Goal: Task Accomplishment & Management: Use online tool/utility

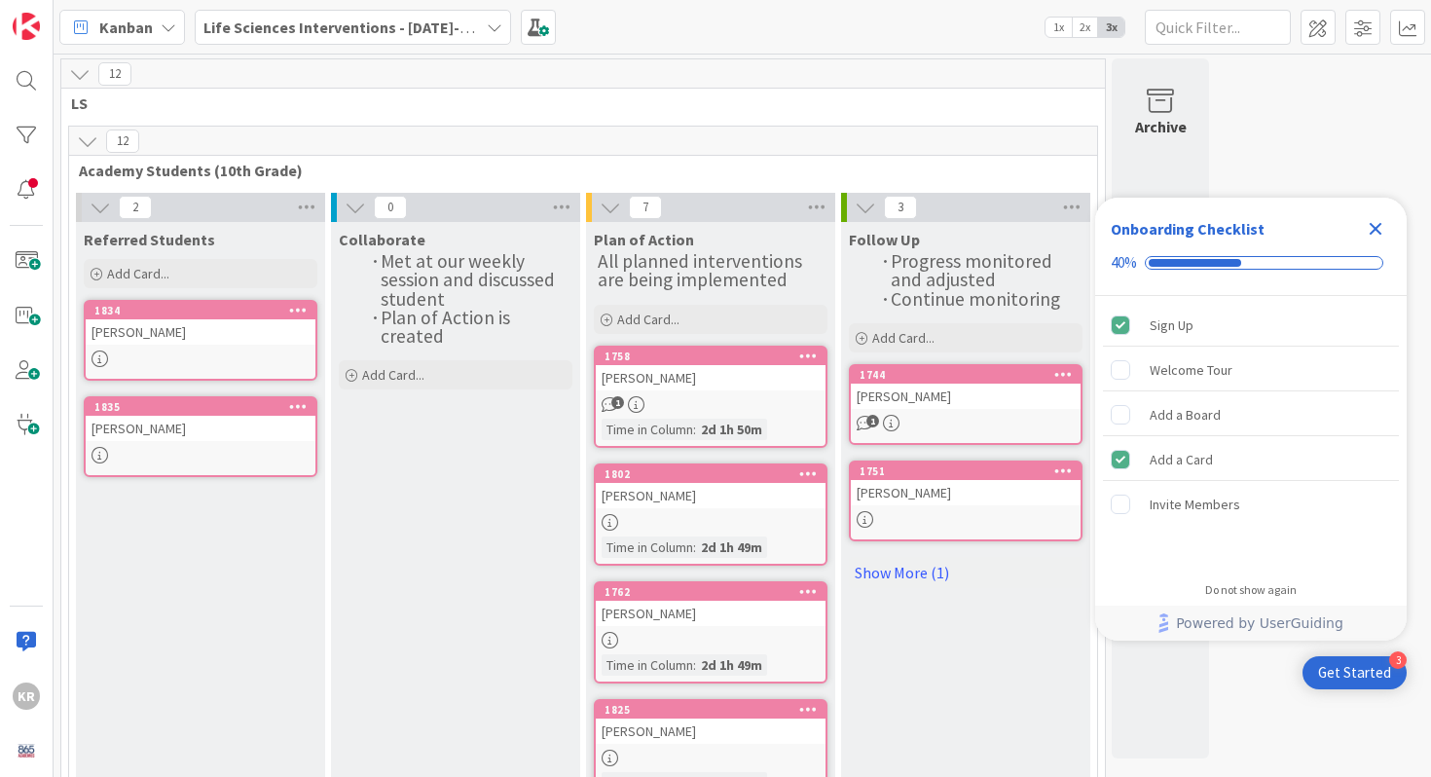
click at [204, 351] on div at bounding box center [201, 358] width 230 height 17
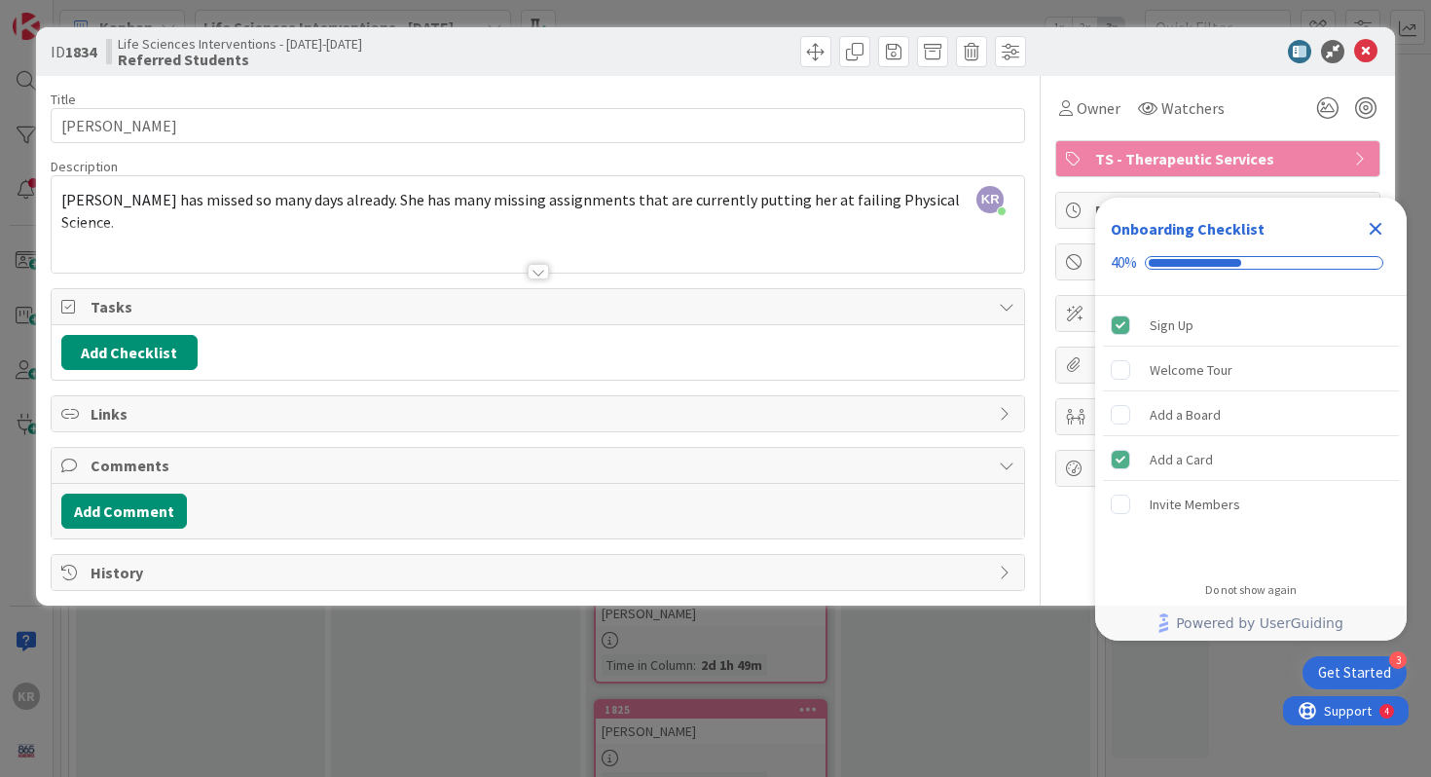
click at [1380, 234] on icon "Close Checklist" at bounding box center [1375, 229] width 13 height 13
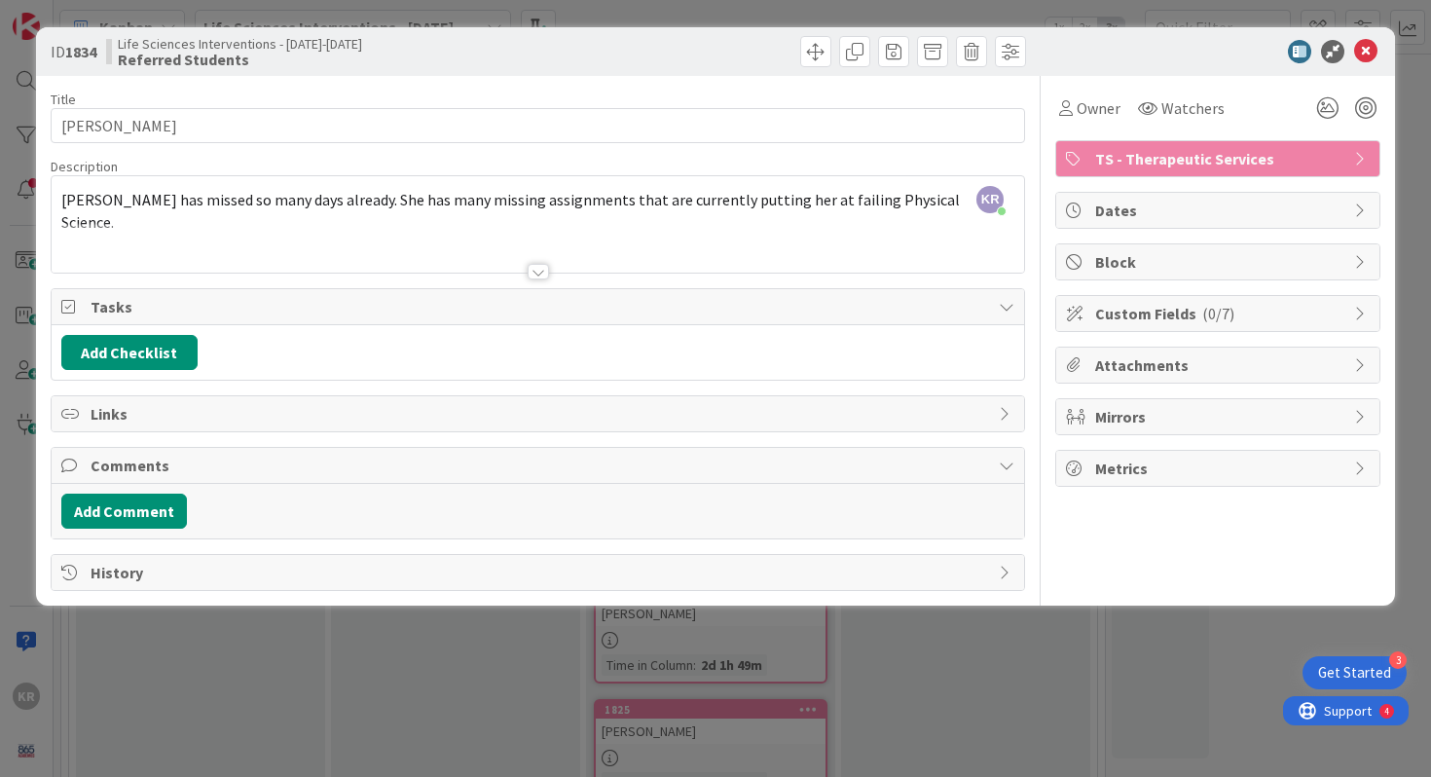
click at [1125, 358] on span "Attachments" at bounding box center [1219, 364] width 249 height 23
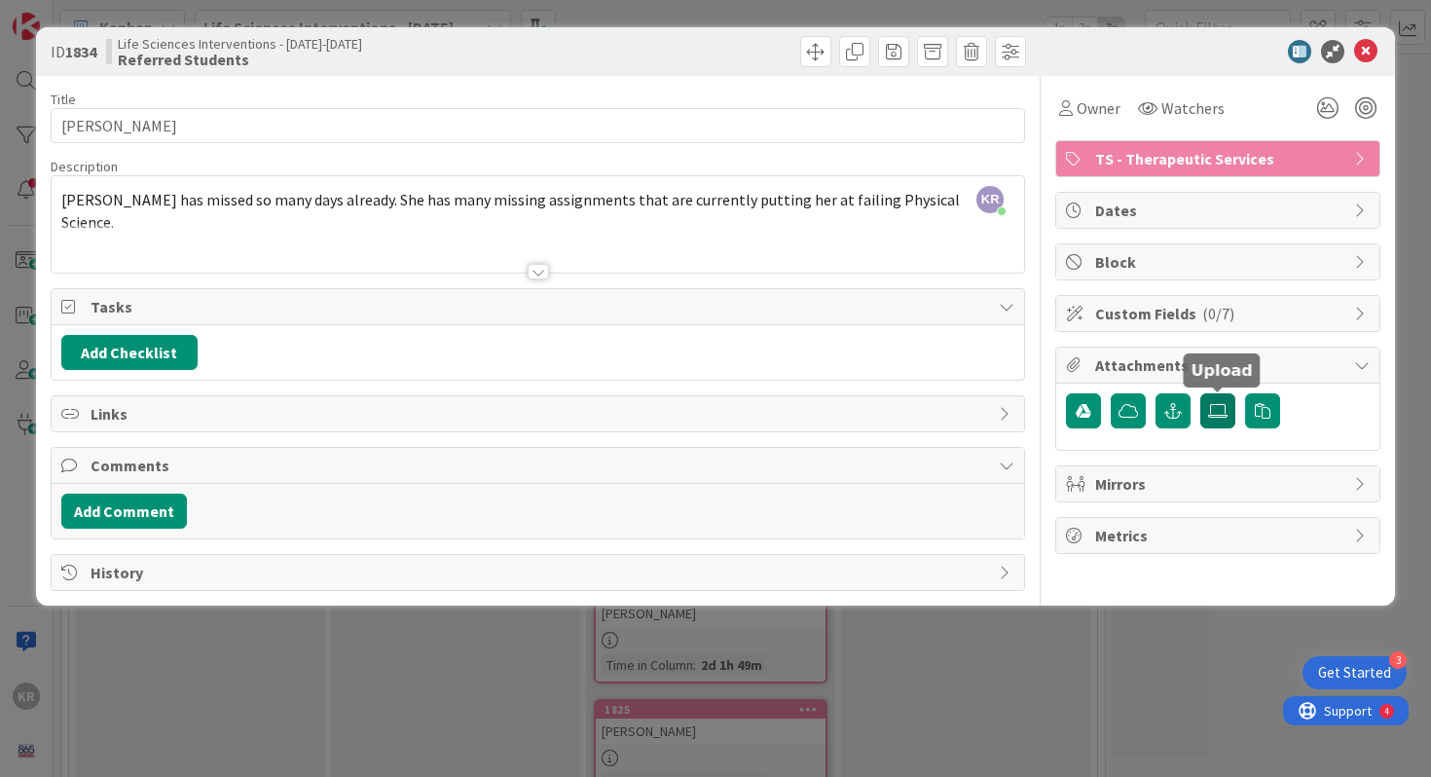
click at [1225, 408] on icon at bounding box center [1217, 411] width 19 height 16
click at [1200, 393] on input "file" at bounding box center [1200, 393] width 0 height 0
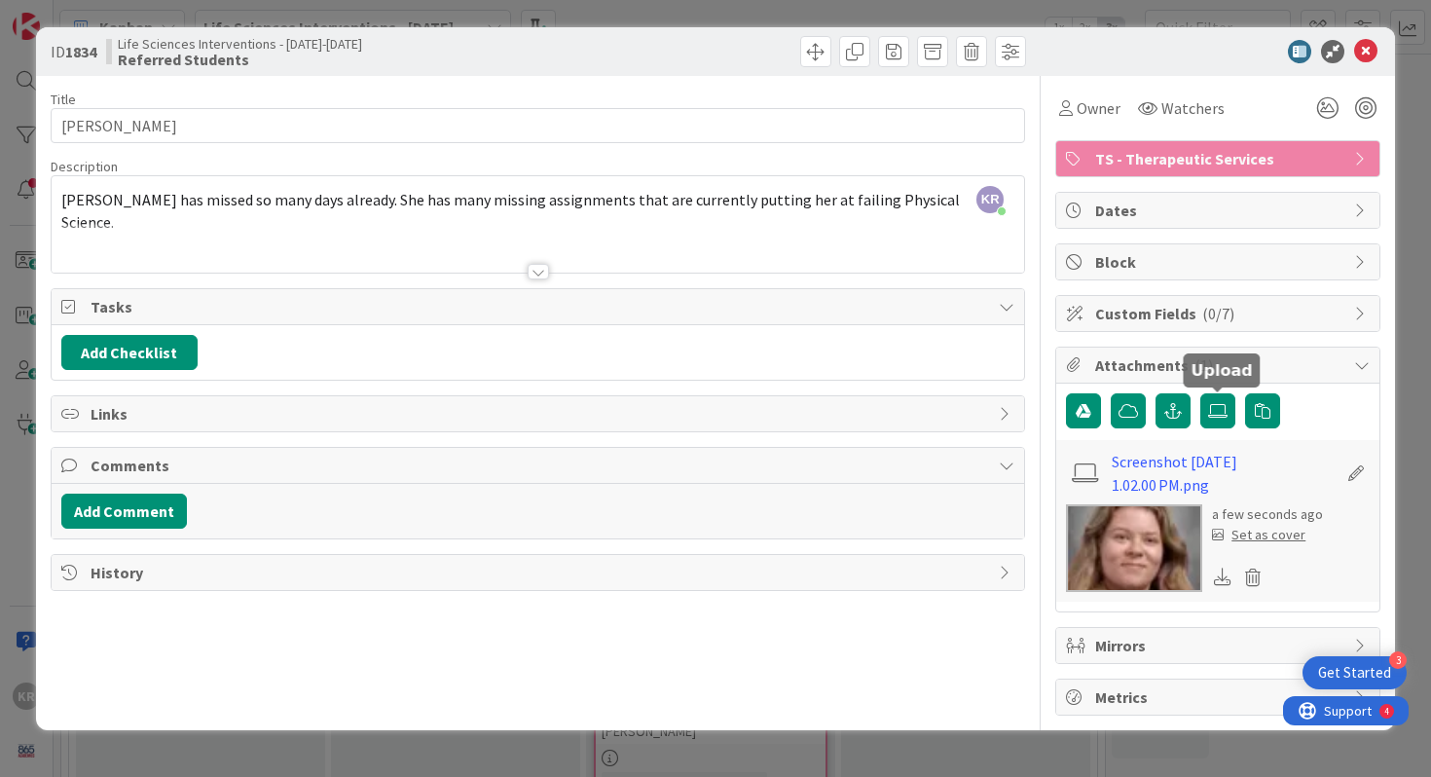
click at [1412, 79] on div "ID 1834 Life Sciences Interventions - 2025-2026 Referred Students Title 17 / 12…" at bounding box center [715, 388] width 1431 height 777
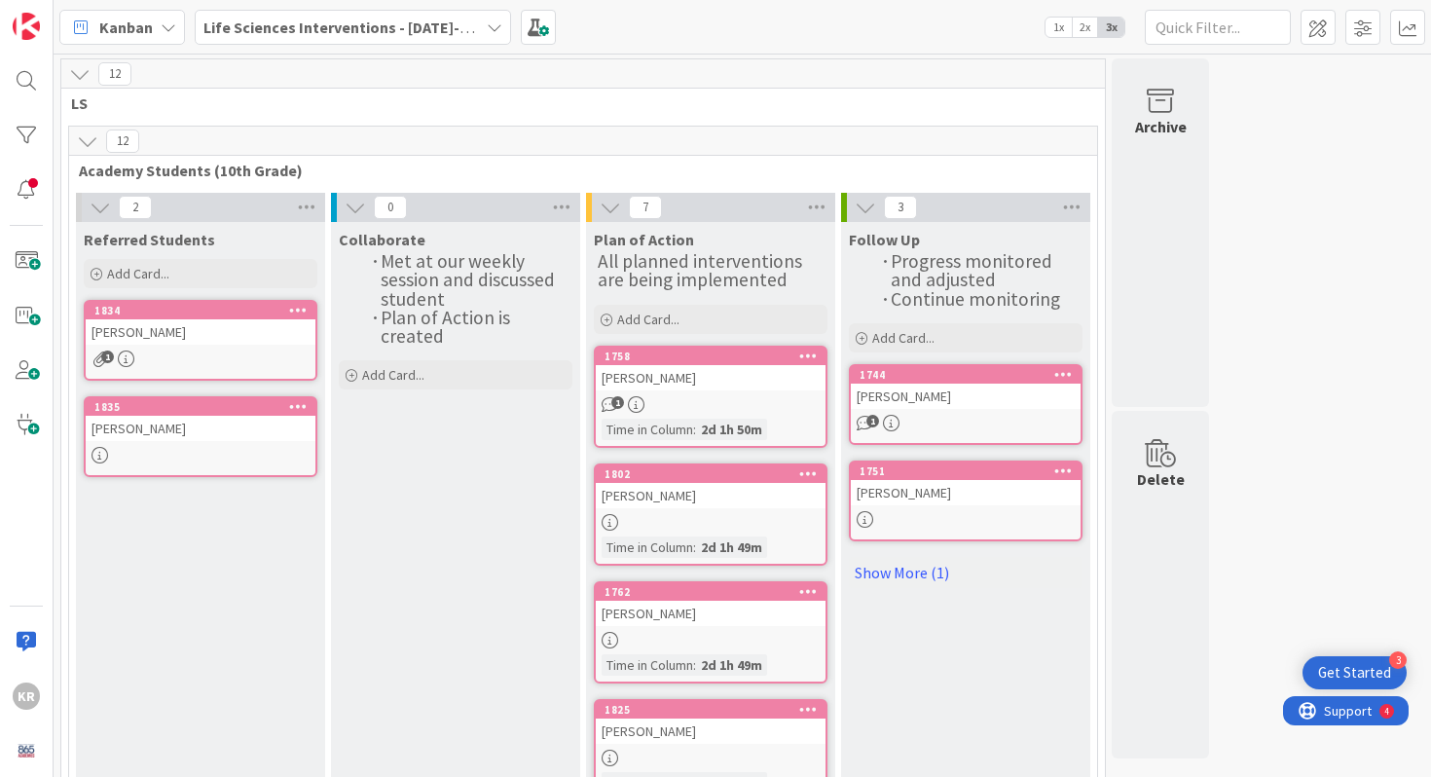
click at [188, 352] on div "1" at bounding box center [201, 358] width 230 height 17
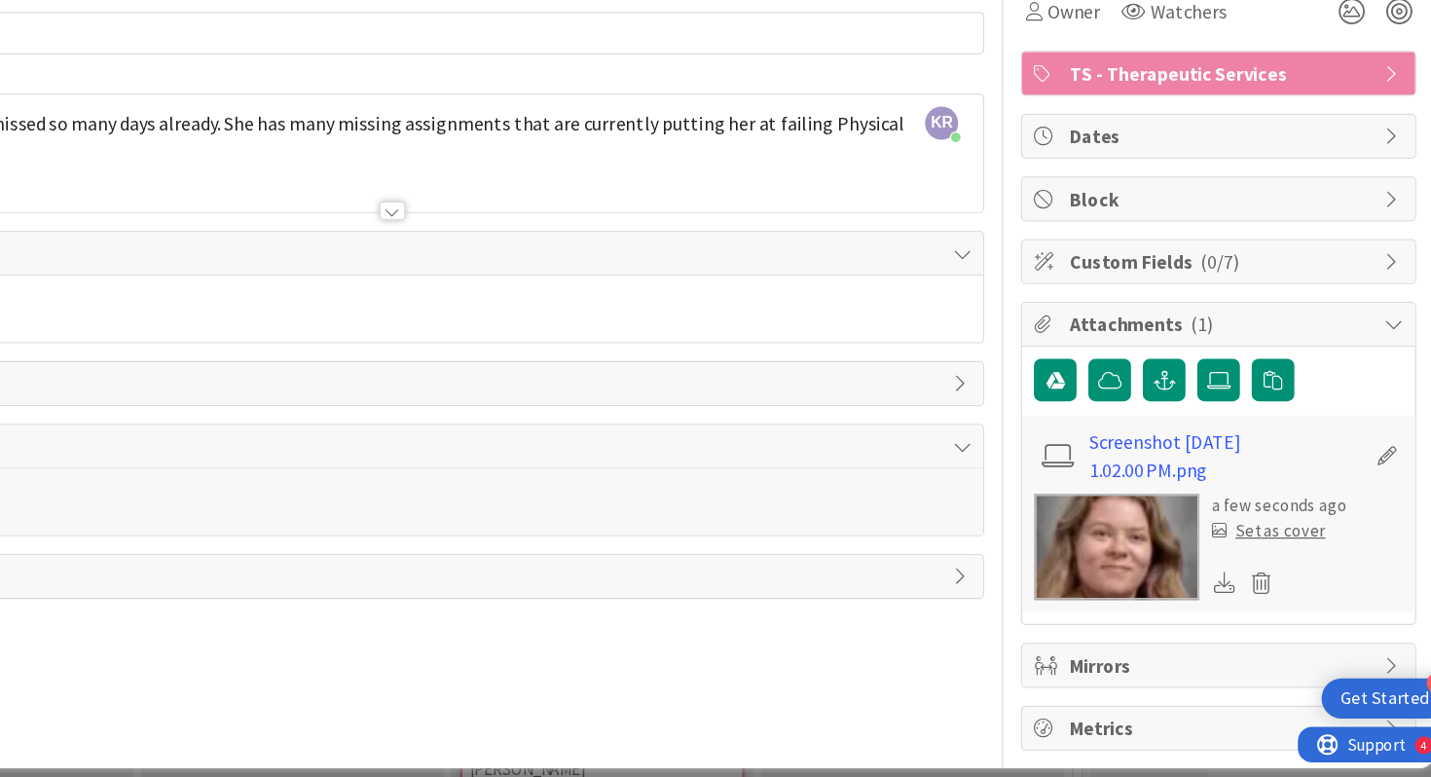
click at [1160, 567] on img at bounding box center [1134, 548] width 136 height 88
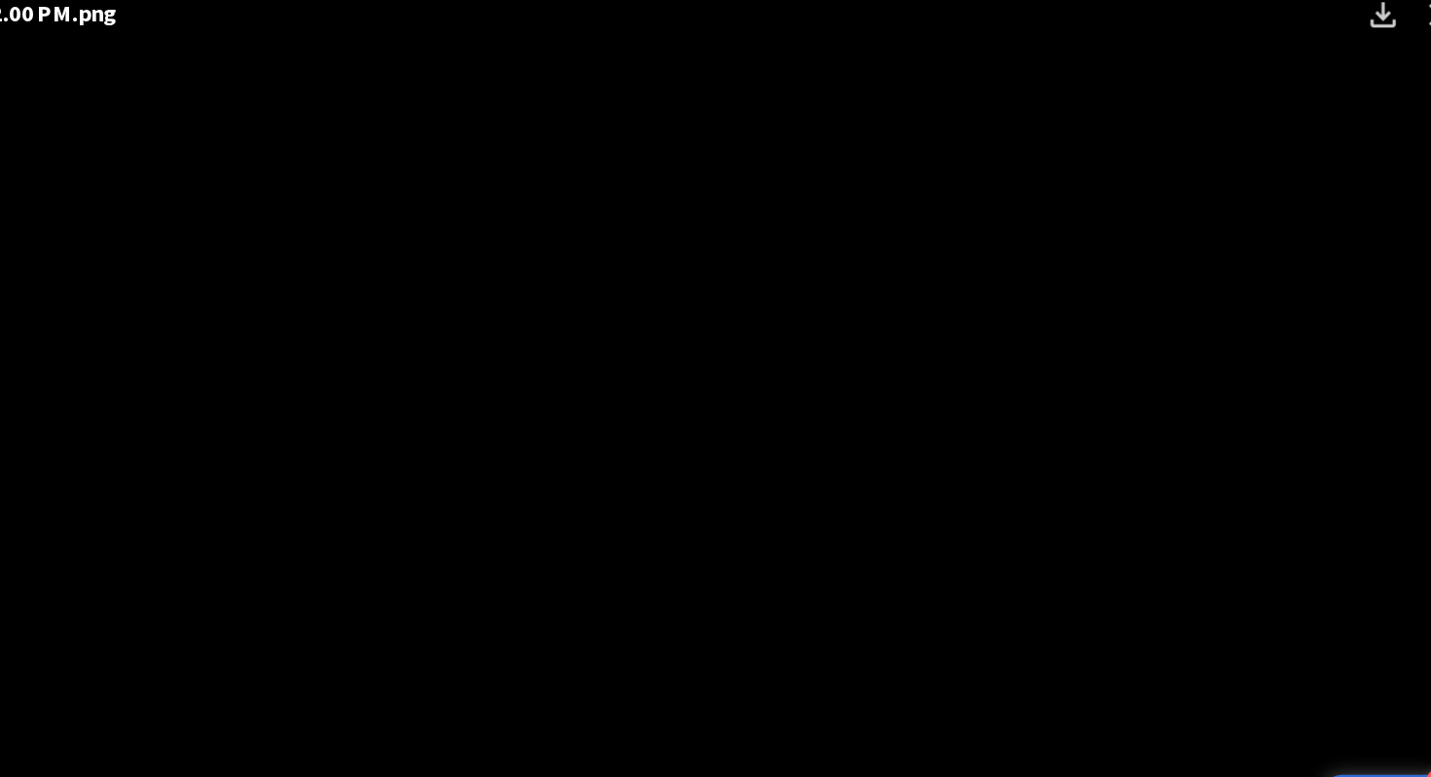
click at [1387, 49] on button "Close" at bounding box center [1399, 31] width 47 height 47
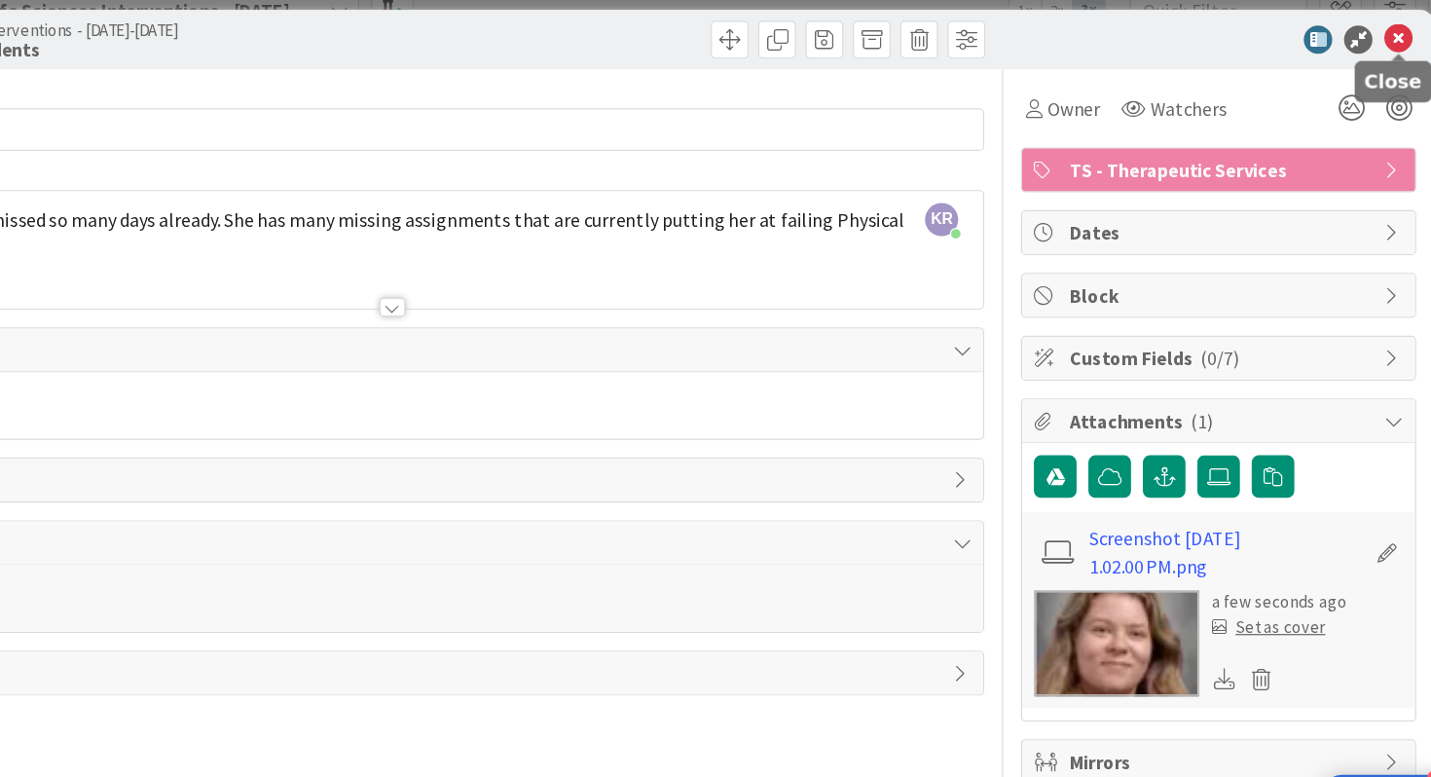
click at [1366, 49] on icon at bounding box center [1365, 51] width 23 height 23
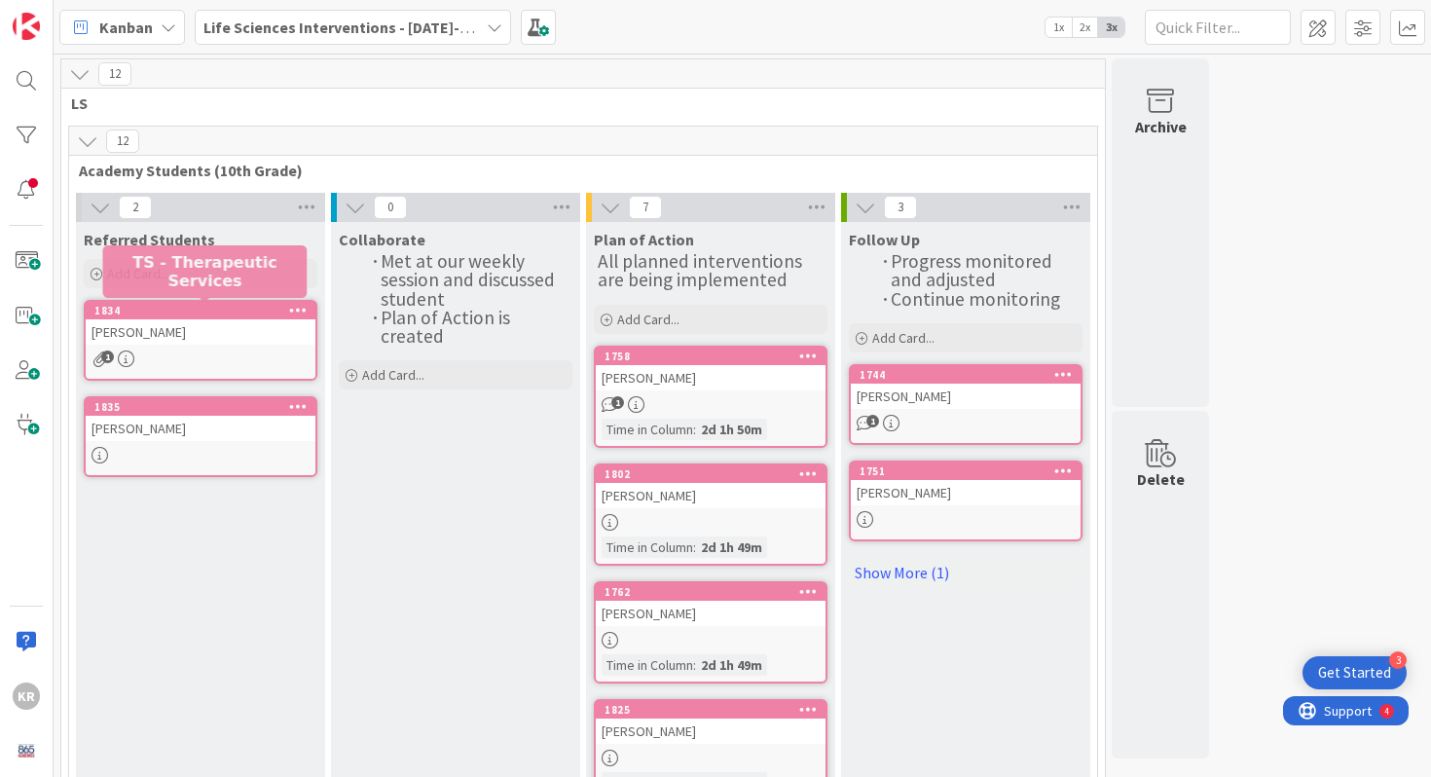
click at [199, 309] on div "1834" at bounding box center [204, 311] width 221 height 14
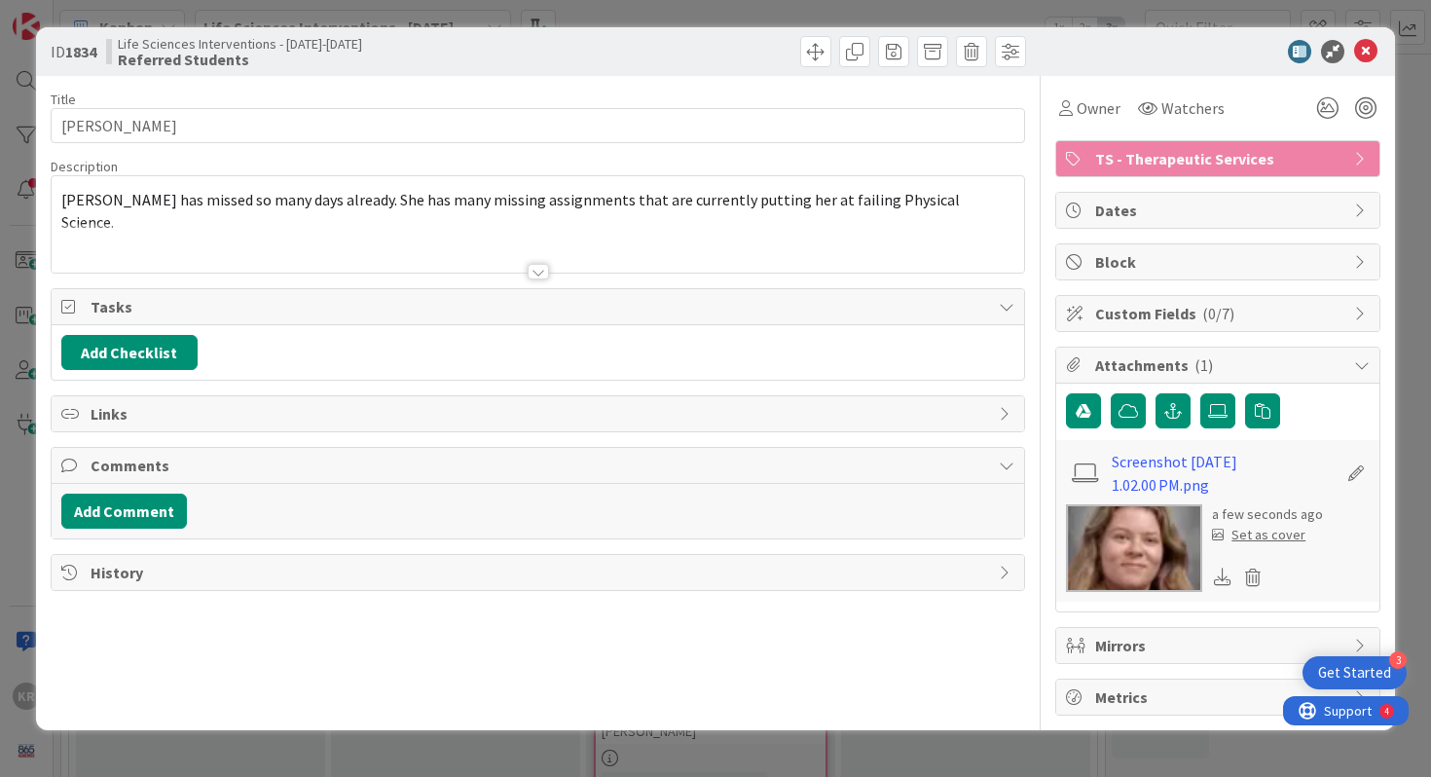
click at [982, 211] on div "[PERSON_NAME] has missed so many days already. She has many missing assignments…" at bounding box center [538, 224] width 973 height 96
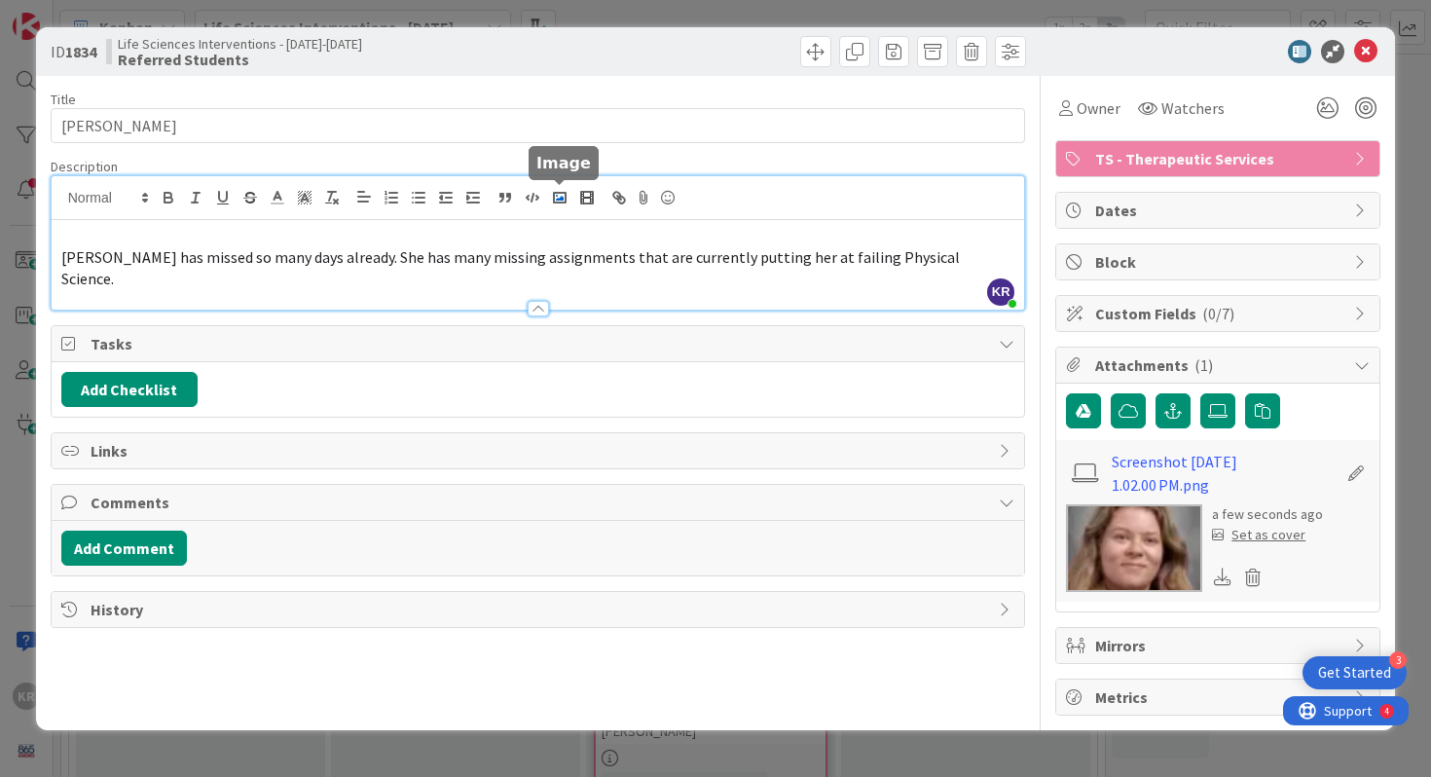
click at [569, 193] on button "button" at bounding box center [559, 197] width 27 height 23
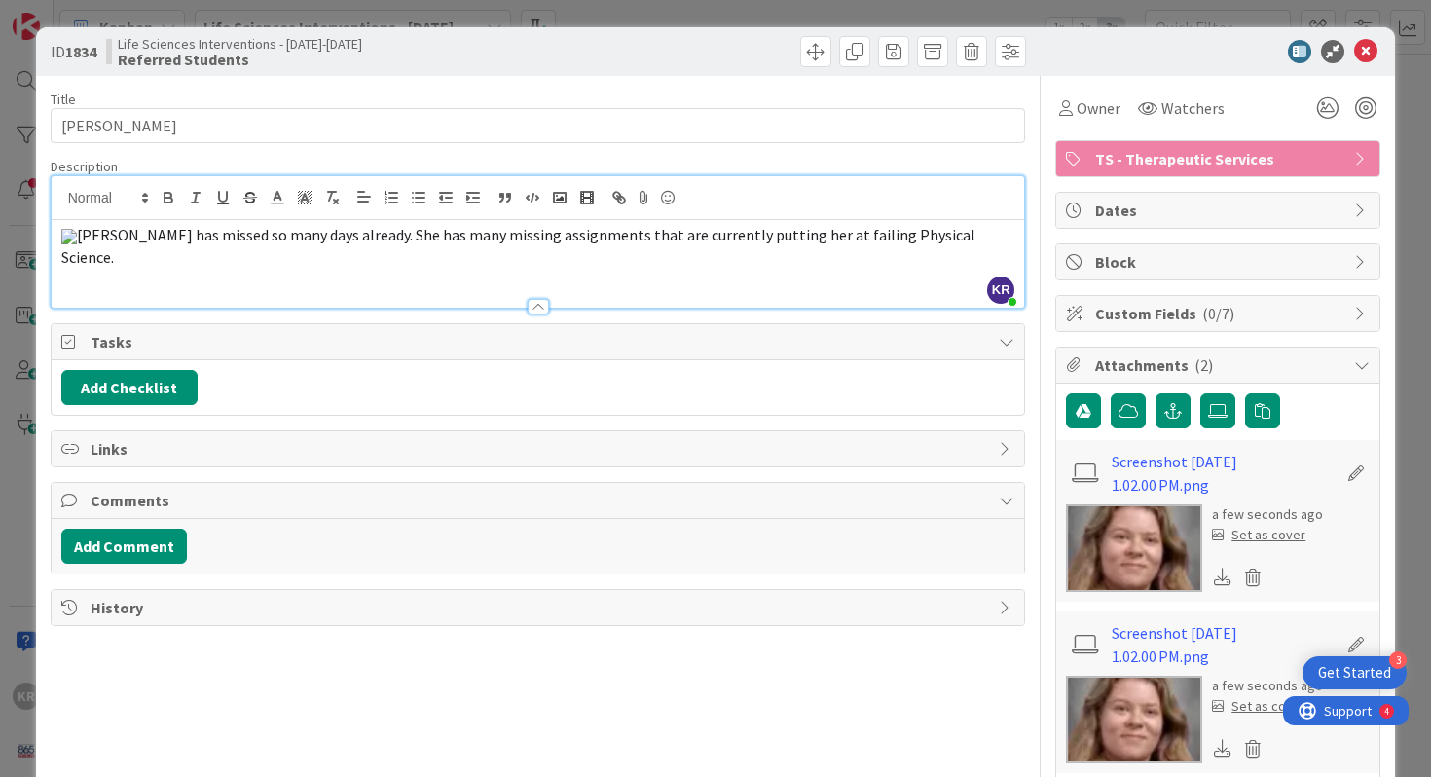
click at [402, 268] on p "shlyn has missed so many days already. She has many missing assignments that ar…" at bounding box center [538, 246] width 954 height 44
click at [402, 267] on span "shlyn has missed so many days already. She has many missing assignments that ar…" at bounding box center [519, 246] width 917 height 42
click at [77, 243] on img at bounding box center [69, 237] width 16 height 16
click at [77, 244] on img at bounding box center [69, 237] width 16 height 16
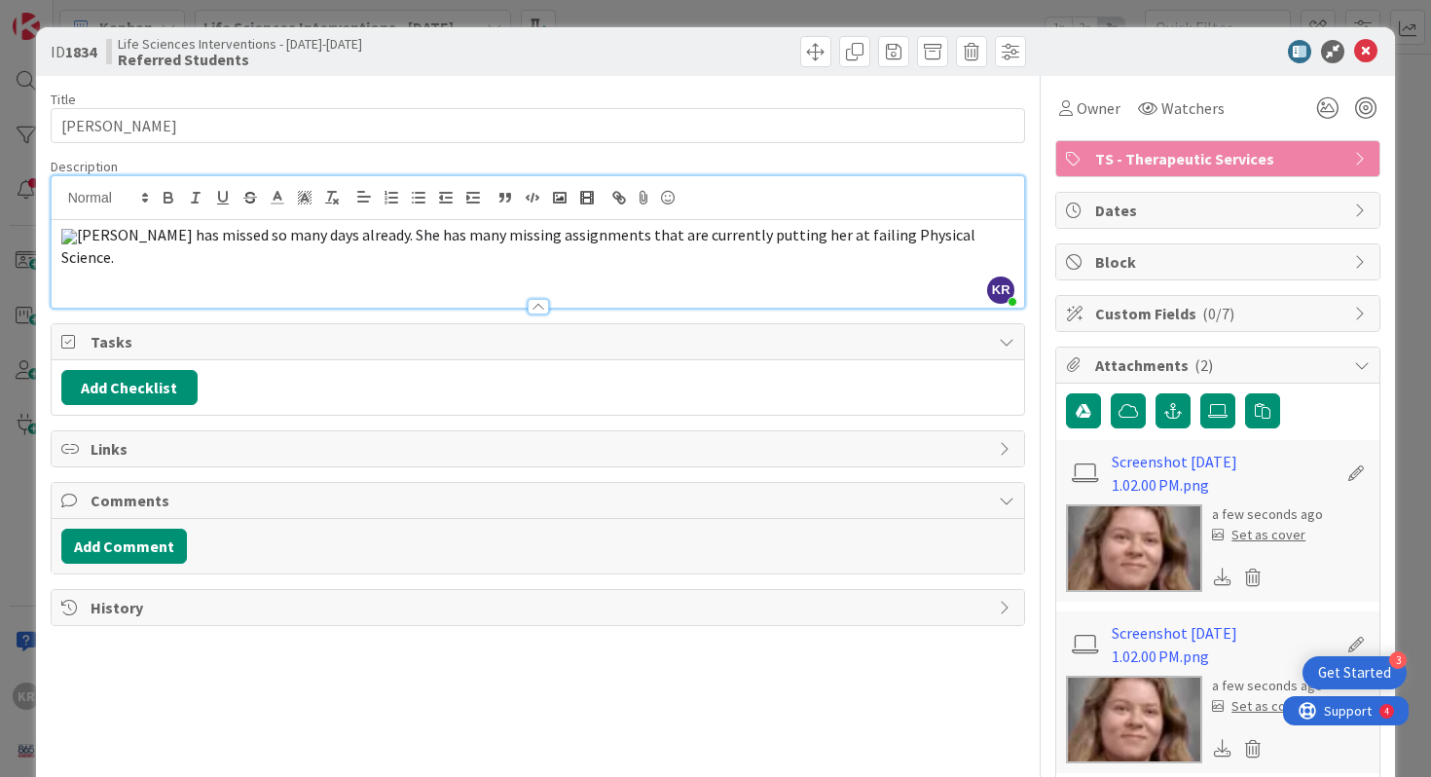
drag, startPoint x: 375, startPoint y: 621, endPoint x: 526, endPoint y: 542, distance: 170.2
click at [527, 268] on p "shlyn has missed so many days already. She has many missing assignments that ar…" at bounding box center [538, 246] width 954 height 44
click at [432, 268] on p "shlyn has missed so many days already. She has many missing assignments that ar…" at bounding box center [538, 246] width 954 height 44
click at [77, 244] on img at bounding box center [69, 237] width 16 height 16
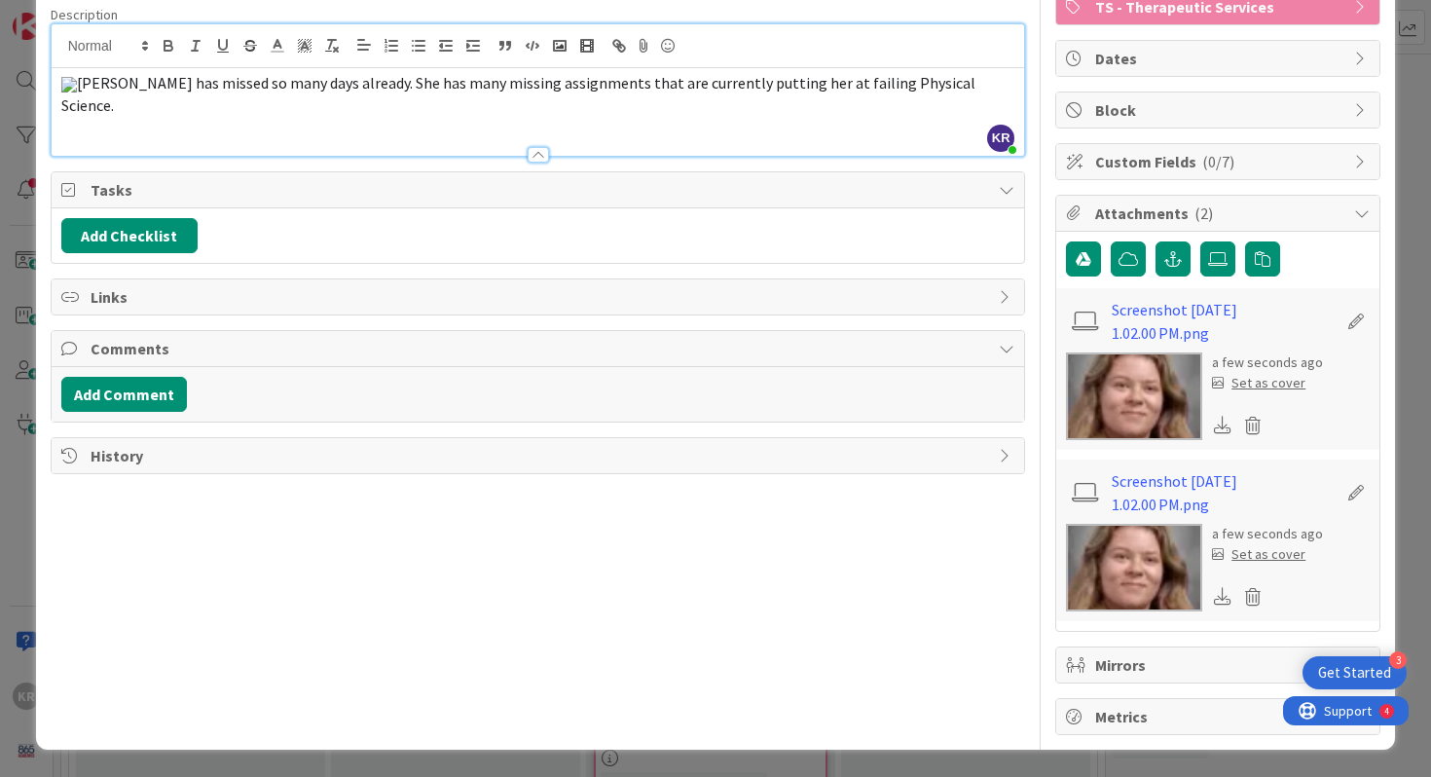
scroll to position [40, 0]
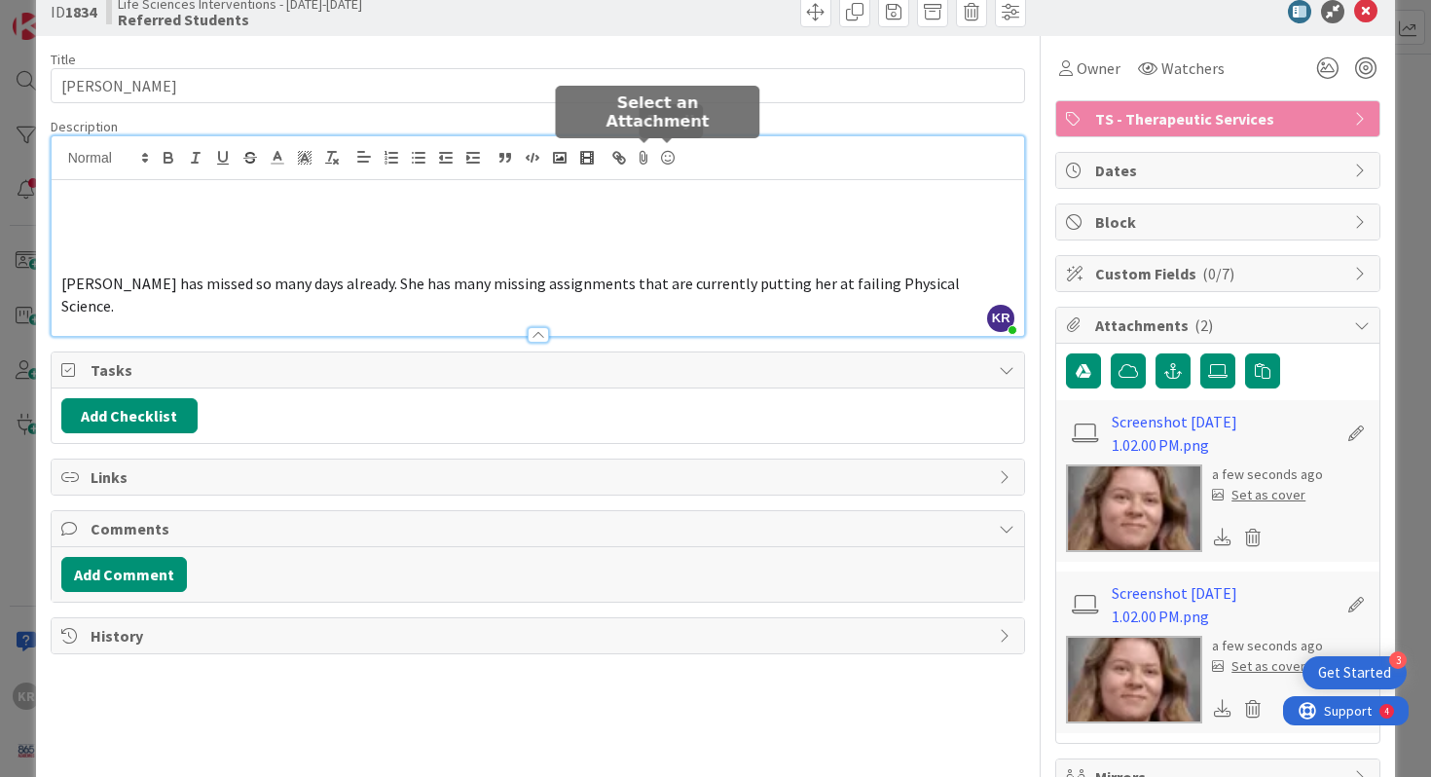
click at [649, 163] on icon at bounding box center [644, 157] width 23 height 27
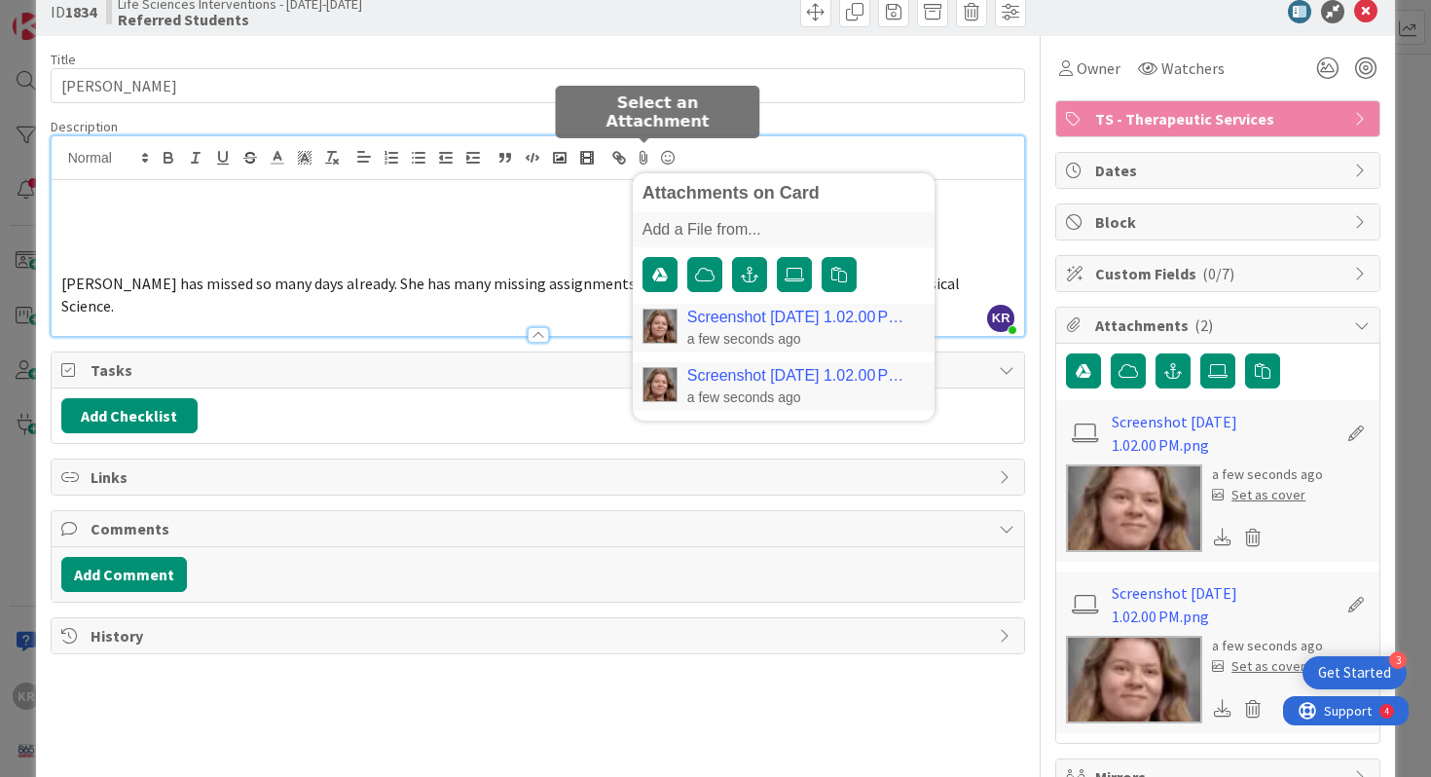
click at [717, 317] on link "Screenshot [DATE] 1.02.00 PM.png" at bounding box center [801, 318] width 229 height 18
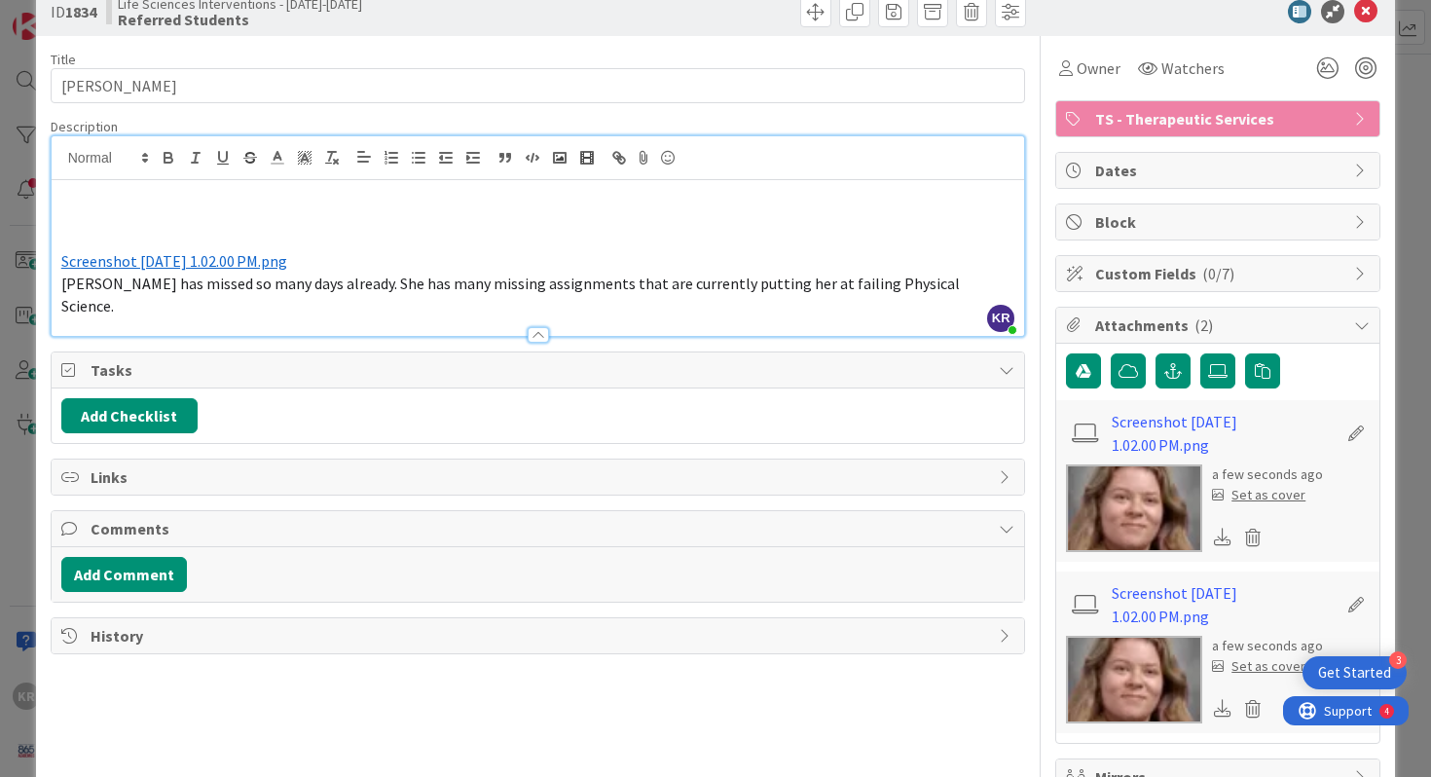
click at [287, 269] on span "Screenshot [DATE] 1.02.00 PM.png" at bounding box center [174, 260] width 226 height 19
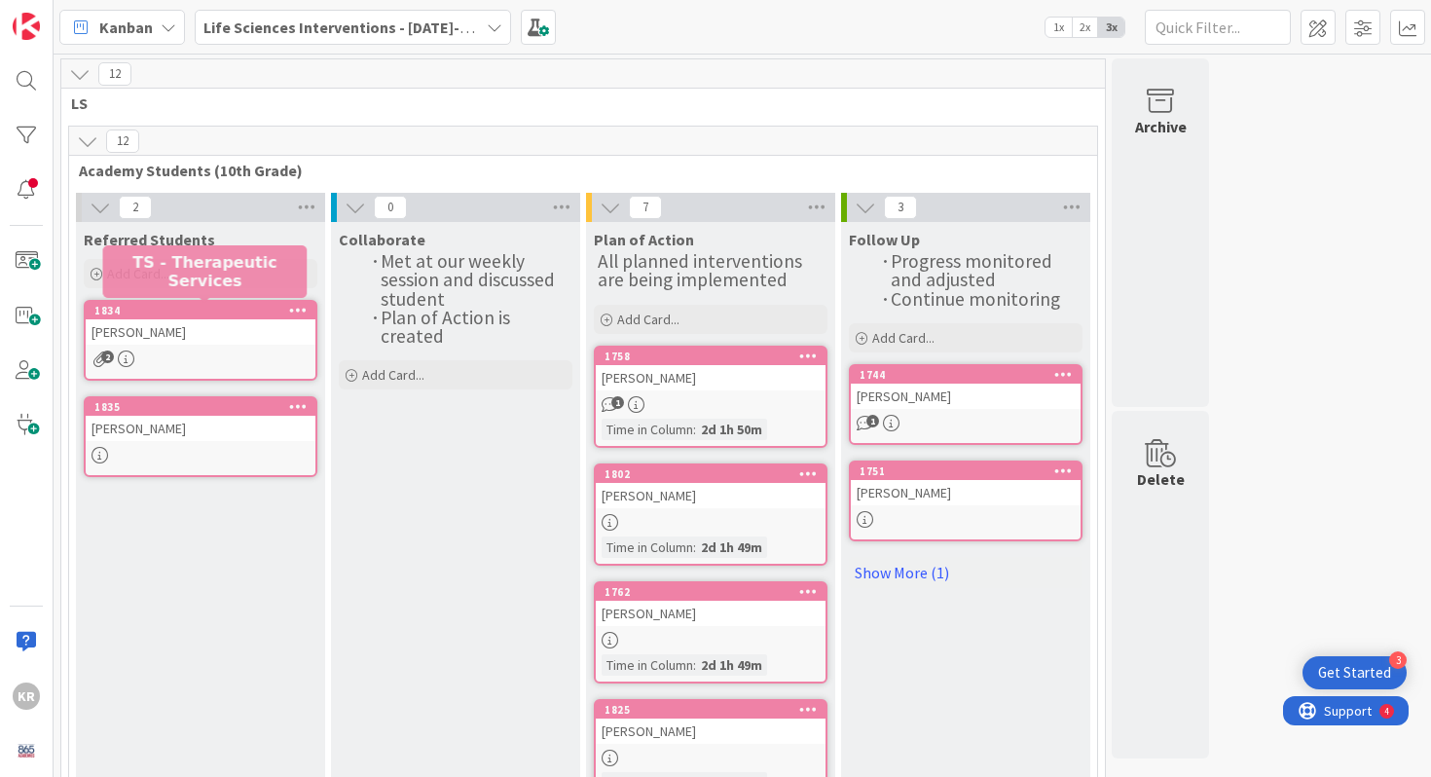
click at [195, 329] on div "[PERSON_NAME]" at bounding box center [201, 331] width 230 height 25
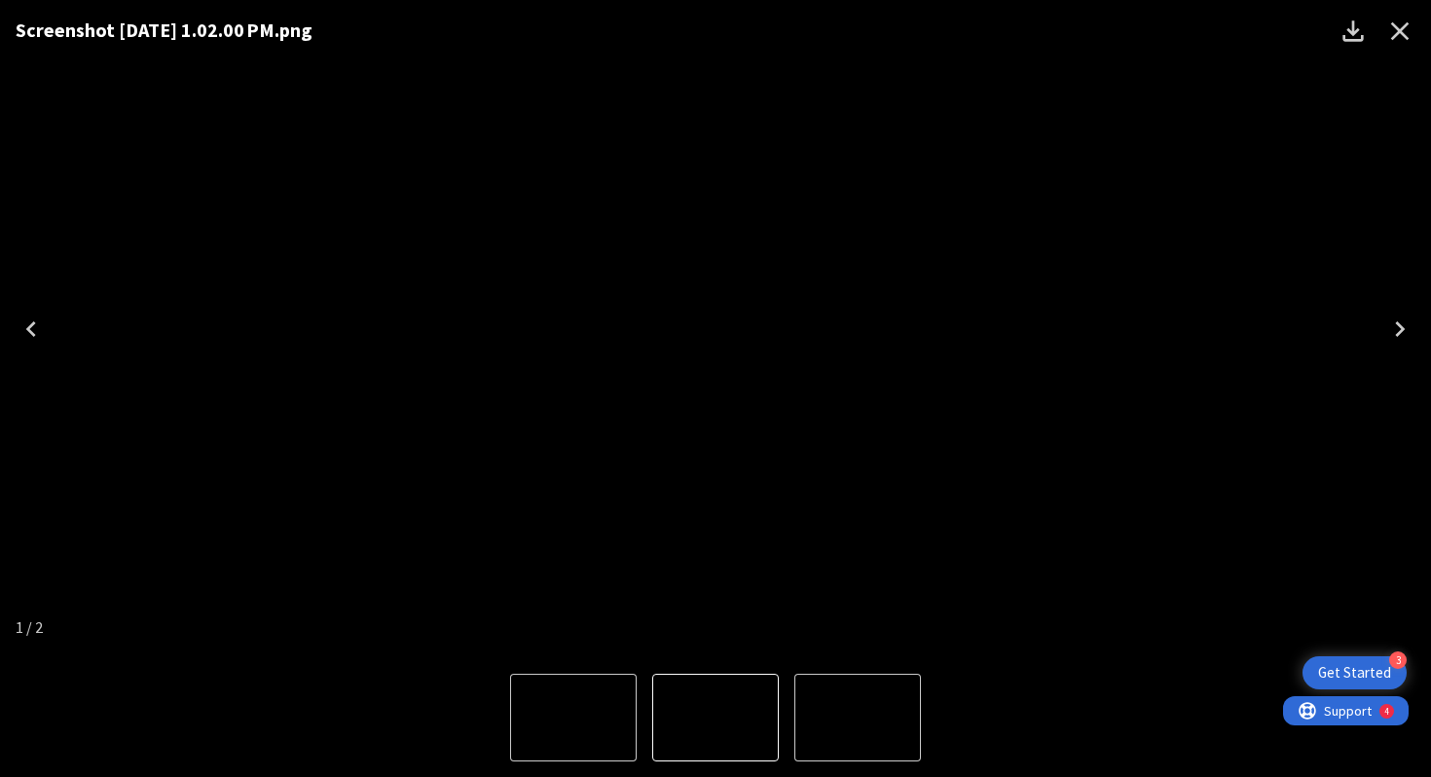
click at [1393, 21] on icon "Close" at bounding box center [1399, 31] width 31 height 31
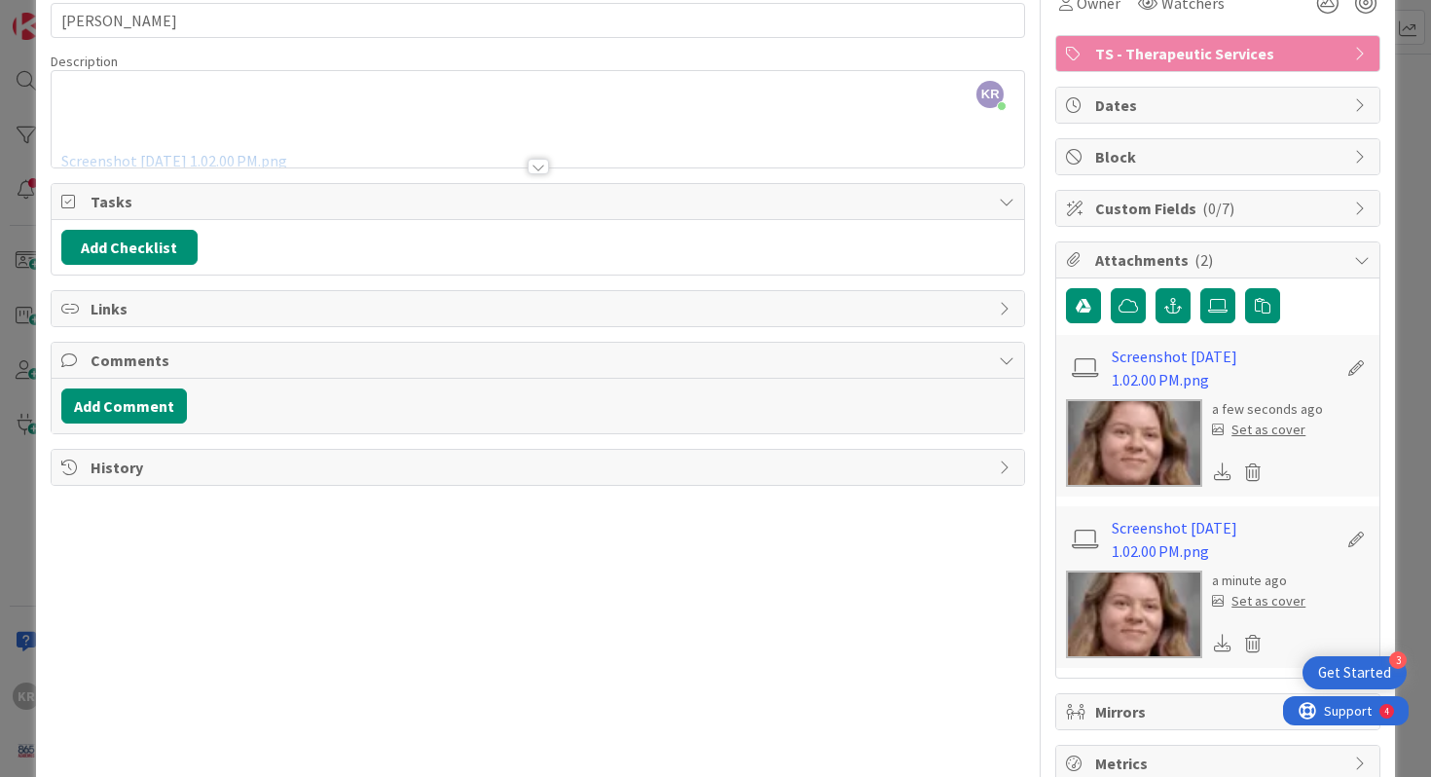
scroll to position [106, 0]
click at [530, 167] on div at bounding box center [538, 166] width 21 height 16
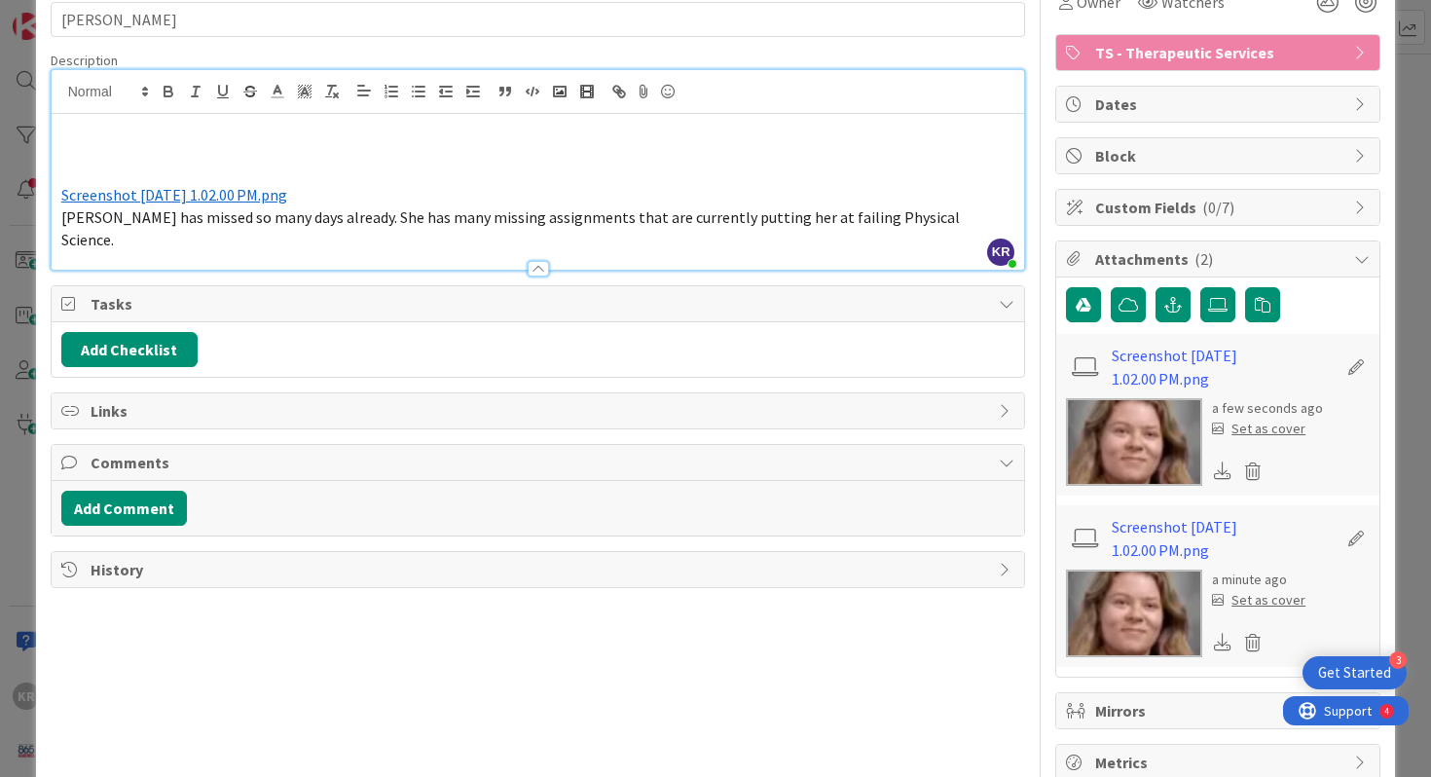
click at [411, 196] on p "﻿ Screenshot 2025-08-22 at 1.02.00 PM.png ﻿" at bounding box center [538, 195] width 954 height 22
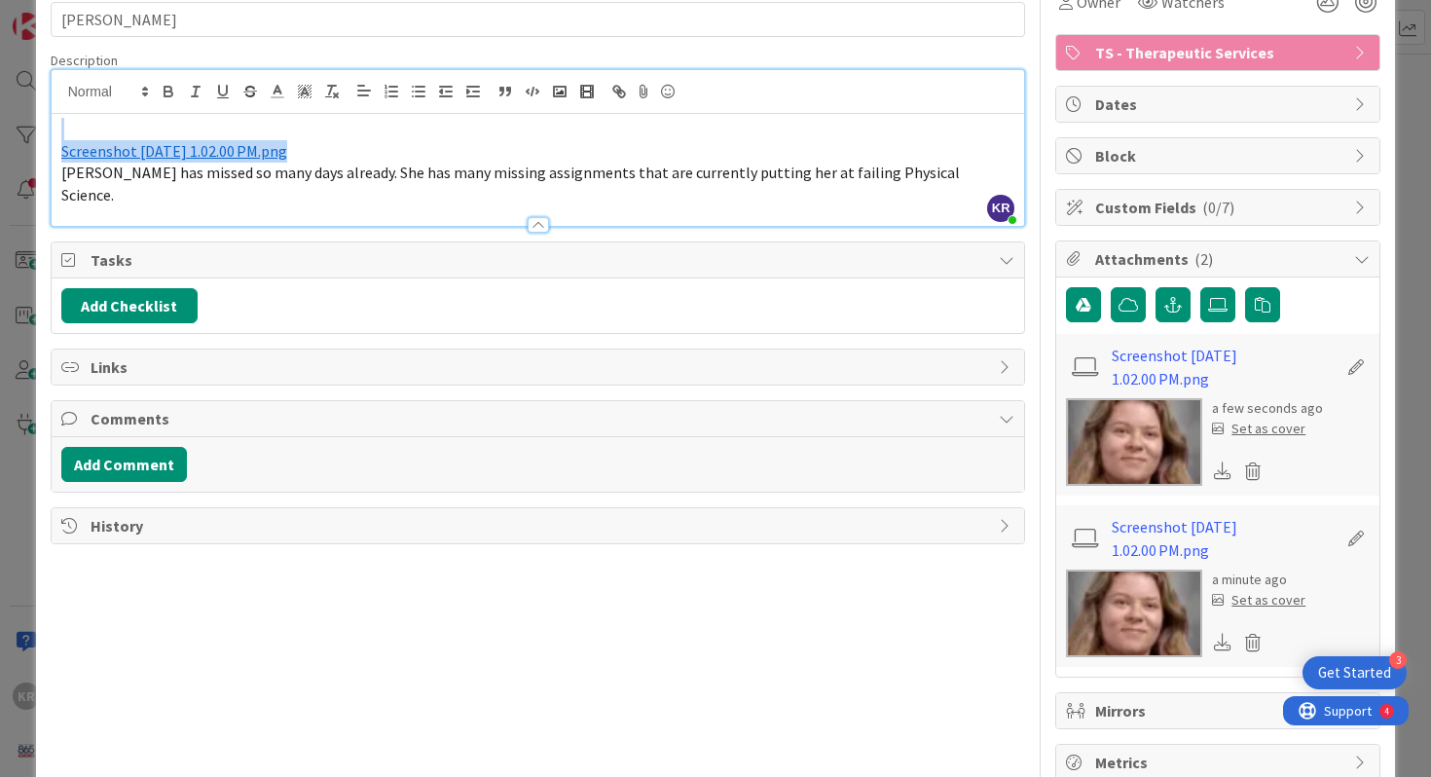
drag, startPoint x: 340, startPoint y: 156, endPoint x: 76, endPoint y: 142, distance: 264.1
click at [75, 141] on p "﻿ Screenshot 2025-08-22 at 1.02.00 PM.png ﻿" at bounding box center [538, 151] width 954 height 22
click at [560, 91] on polyline "button" at bounding box center [560, 92] width 8 height 5
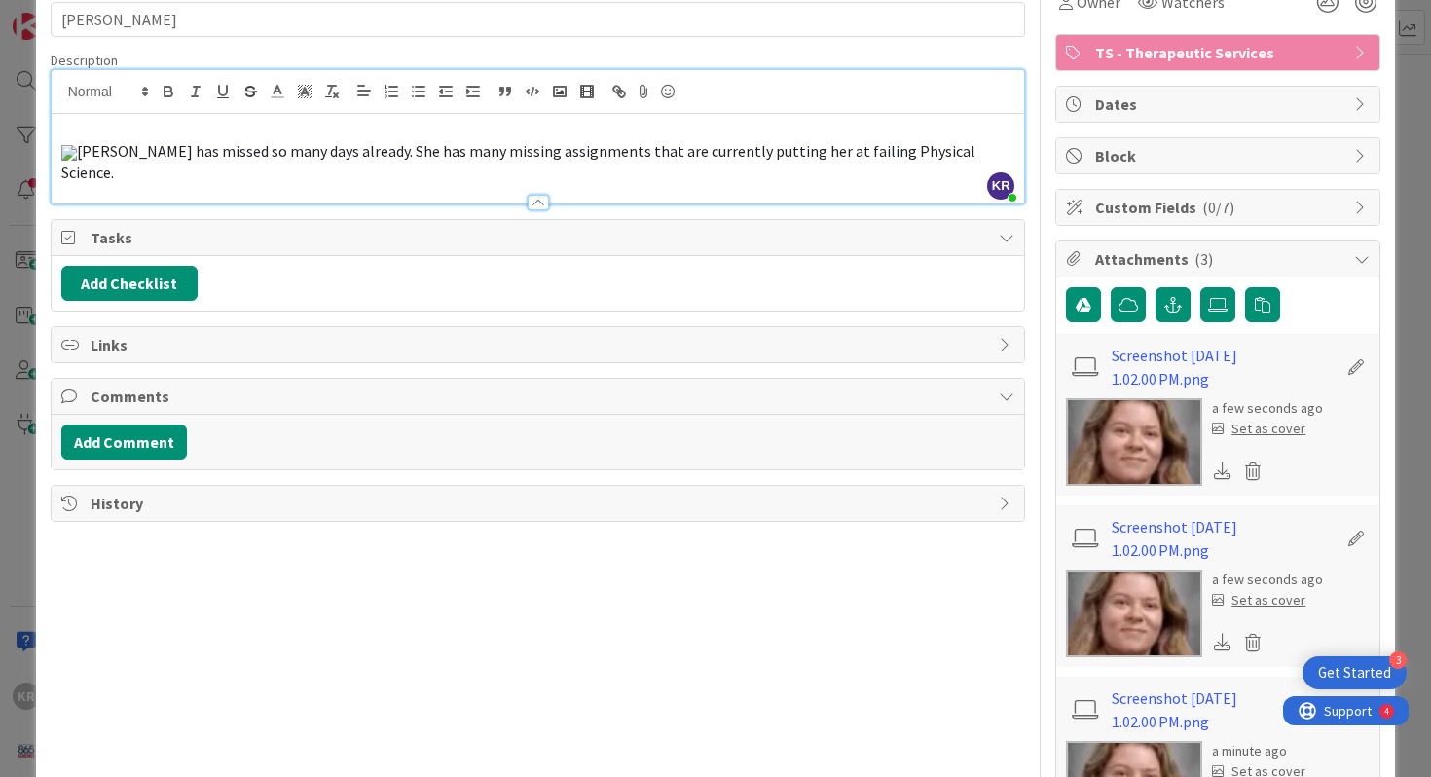
click at [77, 161] on img at bounding box center [69, 153] width 16 height 16
drag, startPoint x: 253, startPoint y: 422, endPoint x: 201, endPoint y: 408, distance: 54.5
click at [77, 161] on img at bounding box center [69, 153] width 16 height 16
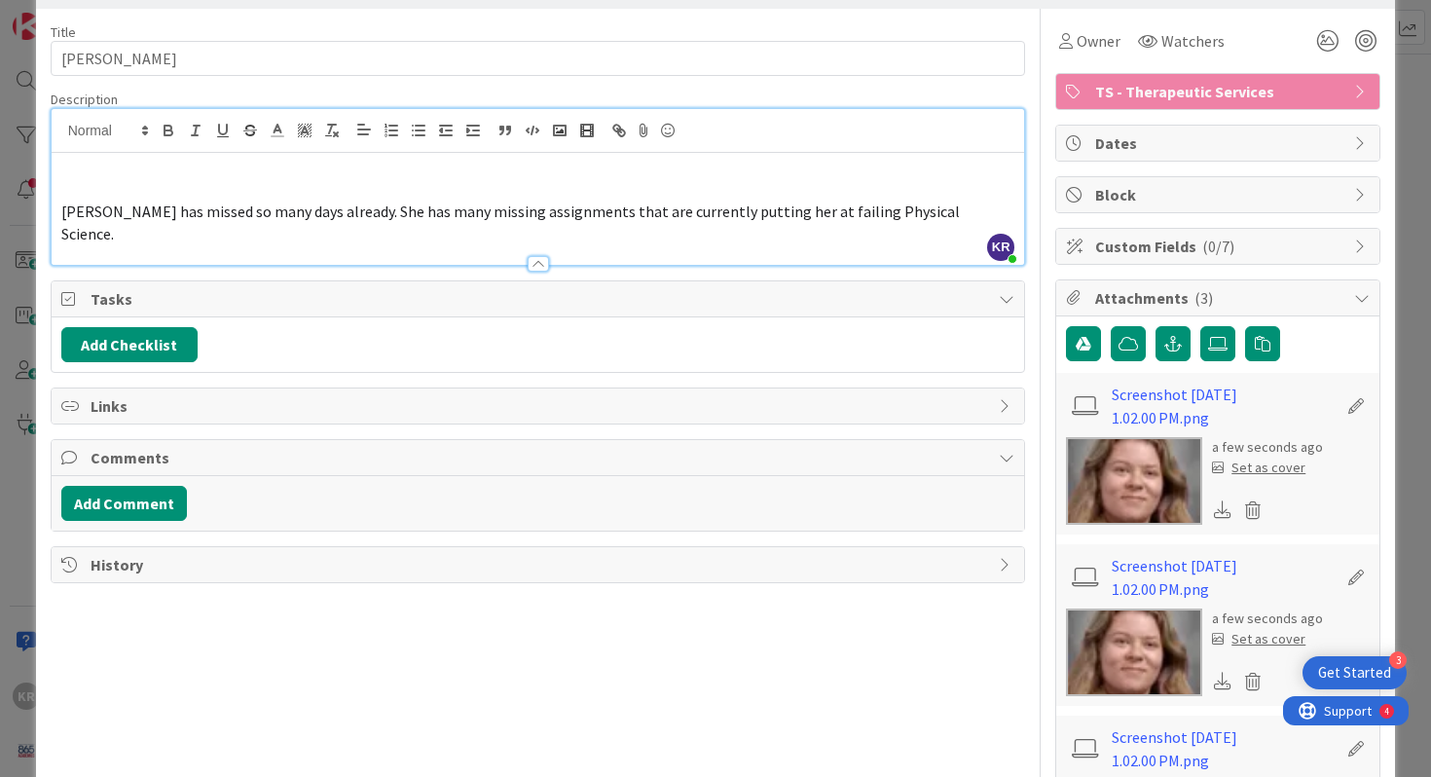
scroll to position [37, 0]
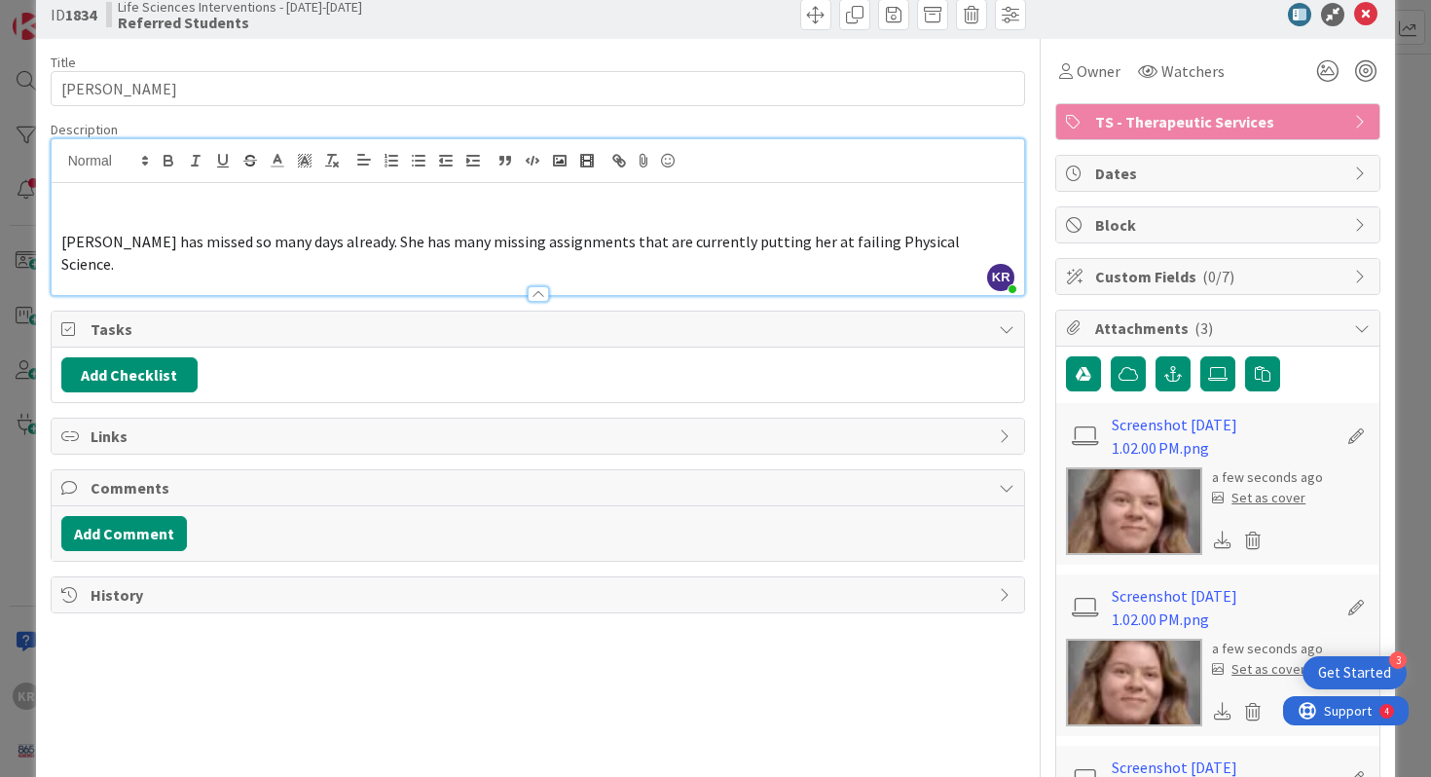
click at [1351, 445] on icon at bounding box center [1355, 435] width 27 height 19
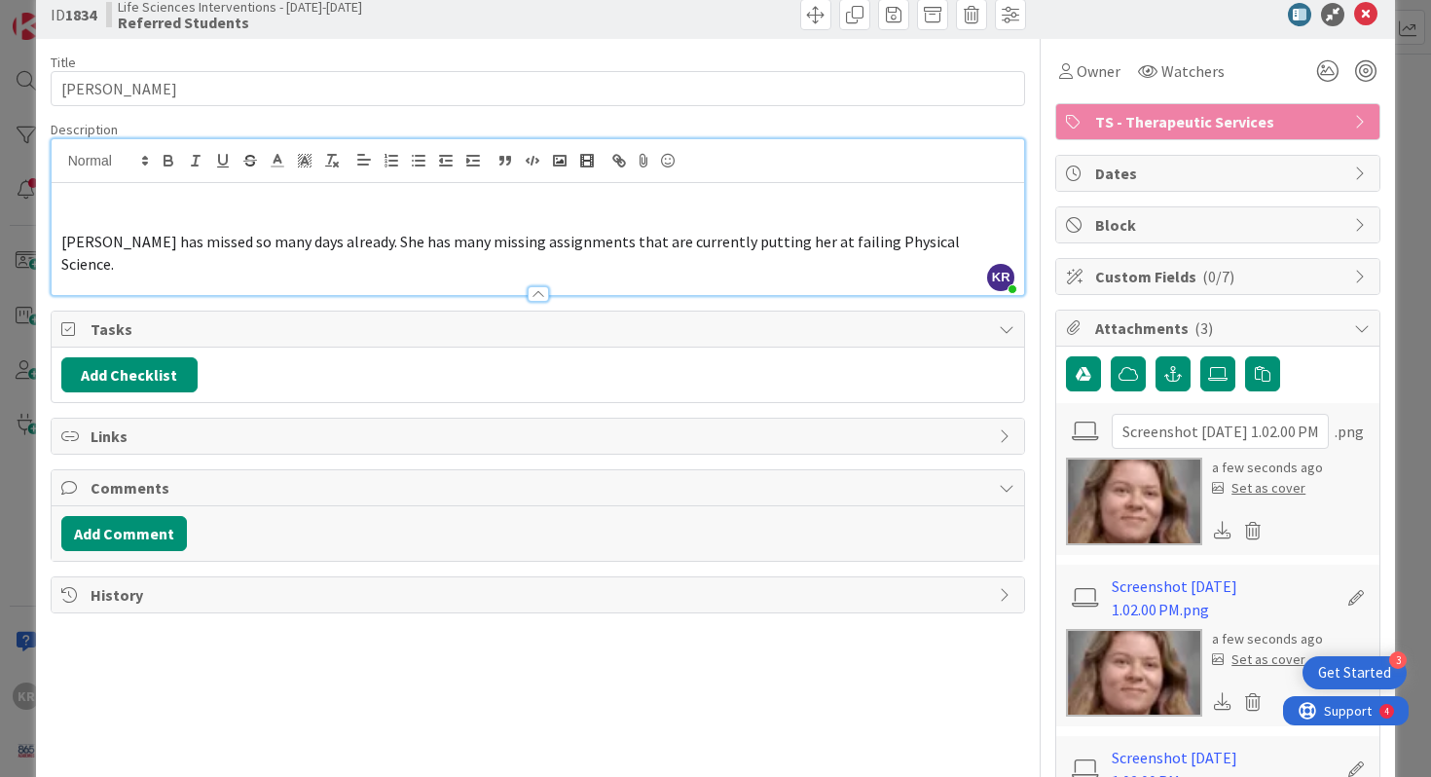
click at [1345, 434] on div "Screenshot 2025-08-22 at 1.02.00 PM .png" at bounding box center [1218, 431] width 304 height 37
click at [1225, 535] on icon at bounding box center [1223, 530] width 18 height 18
click at [1250, 535] on icon at bounding box center [1252, 530] width 27 height 29
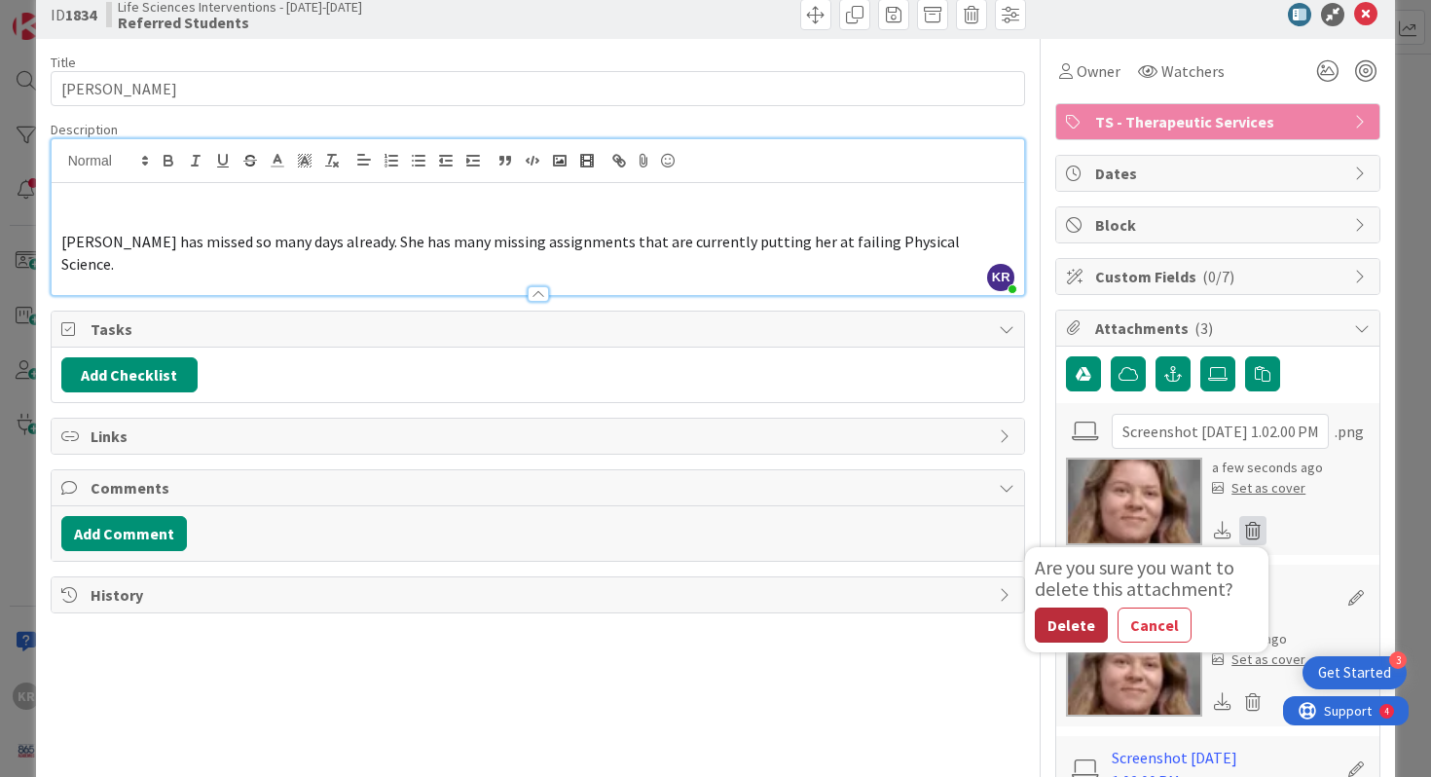
click at [1077, 627] on button "Delete" at bounding box center [1071, 624] width 73 height 35
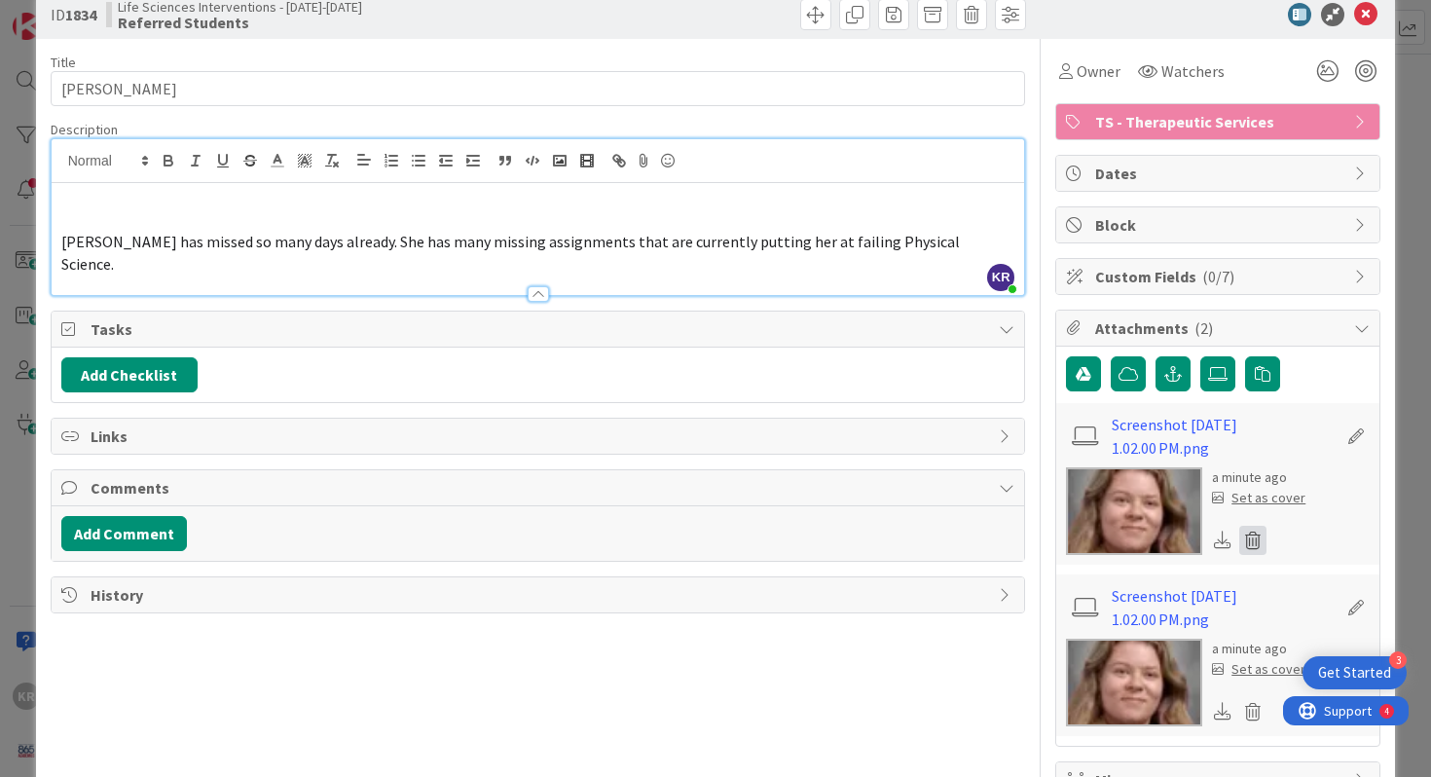
click at [1260, 536] on icon at bounding box center [1252, 540] width 27 height 29
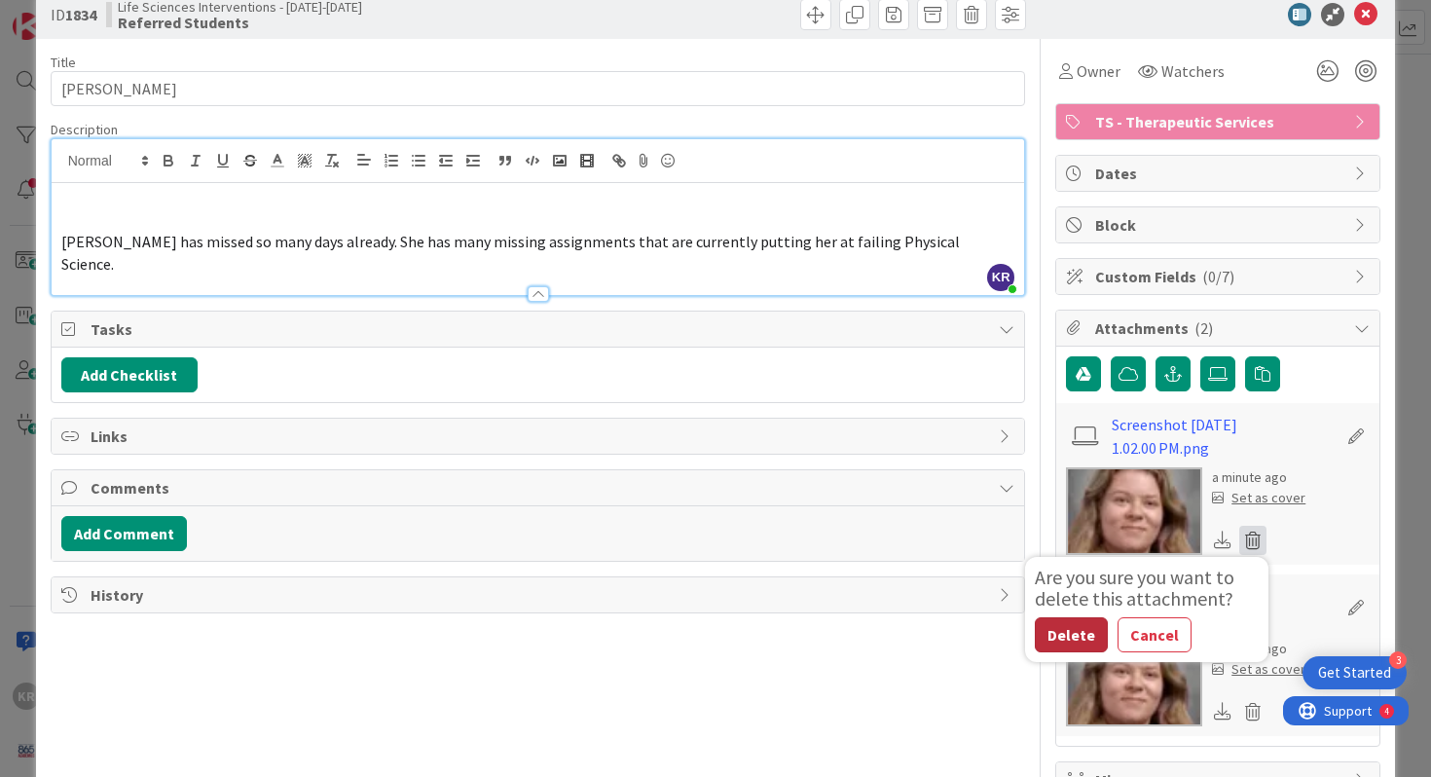
click at [1081, 634] on button "Delete" at bounding box center [1071, 634] width 73 height 35
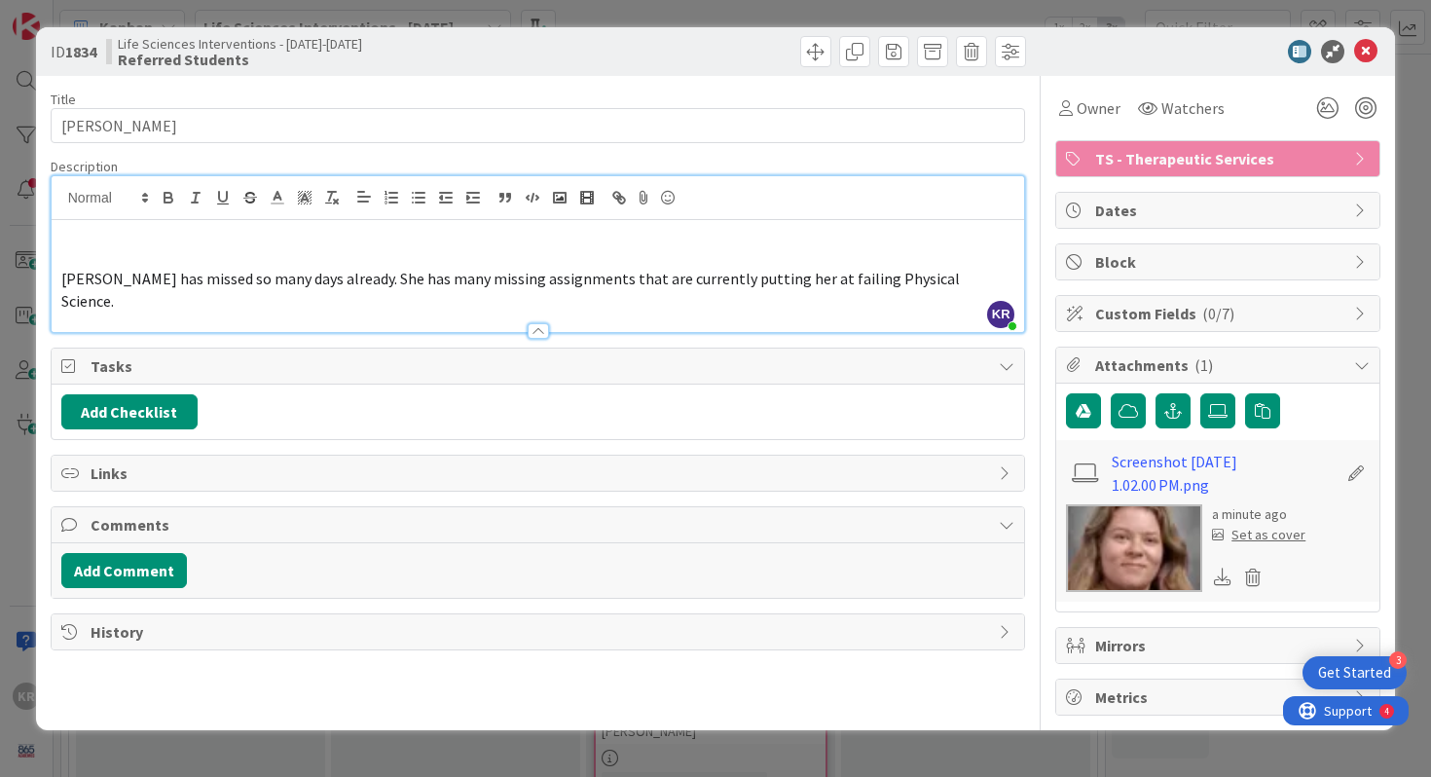
scroll to position [0, 0]
click at [1268, 534] on div "Set as cover" at bounding box center [1258, 535] width 93 height 20
click at [1366, 49] on icon at bounding box center [1365, 51] width 23 height 23
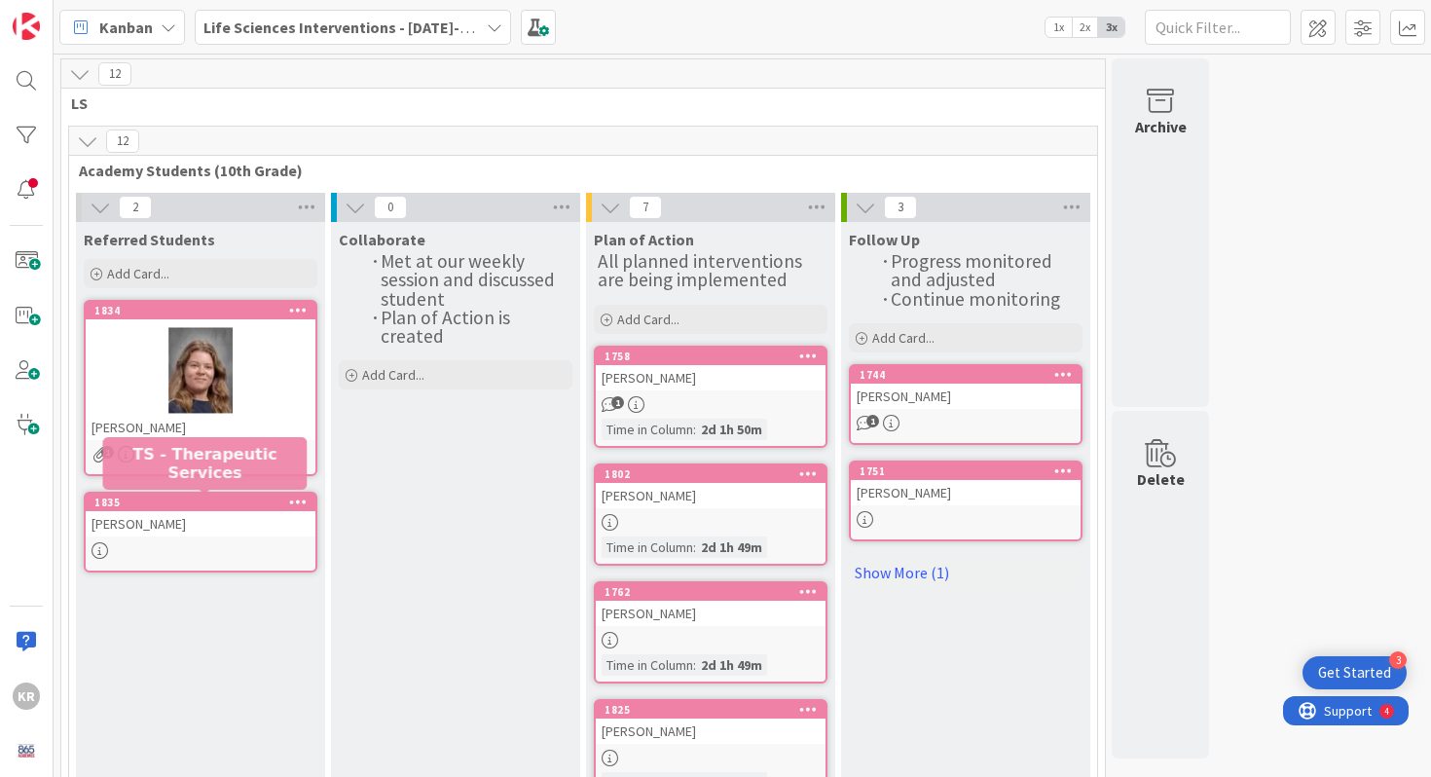
click at [180, 545] on div at bounding box center [201, 550] width 230 height 17
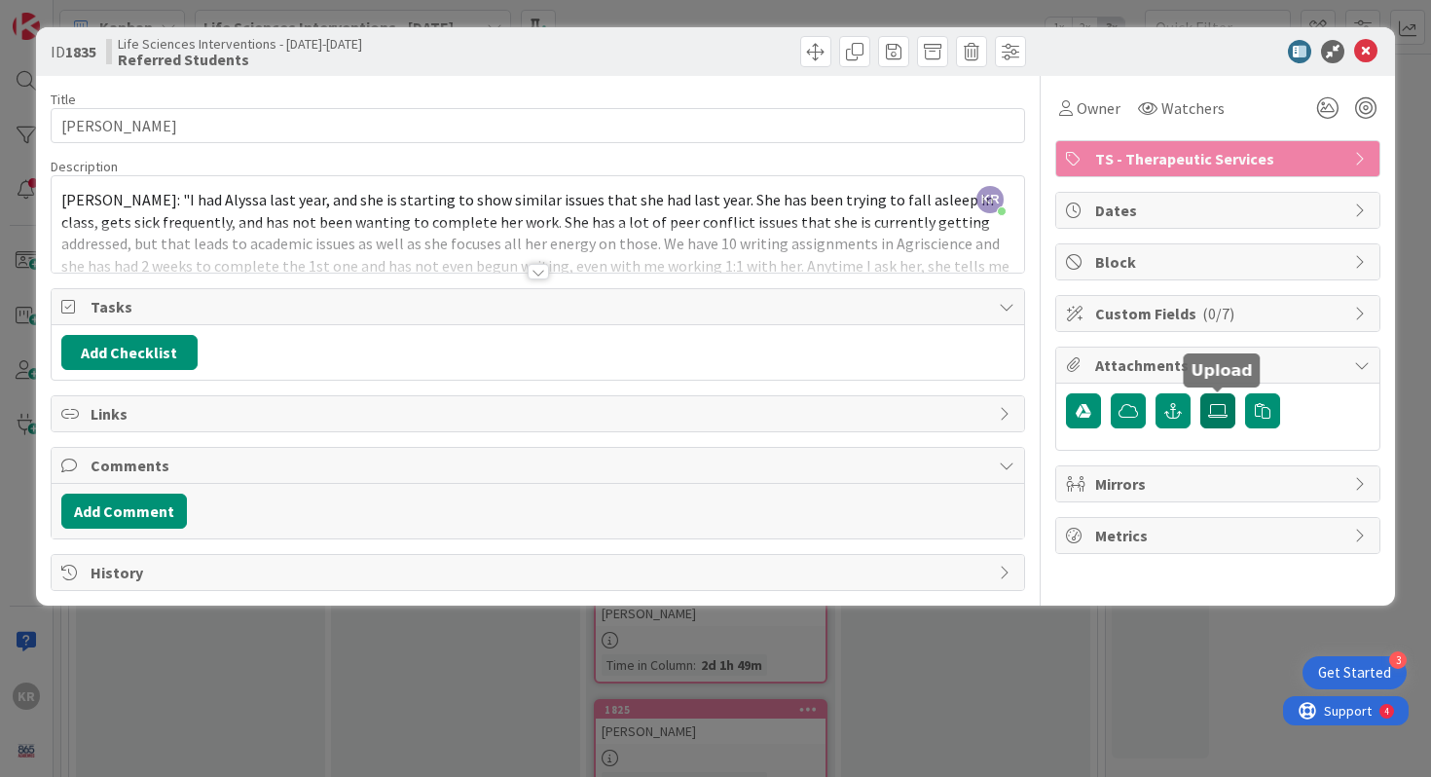
click at [1228, 420] on label at bounding box center [1217, 410] width 35 height 35
click at [1200, 393] on input "file" at bounding box center [1200, 393] width 0 height 0
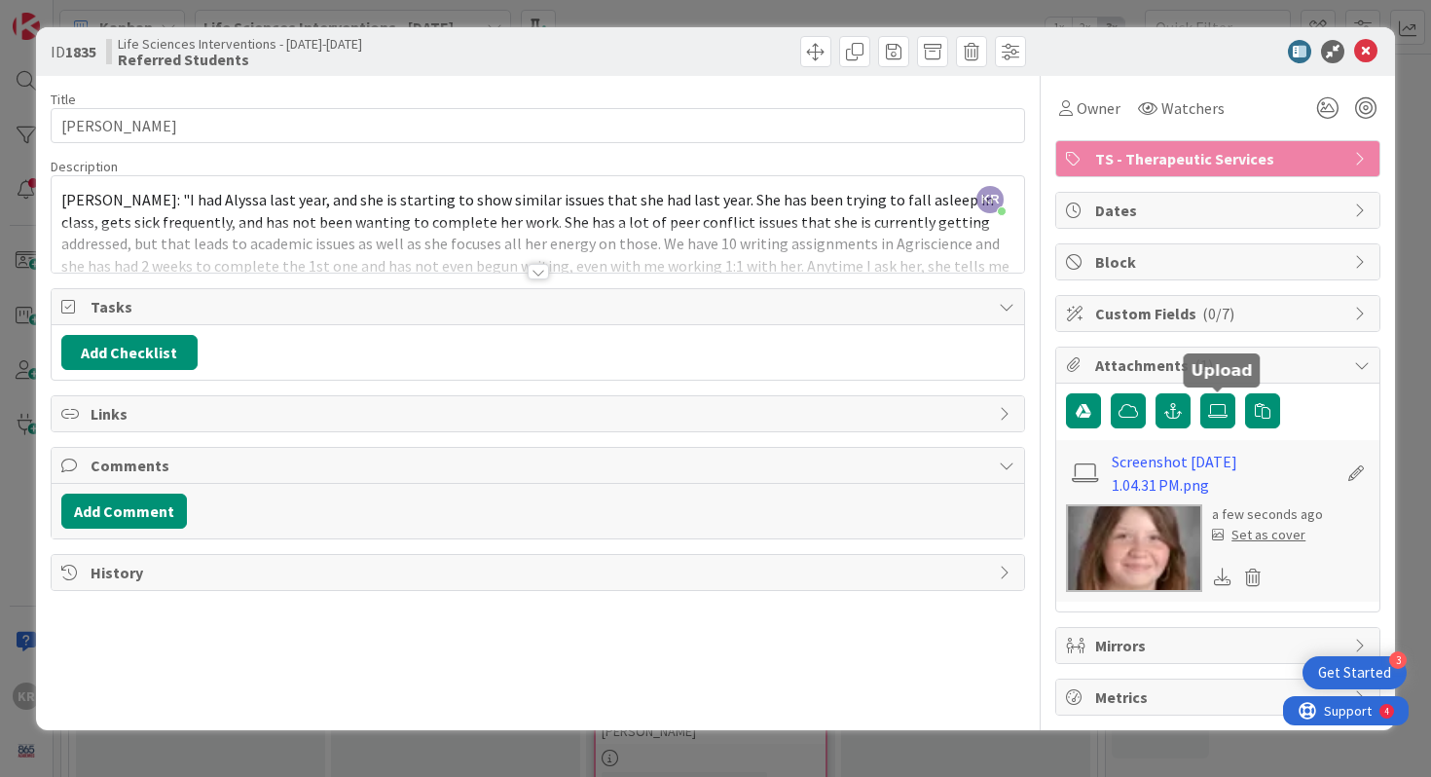
click at [1258, 536] on div "Set as cover" at bounding box center [1258, 535] width 93 height 20
click at [1366, 52] on icon at bounding box center [1365, 51] width 23 height 23
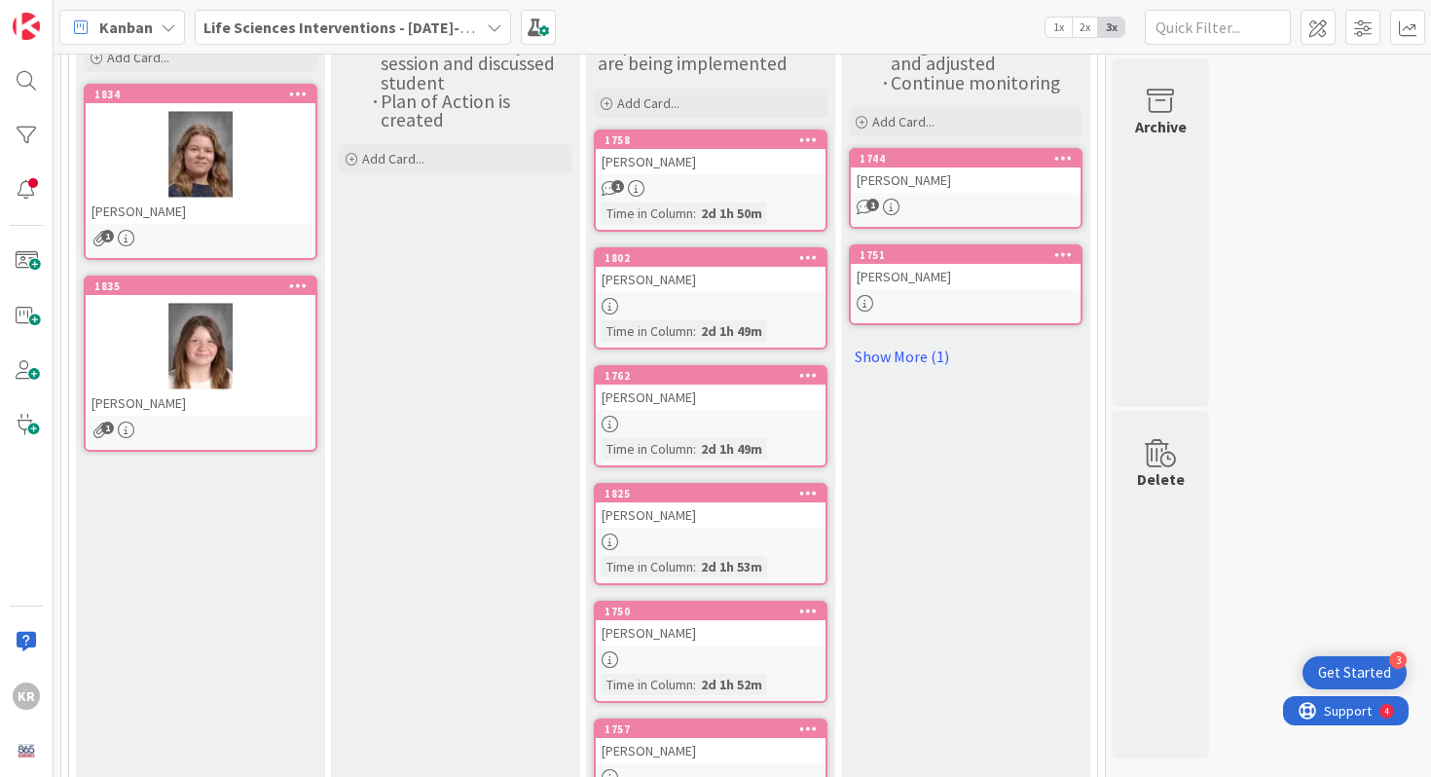
scroll to position [238, 0]
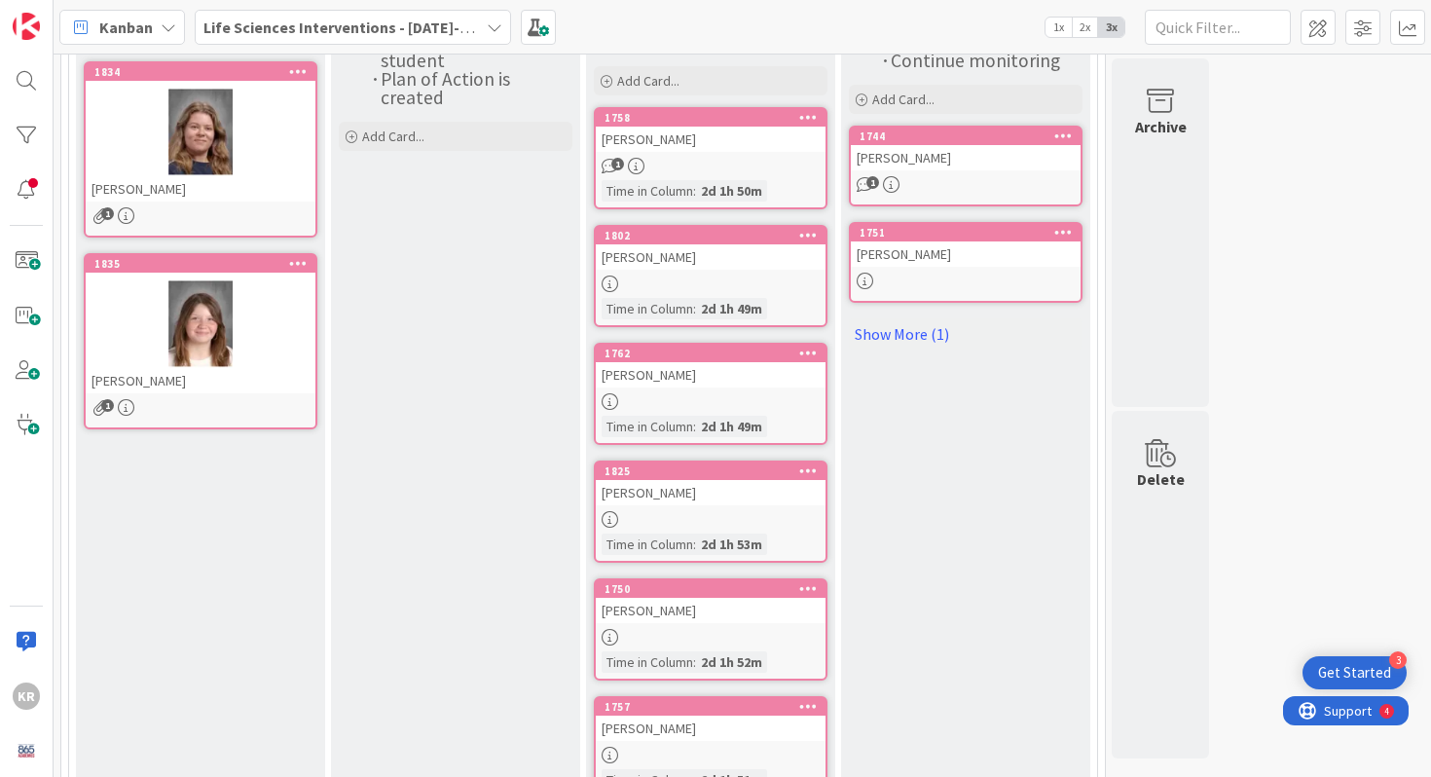
click at [722, 259] on div "[PERSON_NAME]" at bounding box center [711, 256] width 230 height 25
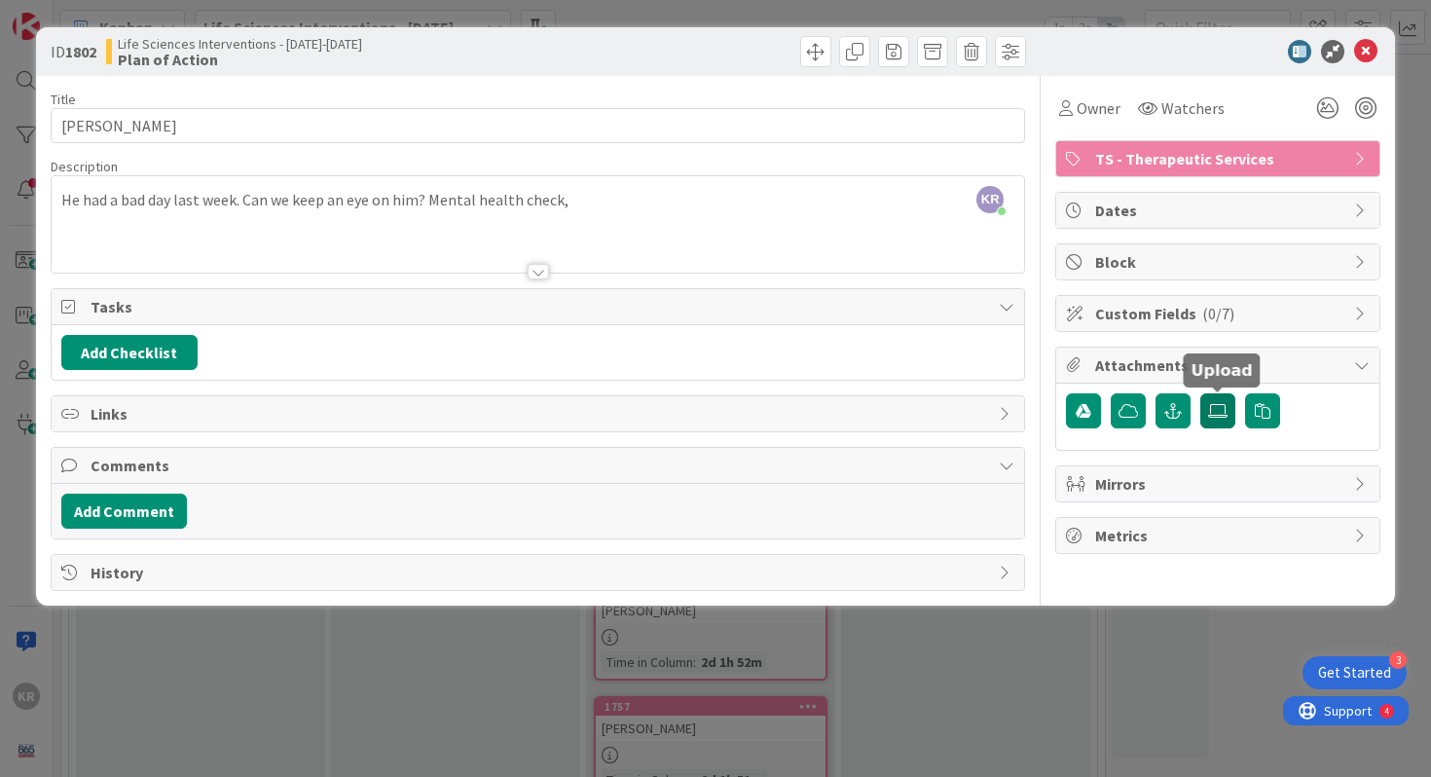
click at [1217, 410] on icon at bounding box center [1217, 411] width 19 height 16
click at [1200, 393] on input "file" at bounding box center [1200, 393] width 0 height 0
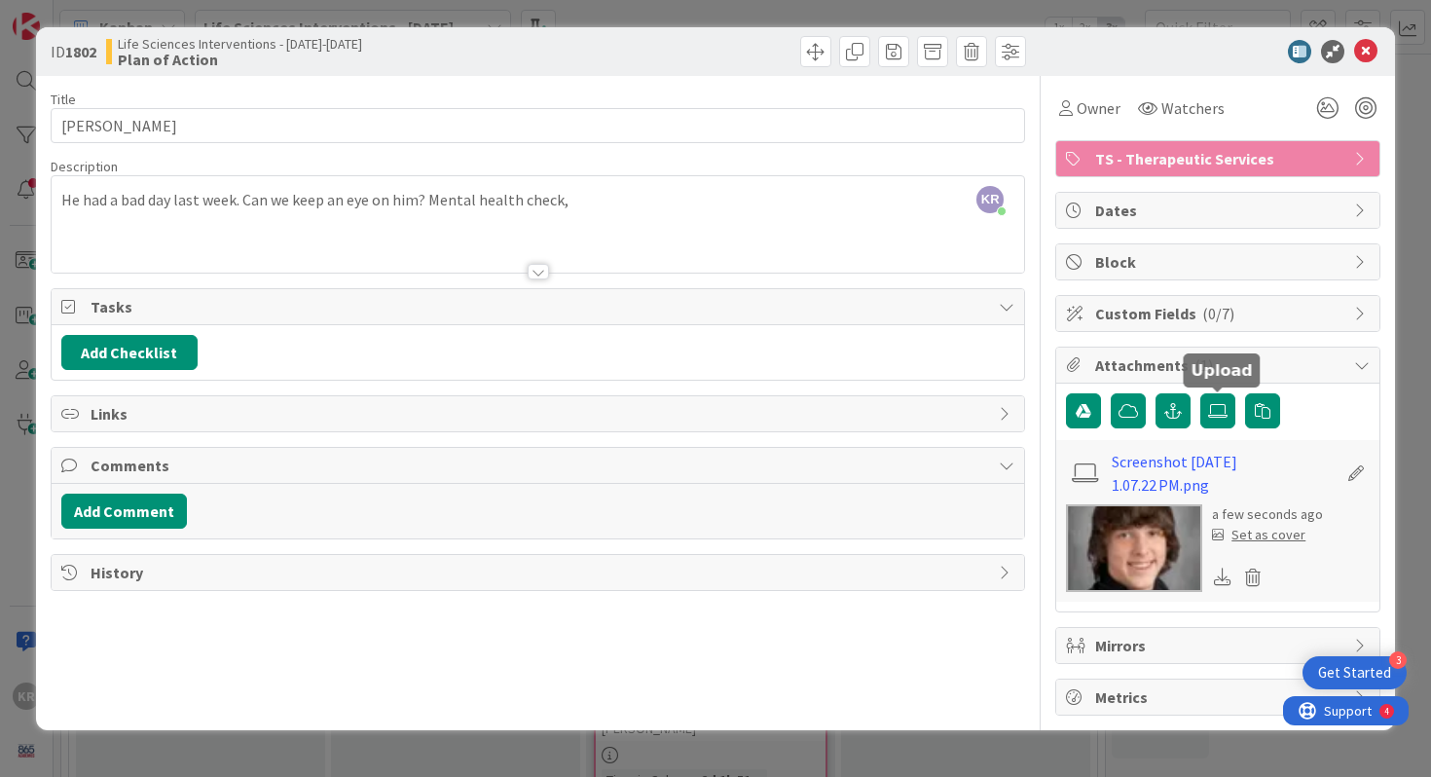
click at [1258, 535] on div "Set as cover" at bounding box center [1258, 535] width 93 height 20
click at [1362, 42] on icon at bounding box center [1365, 51] width 23 height 23
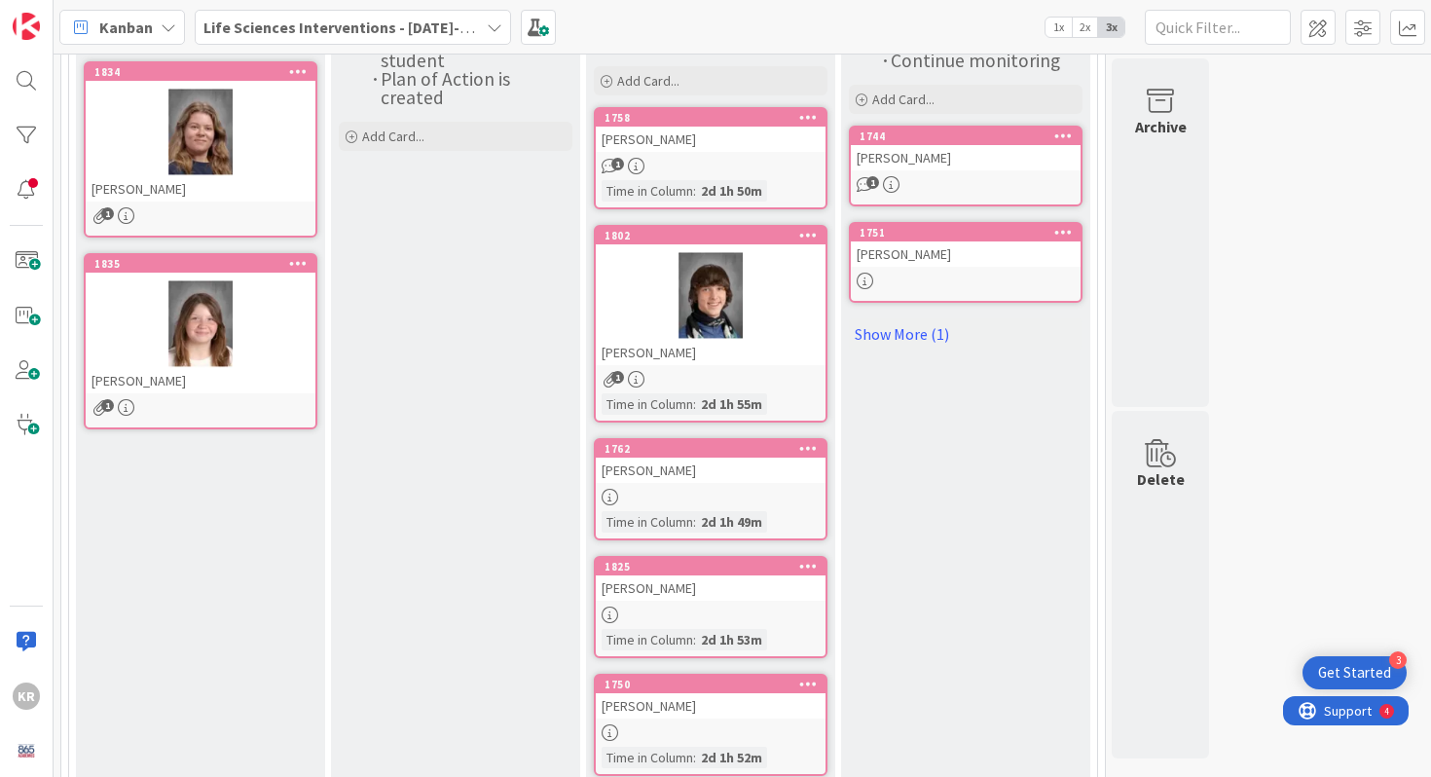
click at [745, 489] on div at bounding box center [711, 497] width 230 height 17
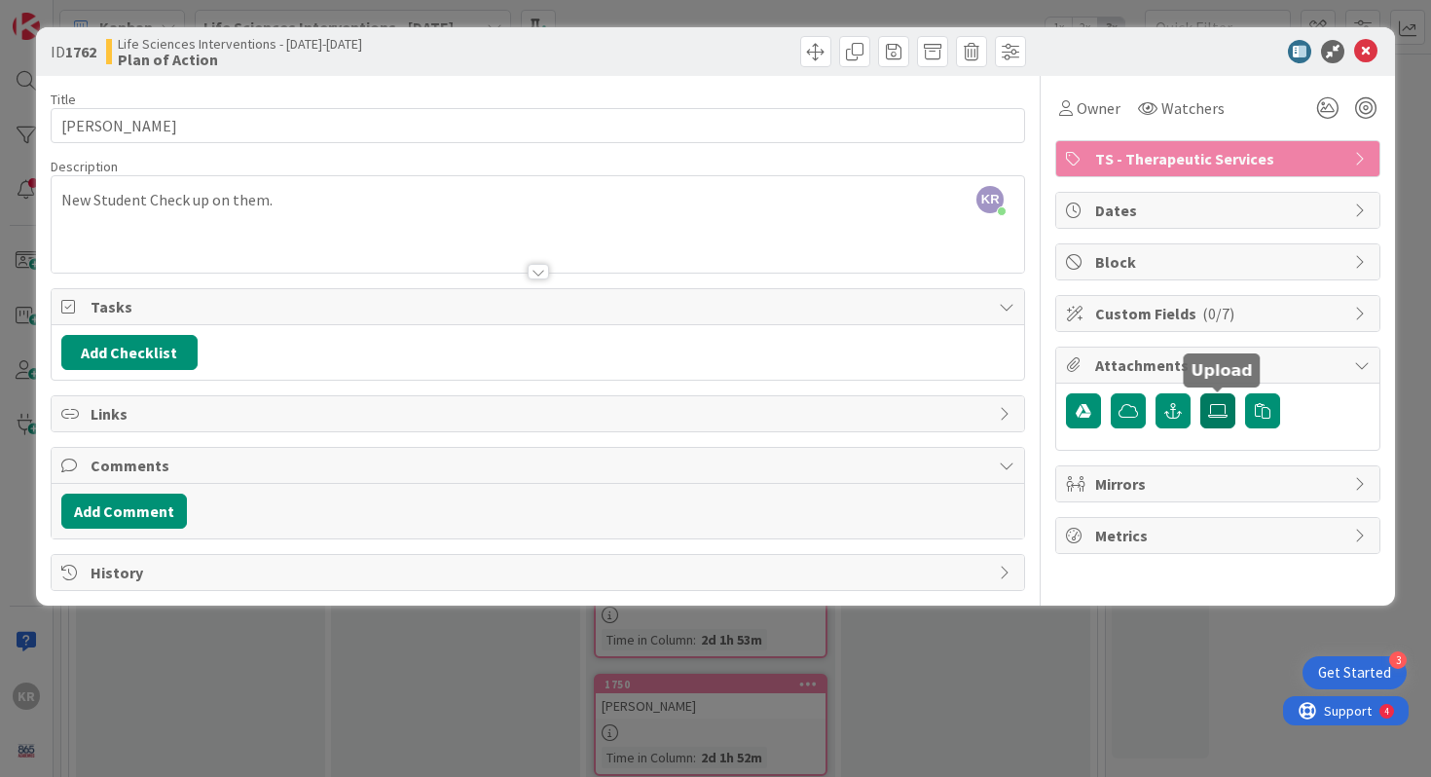
click at [1224, 410] on icon at bounding box center [1217, 411] width 19 height 16
click at [1200, 393] on input "file" at bounding box center [1200, 393] width 0 height 0
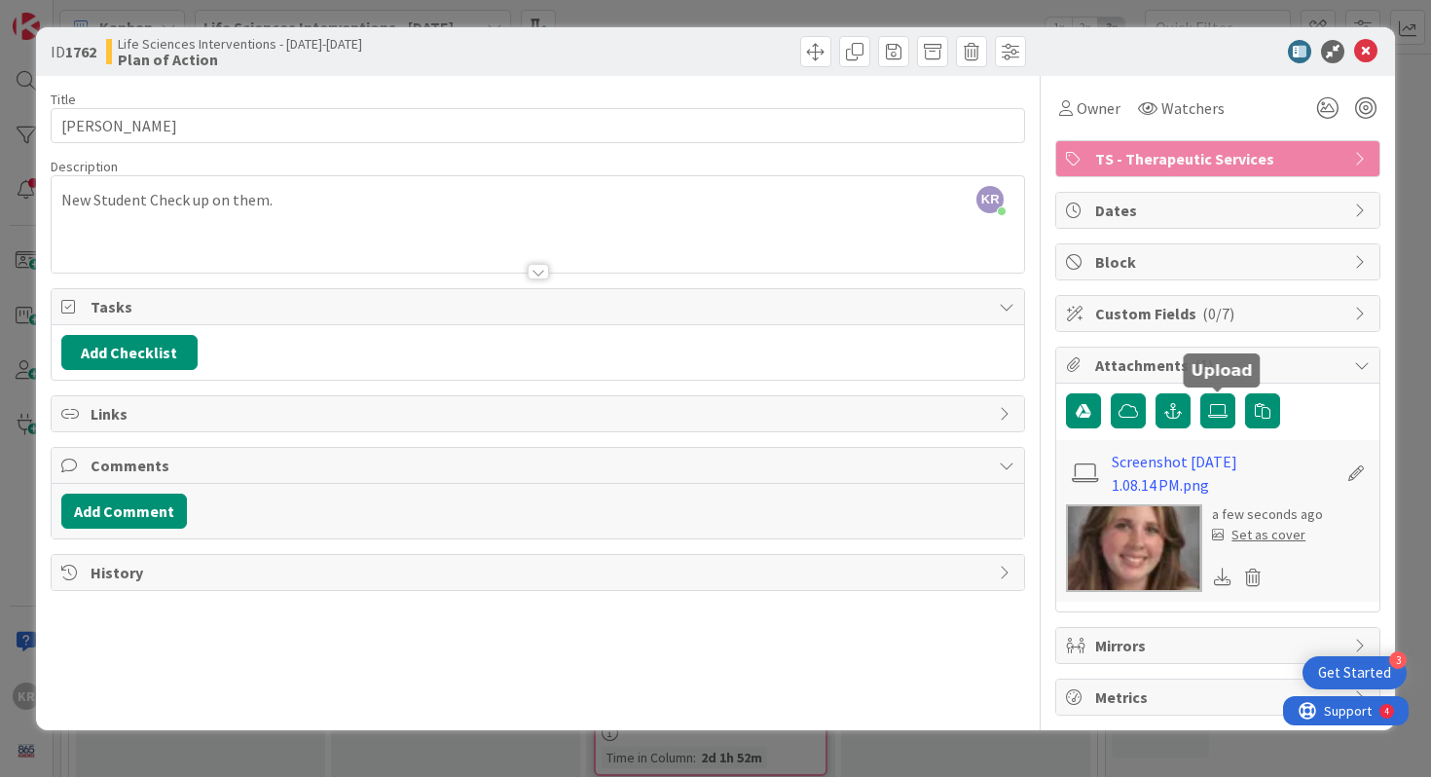
click at [1351, 46] on div at bounding box center [1208, 51] width 345 height 23
click at [1275, 532] on div "Set as cover" at bounding box center [1258, 535] width 93 height 20
click at [1243, 535] on div "Set as cover" at bounding box center [1258, 535] width 93 height 20
click at [1376, 51] on icon at bounding box center [1365, 51] width 23 height 23
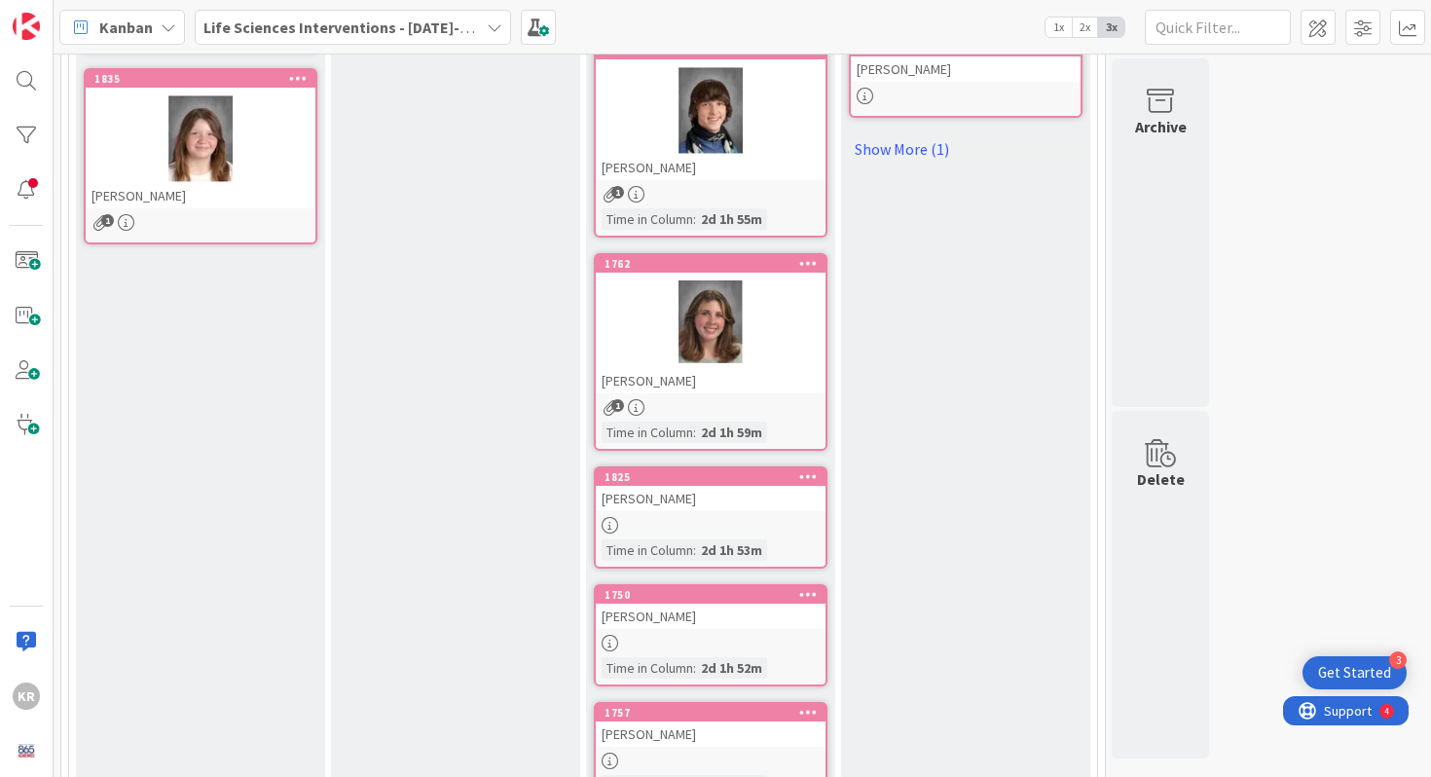
click at [714, 532] on link "1825 Mason Woodham Time in Column : 2d 1h 53m" at bounding box center [711, 517] width 234 height 102
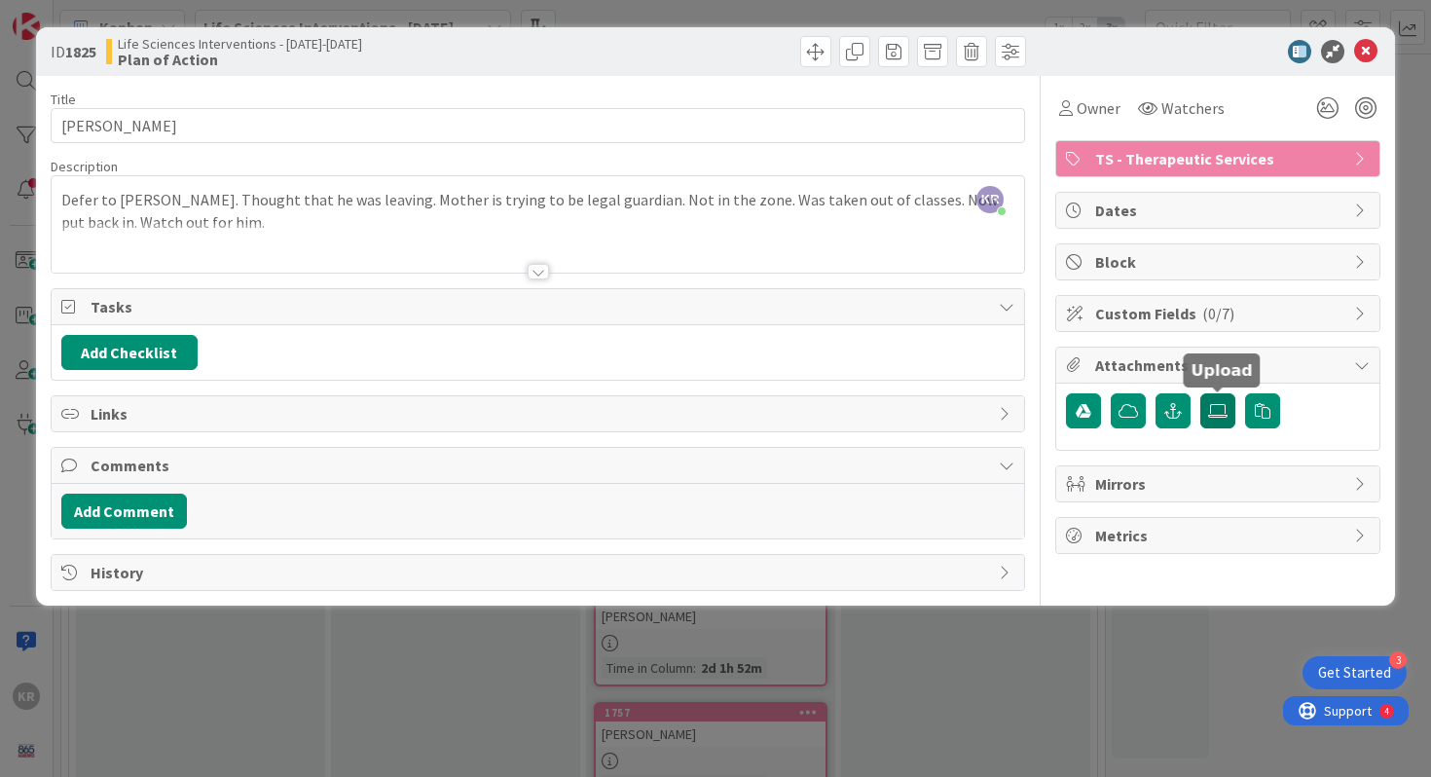
click at [1222, 412] on icon at bounding box center [1217, 411] width 19 height 16
click at [1200, 393] on input "file" at bounding box center [1200, 393] width 0 height 0
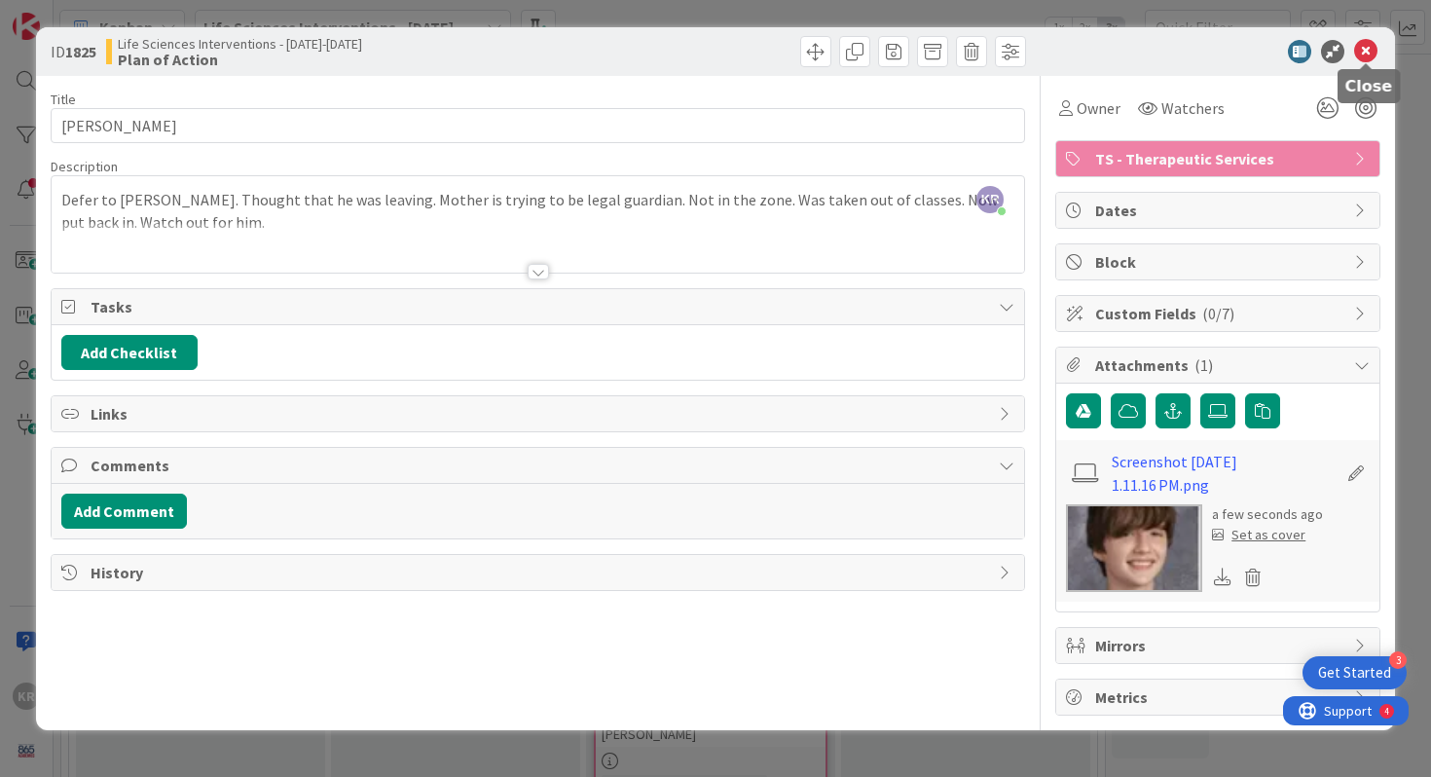
click at [1364, 53] on icon at bounding box center [1365, 51] width 23 height 23
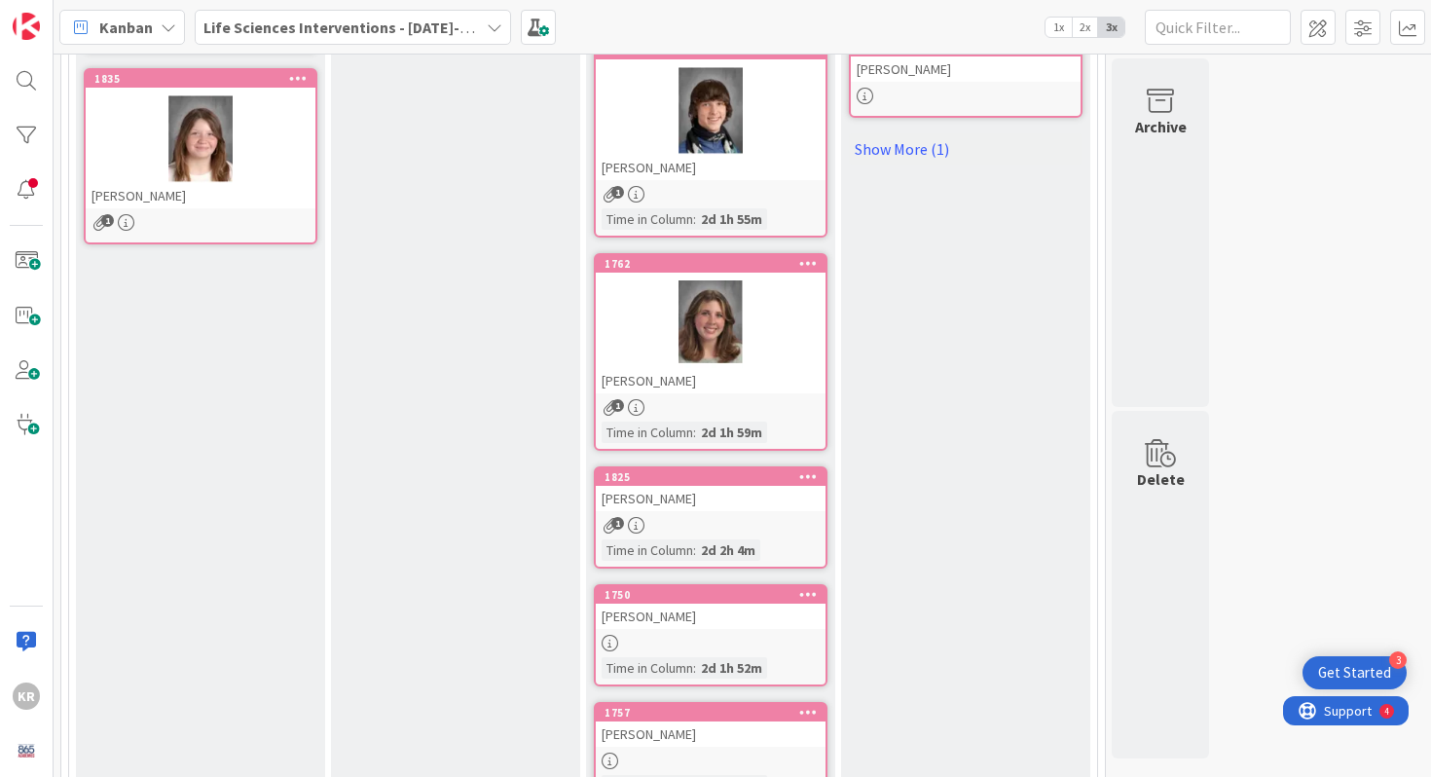
click at [719, 480] on div "1825" at bounding box center [714, 477] width 221 height 14
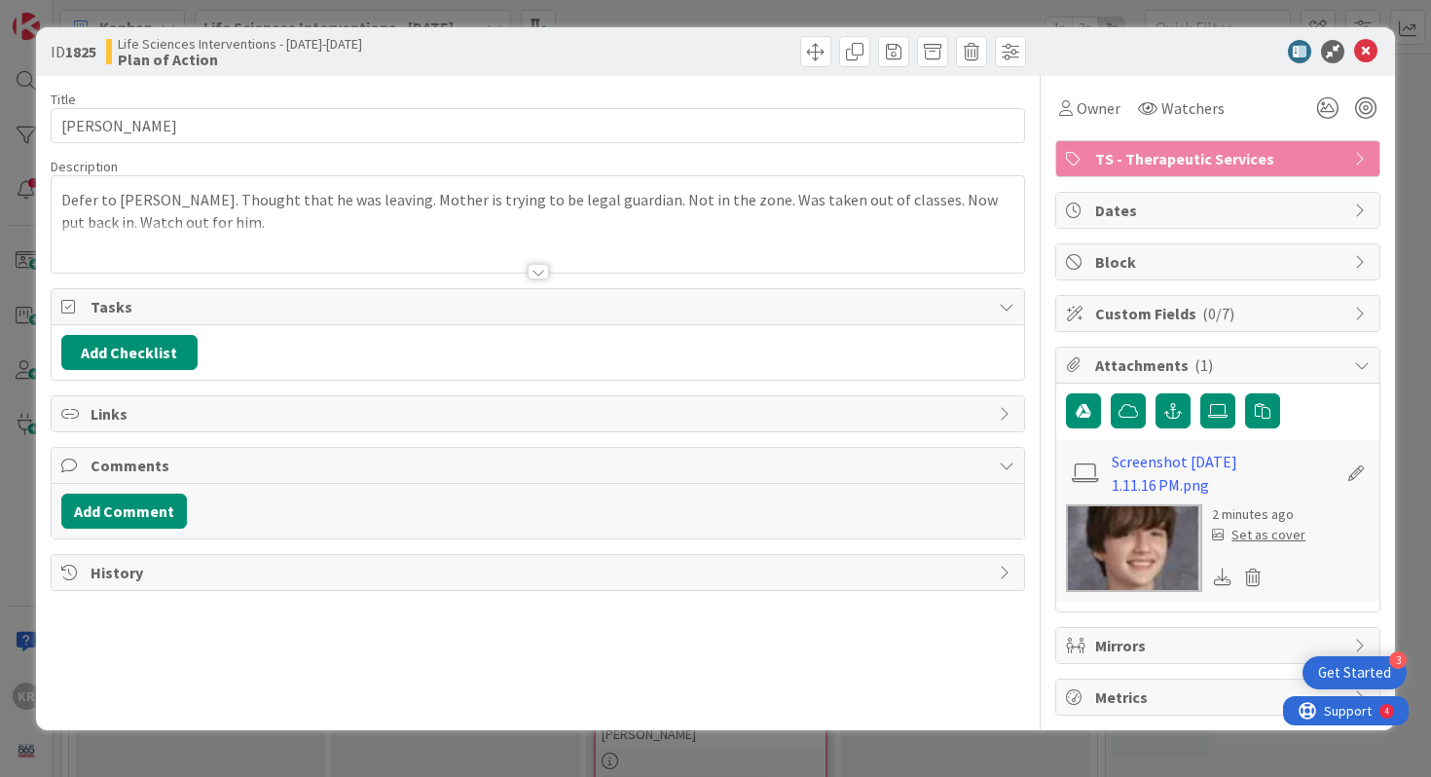
click at [1234, 526] on div "Set as cover" at bounding box center [1258, 535] width 93 height 20
click at [1360, 55] on icon at bounding box center [1365, 51] width 23 height 23
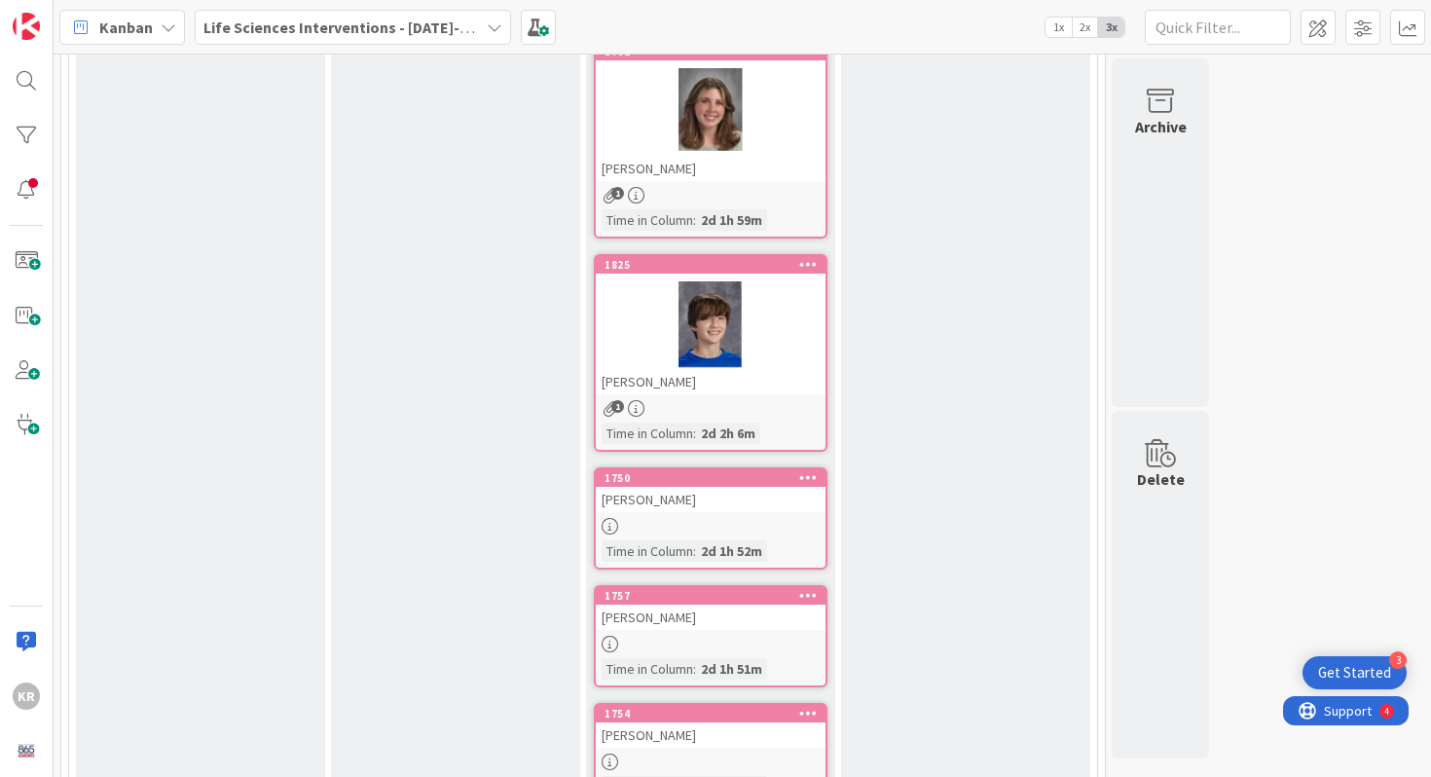
scroll to position [716, 0]
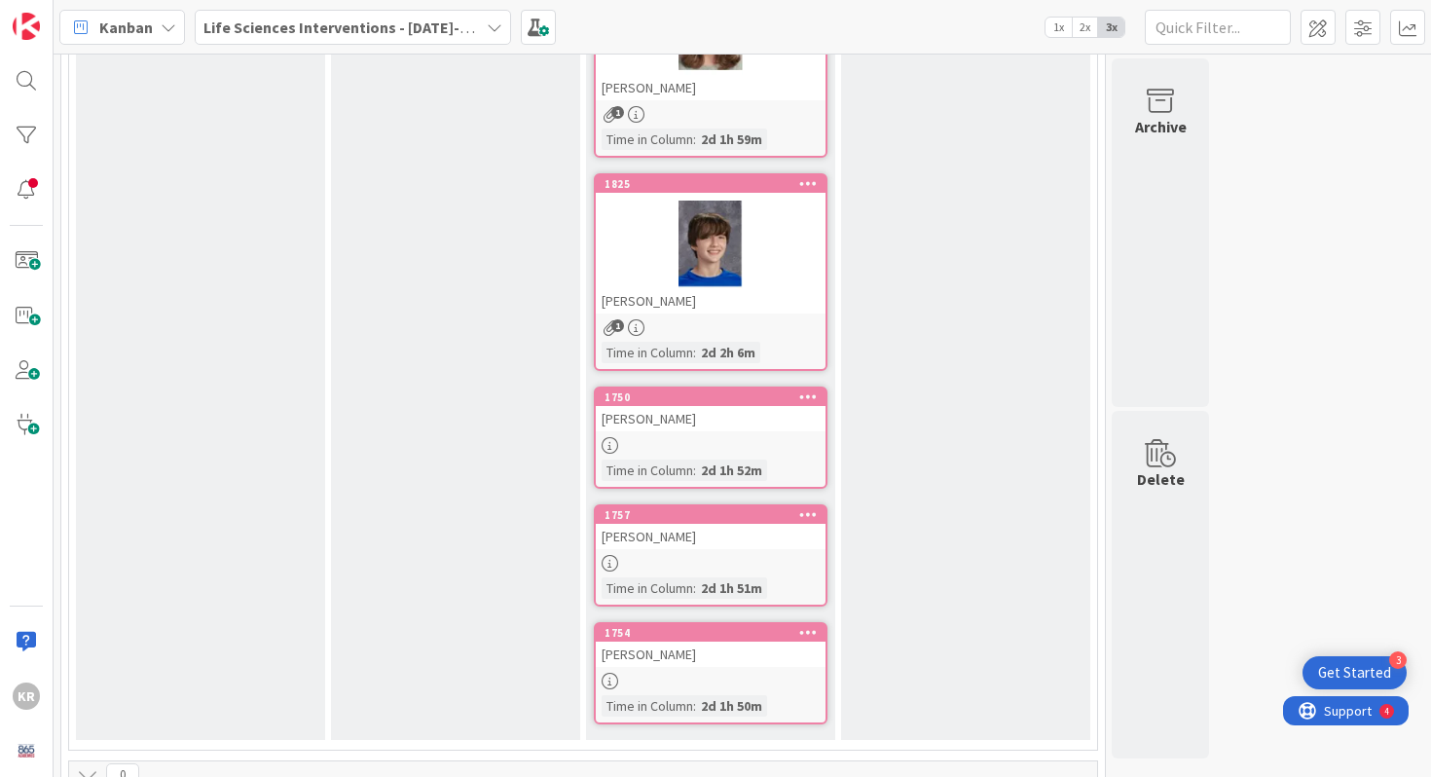
click at [672, 414] on div "ALIVIA BURDETTE" at bounding box center [711, 418] width 230 height 25
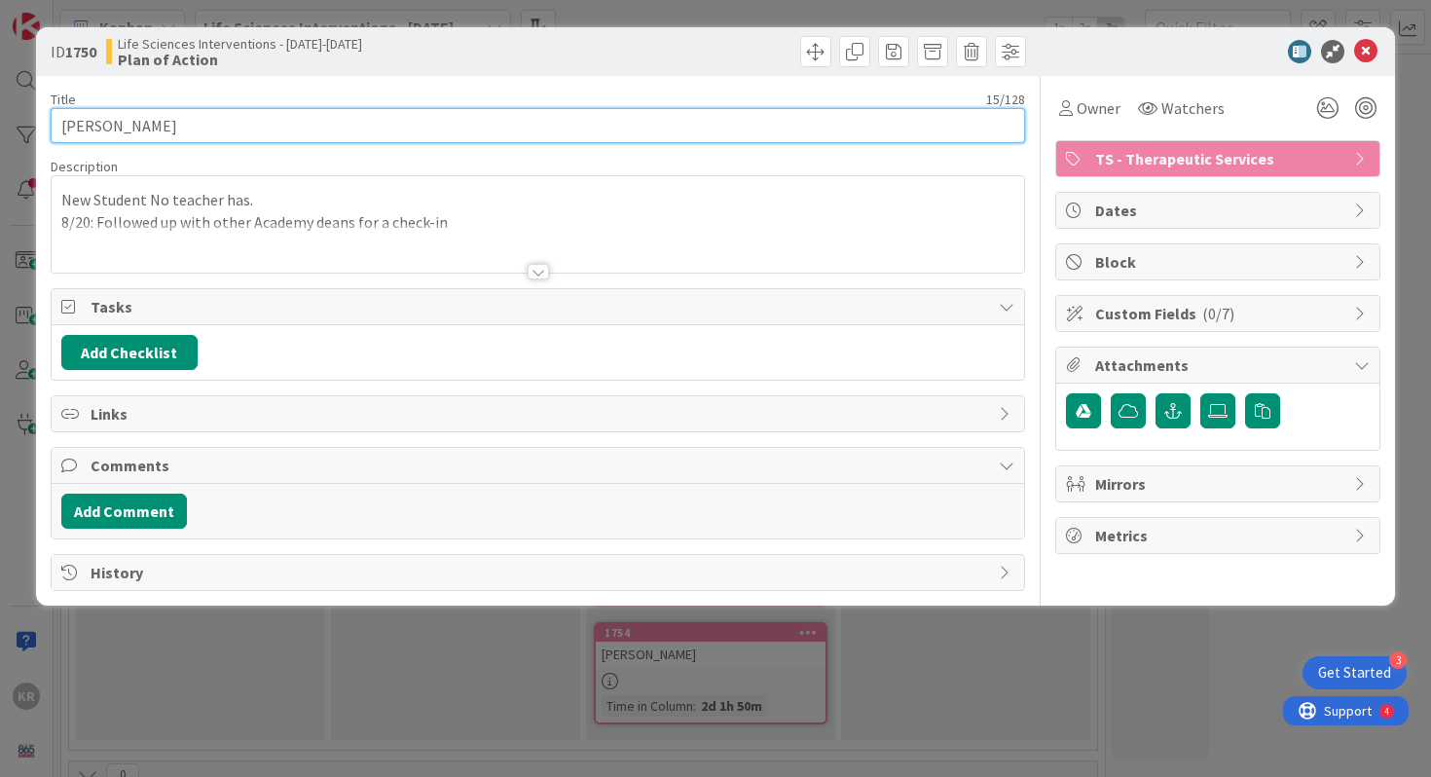
click at [146, 129] on input "ALIVIA BURDETTE" at bounding box center [538, 125] width 975 height 35
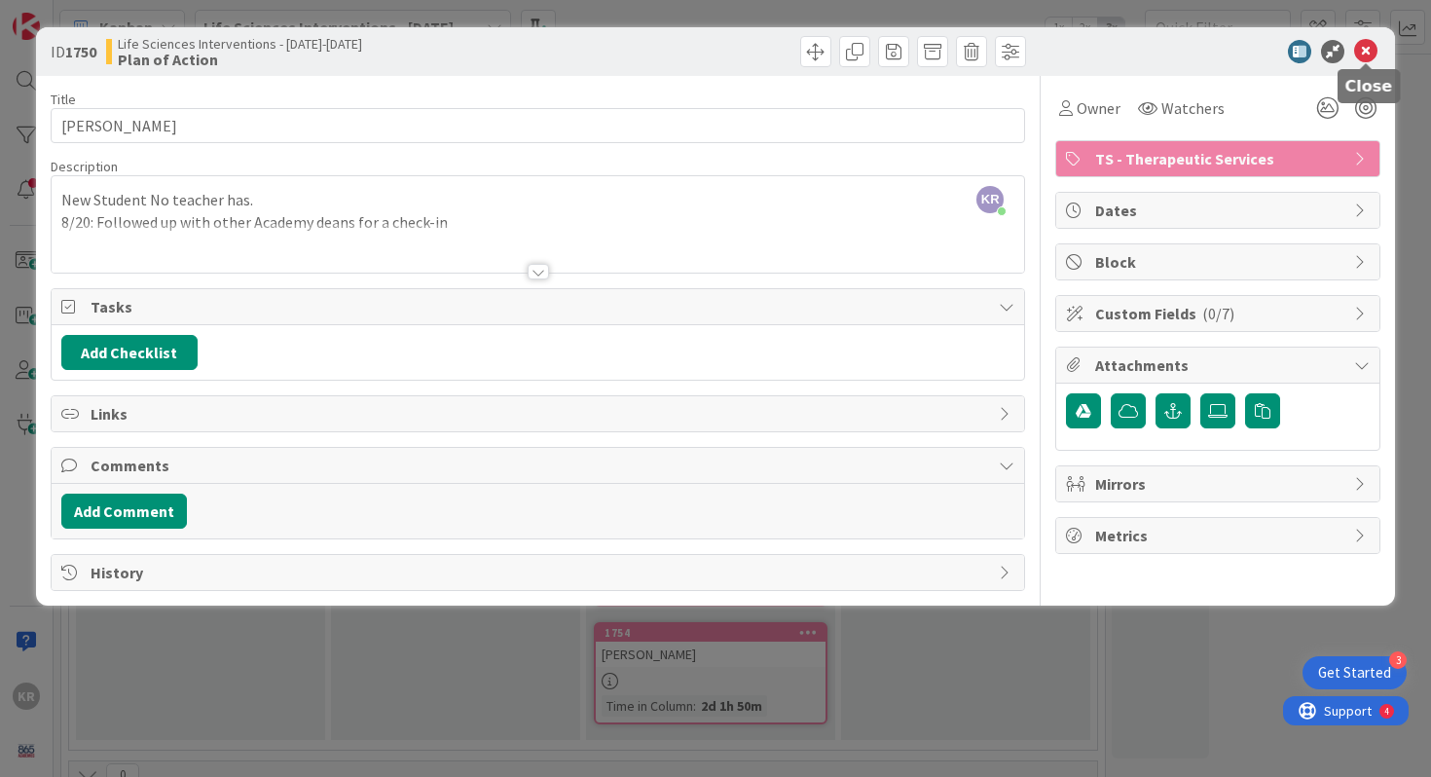
click at [1361, 51] on icon at bounding box center [1365, 51] width 23 height 23
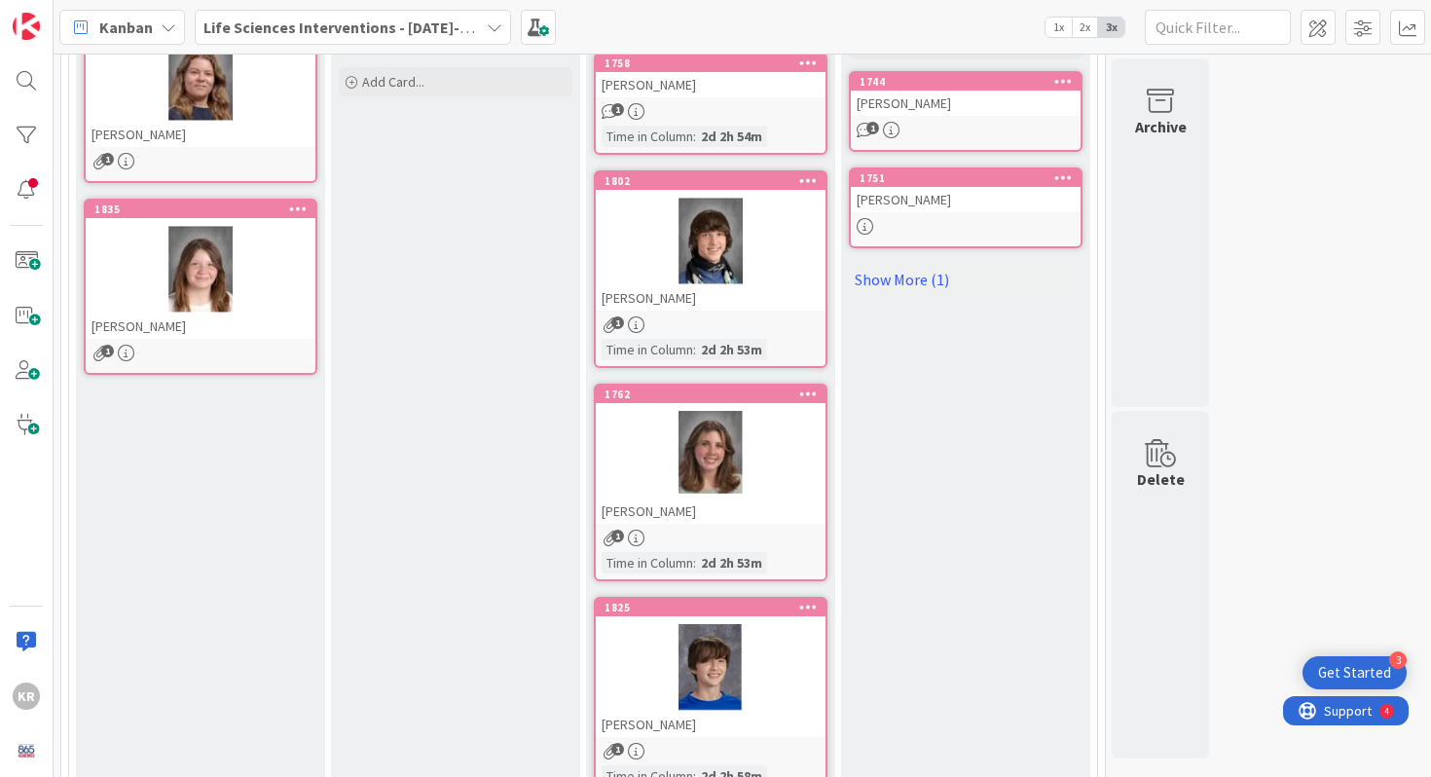
scroll to position [567, 0]
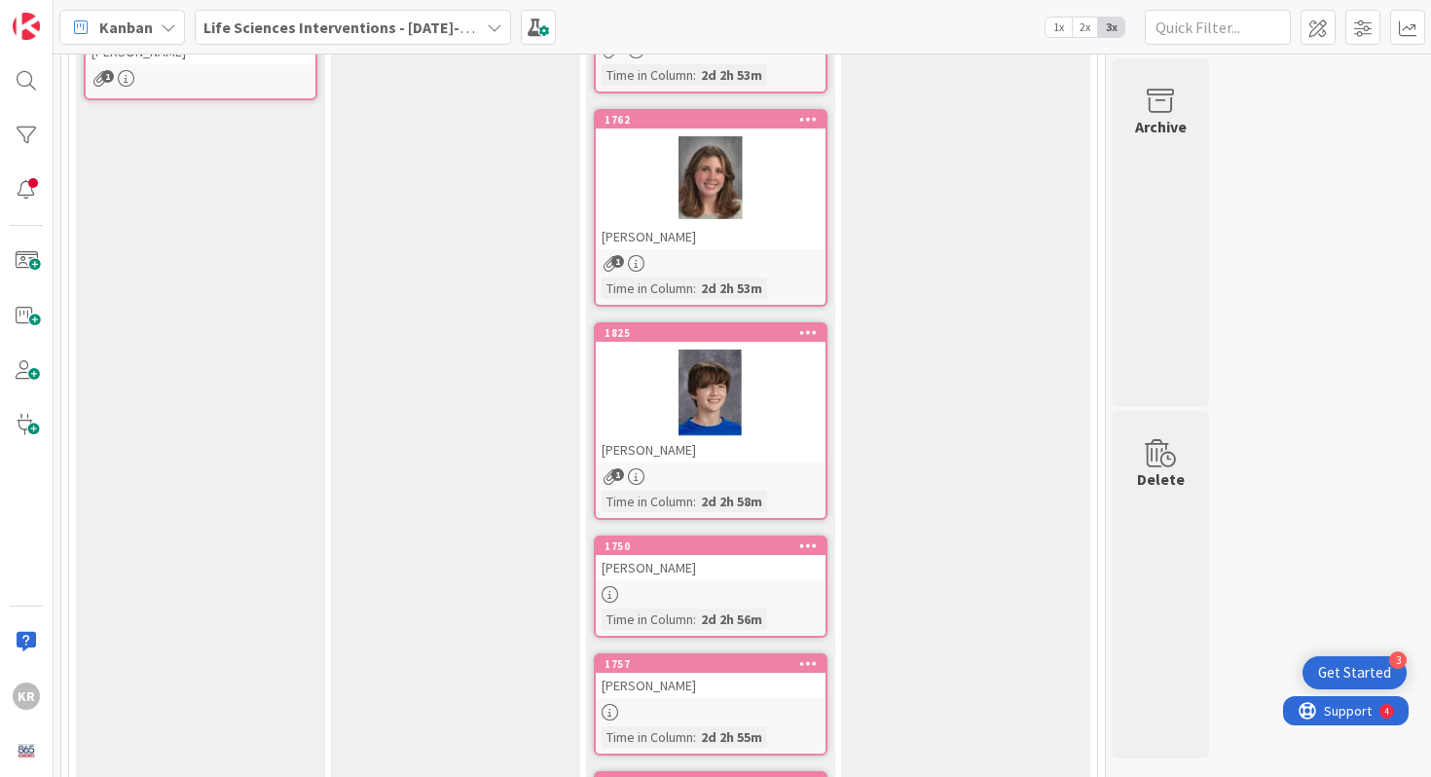
click at [712, 421] on div at bounding box center [711, 393] width 230 height 88
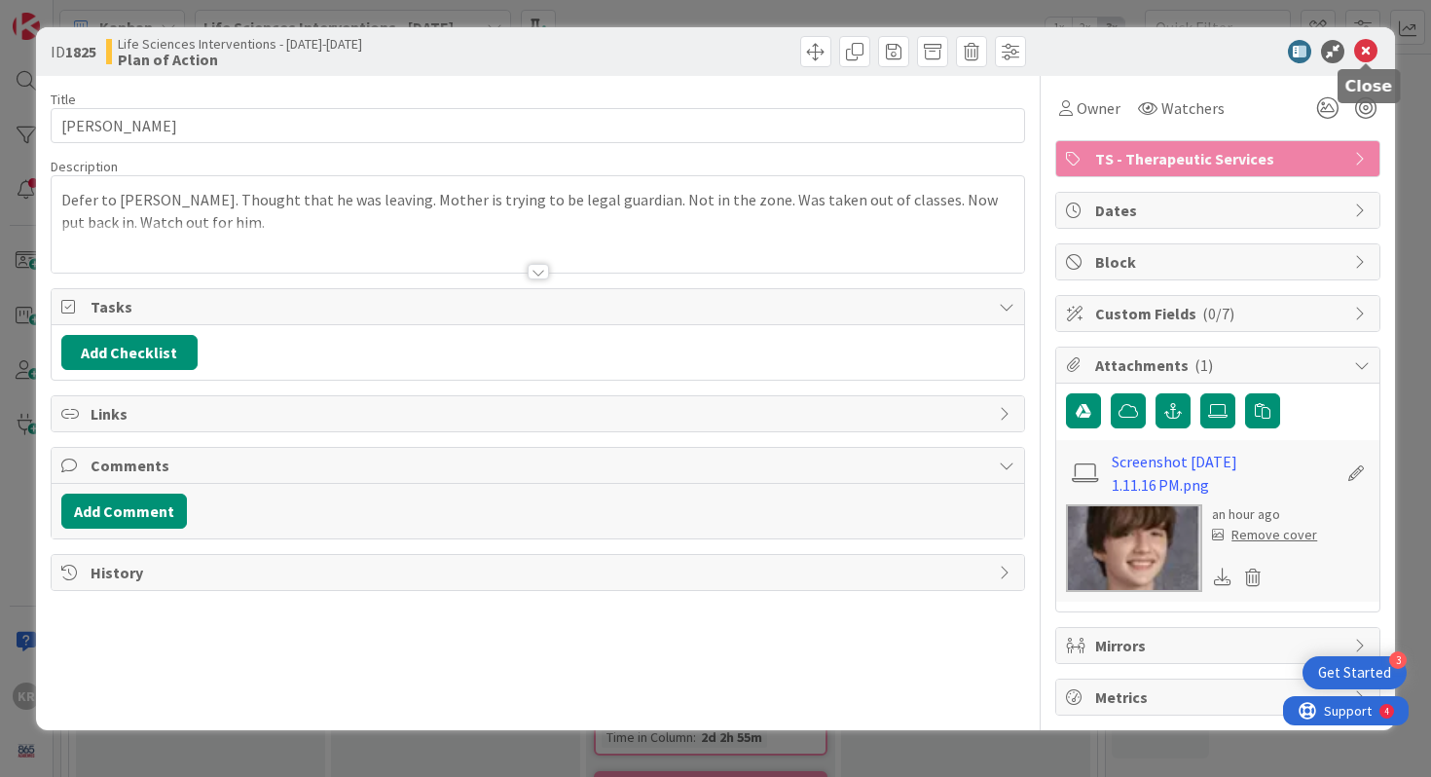
click at [1368, 60] on icon at bounding box center [1365, 51] width 23 height 23
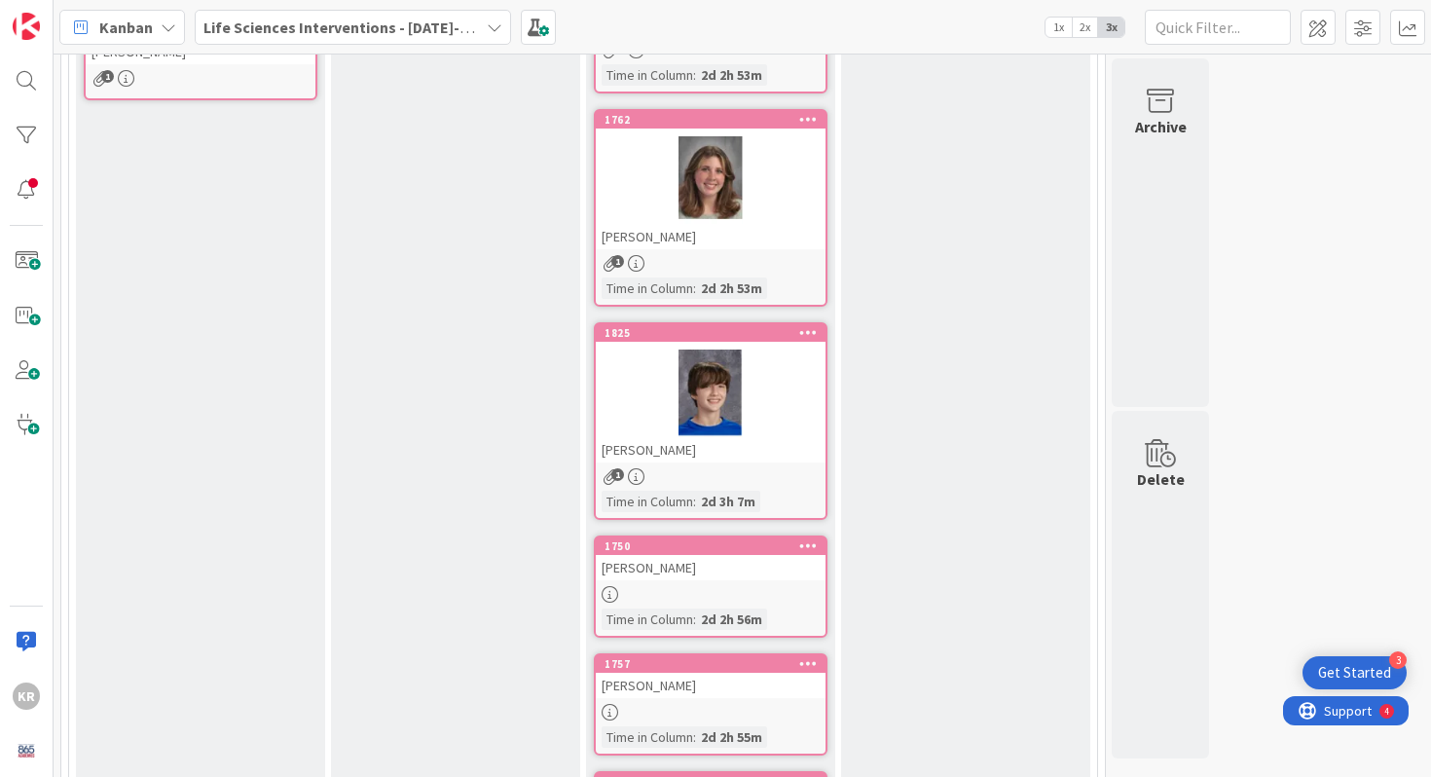
click at [739, 409] on div at bounding box center [711, 393] width 230 height 88
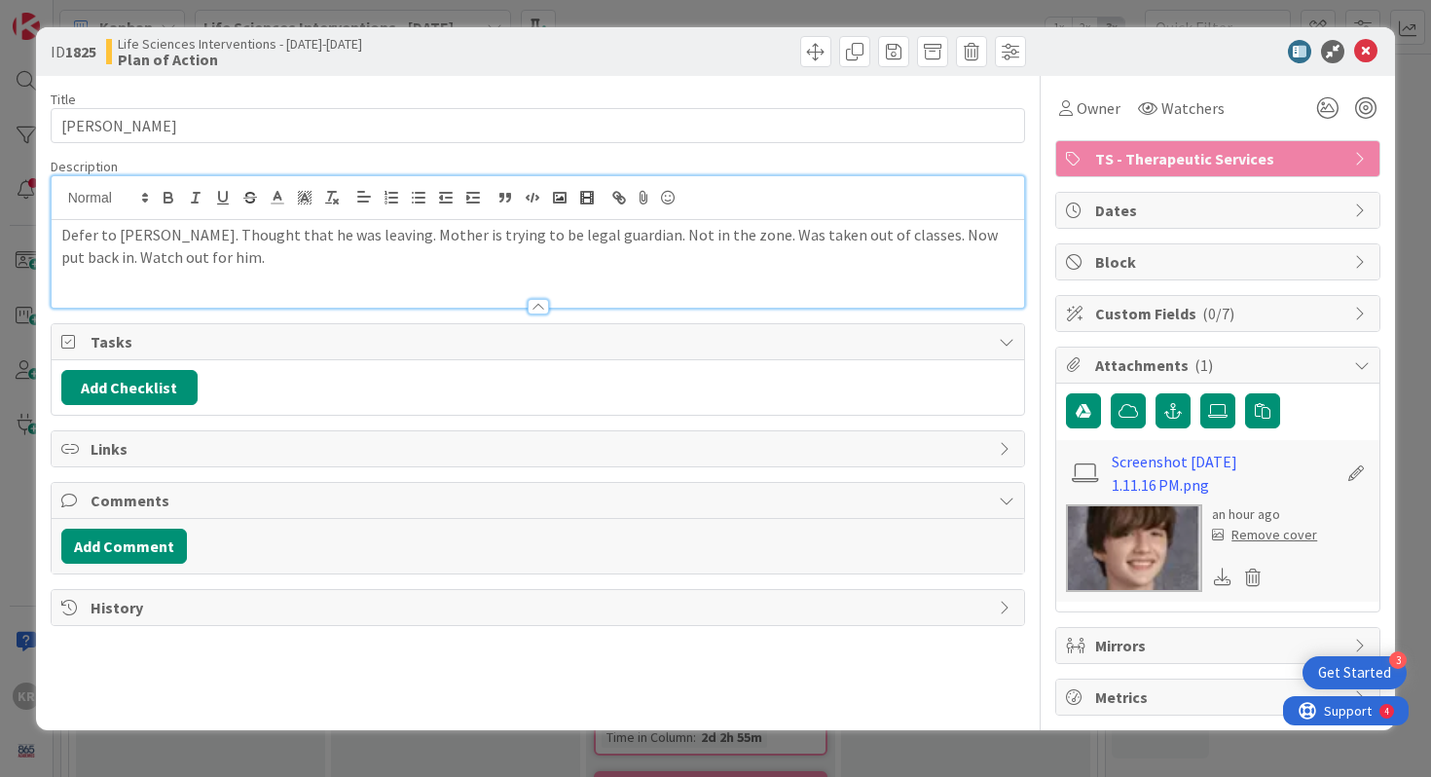
click at [308, 220] on div "Defer to Brad Byrd. Thought that he was leaving. Mother is trying to be legal g…" at bounding box center [538, 264] width 973 height 88
click at [310, 260] on p "Defer to Brad Byrd. Thought that he was leaving. Mother is trying to be legal g…" at bounding box center [538, 246] width 954 height 44
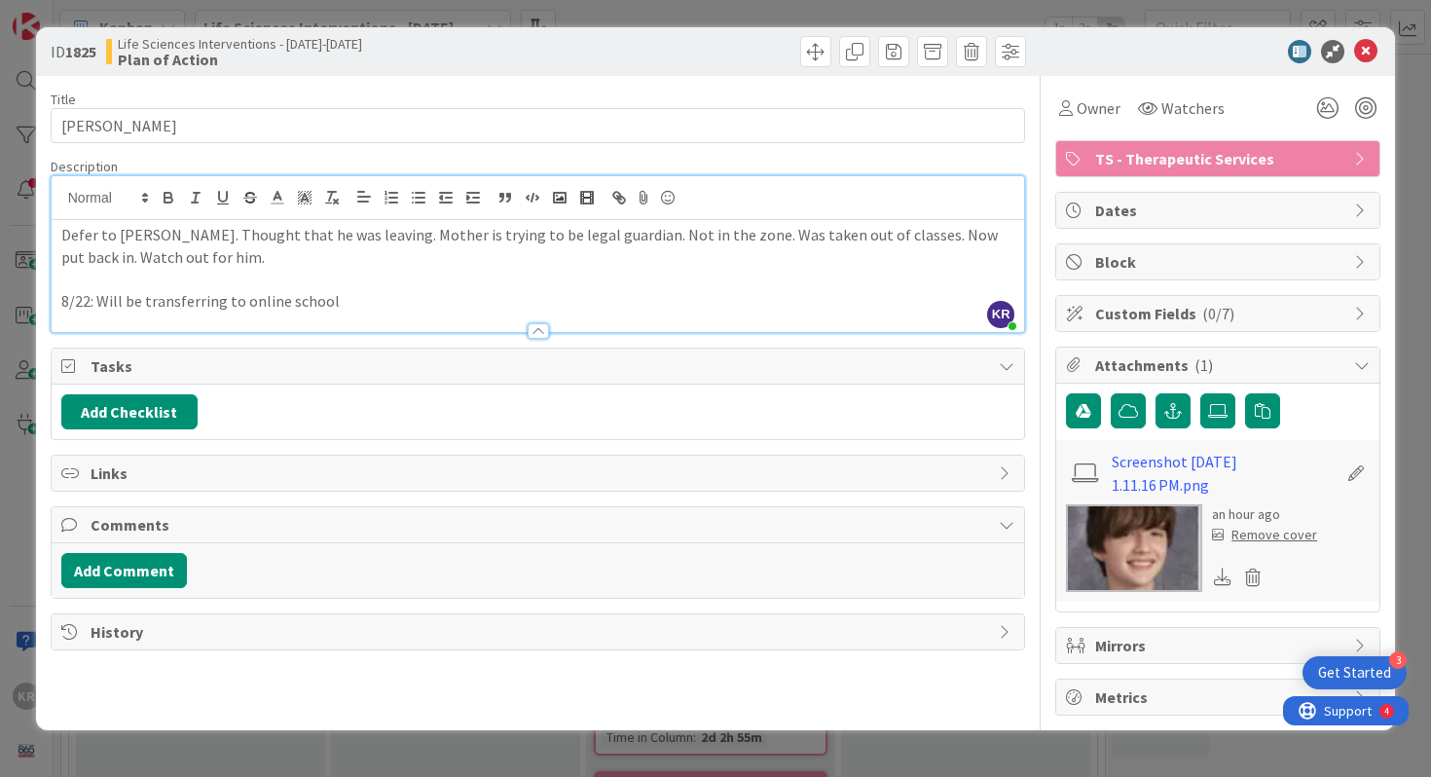
click at [0, 392] on div "ID 1825 Life Sciences Interventions - 2025-2026 Plan of Action Title 13 / 128 M…" at bounding box center [715, 388] width 1431 height 777
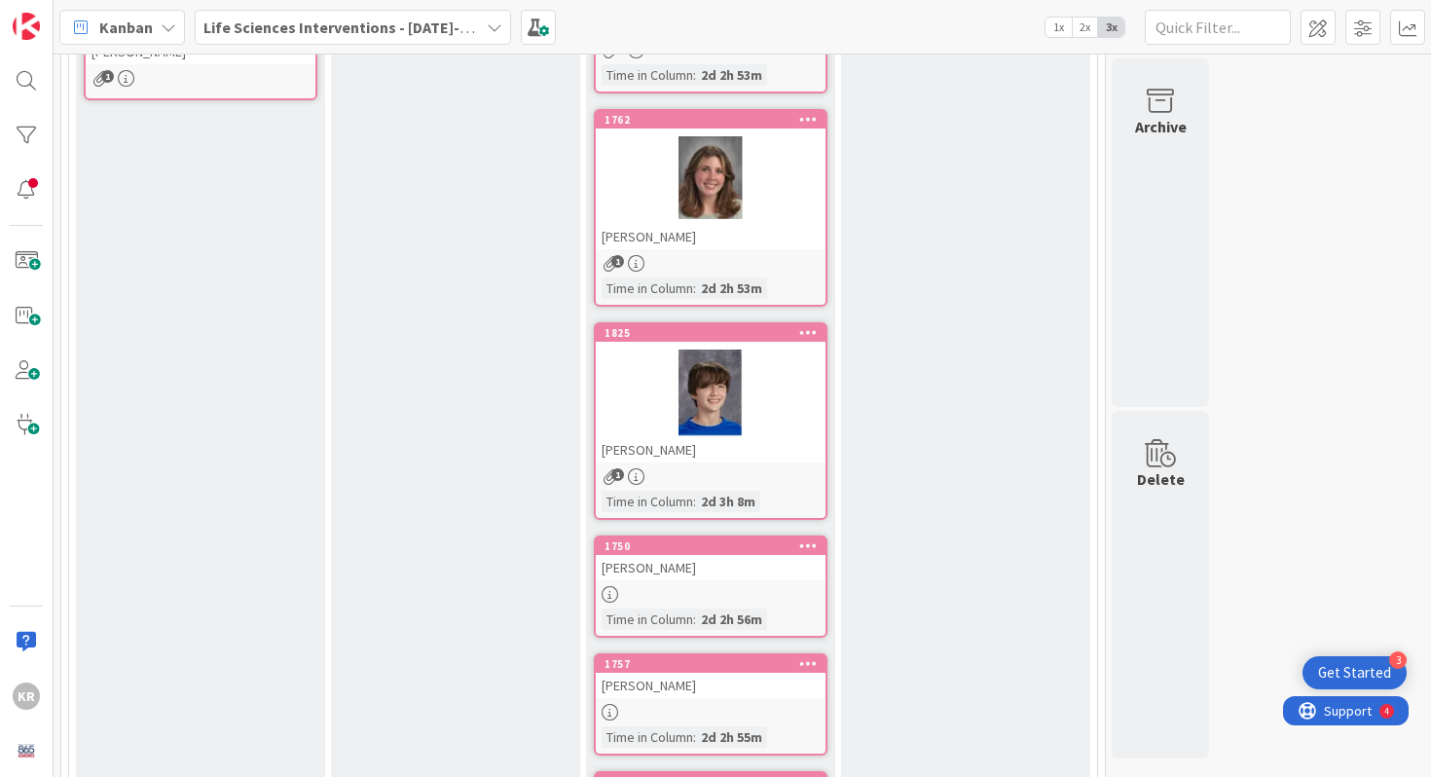
click at [725, 402] on div at bounding box center [711, 393] width 230 height 88
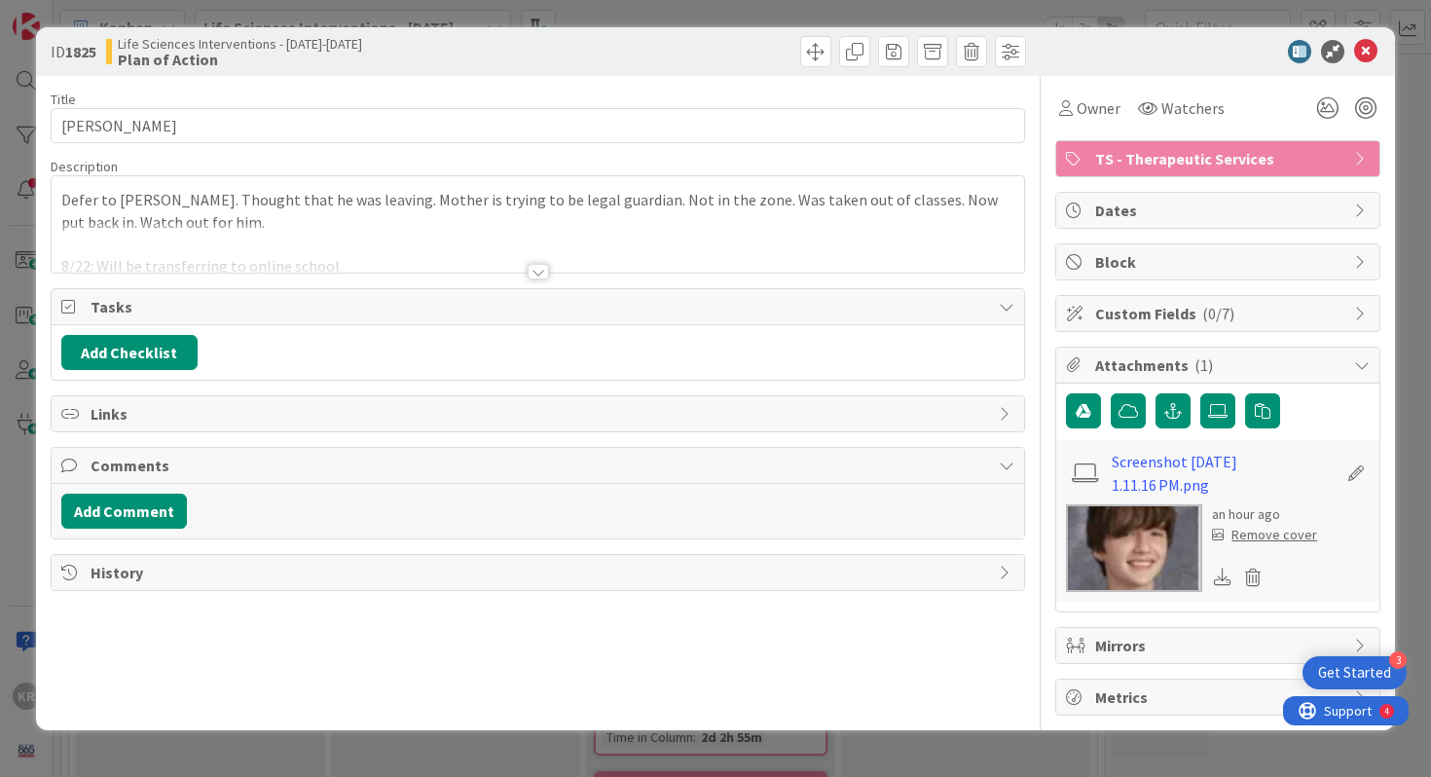
click at [1390, 39] on div "ID 1825 Life Sciences Interventions - 2025-2026 Plan of Action" at bounding box center [716, 51] width 1360 height 49
click at [1371, 42] on icon at bounding box center [1365, 51] width 23 height 23
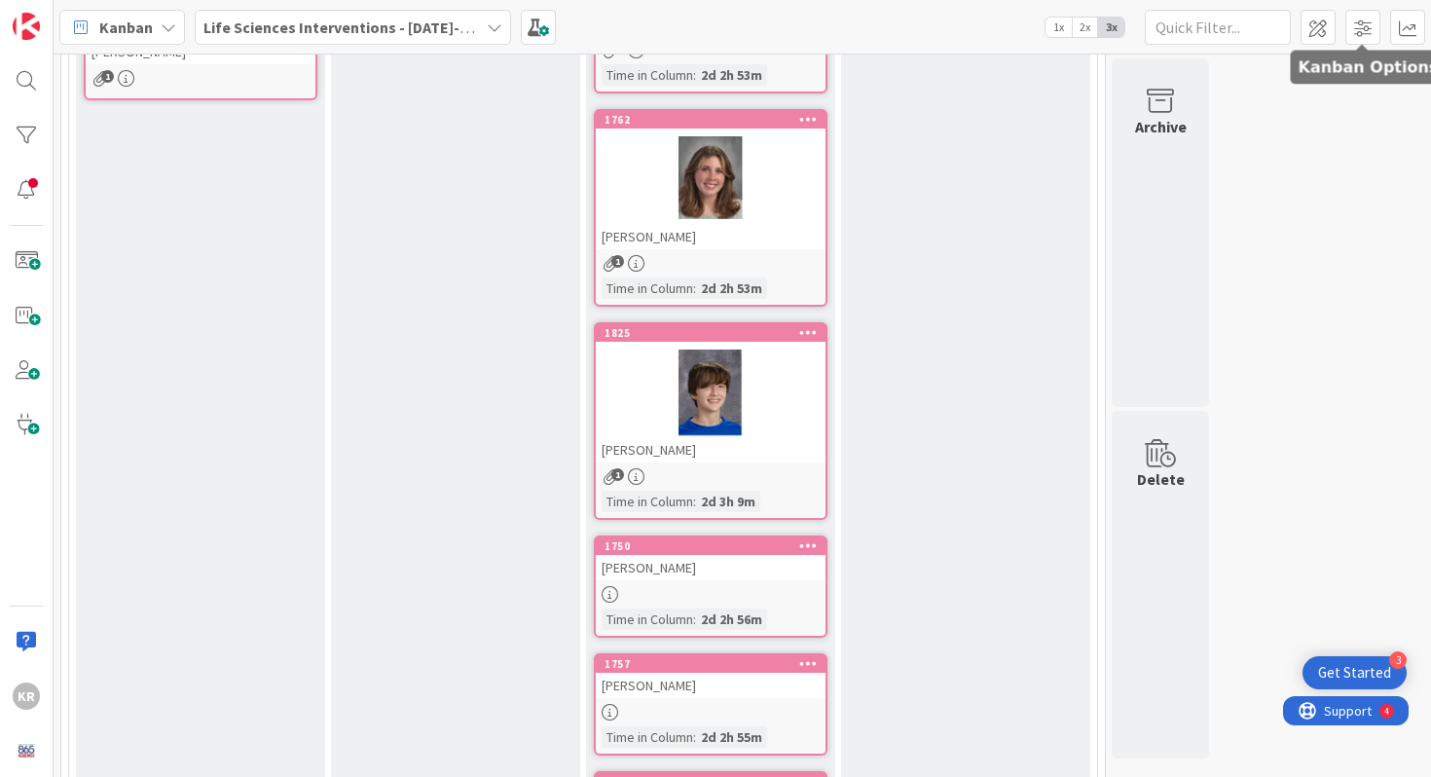
click at [1371, 42] on span at bounding box center [1362, 27] width 35 height 35
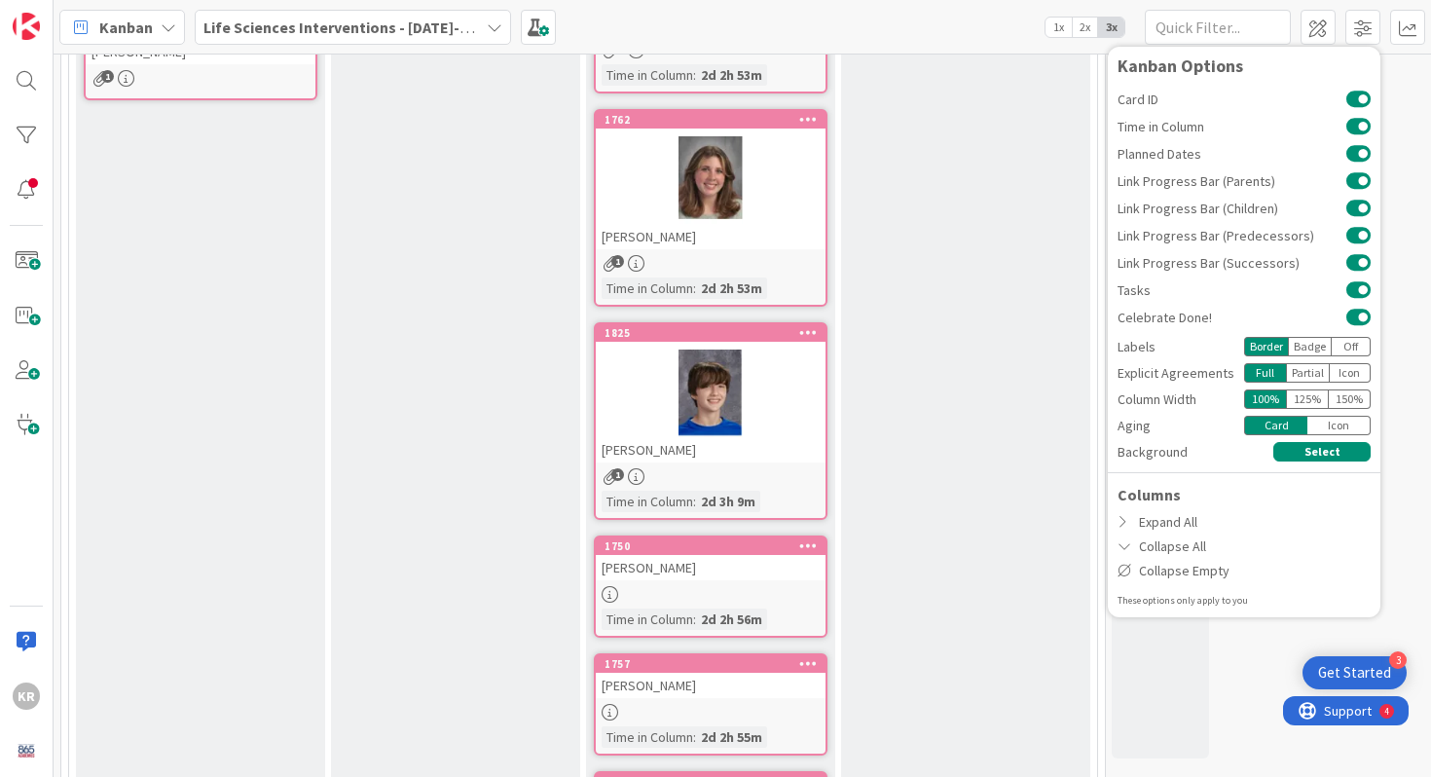
click at [1004, 223] on div "Follow Up Progress monitored and adjusted Continue monitoring Add Card... 1744 …" at bounding box center [965, 271] width 249 height 1234
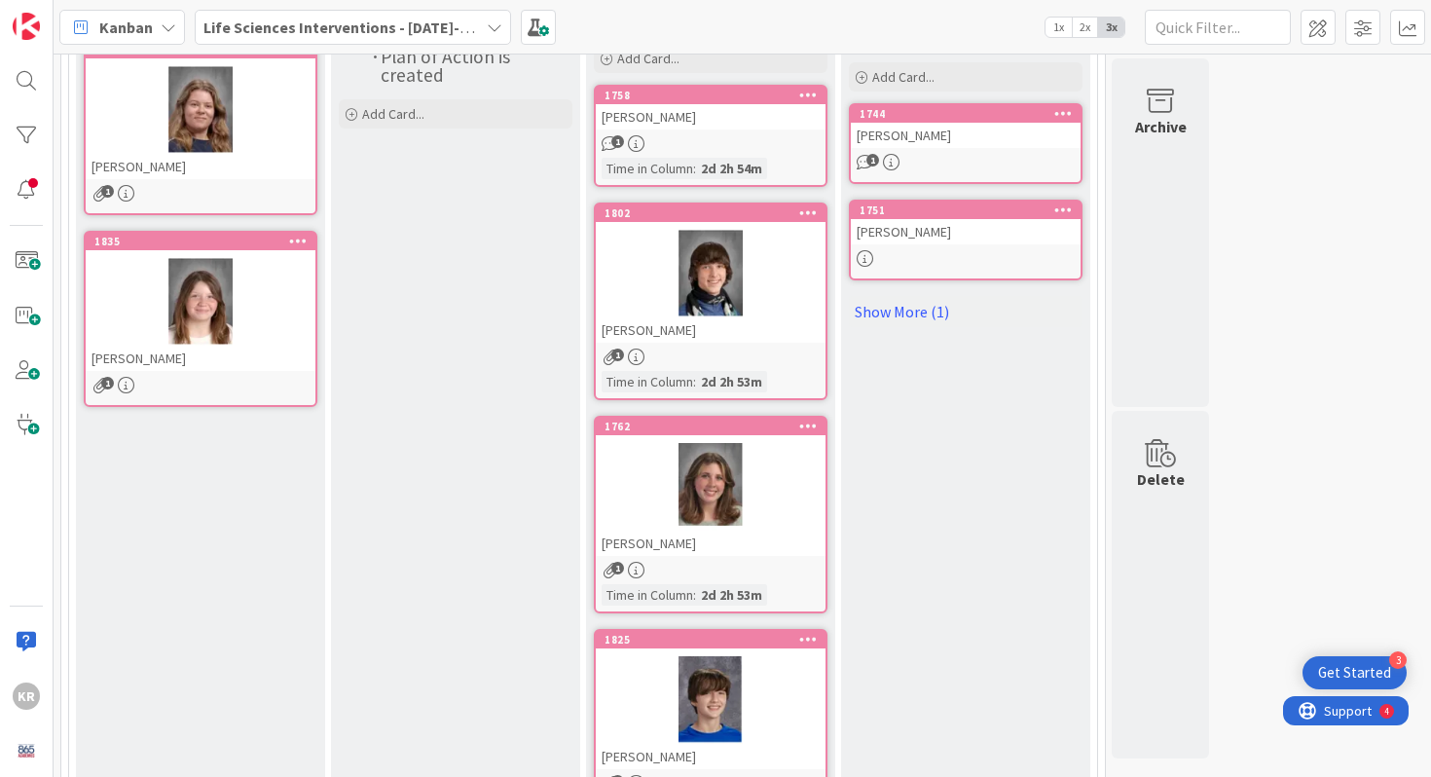
scroll to position [270, 0]
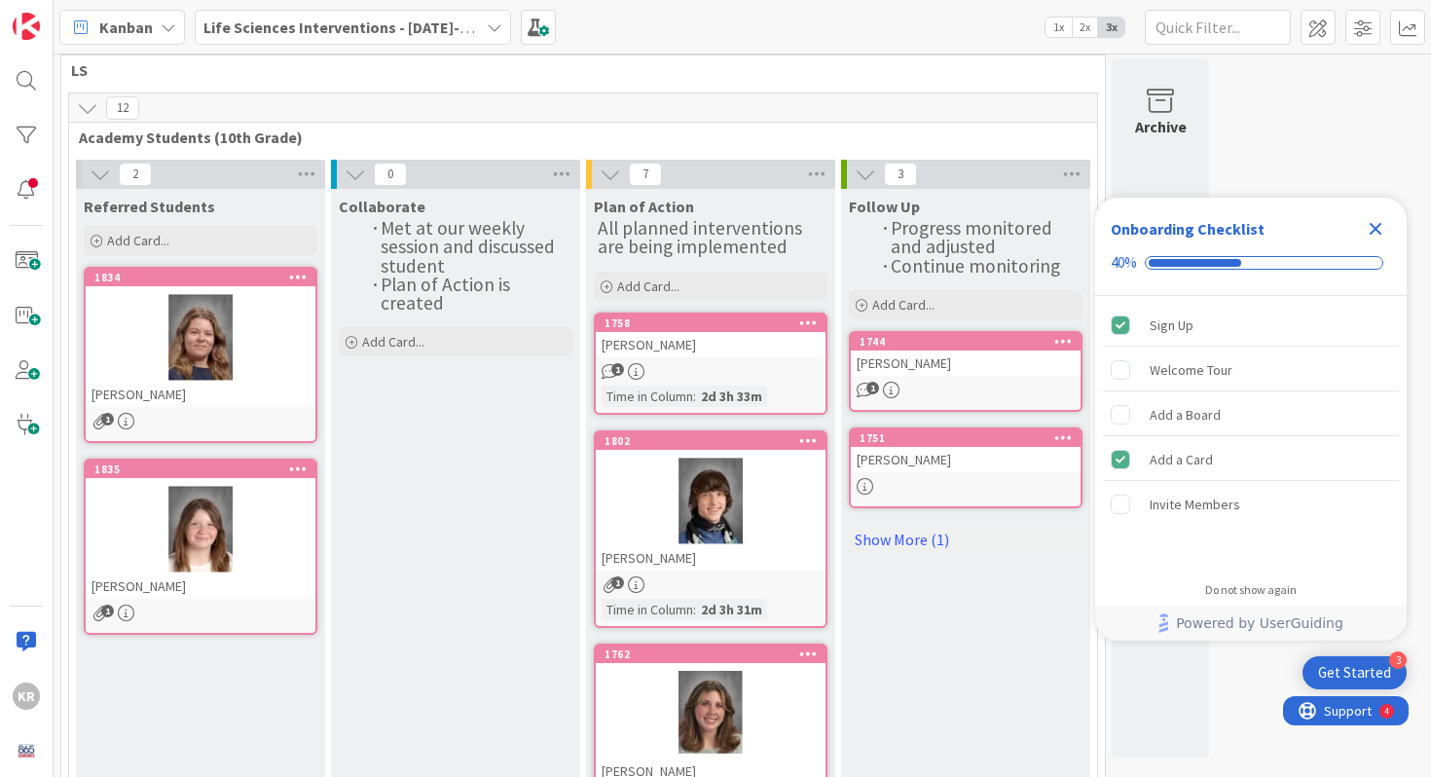
scroll to position [149, 0]
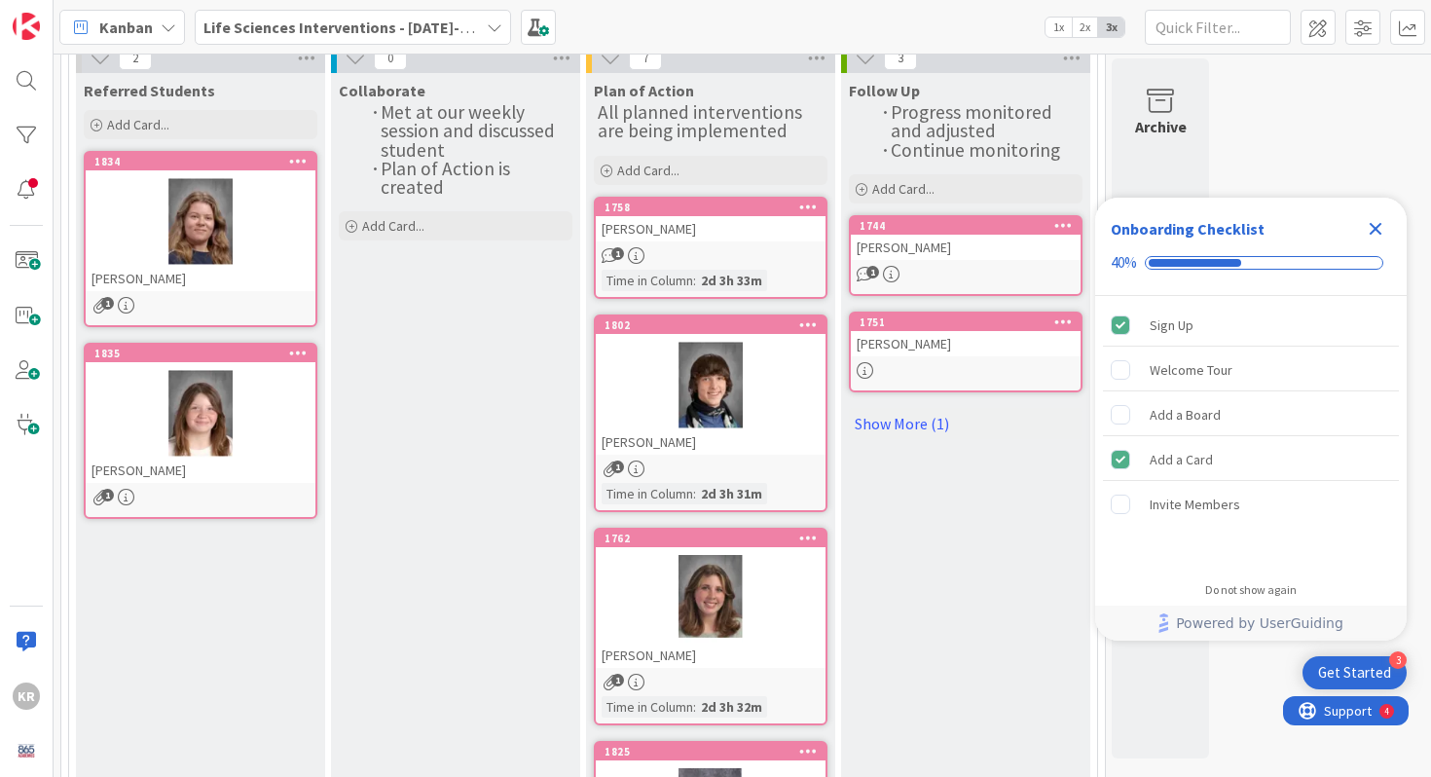
click at [1380, 212] on div "Onboarding Checklist 40%" at bounding box center [1250, 247] width 311 height 98
click at [1369, 225] on icon "Close Checklist" at bounding box center [1375, 229] width 13 height 13
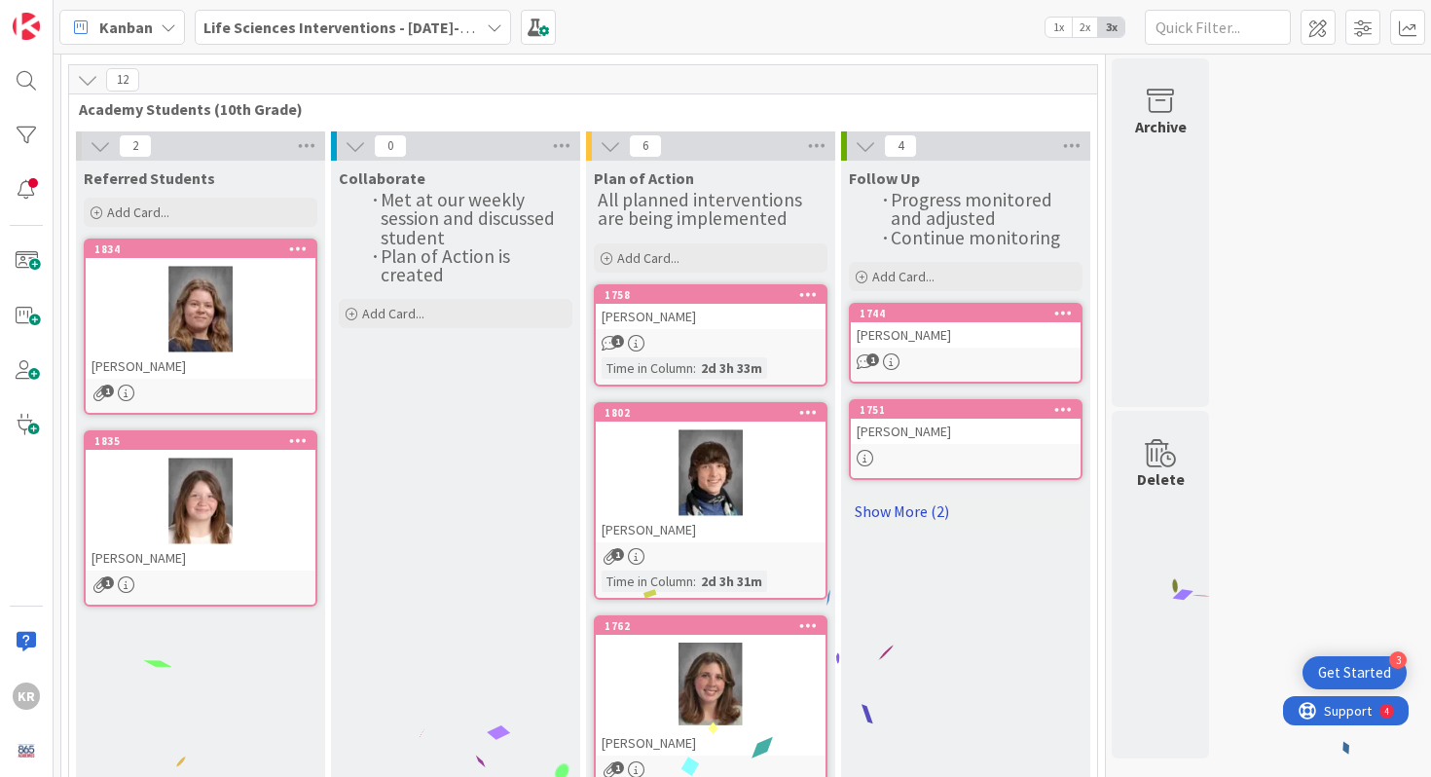
scroll to position [62, 0]
click at [920, 513] on link "Show More (2)" at bounding box center [966, 509] width 234 height 31
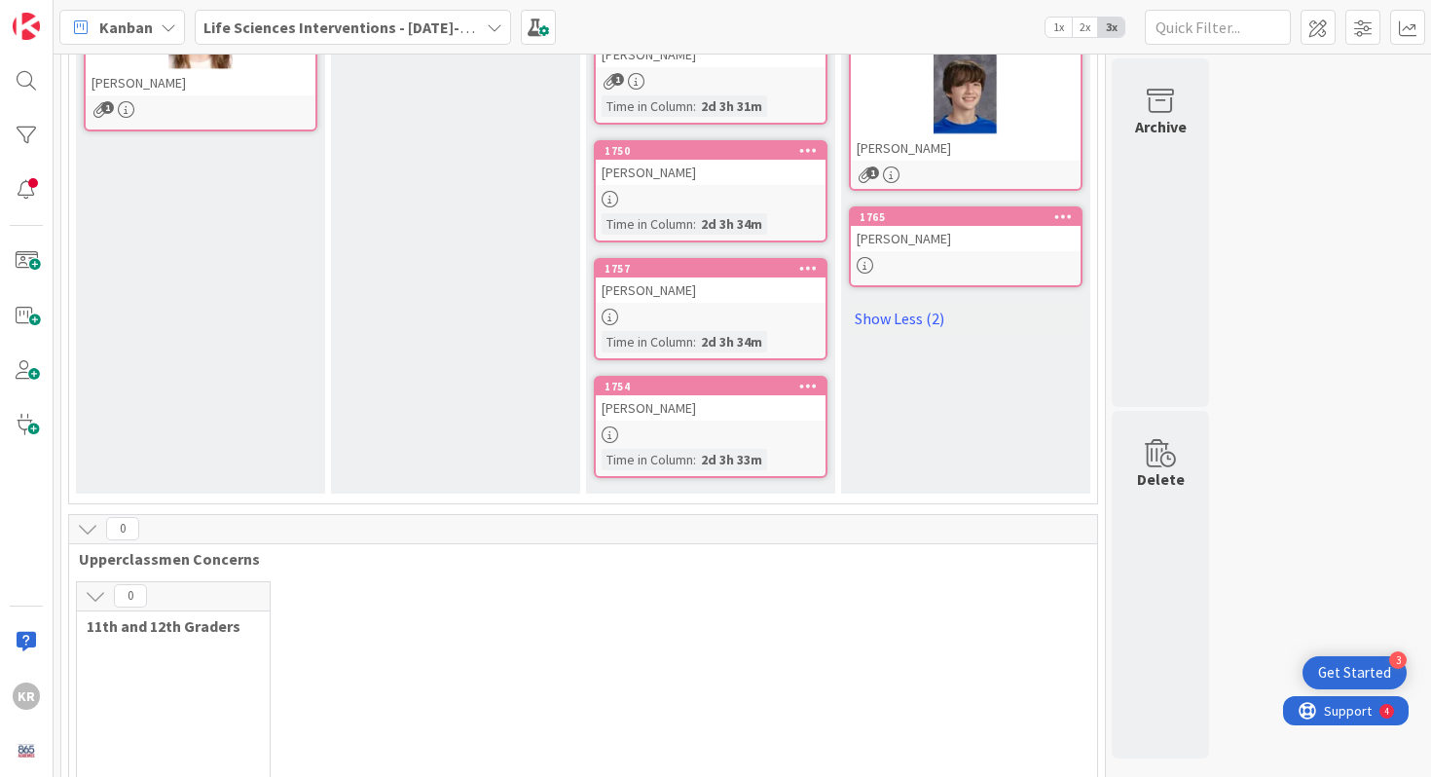
scroll to position [522, 0]
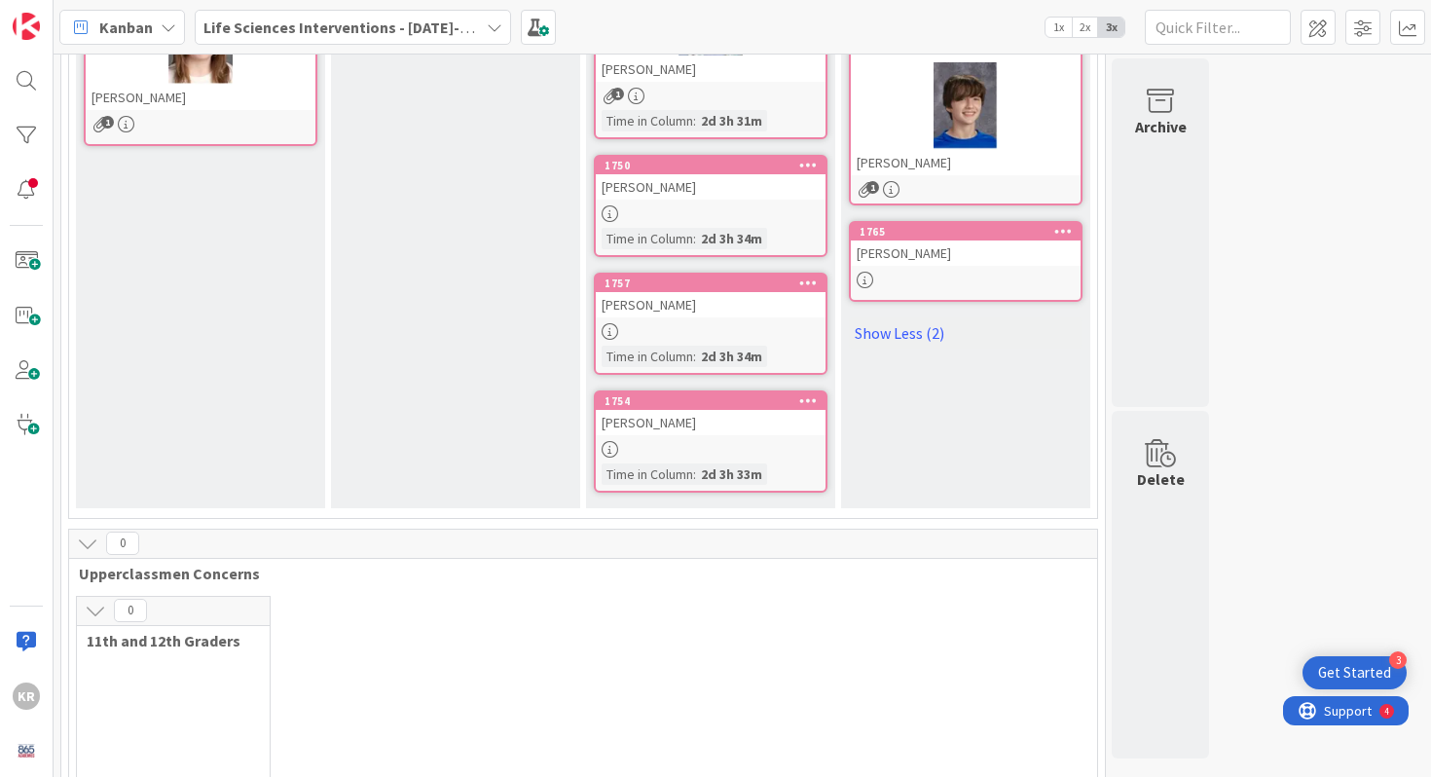
click at [681, 419] on div "[PERSON_NAME]" at bounding box center [711, 422] width 230 height 25
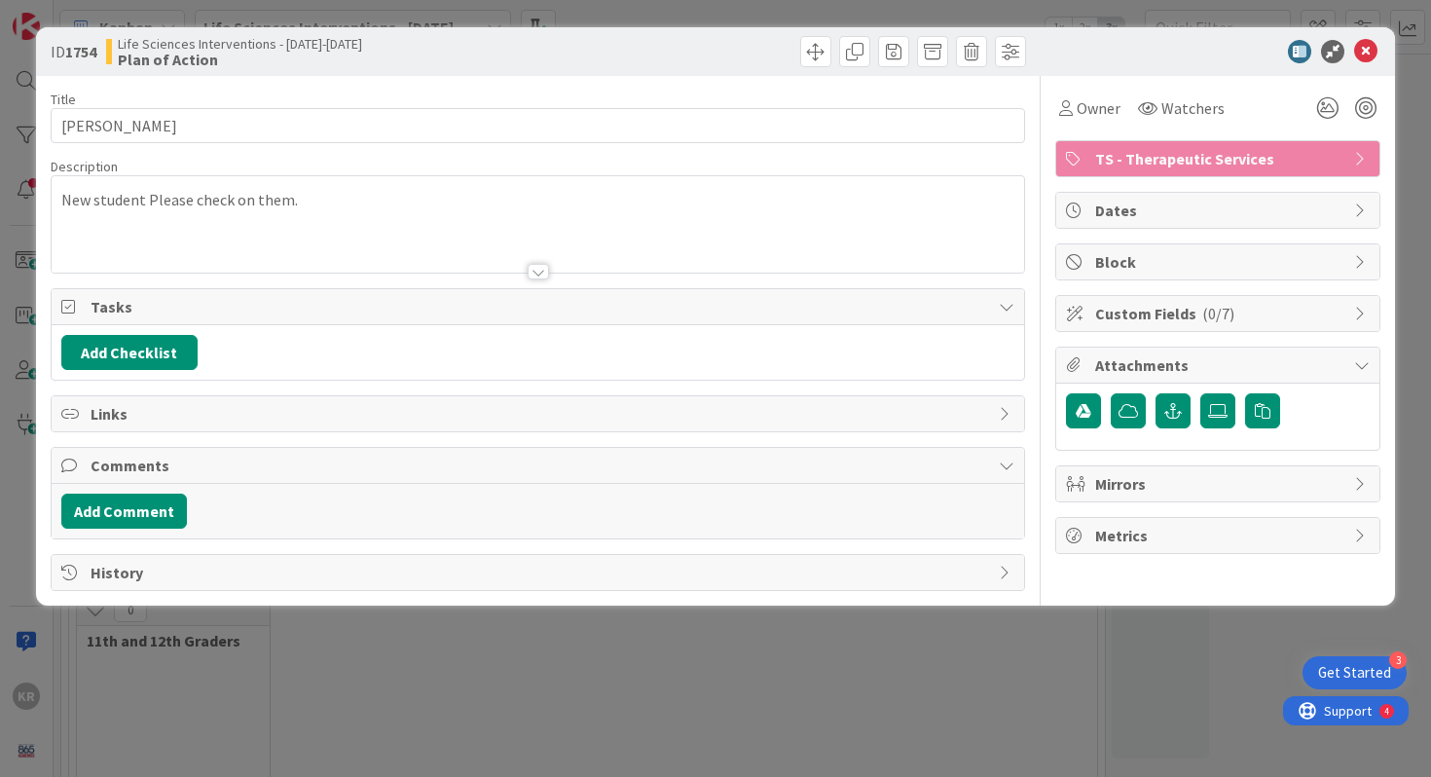
click at [375, 655] on div "ID 1754 Life Sciences Interventions - 2025-2026 Plan of Action Title 13 / 128 J…" at bounding box center [715, 388] width 1431 height 777
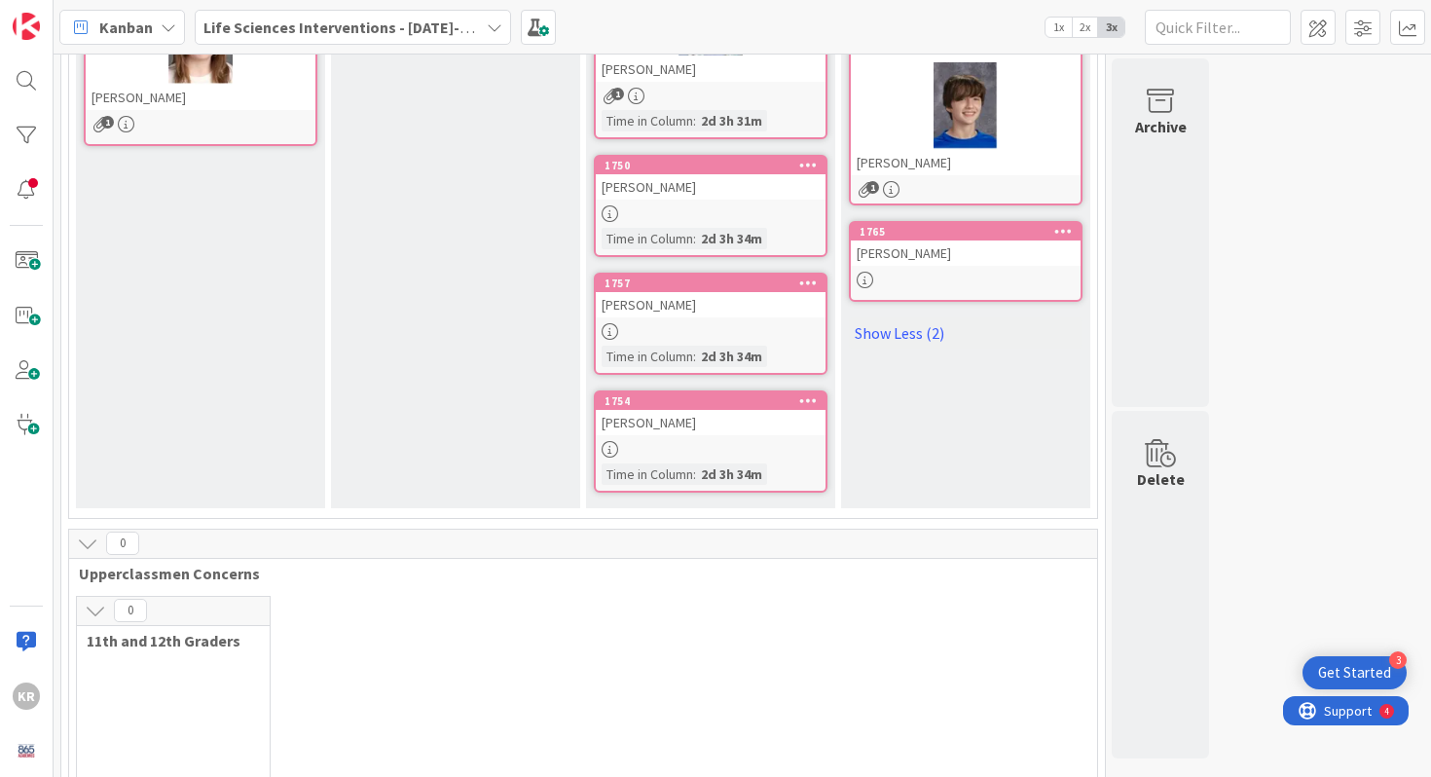
click at [680, 337] on link "1757 EDDY SOTO Time in Column : 2d 3h 34m" at bounding box center [711, 324] width 234 height 102
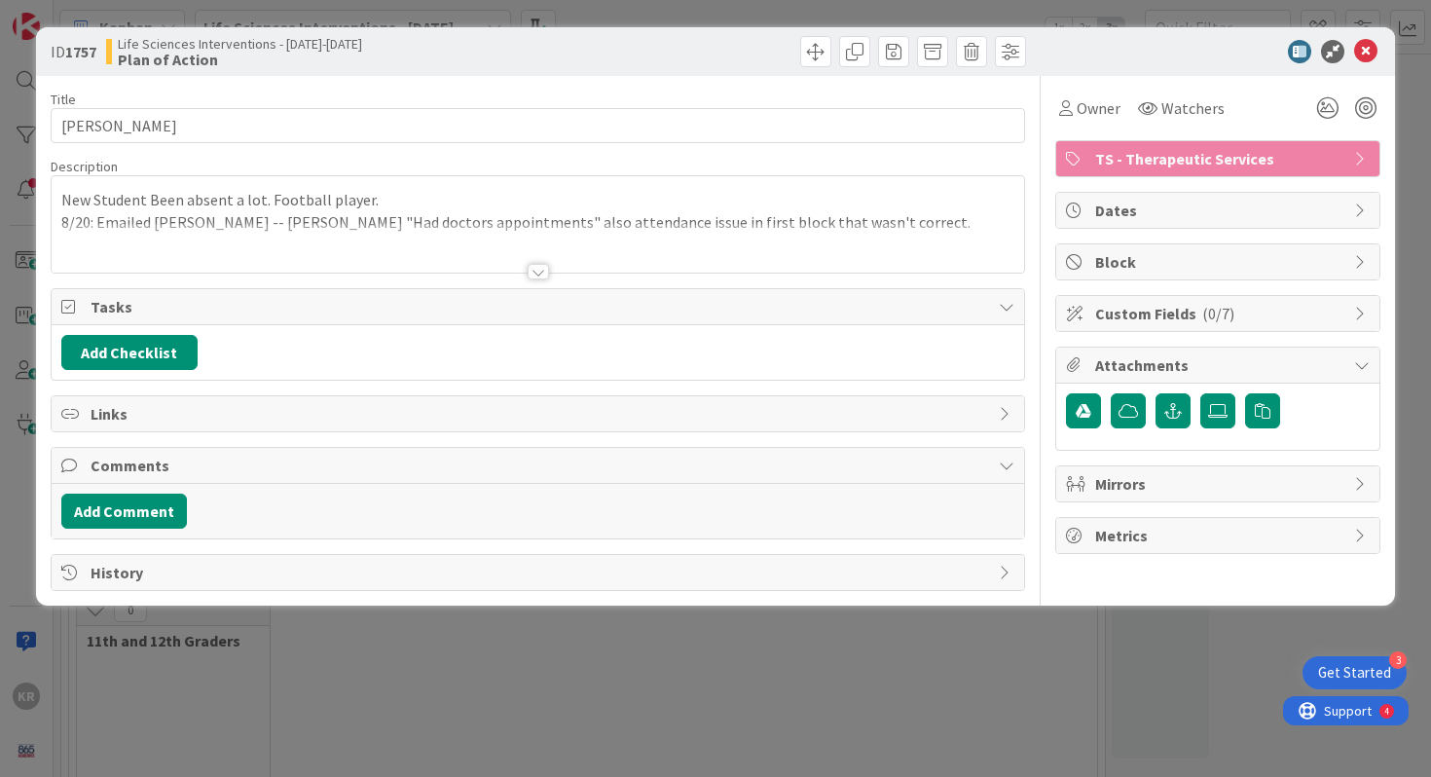
click at [537, 276] on div at bounding box center [538, 272] width 21 height 16
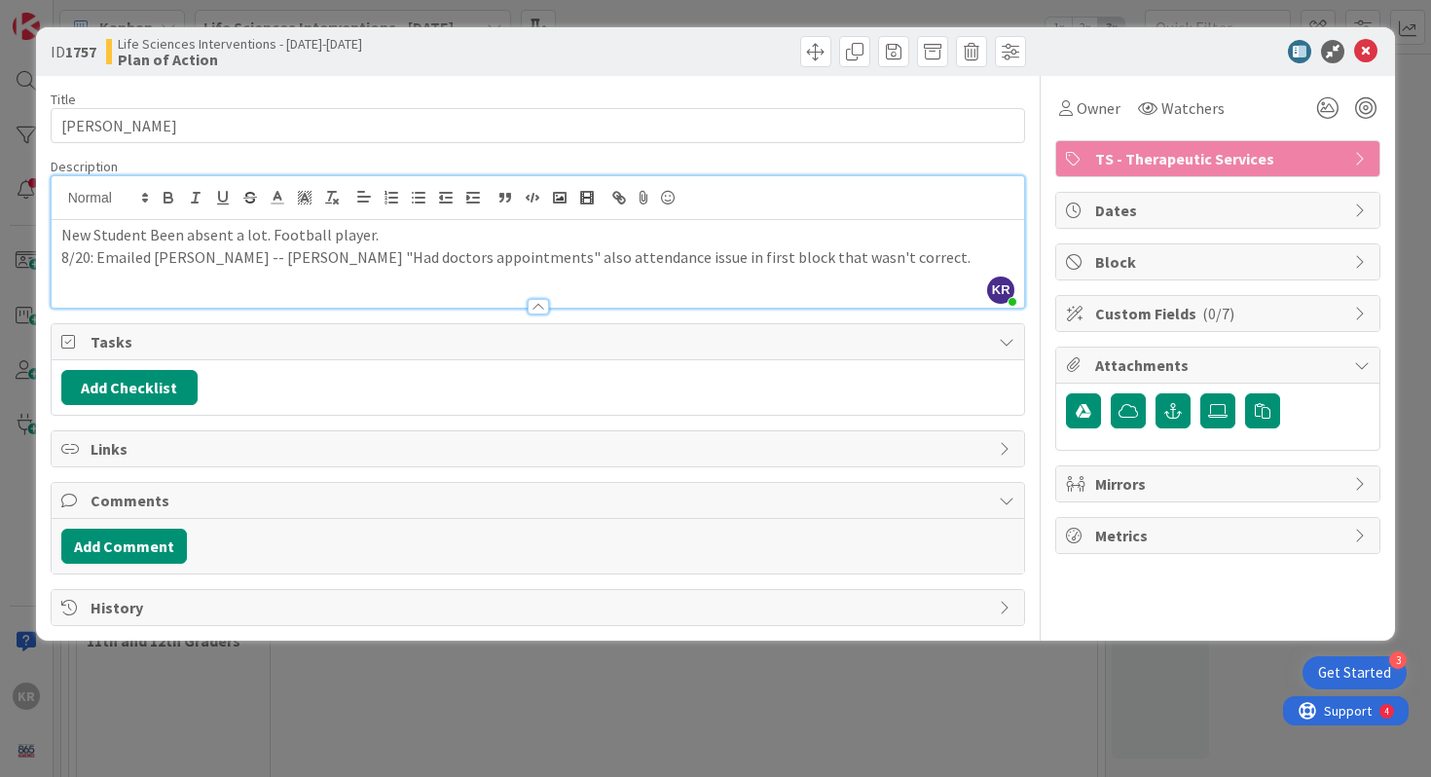
drag, startPoint x: 264, startPoint y: 268, endPoint x: 429, endPoint y: 269, distance: 165.5
click at [429, 269] on div "New Student Been absent a lot. Football player. 8/20: Emailed Brent Hughes -- P…" at bounding box center [538, 264] width 973 height 88
click at [25, 418] on div "ID 1757 Life Sciences Interventions - 2025-2026 Plan of Action Title 9 / 128 ED…" at bounding box center [715, 388] width 1431 height 777
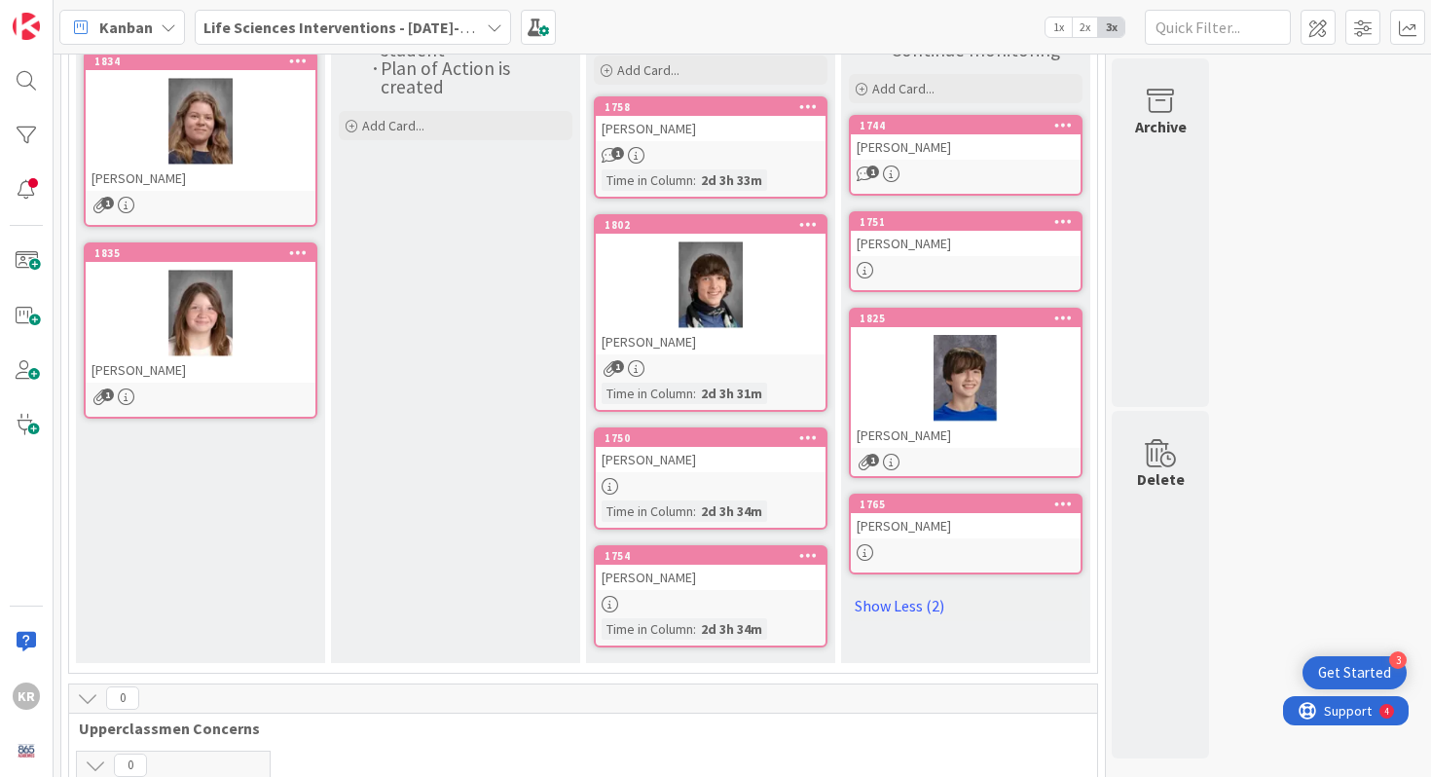
scroll to position [293, 0]
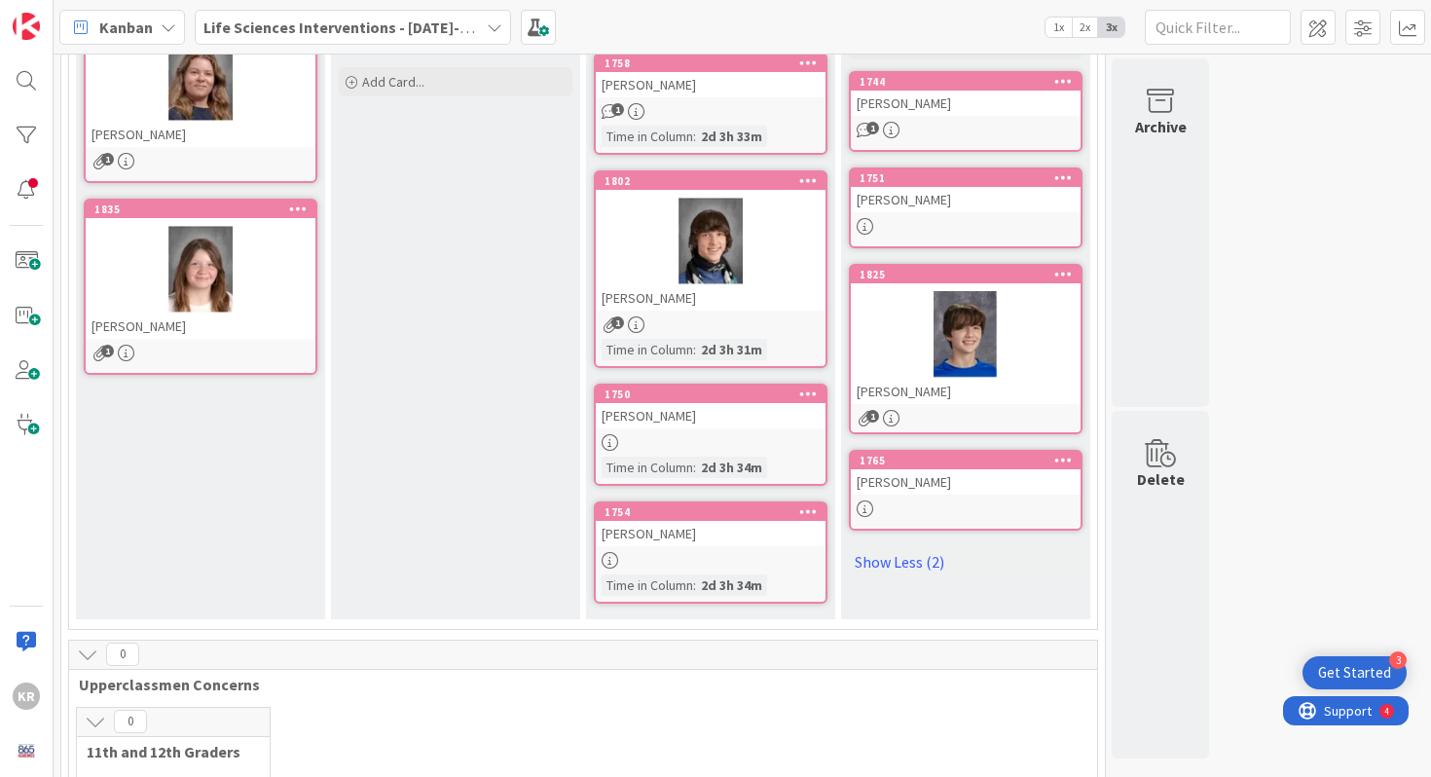
click at [737, 445] on div at bounding box center [711, 442] width 230 height 17
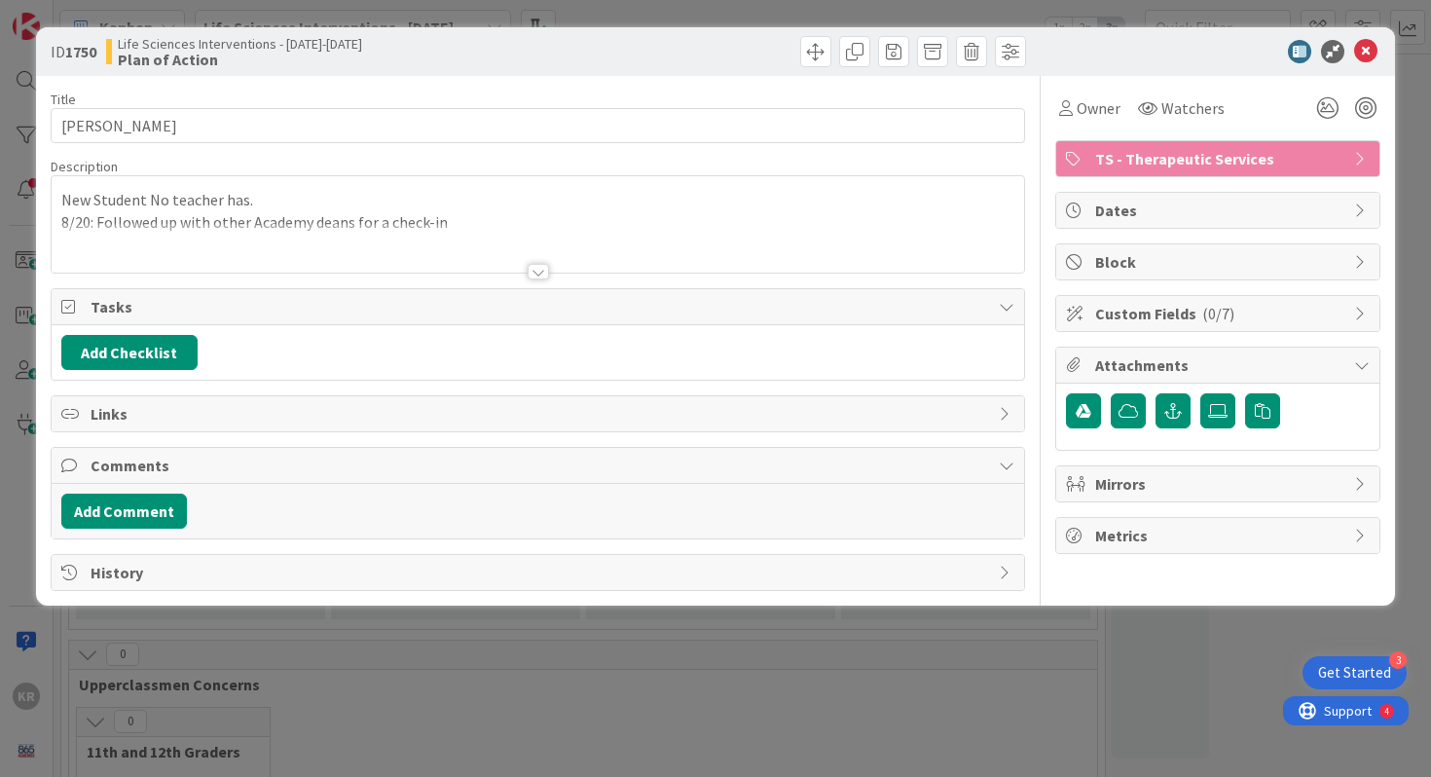
click at [537, 273] on div at bounding box center [538, 272] width 21 height 16
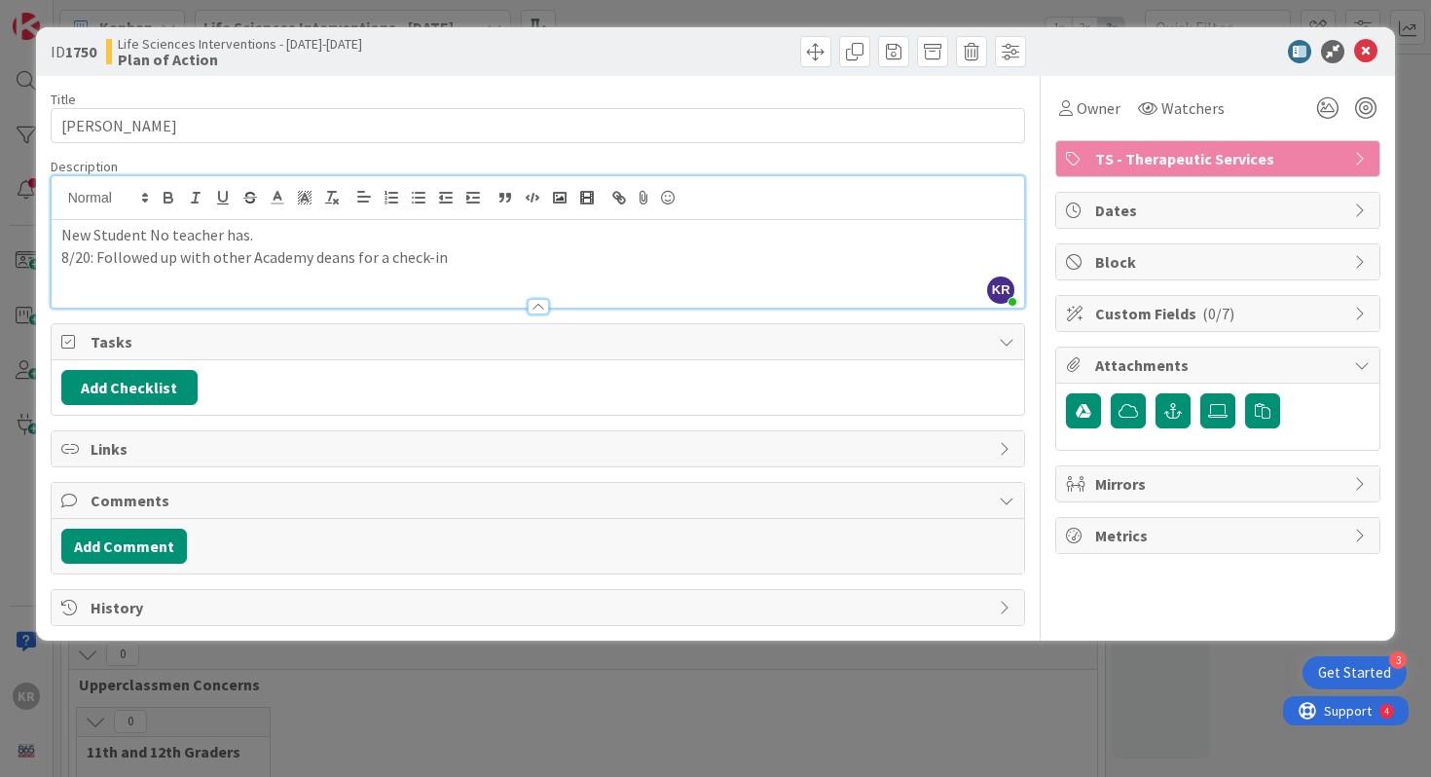
click at [396, 709] on div "ID 1750 Life Sciences Interventions - 2025-2026 Plan of Action Title 15 / 128 A…" at bounding box center [715, 388] width 1431 height 777
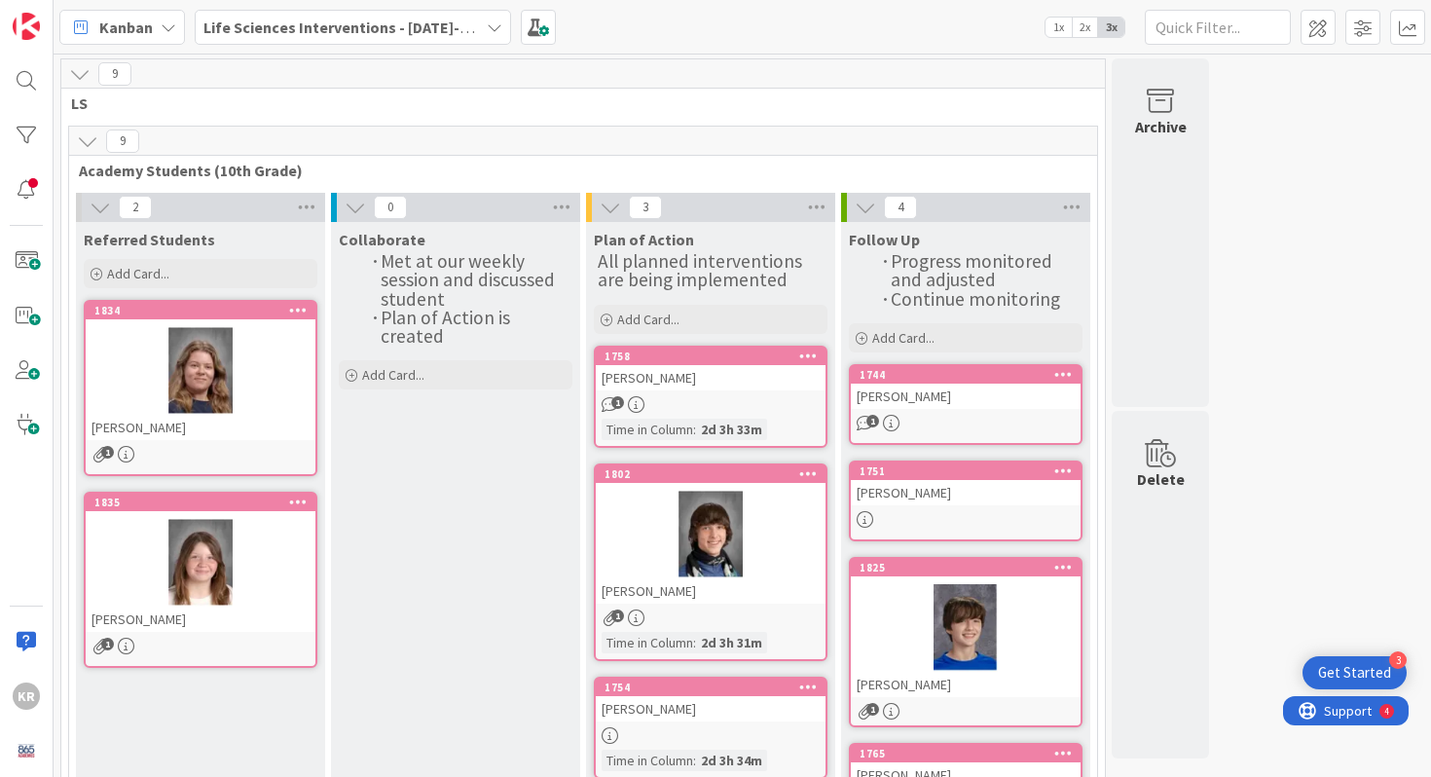
scroll to position [257, 0]
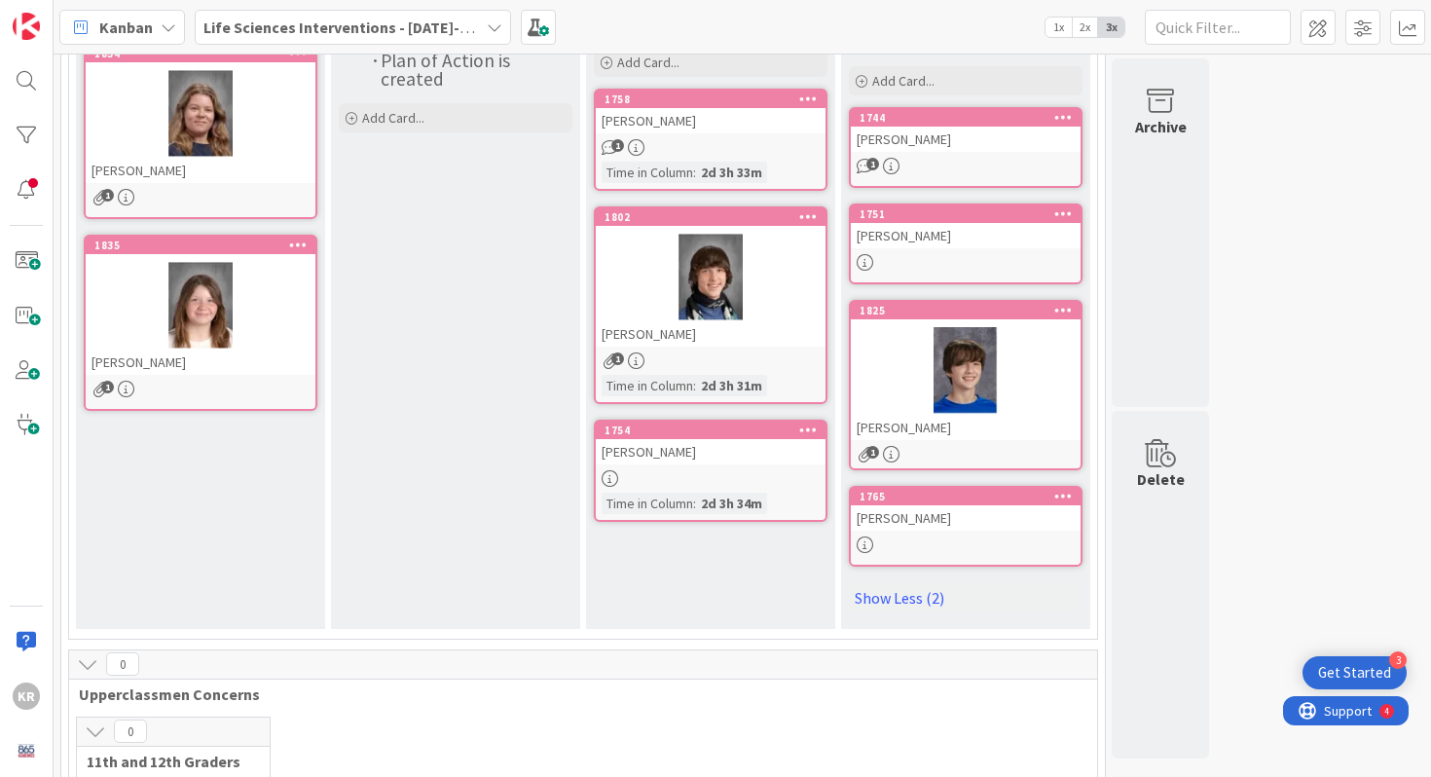
click at [800, 308] on div at bounding box center [711, 278] width 230 height 88
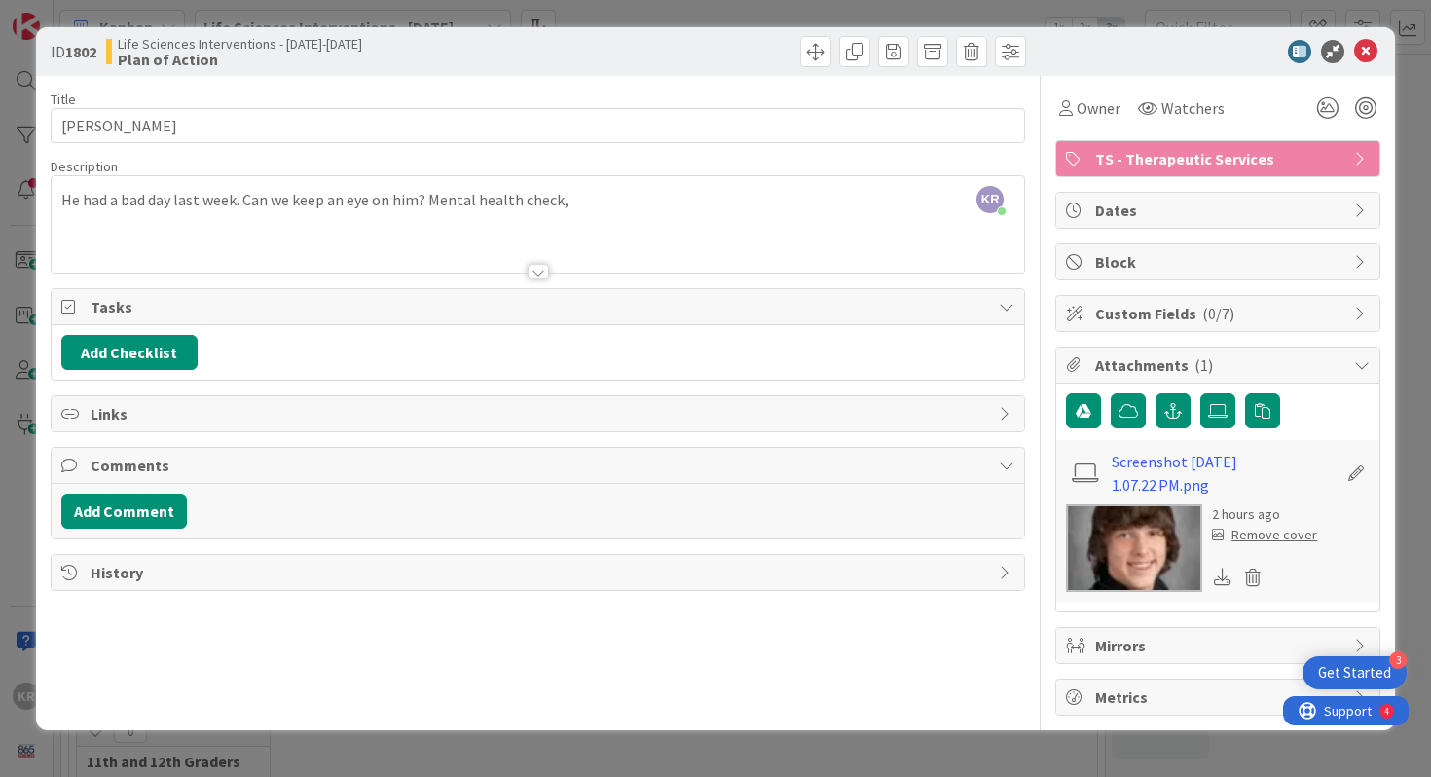
click at [10, 576] on div "ID 1802 Life Sciences Interventions - 2025-2026 Plan of Action Title 10 / 128 B…" at bounding box center [715, 388] width 1431 height 777
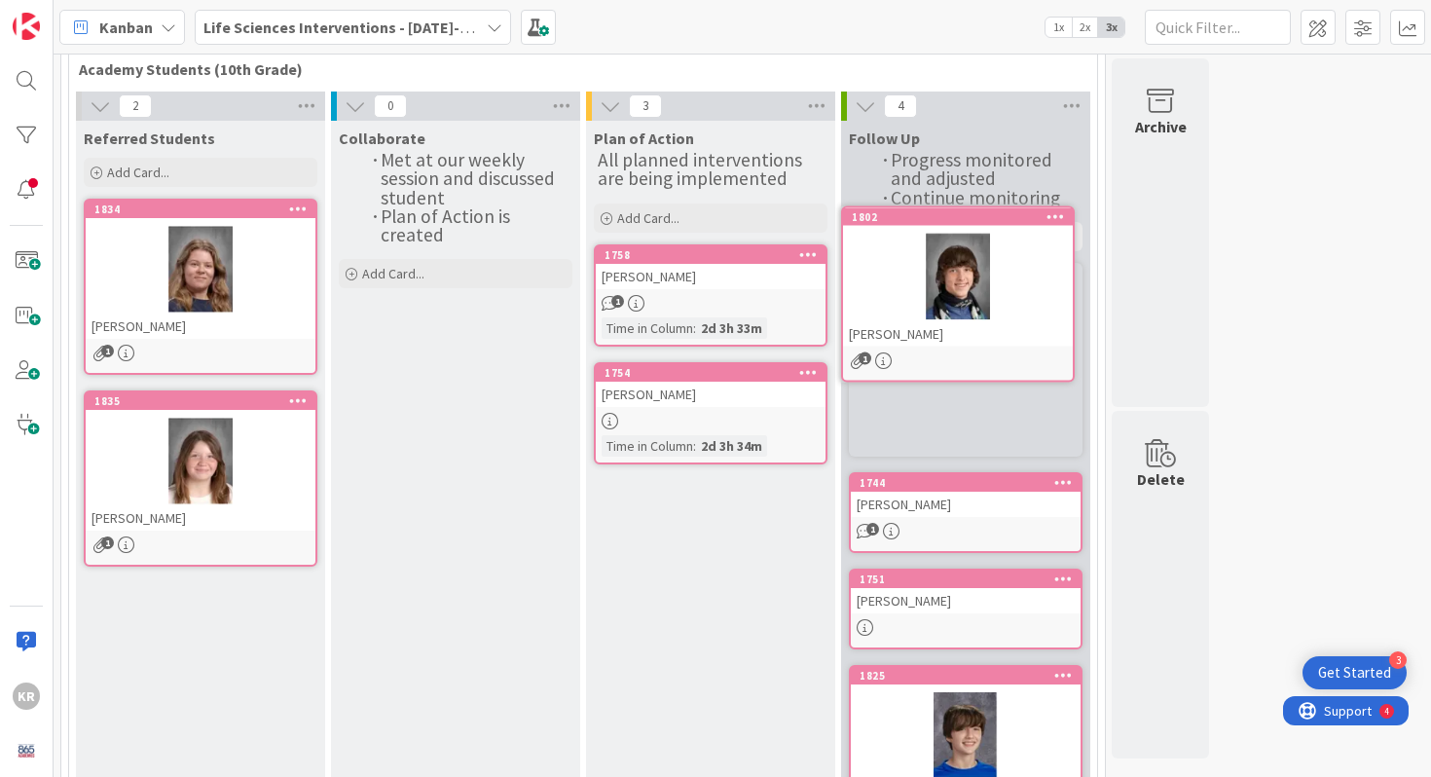
scroll to position [84, 0]
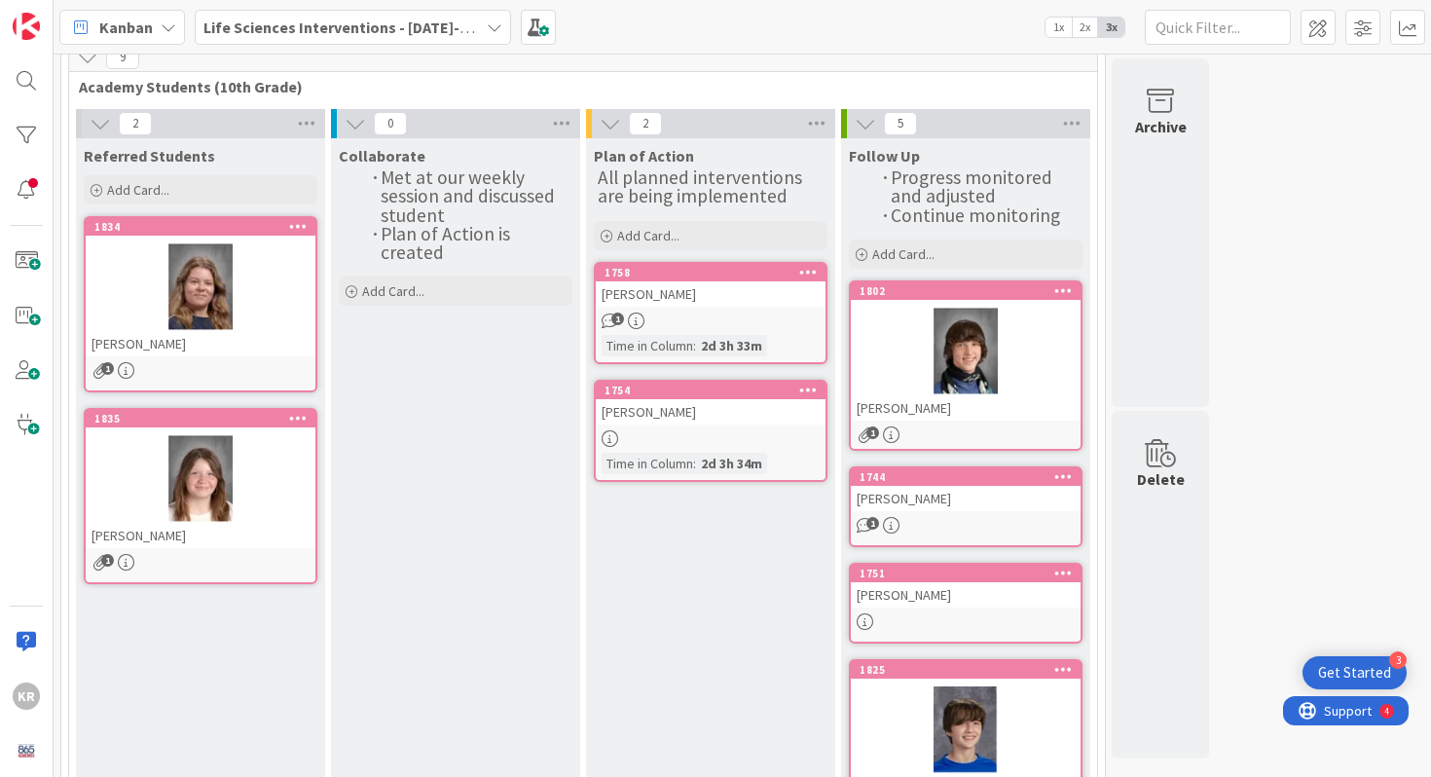
click at [928, 367] on div at bounding box center [966, 352] width 230 height 88
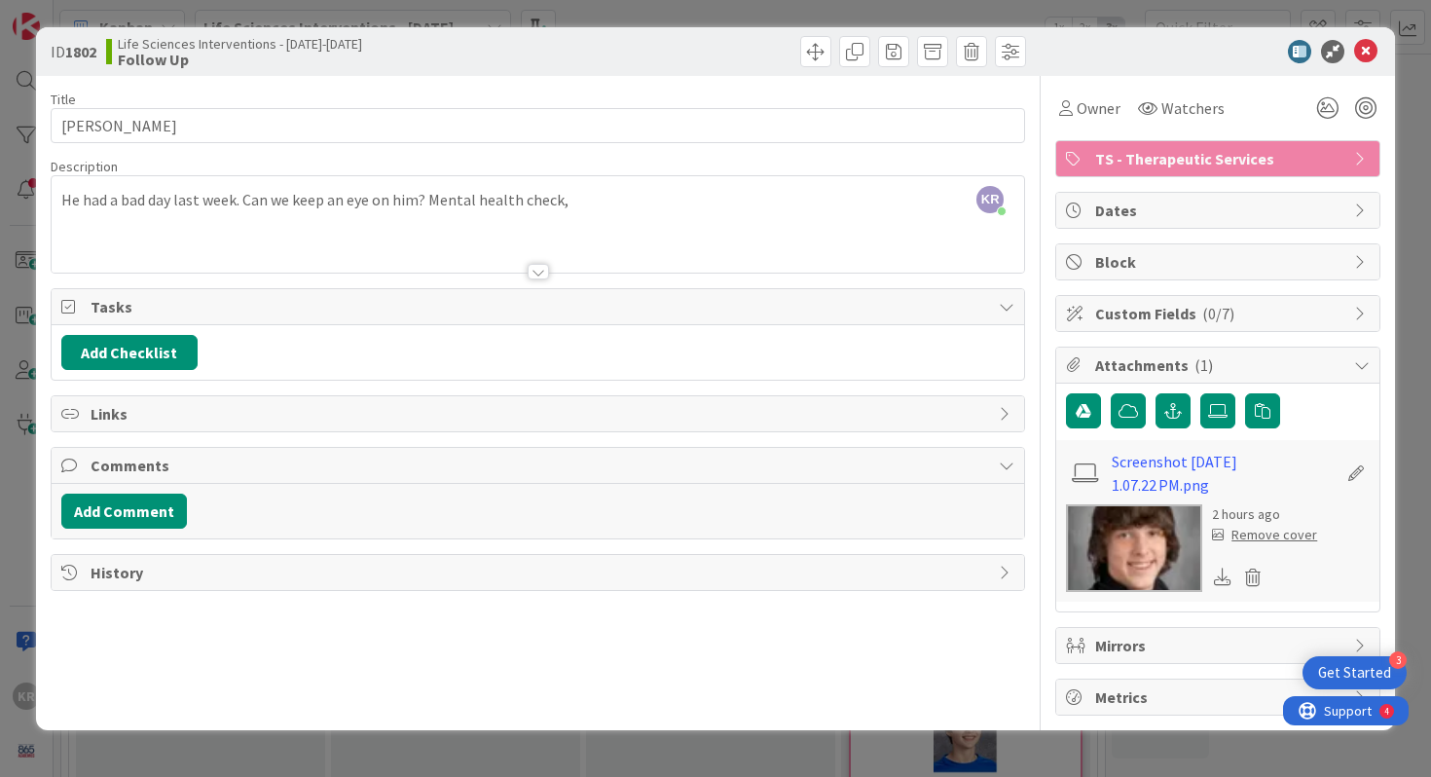
click at [1, 335] on div "ID 1802 Life Sciences Interventions - 2025-2026 Follow Up Title 10 / 128 Ben Ty…" at bounding box center [715, 388] width 1431 height 777
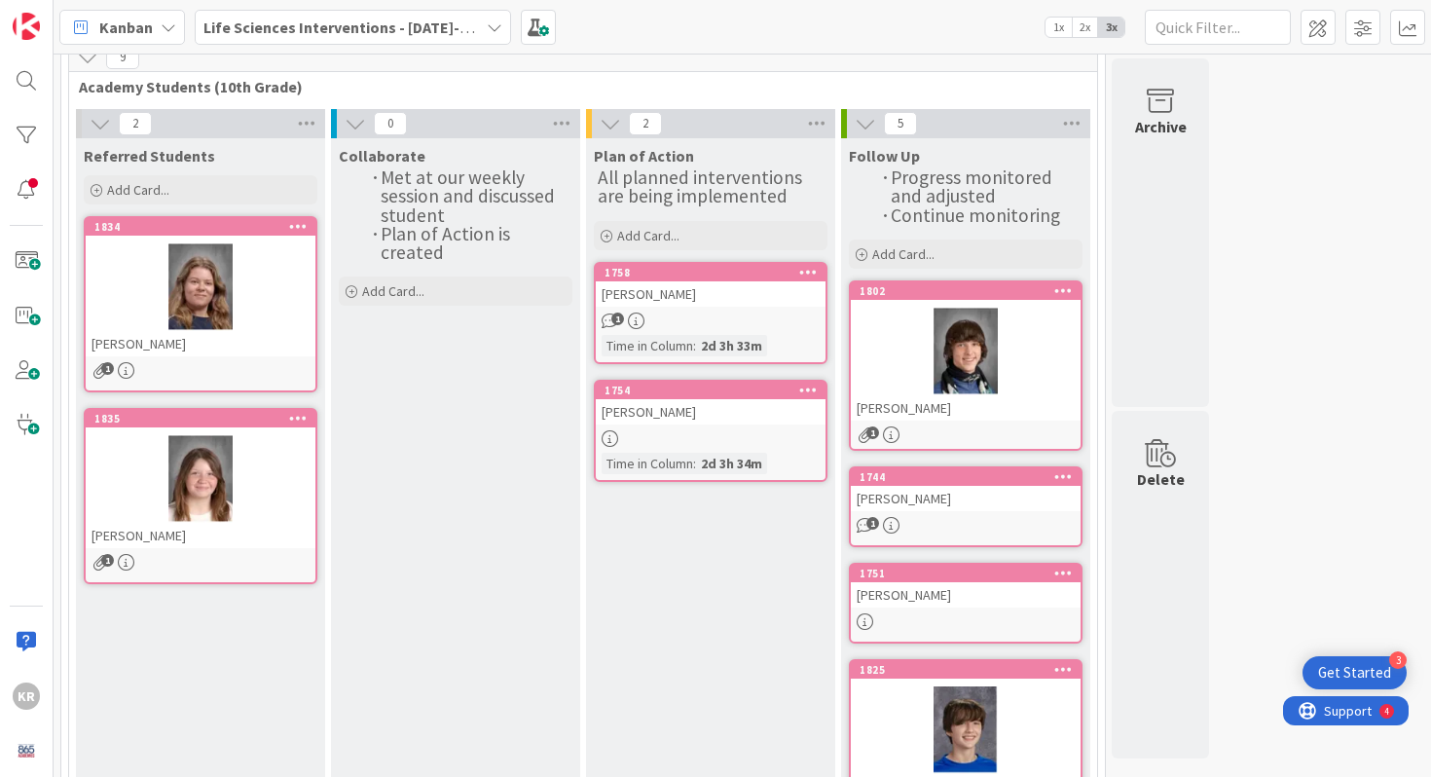
click at [943, 343] on div at bounding box center [966, 352] width 230 height 88
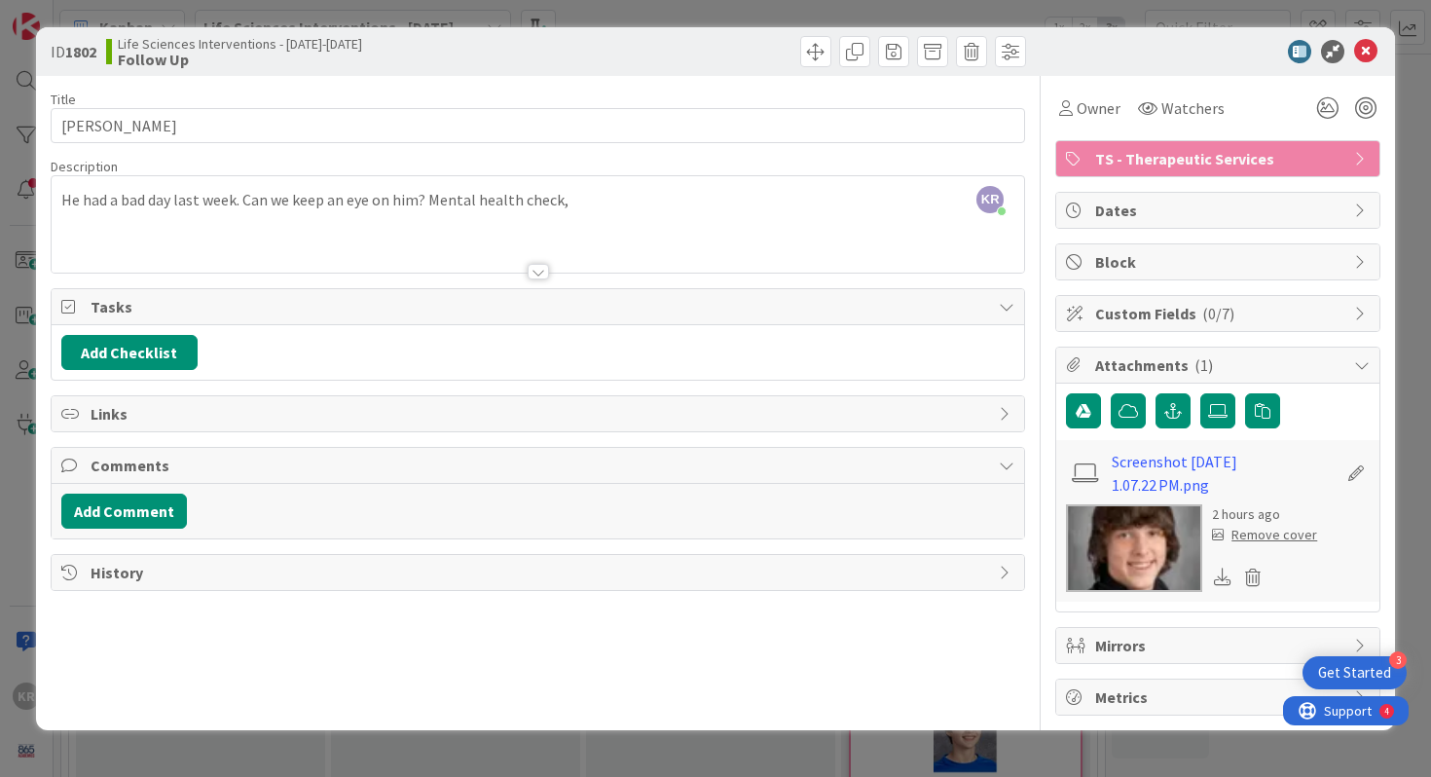
click at [203, 742] on div "ID 1802 Life Sciences Interventions - 2025-2026 Follow Up Title 10 / 128 Ben Ty…" at bounding box center [715, 388] width 1431 height 777
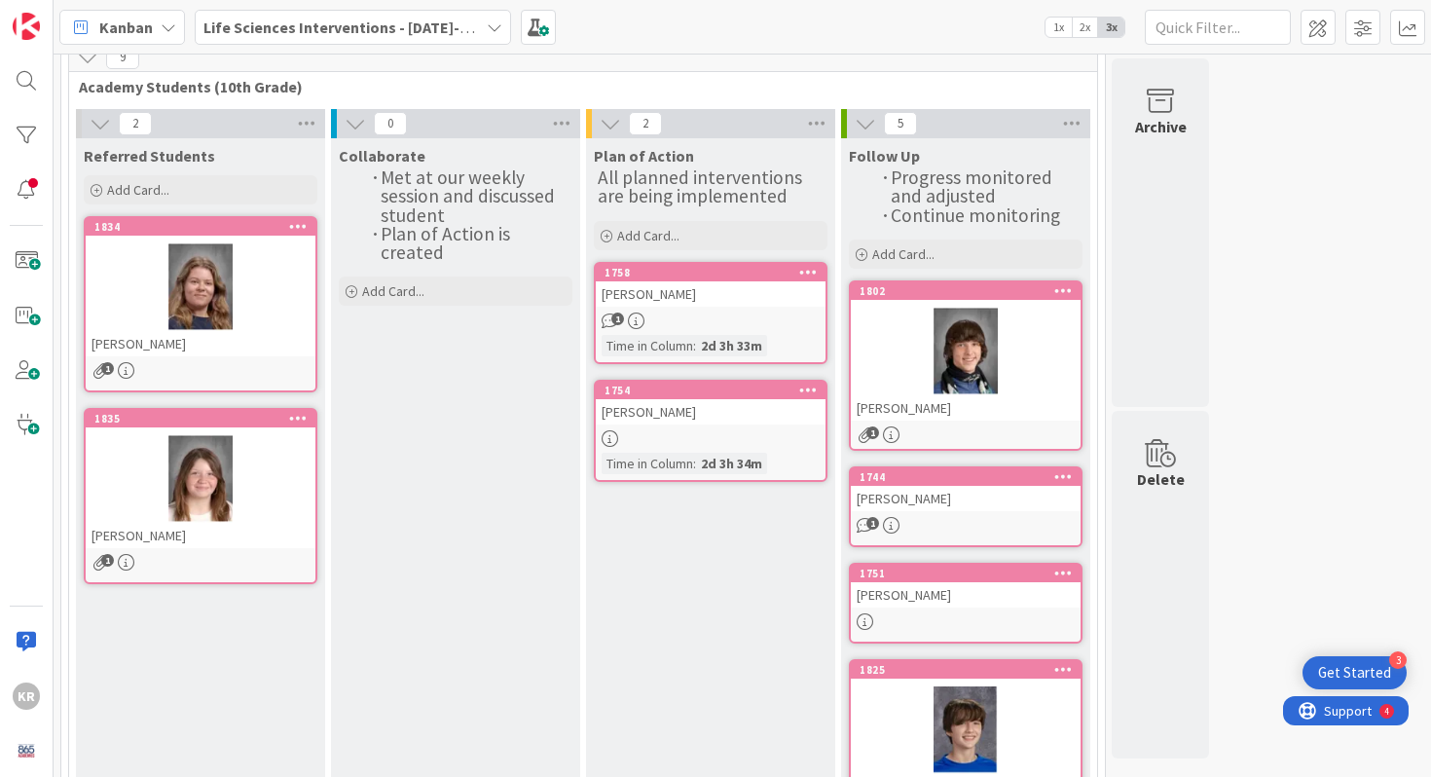
click at [706, 296] on div "[PERSON_NAME]" at bounding box center [711, 293] width 230 height 25
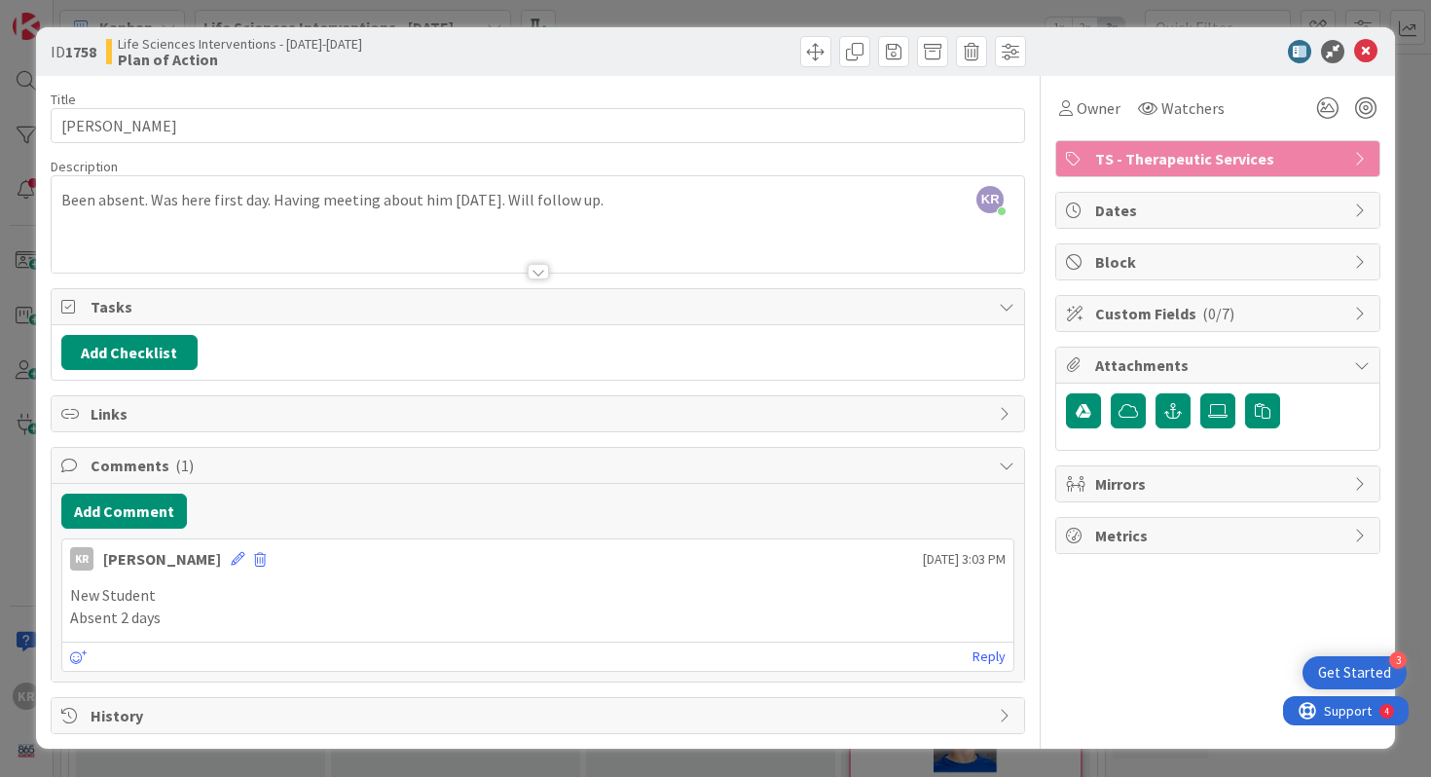
click at [620, 196] on div "KR Kailey Ryan just joined Been absent. Was here first day. Having meeting abou…" at bounding box center [538, 224] width 973 height 96
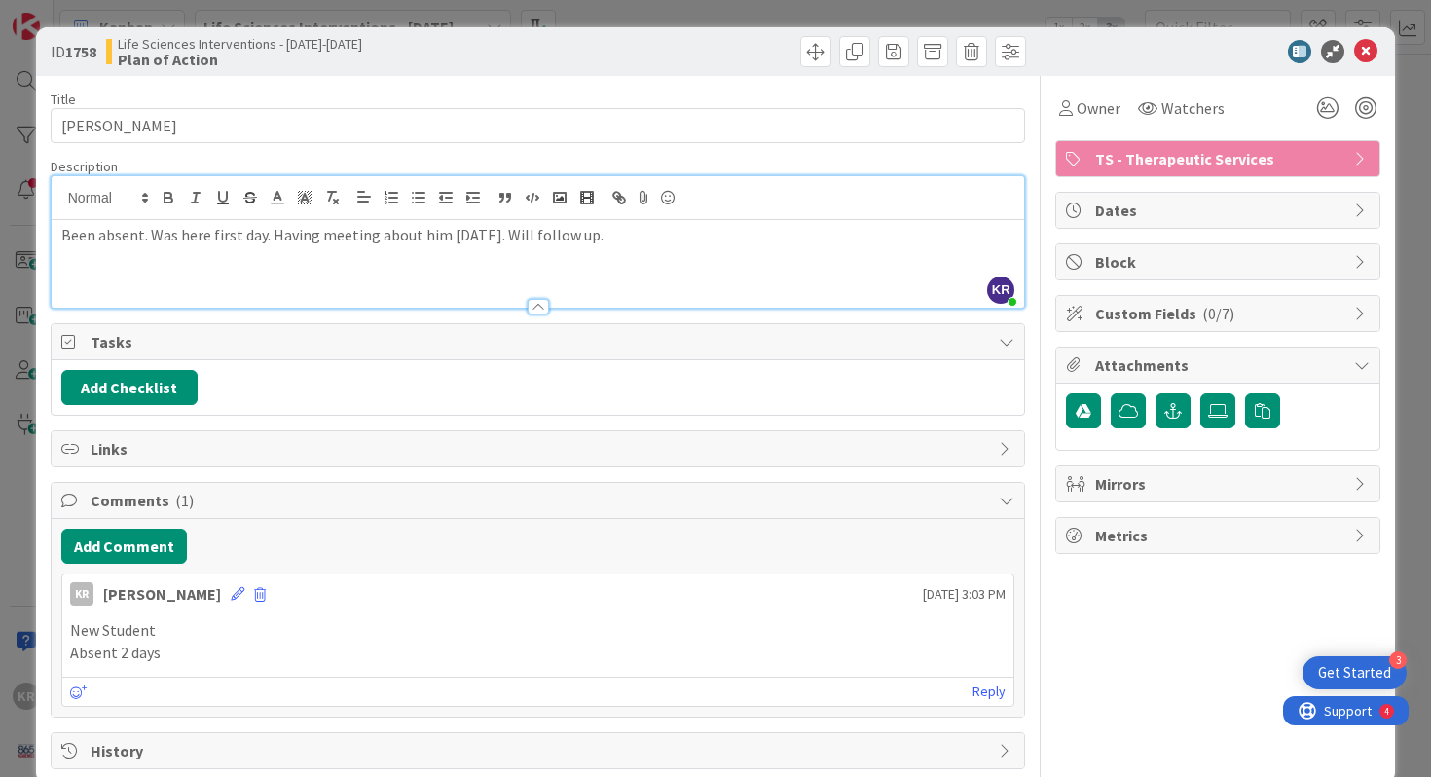
click at [596, 250] on div "Been absent. Was here first day. Having meeting about him [DATE]. Will follow u…" at bounding box center [538, 264] width 973 height 88
click at [18, 261] on div "ID 1758 Life Sciences Interventions - 2025-2026 Plan of Action Title 16 / 128 A…" at bounding box center [715, 388] width 1431 height 777
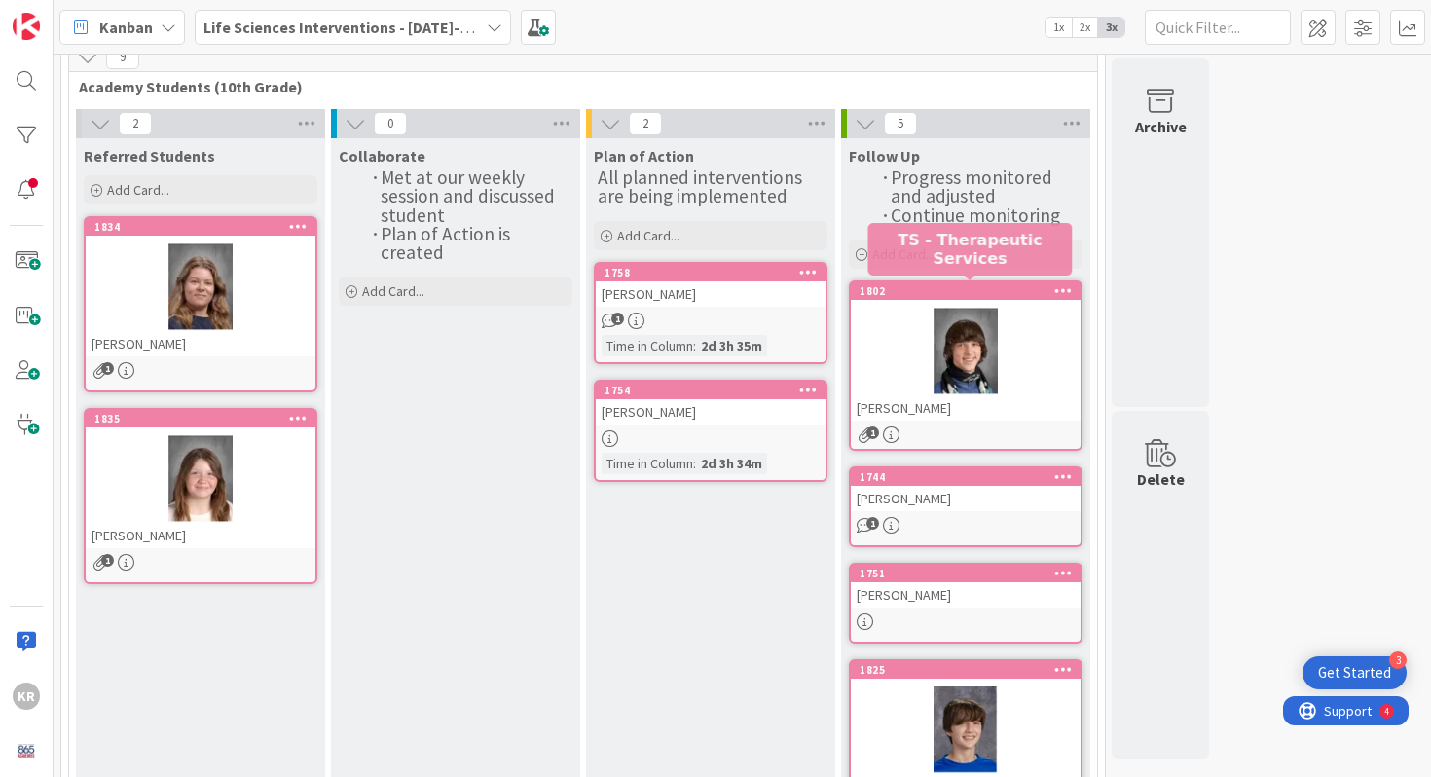
click at [977, 330] on div at bounding box center [966, 352] width 230 height 88
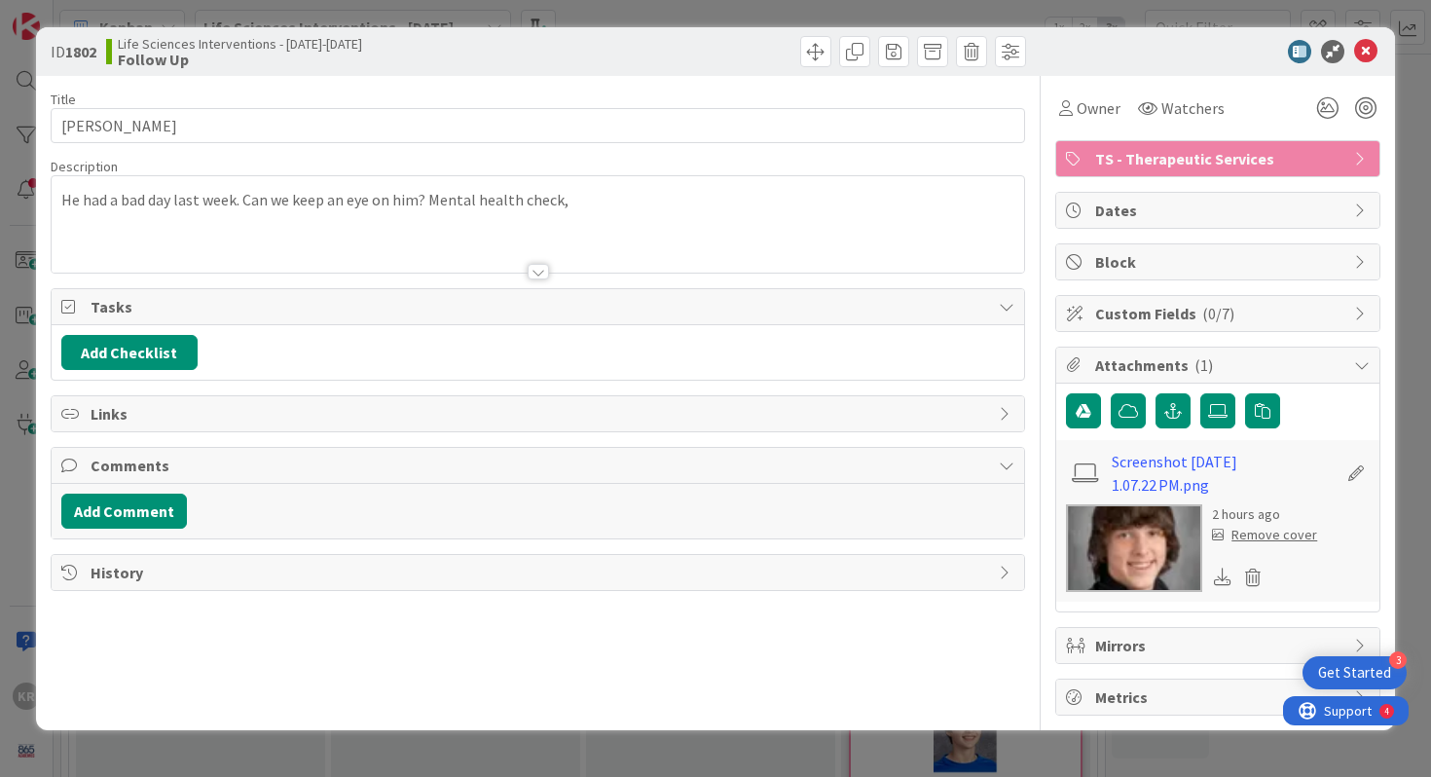
click at [727, 190] on p "He had a bad day last week. Can we keep an eye on him? Mental health check," at bounding box center [538, 200] width 954 height 22
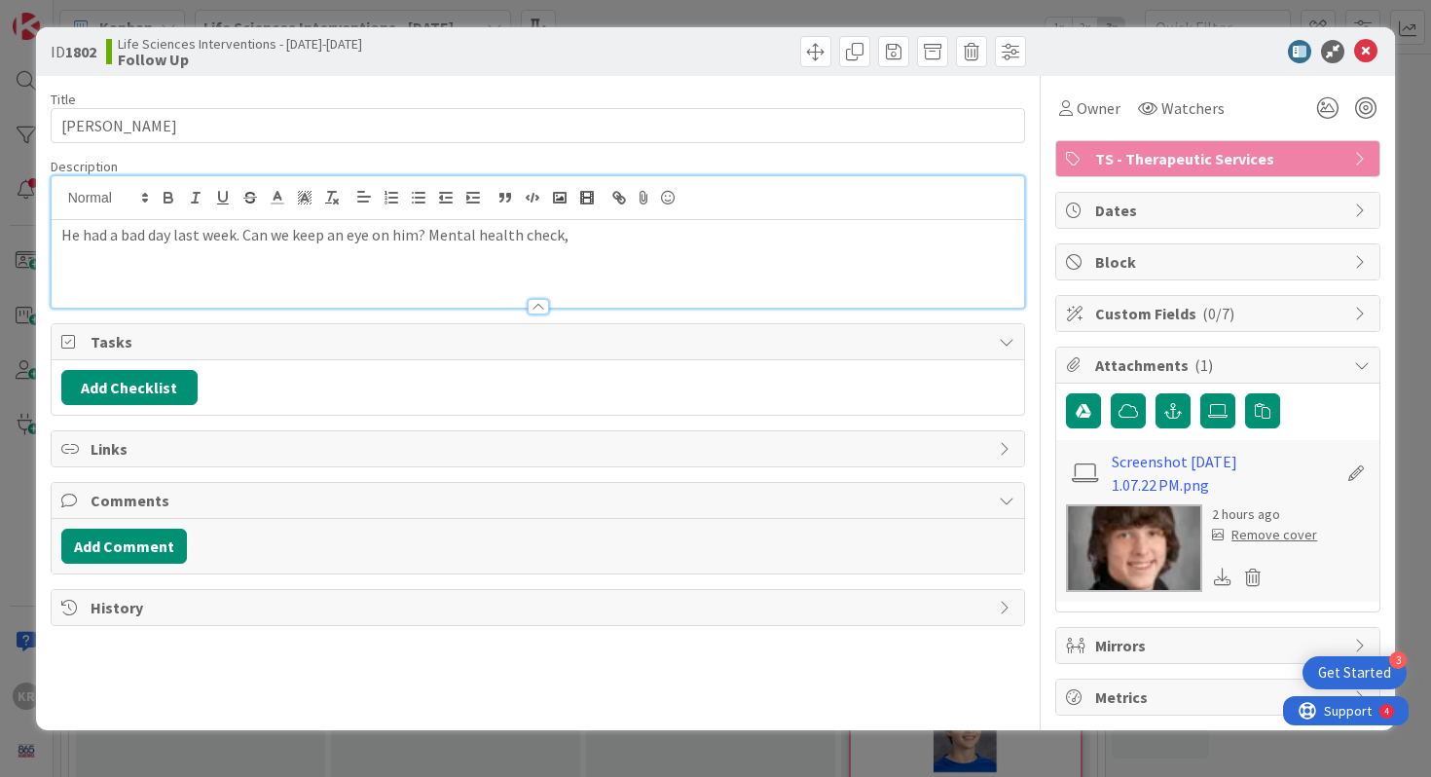
click at [669, 231] on p "He had a bad day last week. Can we keep an eye on him? Mental health check," at bounding box center [538, 235] width 954 height 22
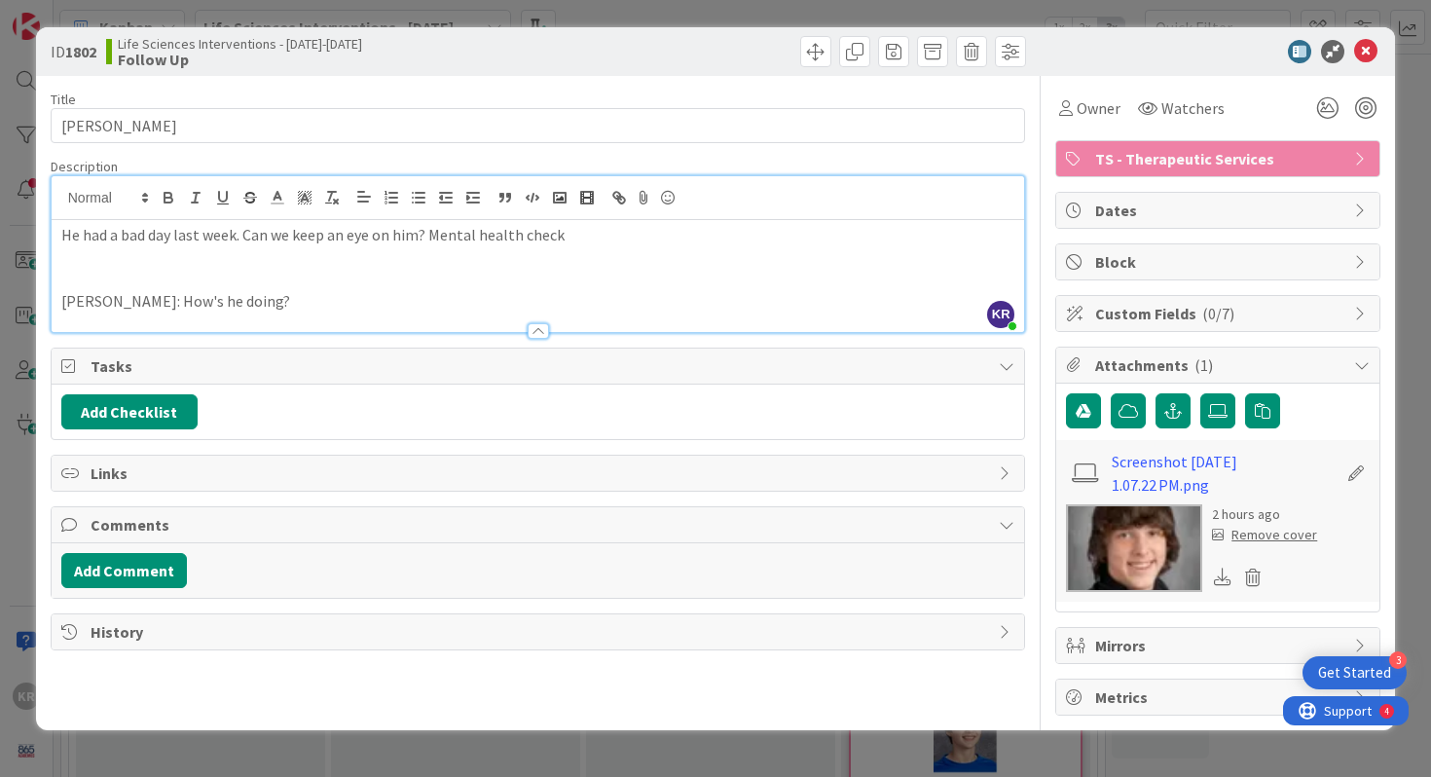
click at [65, 299] on p "Housewright: How's he doing?" at bounding box center [538, 301] width 954 height 22
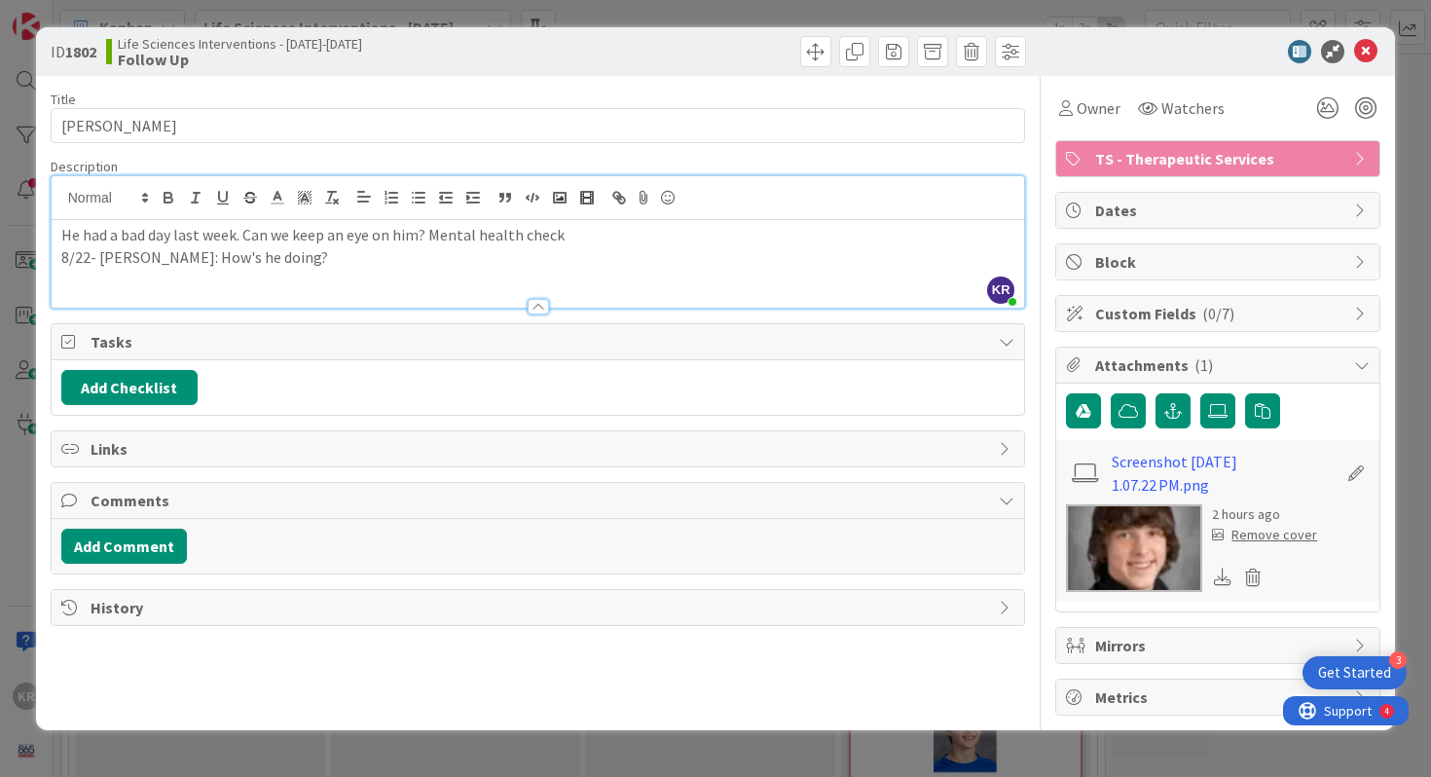
click at [238, 746] on div "ID 1802 Life Sciences Interventions - 2025-2026 Follow Up Title 10 / 128 Ben Ty…" at bounding box center [715, 388] width 1431 height 777
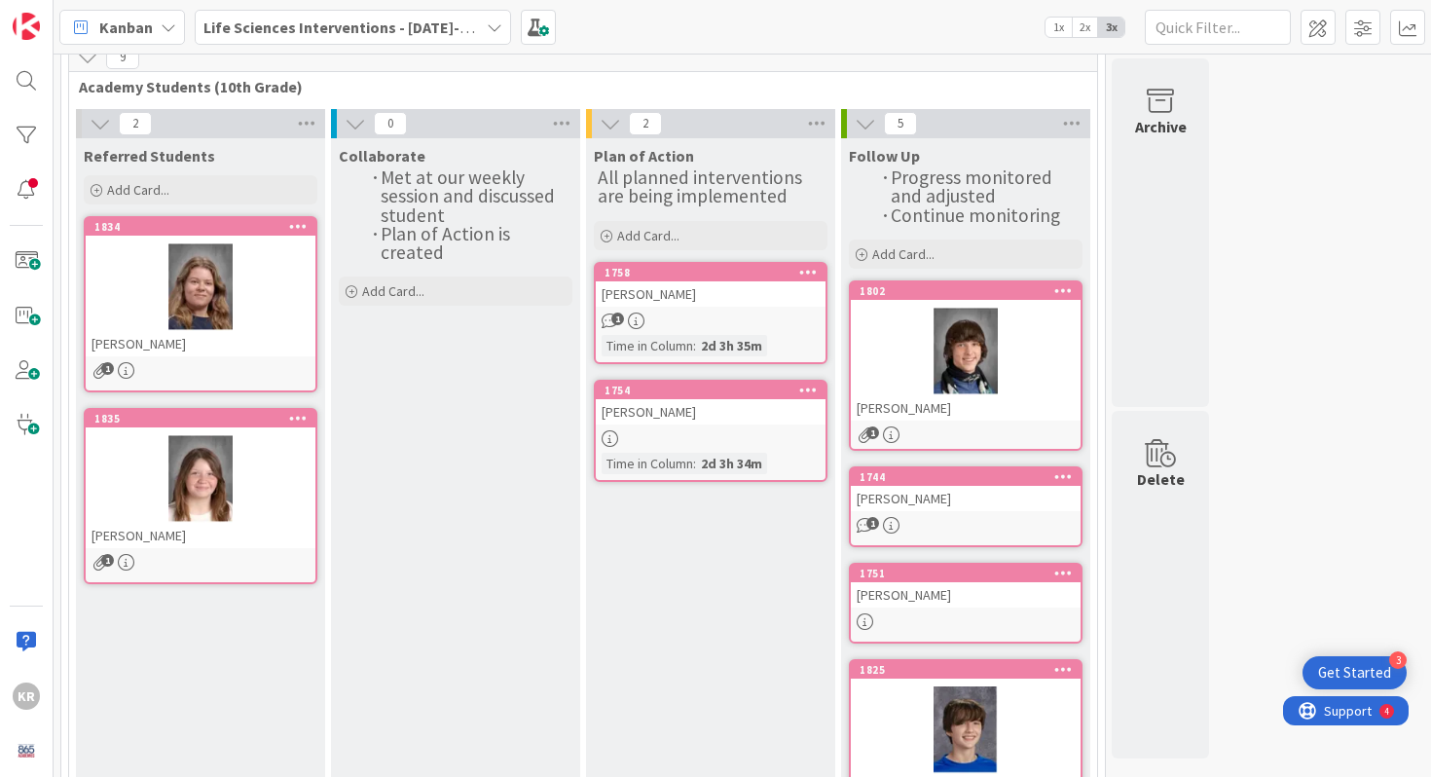
click at [694, 293] on div "[PERSON_NAME]" at bounding box center [711, 293] width 230 height 25
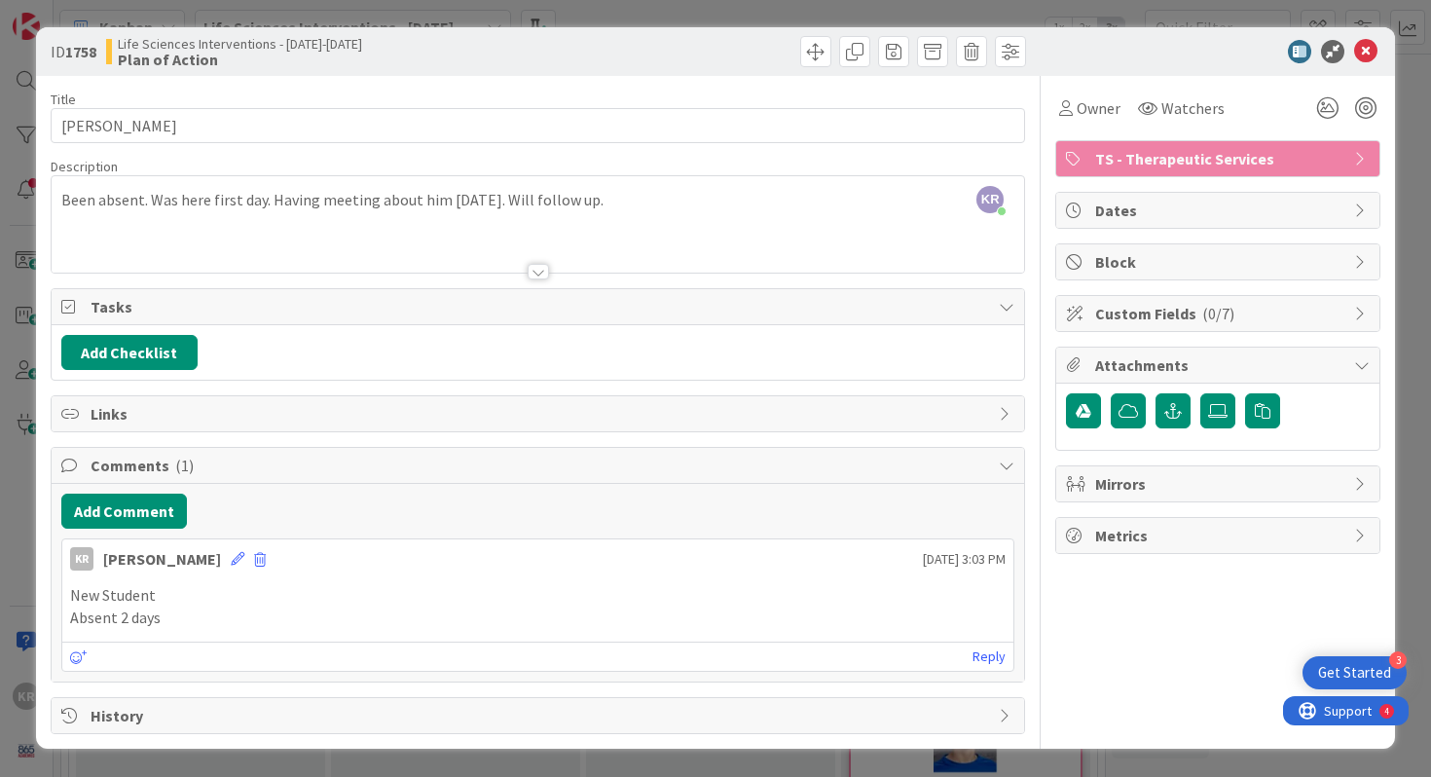
click at [625, 221] on div "Been absent. Was here first day. Having meeting about him [DATE]. Will follow u…" at bounding box center [538, 229] width 973 height 88
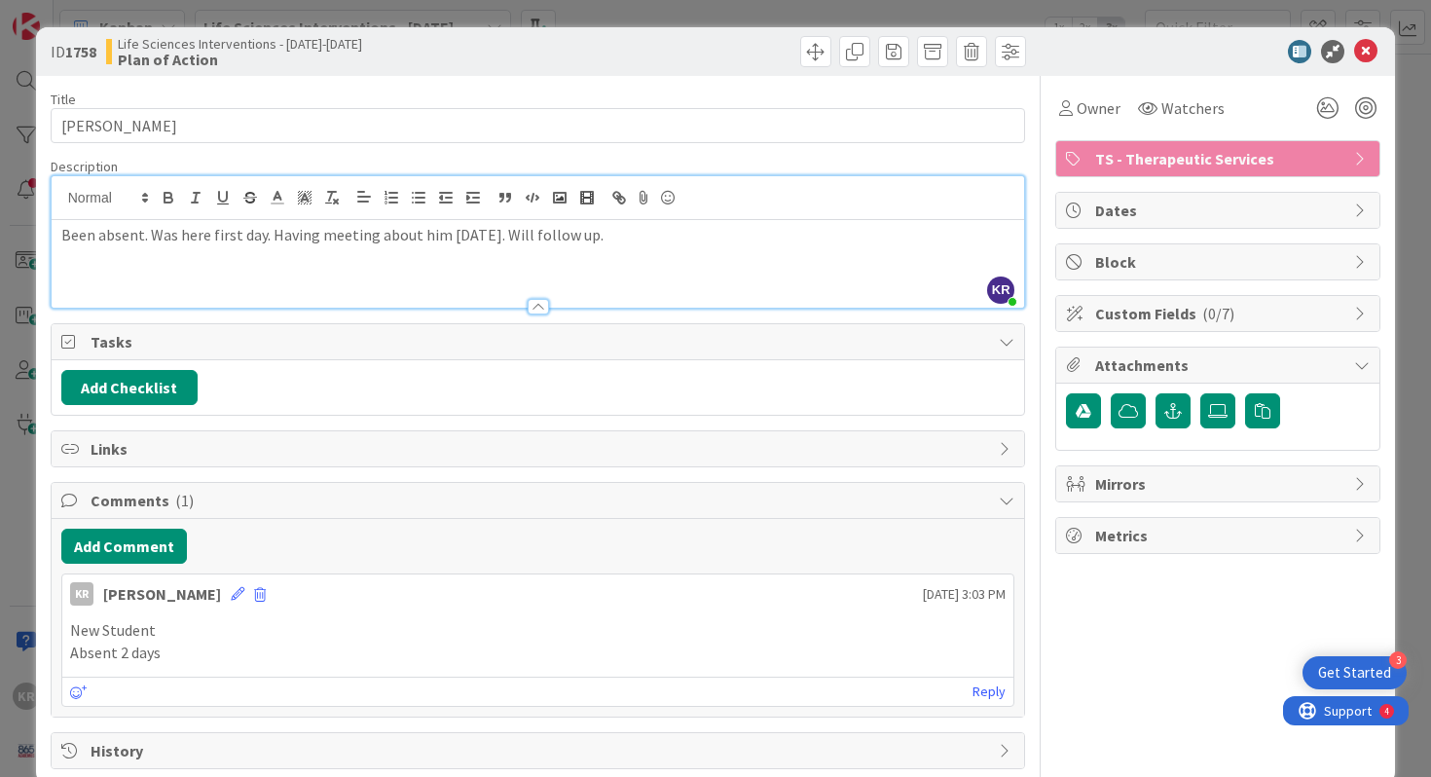
click at [624, 244] on p "Been absent. Was here first day. Having meeting about him [DATE]. Will follow u…" at bounding box center [538, 235] width 954 height 22
click at [0, 196] on div "ID 1758 Life Sciences Interventions - 2025-2026 Plan of Action Title 16 / 128 A…" at bounding box center [715, 388] width 1431 height 777
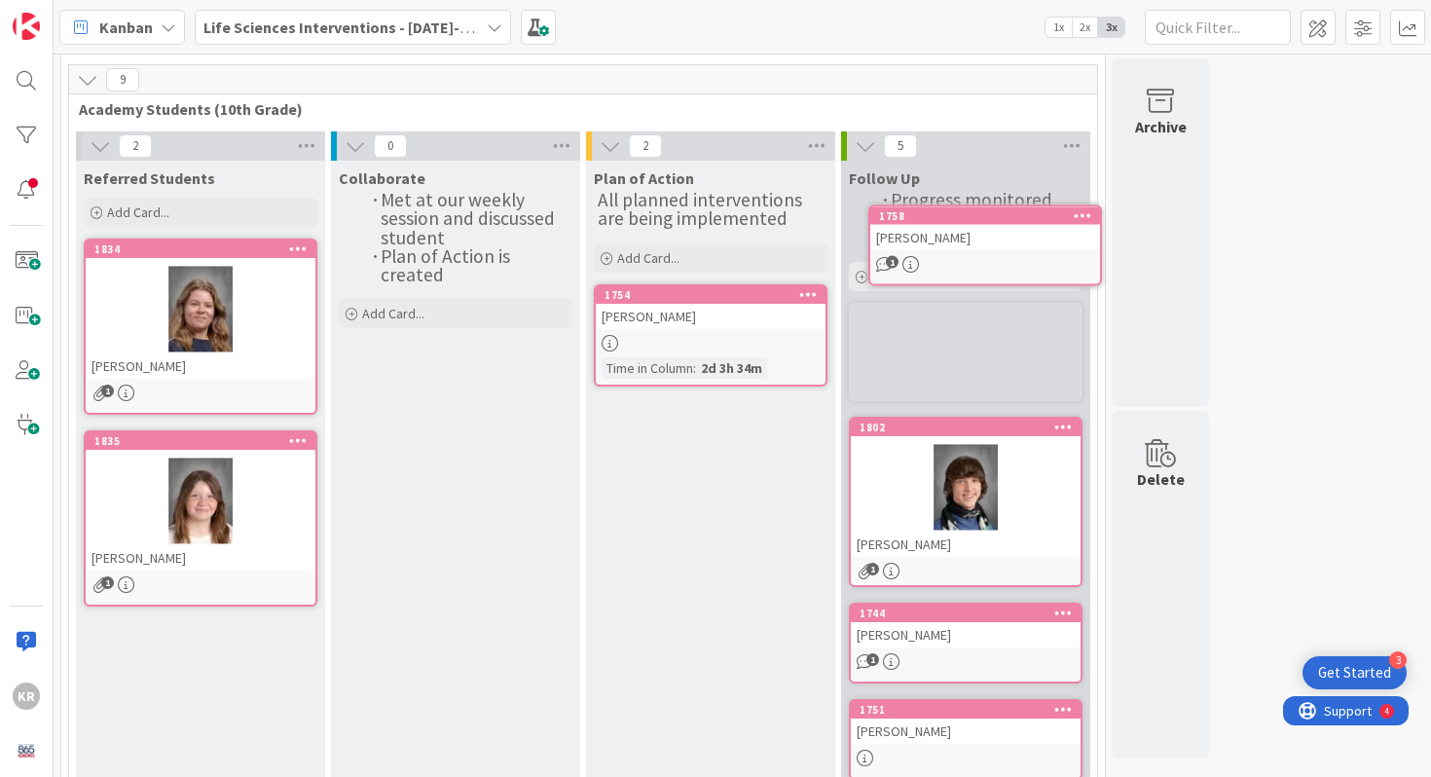
scroll to position [59, 0]
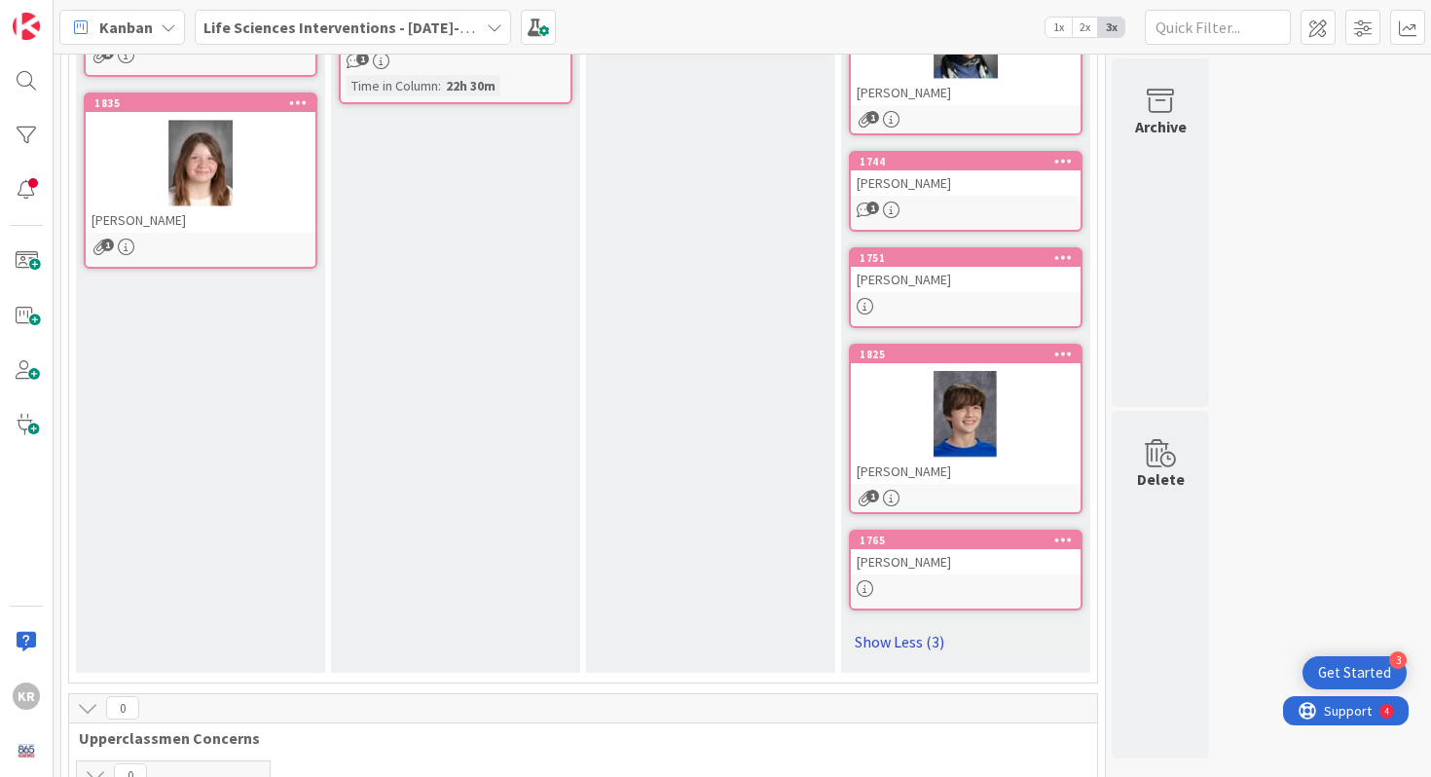
click at [919, 638] on link "Show Less (3)" at bounding box center [966, 641] width 234 height 31
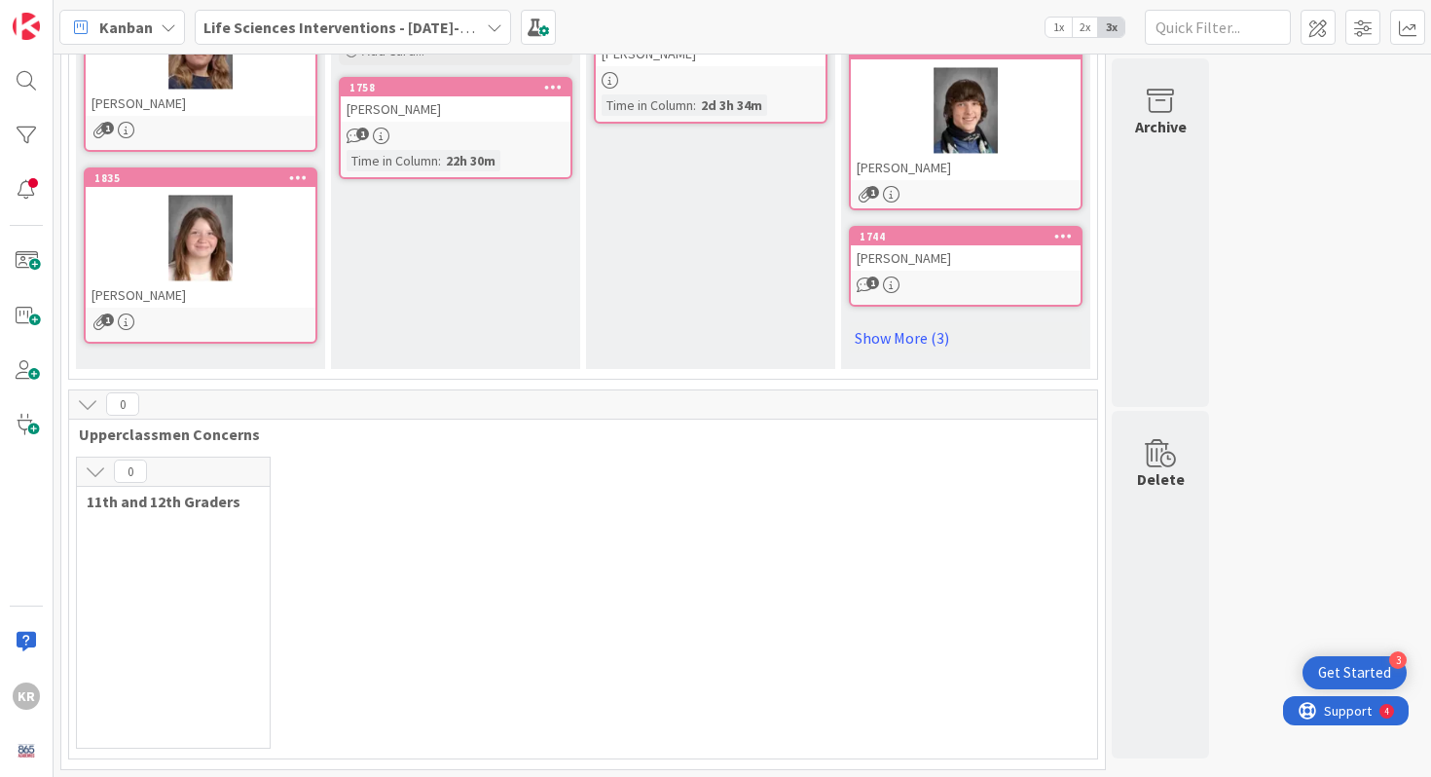
scroll to position [181, 0]
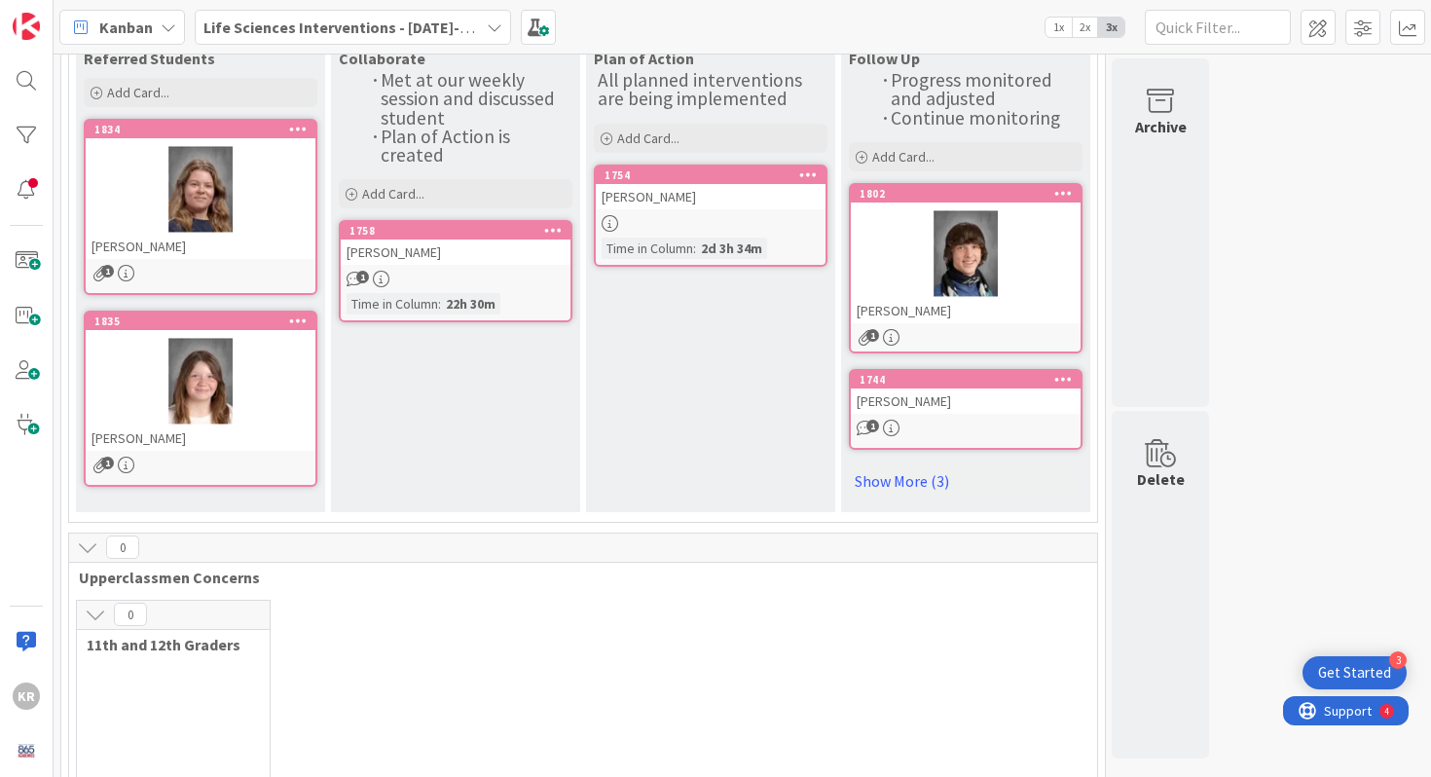
click at [480, 274] on div "1" at bounding box center [456, 279] width 230 height 17
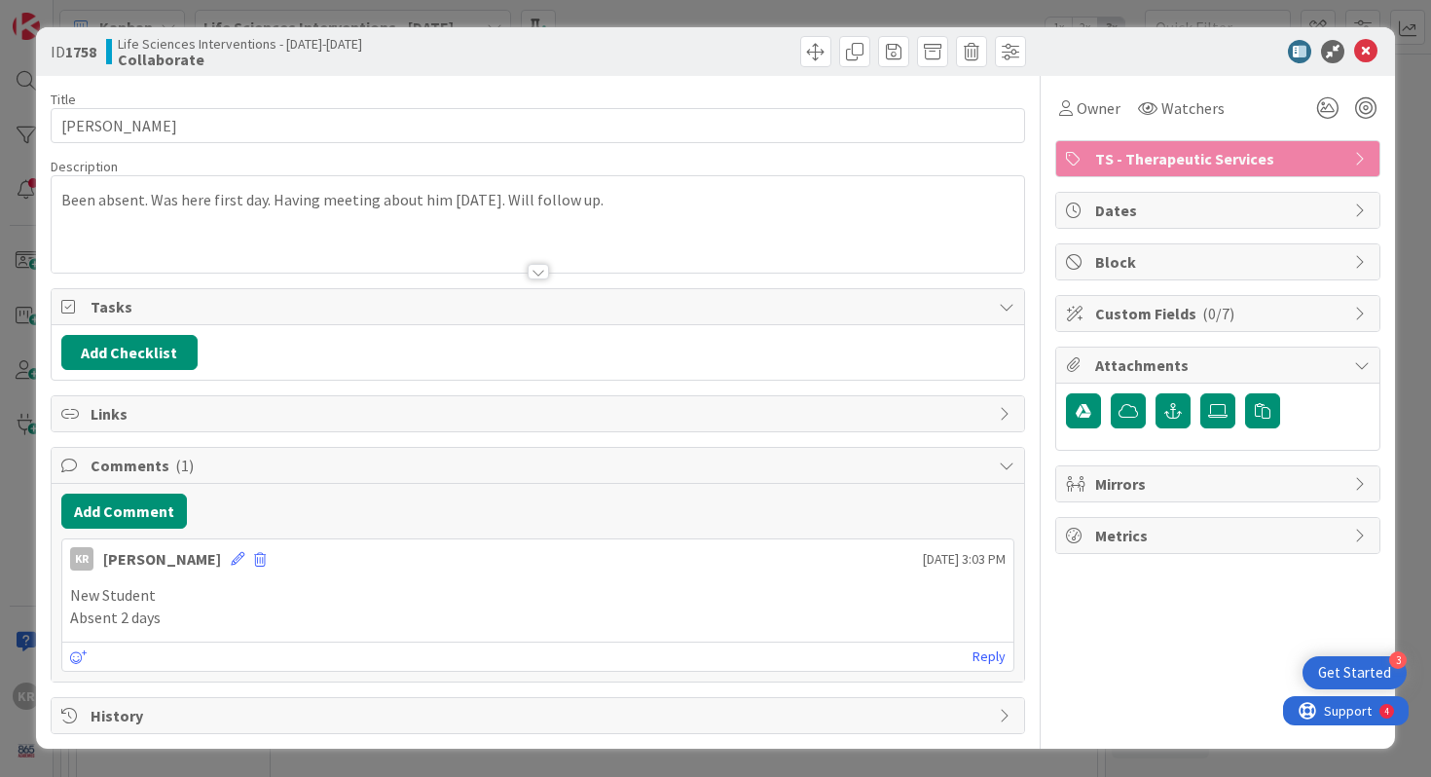
click at [701, 213] on div "Been absent. Was here first day. Having meeting about him [DATE]. Will follow u…" at bounding box center [538, 229] width 973 height 88
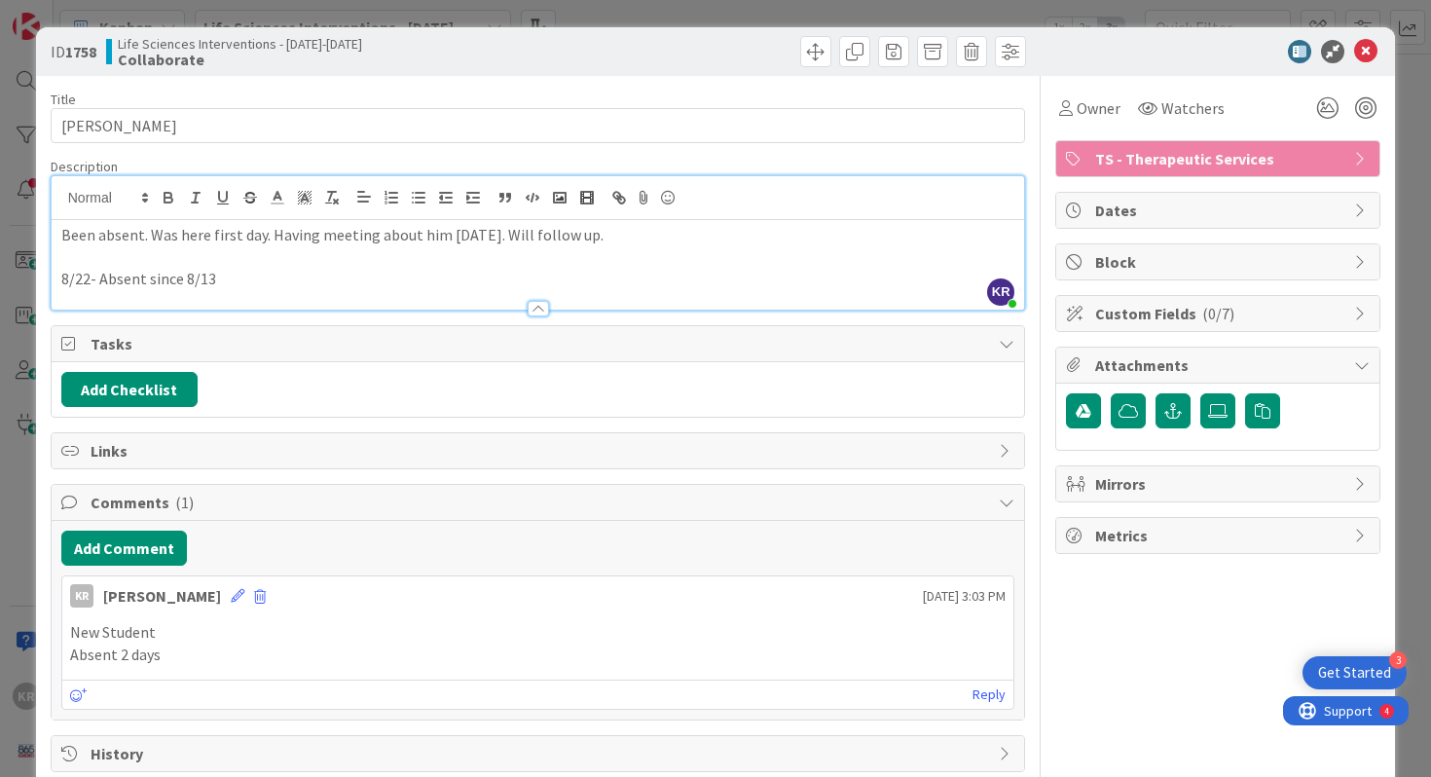
click at [0, 620] on div "ID 1758 Life Sciences Interventions - 2025-2026 Collaborate Title 16 / 128 AYDE…" at bounding box center [715, 388] width 1431 height 777
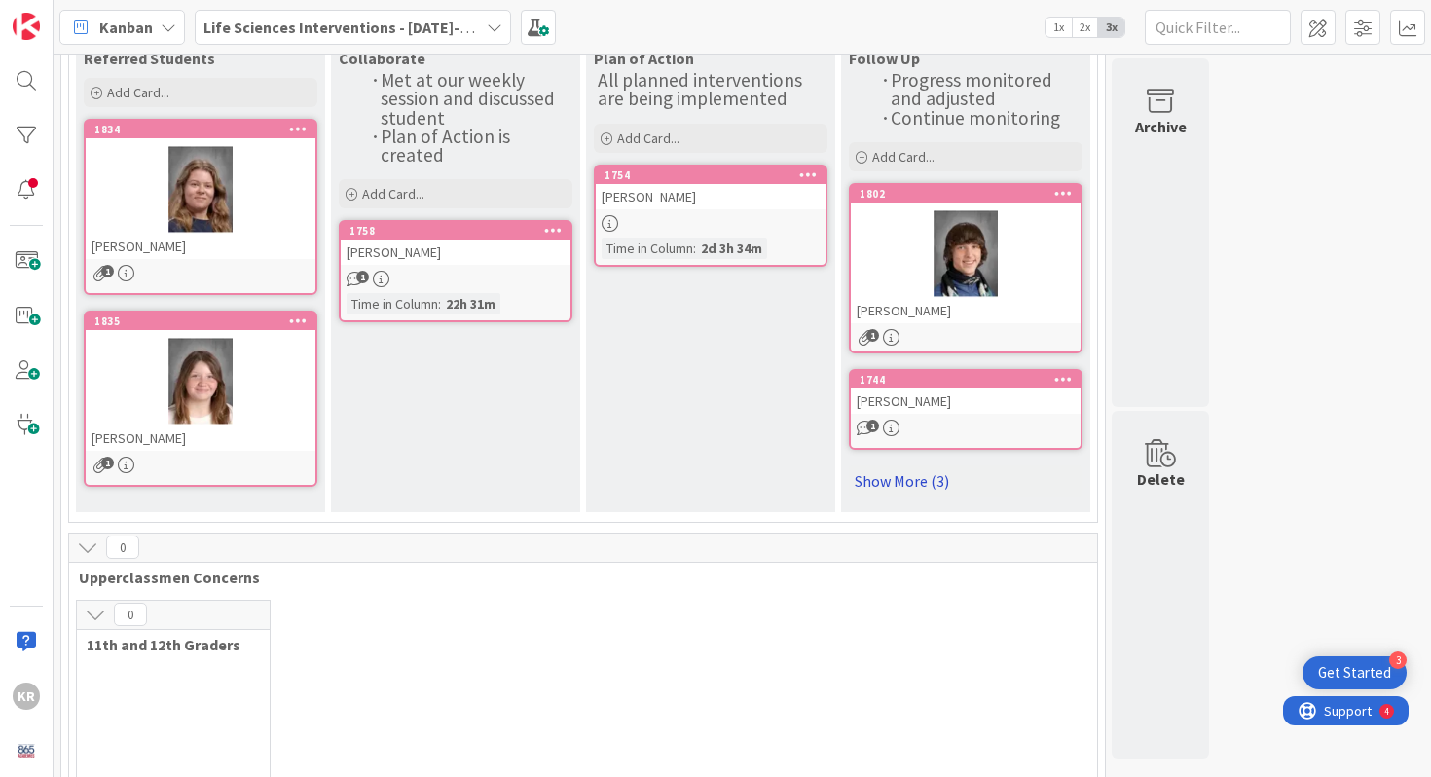
click at [930, 482] on link "Show More (3)" at bounding box center [966, 480] width 234 height 31
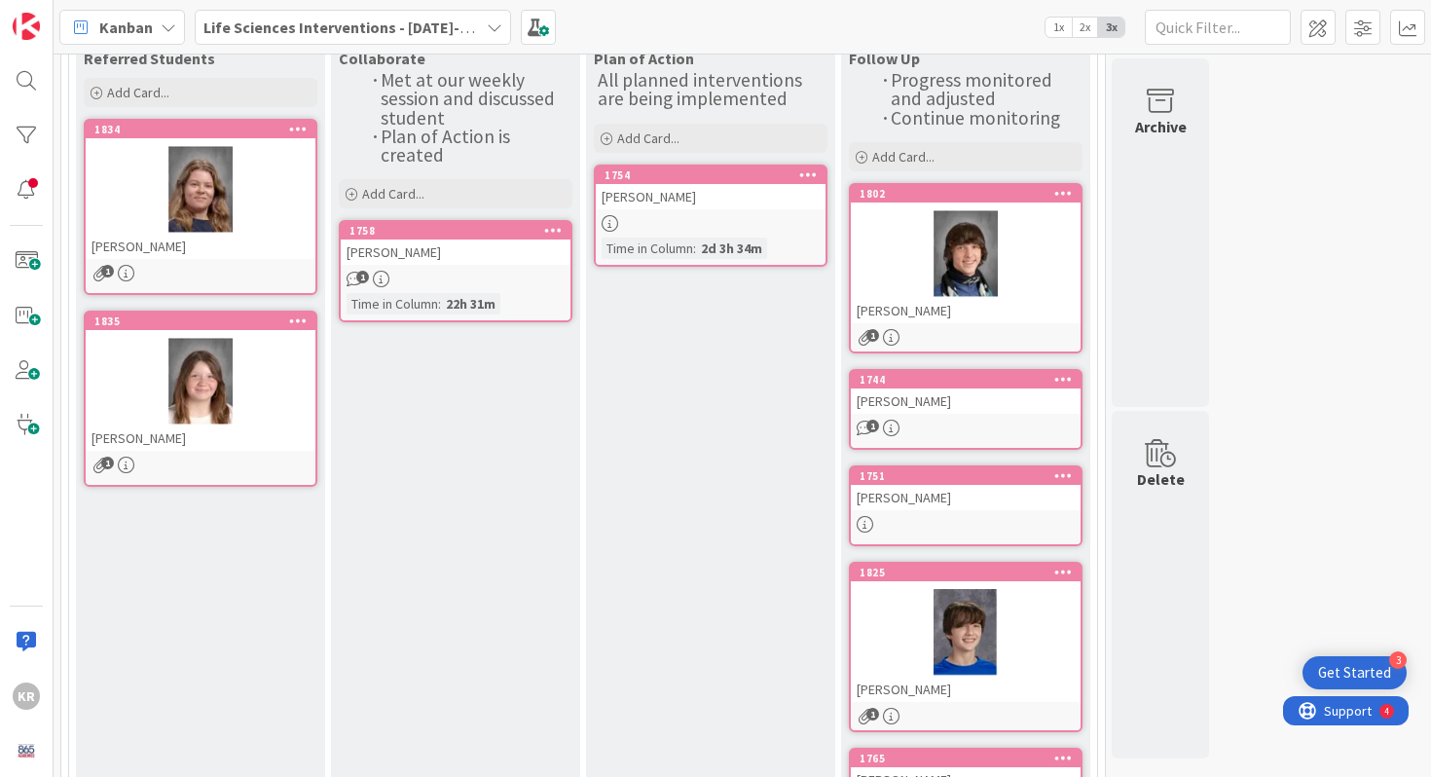
scroll to position [392, 0]
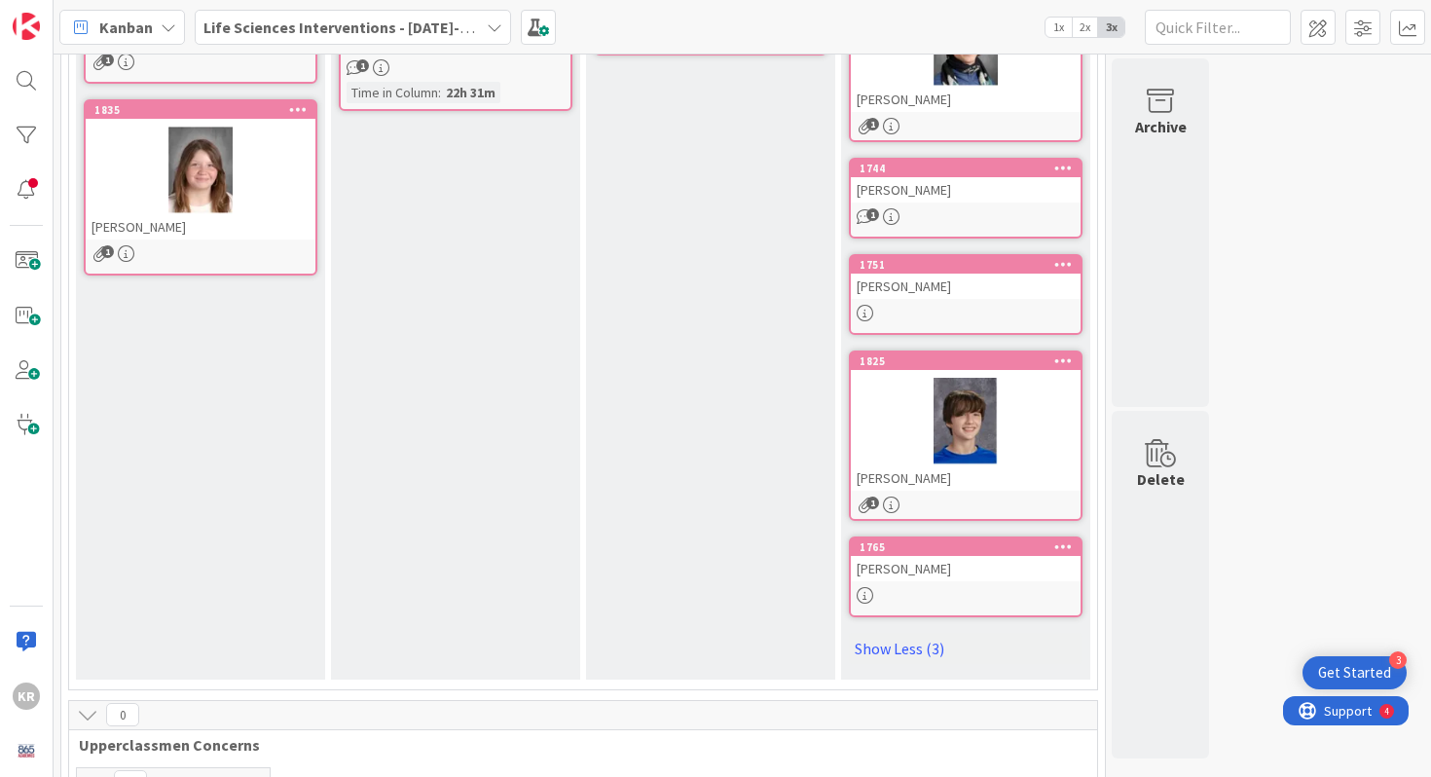
click at [902, 561] on div "ABIGAIL WILSON" at bounding box center [966, 568] width 230 height 25
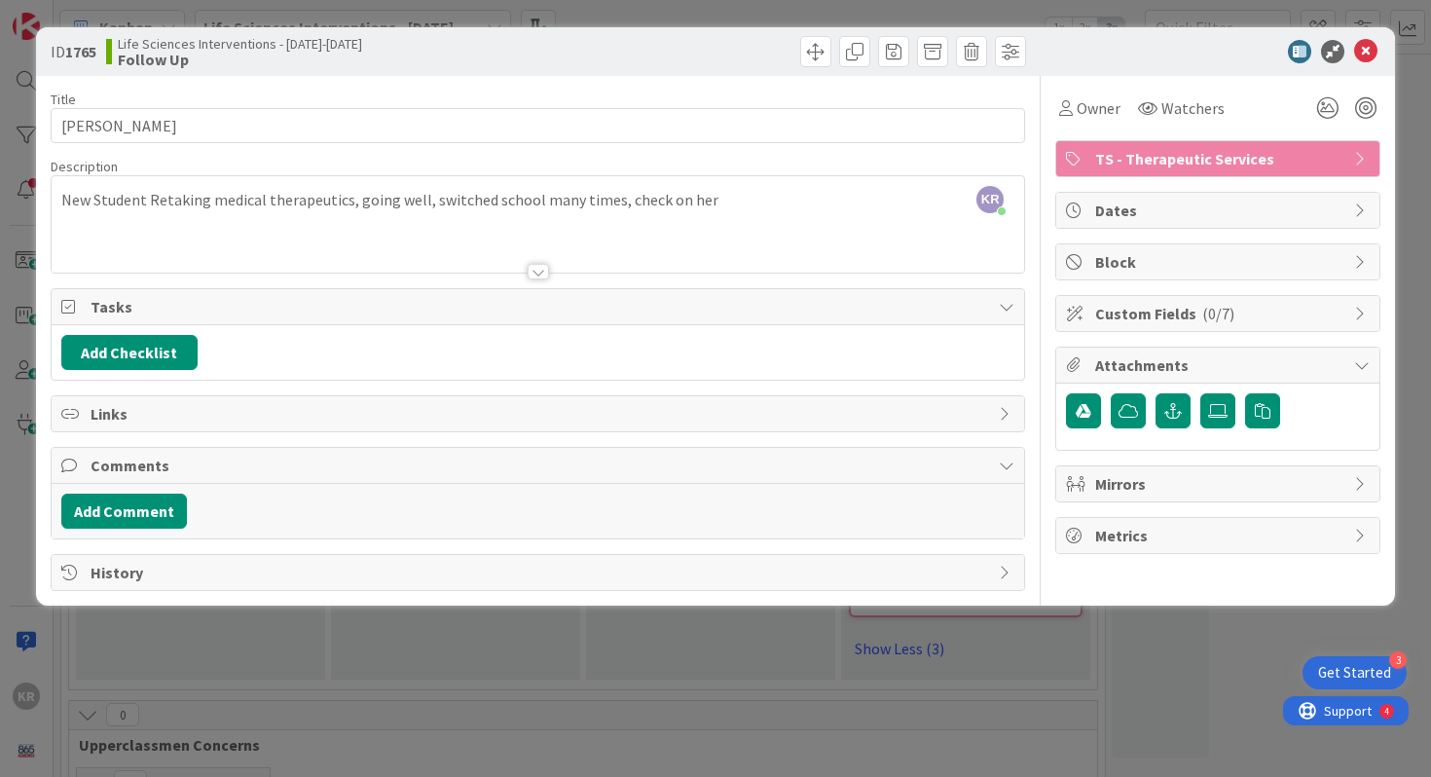
click at [347, 707] on div "ID 1765 Life Sciences Interventions - 2025-2026 Follow Up Title 14 / 128 ABIGAI…" at bounding box center [715, 388] width 1431 height 777
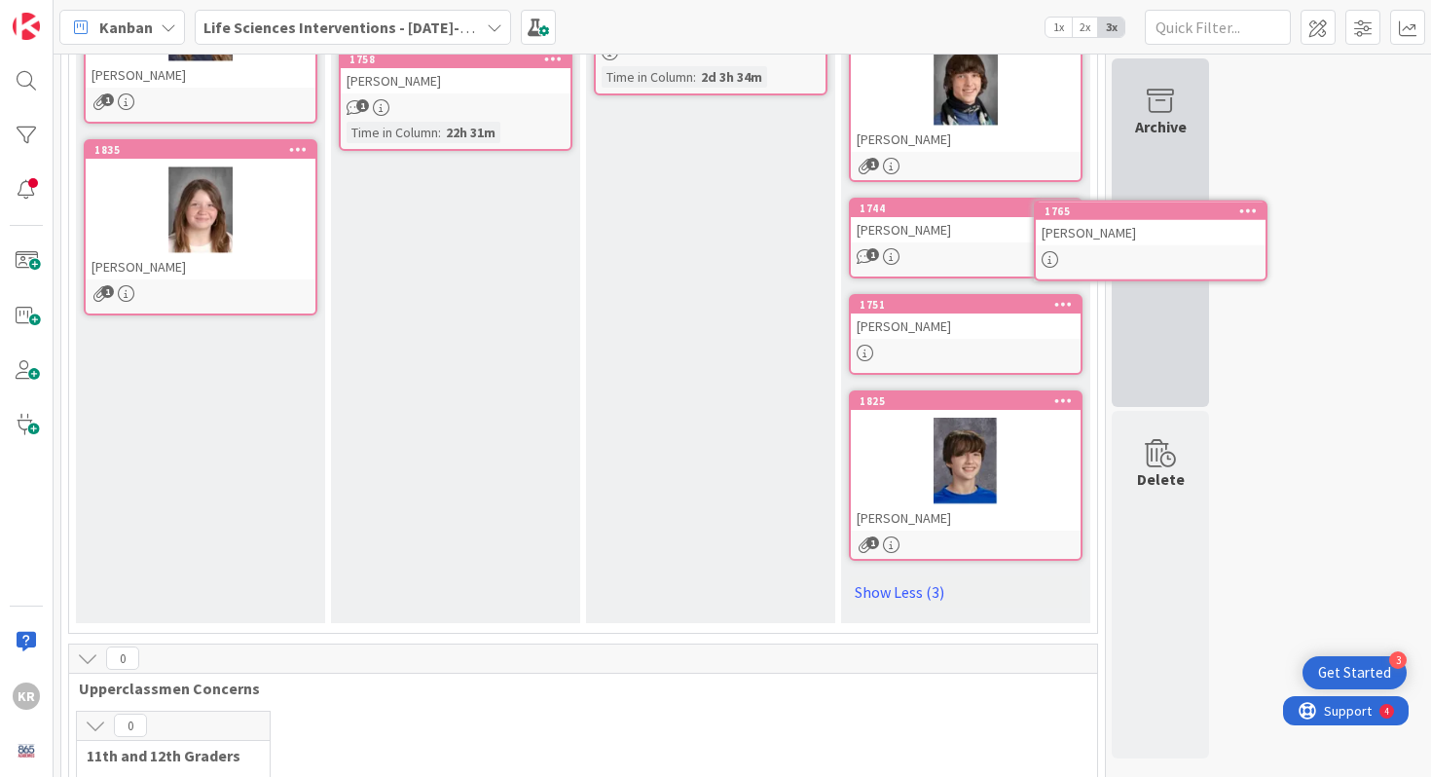
scroll to position [325, 0]
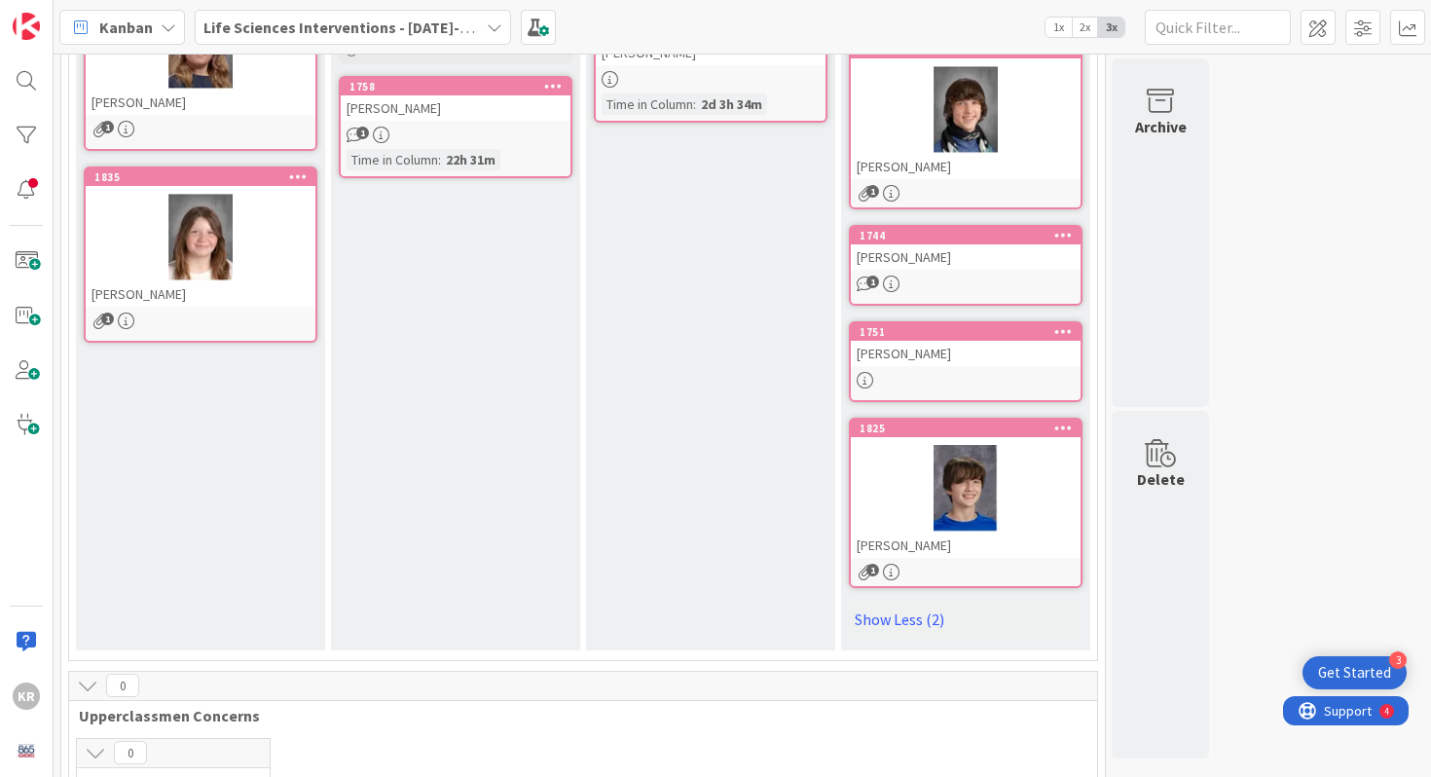
click at [959, 532] on div "[PERSON_NAME]" at bounding box center [966, 544] width 230 height 25
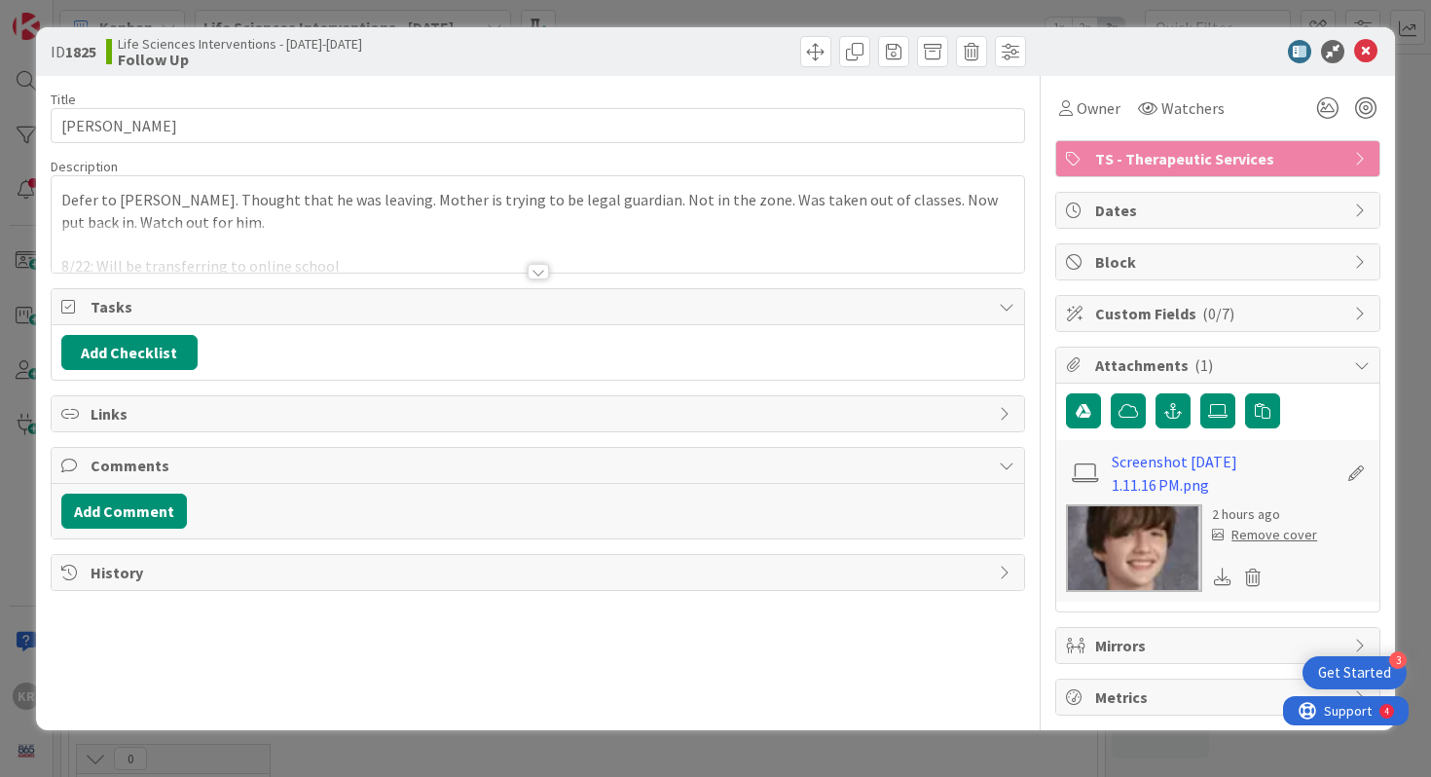
click at [27, 344] on div "ID 1825 Life Sciences Interventions - 2025-2026 Follow Up Title 13 / 128 Mason …" at bounding box center [715, 388] width 1431 height 777
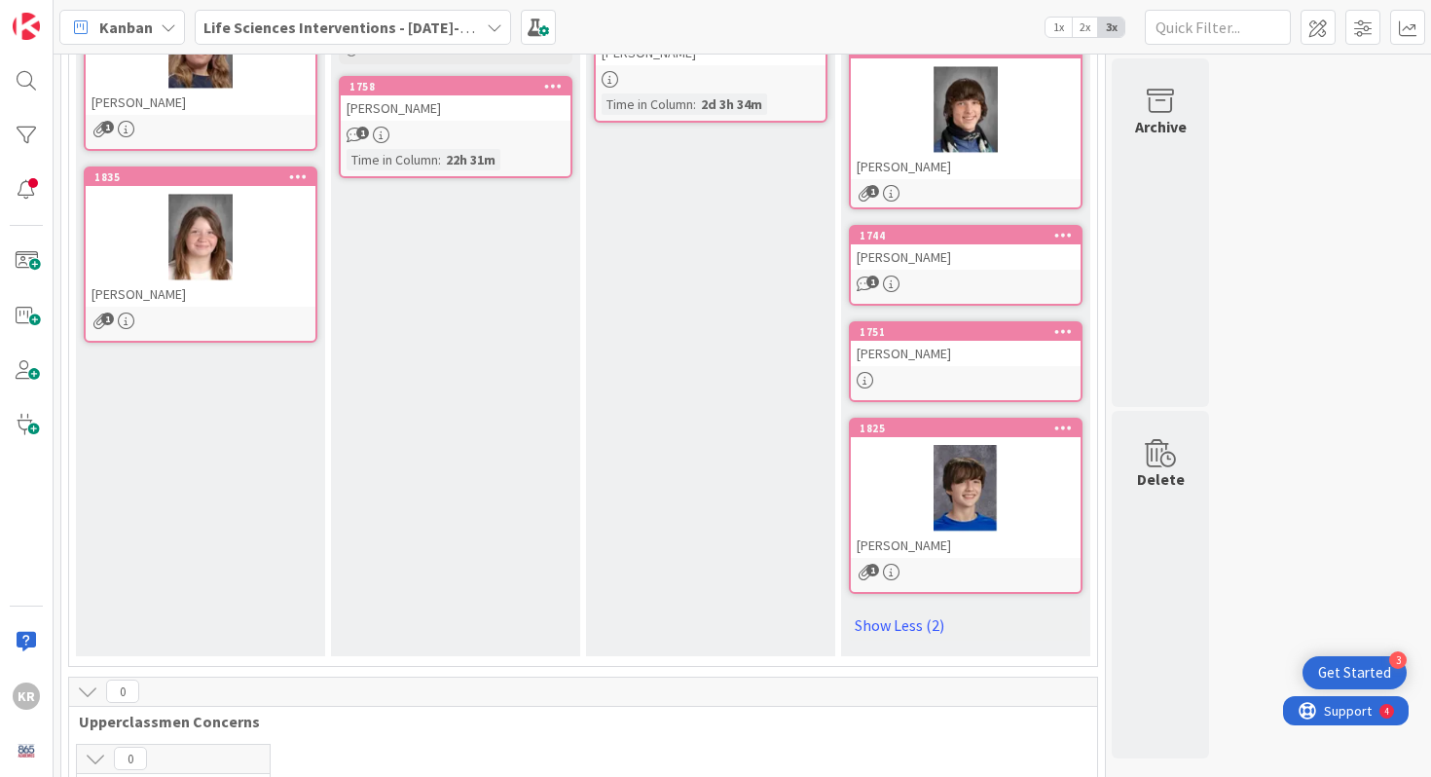
click at [942, 381] on div at bounding box center [966, 380] width 230 height 17
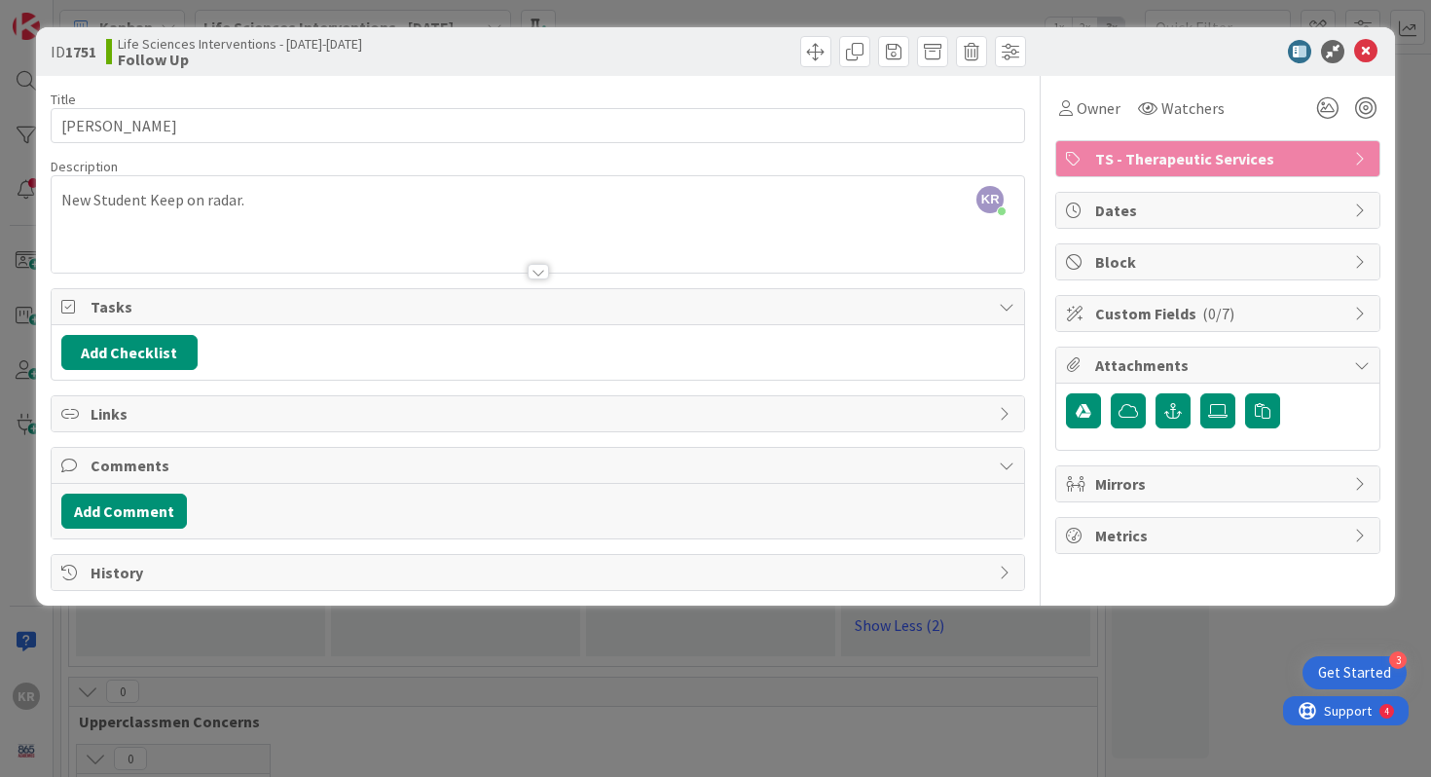
click at [175, 649] on div "ID 1751 Life Sciences Interventions - 2025-2026 Follow Up Title 11 / 128 DARIAN…" at bounding box center [715, 388] width 1431 height 777
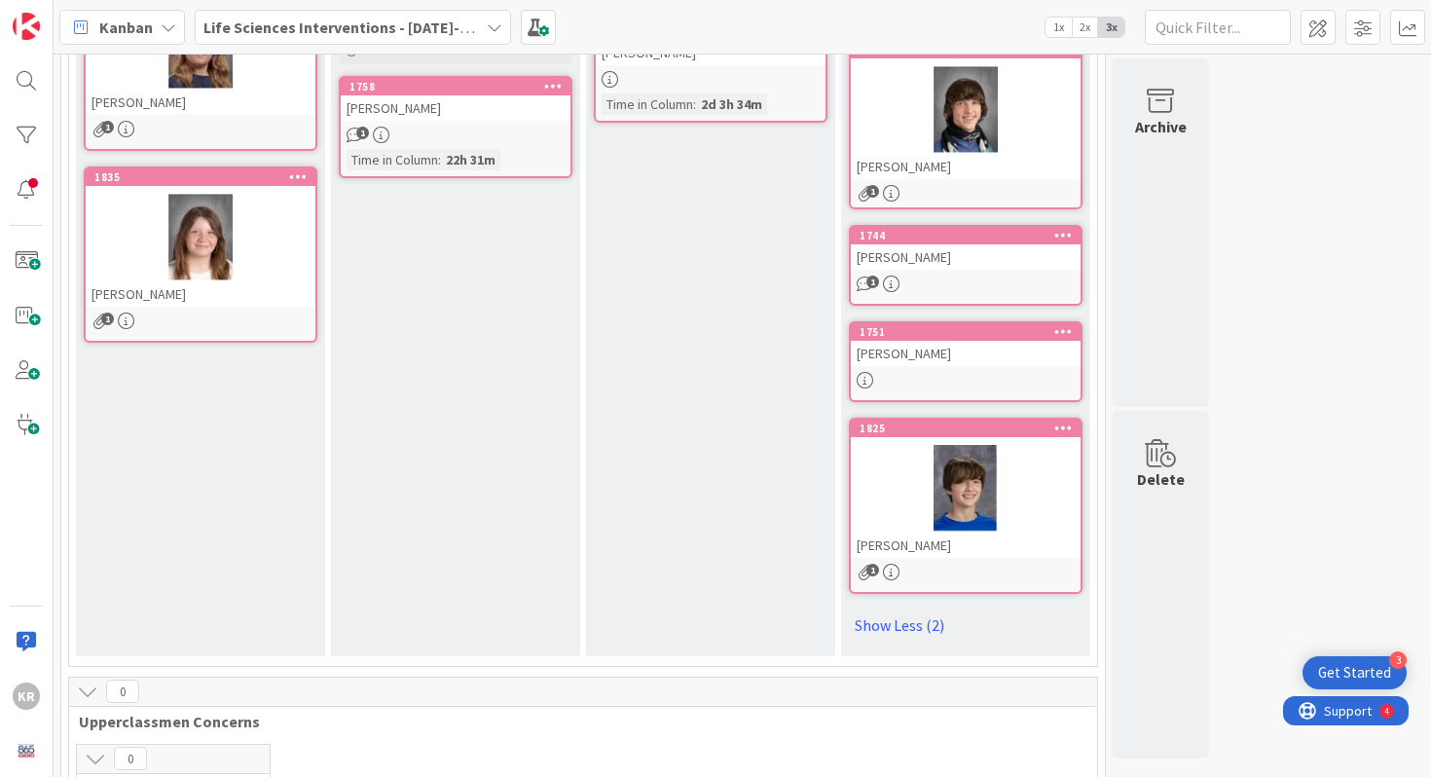
click at [912, 373] on div at bounding box center [966, 380] width 230 height 17
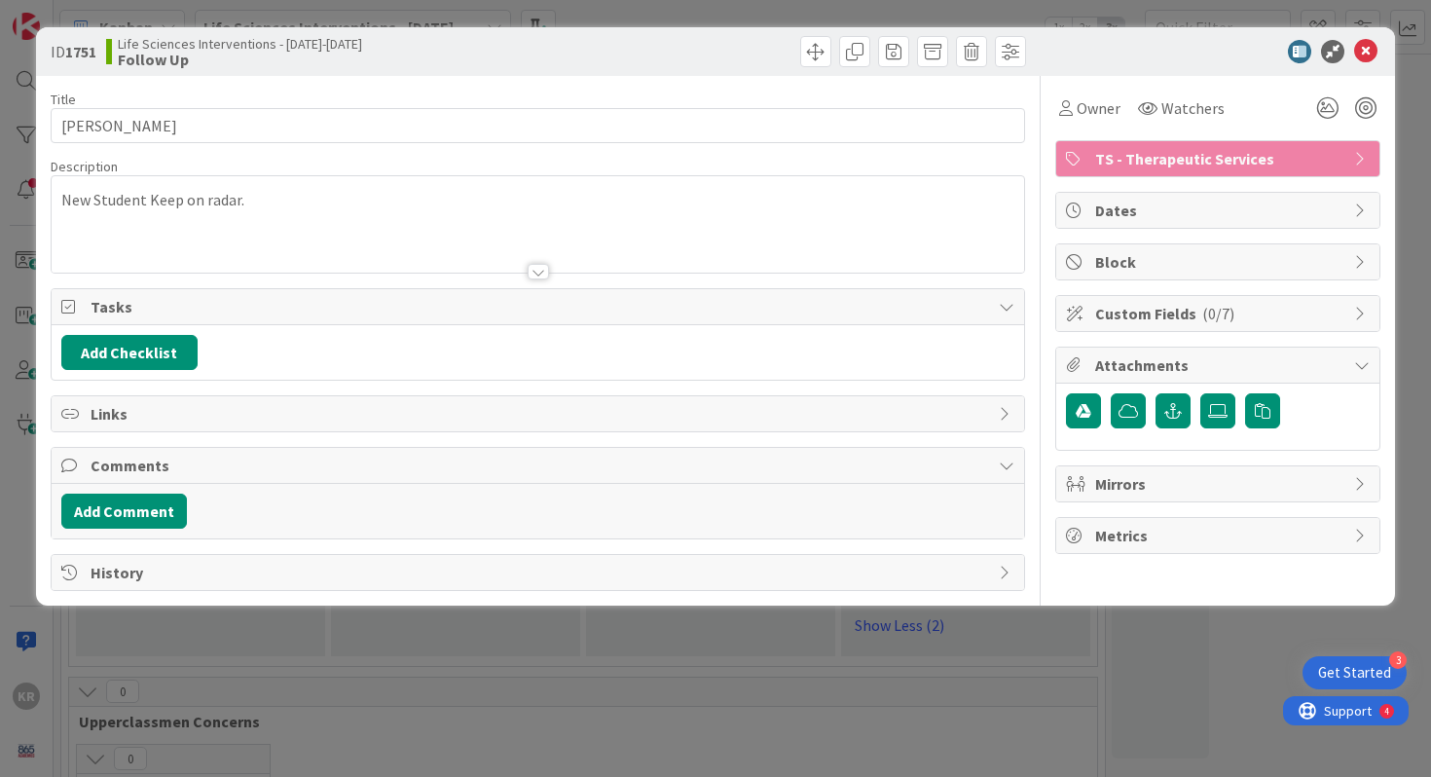
click at [292, 205] on p "New Student Keep on radar." at bounding box center [538, 200] width 954 height 22
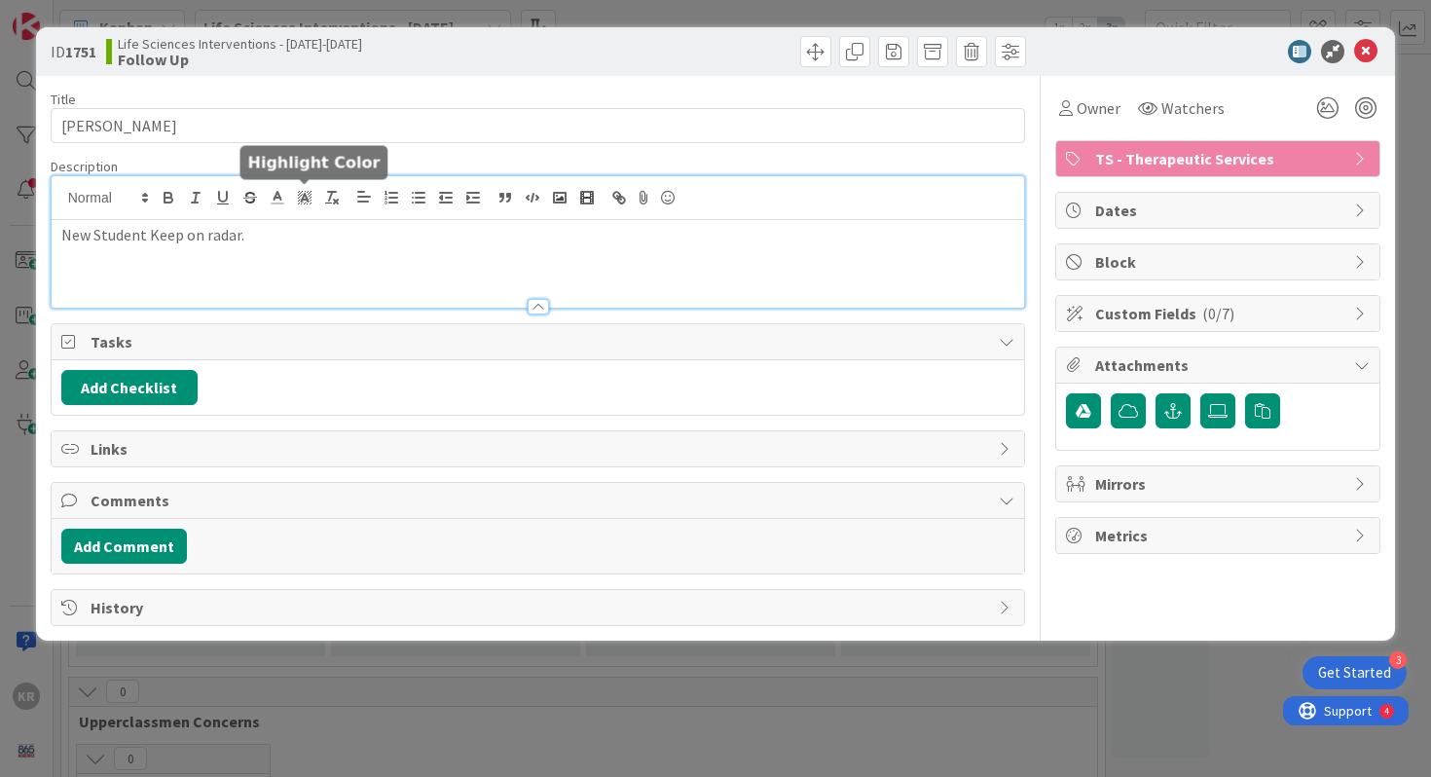
click at [279, 255] on div "New Student Keep on radar." at bounding box center [538, 264] width 973 height 88
click at [298, 695] on div "ID 1751 Life Sciences Interventions - 2025-2026 Follow Up Title 11 / 128 DARIAN…" at bounding box center [715, 388] width 1431 height 777
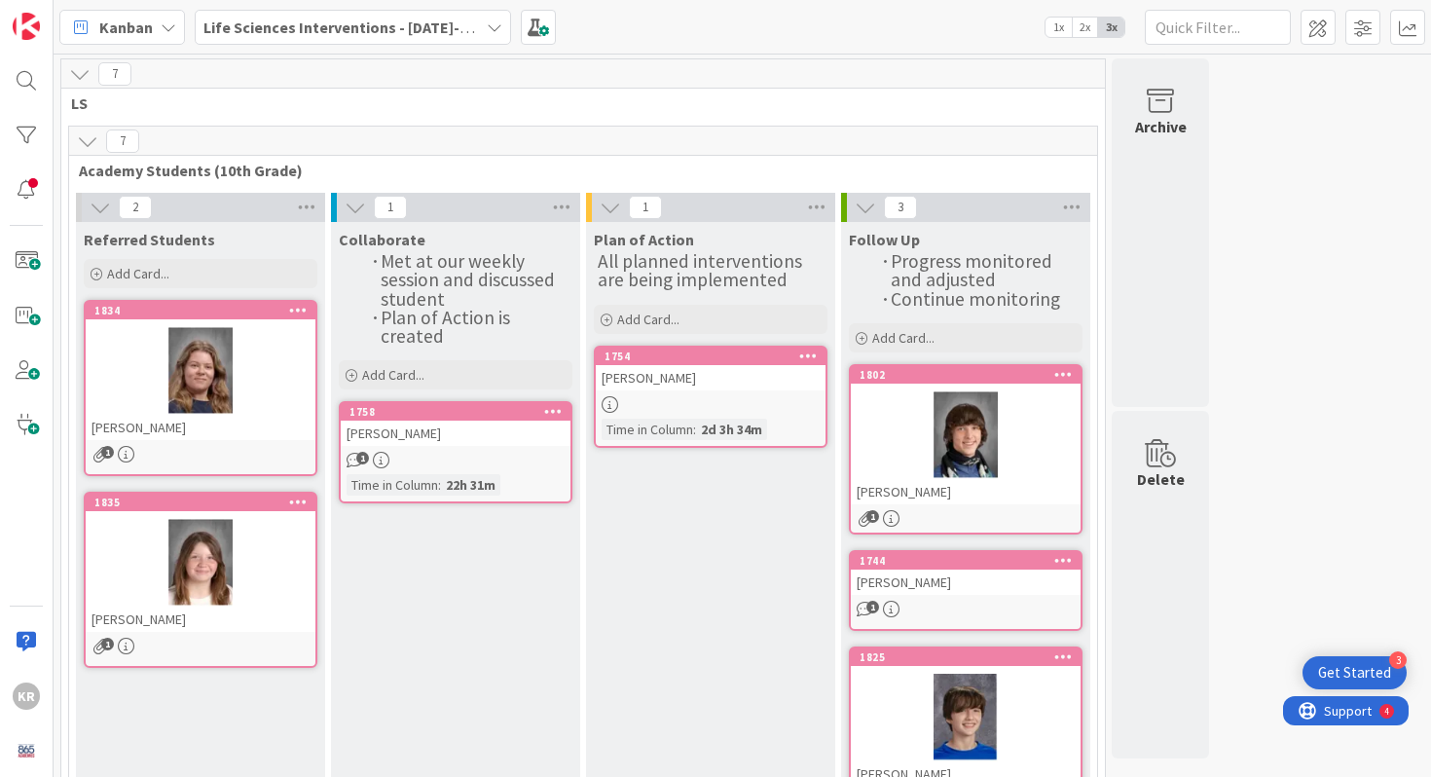
scroll to position [89, 0]
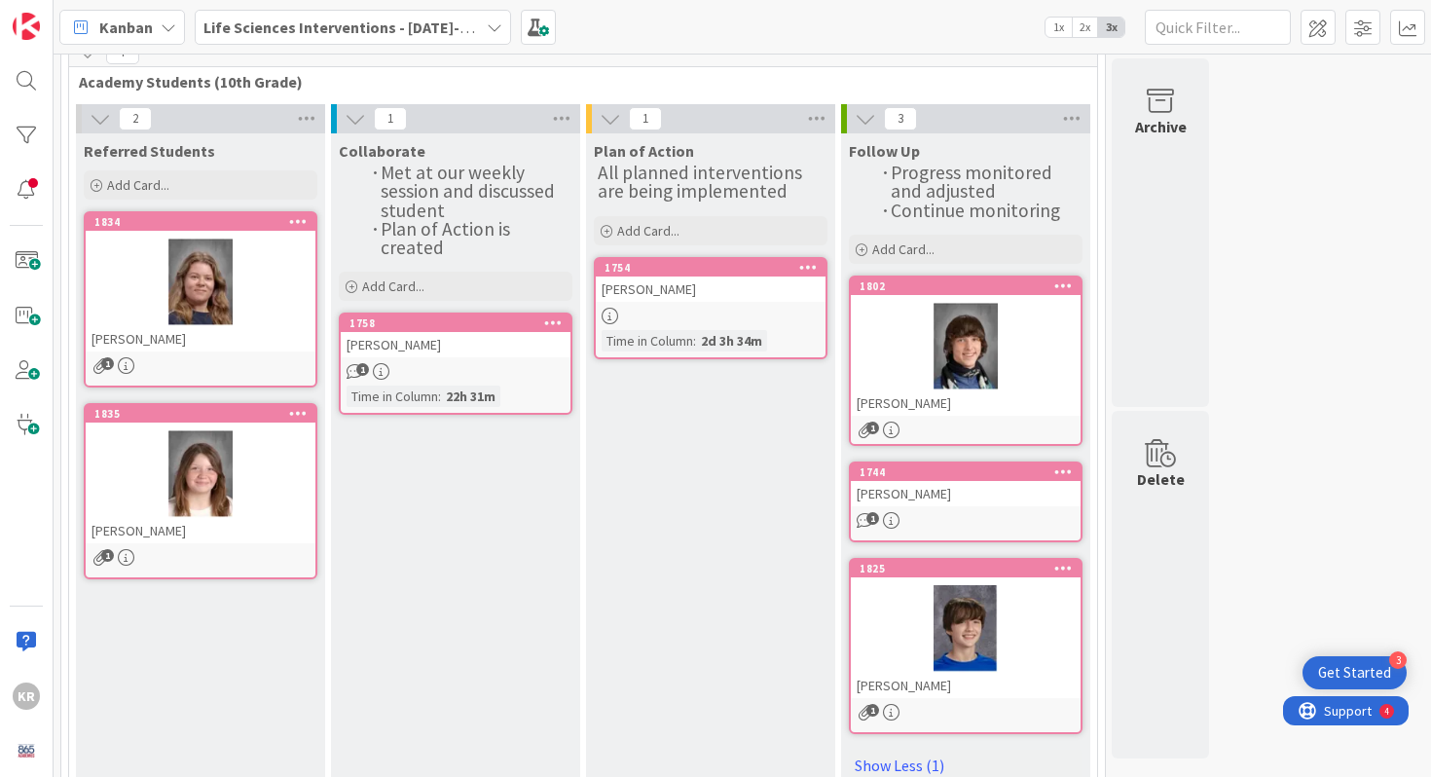
click at [202, 290] on div at bounding box center [201, 282] width 230 height 88
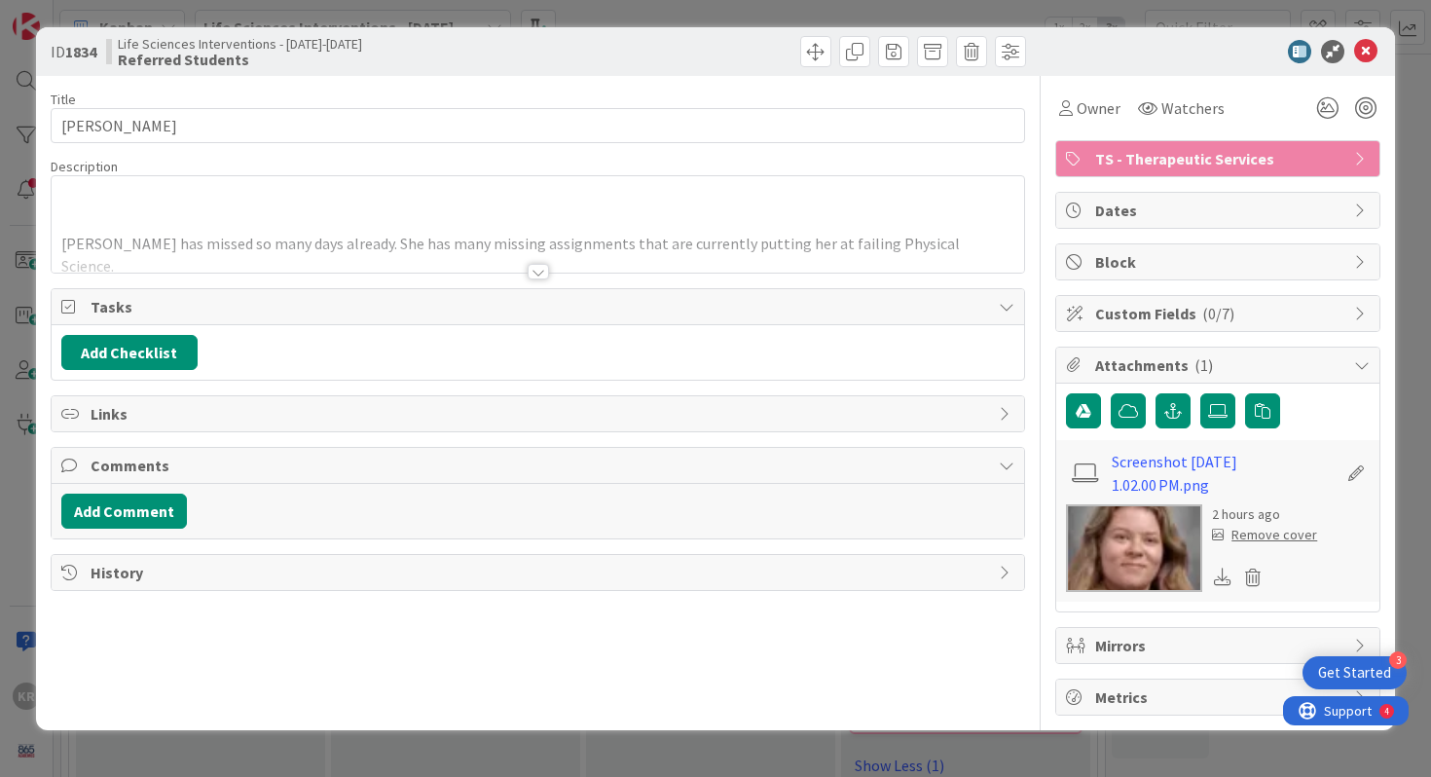
click at [271, 232] on div at bounding box center [538, 248] width 973 height 50
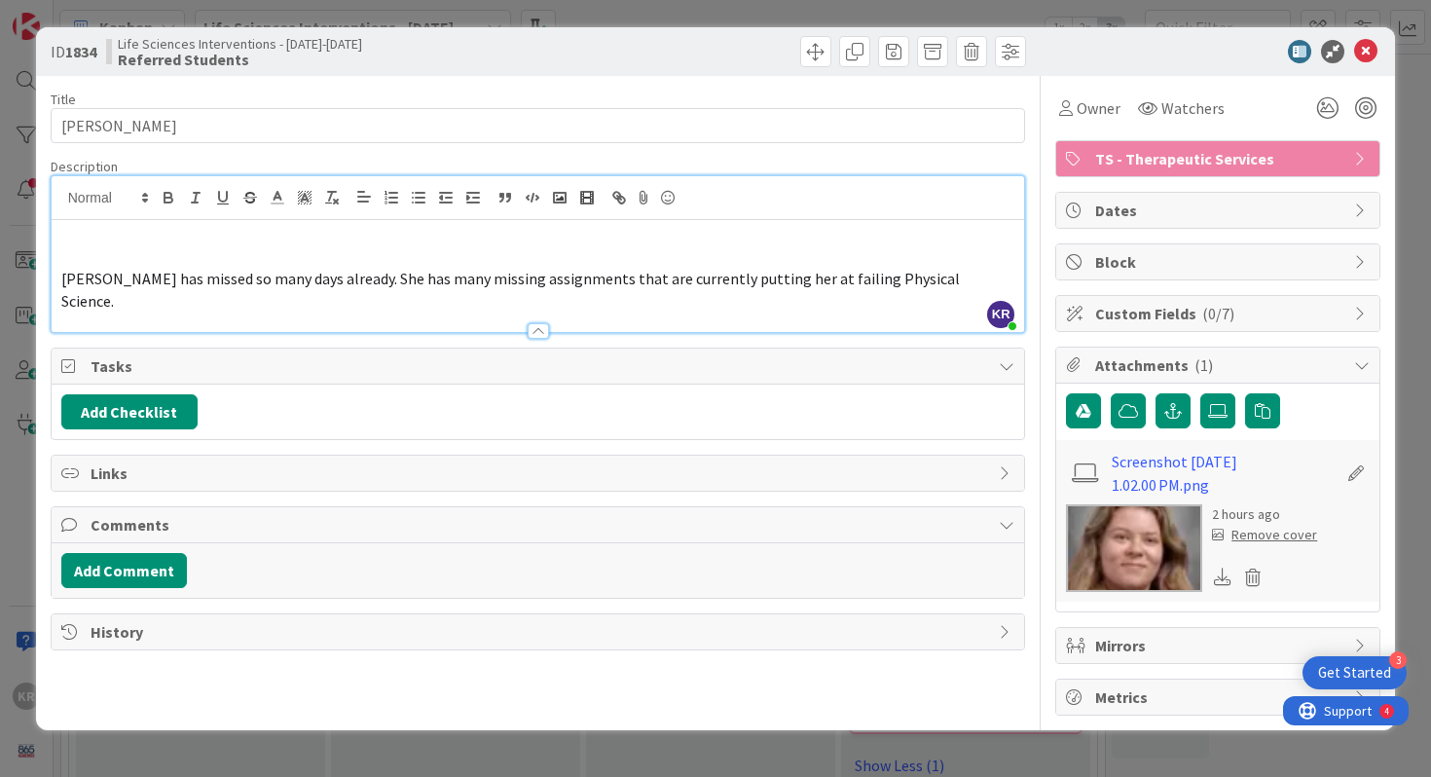
click at [60, 278] on div "[PERSON_NAME] has missed so many days already. She has many missing assignments…" at bounding box center [538, 276] width 973 height 112
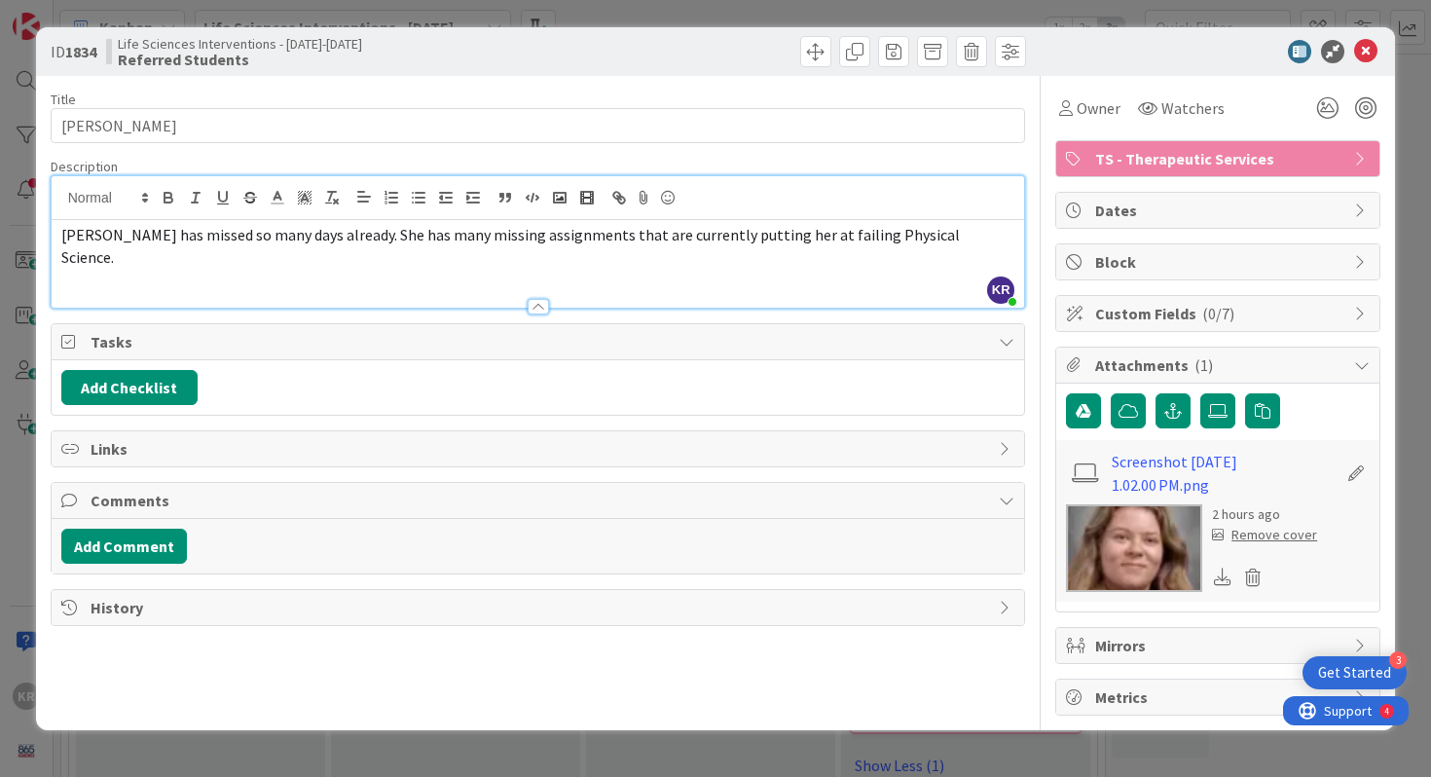
click at [192, 269] on div "[PERSON_NAME] has missed so many days already. She has many missing assignments…" at bounding box center [538, 264] width 973 height 88
click at [939, 243] on p "[PERSON_NAME] has missed so many days already. She has many missing assignments…" at bounding box center [538, 246] width 954 height 44
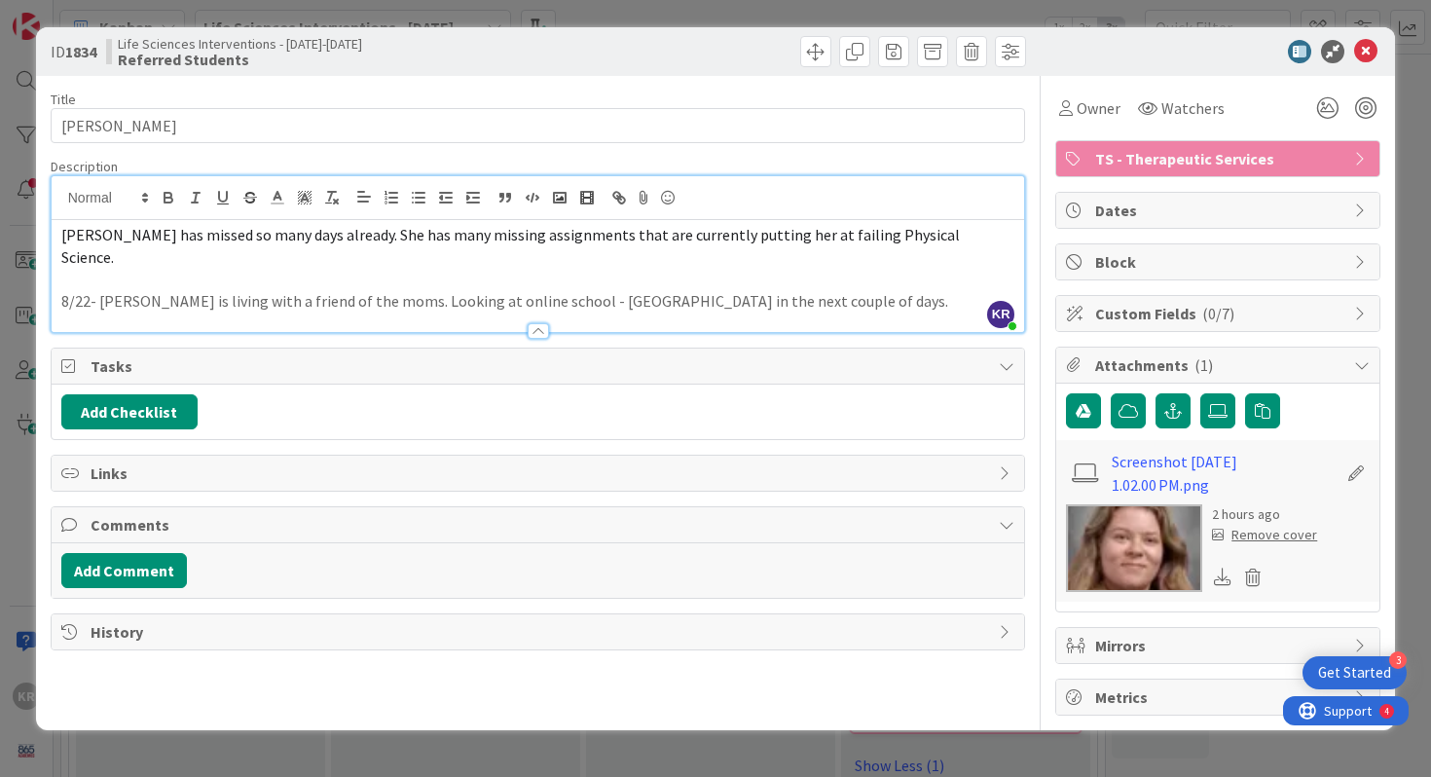
click at [8, 363] on div "ID 1834 Life Sciences Interventions - 2025-2026 Referred Students Title 17 / 12…" at bounding box center [715, 388] width 1431 height 777
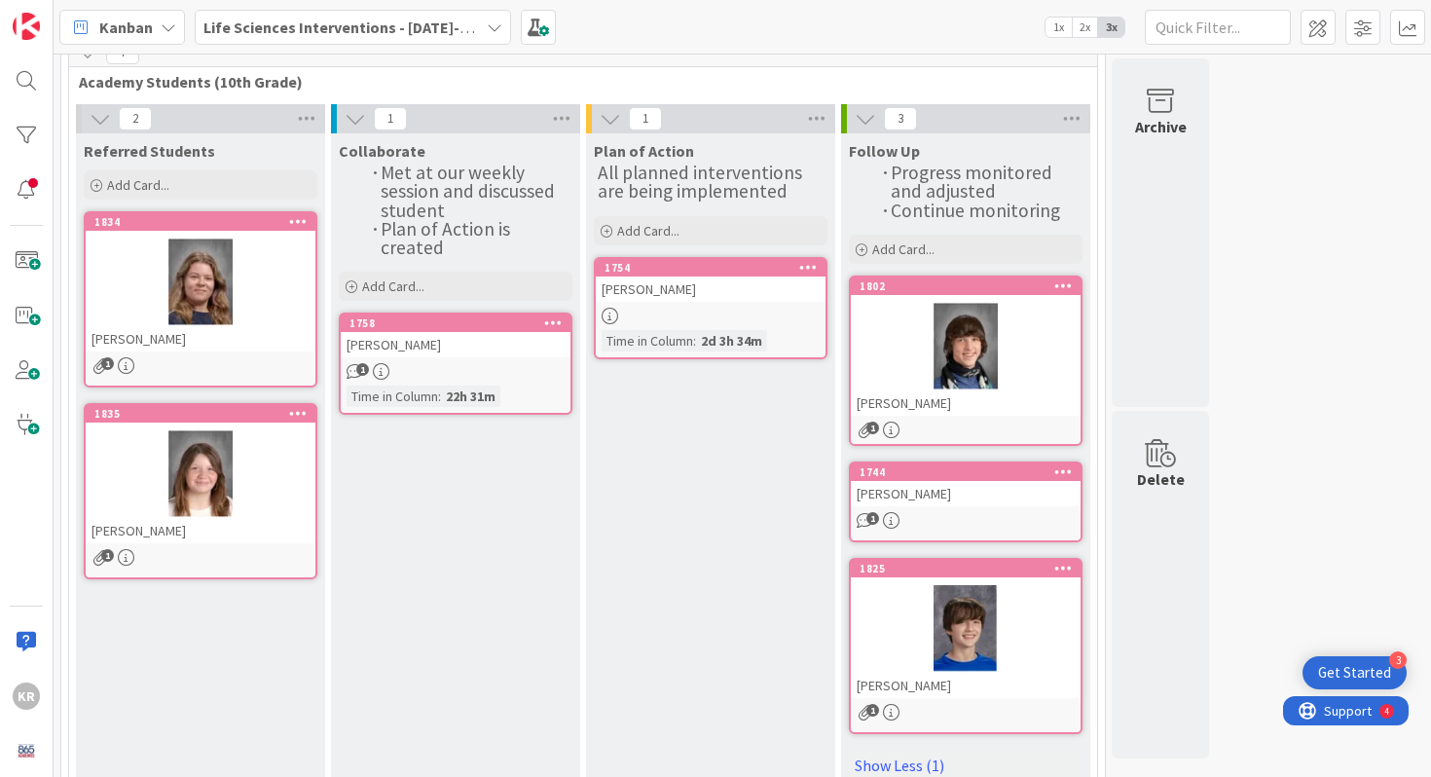
click at [192, 335] on div "[PERSON_NAME]" at bounding box center [201, 338] width 230 height 25
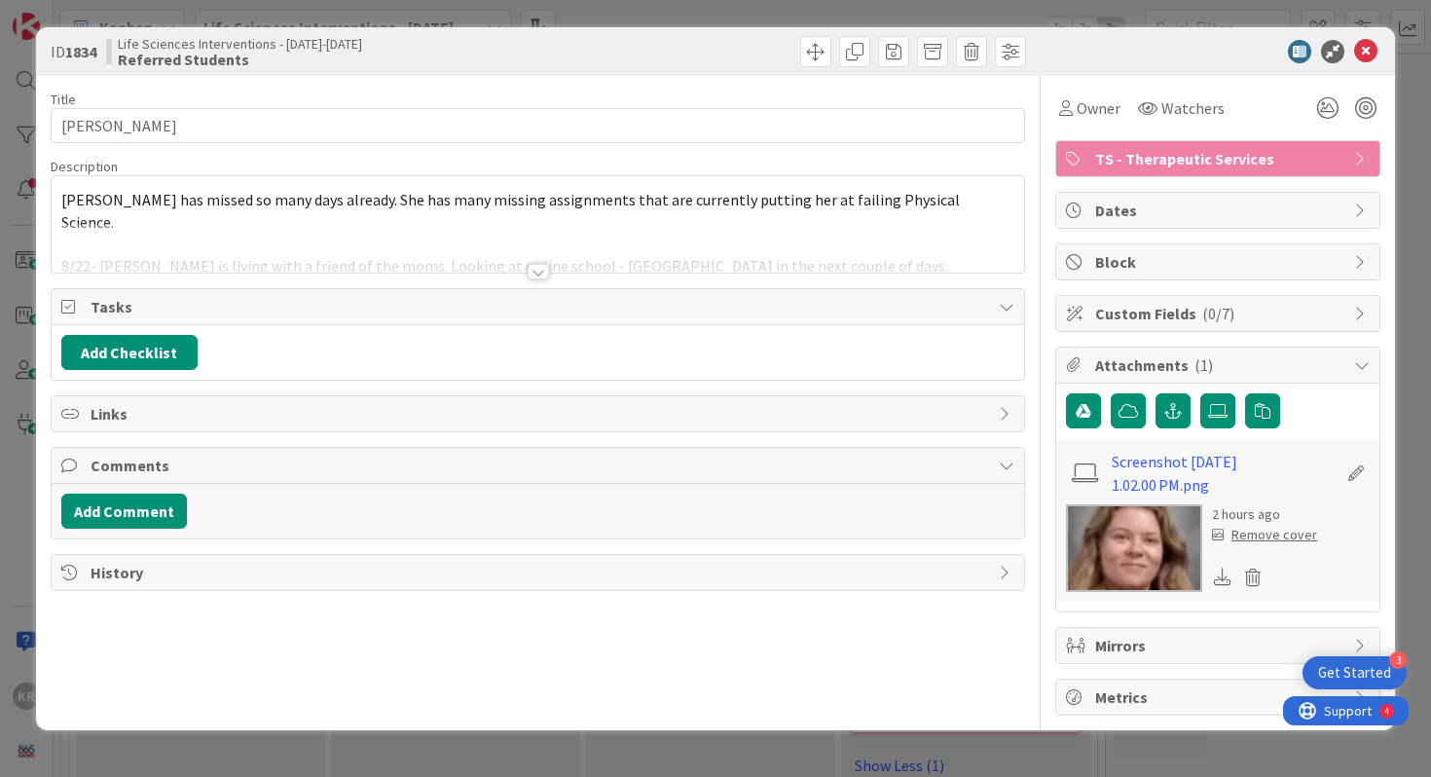
click at [551, 268] on div at bounding box center [538, 248] width 973 height 50
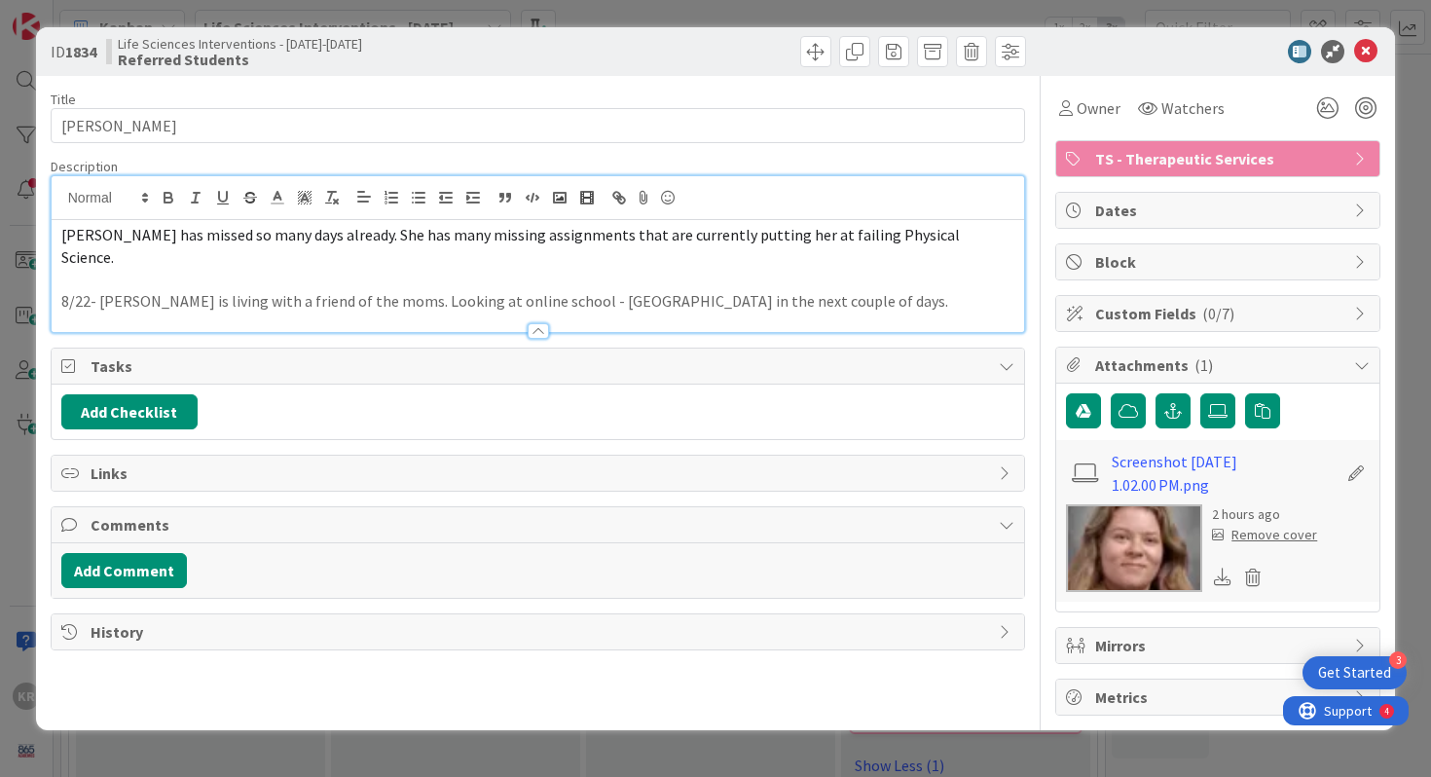
click at [876, 311] on div at bounding box center [538, 321] width 973 height 20
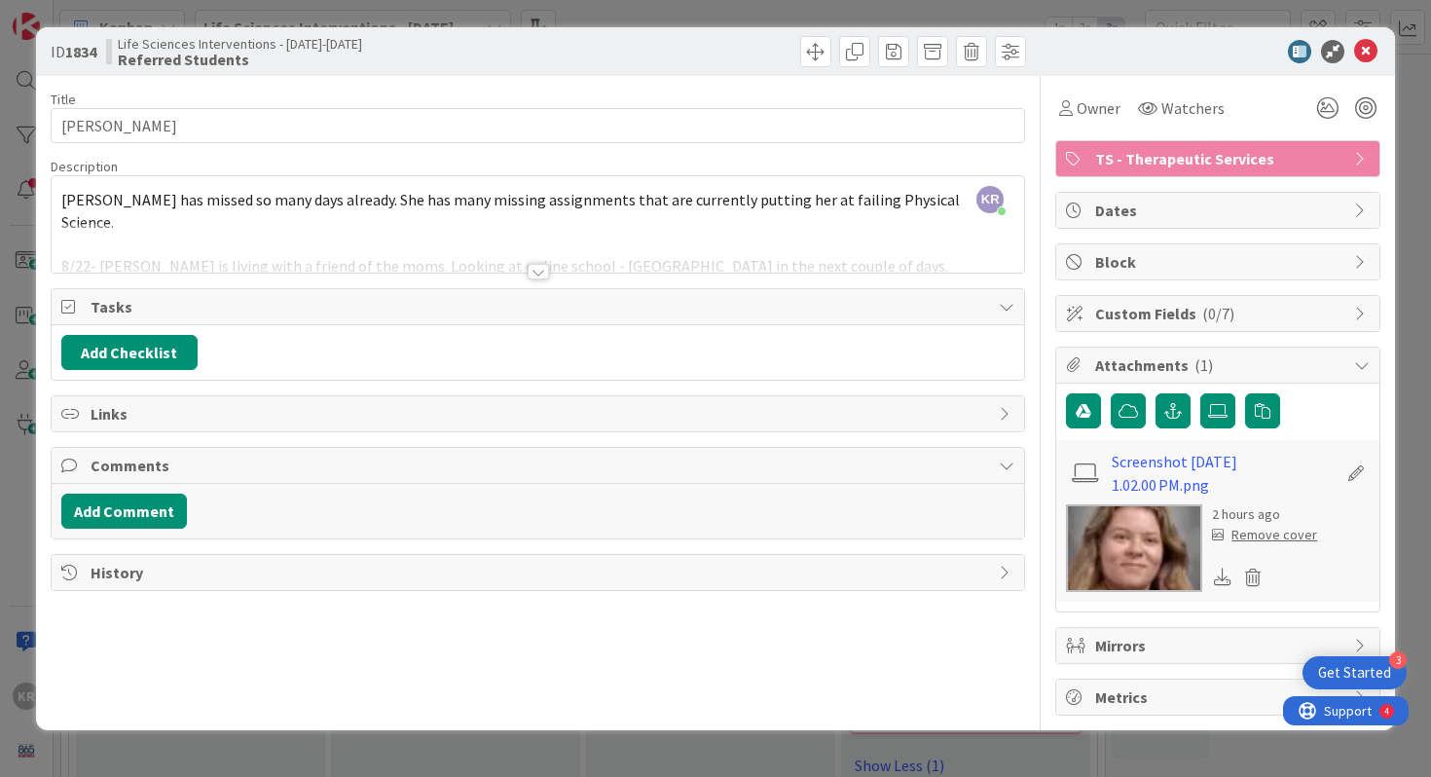
click at [843, 258] on div at bounding box center [538, 248] width 973 height 50
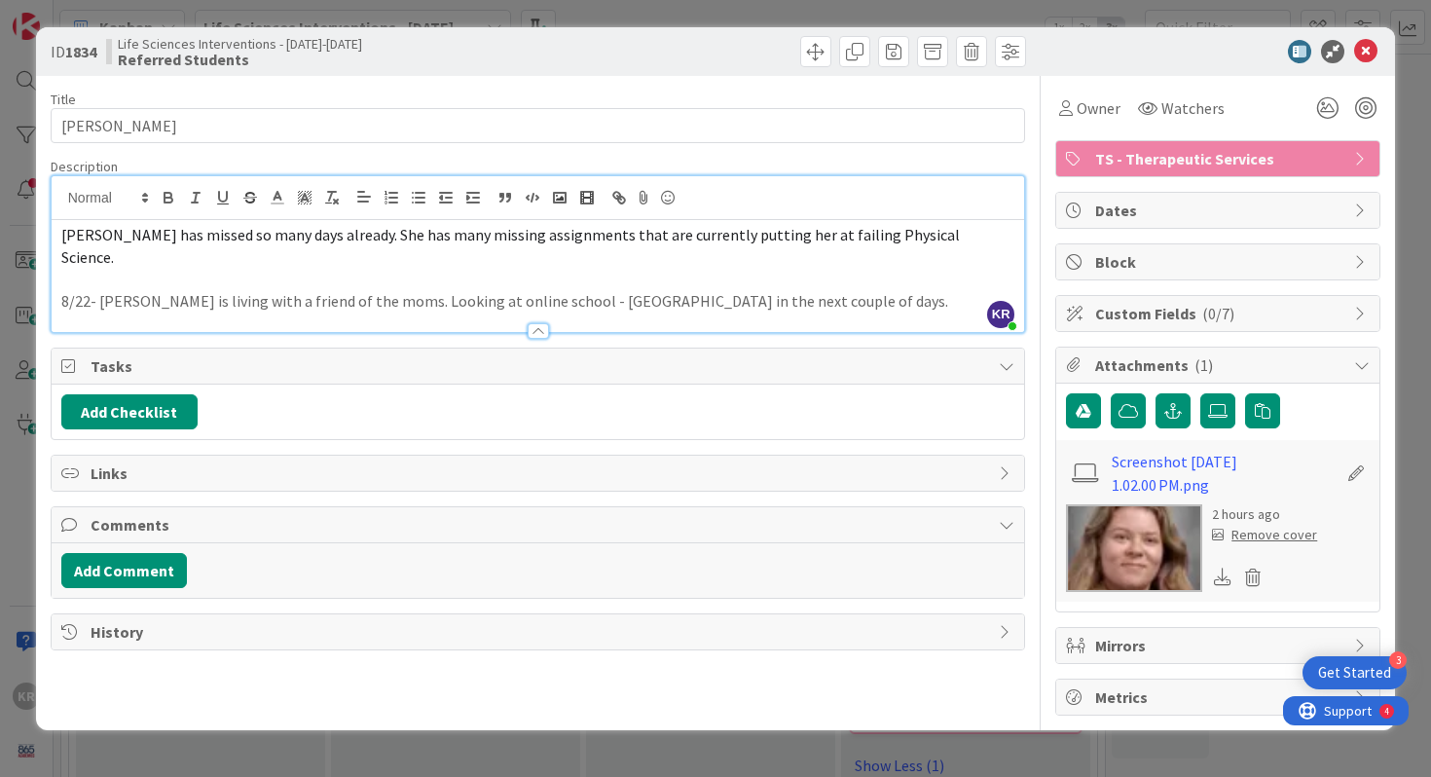
click at [18, 382] on div "ID 1834 Life Sciences Interventions - 2025-2026 Referred Students Title 17 / 12…" at bounding box center [715, 388] width 1431 height 777
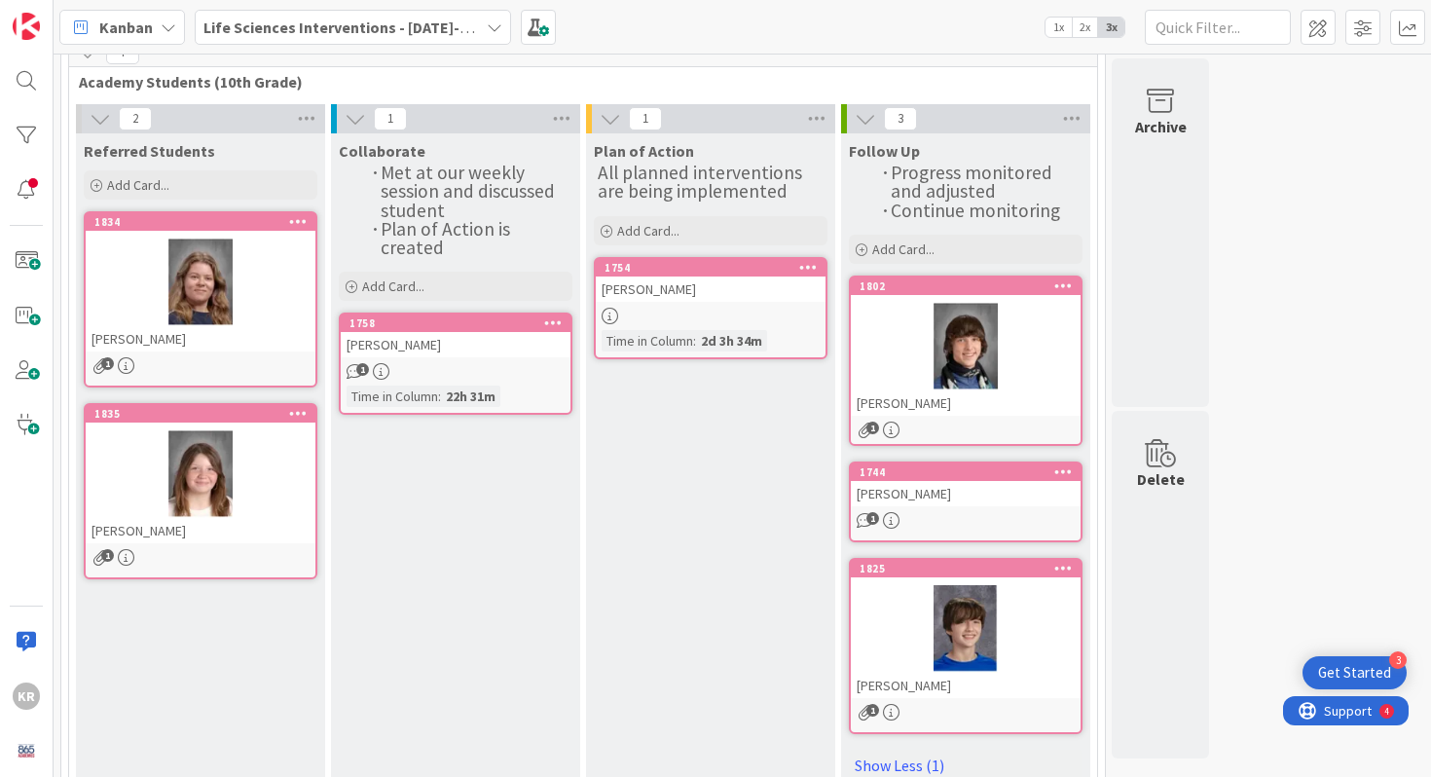
click at [167, 265] on div at bounding box center [201, 282] width 230 height 88
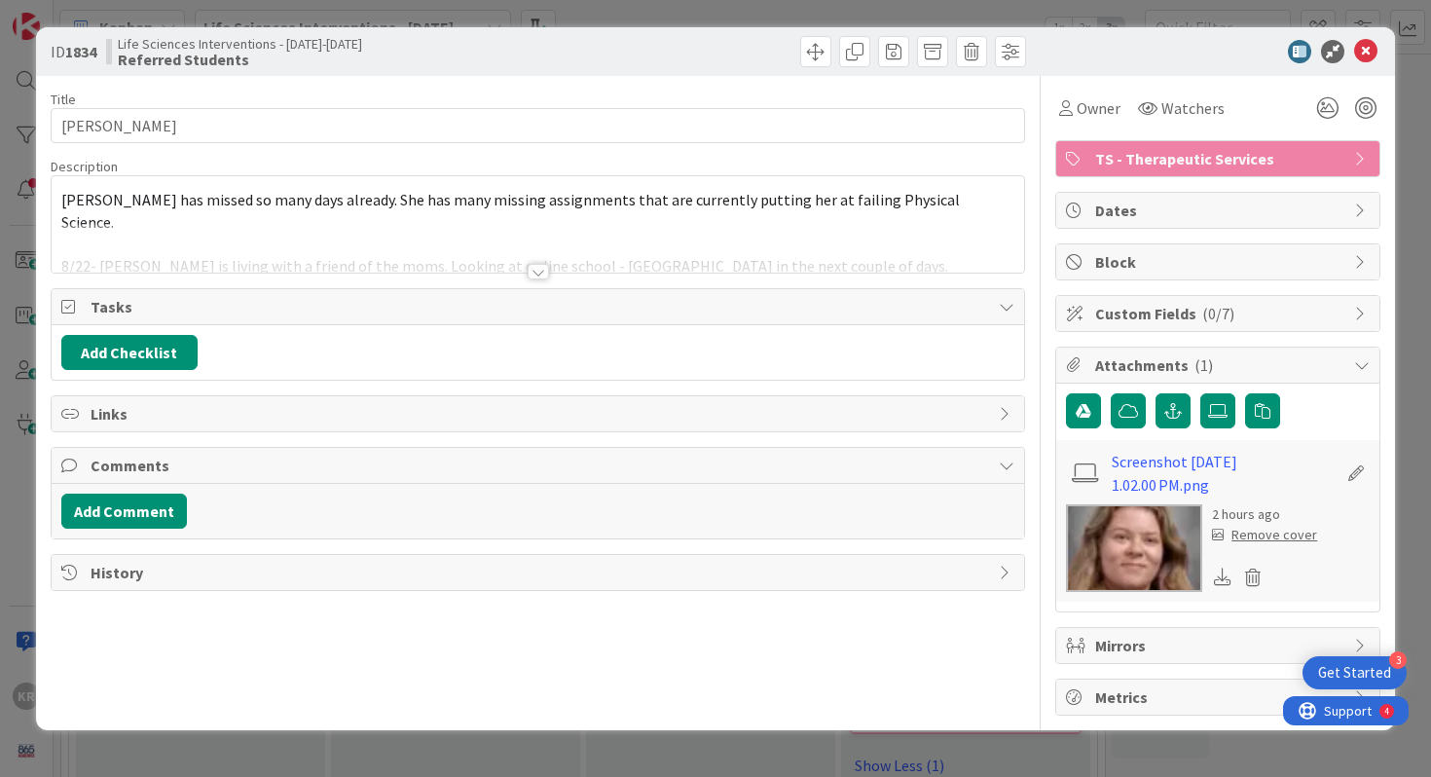
click at [843, 253] on div at bounding box center [538, 248] width 973 height 50
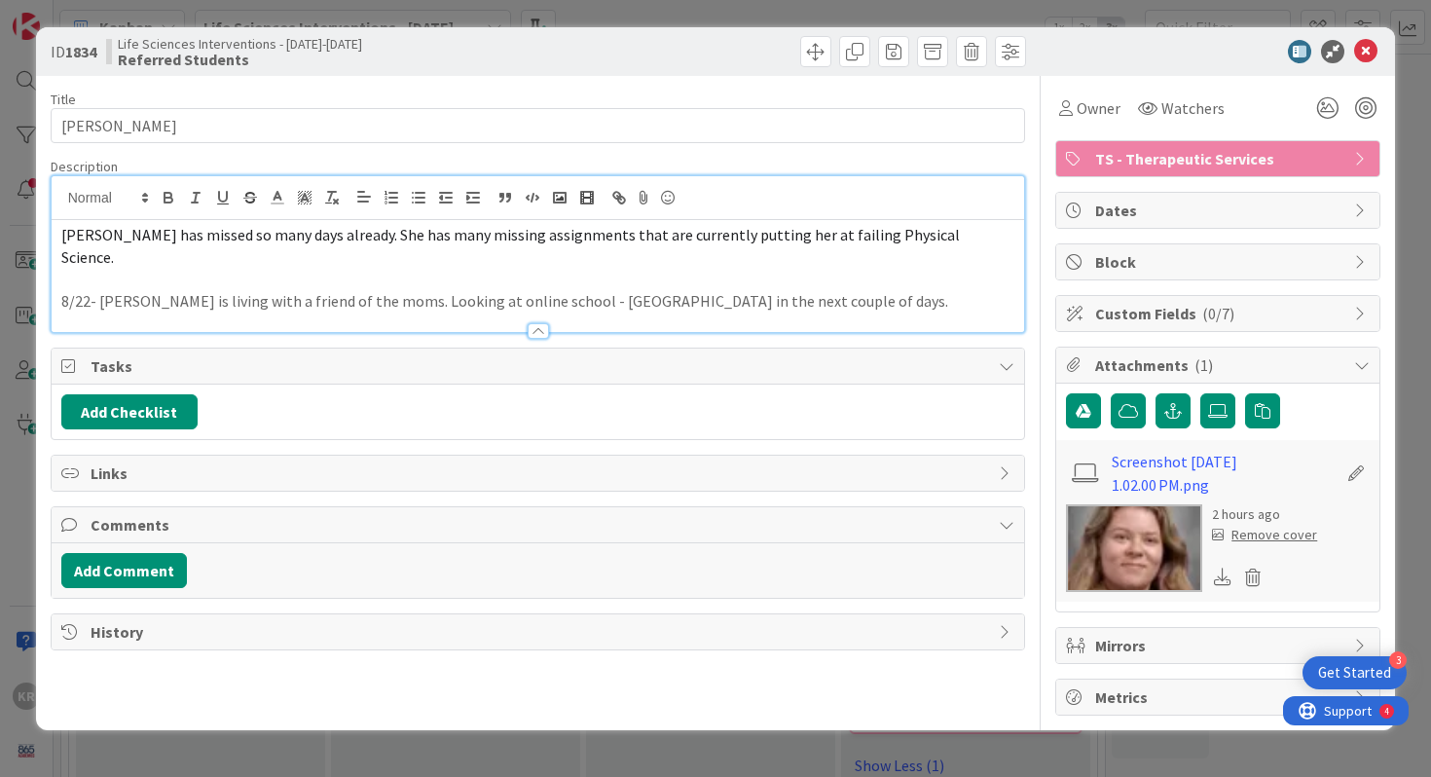
click at [820, 268] on p at bounding box center [538, 279] width 954 height 22
click at [812, 290] on p "8/22- Ashlyn is living with a friend of the moms. Looking at online school - Pe…" at bounding box center [538, 301] width 954 height 22
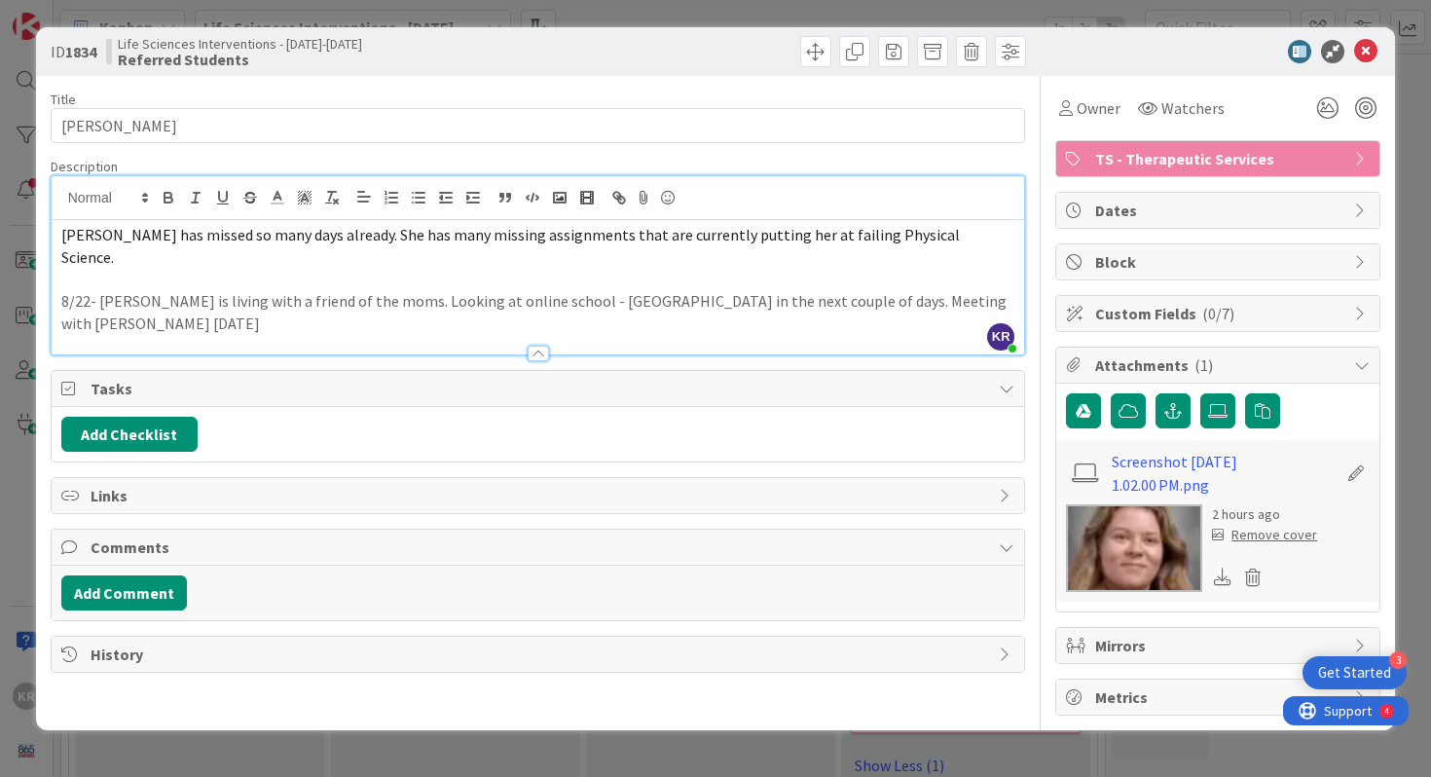
click at [0, 484] on div "ID 1834 Life Sciences Interventions - 2025-2026 Referred Students Title 17 / 12…" at bounding box center [715, 388] width 1431 height 777
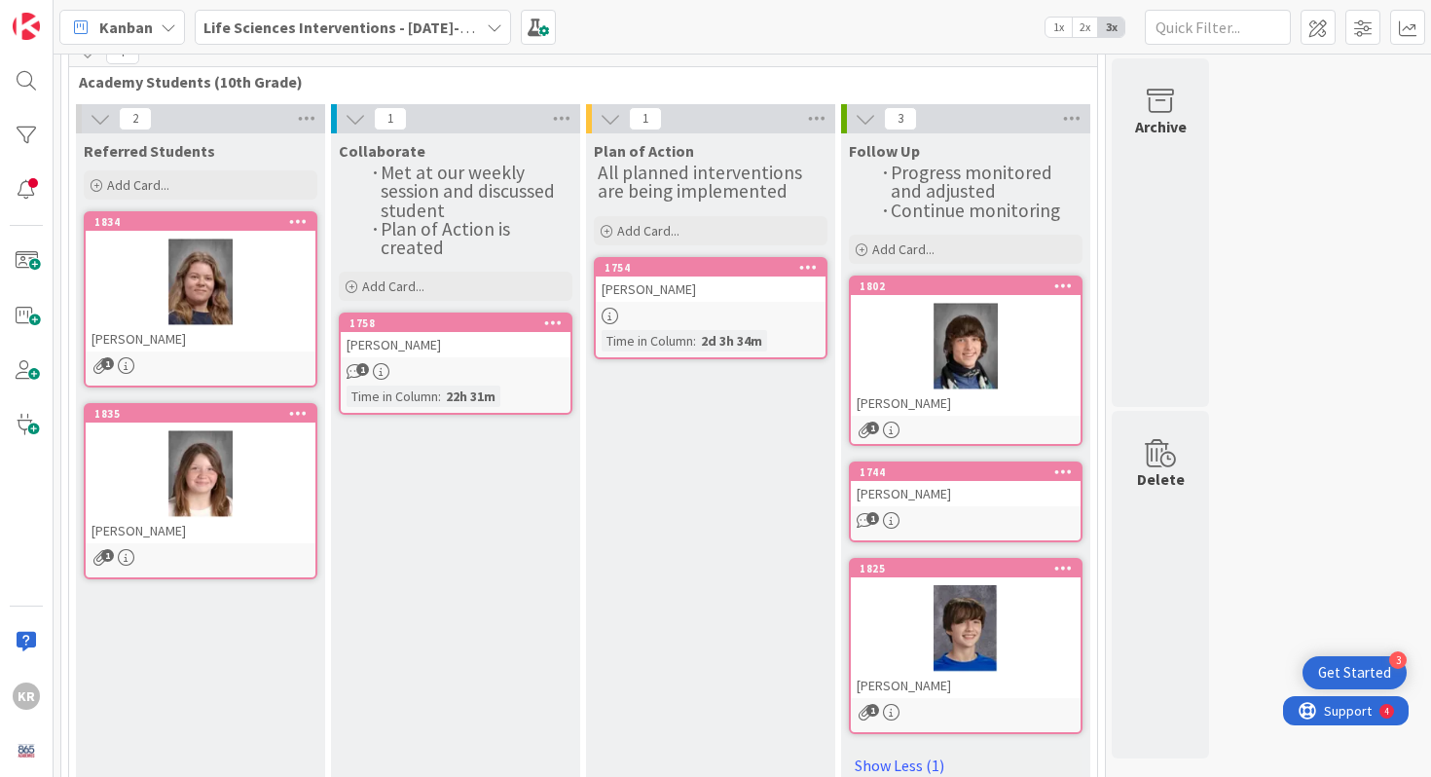
click at [239, 477] on div at bounding box center [201, 474] width 230 height 88
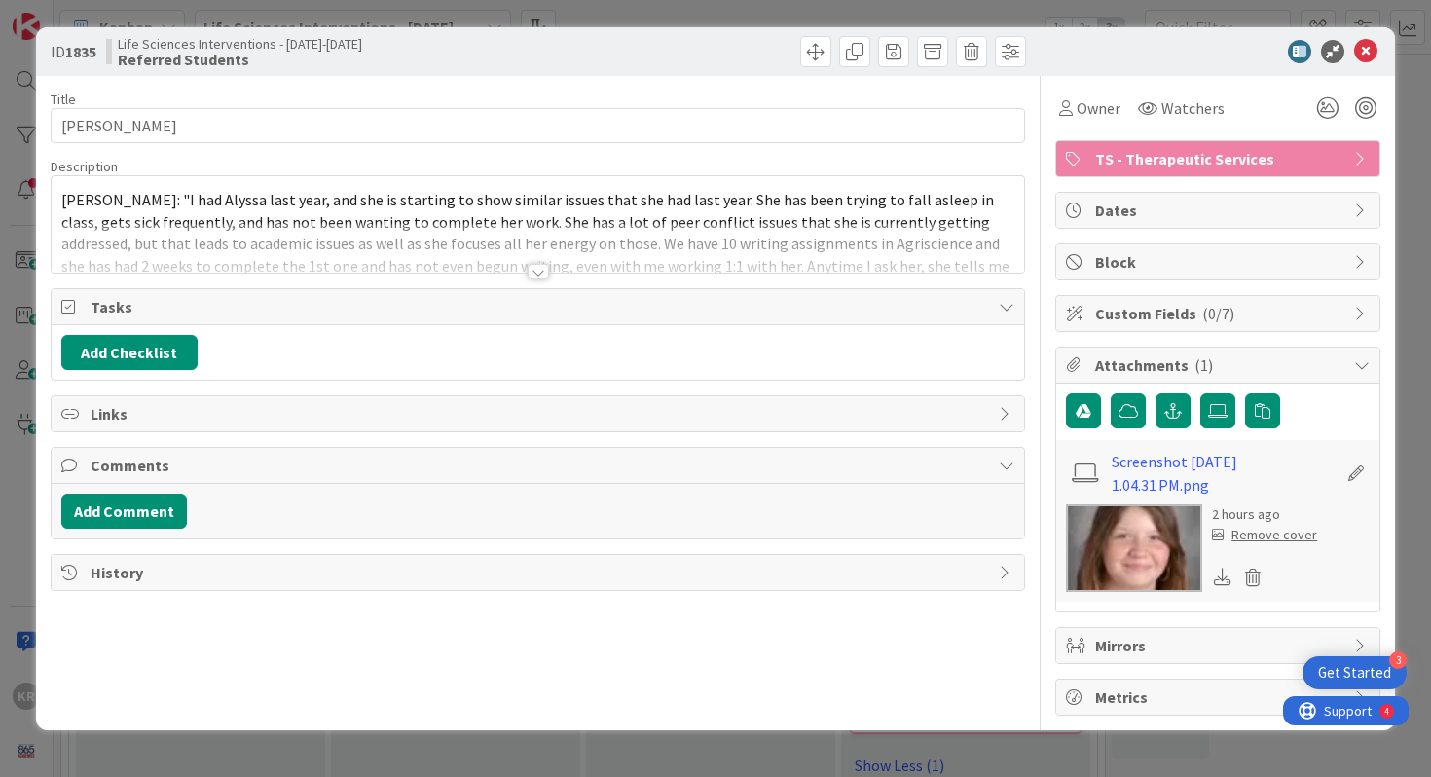
click at [287, 236] on div at bounding box center [538, 248] width 973 height 50
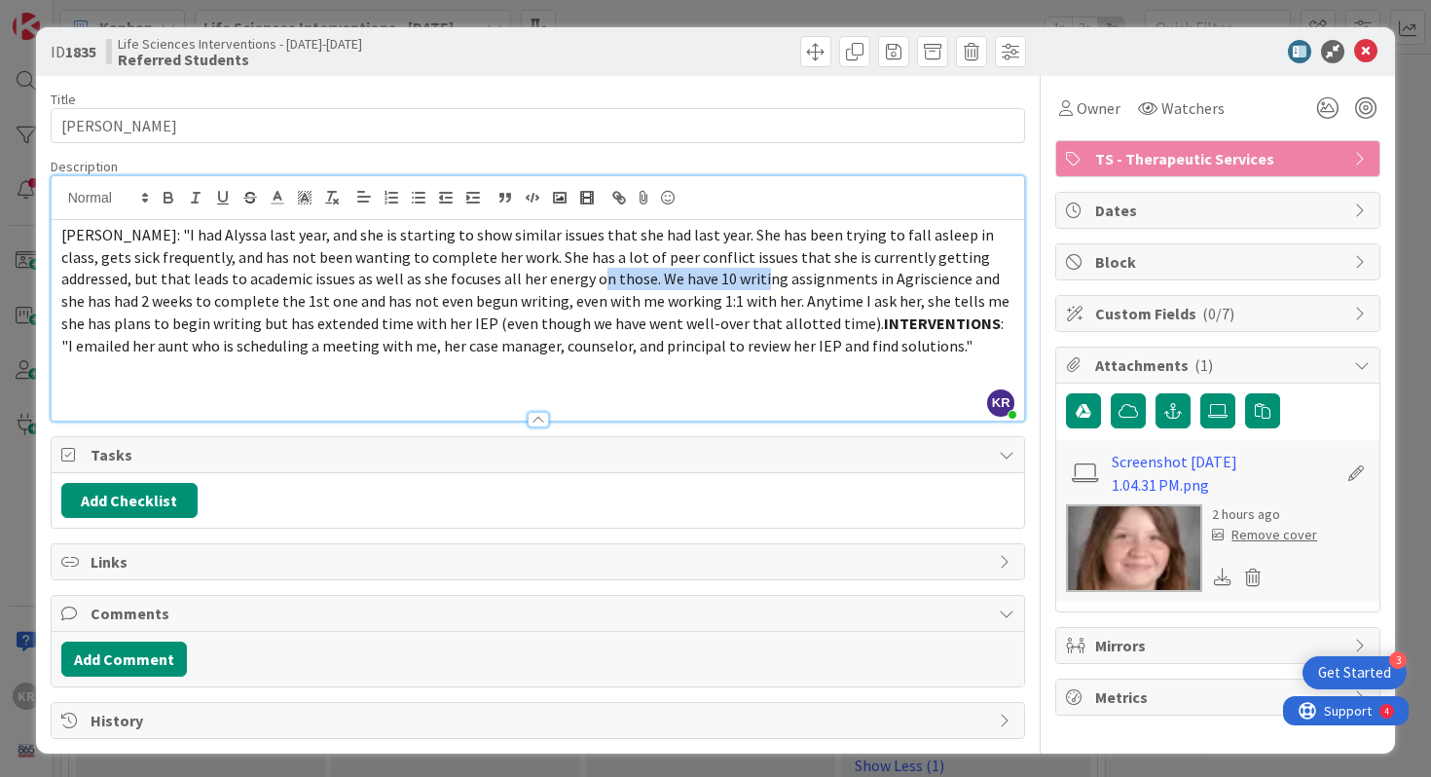
drag, startPoint x: 520, startPoint y: 275, endPoint x: 675, endPoint y: 282, distance: 155.9
click at [675, 284] on span "[PERSON_NAME]: "I had Alyssa last year, and she is starting to show similar iss…" at bounding box center [536, 279] width 951 height 108
click at [794, 346] on p "Roark: "I had Alyssa last year, and she is starting to show similar issues that…" at bounding box center [538, 290] width 954 height 132
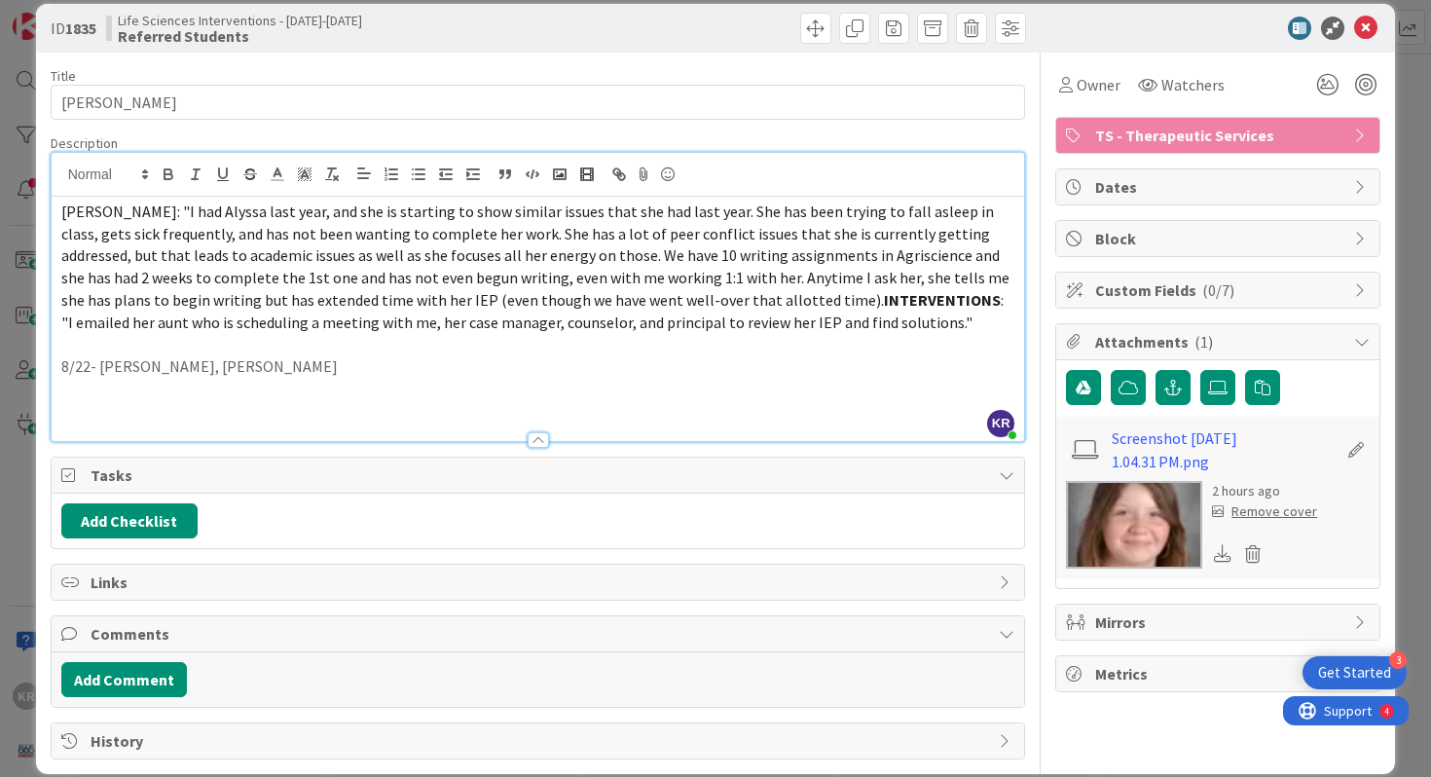
scroll to position [26, 0]
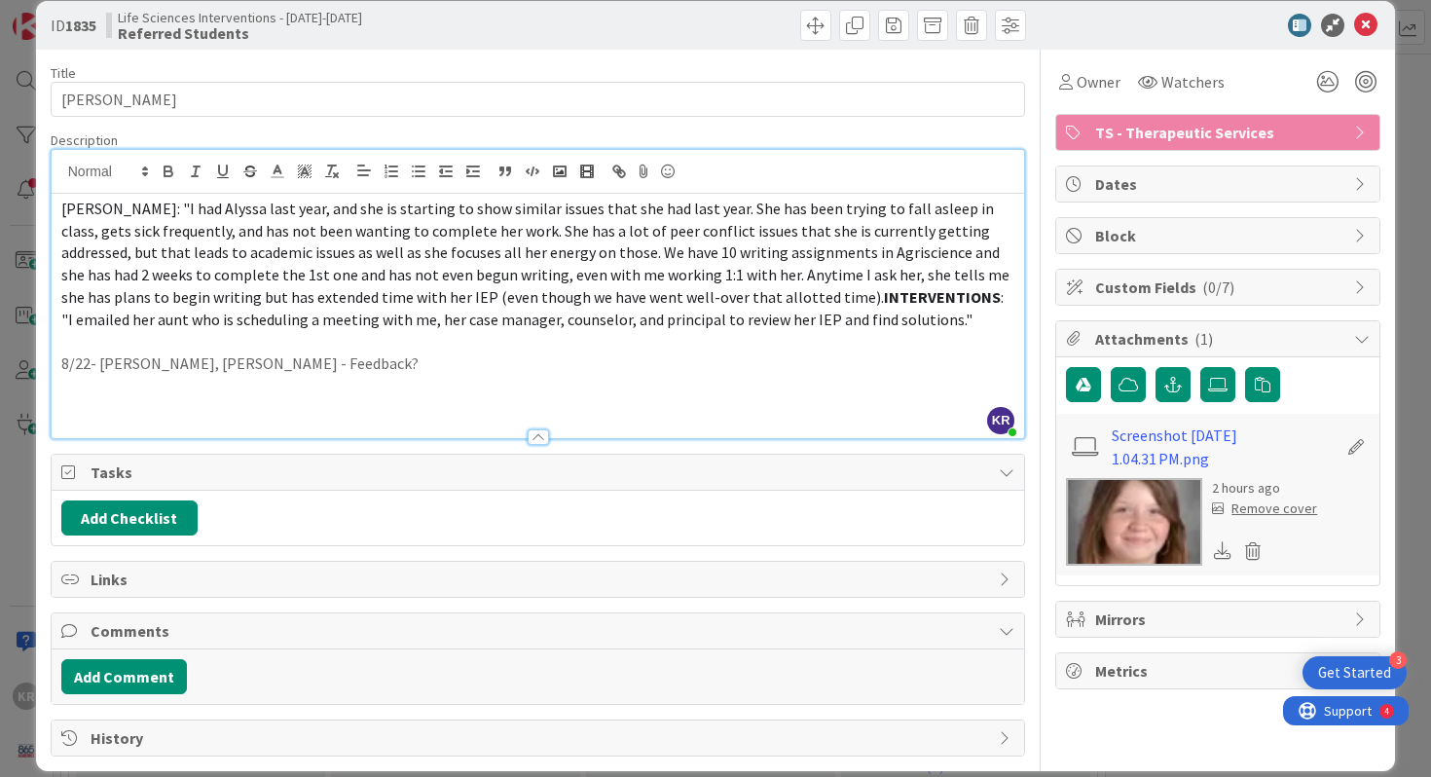
click at [63, 358] on p "8/22- Lewis, Kirby, Roark - Feedback?" at bounding box center [538, 363] width 954 height 22
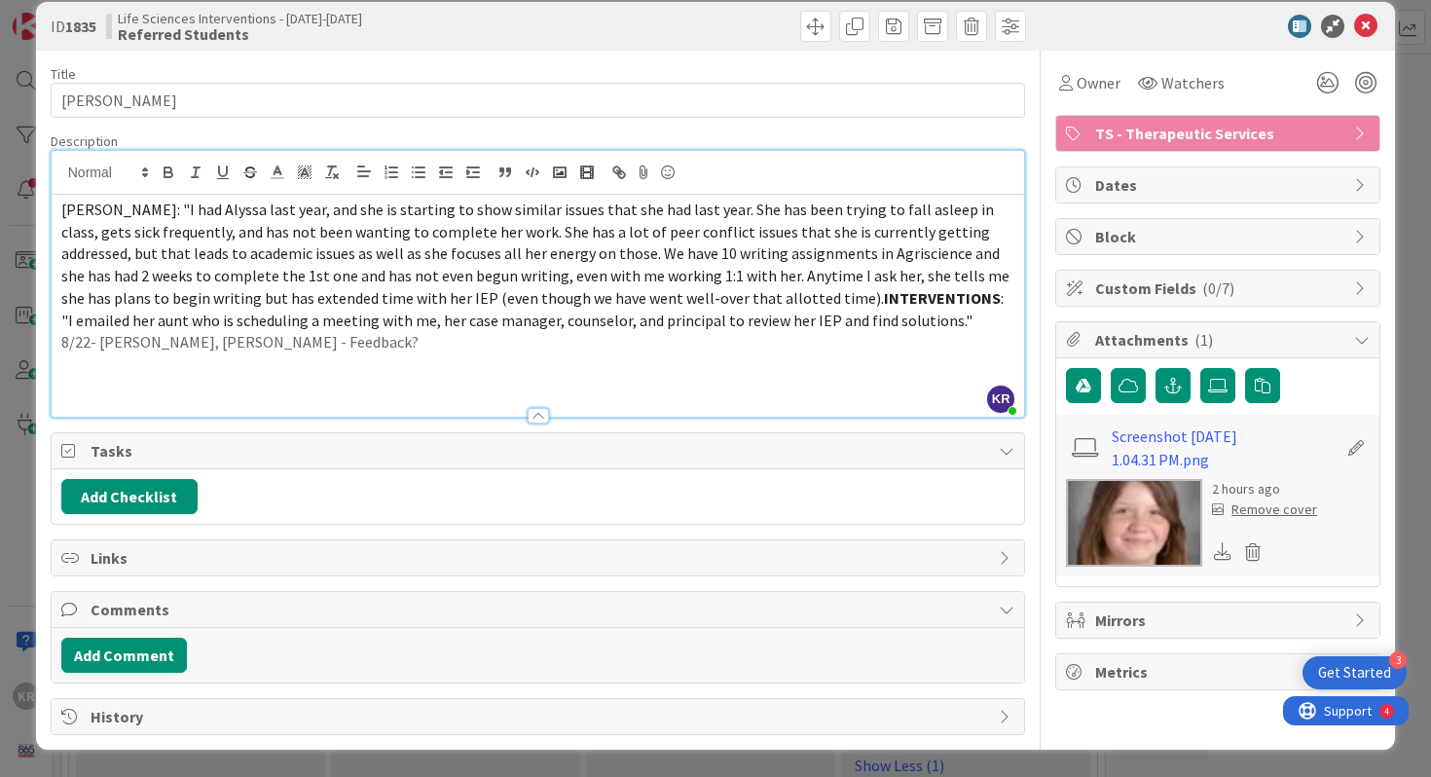
click at [325, 344] on p "8/22- Lewis, Kirby, Roark - Feedback?" at bounding box center [538, 342] width 954 height 22
drag, startPoint x: 234, startPoint y: 346, endPoint x: 341, endPoint y: 338, distance: 107.4
click at [341, 338] on p "8/22- Lewis, Kirby, Roark - Feedback?" at bounding box center [538, 342] width 954 height 22
click at [9, 492] on div "ID 1835 Life Sciences Interventions - 2025-2026 Referred Students Title 14 / 12…" at bounding box center [715, 388] width 1431 height 777
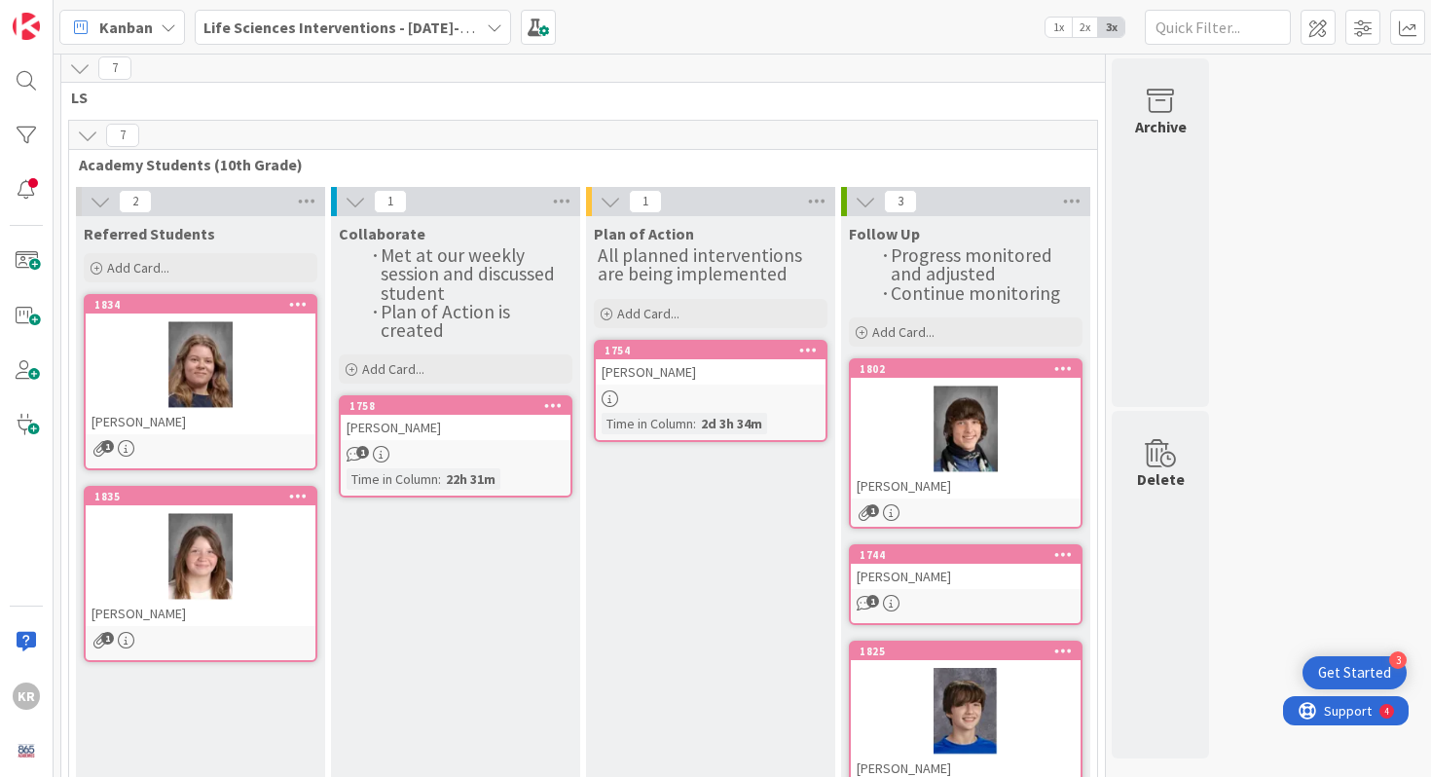
scroll to position [106, 0]
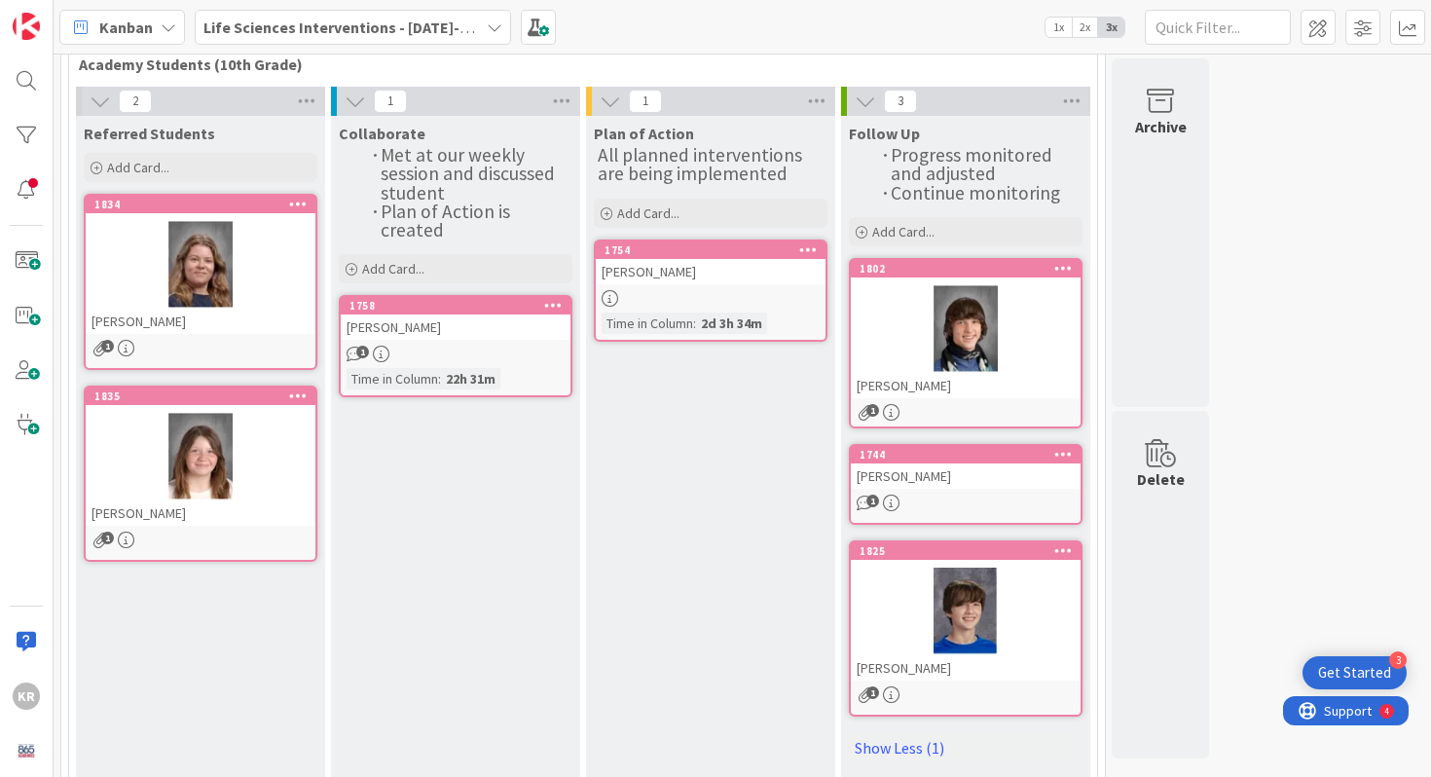
click at [559, 305] on icon at bounding box center [553, 305] width 18 height 14
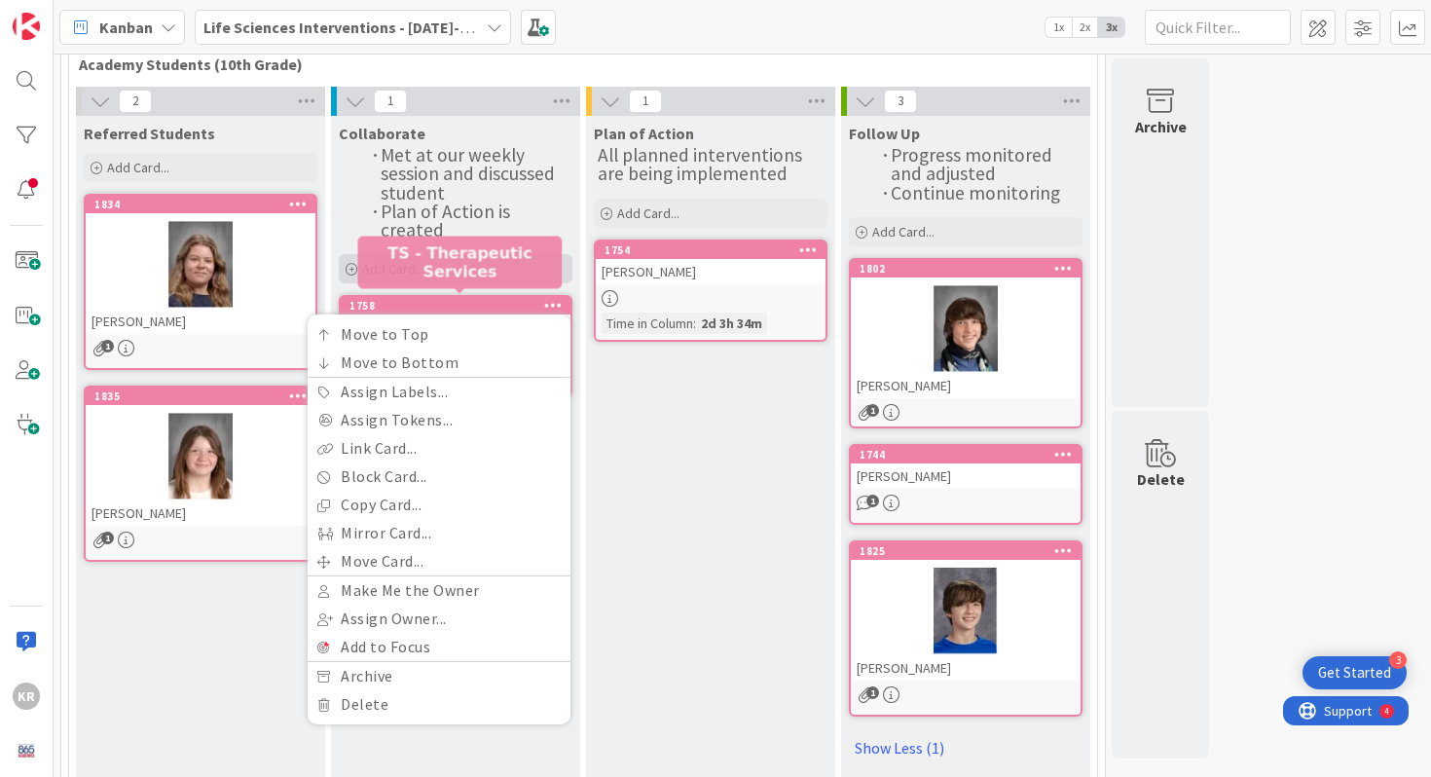
click at [495, 258] on div "Add Card..." at bounding box center [456, 268] width 234 height 29
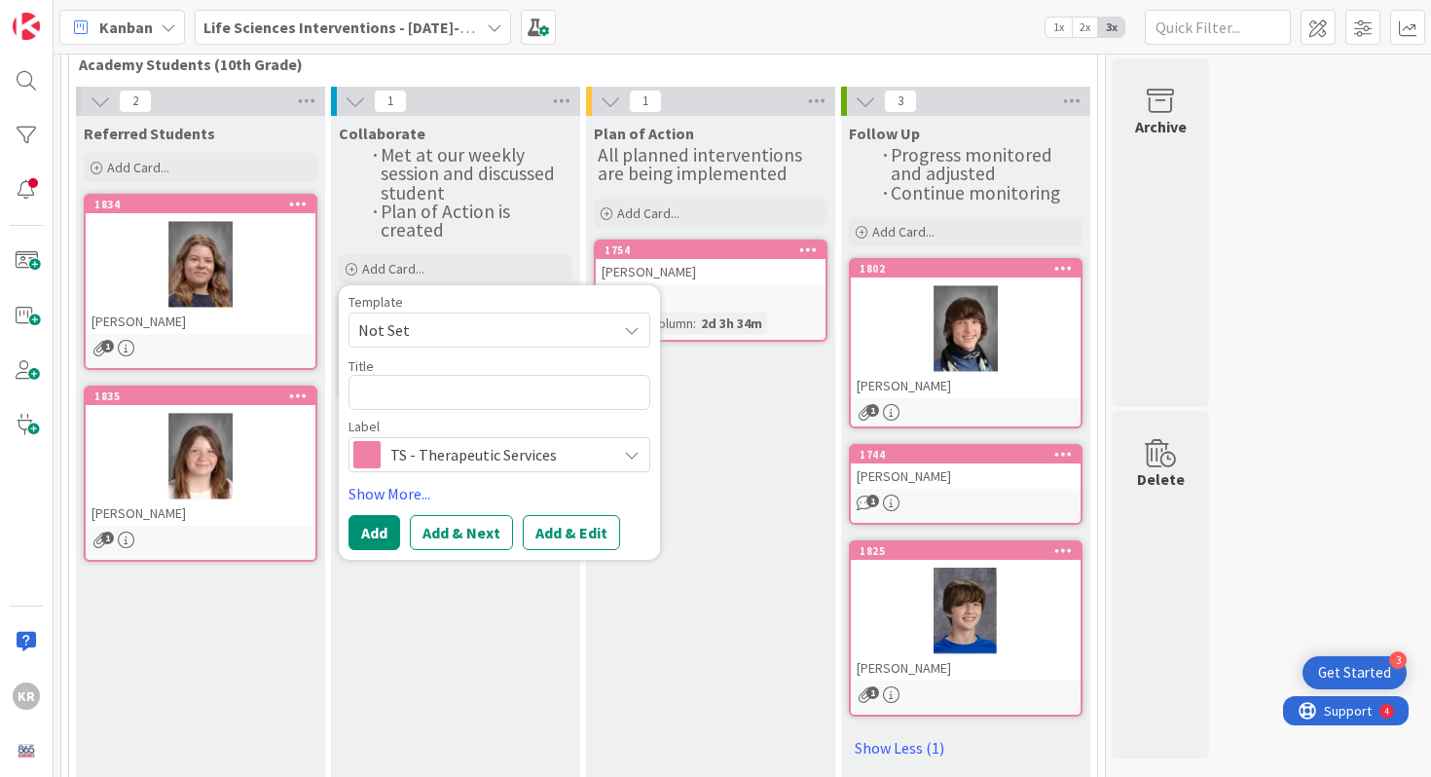
click at [409, 694] on div "Collaborate Met at our weekly session and discussed student Plan of Action is c…" at bounding box center [455, 447] width 249 height 663
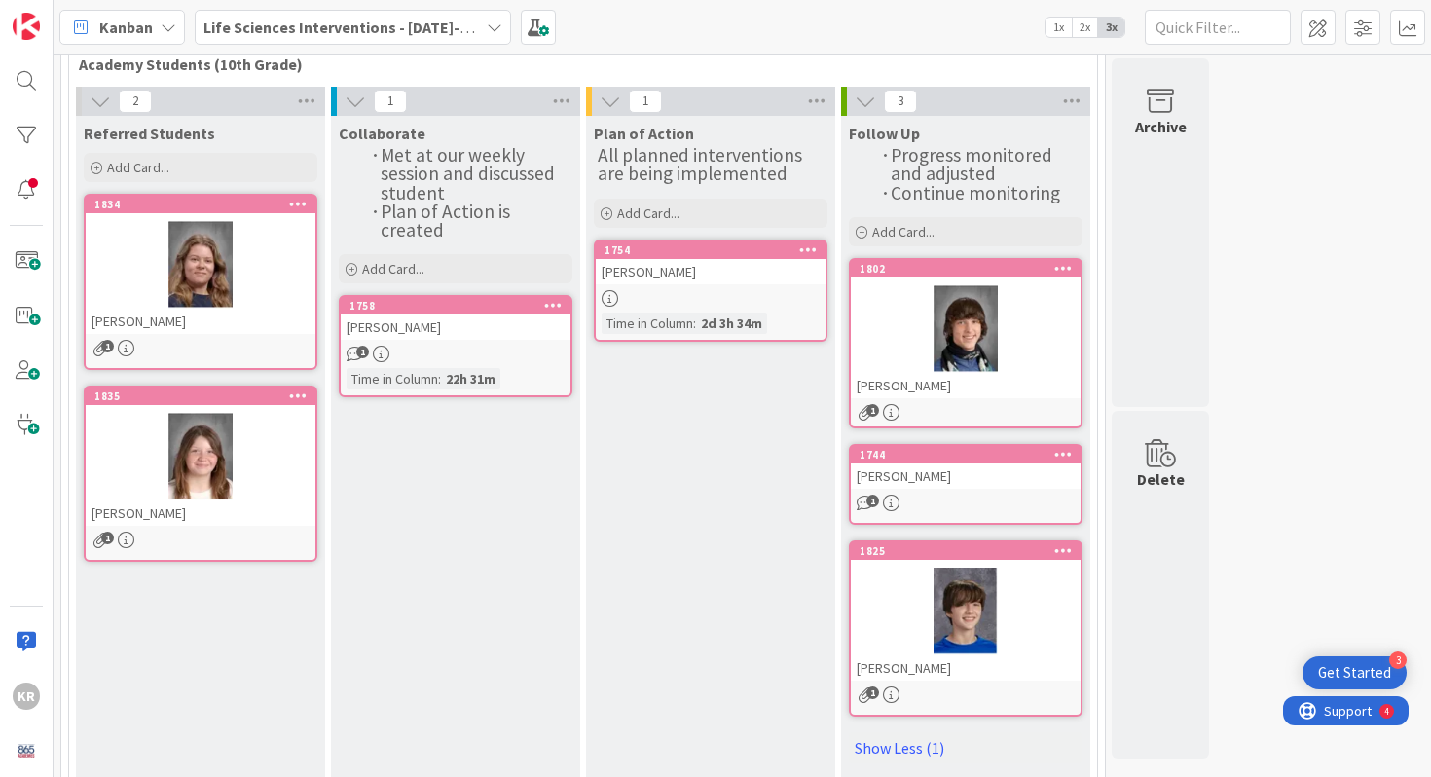
click at [460, 349] on div "1" at bounding box center [456, 354] width 230 height 17
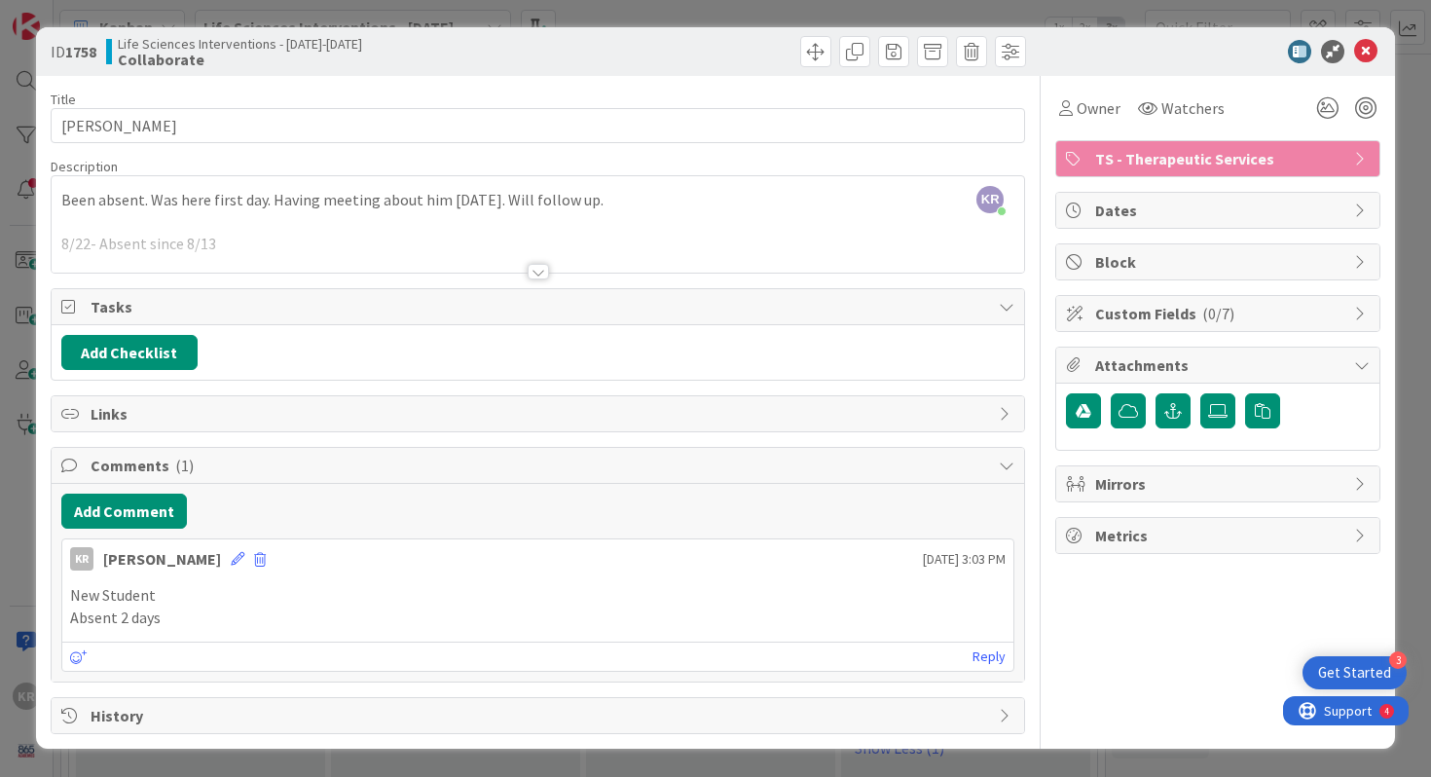
click at [1124, 318] on span "Custom Fields ( 0/7 )" at bounding box center [1219, 313] width 249 height 23
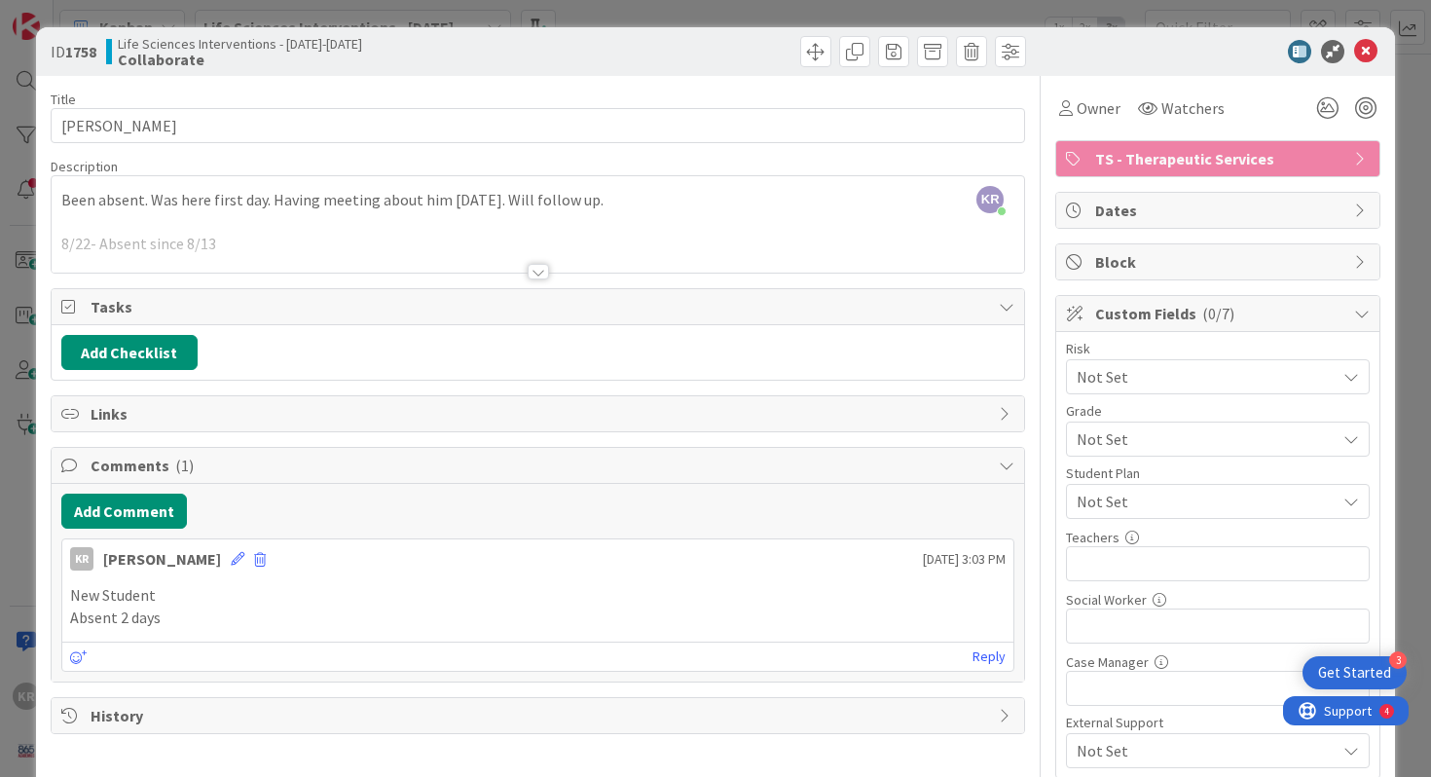
click at [1124, 318] on span "Custom Fields ( 0/7 )" at bounding box center [1219, 313] width 249 height 23
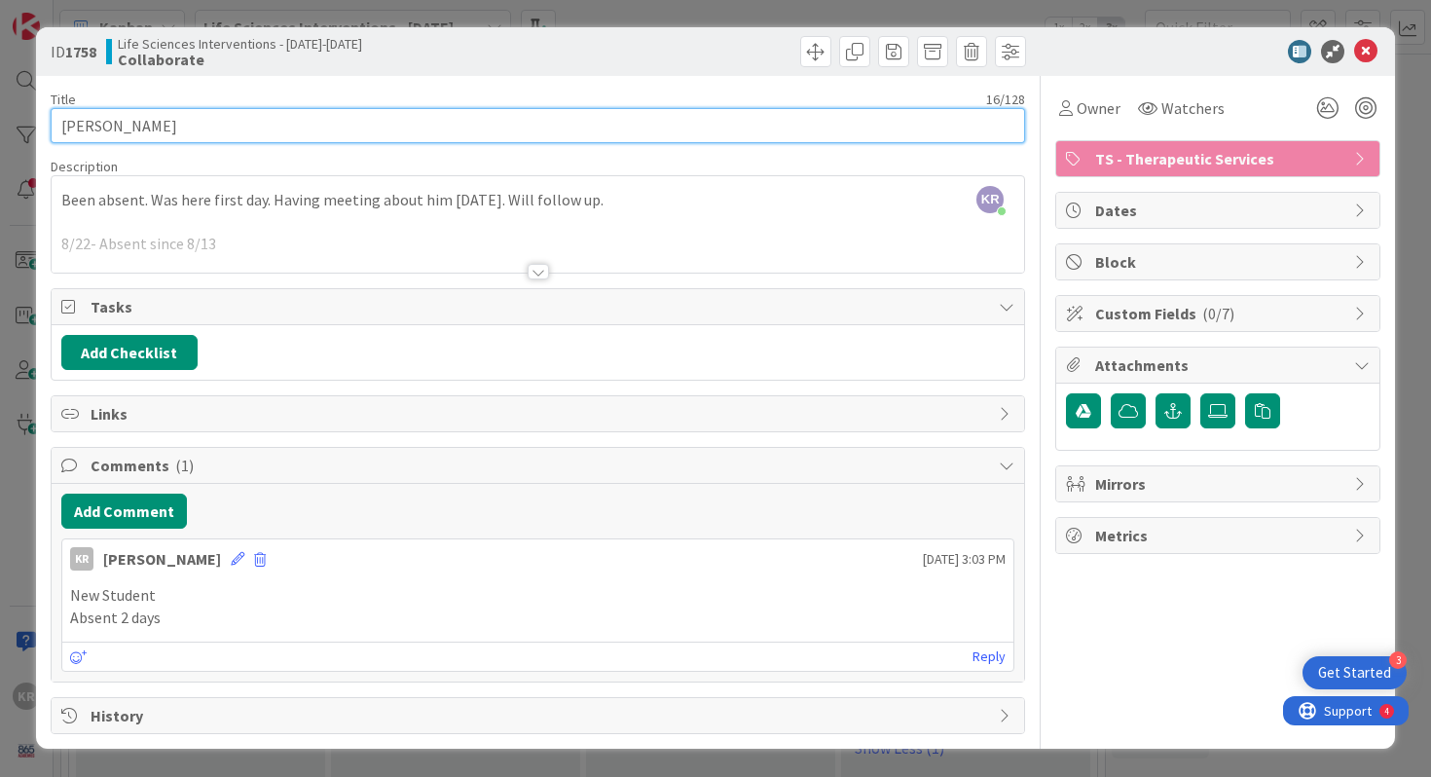
click at [213, 137] on input "[PERSON_NAME]" at bounding box center [538, 125] width 975 height 35
type input "[PERSON_NAME]"
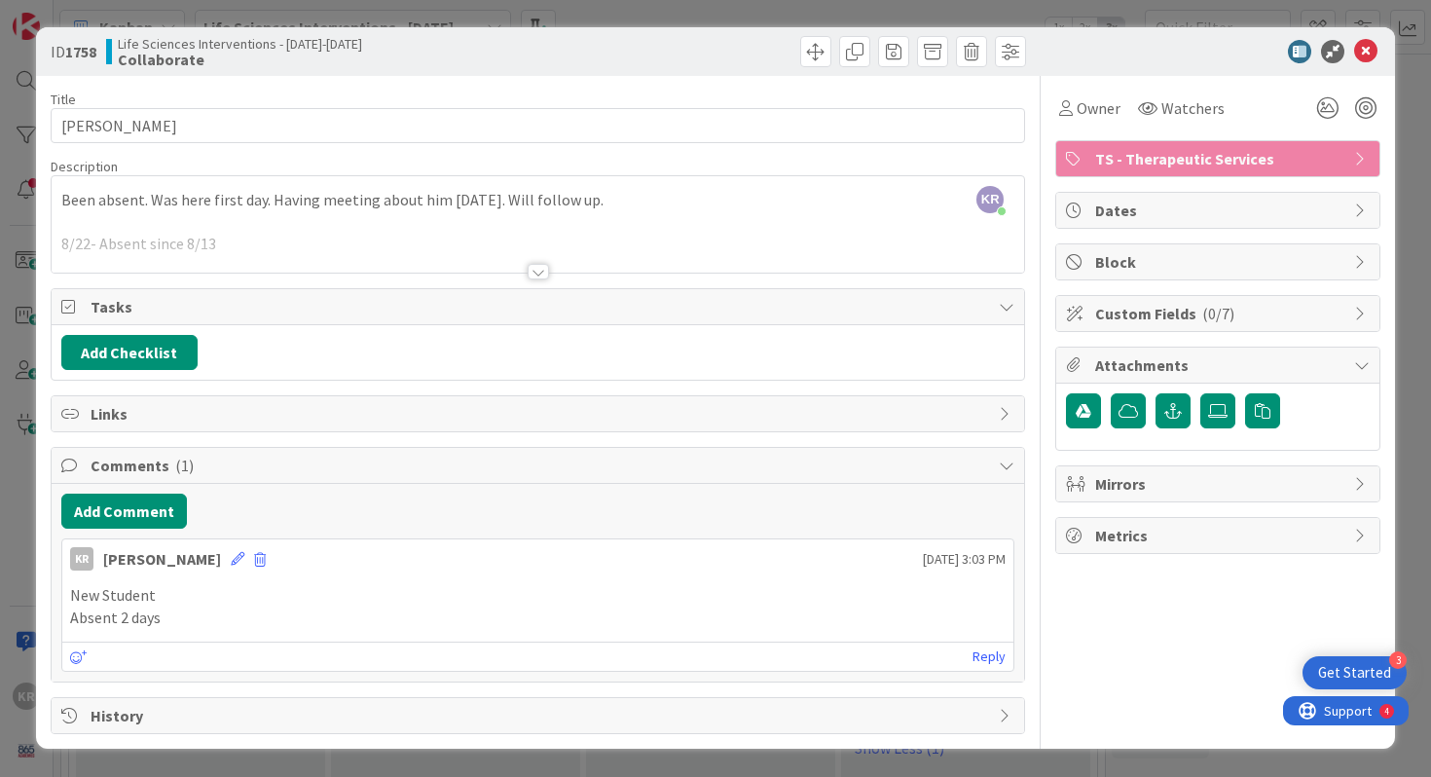
click at [0, 699] on div "ID 1758 Life Sciences Interventions - 2025-2026 Collaborate Title 17 / 128 AYDE…" at bounding box center [715, 388] width 1431 height 777
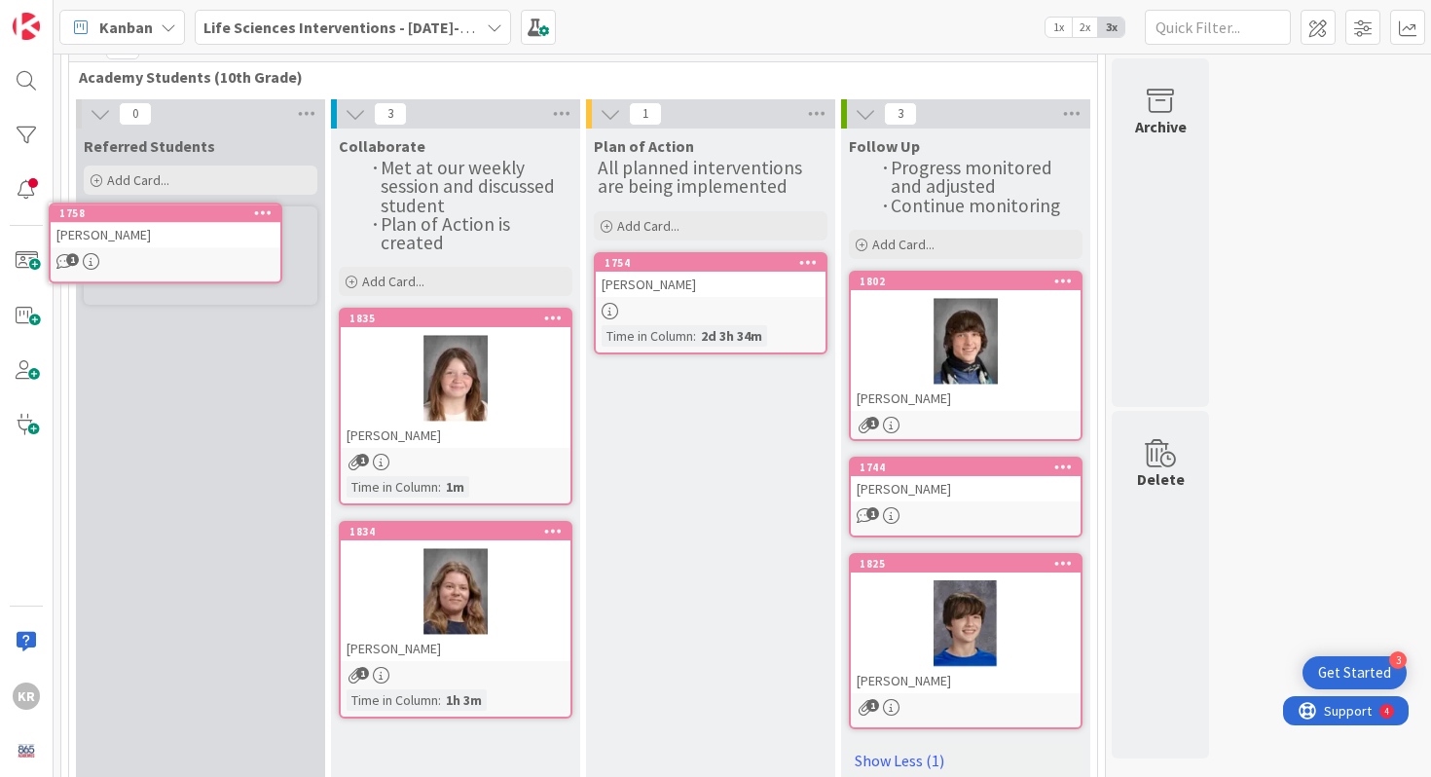
scroll to position [90, 0]
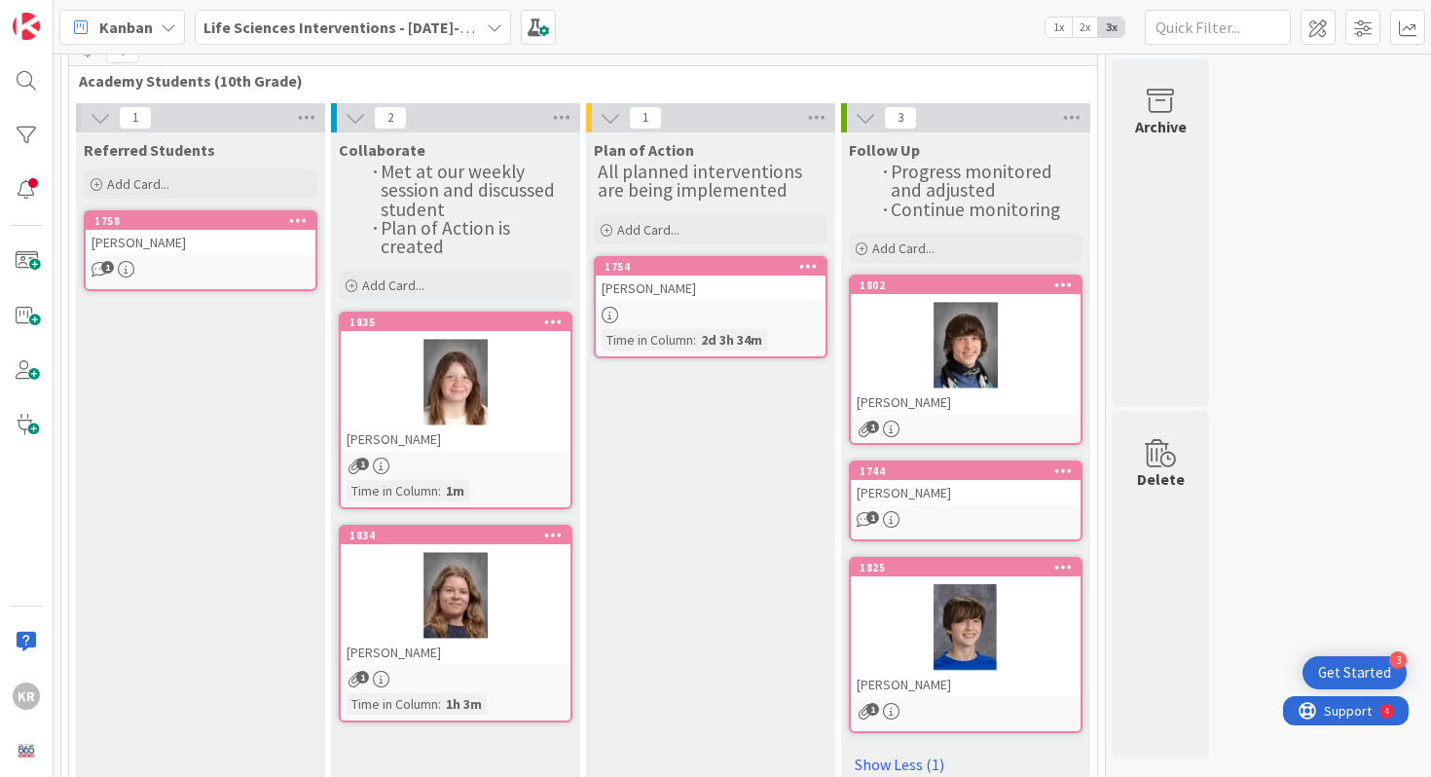
drag, startPoint x: 501, startPoint y: 344, endPoint x: 421, endPoint y: 39, distance: 314.9
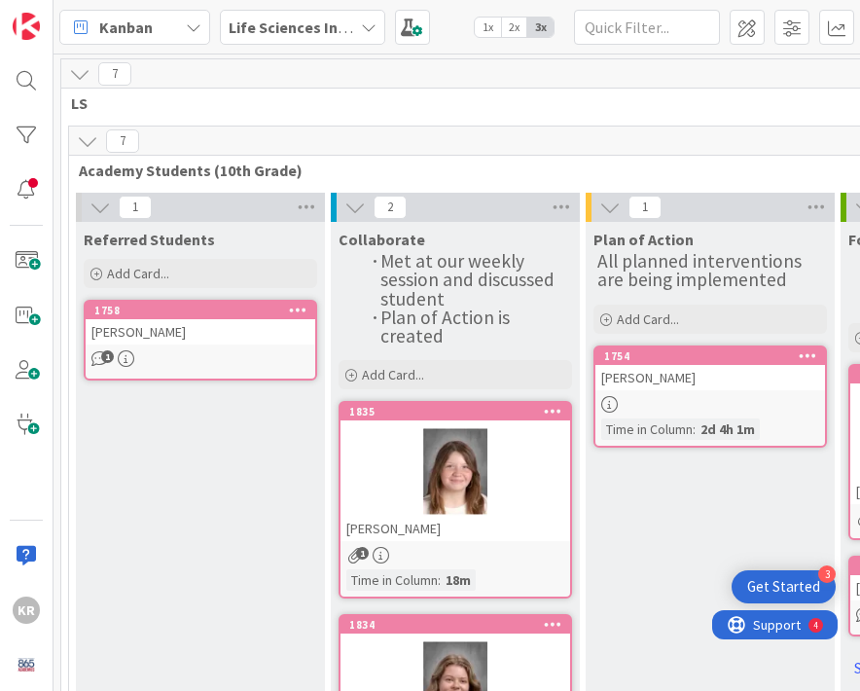
click at [652, 390] on link "1754 [PERSON_NAME] Time in Column : 2d 4h 1m" at bounding box center [711, 397] width 234 height 102
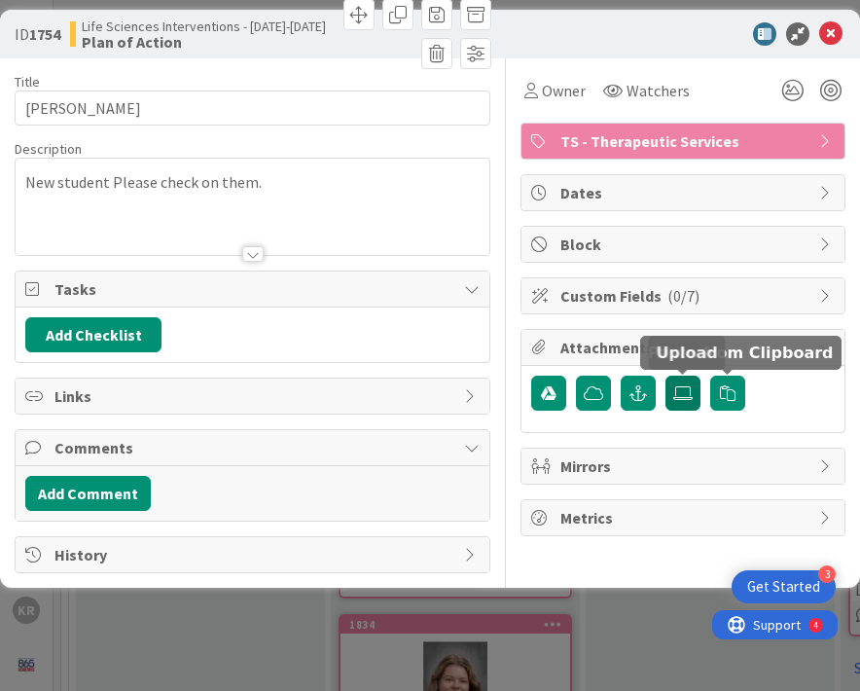
click at [687, 400] on icon at bounding box center [683, 393] width 19 height 16
click at [666, 376] on input "file" at bounding box center [666, 376] width 0 height 0
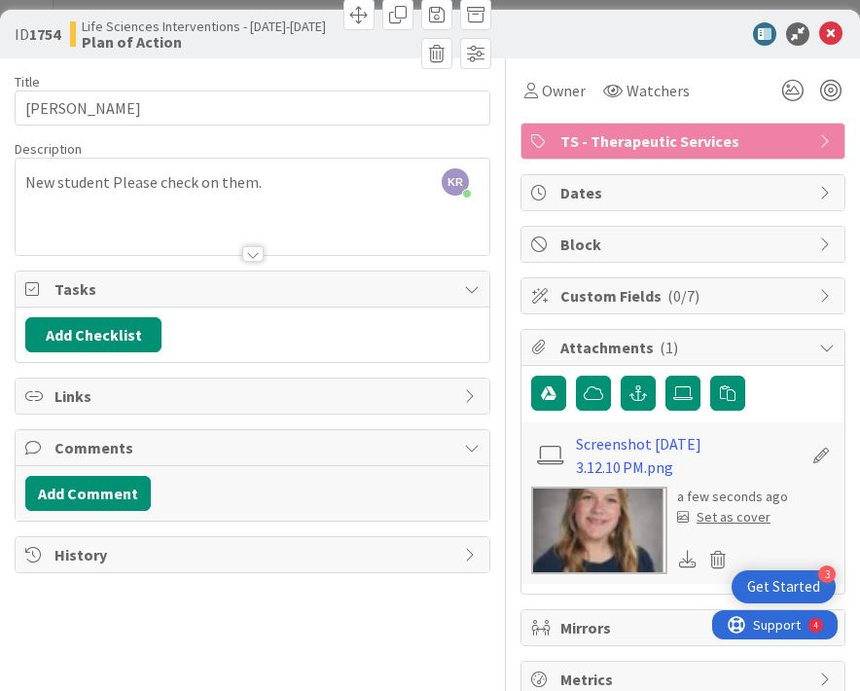
click at [735, 520] on div "Set as cover" at bounding box center [723, 517] width 93 height 20
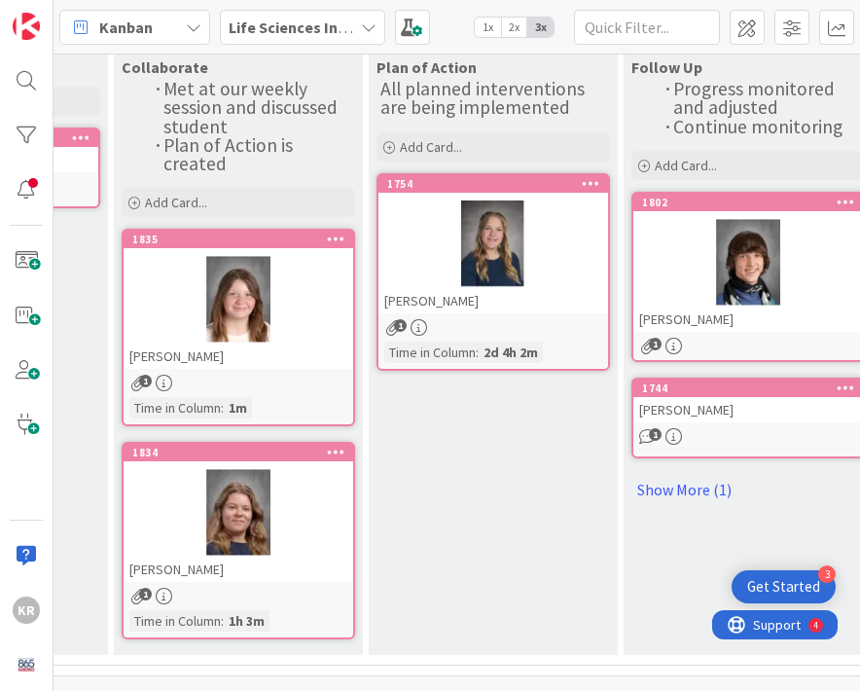
scroll to position [172, 247]
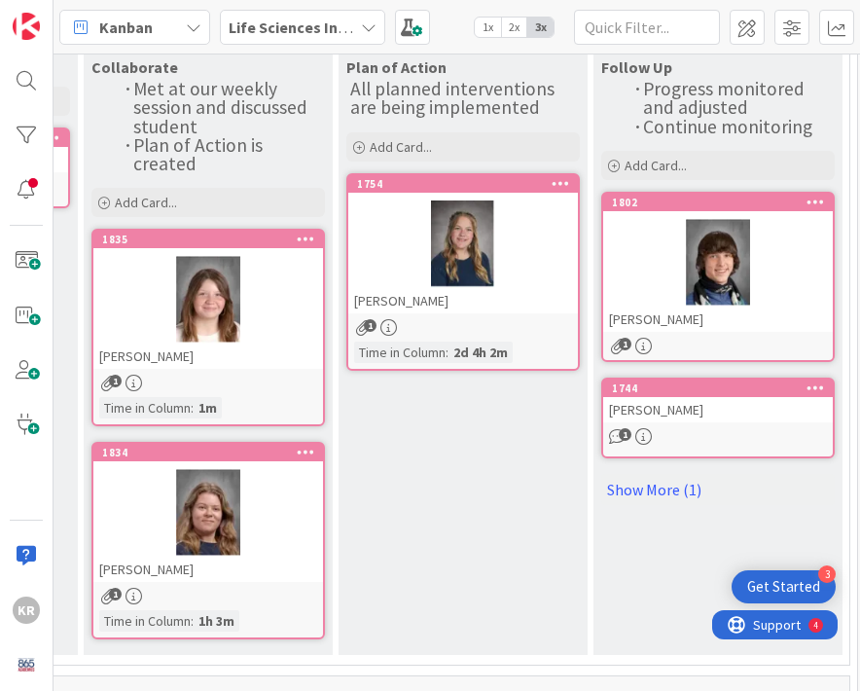
click at [689, 414] on div "[PERSON_NAME]" at bounding box center [718, 409] width 230 height 25
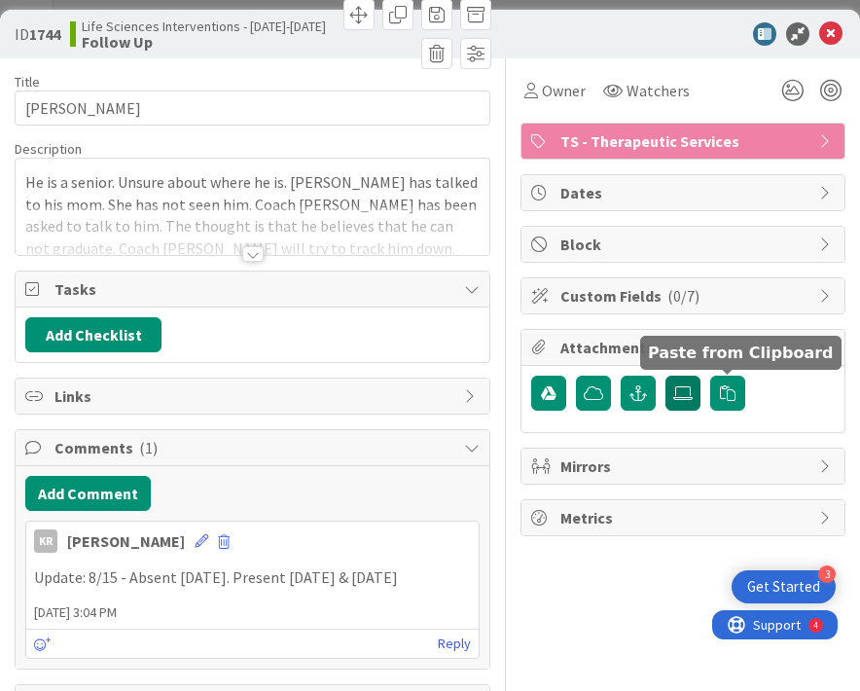
click at [697, 398] on label at bounding box center [683, 393] width 35 height 35
click at [666, 376] on input "file" at bounding box center [666, 376] width 0 height 0
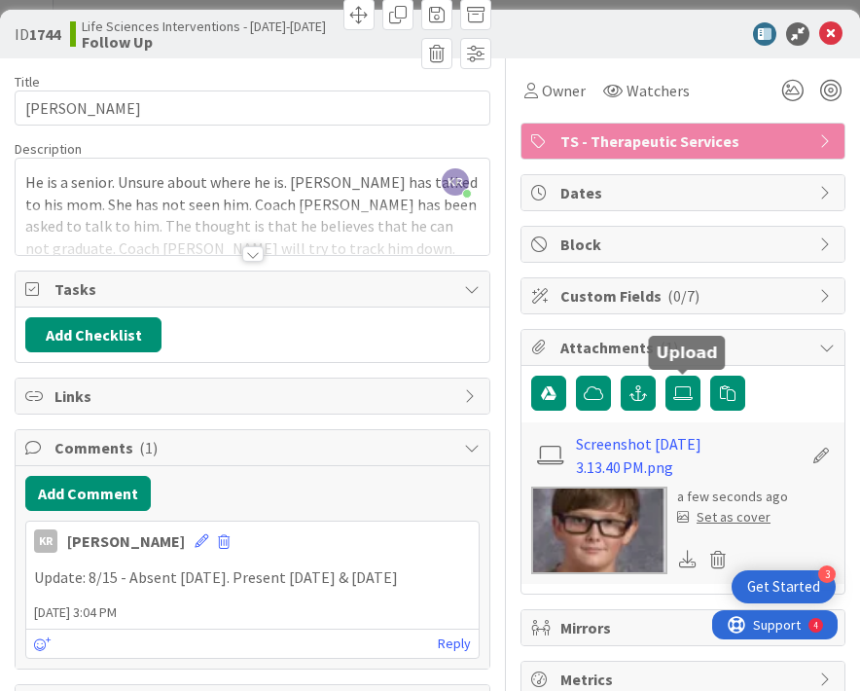
click at [731, 517] on div "Set as cover" at bounding box center [723, 517] width 93 height 20
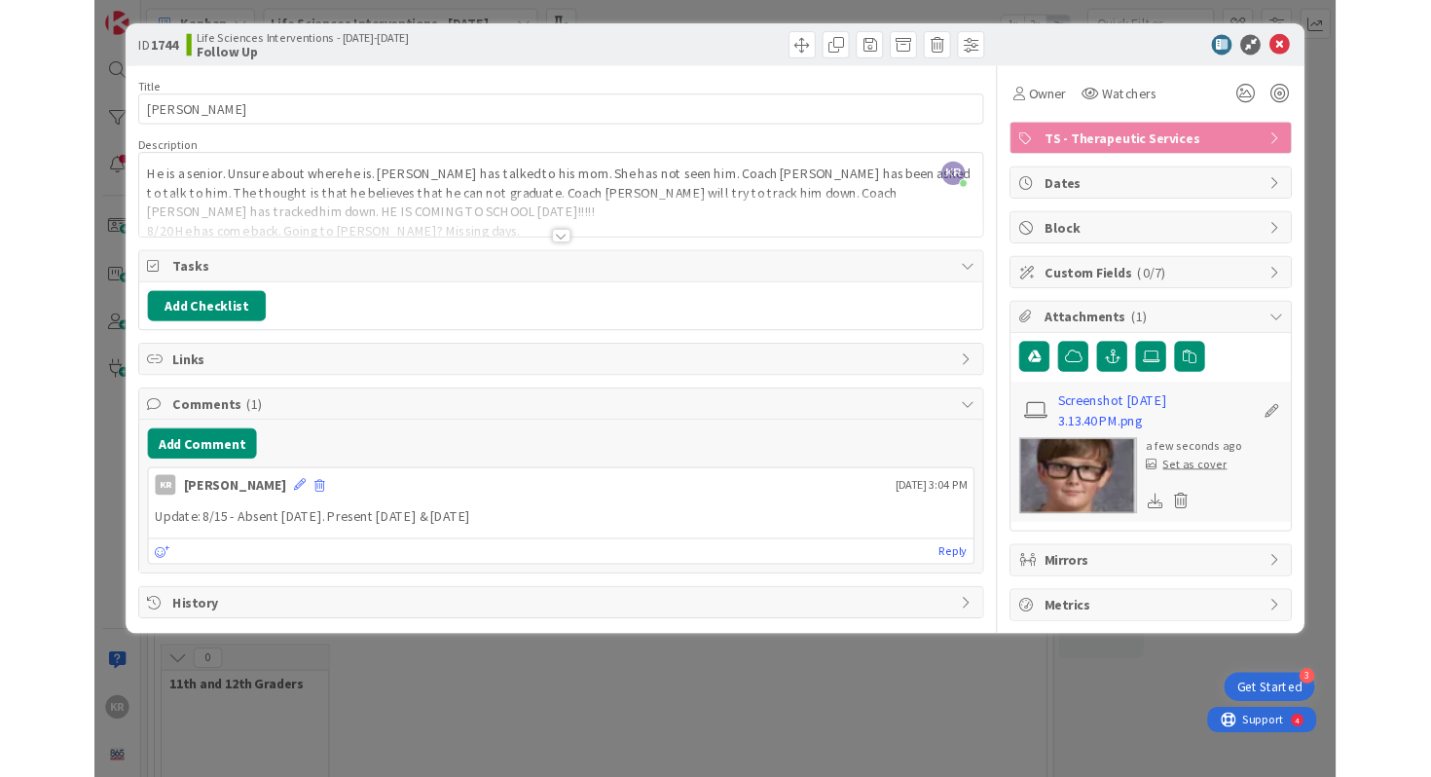
scroll to position [172, 0]
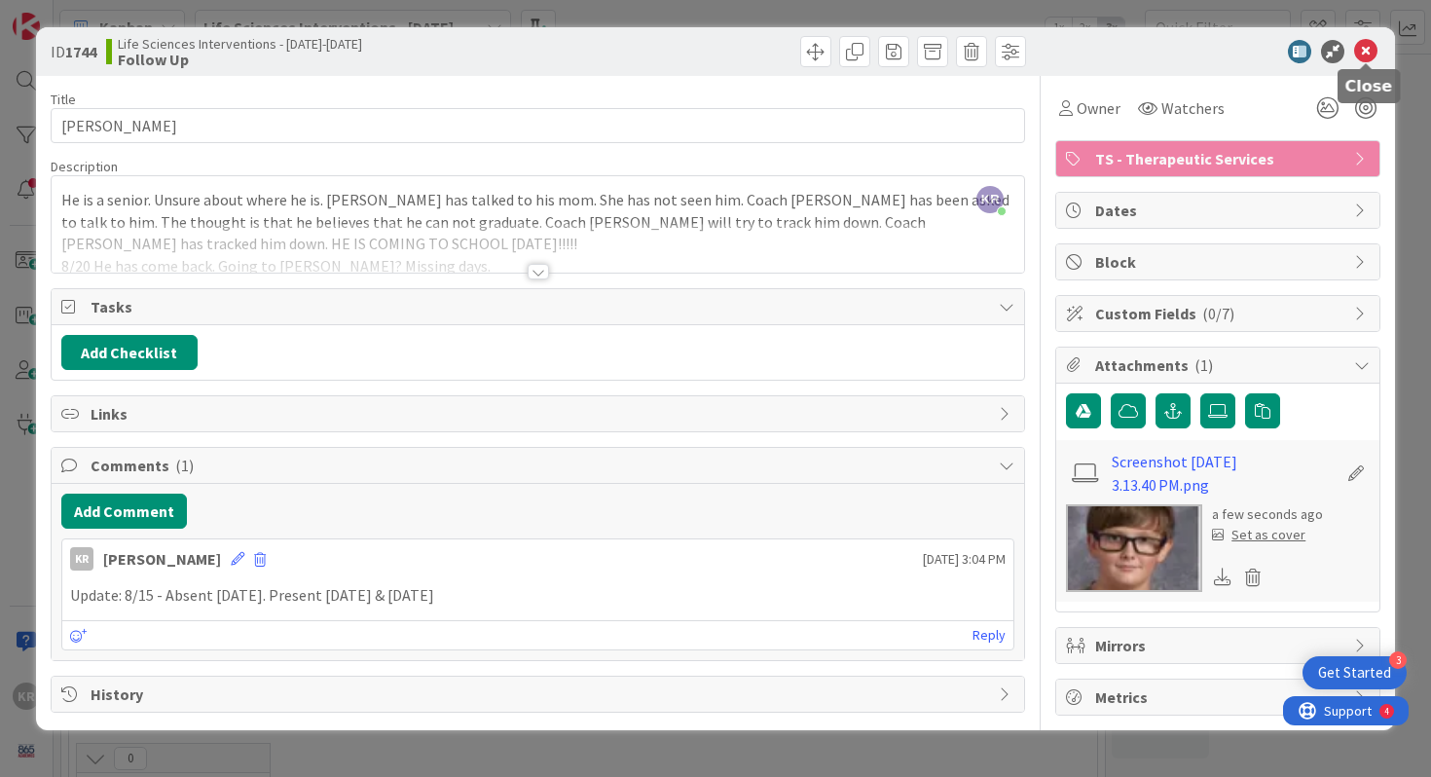
click at [859, 48] on icon at bounding box center [1365, 51] width 23 height 23
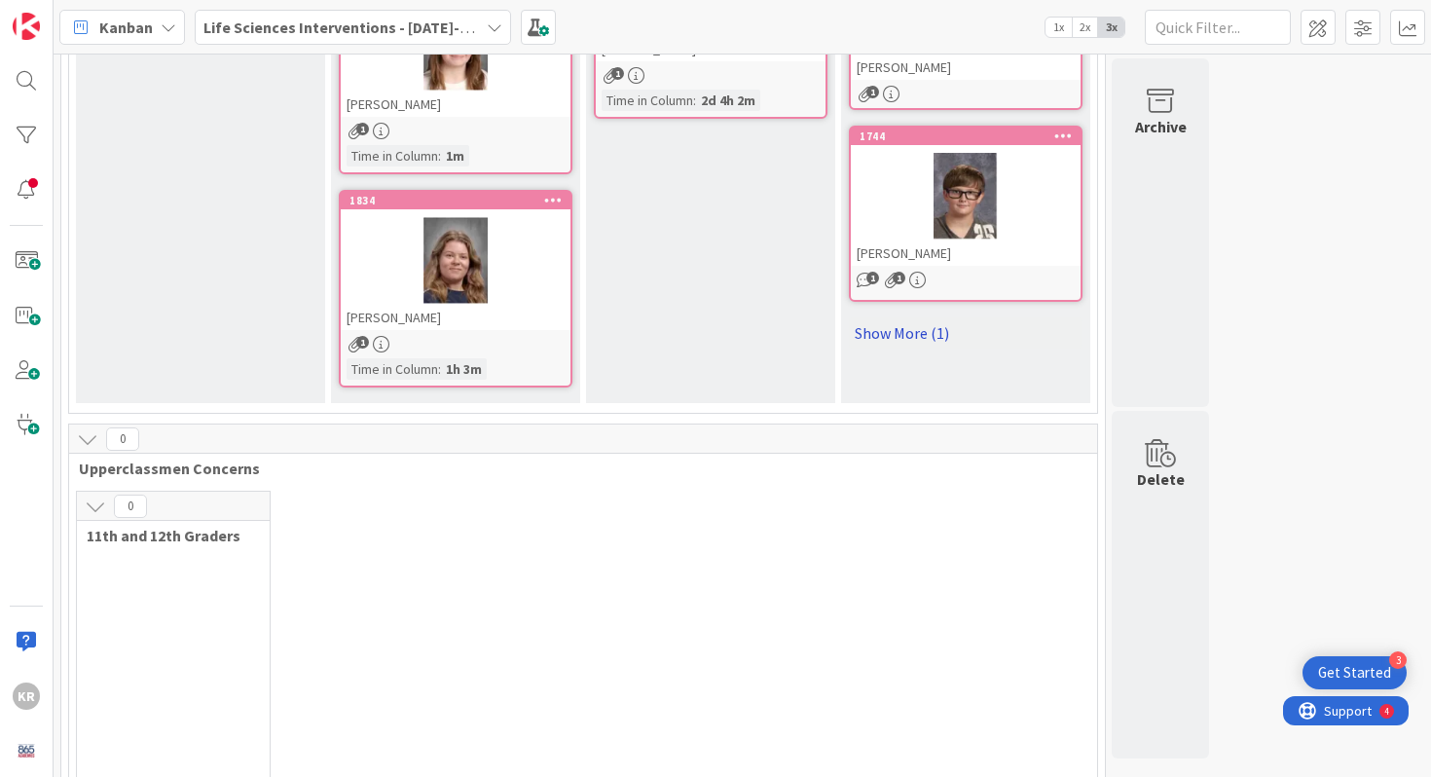
click at [859, 336] on link "Show More (1)" at bounding box center [966, 332] width 234 height 31
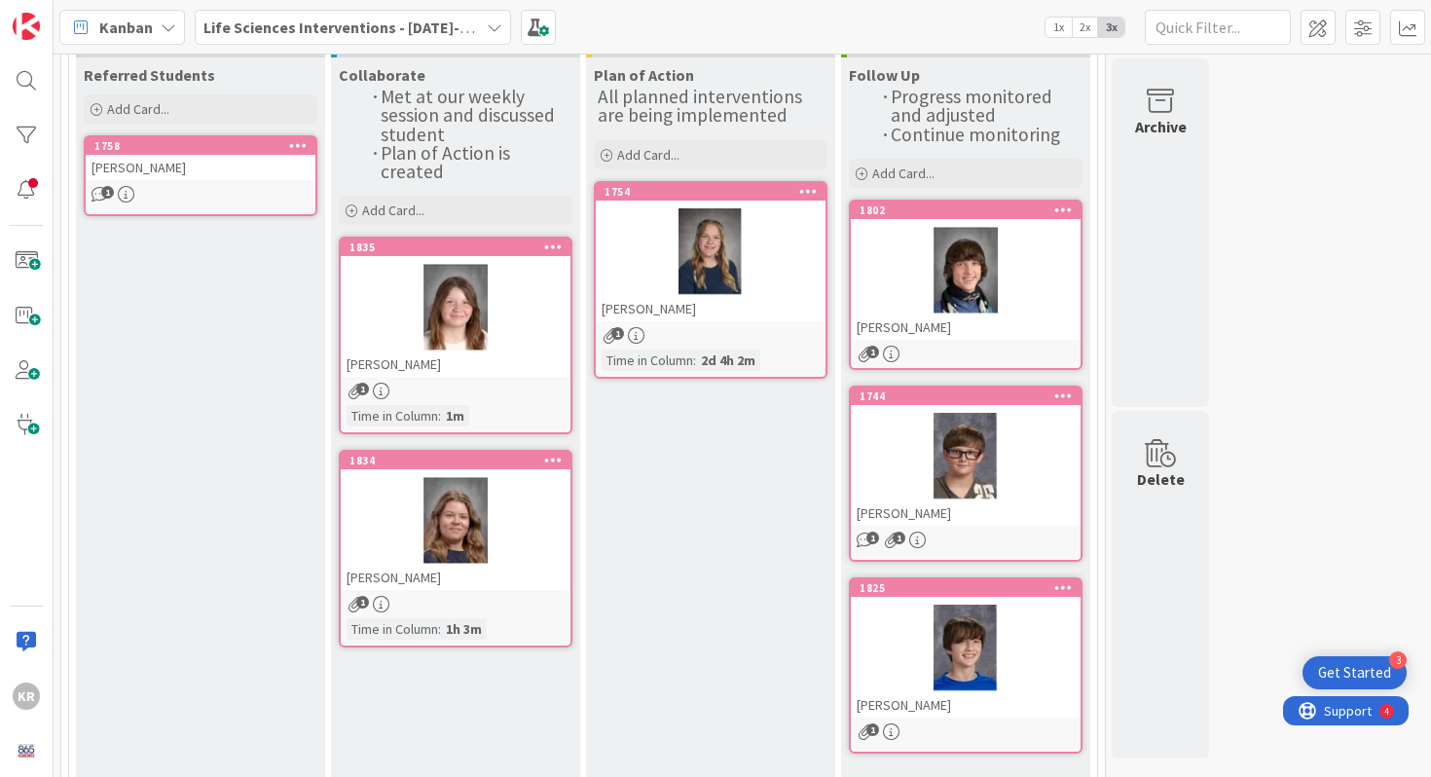
scroll to position [50, 0]
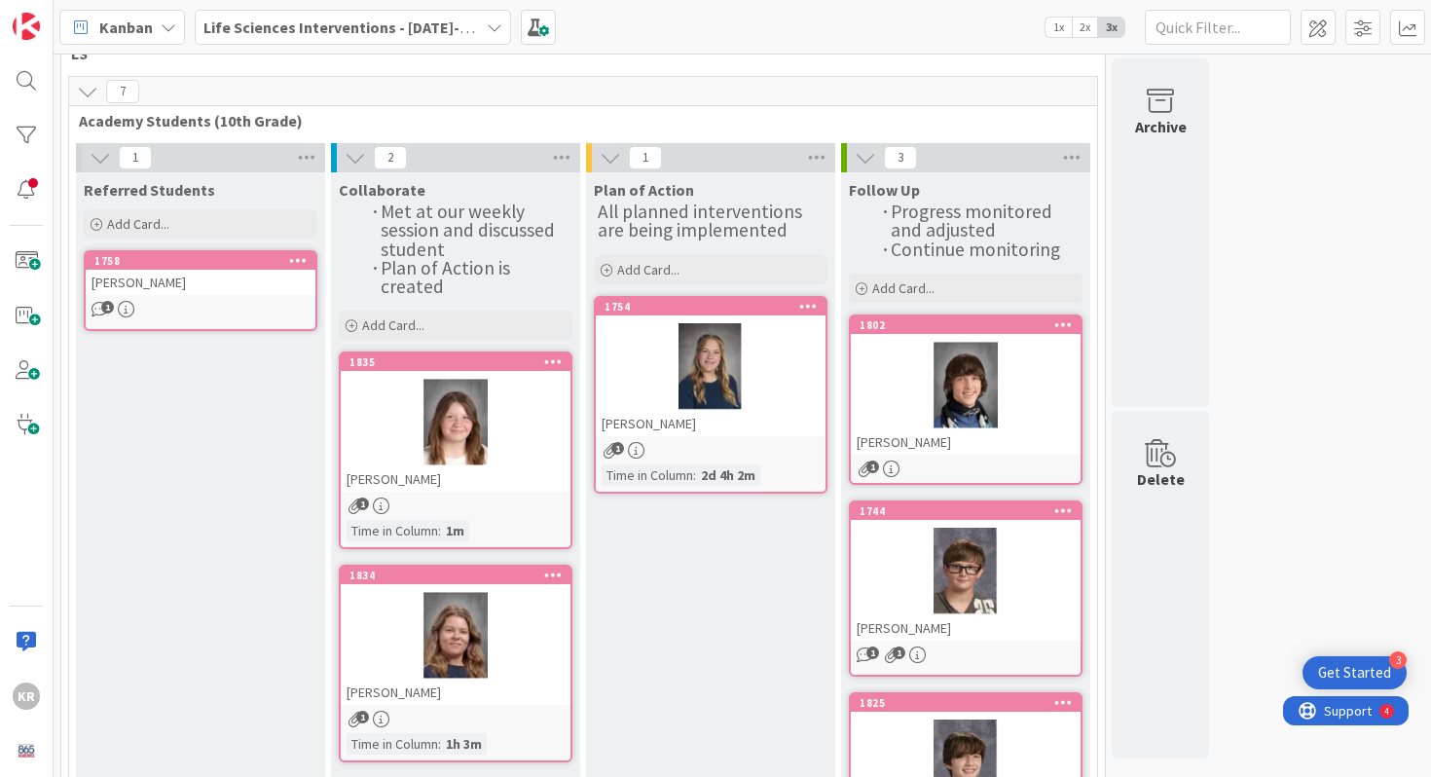
click at [488, 502] on div "1" at bounding box center [456, 505] width 230 height 17
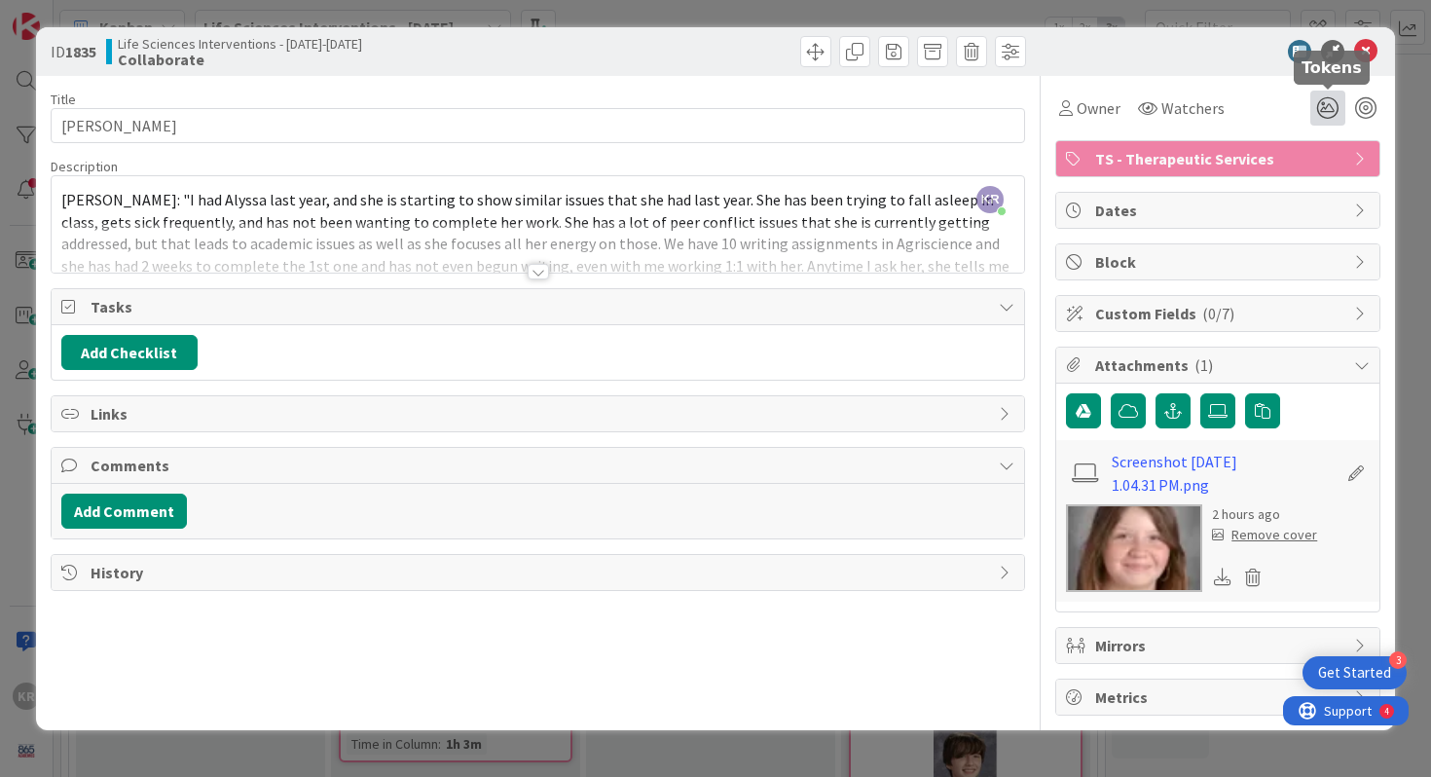
click at [859, 116] on icon at bounding box center [1327, 108] width 35 height 35
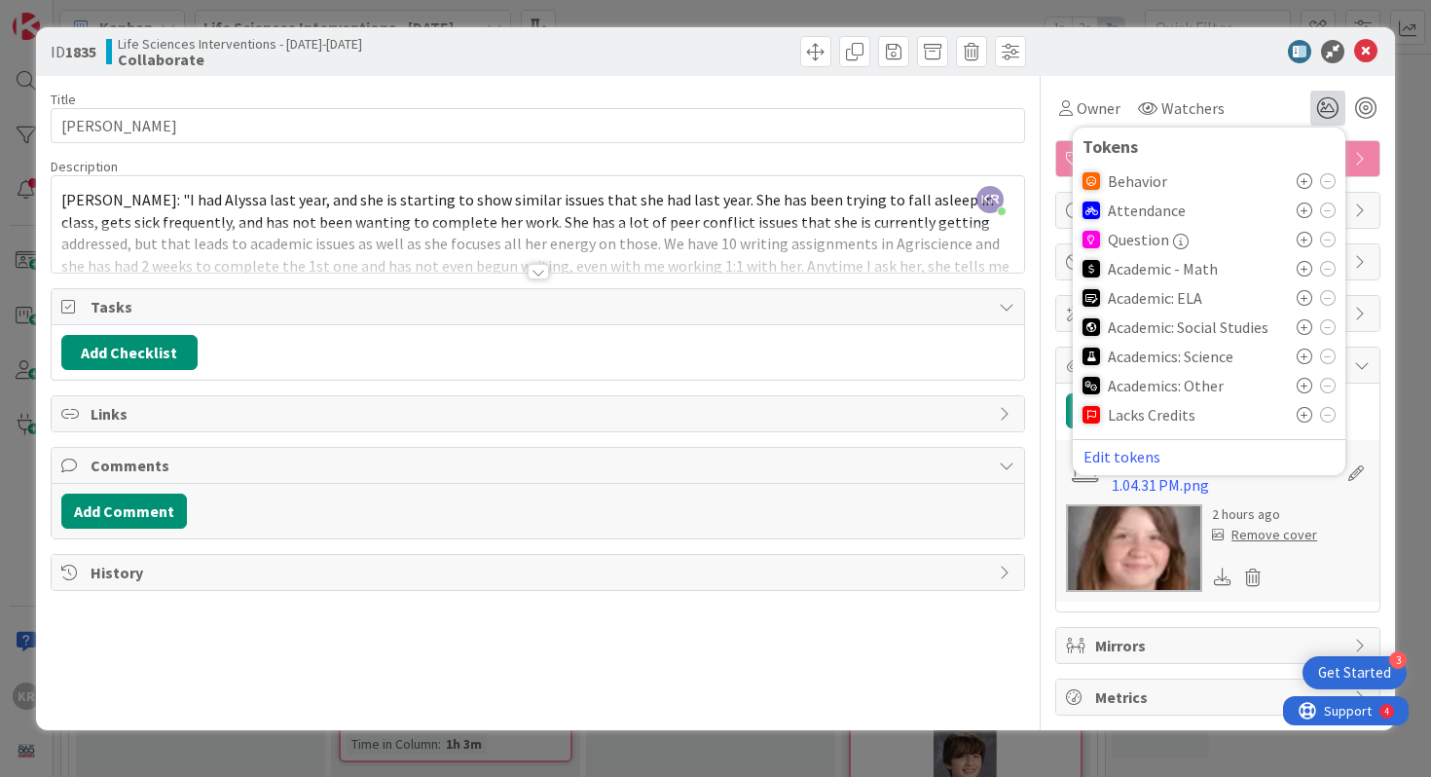
click at [859, 357] on icon at bounding box center [1304, 356] width 16 height 16
click at [859, 463] on button "Edit tokens" at bounding box center [1121, 463] width 79 height 18
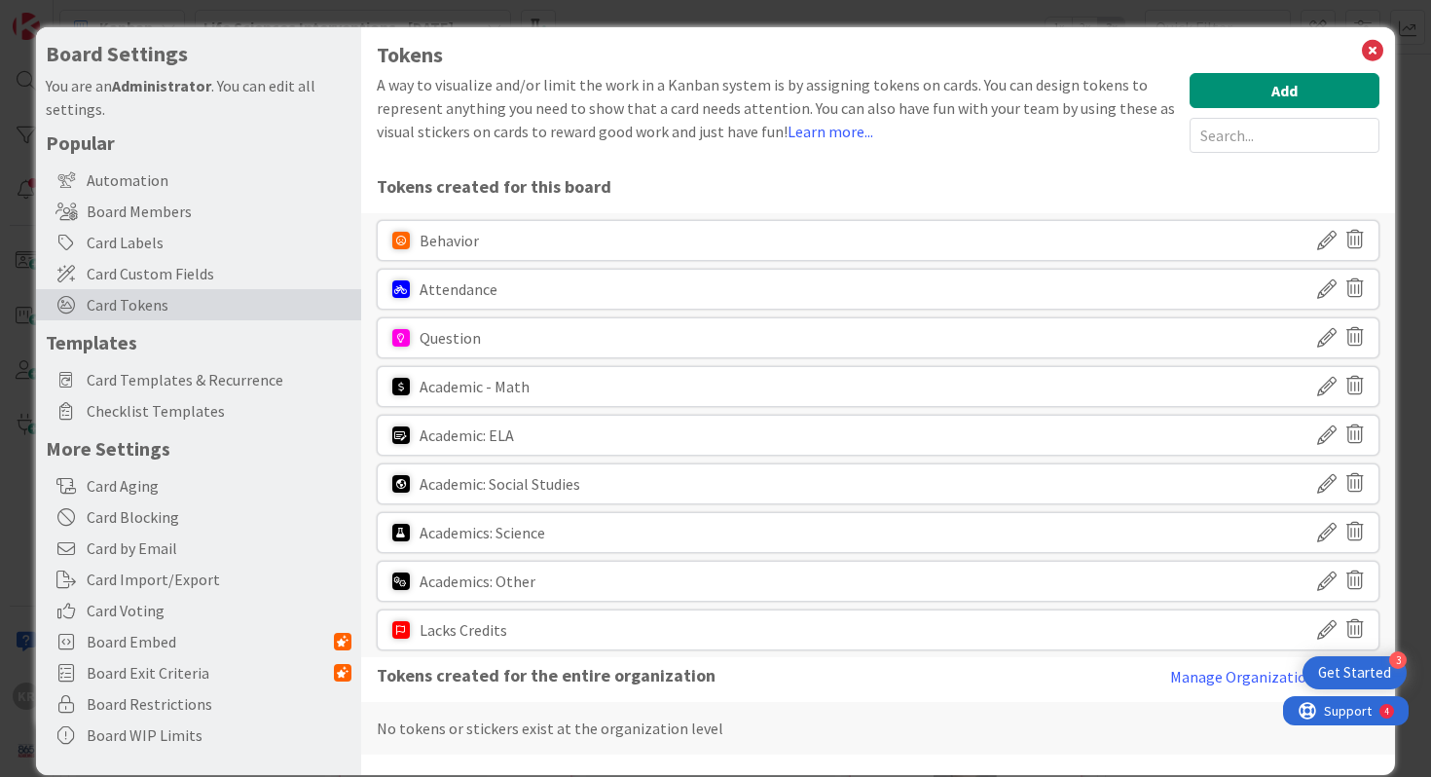
scroll to position [25, 0]
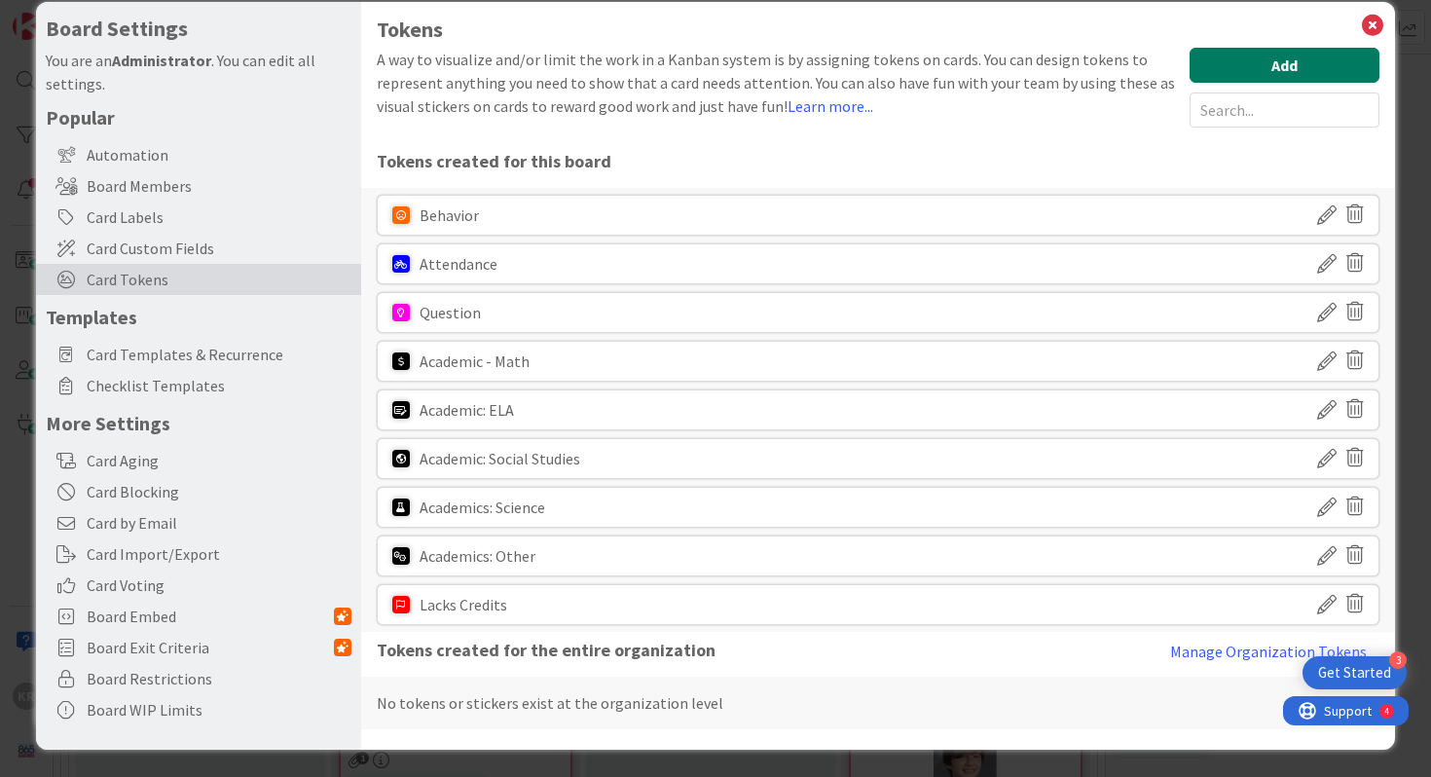
click at [859, 58] on button "Add" at bounding box center [1284, 65] width 190 height 35
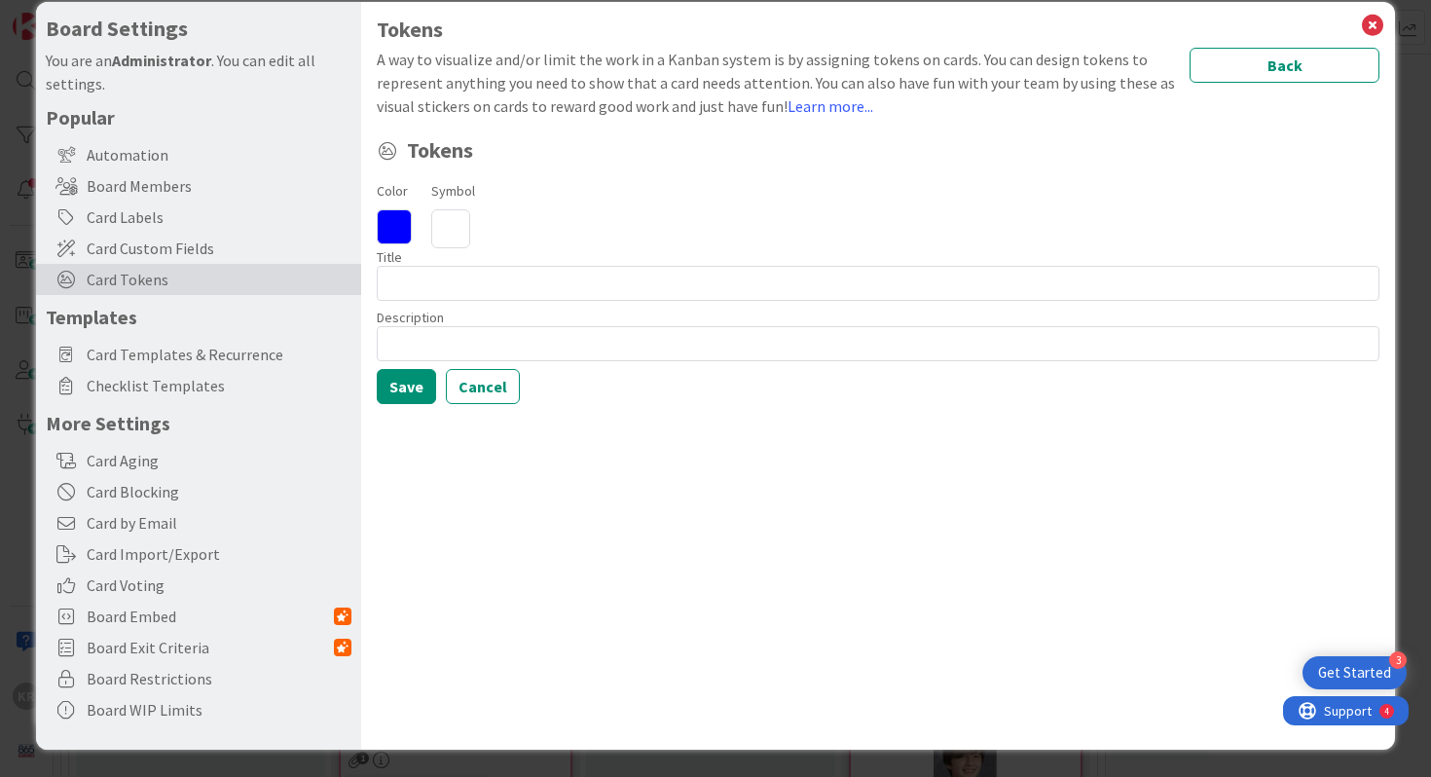
click at [402, 237] on icon at bounding box center [394, 226] width 35 height 35
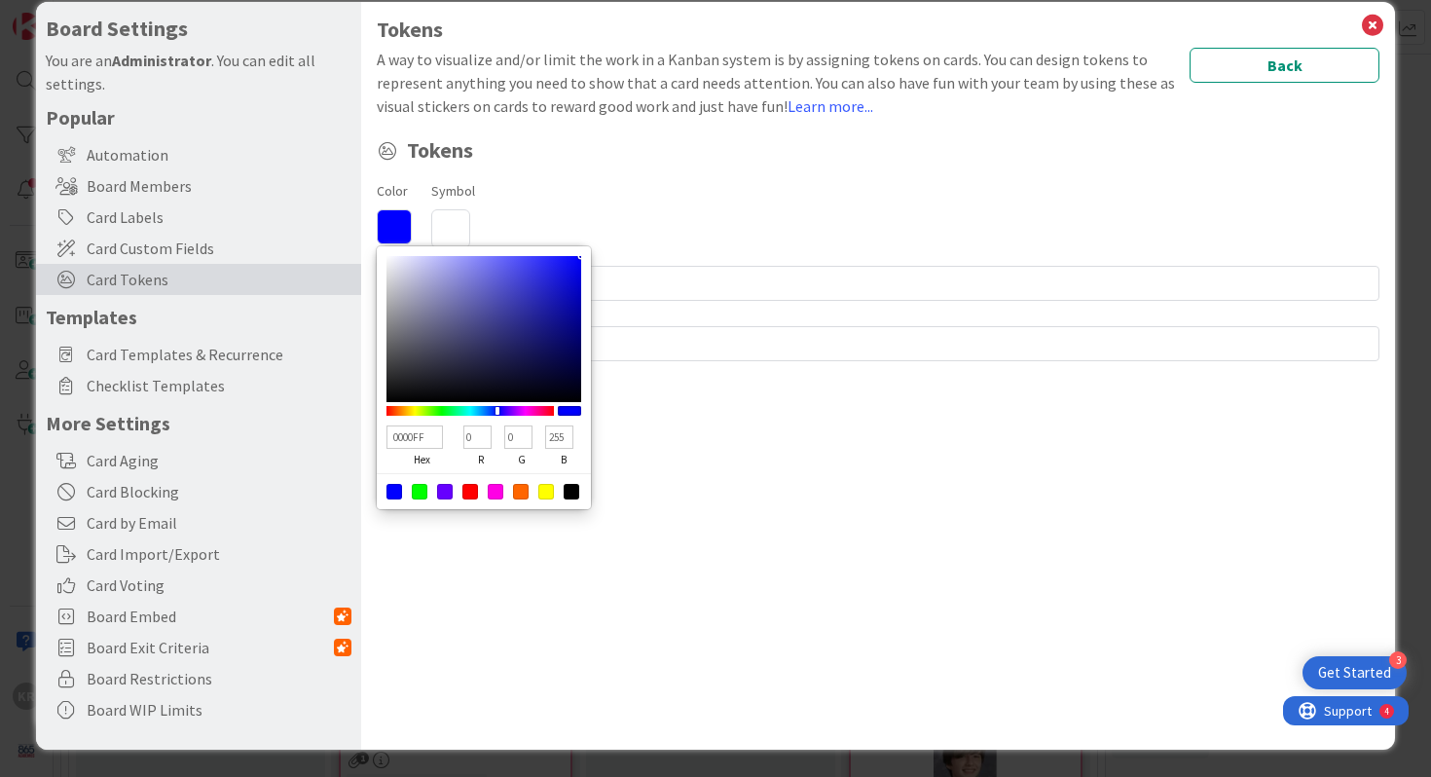
click at [402, 237] on icon at bounding box center [394, 226] width 35 height 35
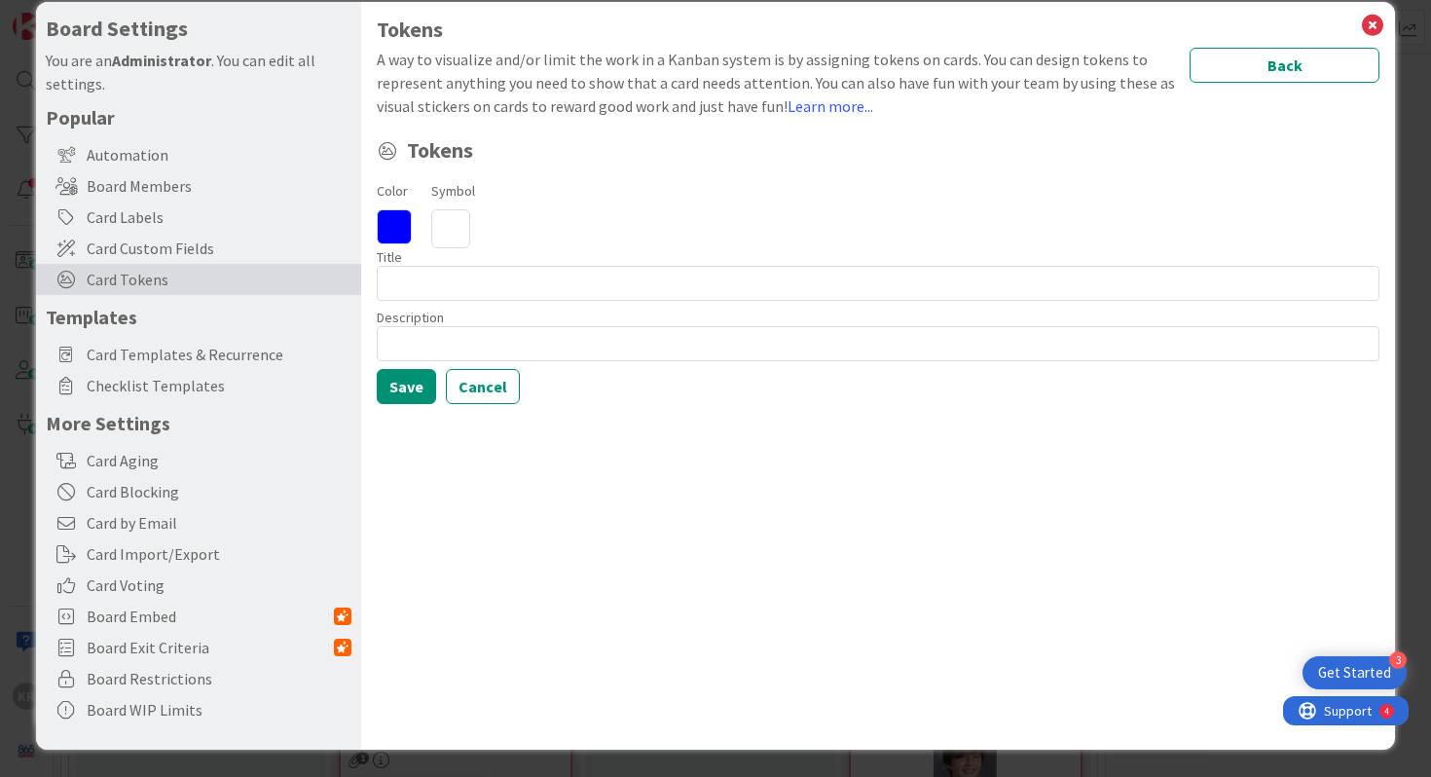
click at [457, 225] on icon at bounding box center [450, 228] width 39 height 39
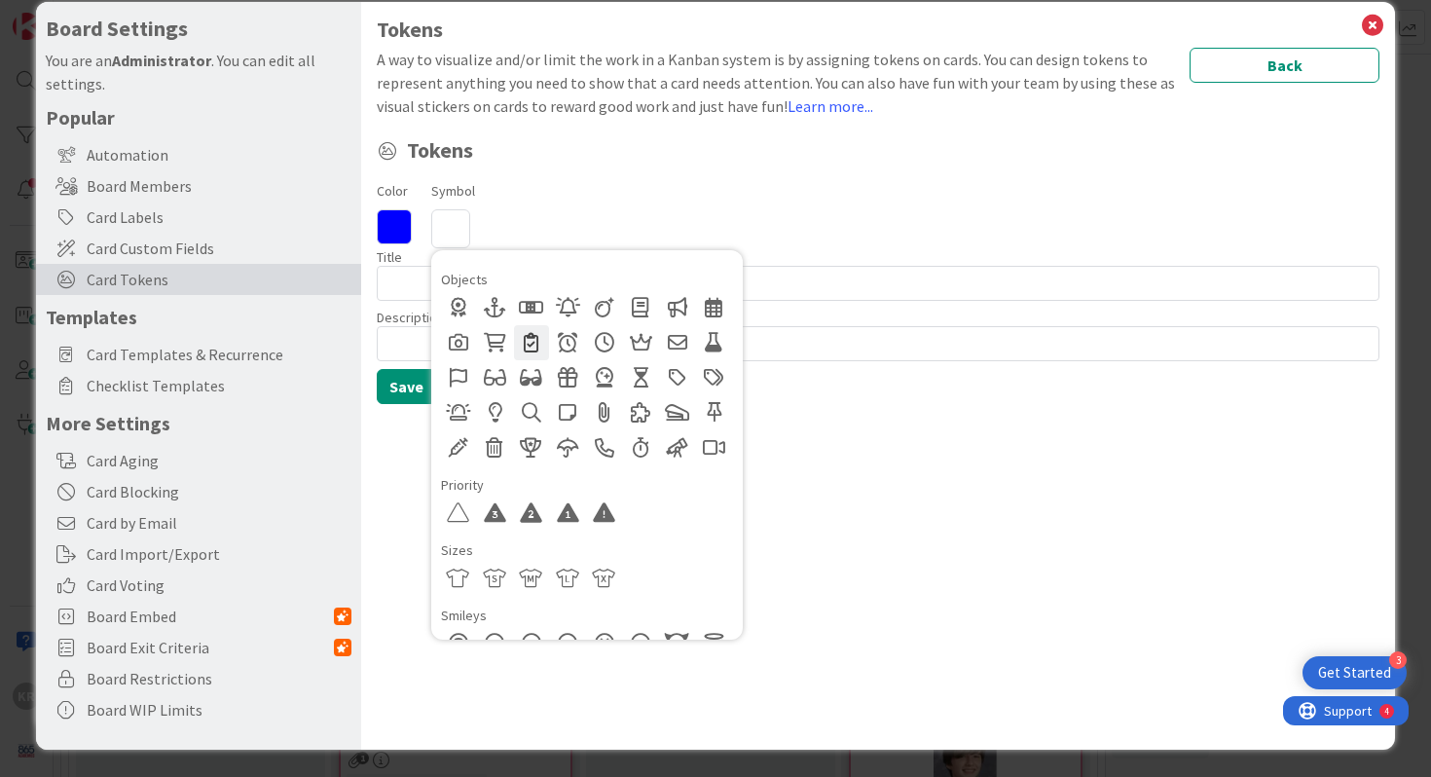
scroll to position [931, 0]
click at [614, 510] on div at bounding box center [604, 510] width 35 height 35
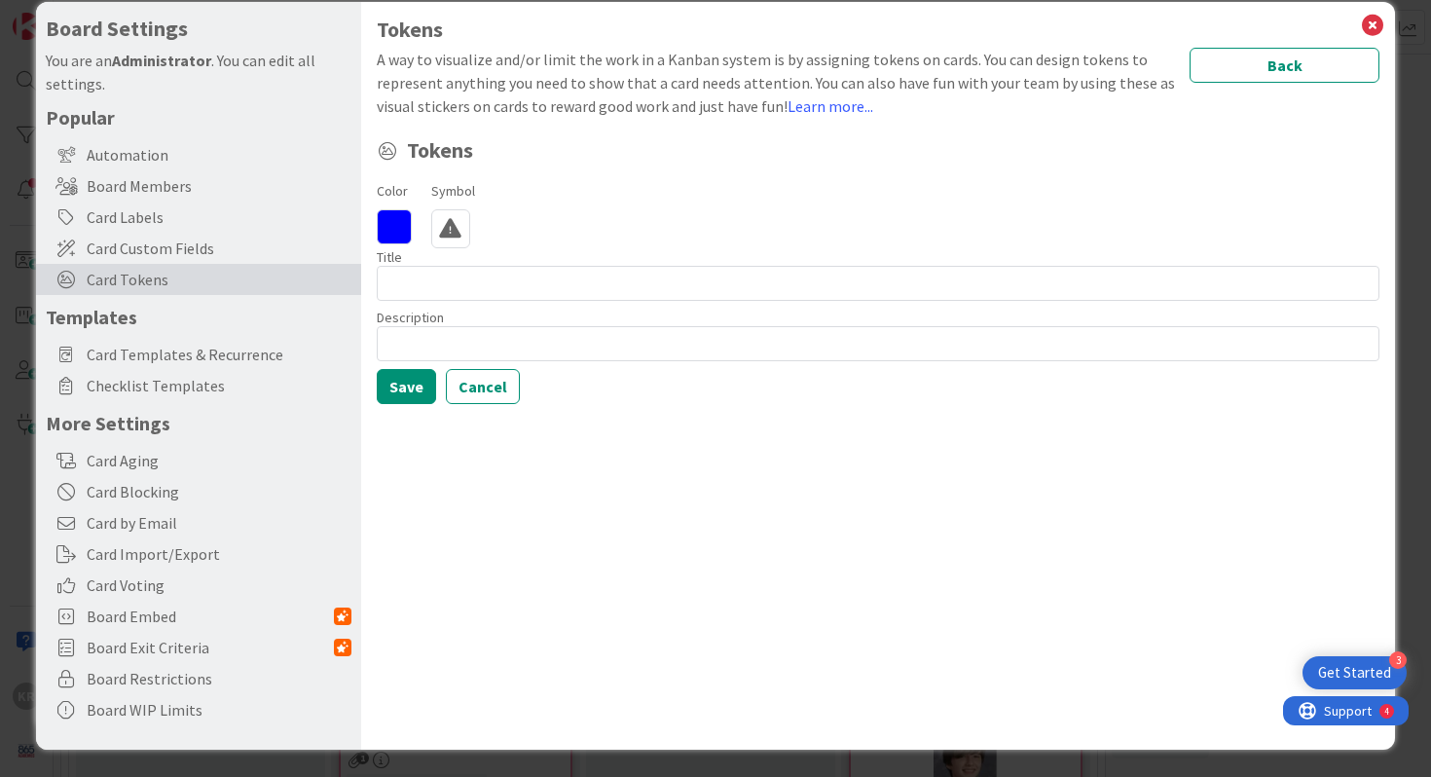
click at [483, 306] on div "Color 0000FF hex 0 r 0 g 255 b 100 a Symbol Regular Solid Animals Buildings & F…" at bounding box center [878, 291] width 1003 height 226
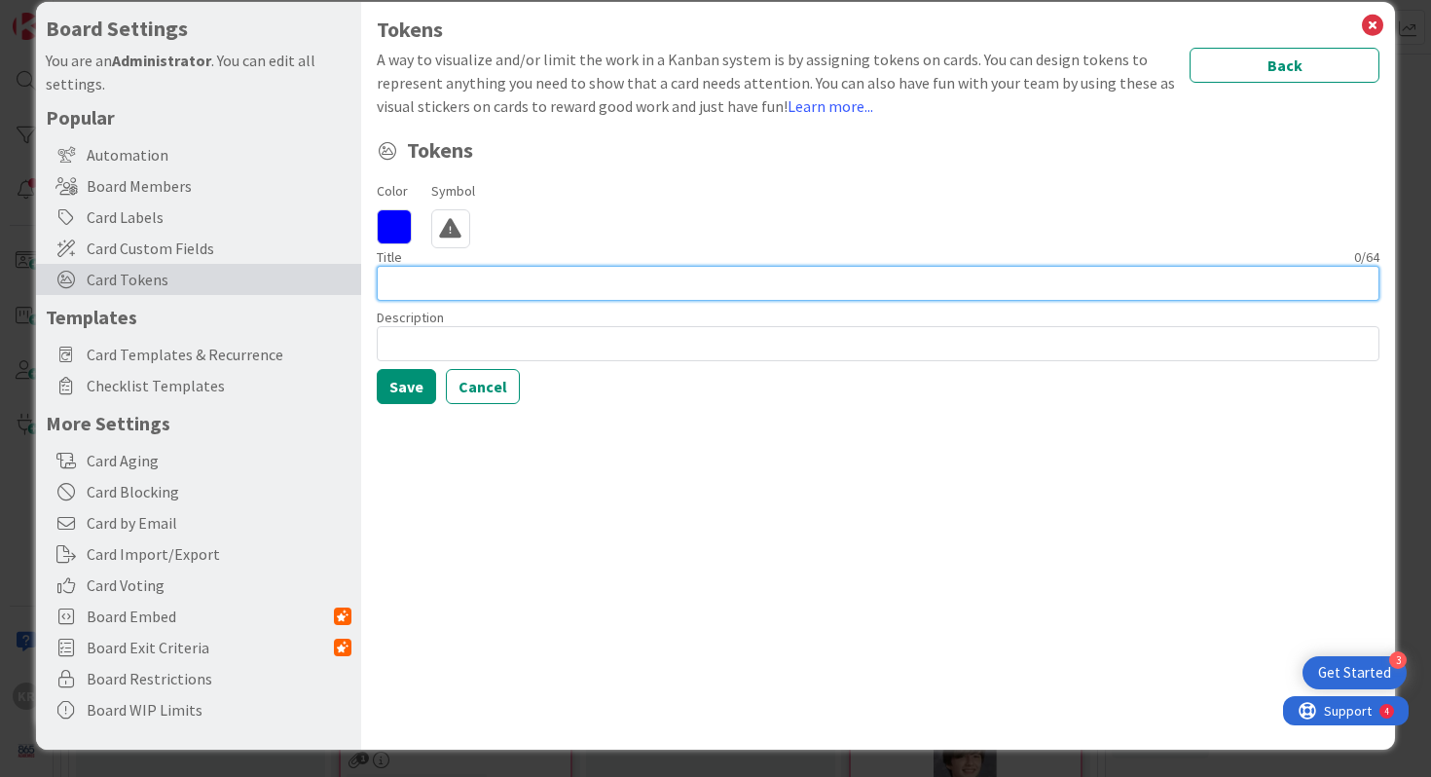
click at [465, 292] on input at bounding box center [878, 283] width 1003 height 35
drag, startPoint x: 451, startPoint y: 287, endPoint x: 645, endPoint y: 283, distance: 194.7
click at [649, 286] on input "Talk about this week" at bounding box center [878, 283] width 1003 height 35
type input "Talk about"
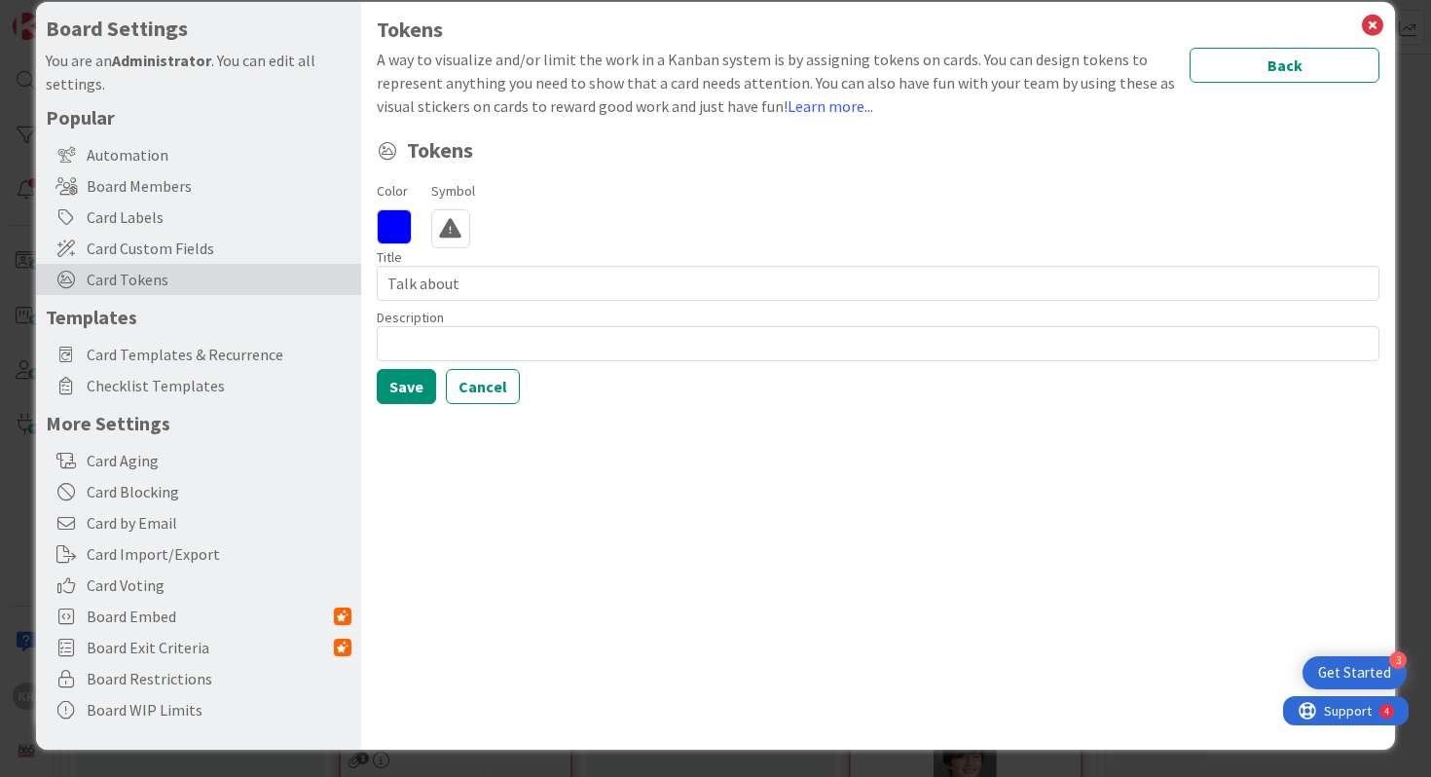
click at [408, 228] on icon at bounding box center [394, 226] width 35 height 35
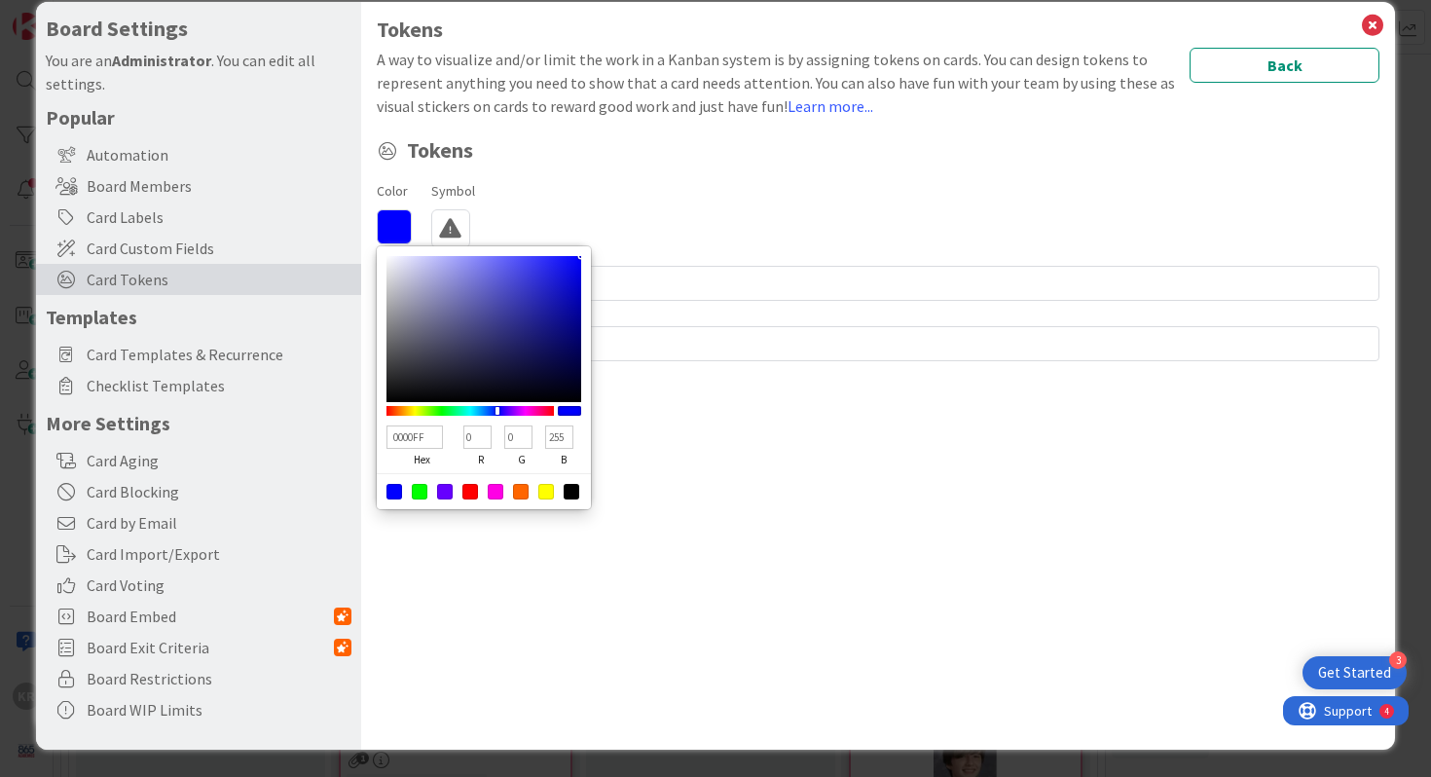
click at [521, 494] on div at bounding box center [521, 492] width 16 height 16
type input "FF6600"
type input "255"
type input "102"
type input "0"
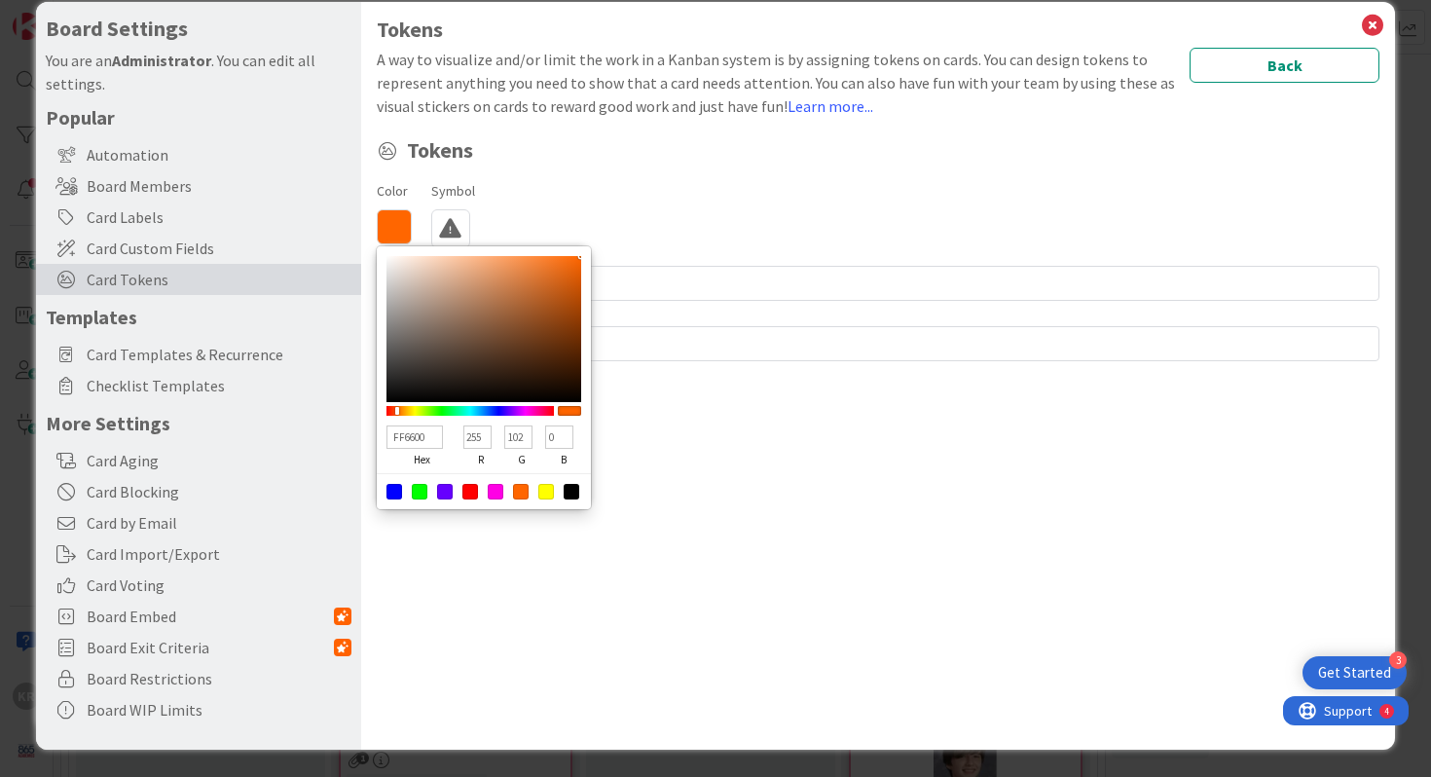
click at [859, 504] on div "Tokens A way to visualize and/or limit the work in a Kanban system is by assign…" at bounding box center [878, 376] width 1035 height 748
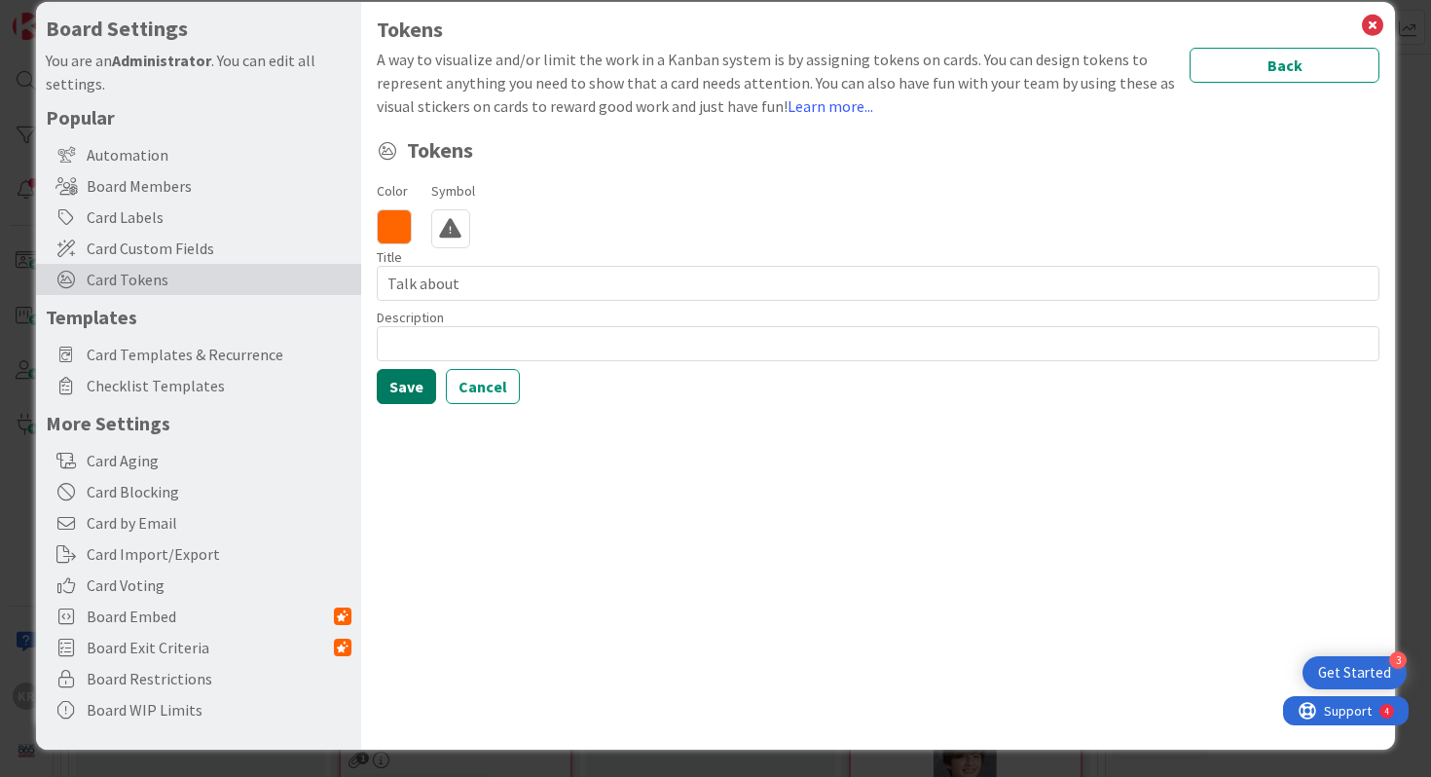
click at [381, 385] on button "Save" at bounding box center [406, 386] width 59 height 35
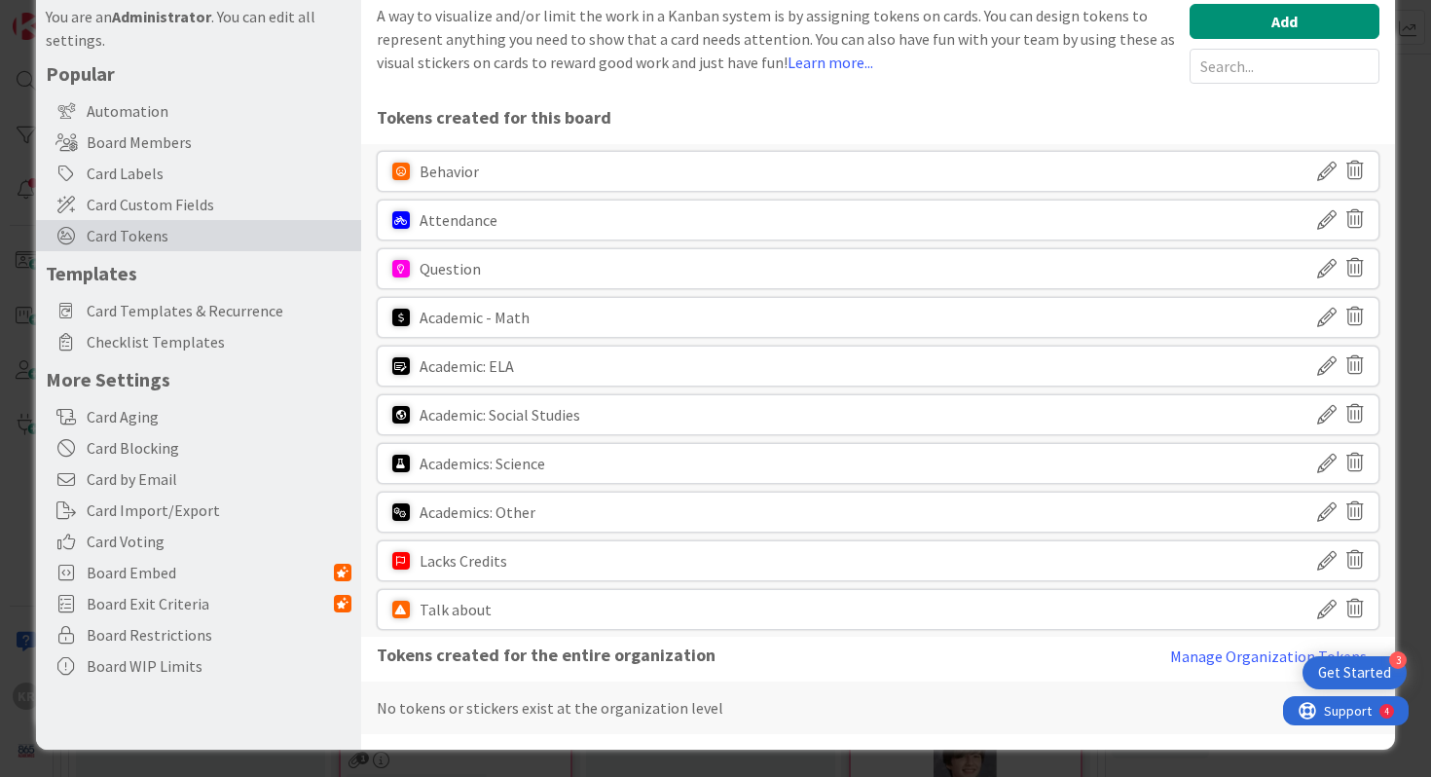
scroll to position [68, 0]
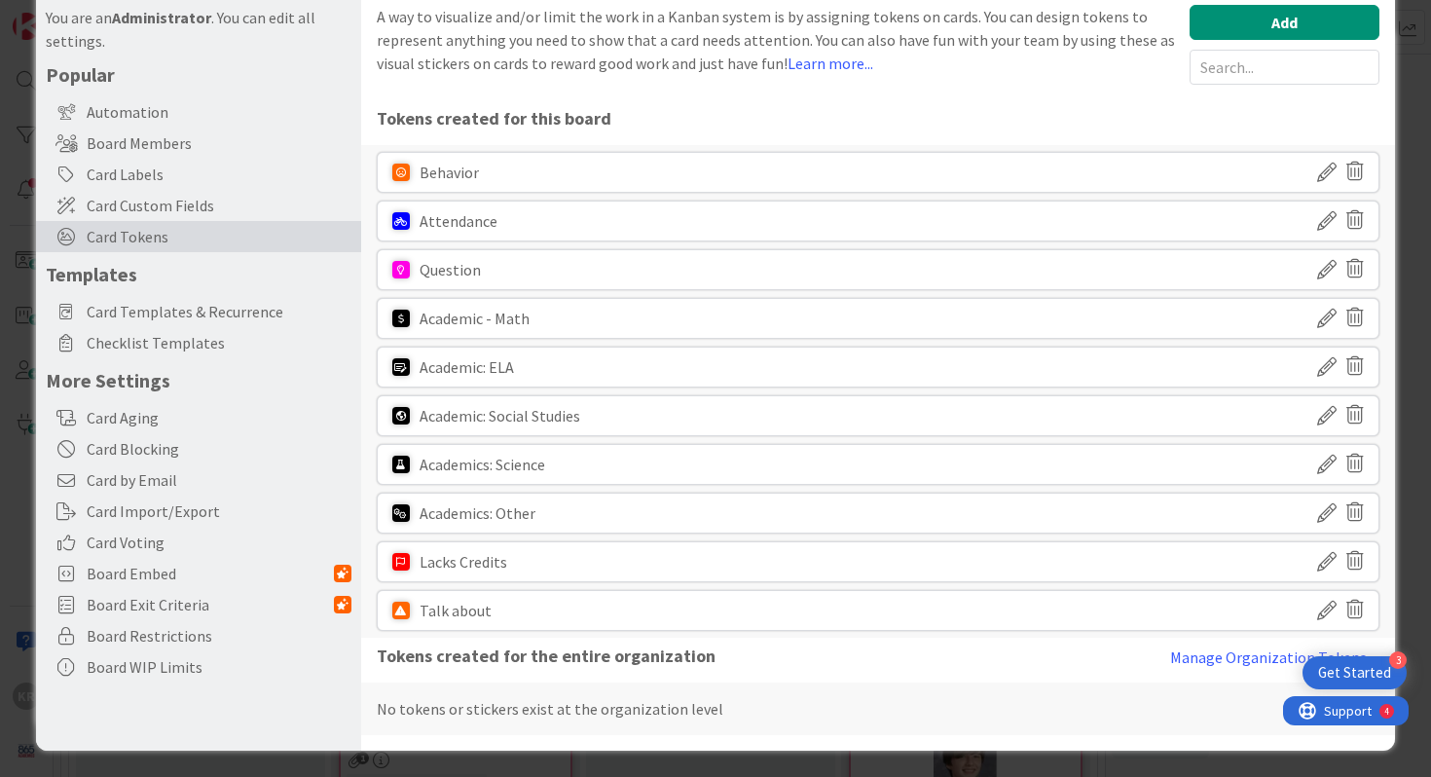
click at [397, 615] on div at bounding box center [401, 611] width 18 height 18
click at [420, 606] on div "Talk about" at bounding box center [455, 610] width 72 height 39
click at [859, 606] on icon at bounding box center [1326, 610] width 19 height 33
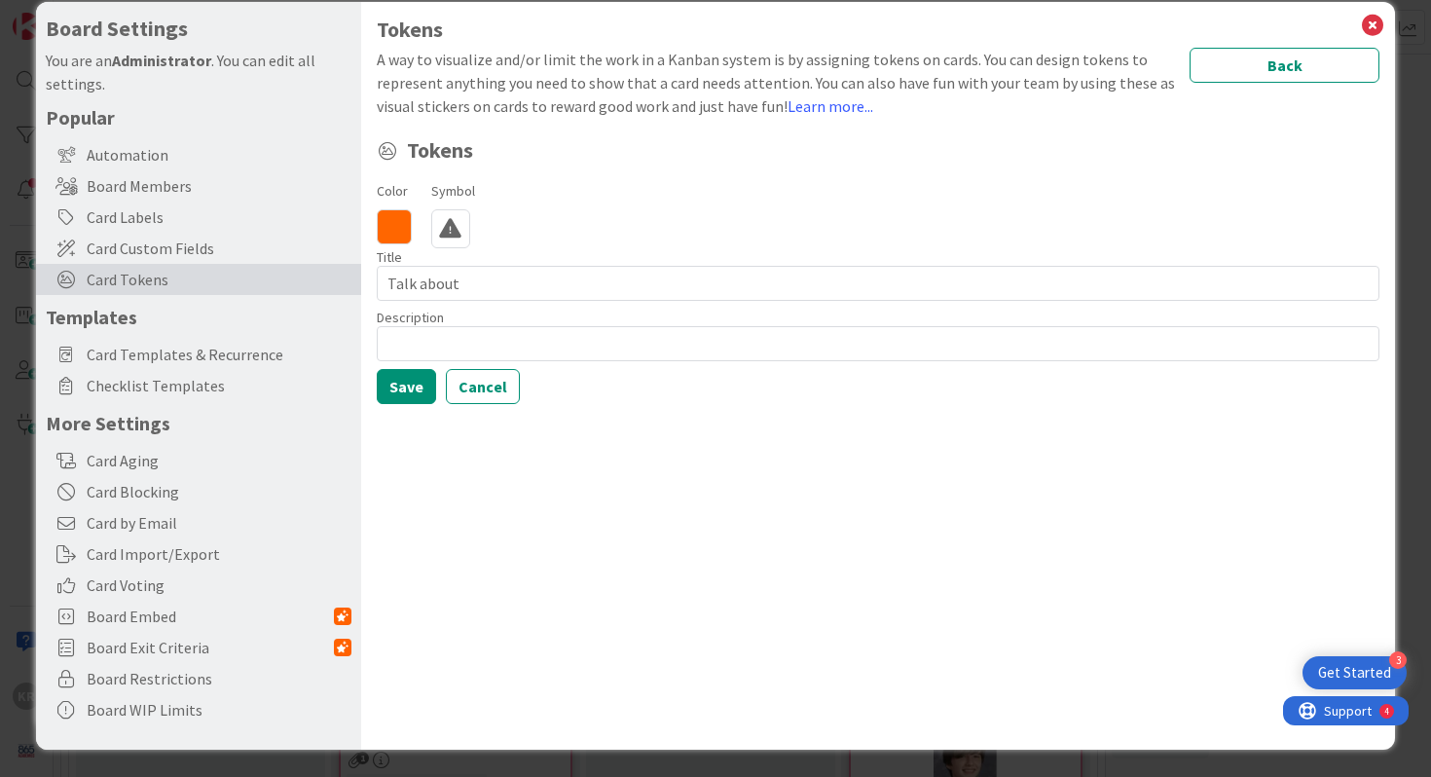
scroll to position [25, 0]
click at [440, 226] on icon at bounding box center [450, 228] width 39 height 39
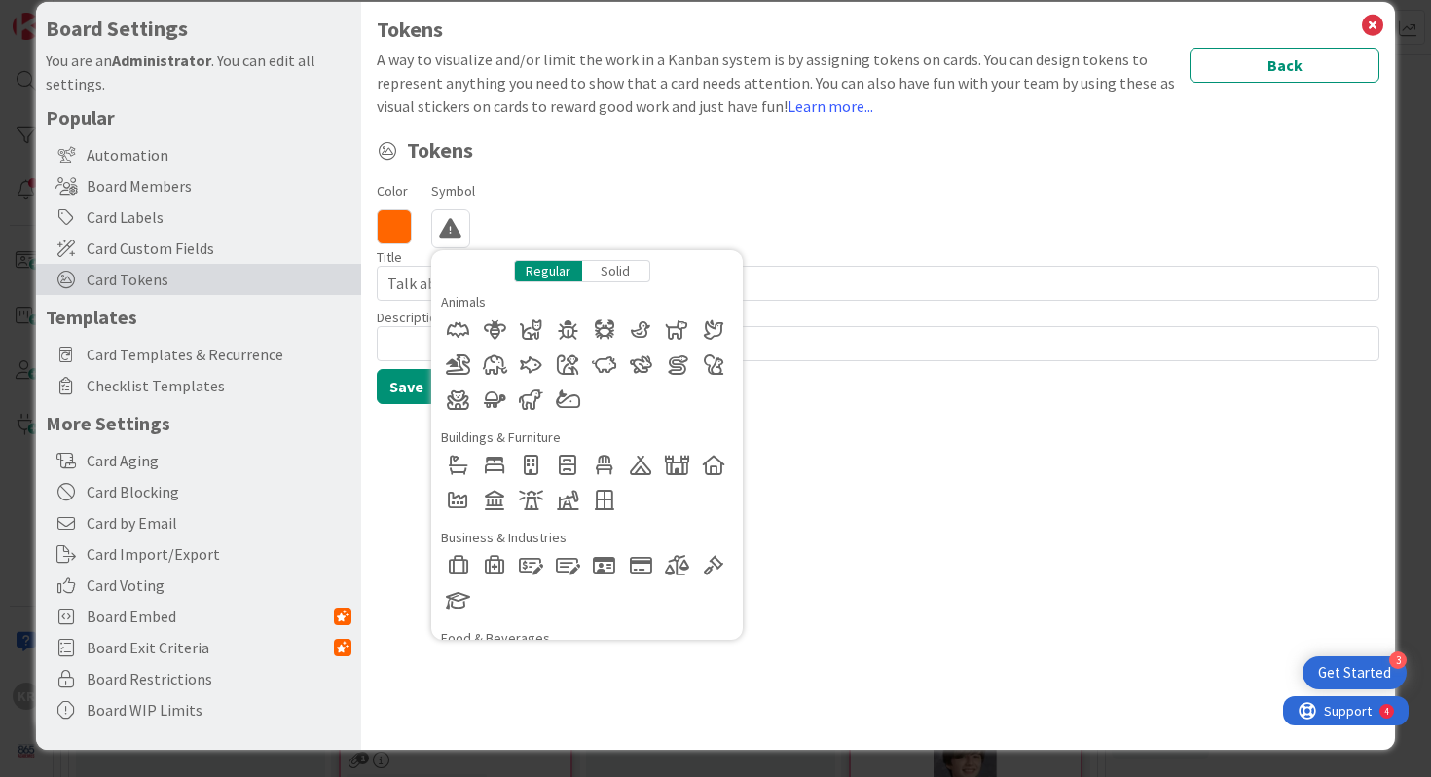
click at [440, 226] on icon at bounding box center [450, 228] width 39 height 39
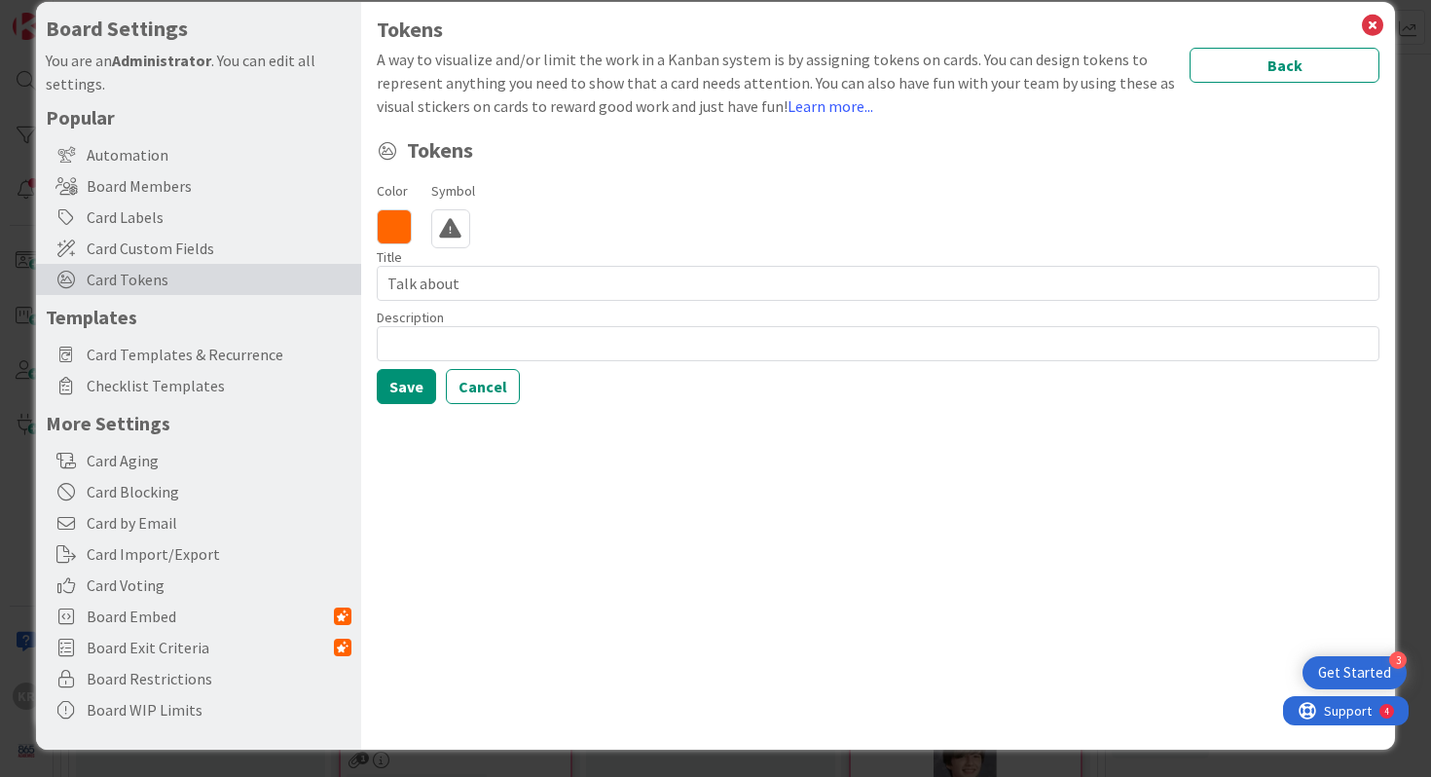
click at [395, 224] on icon at bounding box center [394, 226] width 35 height 35
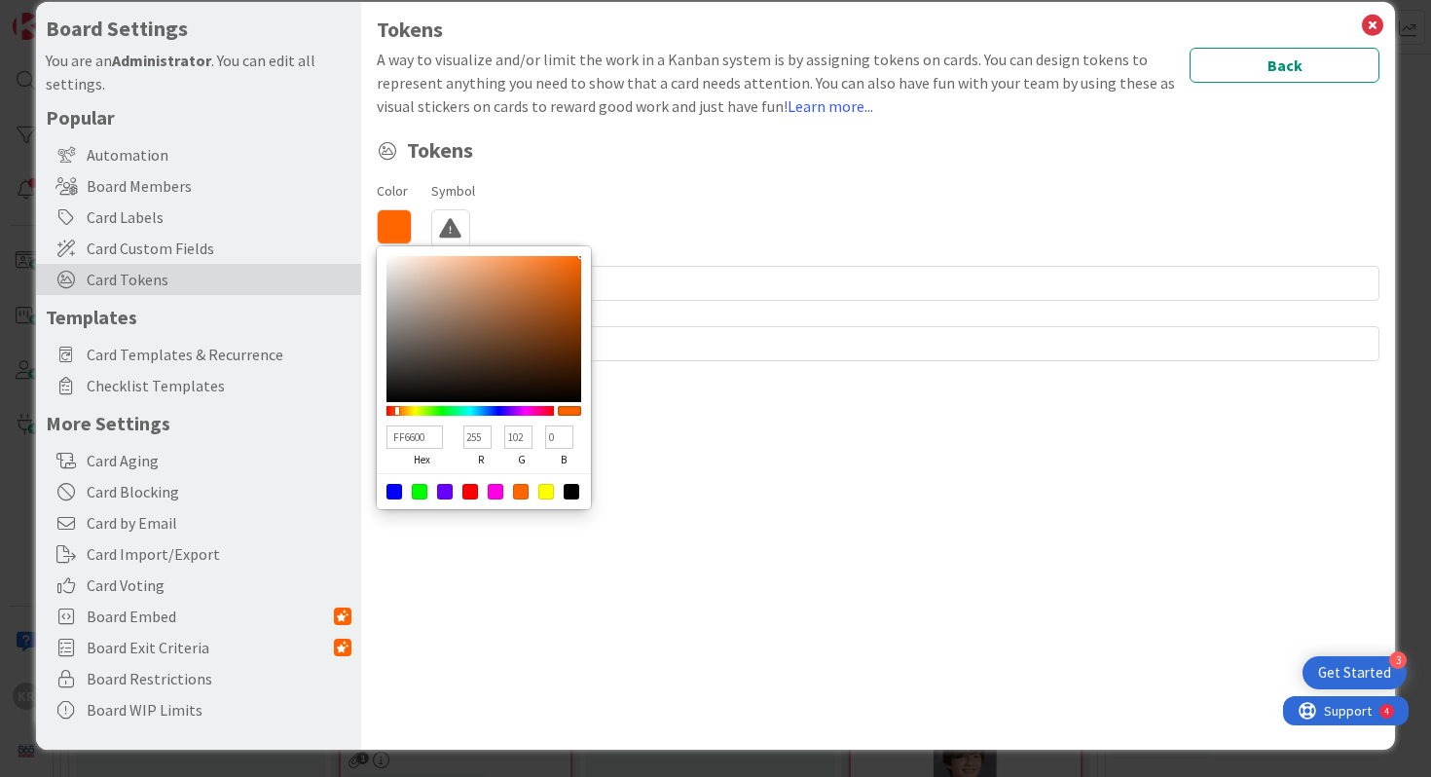
click at [420, 490] on div at bounding box center [420, 492] width 16 height 16
type input "00FF00"
type input "0"
type input "255"
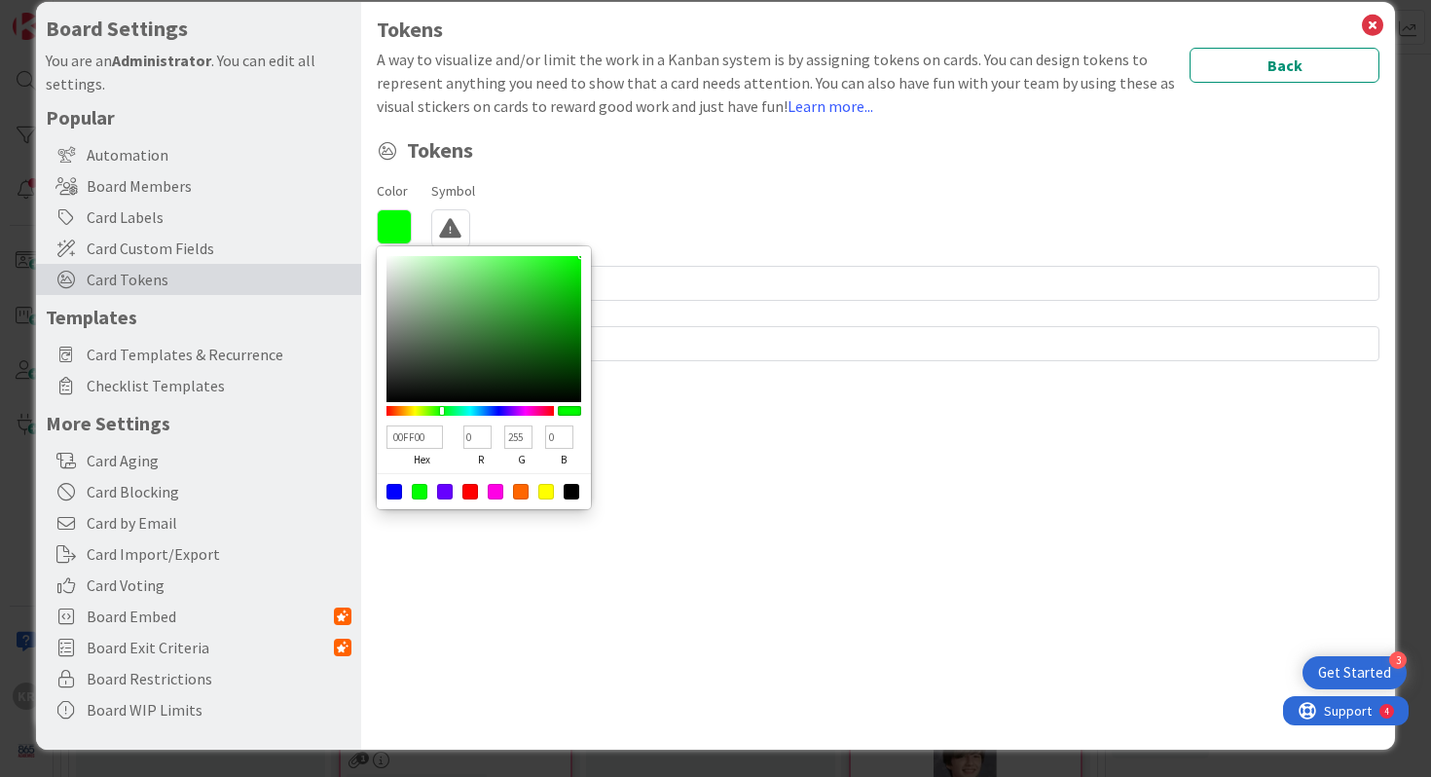
click at [859, 233] on div "Color 00FF00 hex 0 r 255 g 0 b 100 a Symbol Regular Solid Animals Buildings & F…" at bounding box center [878, 213] width 1003 height 70
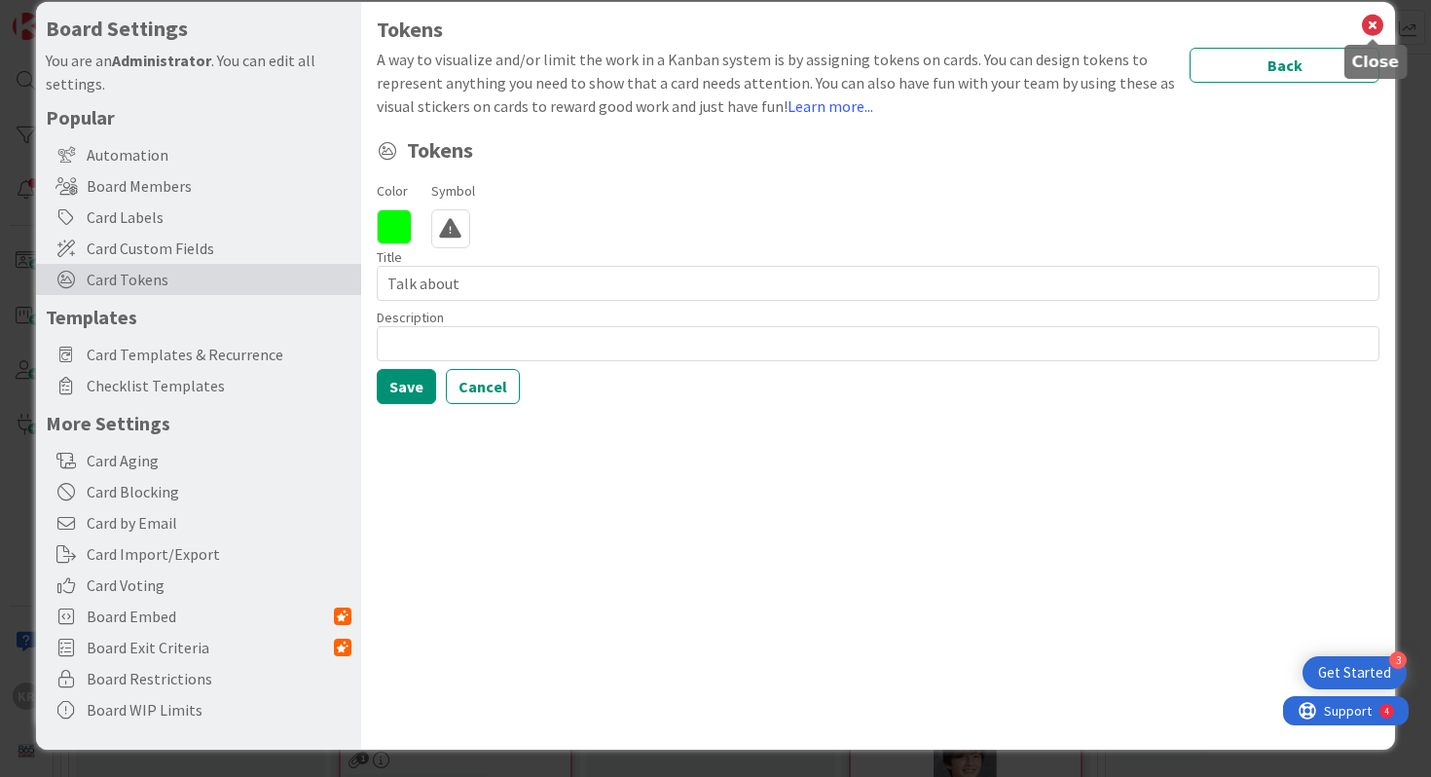
click at [859, 25] on icon at bounding box center [1372, 25] width 25 height 27
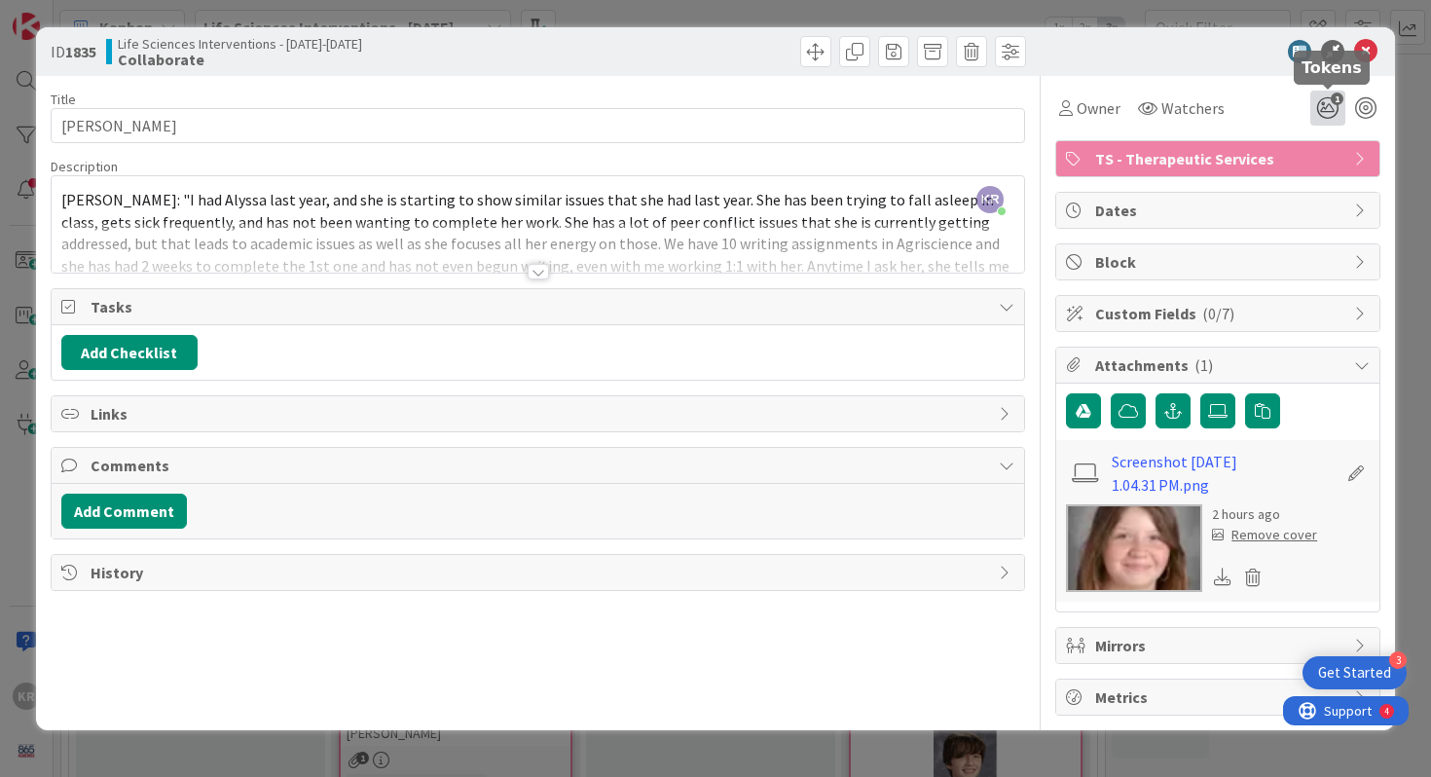
click at [859, 106] on icon "1" at bounding box center [1327, 108] width 35 height 35
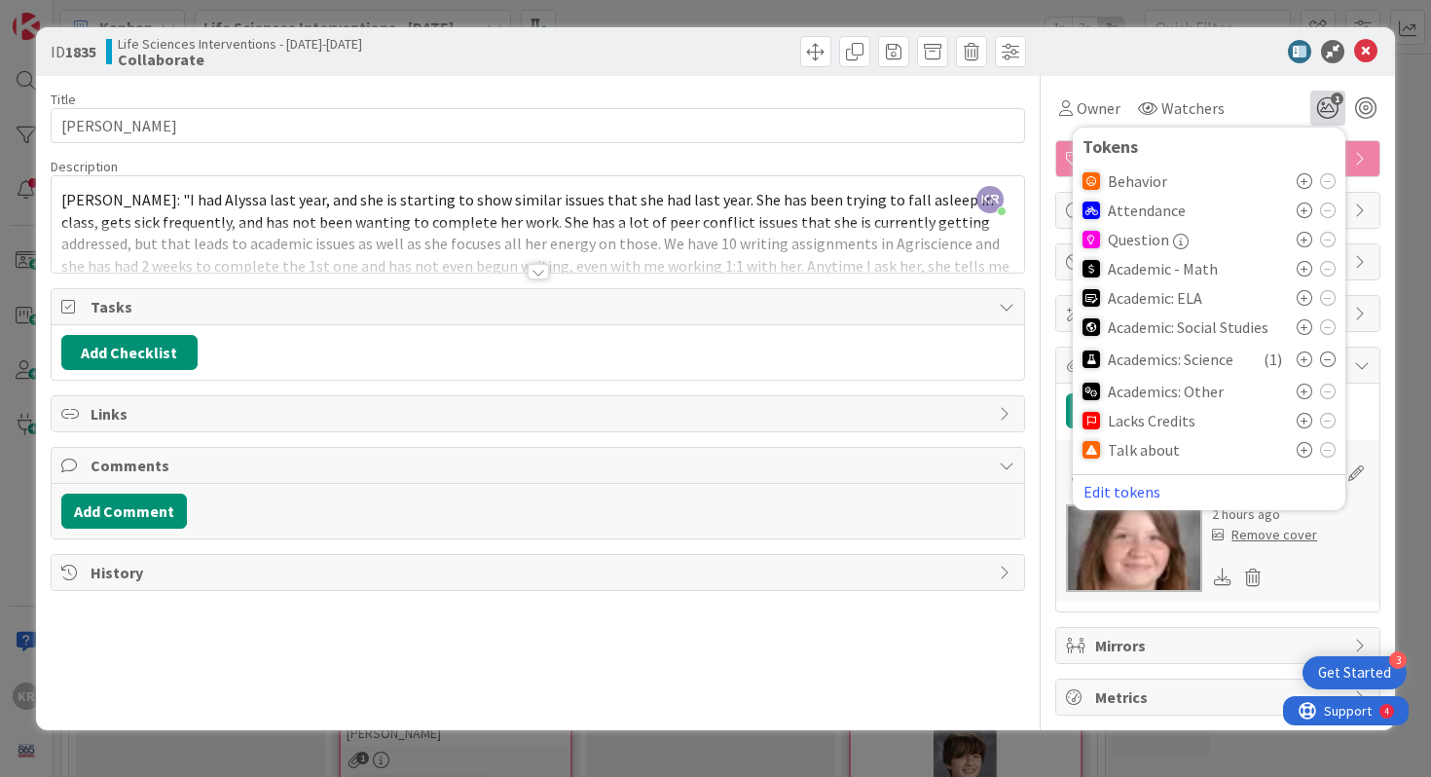
click at [859, 446] on icon at bounding box center [1304, 450] width 16 height 16
click at [859, 448] on icon at bounding box center [1304, 453] width 16 height 16
click at [859, 454] on icon at bounding box center [1328, 453] width 16 height 16
click at [859, 645] on div "Title 14 / 128 [PERSON_NAME] Description KR [PERSON_NAME] just joined [PERSON_N…" at bounding box center [538, 395] width 975 height 639
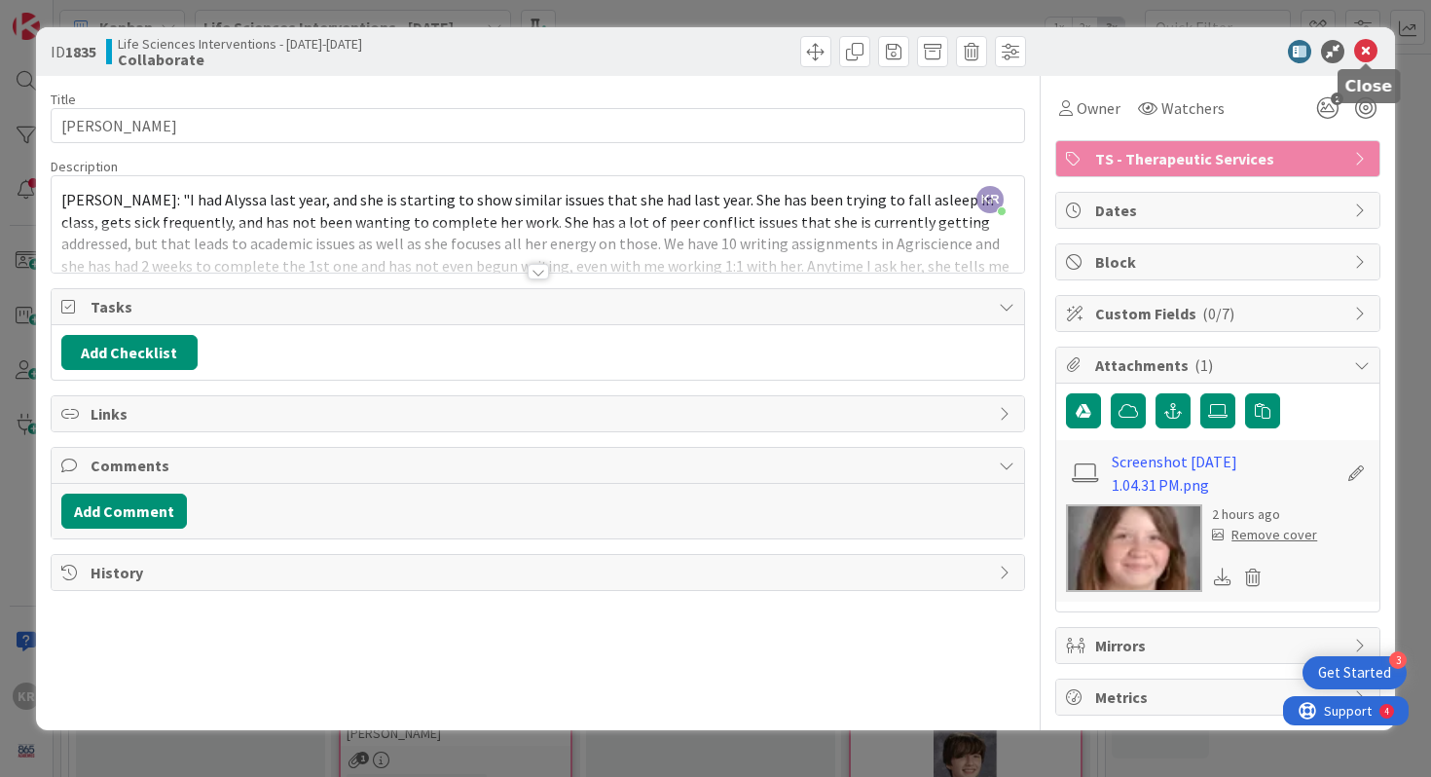
click at [859, 52] on icon at bounding box center [1365, 51] width 23 height 23
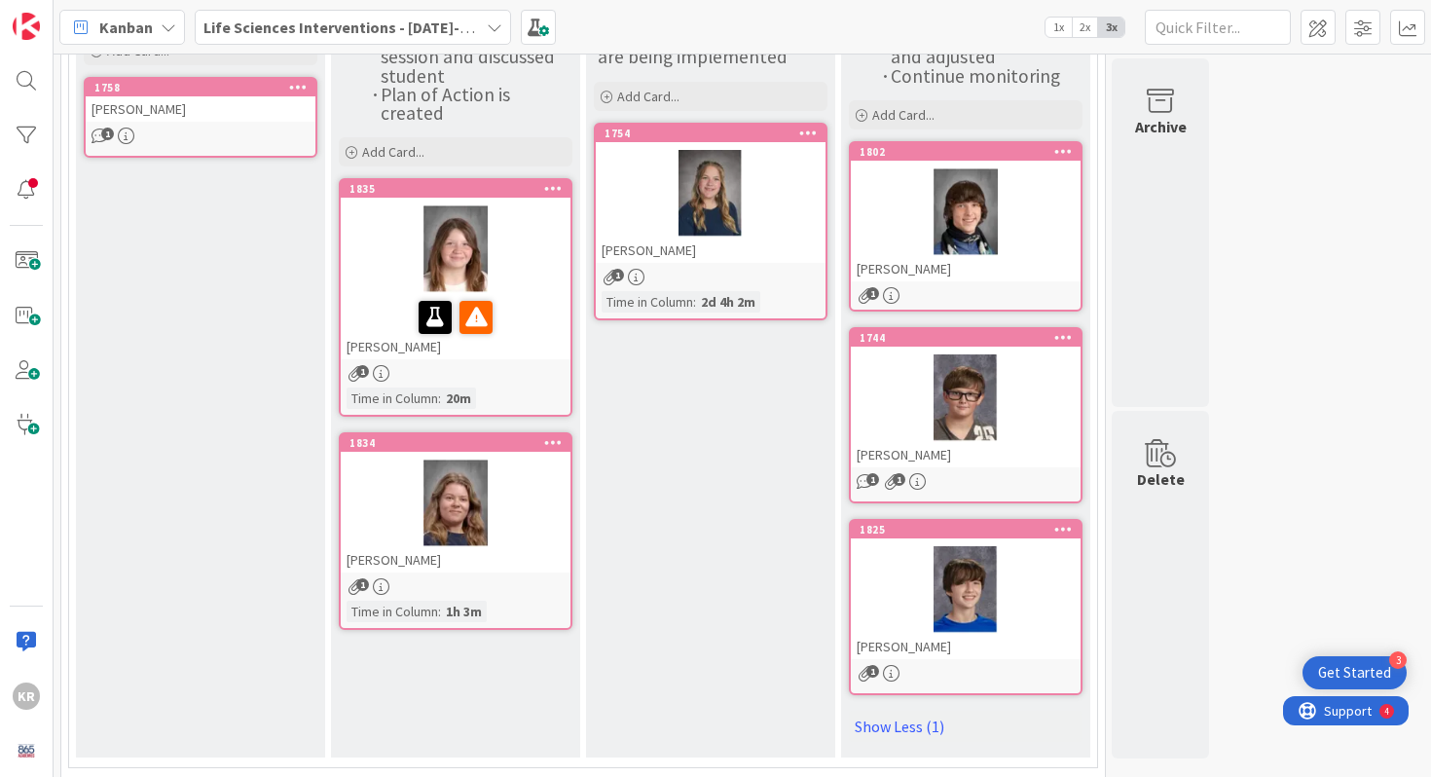
scroll to position [228, 0]
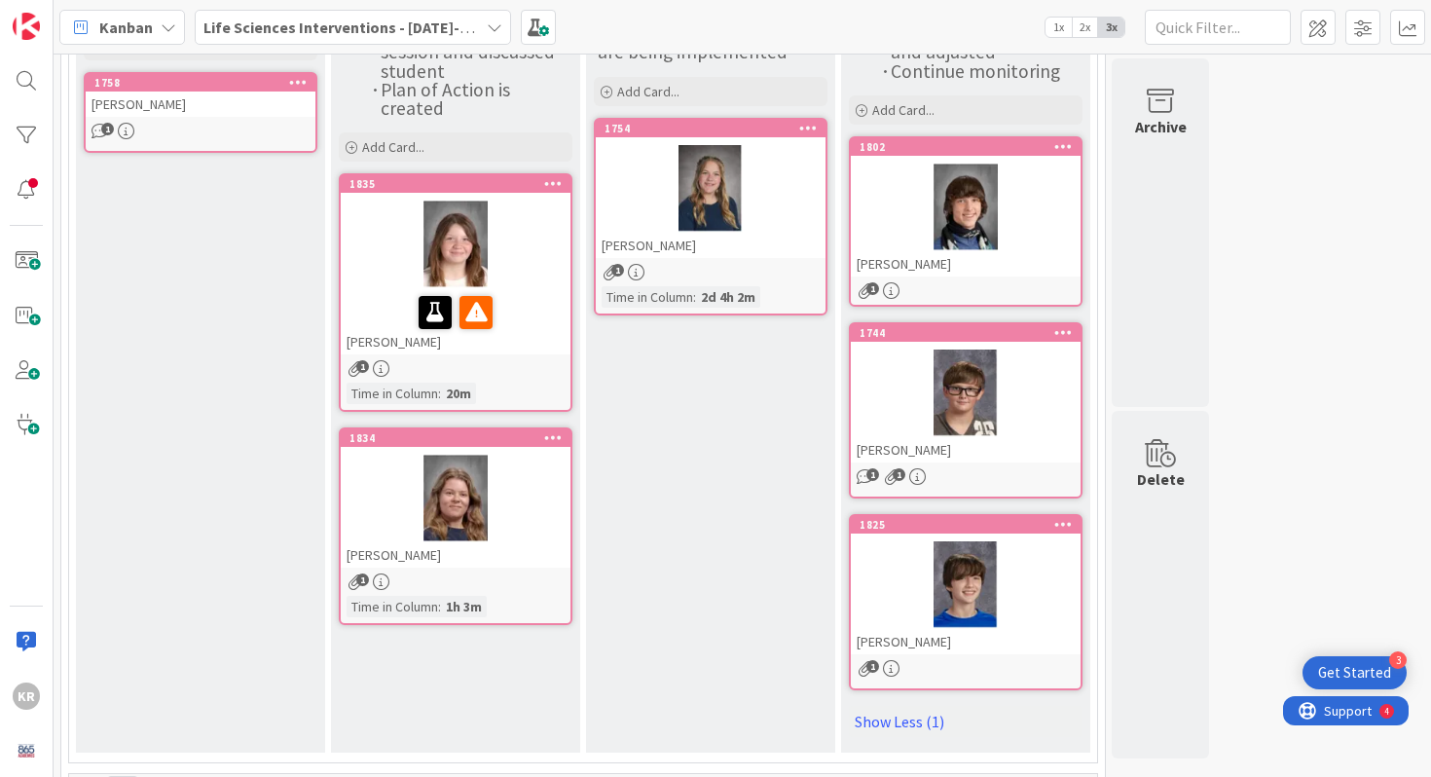
click at [521, 526] on div at bounding box center [456, 499] width 230 height 88
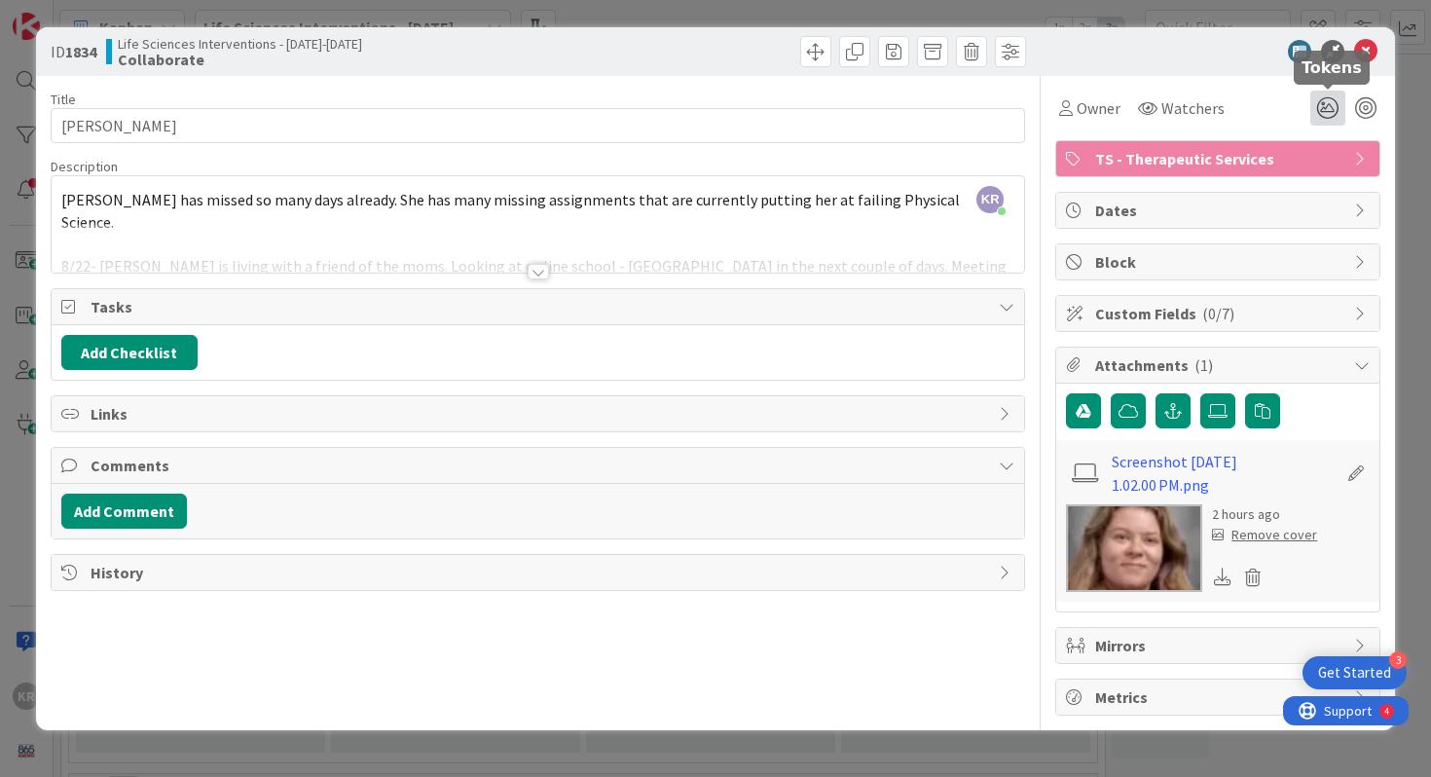
click at [859, 104] on icon at bounding box center [1327, 108] width 35 height 35
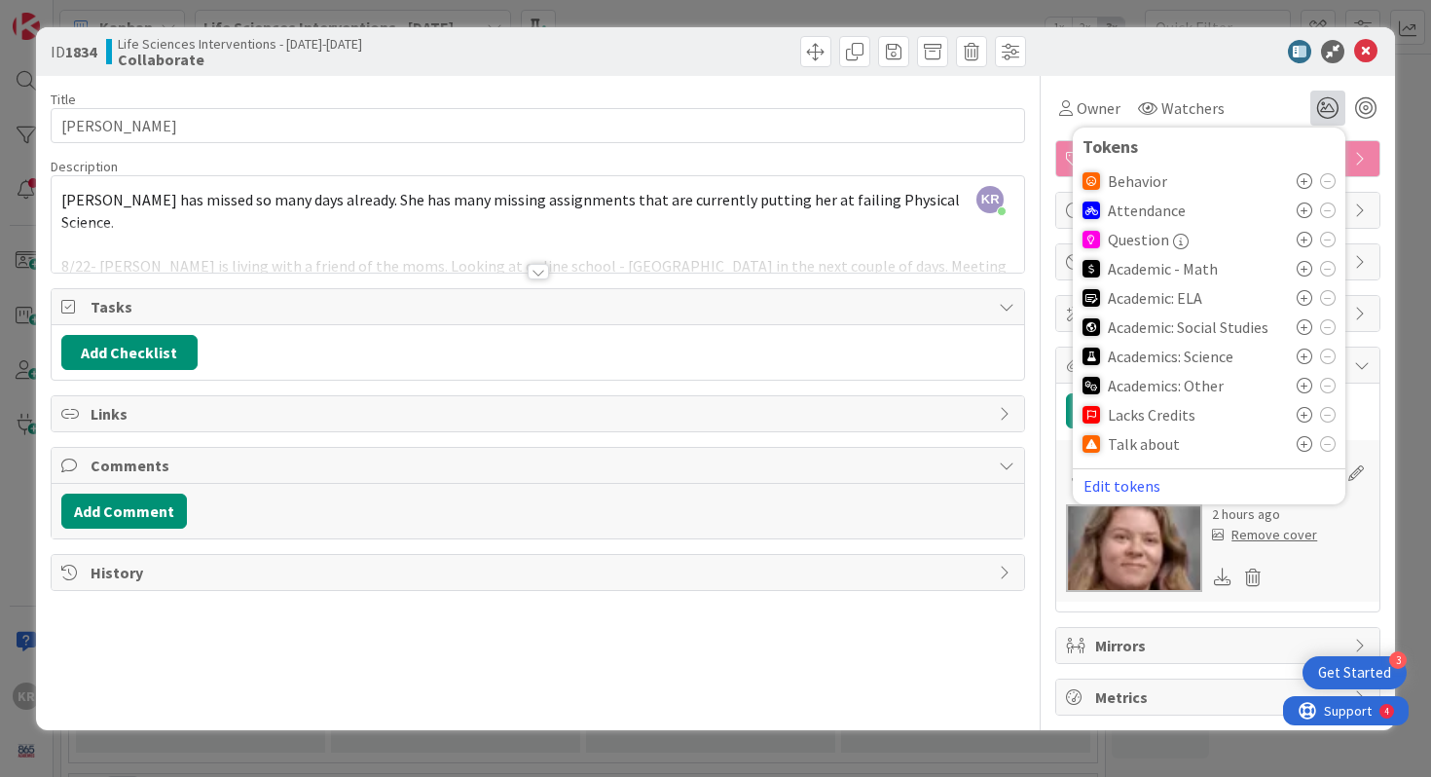
click at [859, 447] on icon at bounding box center [1304, 444] width 16 height 16
click at [859, 215] on icon at bounding box center [1304, 210] width 16 height 16
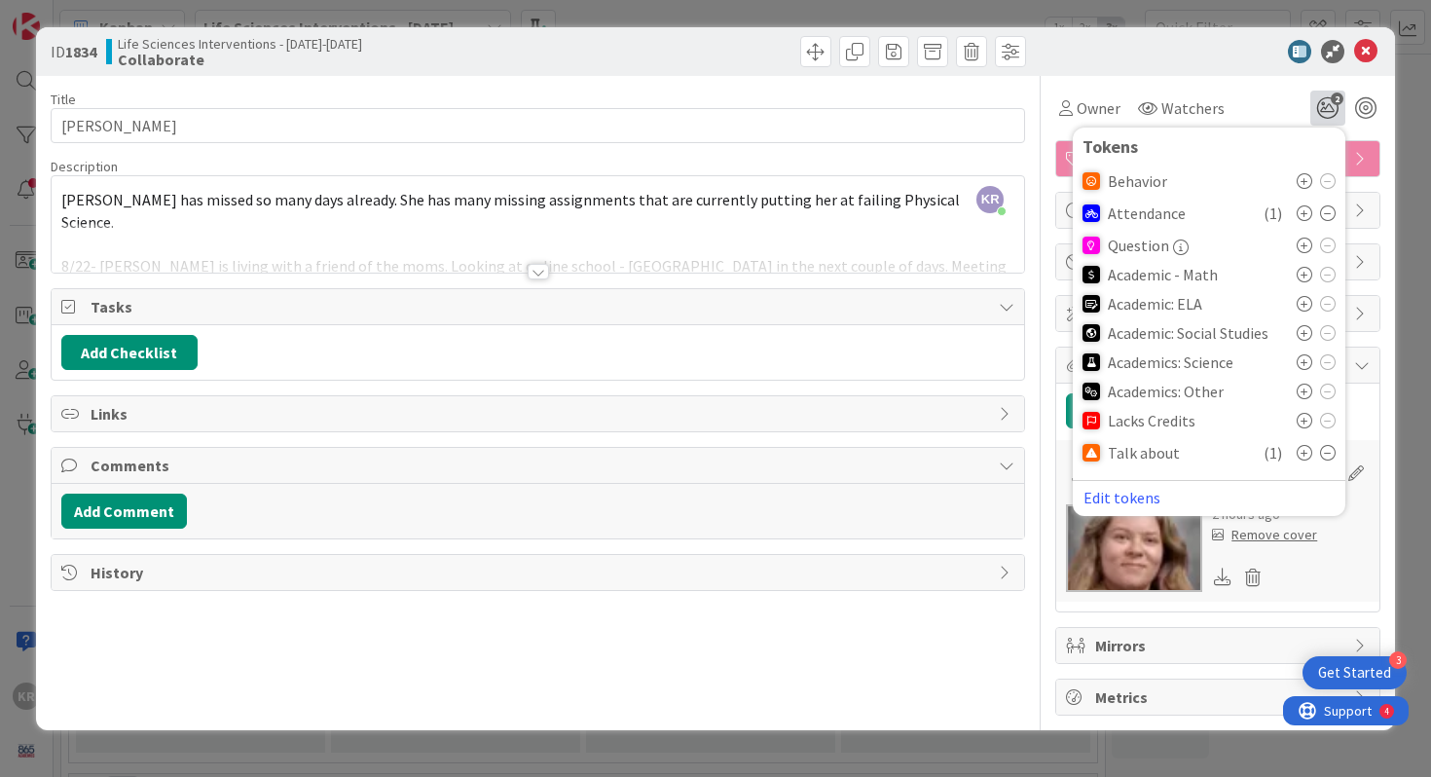
click at [859, 678] on div "Title 17 / 128 [PERSON_NAME] Description KR [PERSON_NAME] just joined [PERSON_N…" at bounding box center [538, 395] width 975 height 639
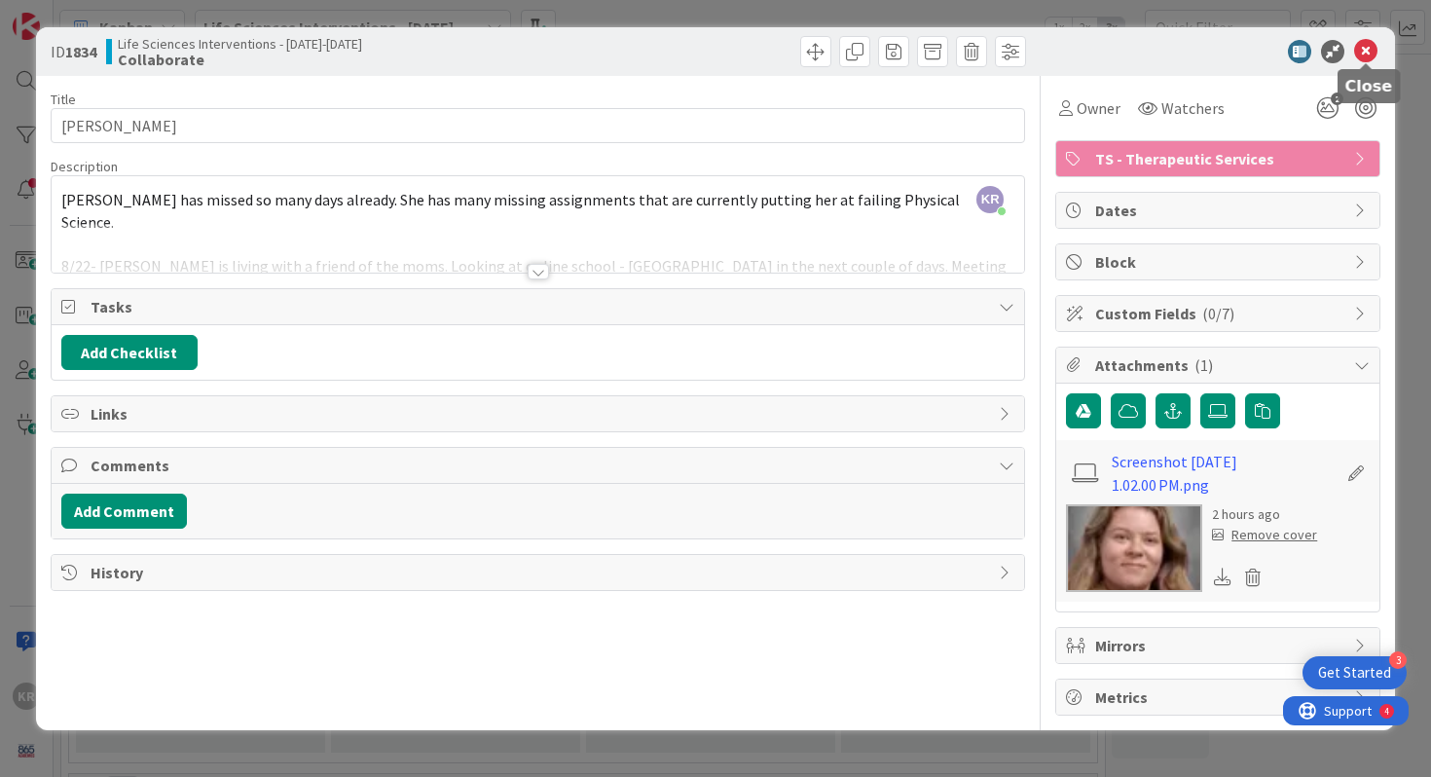
click at [859, 61] on icon at bounding box center [1365, 51] width 23 height 23
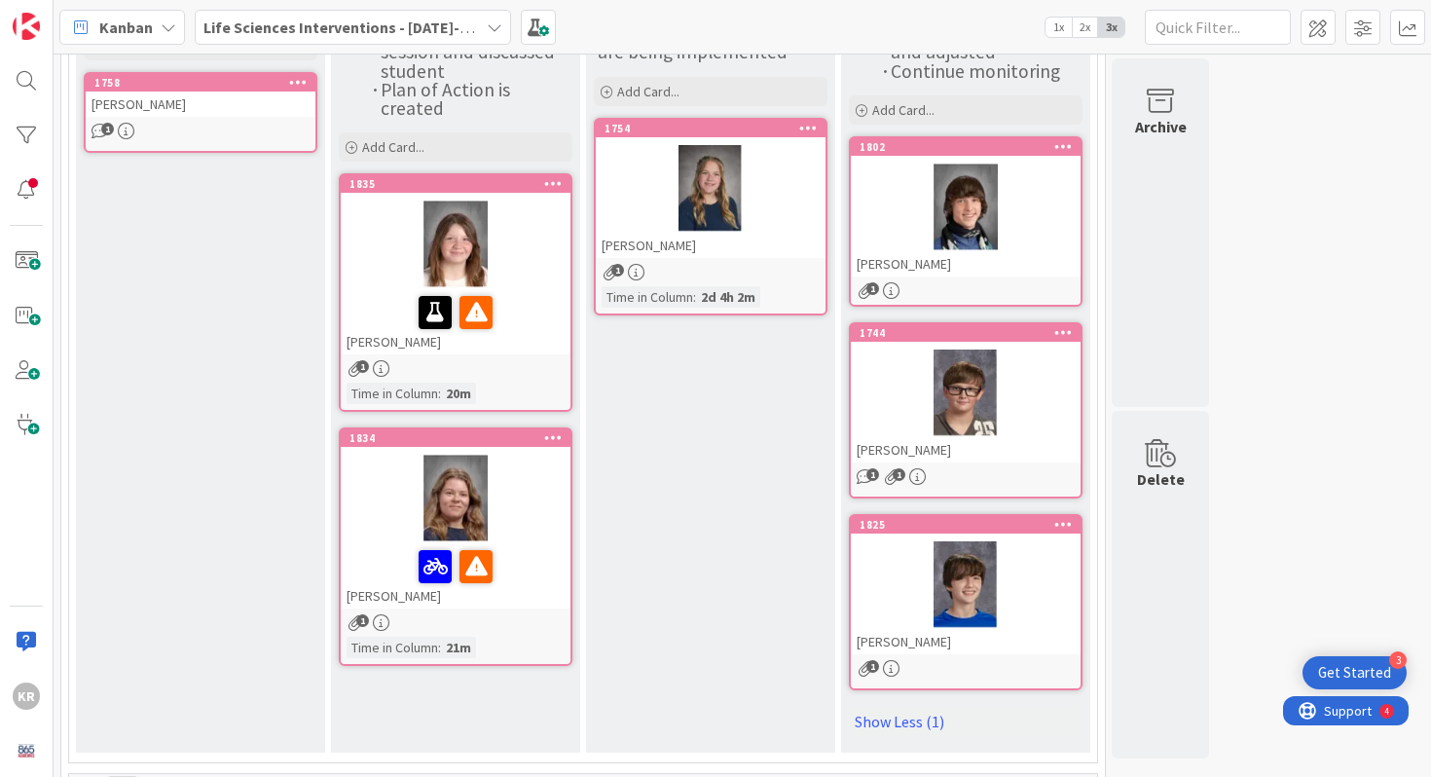
click at [734, 266] on div "1" at bounding box center [711, 272] width 230 height 17
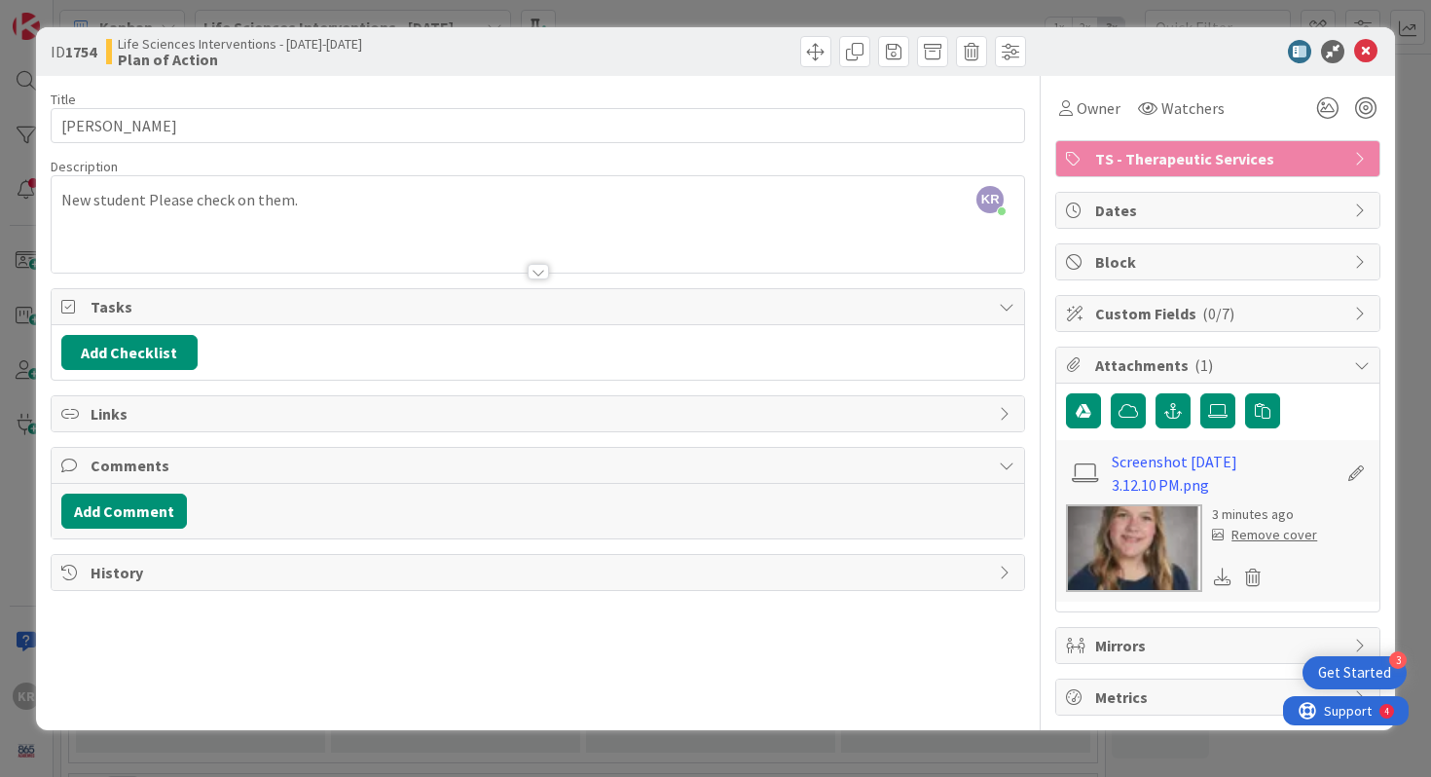
click at [859, 166] on div "TS - Therapeutic Services" at bounding box center [1217, 158] width 323 height 35
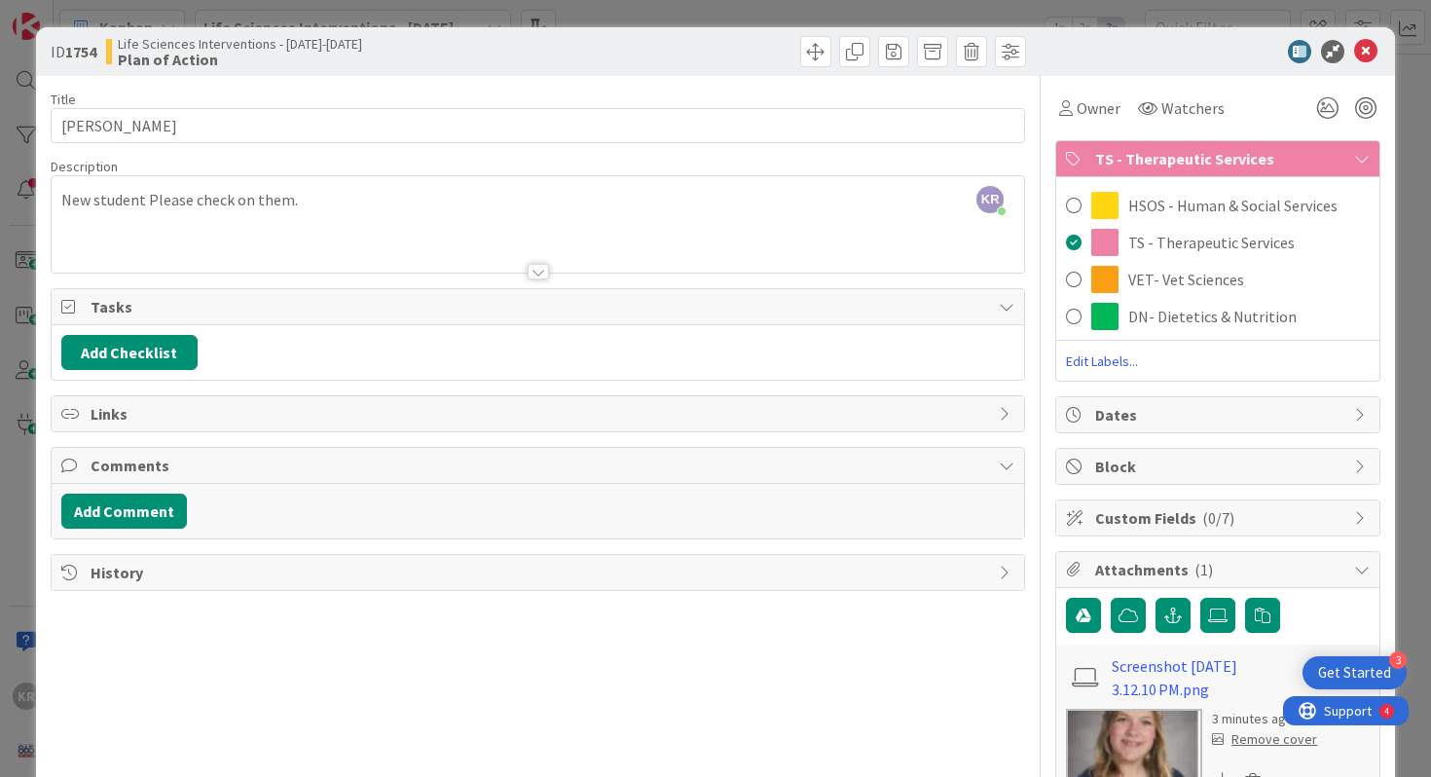
click at [859, 166] on div "TS - Therapeutic Services" at bounding box center [1217, 159] width 323 height 36
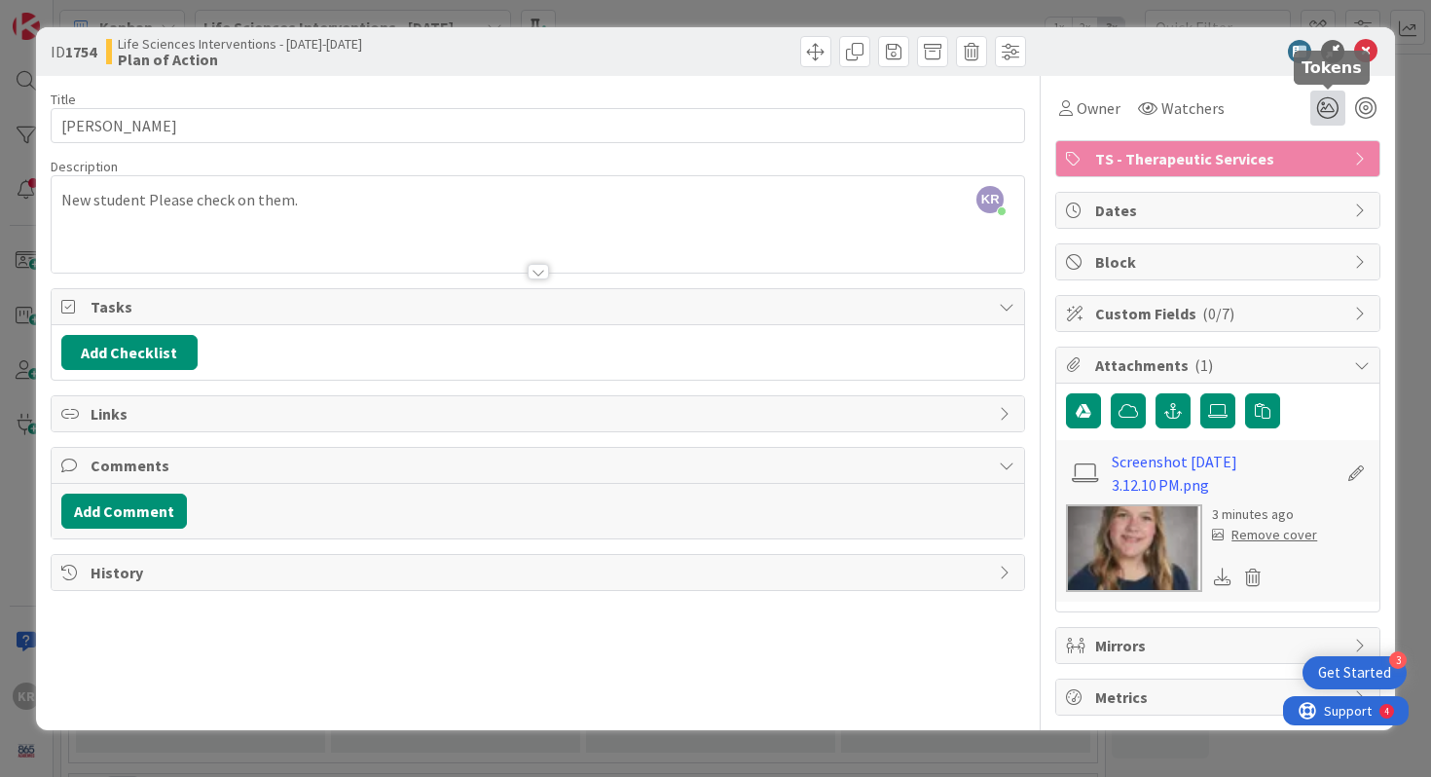
click at [859, 108] on icon at bounding box center [1327, 108] width 35 height 35
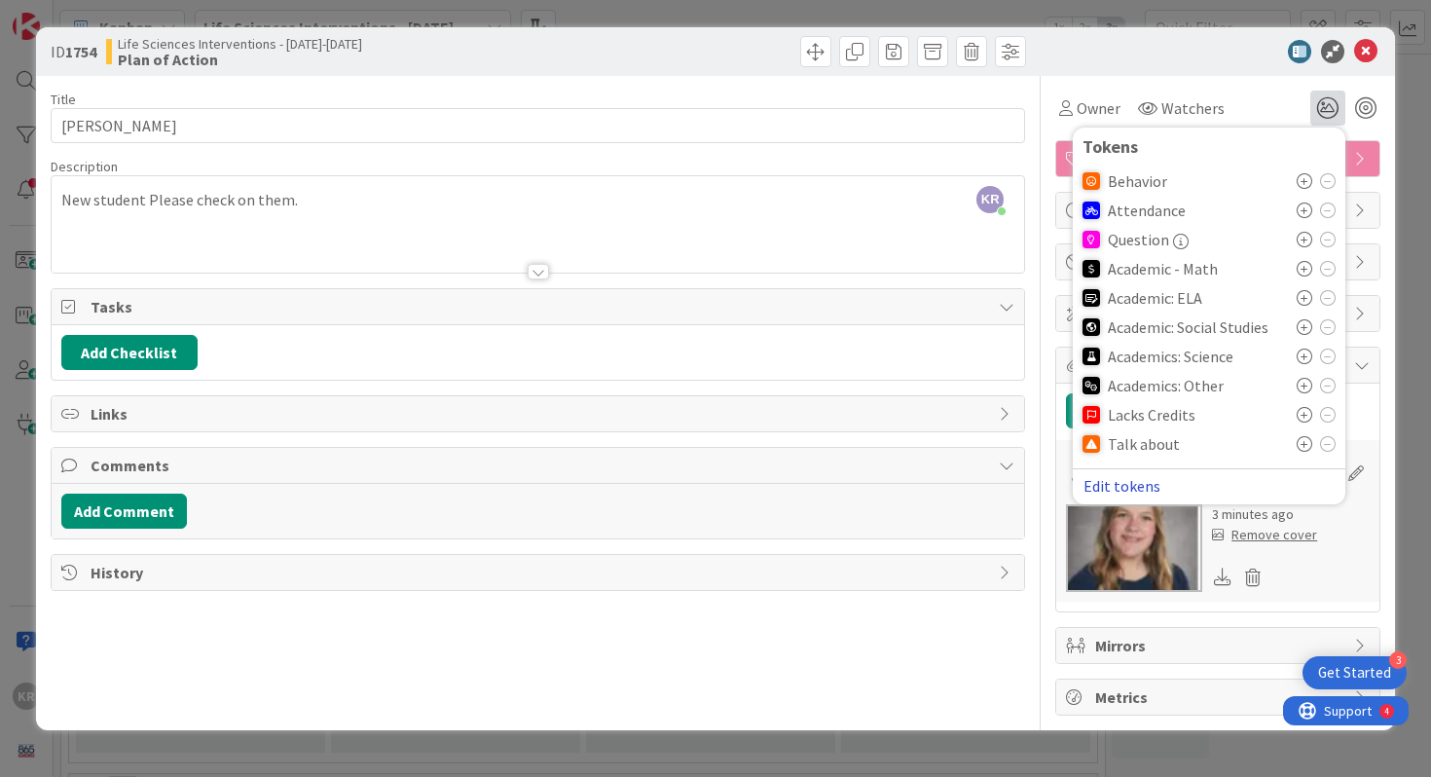
click at [859, 491] on button "Edit tokens" at bounding box center [1121, 486] width 79 height 18
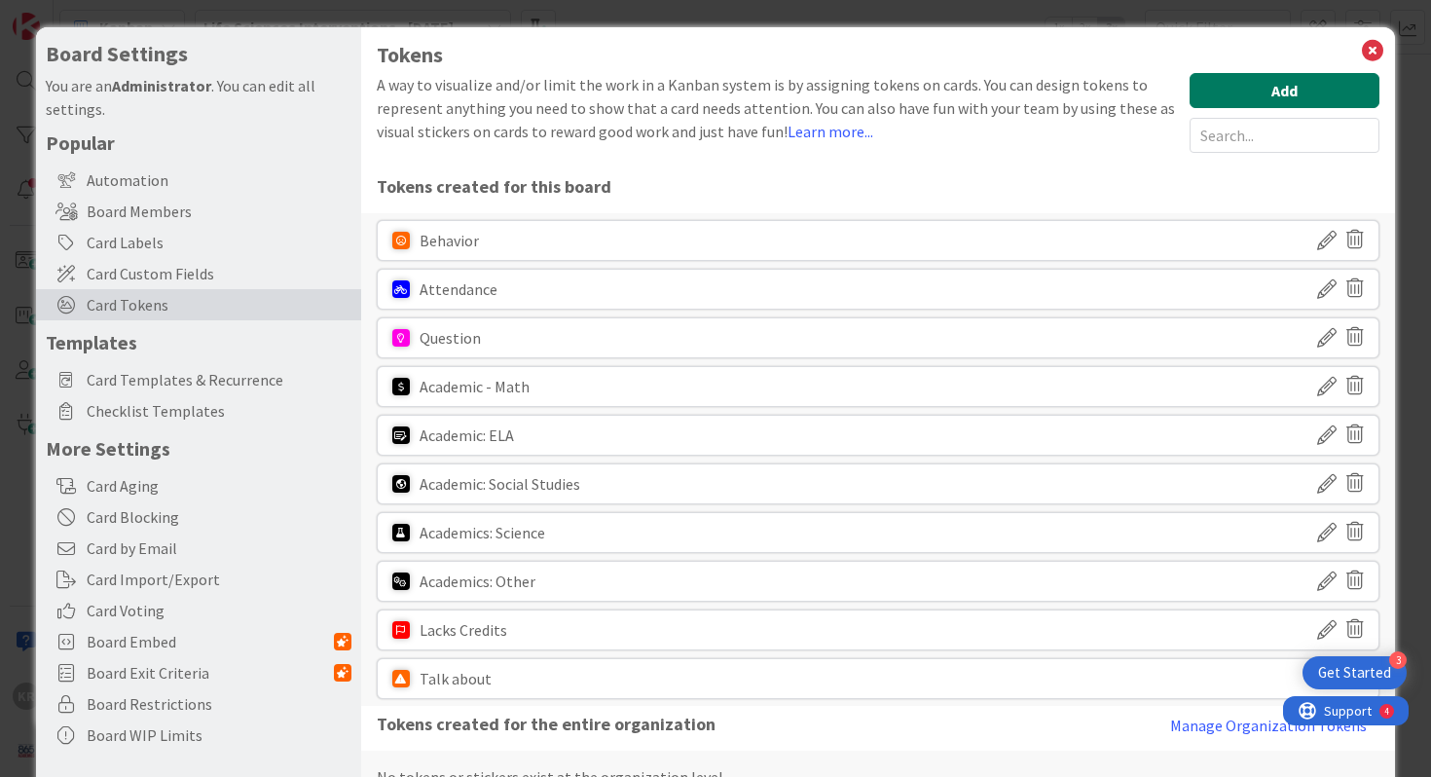
click at [859, 87] on button "Add" at bounding box center [1284, 90] width 190 height 35
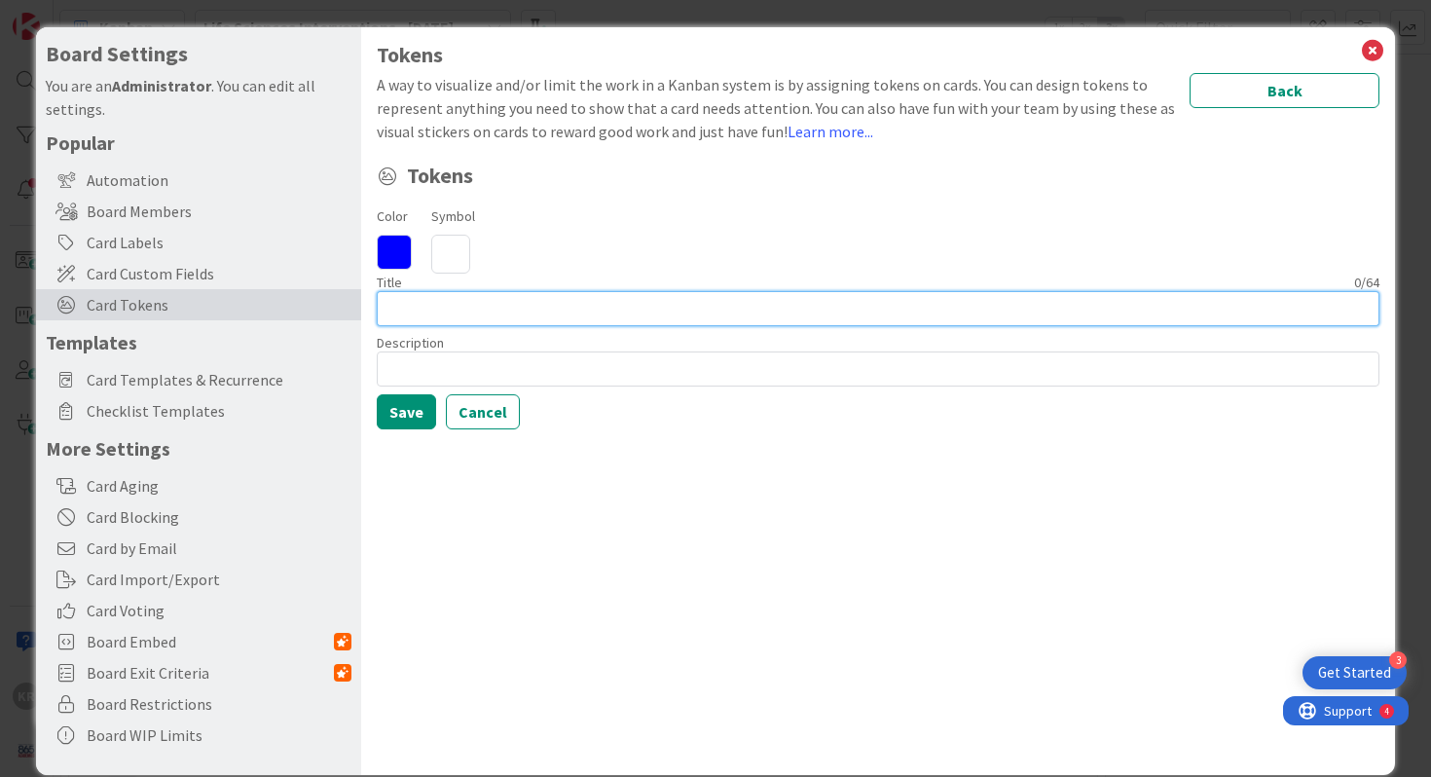
click at [702, 319] on input at bounding box center [878, 308] width 1003 height 35
type input "Follow up"
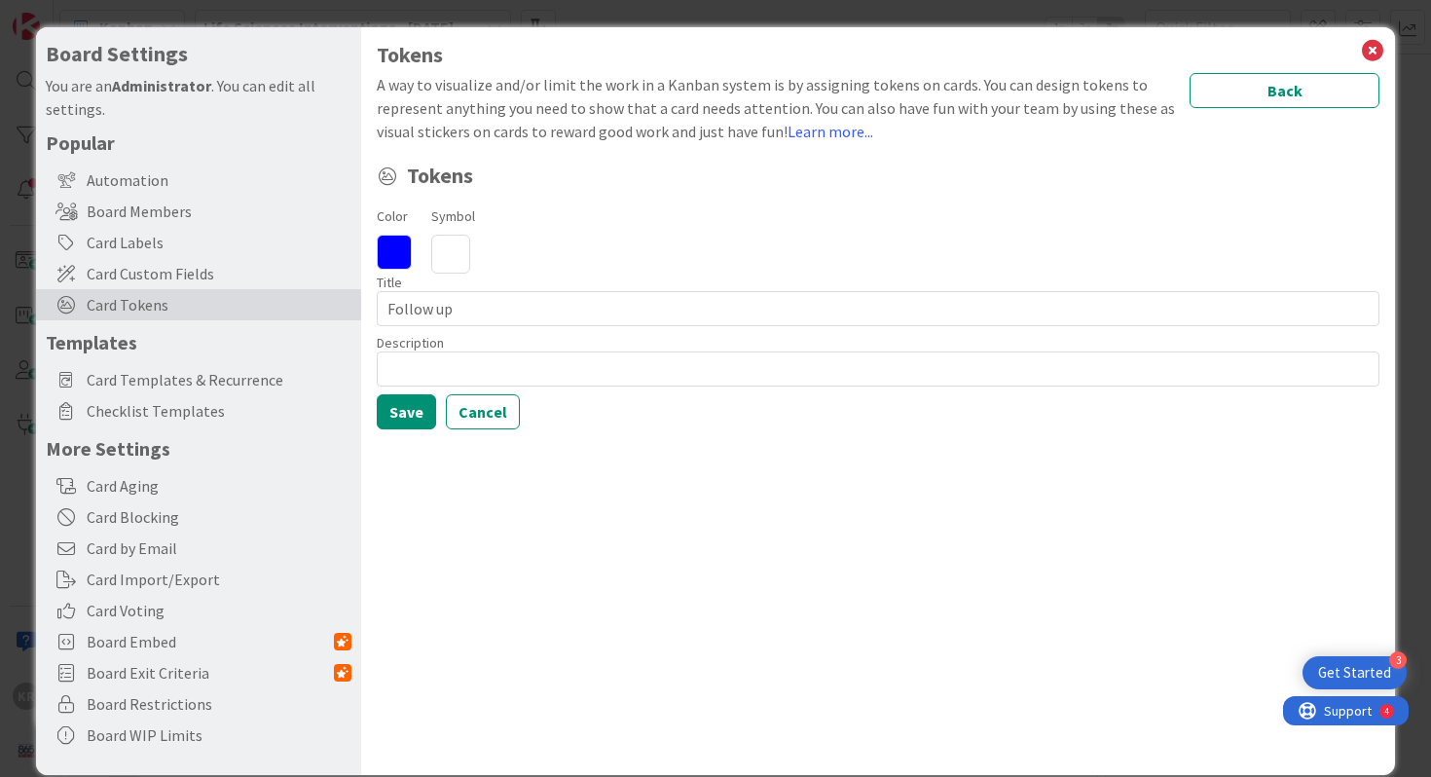
click at [466, 262] on icon at bounding box center [450, 254] width 39 height 39
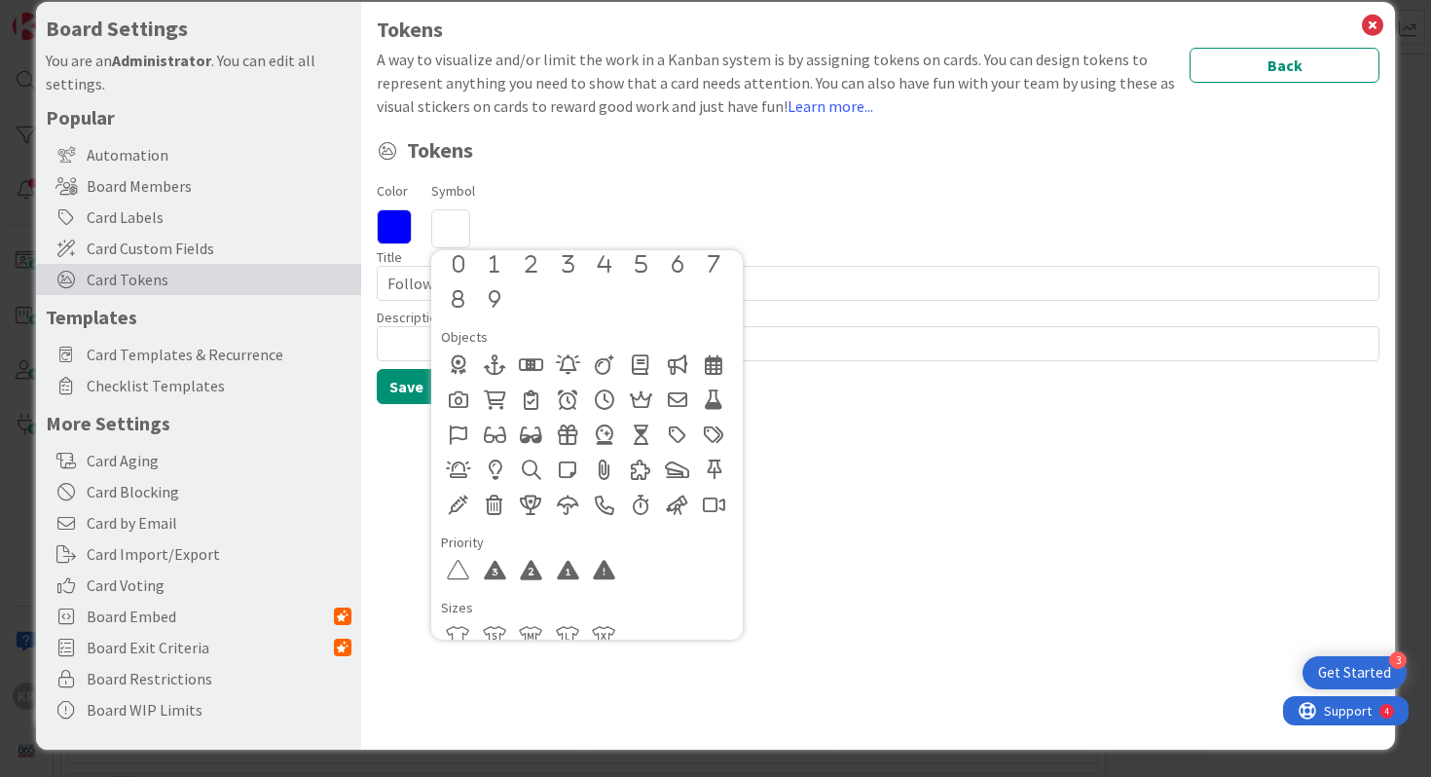
scroll to position [853, 0]
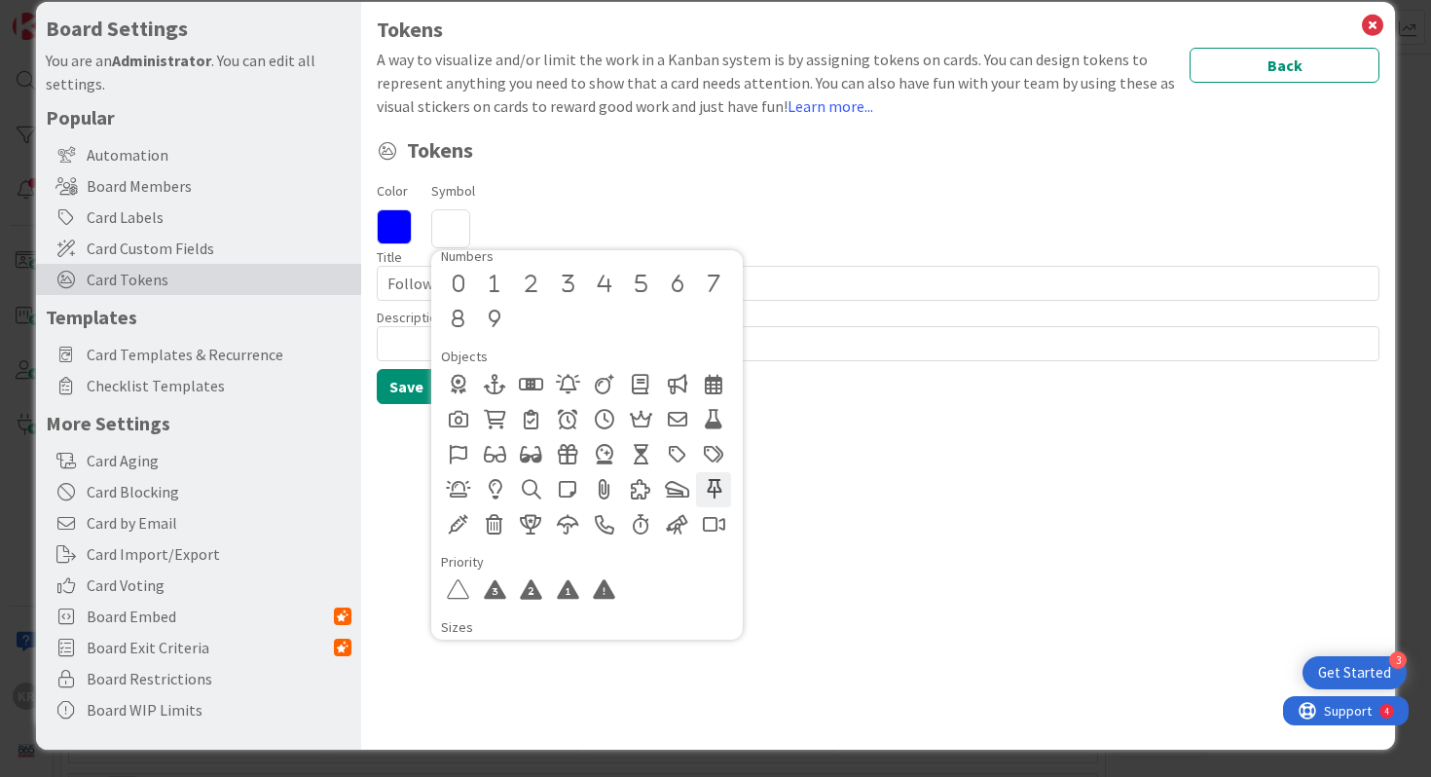
click at [712, 483] on div at bounding box center [713, 489] width 35 height 35
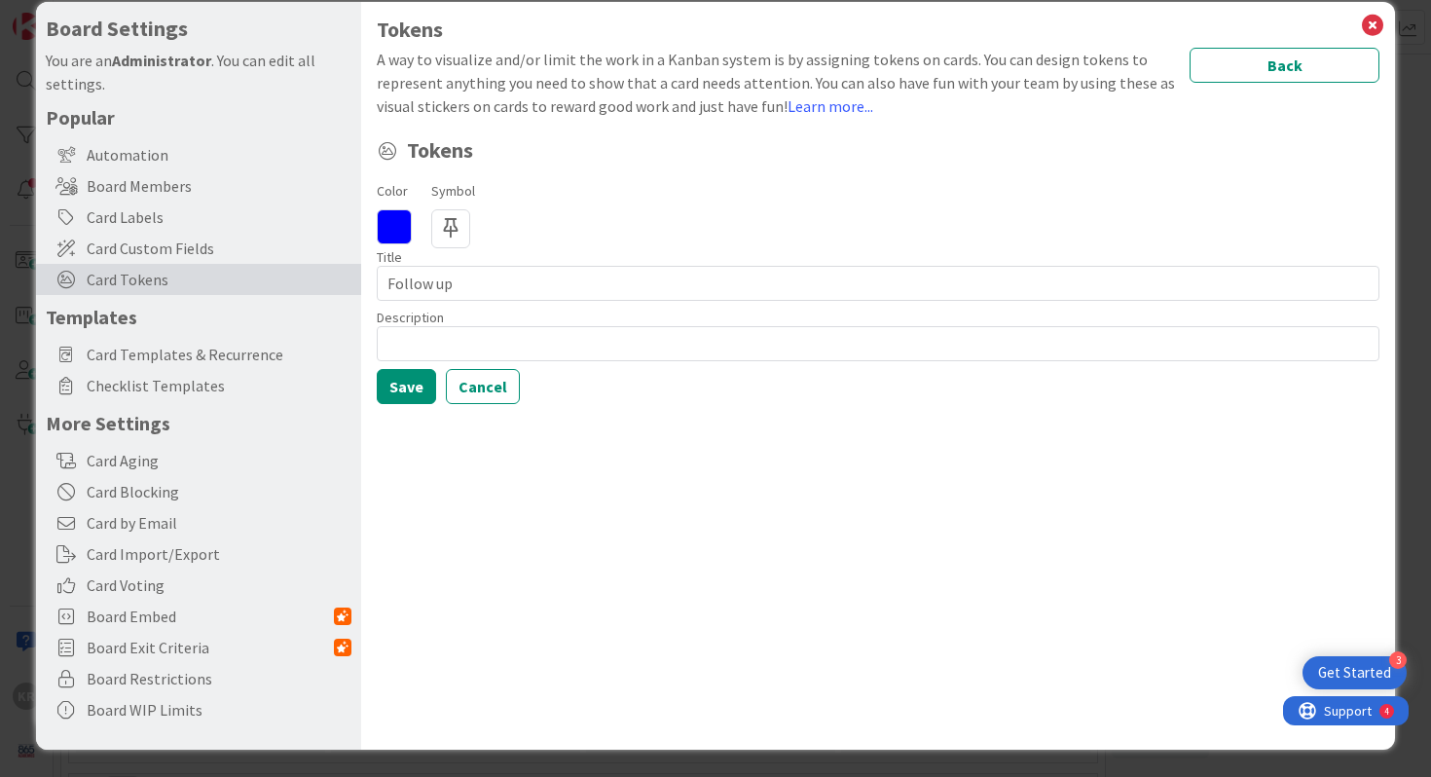
click at [414, 243] on div "Color Symbol Regular Solid Animals Buildings & Furniture Business & Industries …" at bounding box center [878, 213] width 1003 height 70
click at [401, 234] on icon at bounding box center [394, 226] width 35 height 35
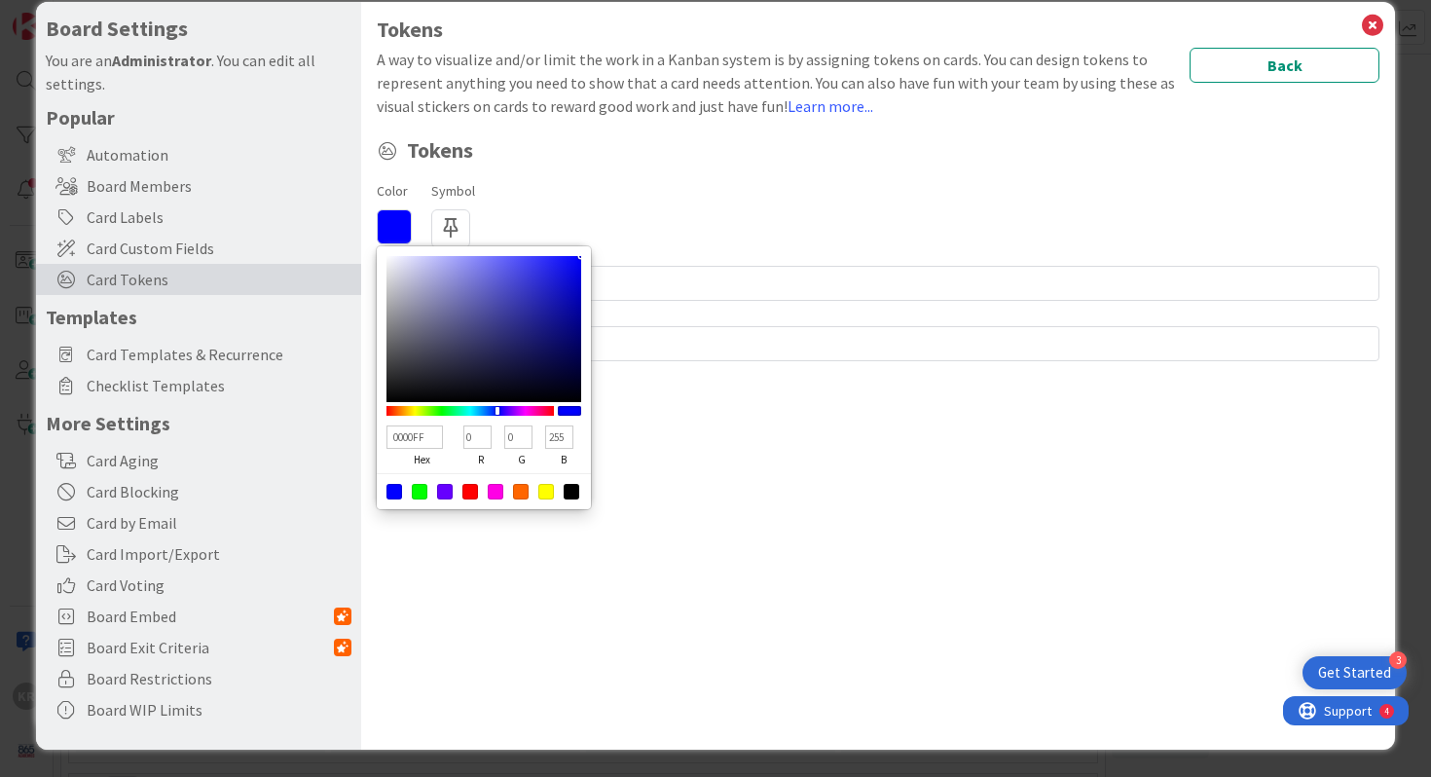
type input "000DFF"
type input "13"
type input "0004FF"
type input "4"
type input "0E00FF"
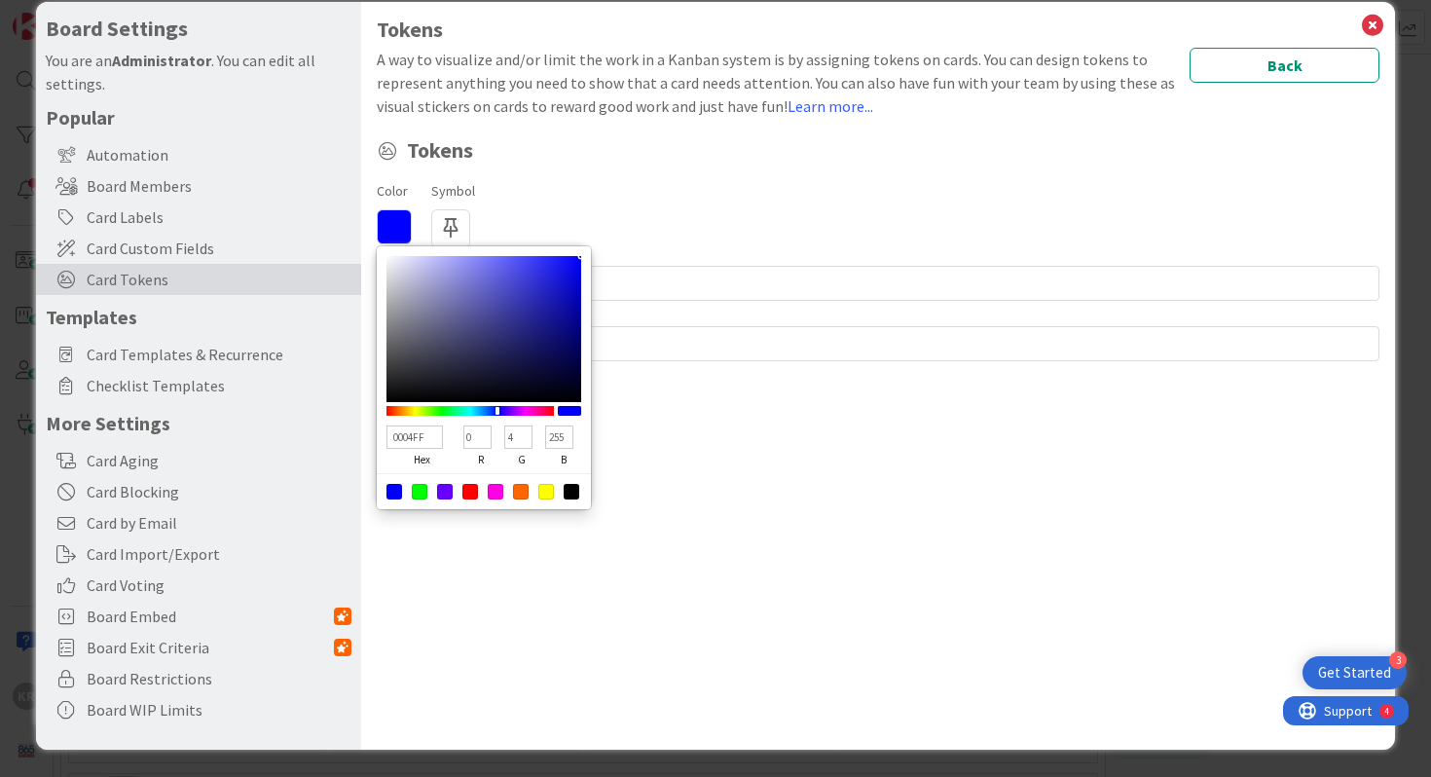
type input "14"
type input "0"
type input "2900FF"
type input "41"
type input "3B00FF"
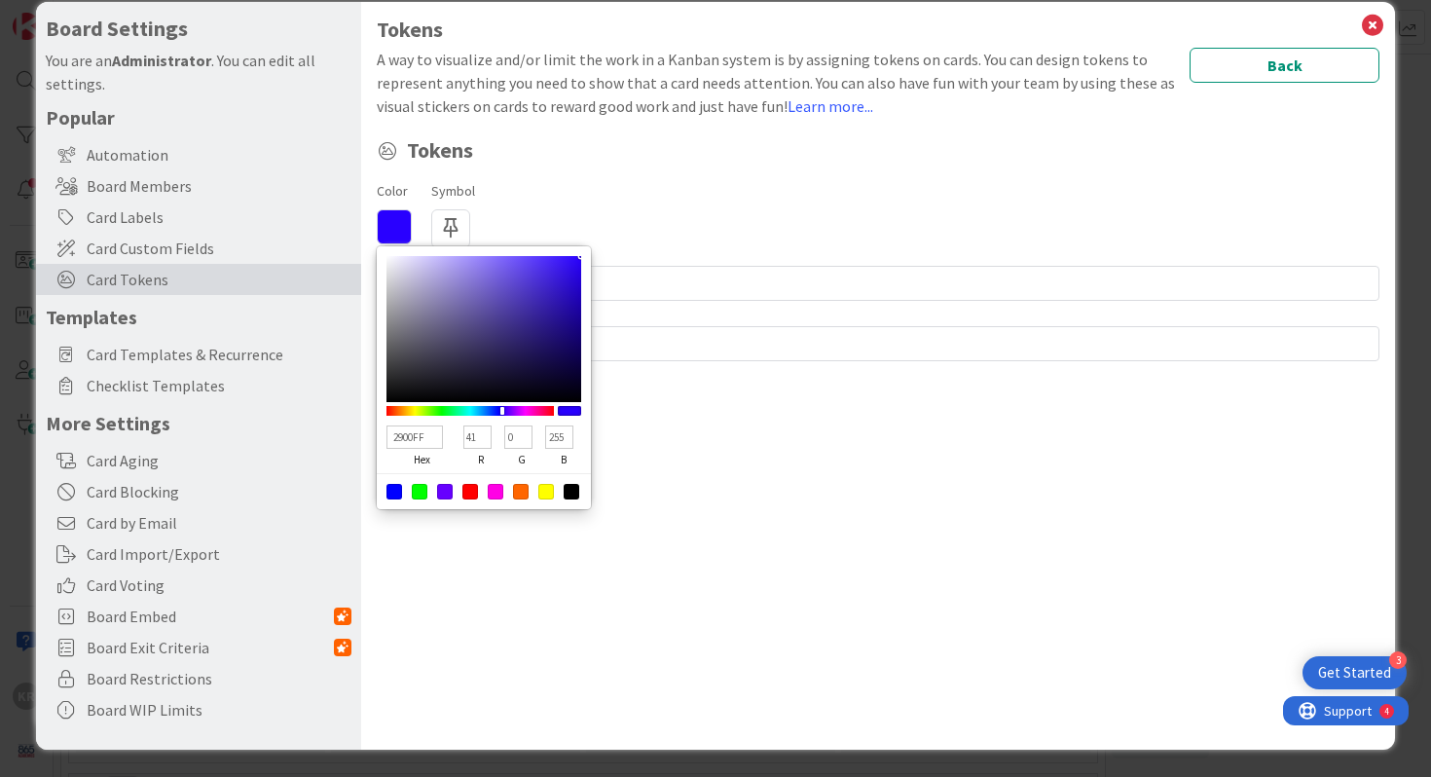
type input "59"
type input "4300FF"
type input "67"
type input "4C00FF"
type input "76"
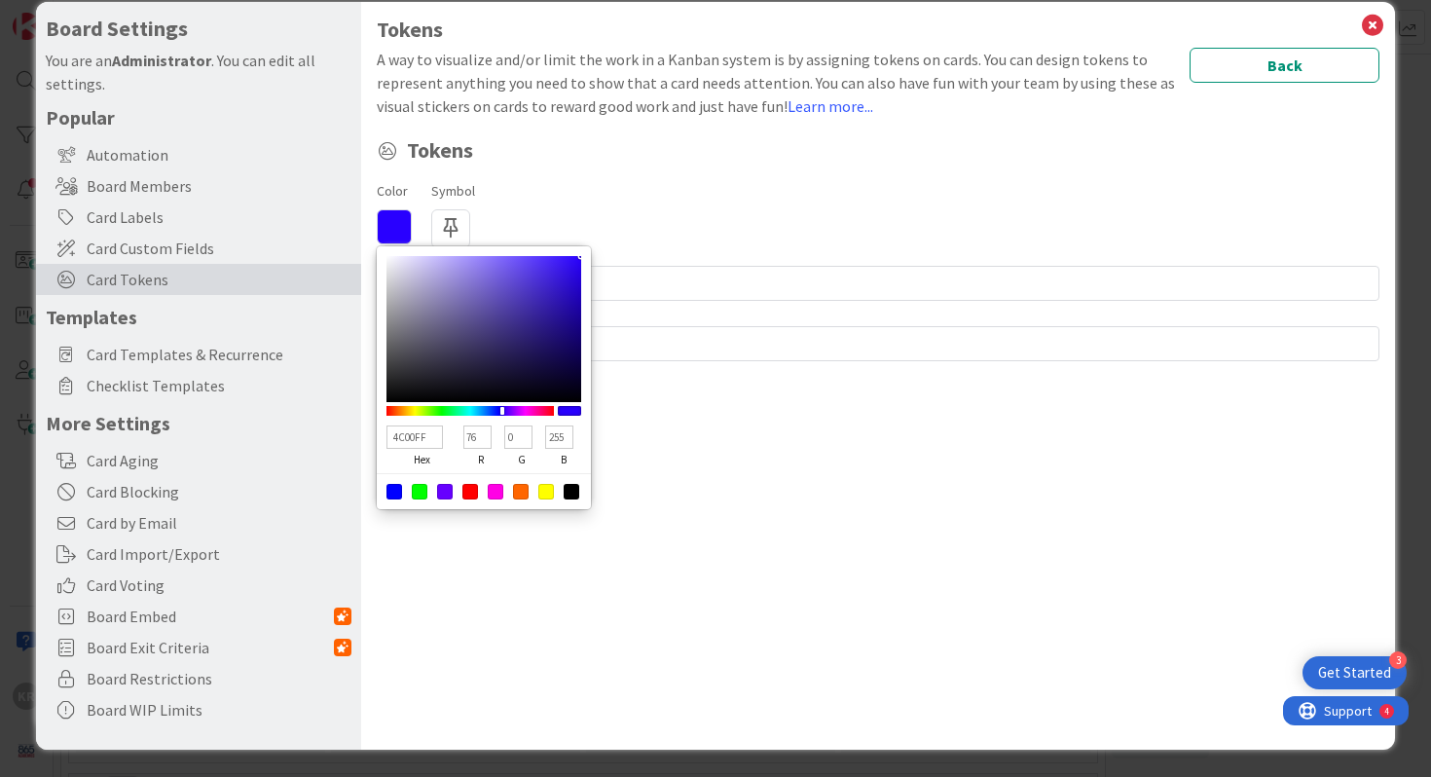
type input "5500FF"
type input "85"
type input "5E00FF"
type input "94"
type input "7000FF"
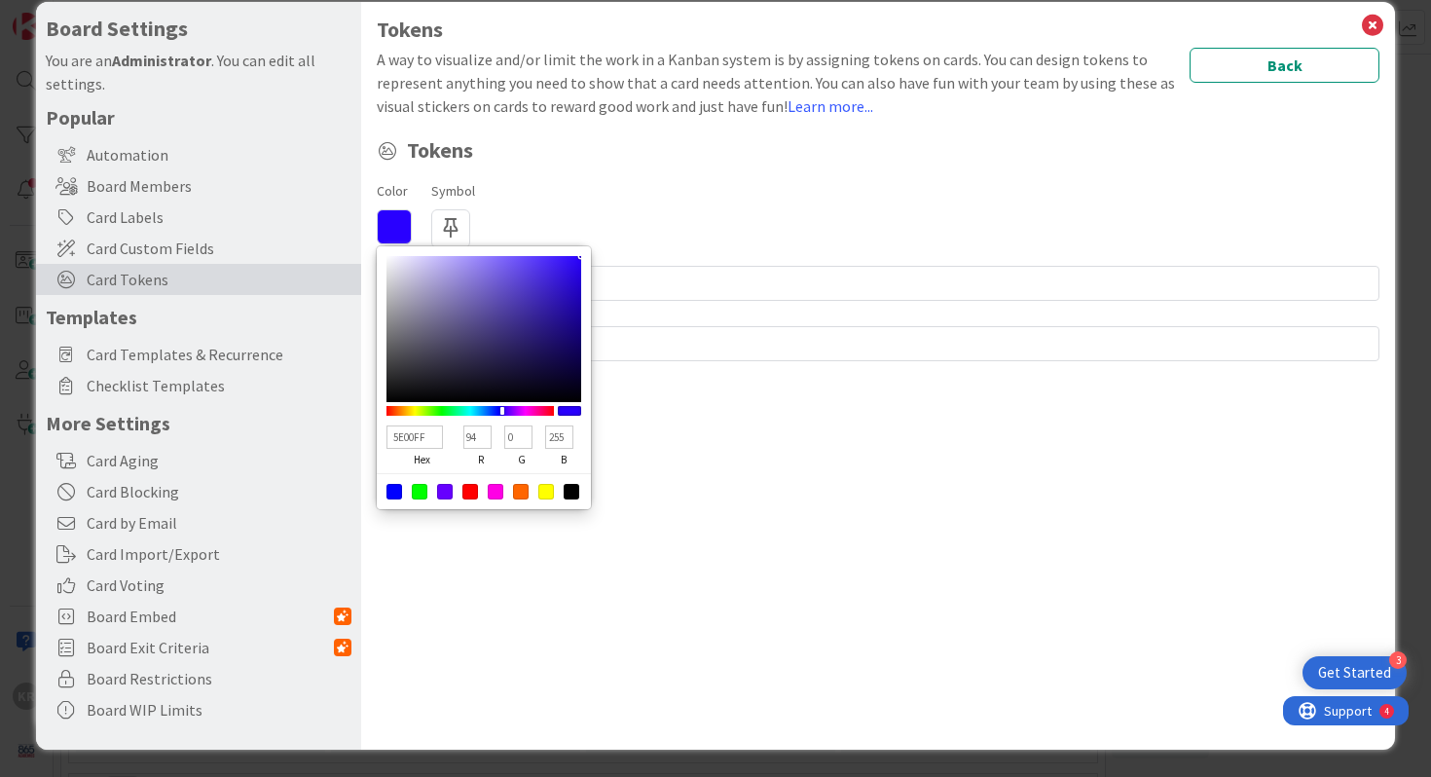
type input "112"
type input "8200FF"
type input "130"
type input "9400FF"
type input "148"
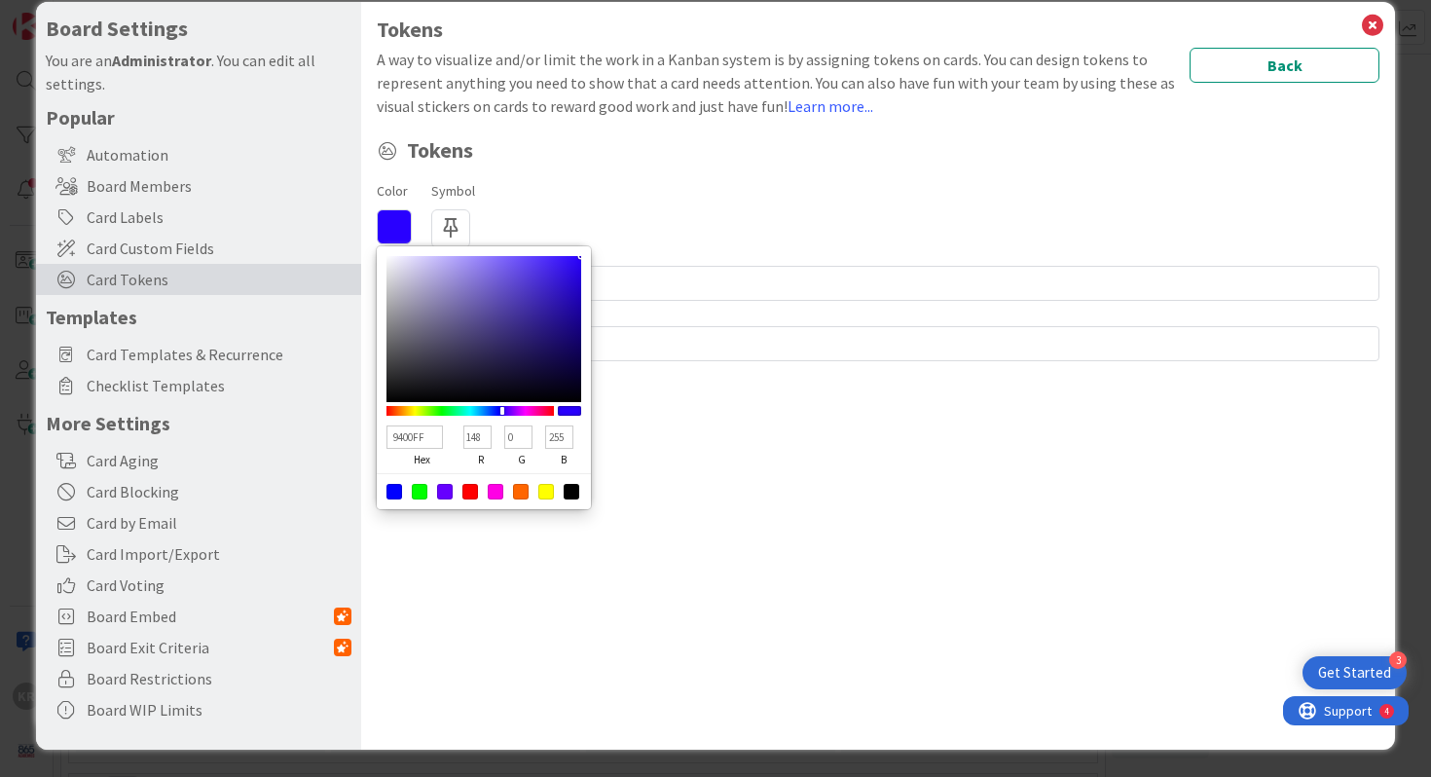
type input "9C00FF"
type input "156"
type input "A500FF"
type input "165"
type input "AE00FF"
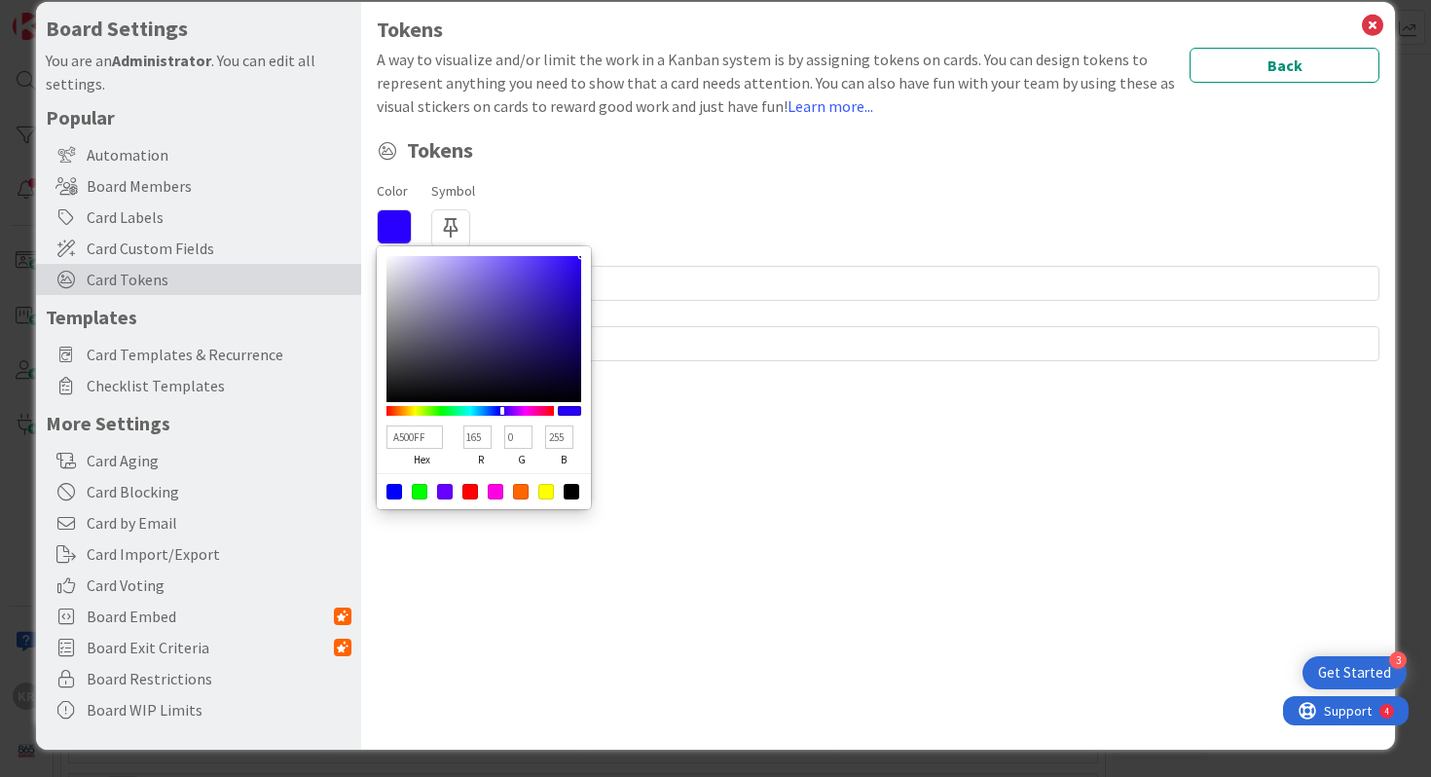
type input "174"
type input "C000FF"
type input "192"
type input "D200FF"
type input "210"
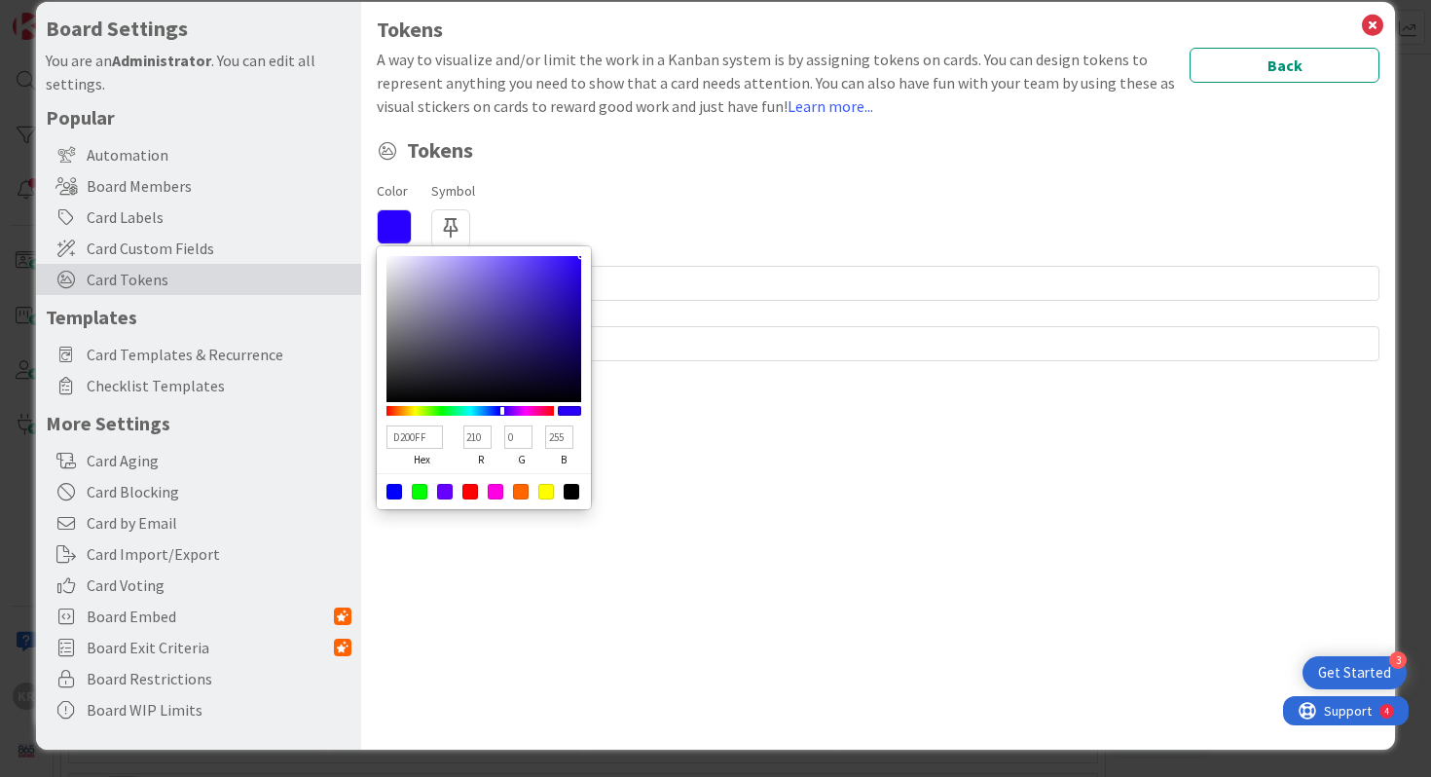
type input "DB00FF"
type input "219"
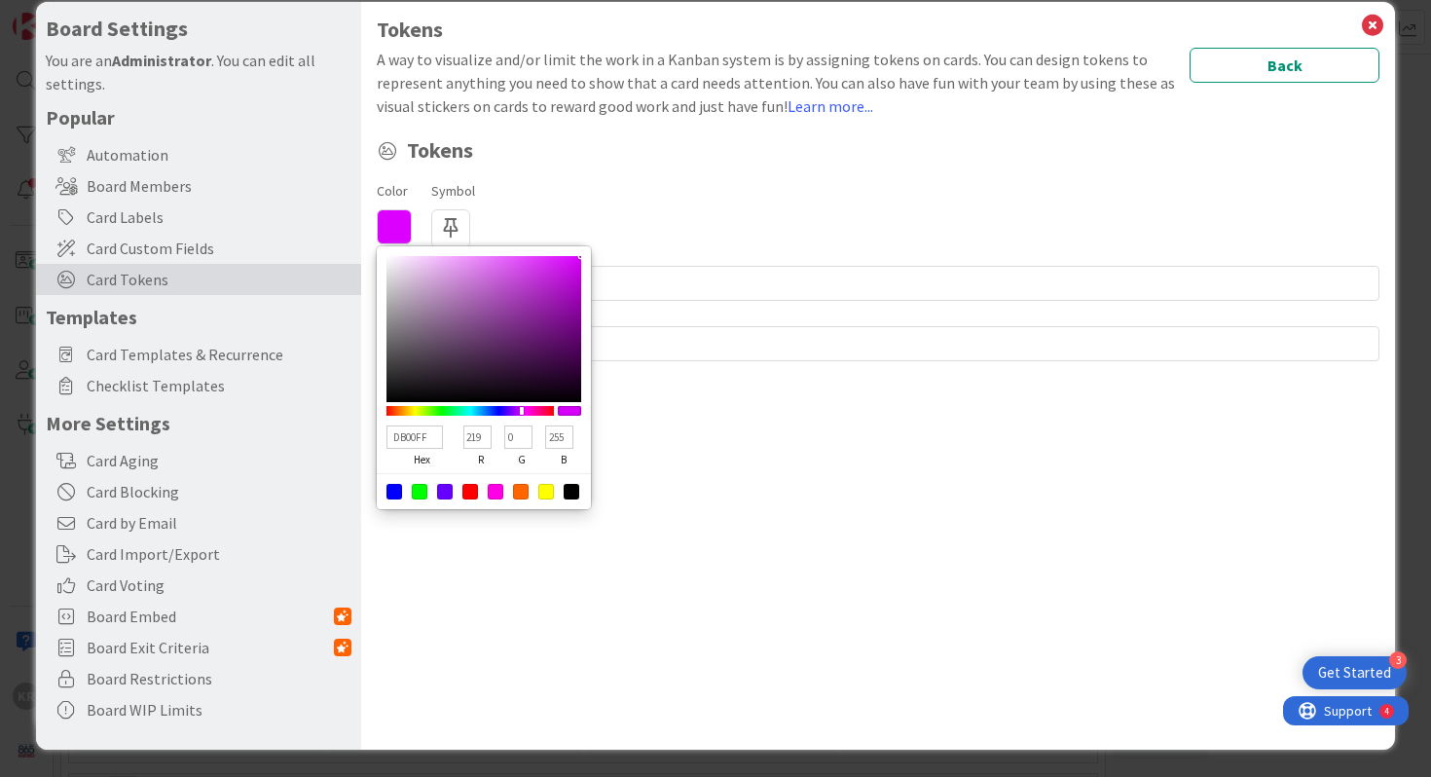
type input "E400FF"
type input "228"
type input "EC00FF"
type input "236"
type input "F500FF"
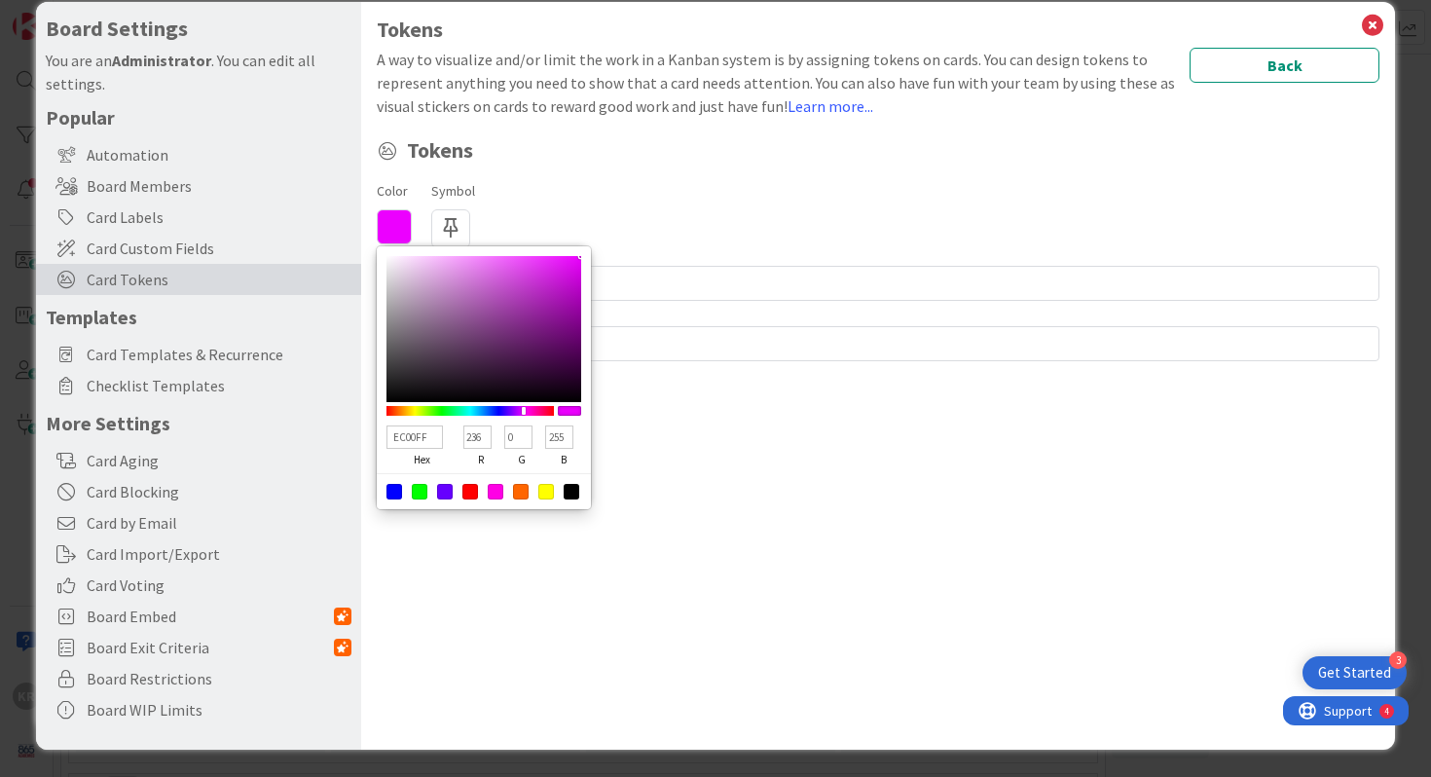
type input "245"
type input "FE00FF"
type input "254"
type input "FF00F7"
type input "255"
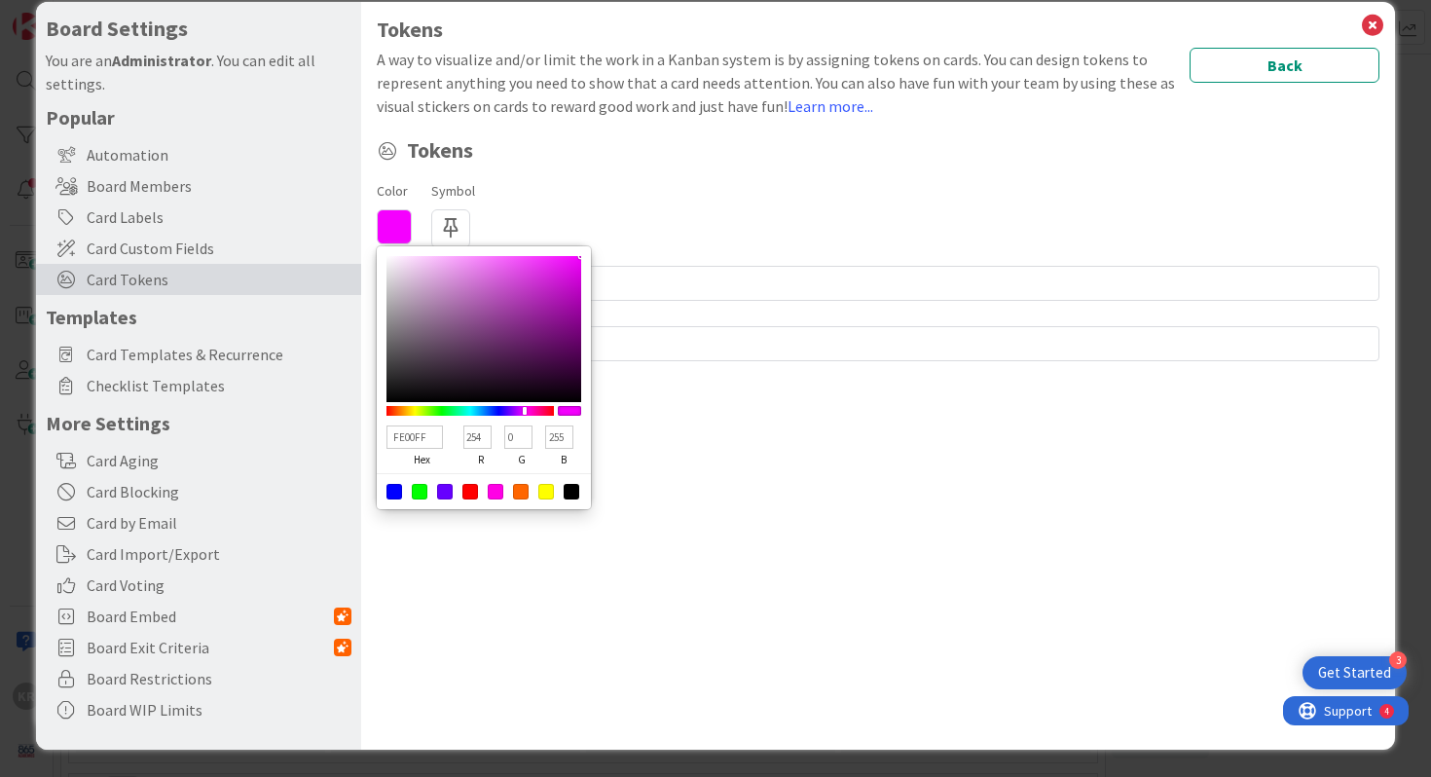
type input "247"
type input "FF00EE"
type input "238"
type input "FF00E5"
type input "229"
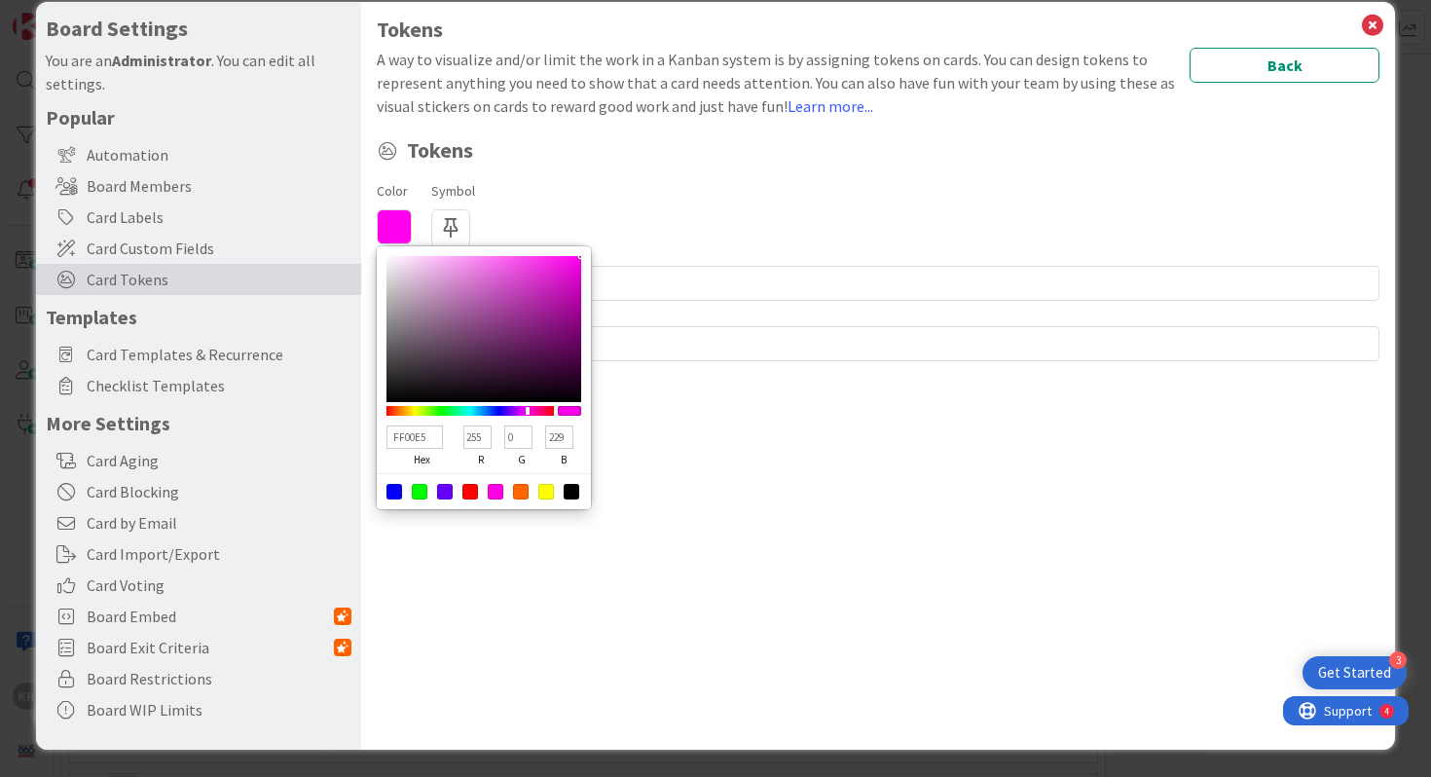
type input "FF00D3"
type input "211"
type input "FF00C1"
type input "193"
type input "FF00A7"
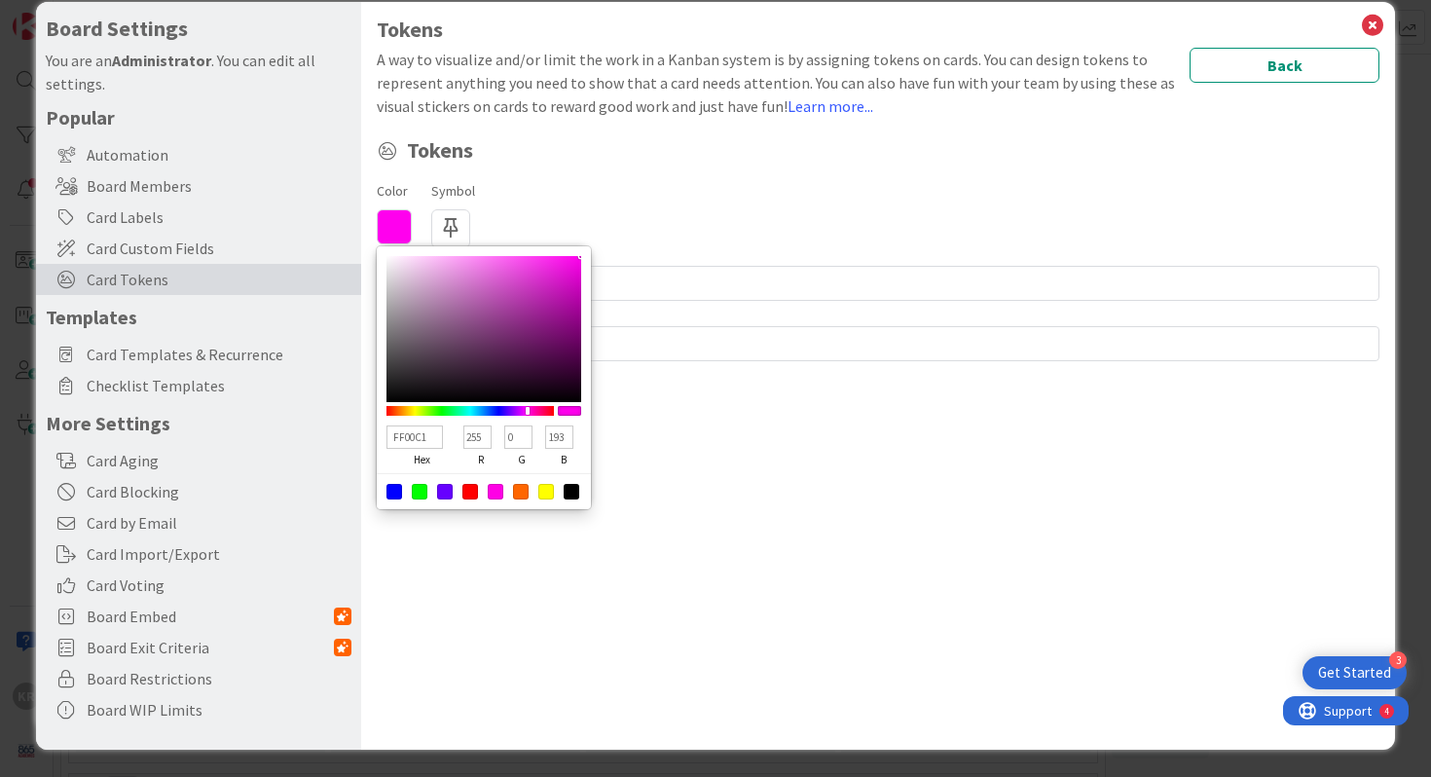
type input "167"
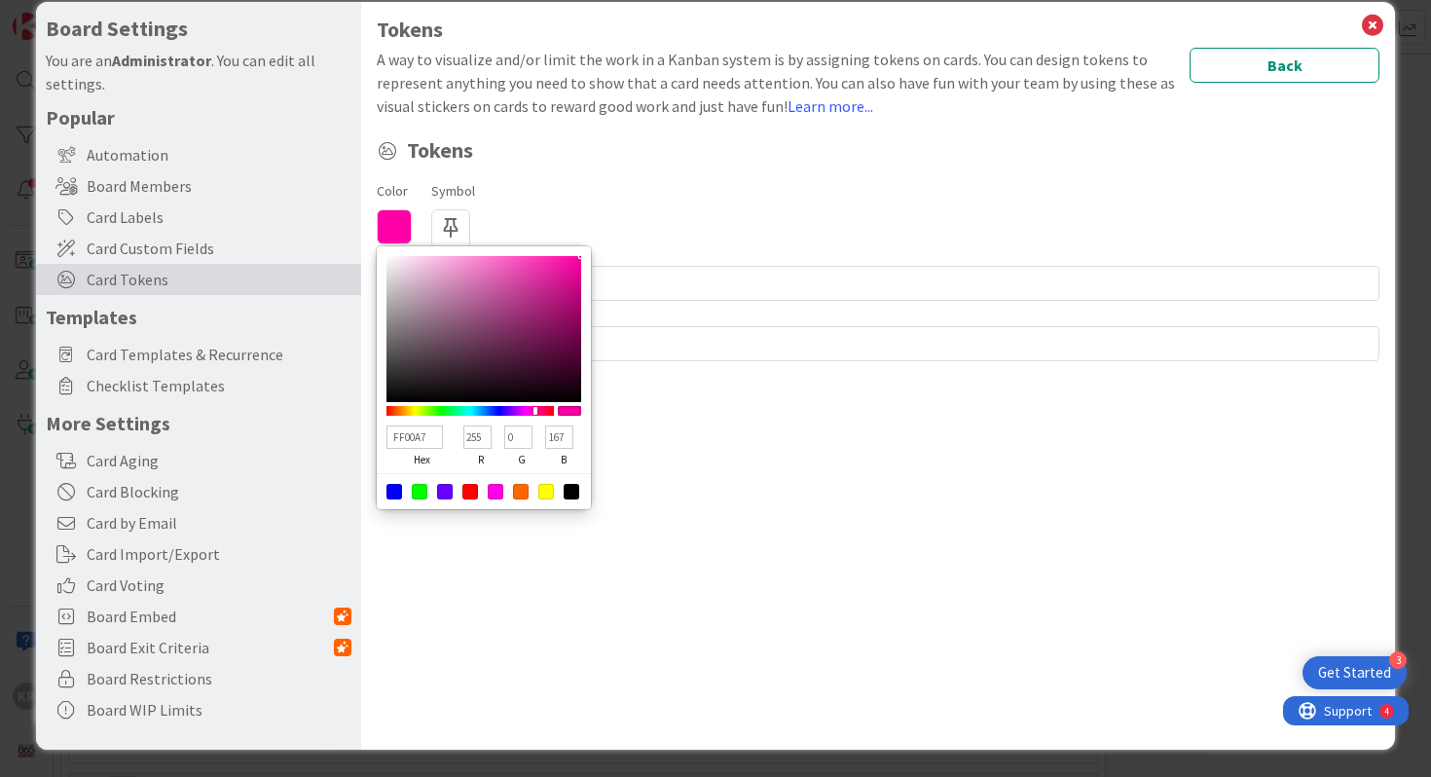
type input "FF0095"
type input "149"
type input "FF0083"
type input "131"
type input "FF0071"
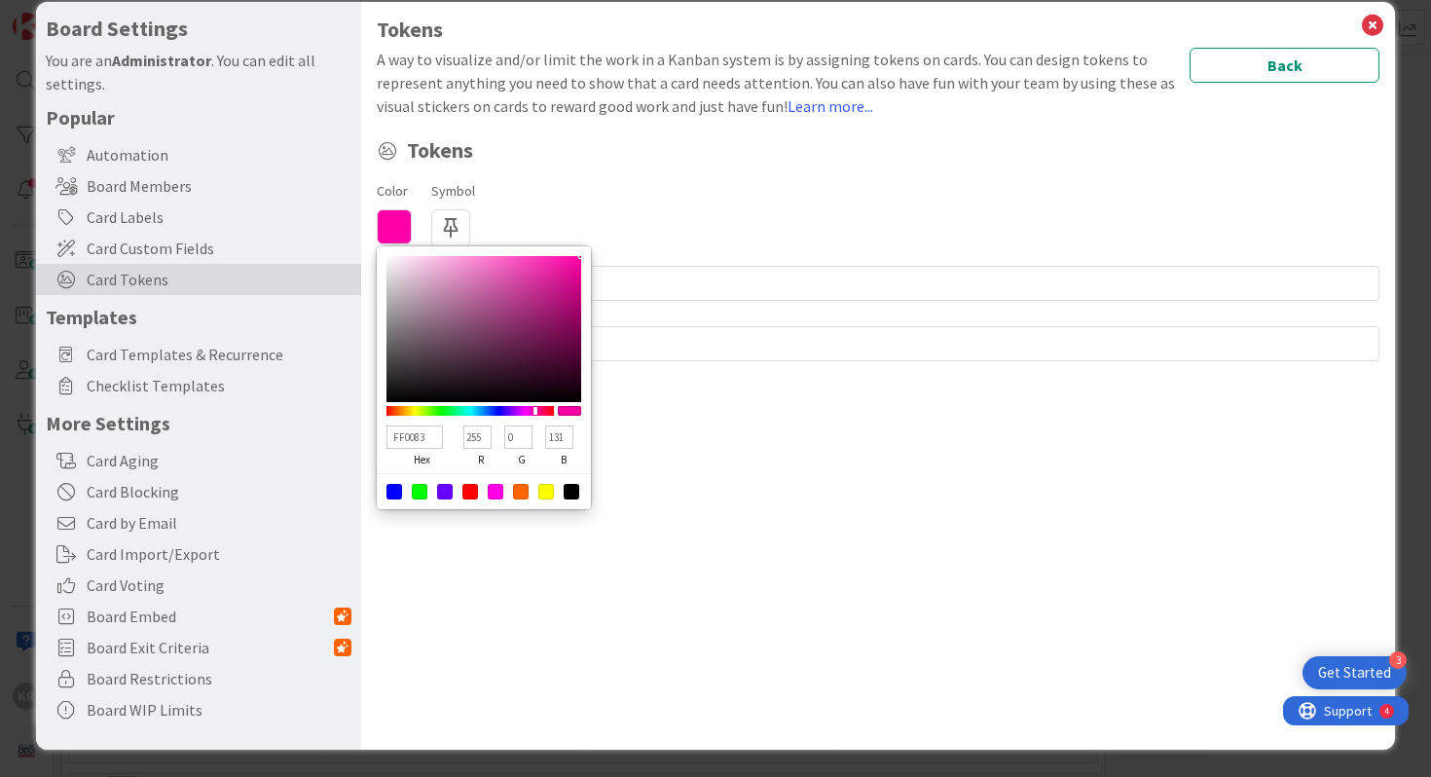
type input "113"
type input "FF0069"
type input "105"
type input "FF0057"
type input "87"
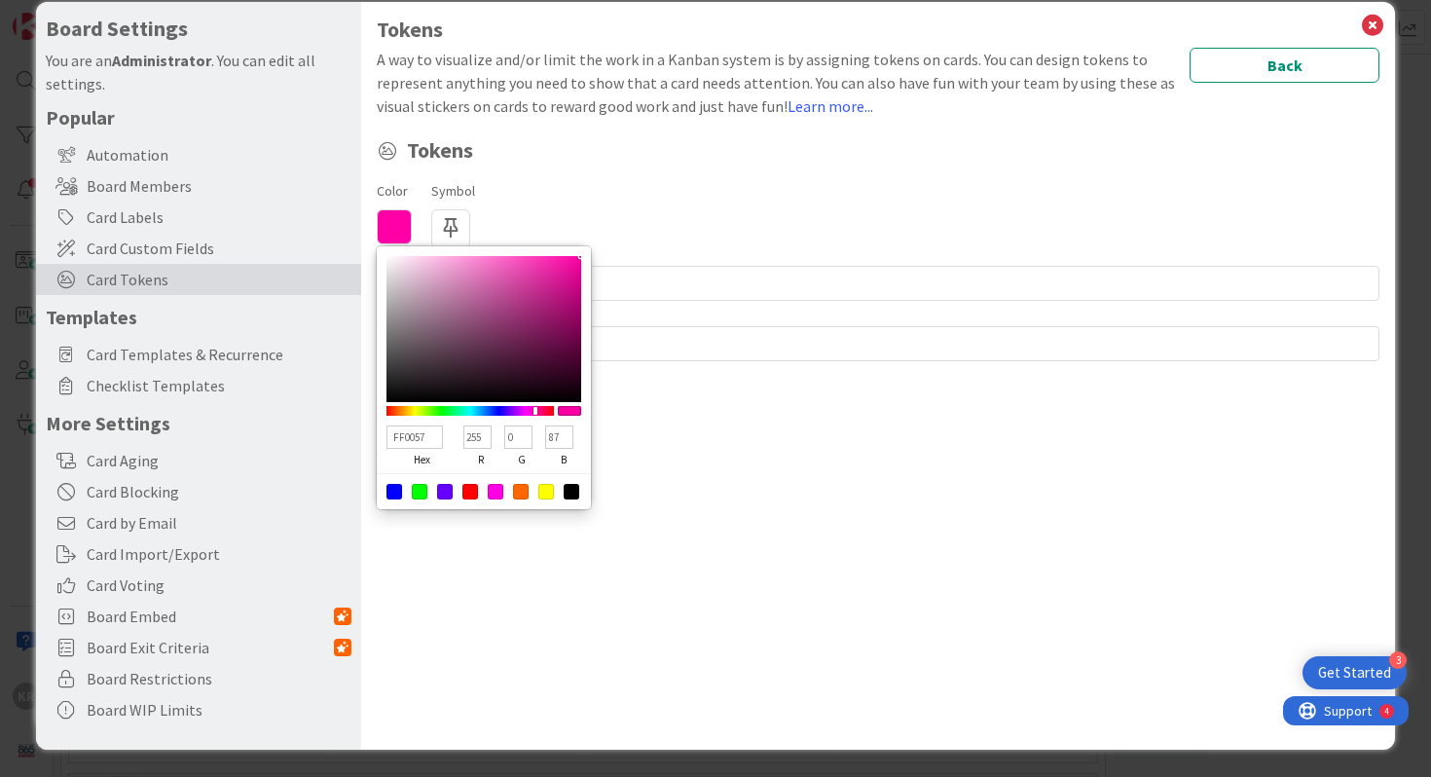
type input "FF004E"
type input "78"
type input "FF0045"
type input "69"
type input "FF003C"
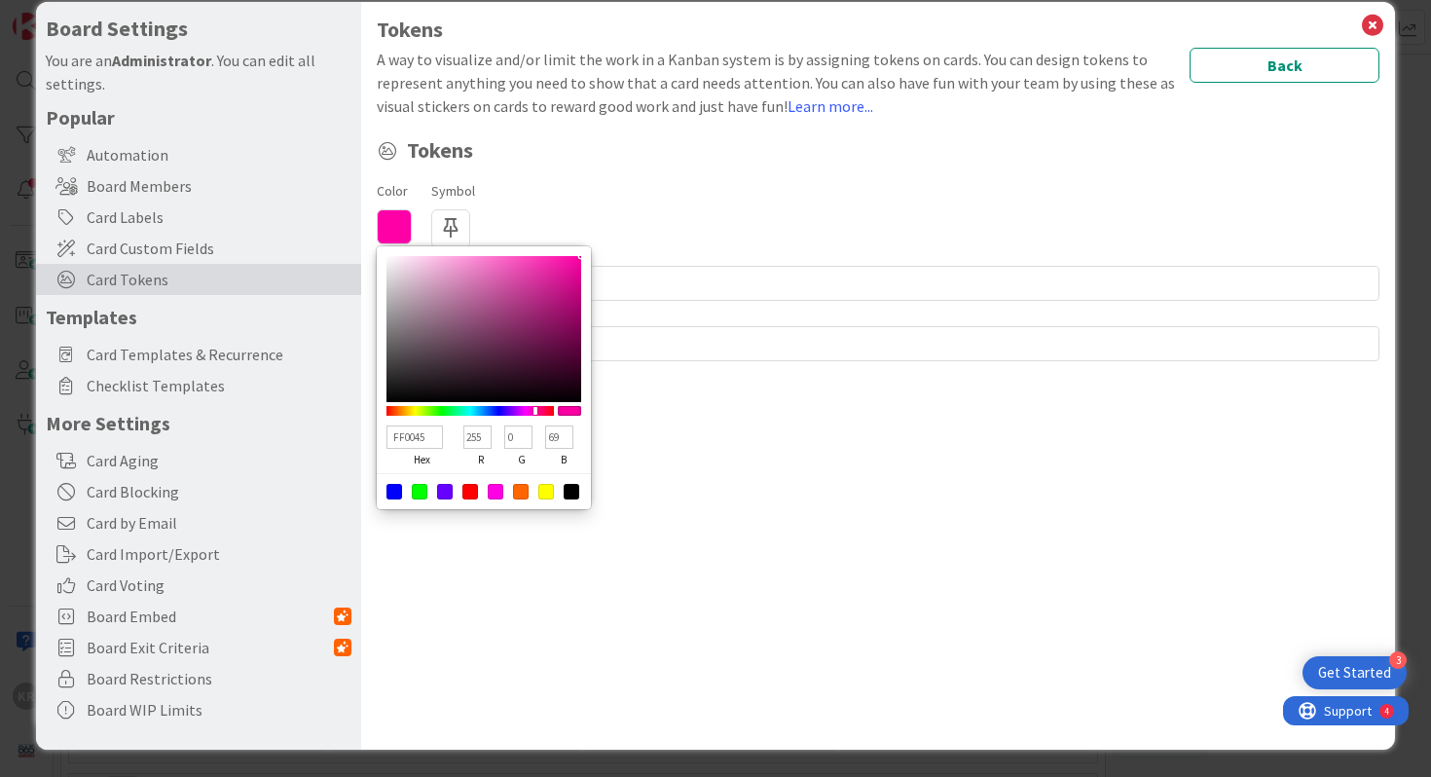
type input "60"
type input "FF0033"
type input "51"
type input "FF002A"
type input "42"
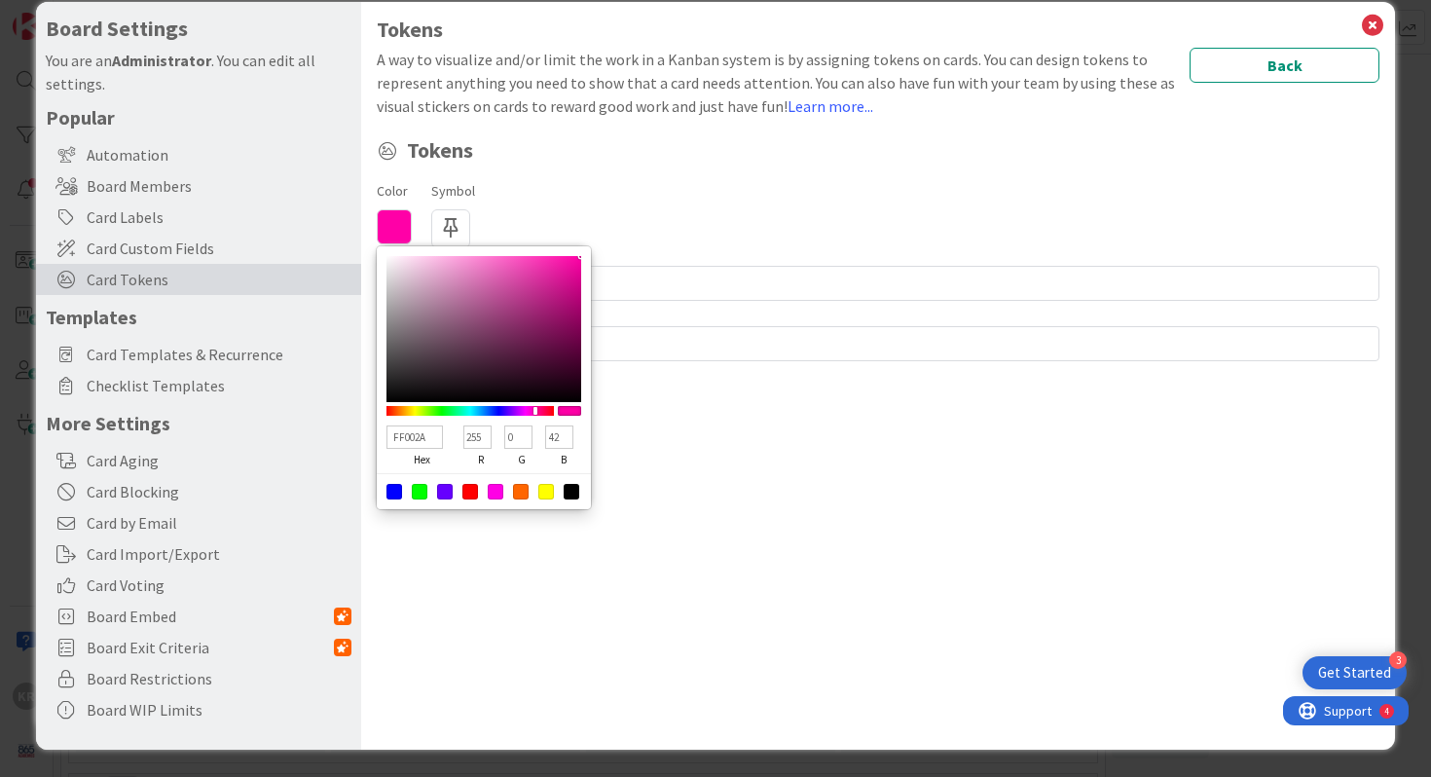
type input "FF0021"
type input "33"
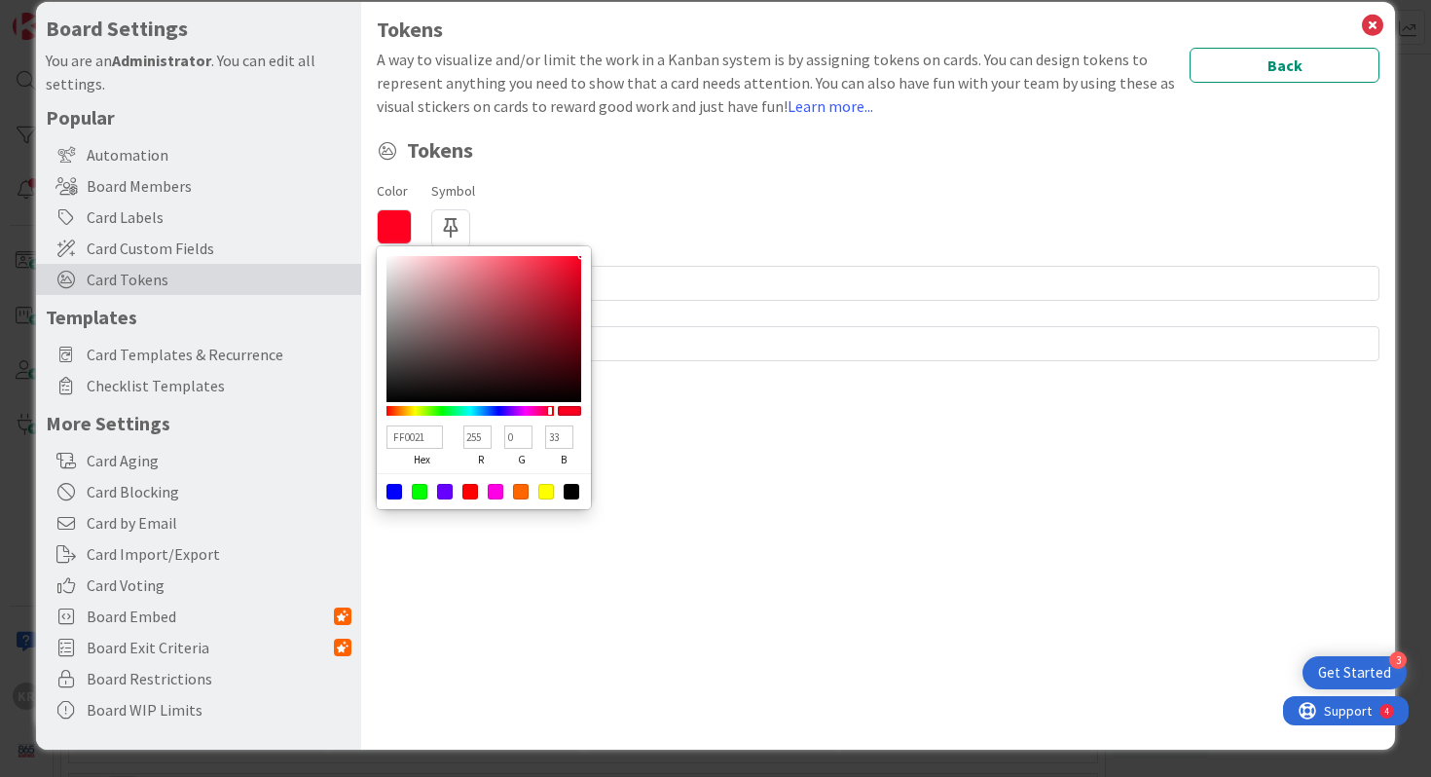
type input "FF0033"
type input "51"
type input "FF0057"
type input "87"
type input "FF0083"
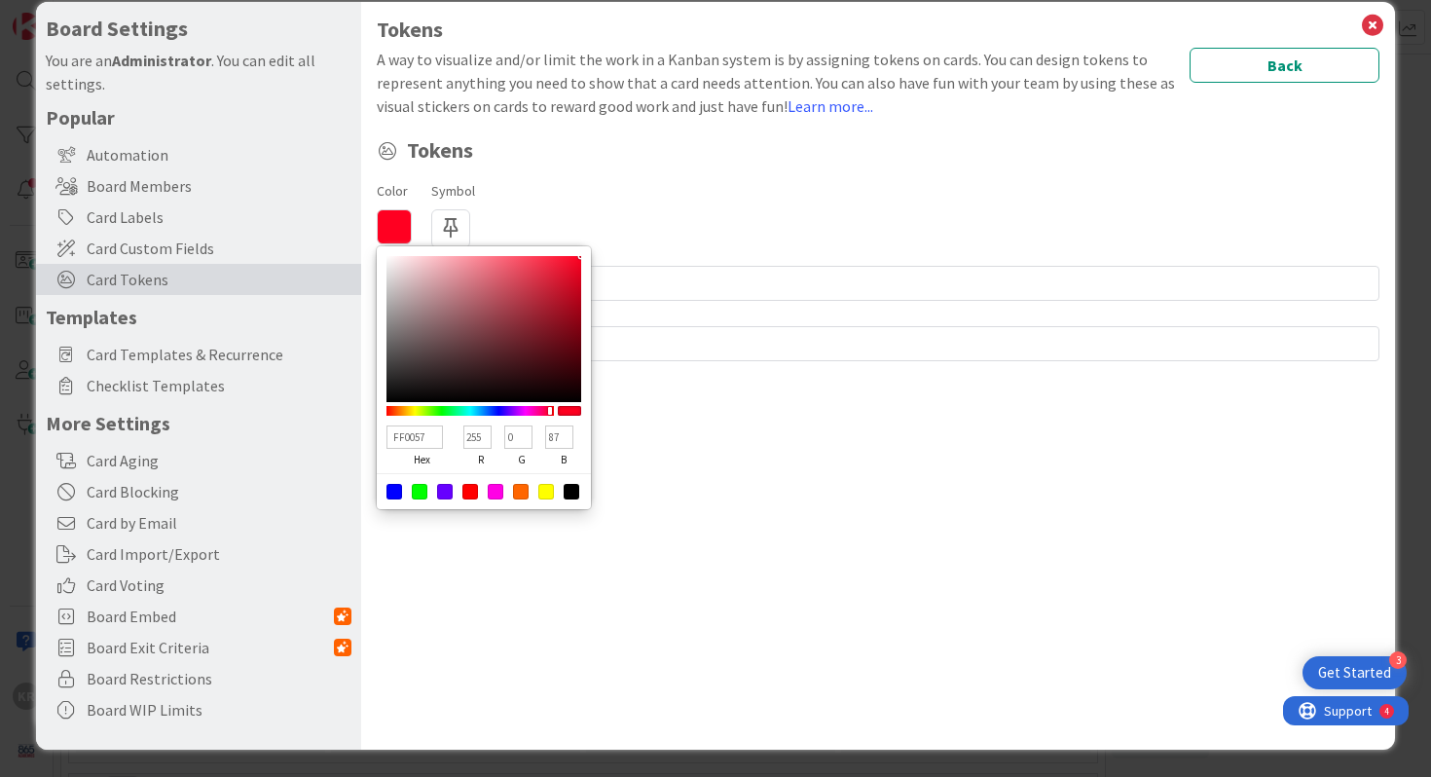
type input "131"
type input "FF00CA"
type input "202"
type input "E400FF"
type input "228"
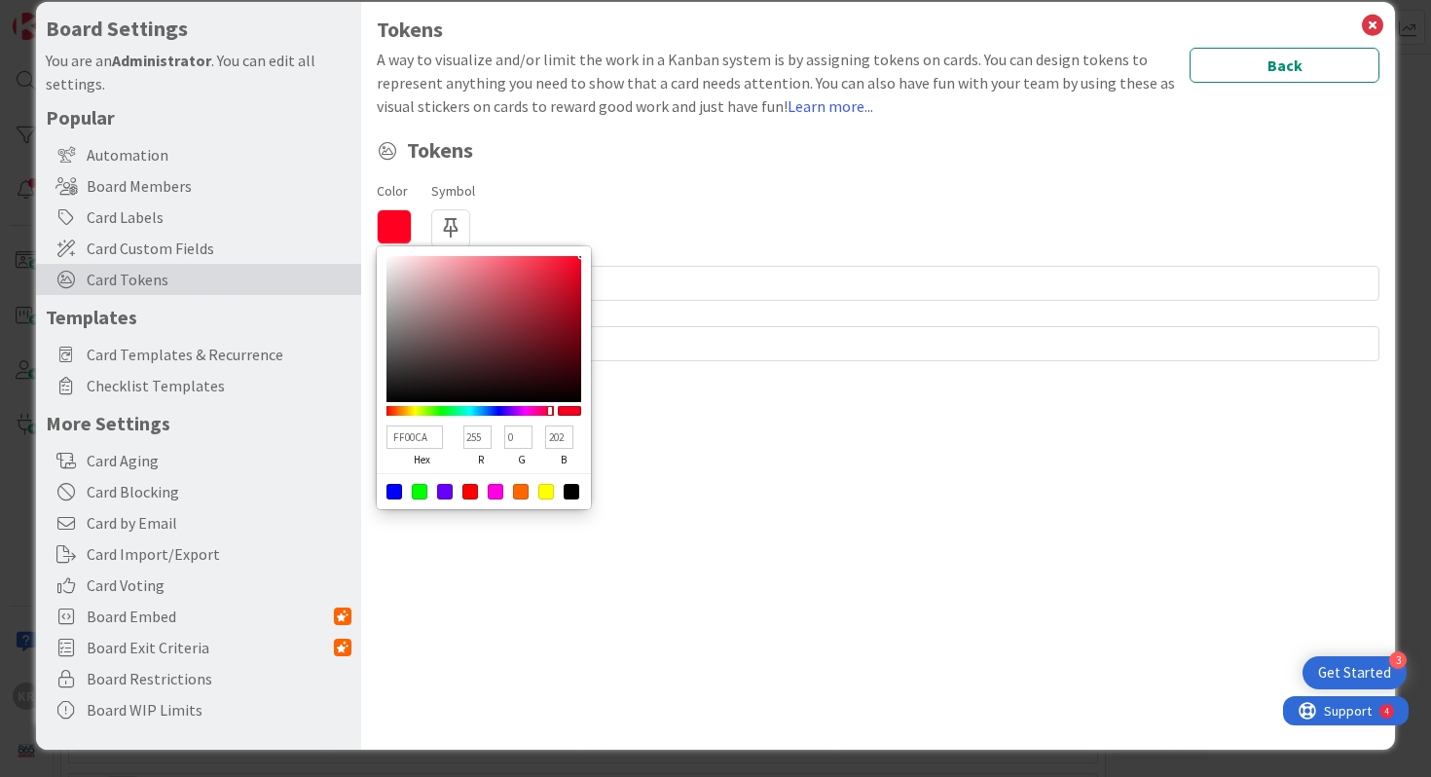
type input "255"
type input "8200FF"
type input "130"
type input "2000FF"
type input "32"
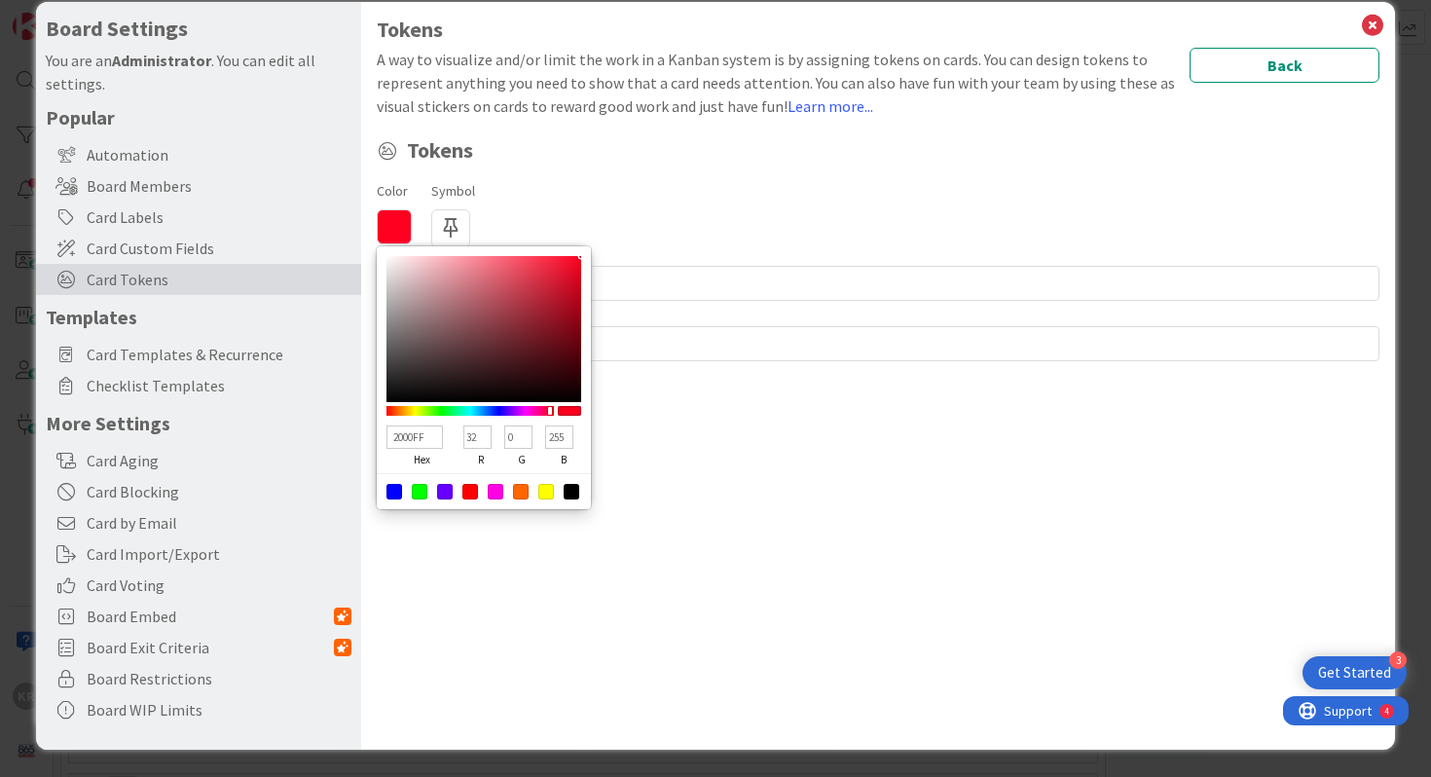
type input "001EFF"
type input "0"
type input "30"
type input "0054FF"
type input "84"
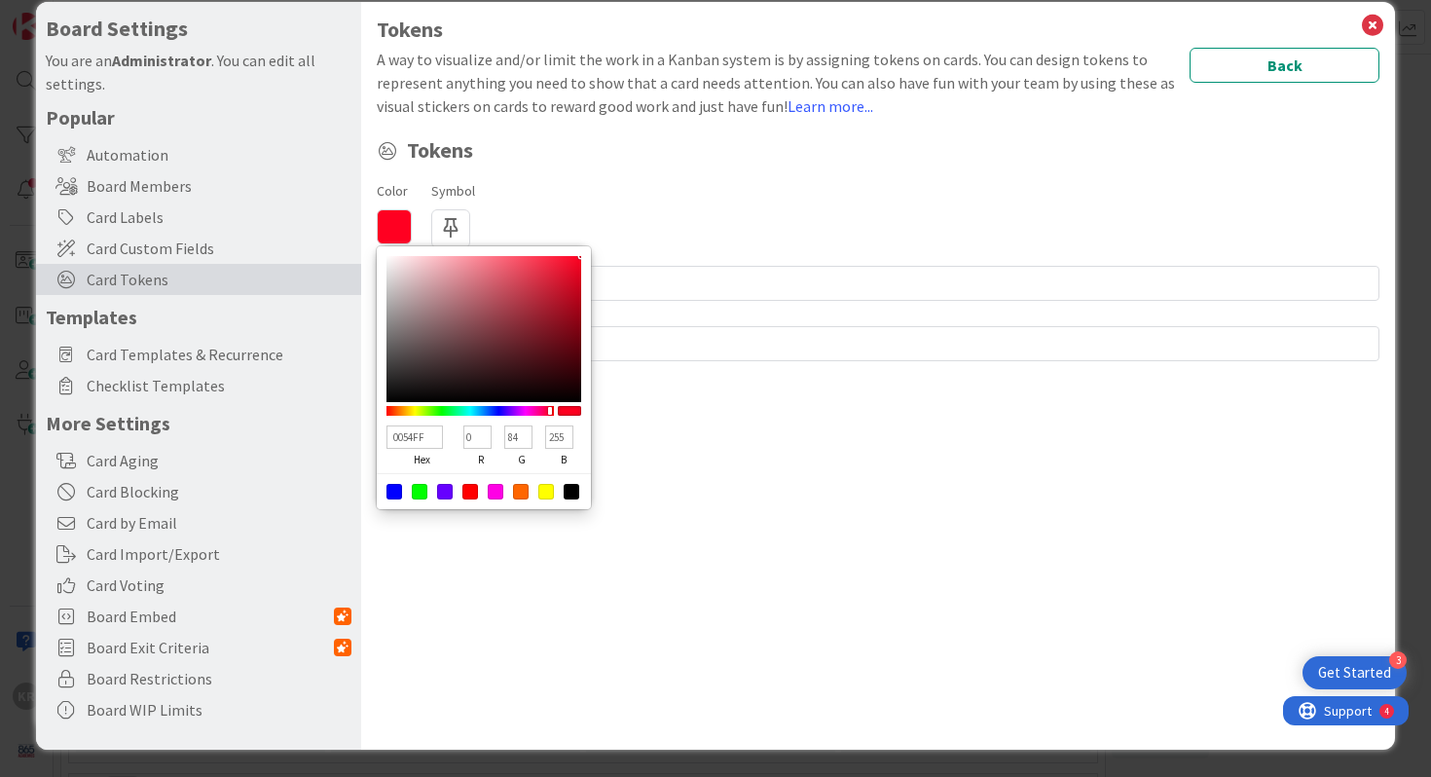
type input "0080FF"
type input "128"
type input "00BFFF"
type input "191"
type input "00EBFF"
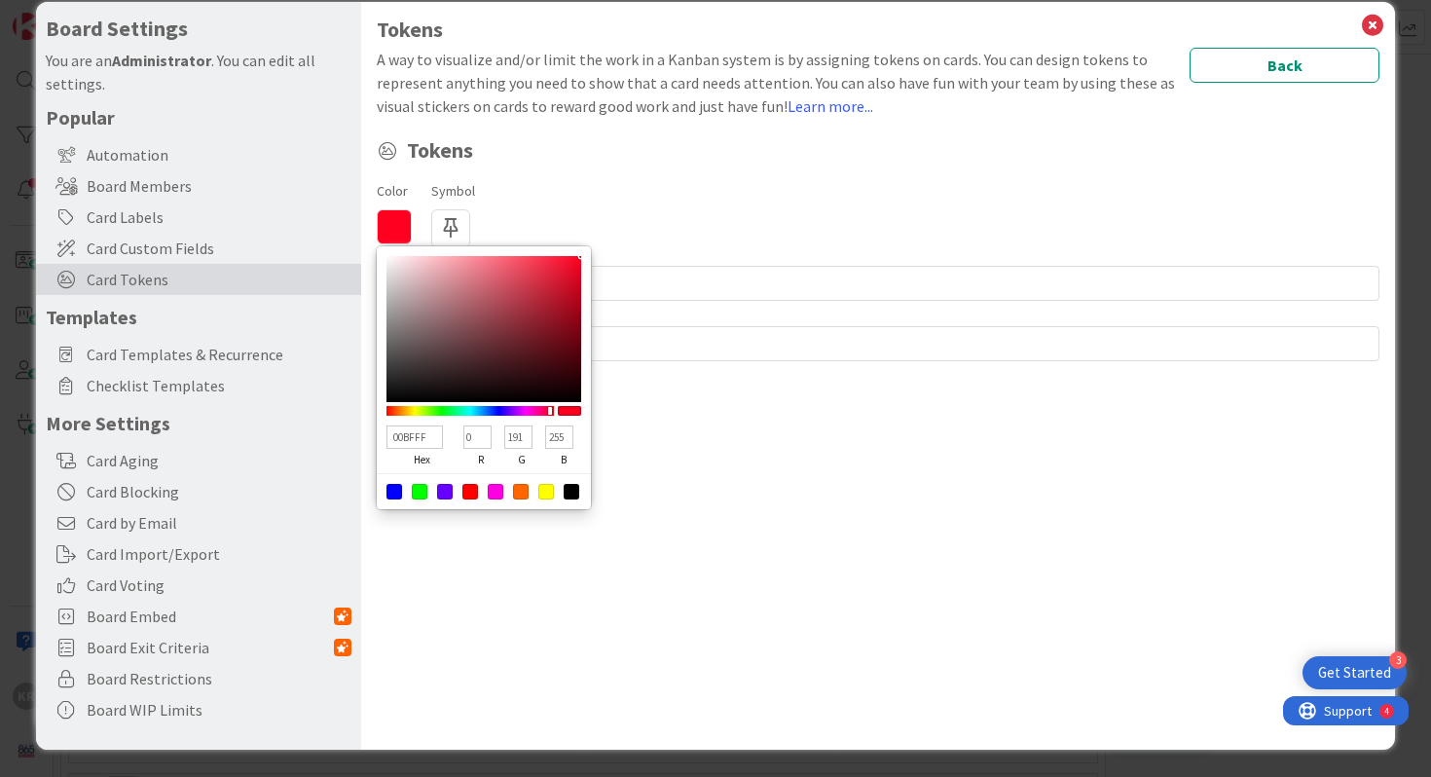
type input "235"
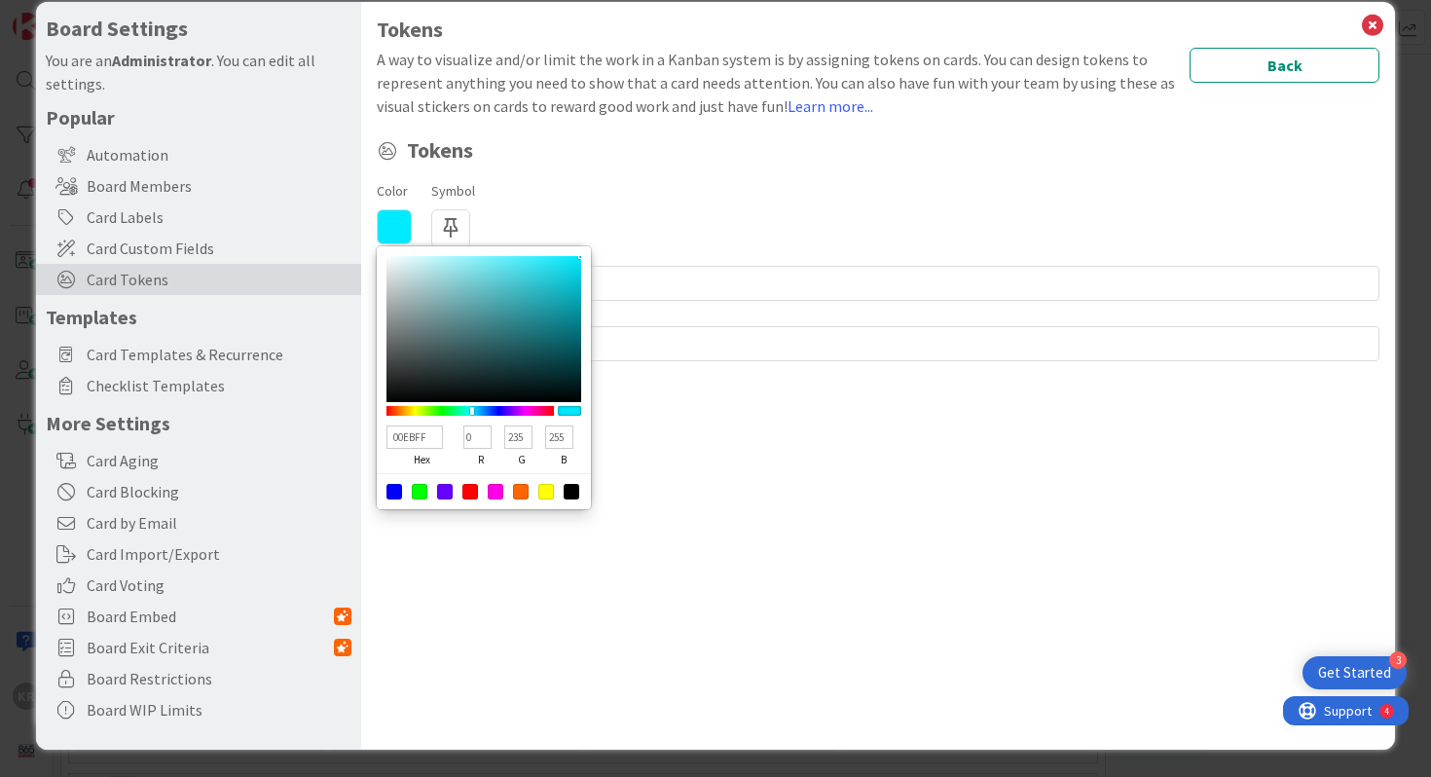
type input "00FFEF"
type input "255"
type input "239"
type input "00FFC3"
type input "195"
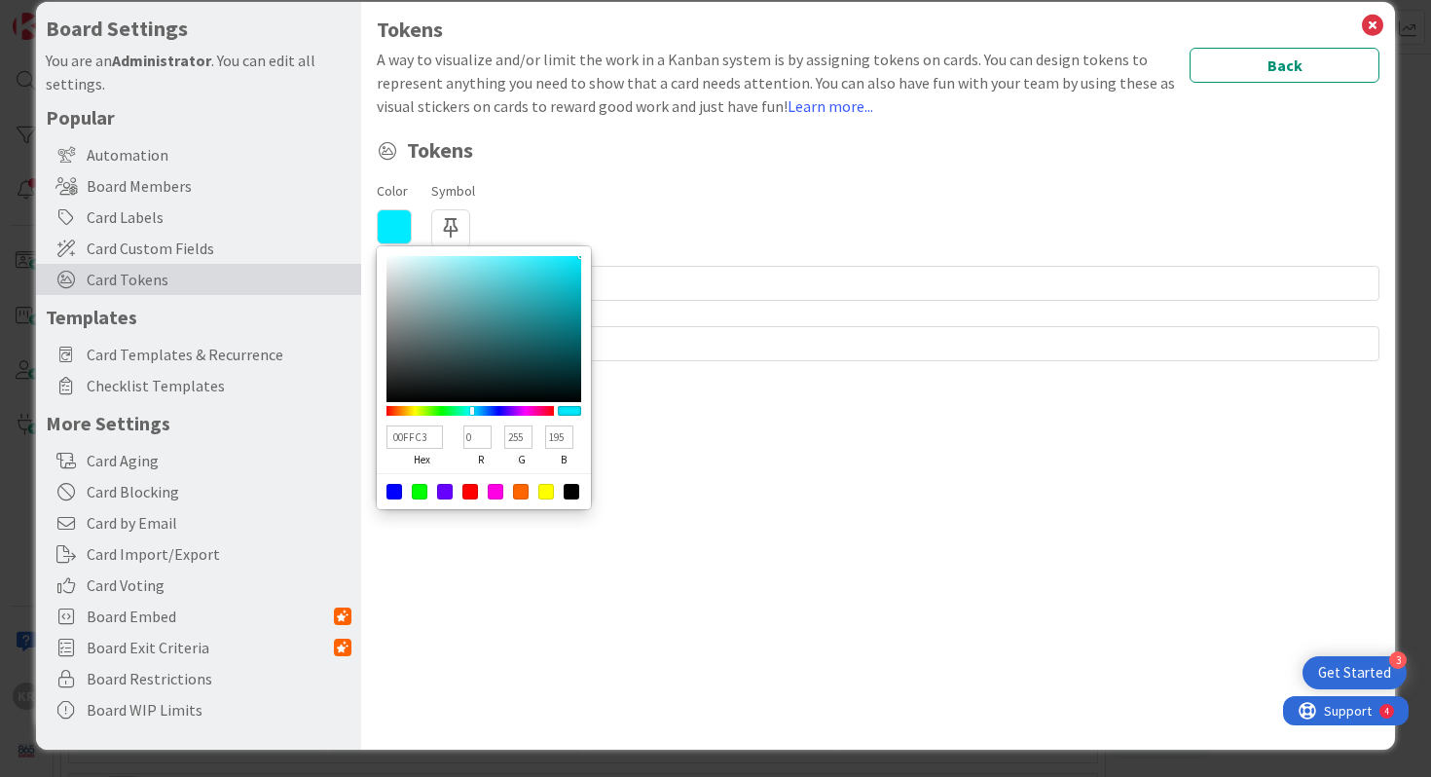
type input "00FF7C"
type input "124"
type input "00FF46"
type input "70"
type input "00FF11"
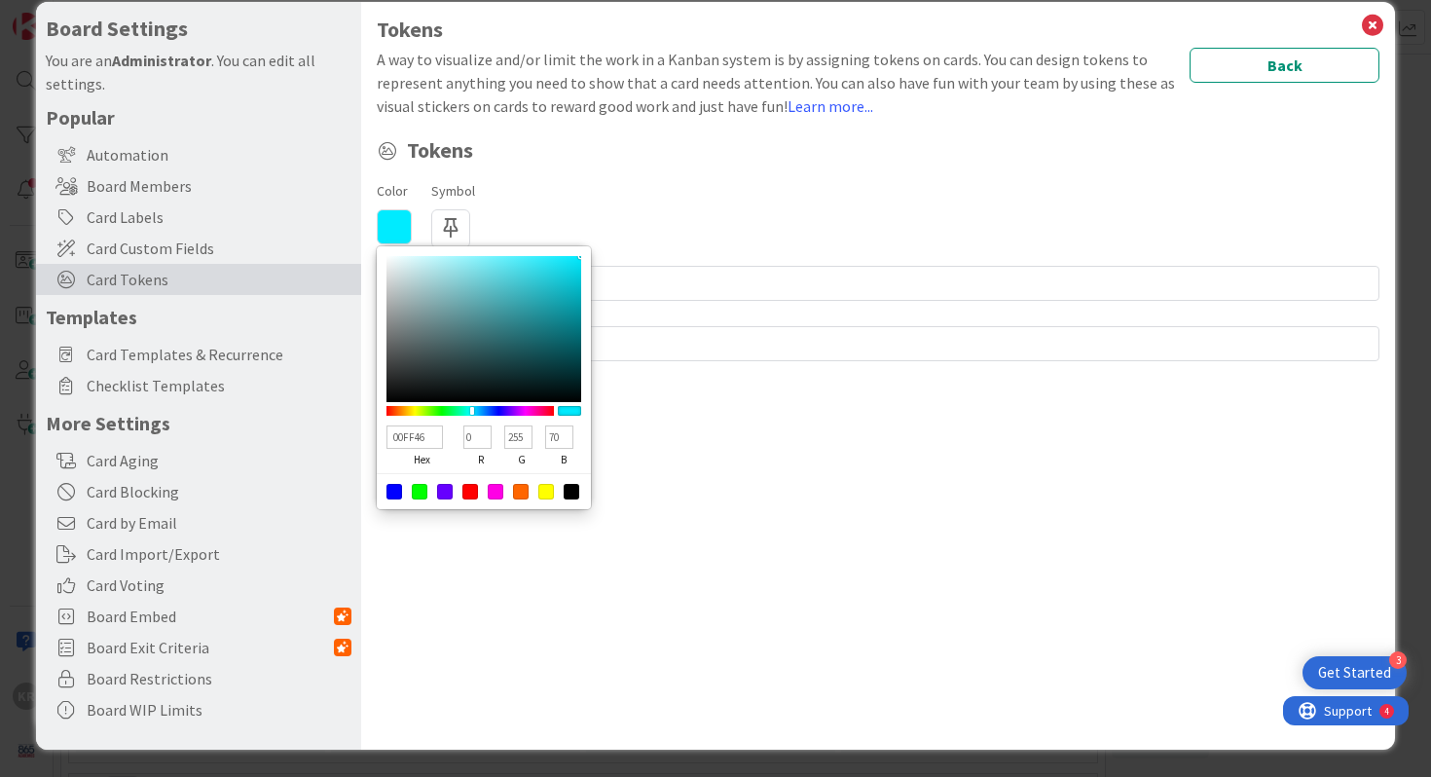
type input "17"
type input "1BFF00"
type input "27"
type input "0"
type input "48FF00"
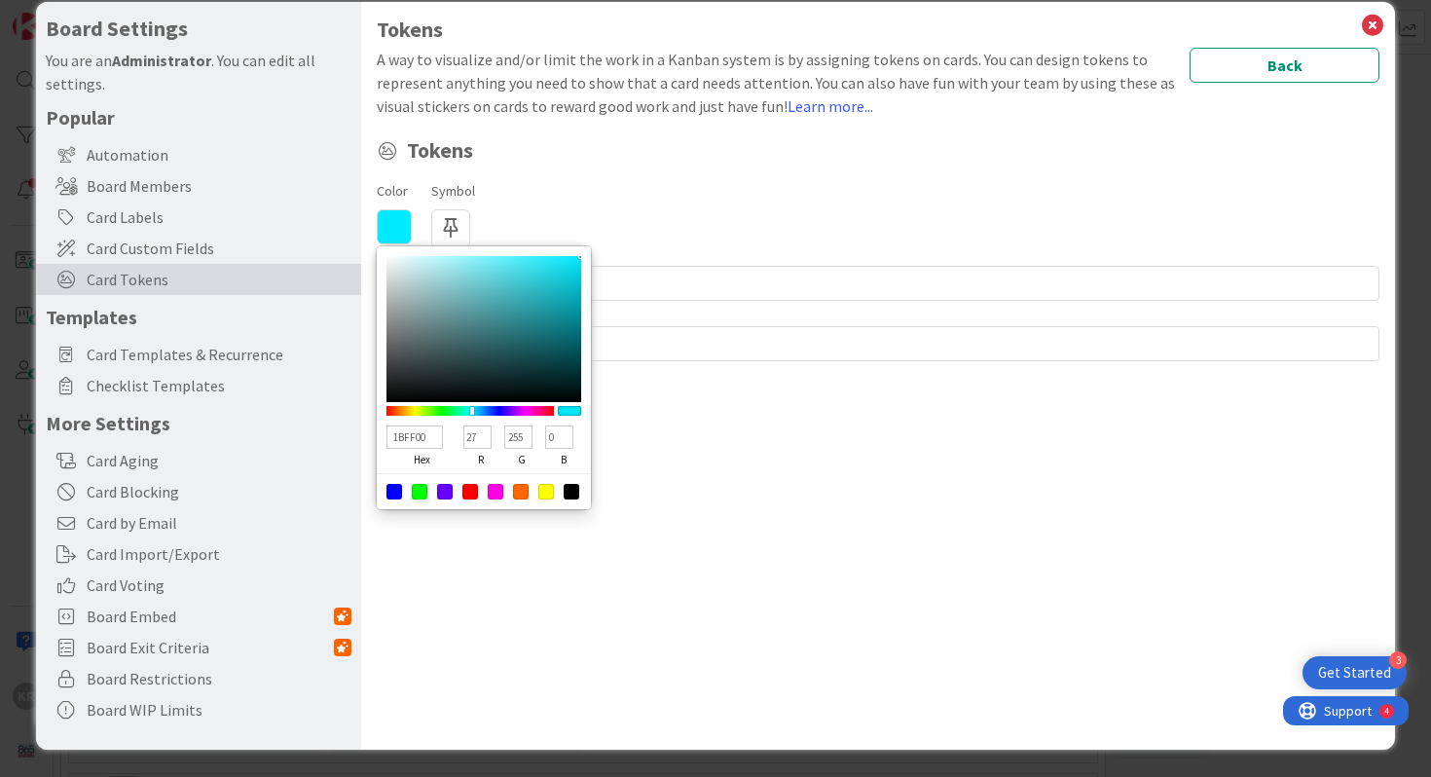
type input "72"
type input "6BFF00"
type input "107"
type input "7DFF00"
type input "125"
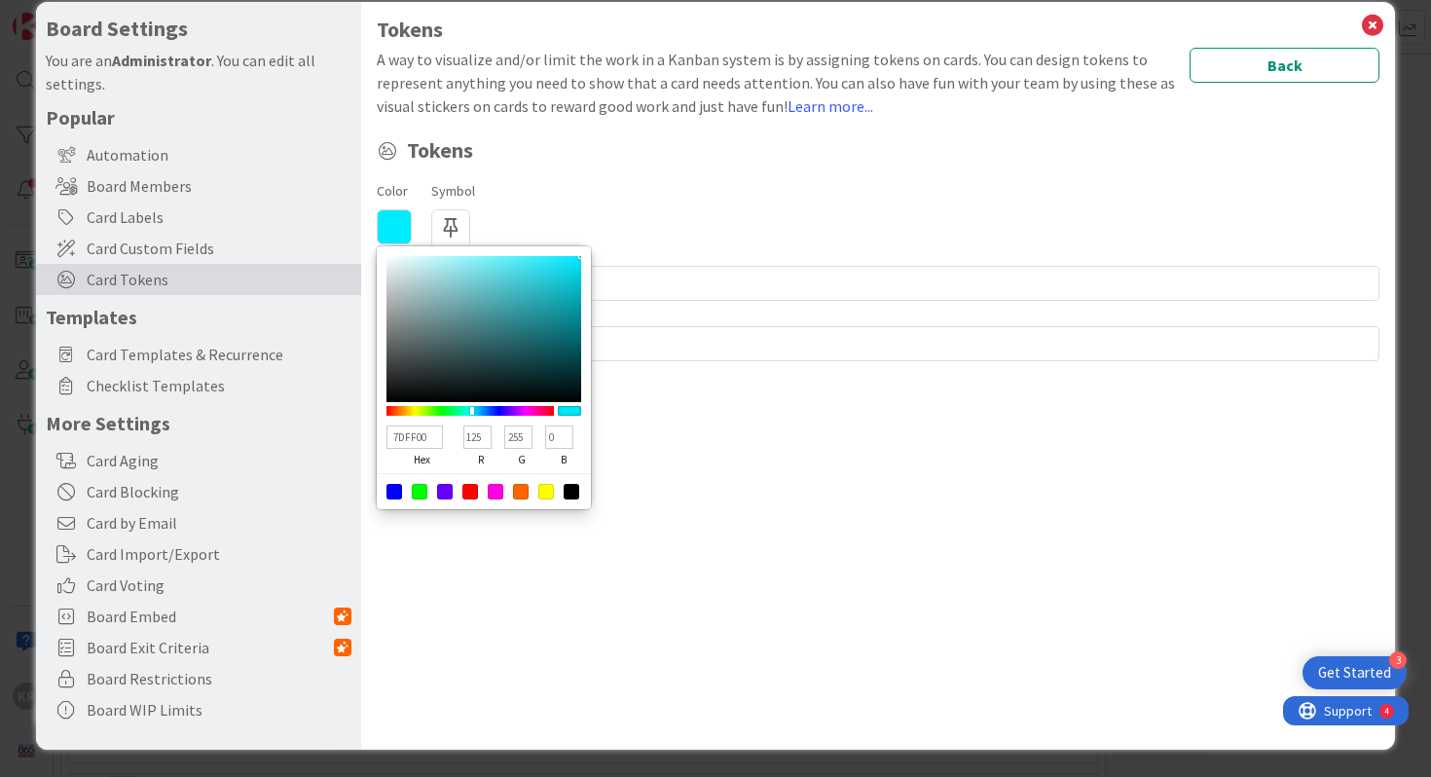
type input "98FF00"
type input "152"
type input "AAFF00"
type input "170"
type input "BCFF00"
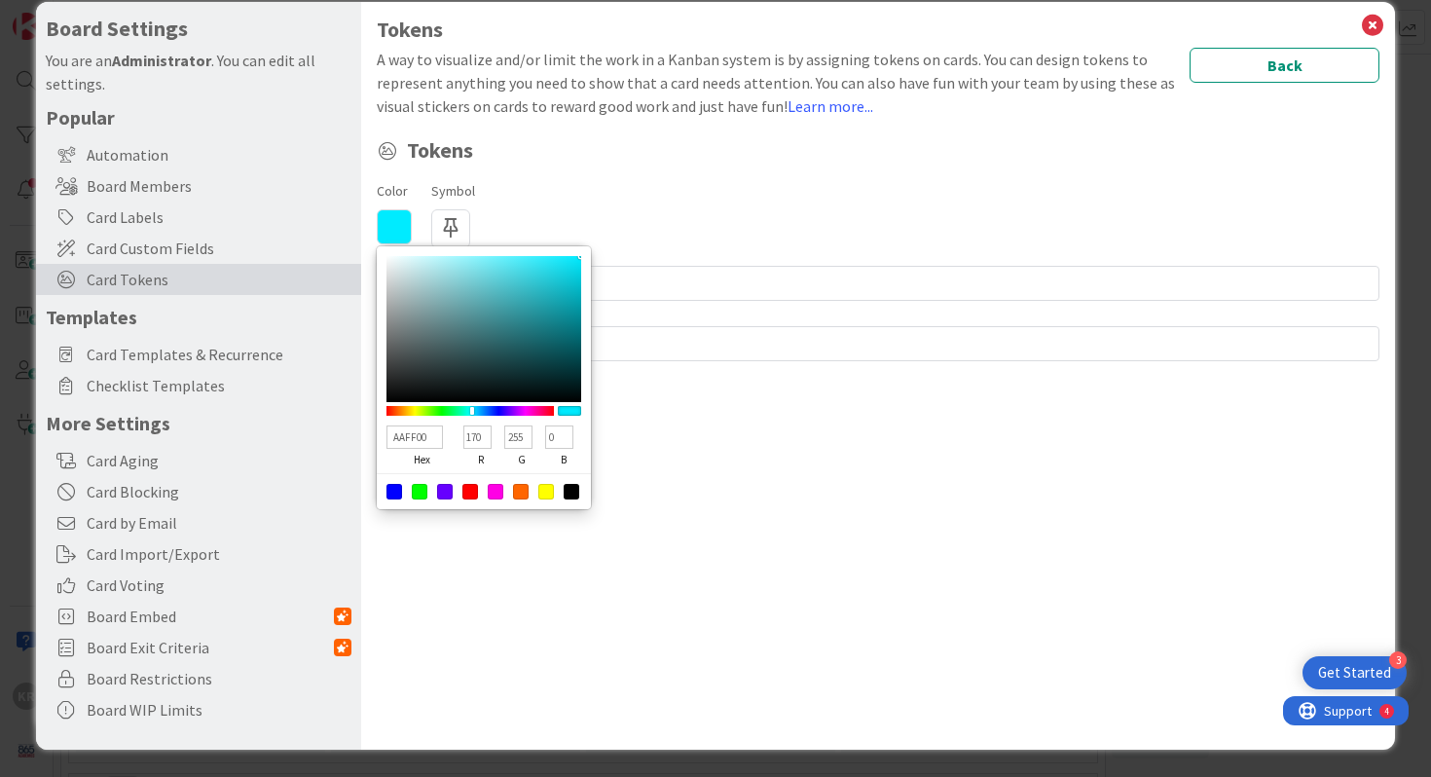
type input "188"
type input "CDFF00"
type input "205"
type input "E8FF00"
type input "232"
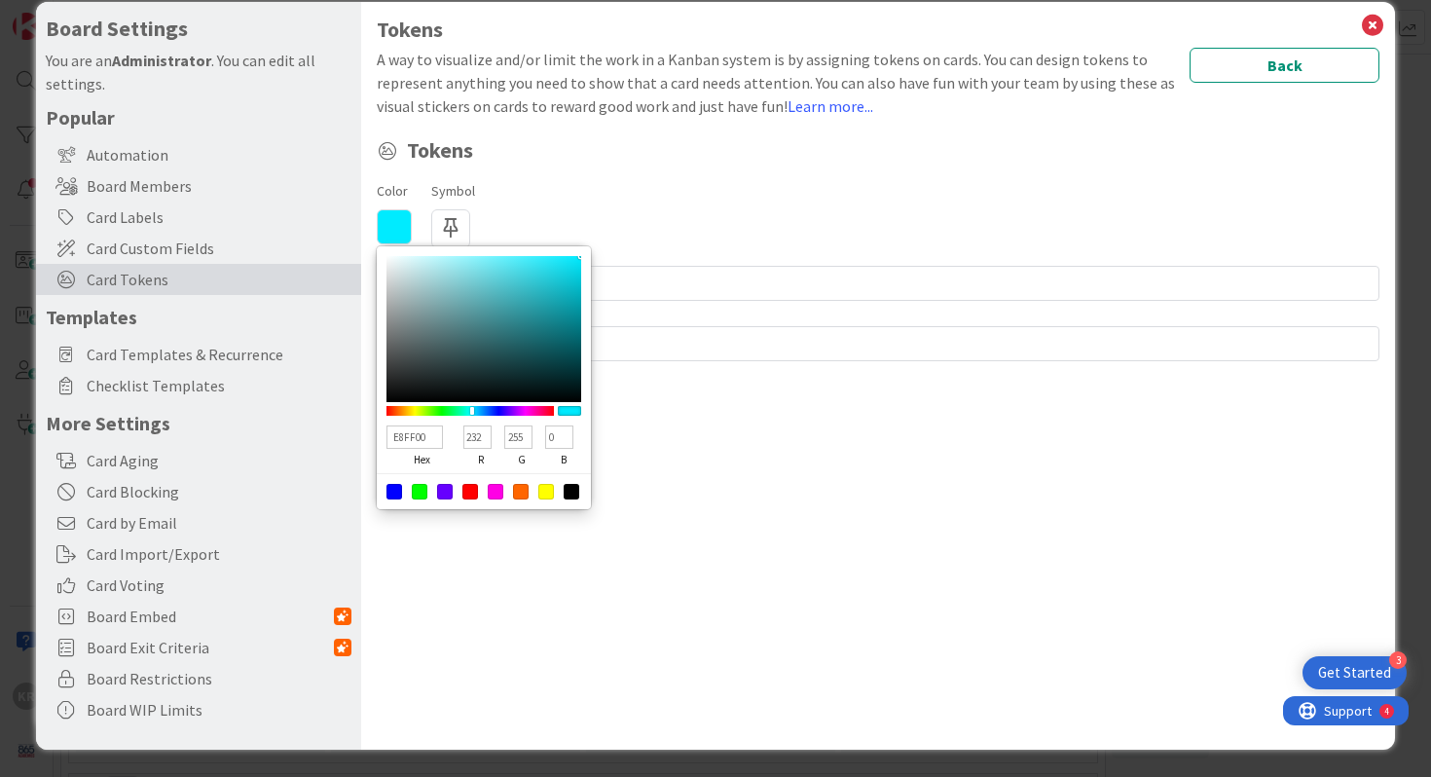
type input "FAFF00"
type input "250"
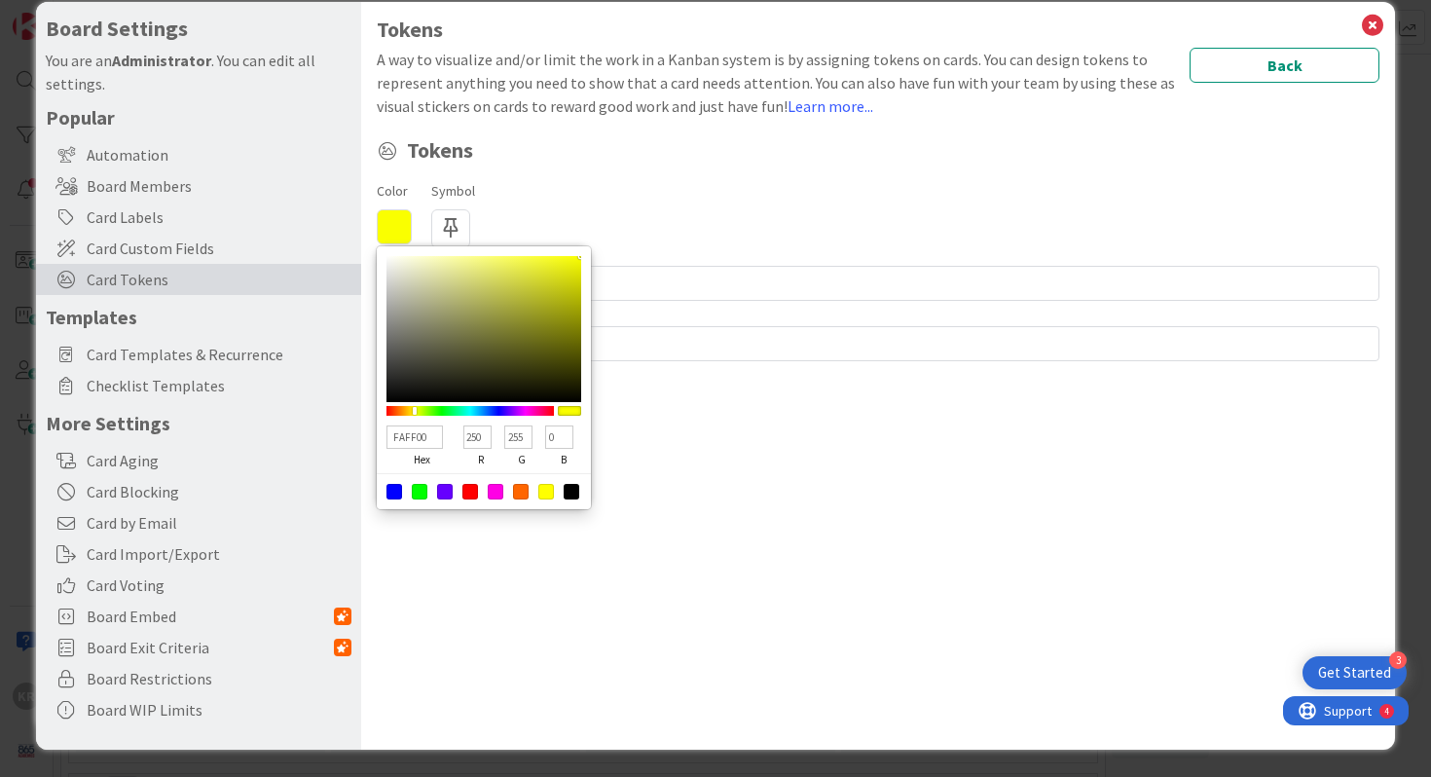
type input "FFFB00"
type input "255"
type input "251"
type input "FFF200"
type input "242"
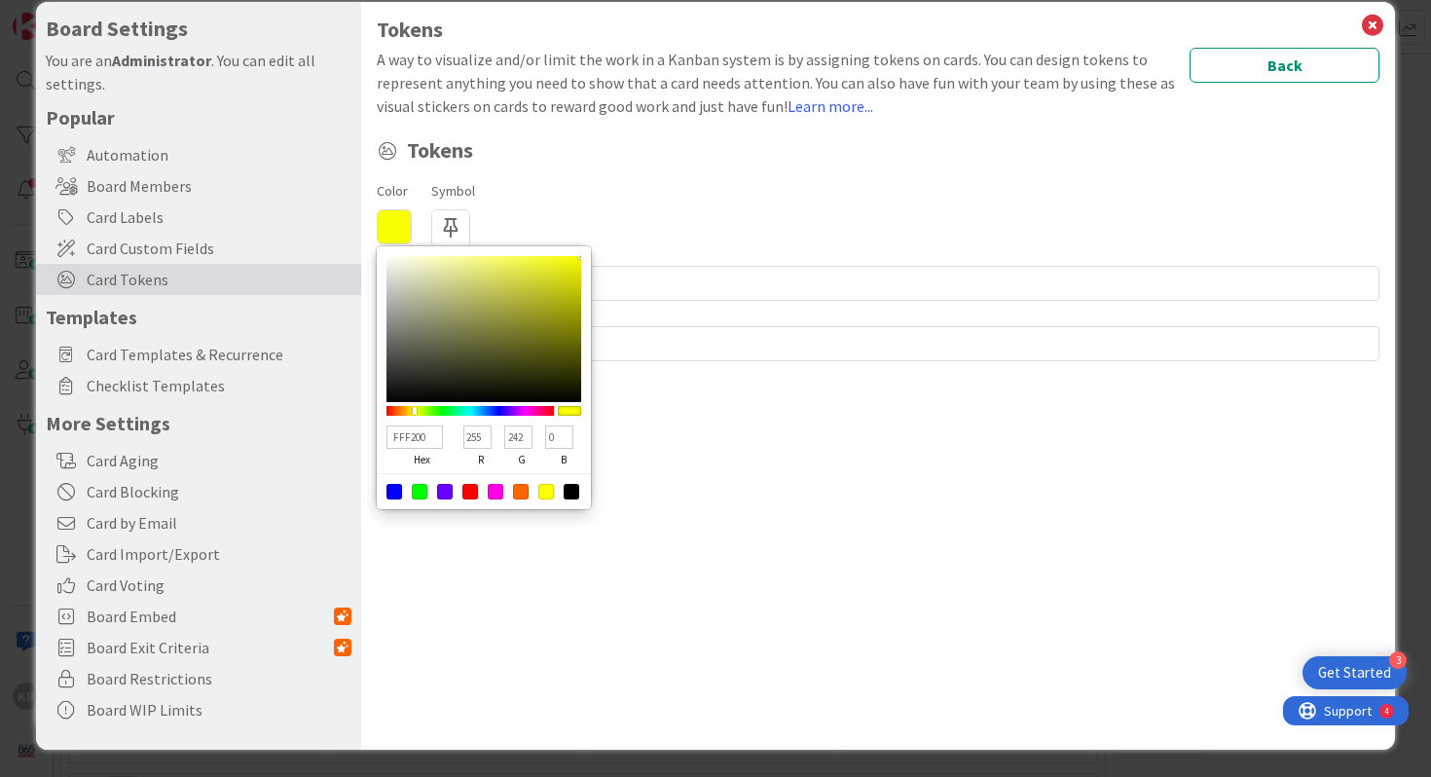
type input "FFEA00"
type input "234"
type input "FFE100"
type input "225"
type input "FFD800"
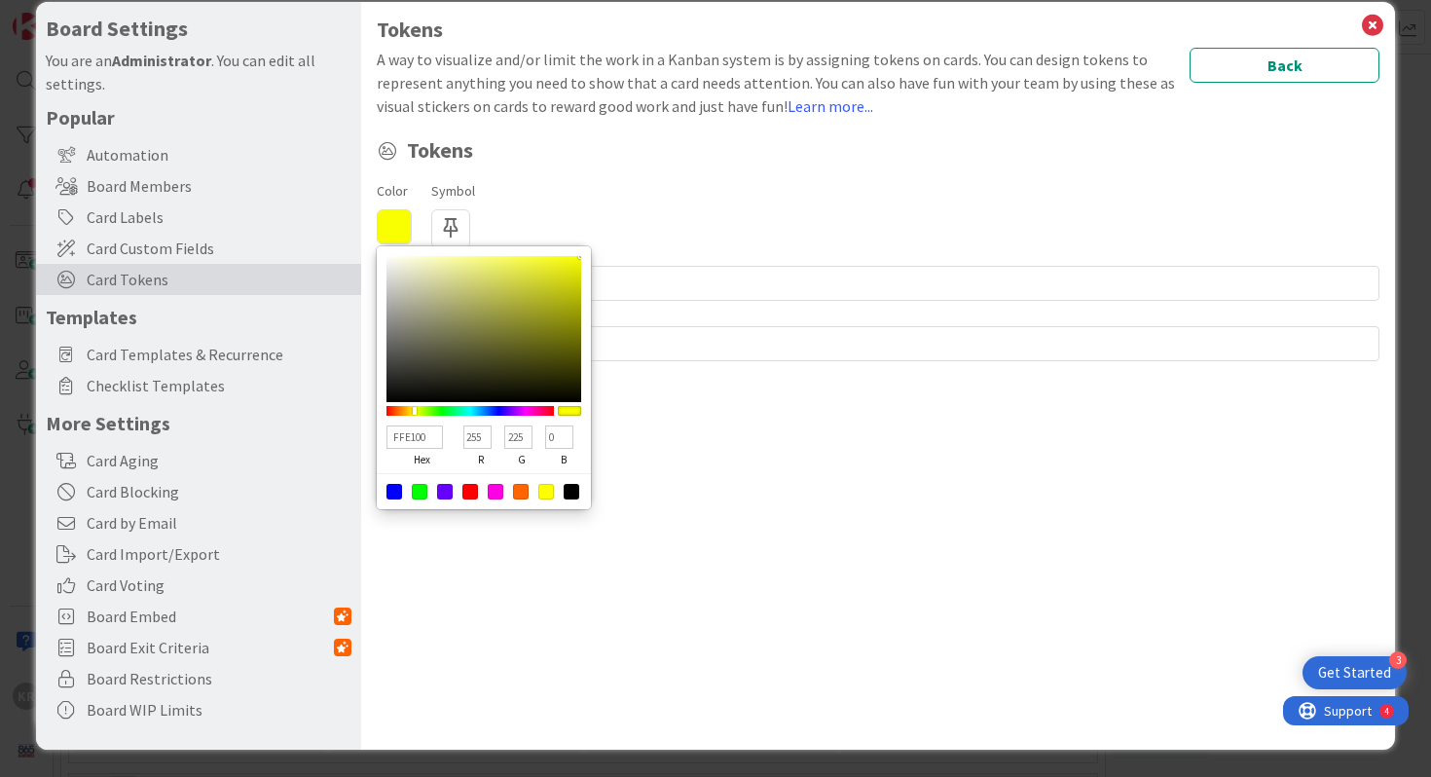
type input "216"
type input "FFE100"
type input "225"
type input "FFEA00"
type input "234"
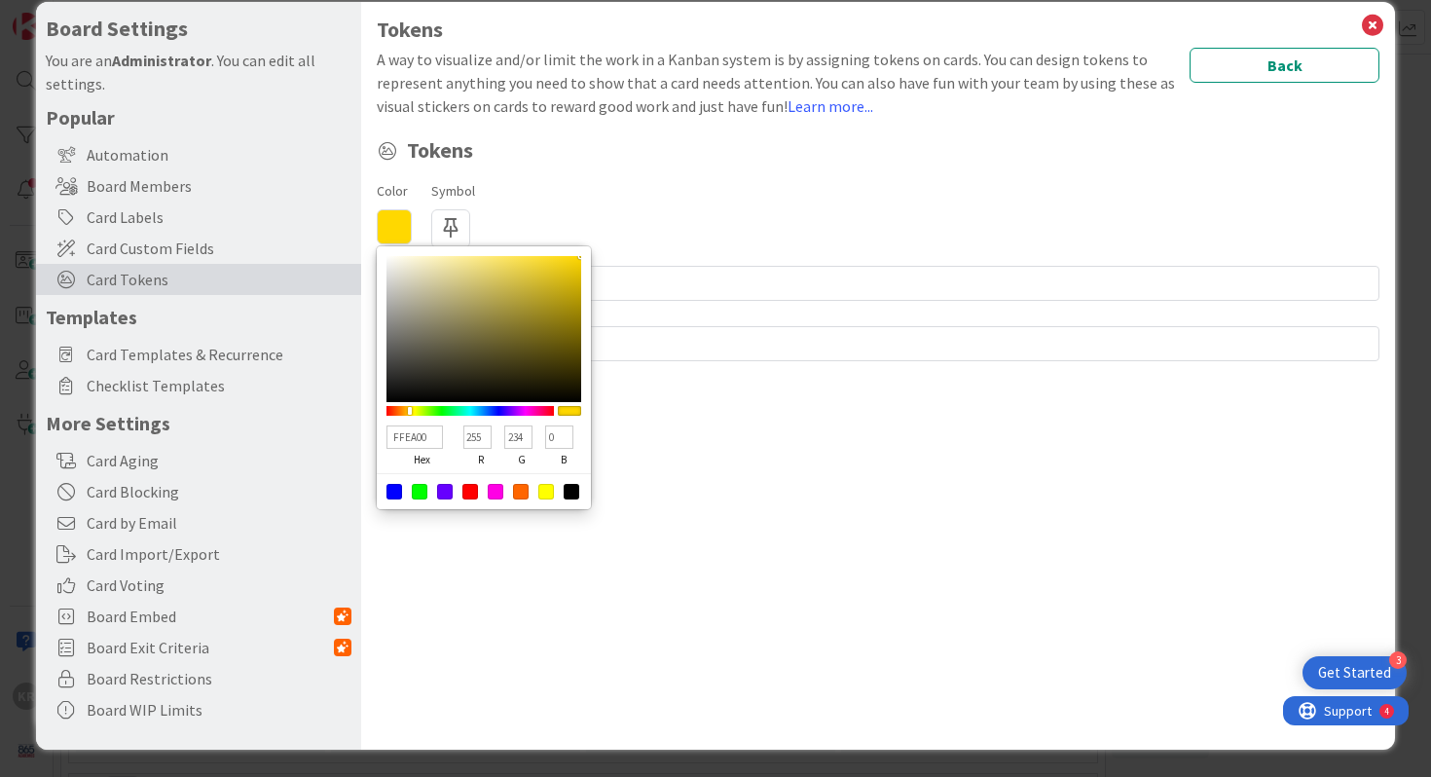
type input "FFF200"
type input "242"
type input "FFFB00"
type input "251"
type input "FAFF00"
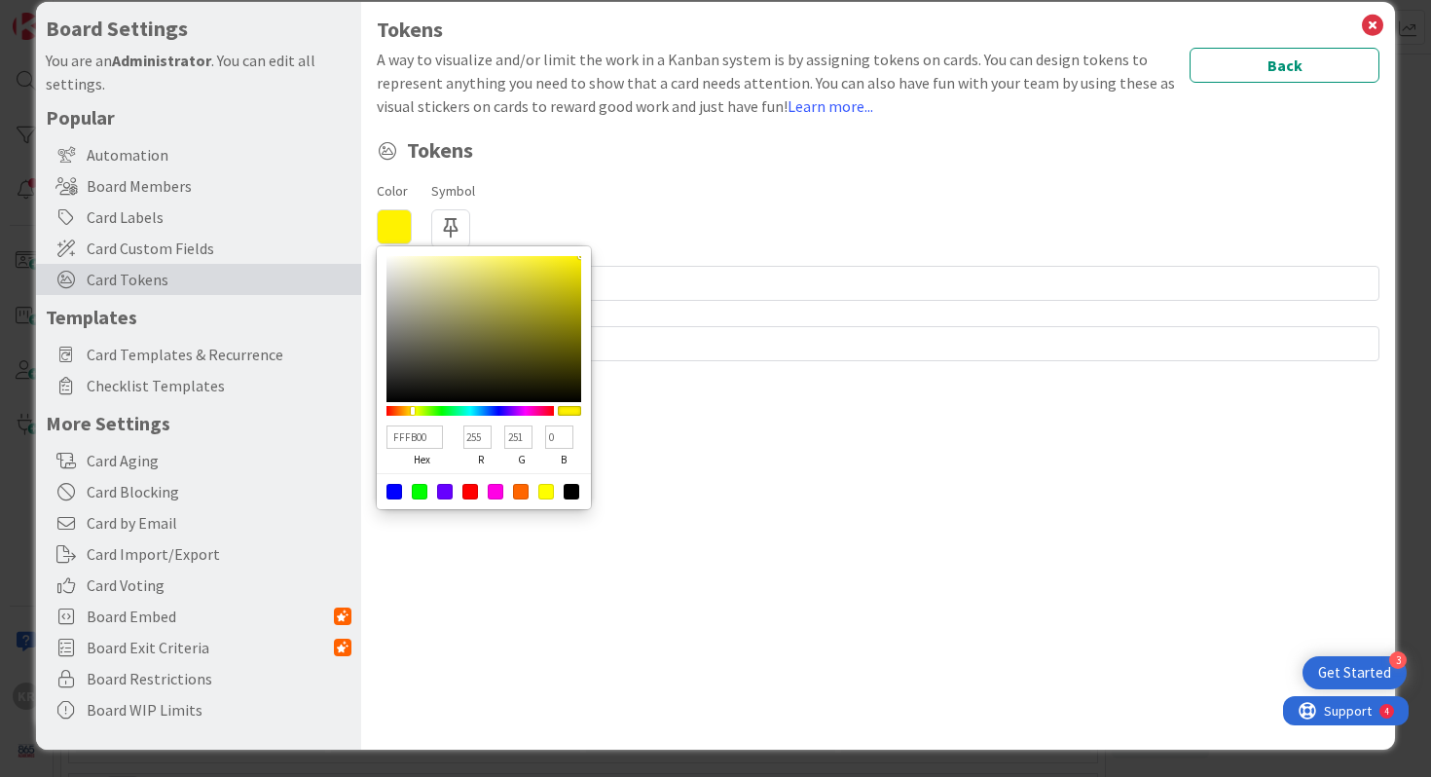
type input "250"
type input "255"
type input "F1FF00"
type input "241"
drag, startPoint x: 496, startPoint y: 410, endPoint x: 416, endPoint y: 412, distance: 80.8
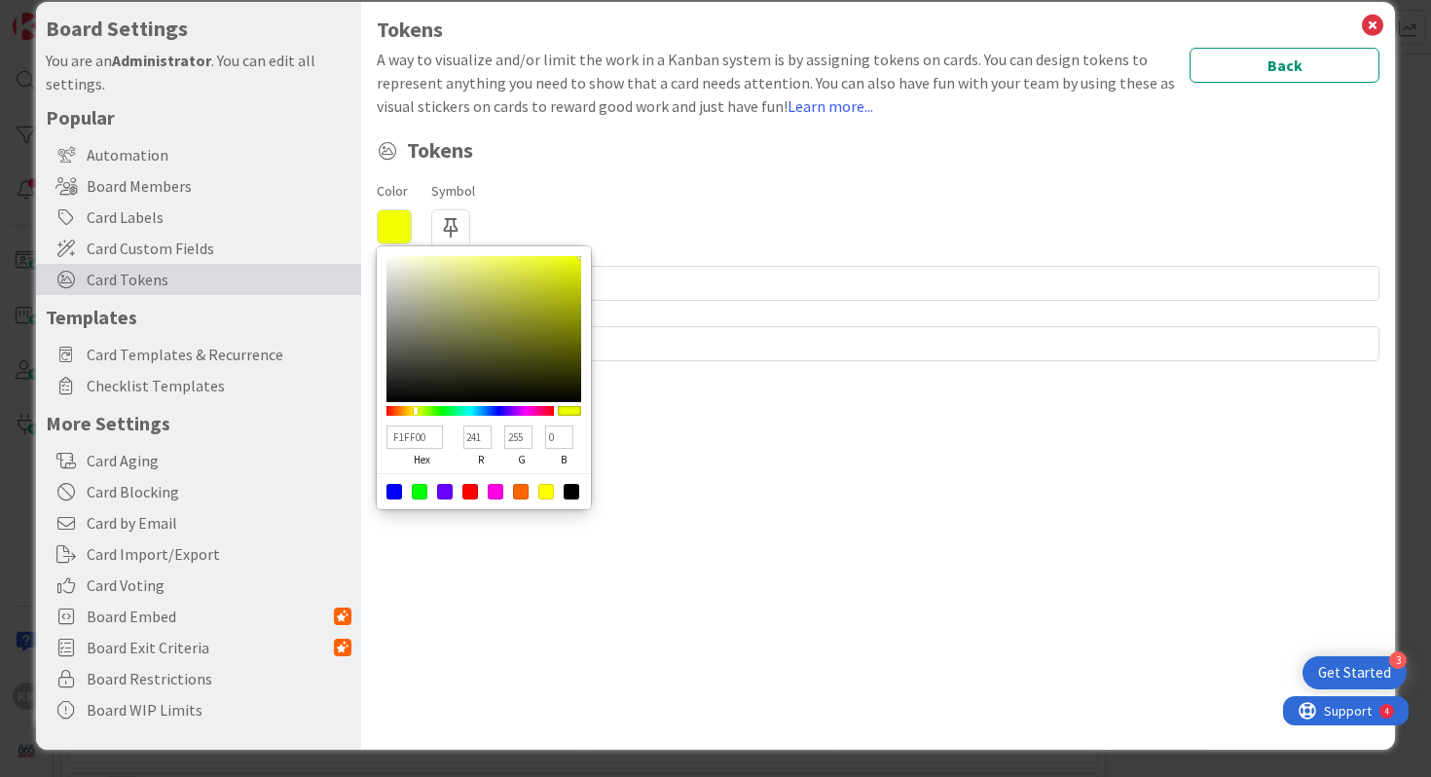
click at [416, 412] on div at bounding box center [416, 411] width 4 height 8
click at [542, 486] on div at bounding box center [546, 492] width 16 height 16
type input "FFFF00"
type input "255"
click at [859, 213] on div "Color FFFF00 hex 255 r 255 g 0 b 100 a Symbol Regular Solid Animals Buildings &…" at bounding box center [878, 213] width 1003 height 70
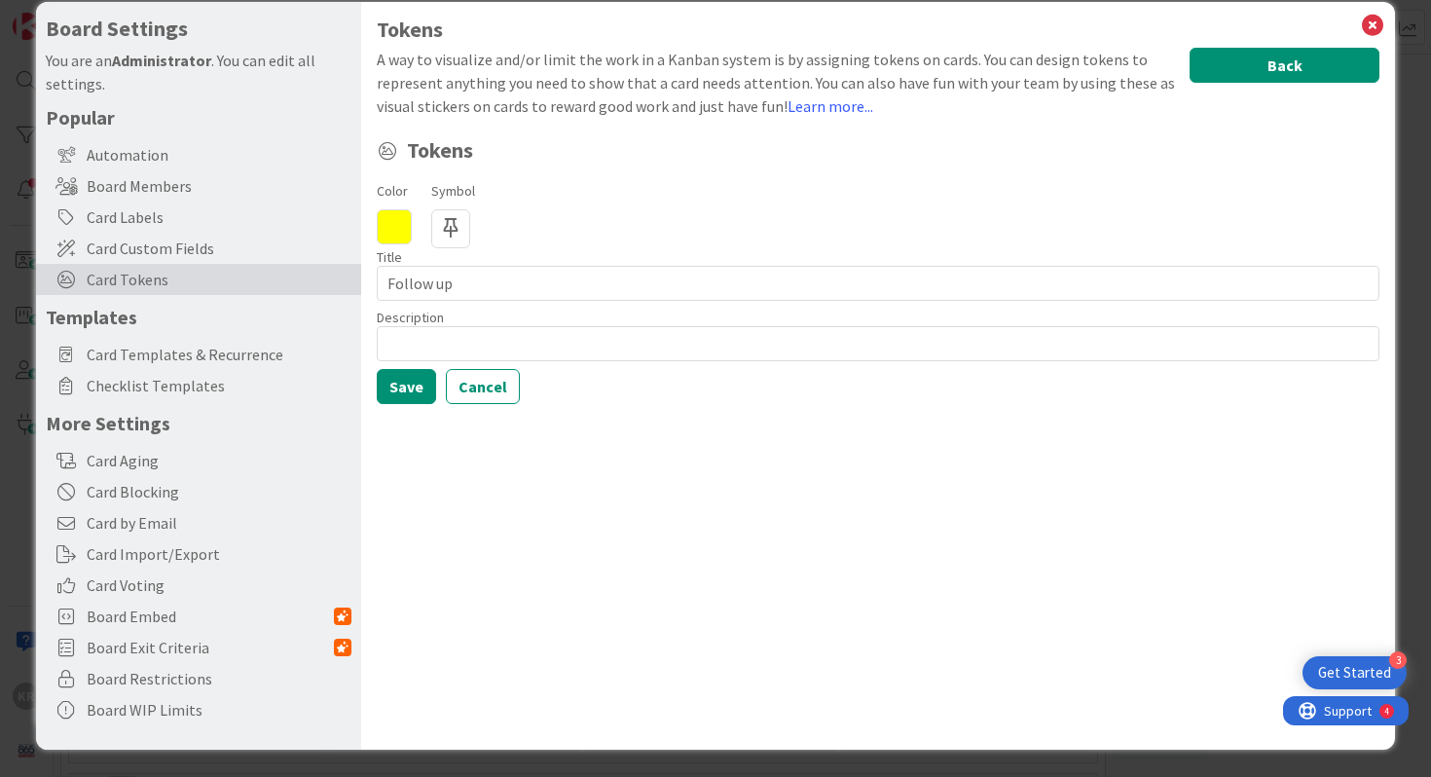
click at [859, 54] on button "Back" at bounding box center [1284, 65] width 190 height 35
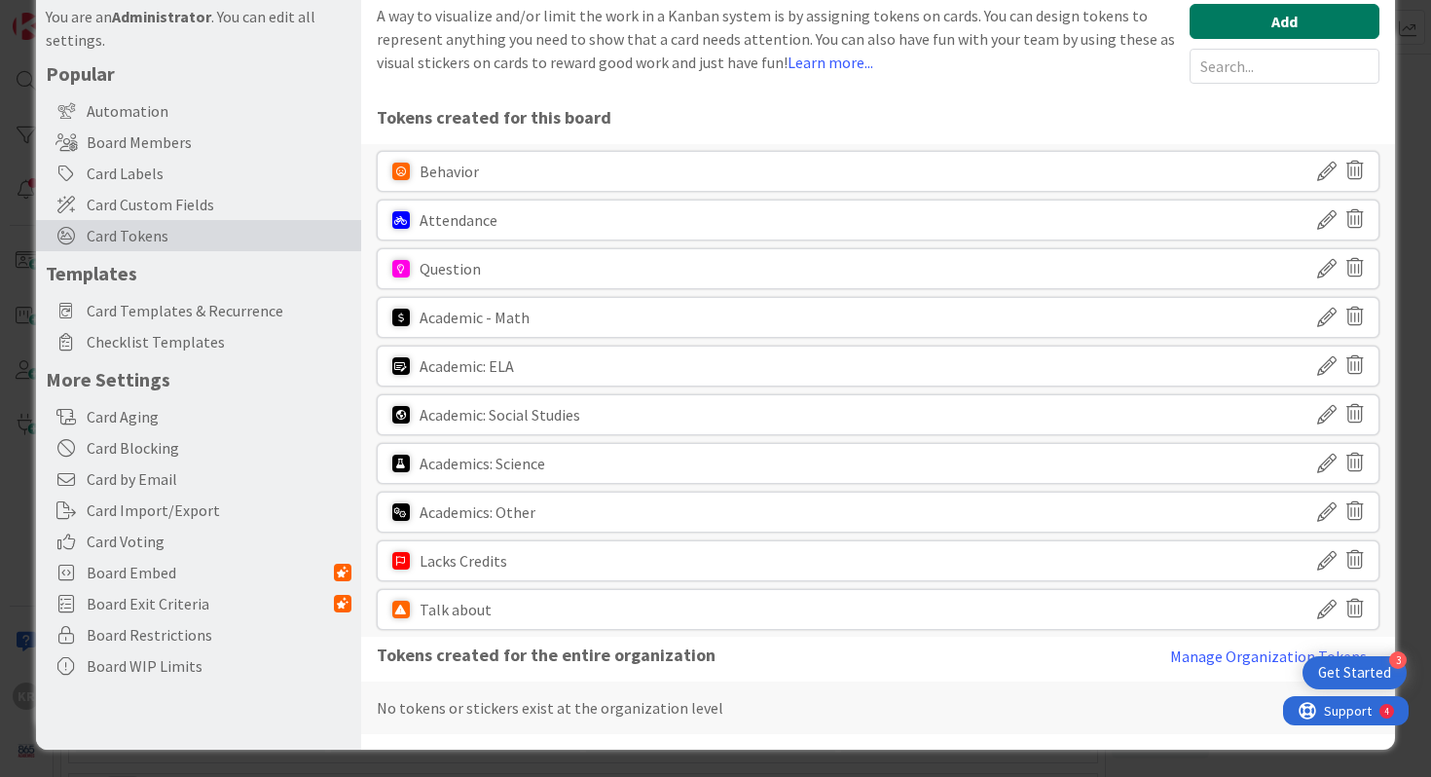
scroll to position [0, 0]
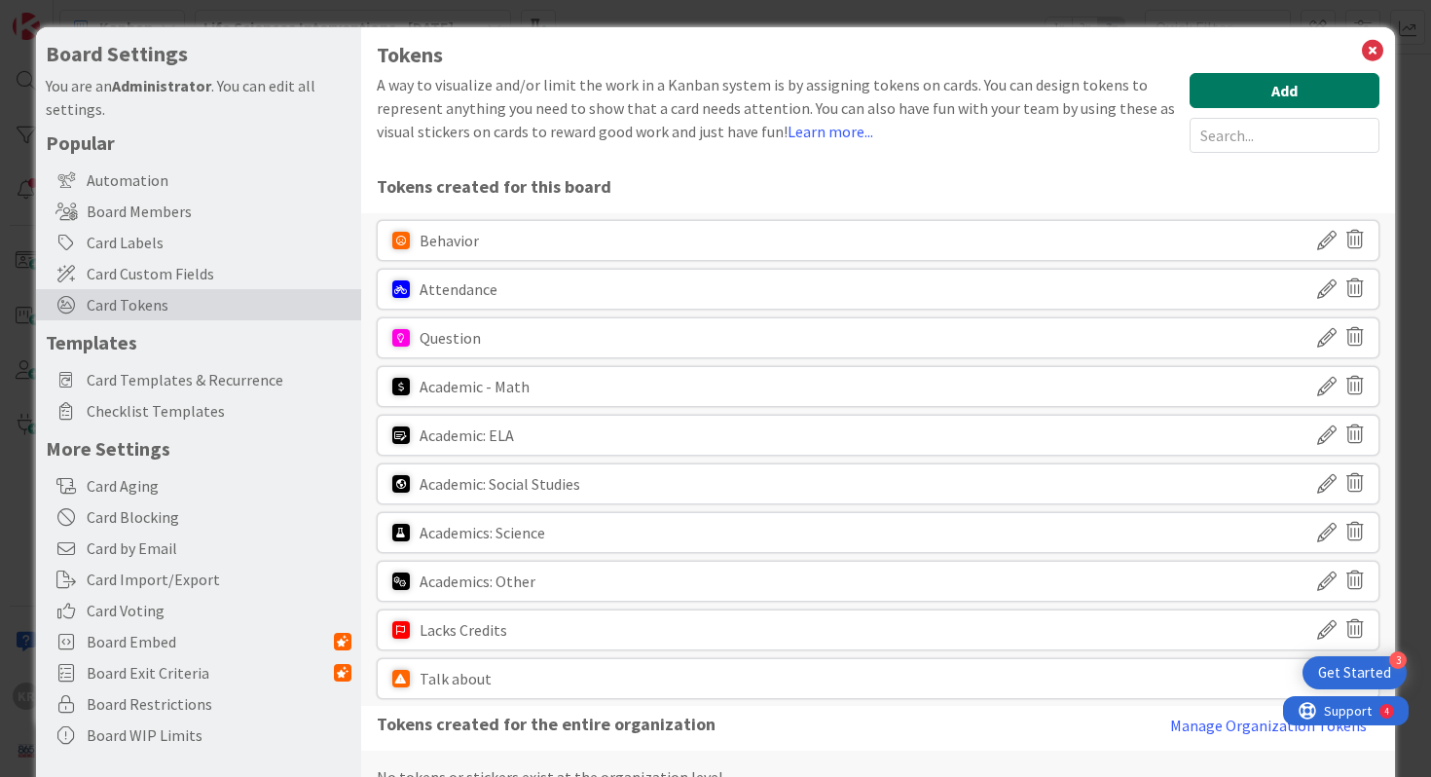
click at [859, 99] on button "Add" at bounding box center [1284, 90] width 190 height 35
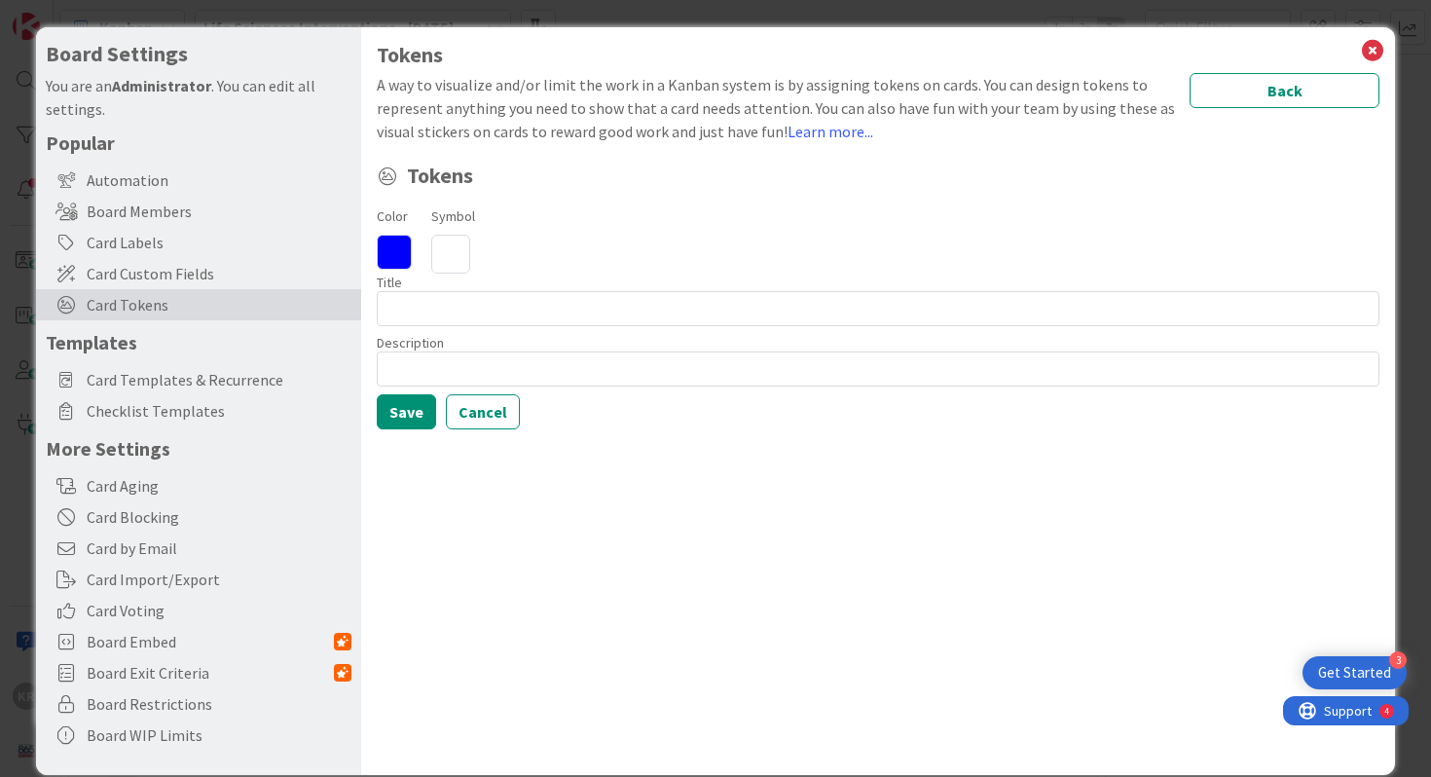
click at [433, 258] on icon at bounding box center [450, 254] width 39 height 39
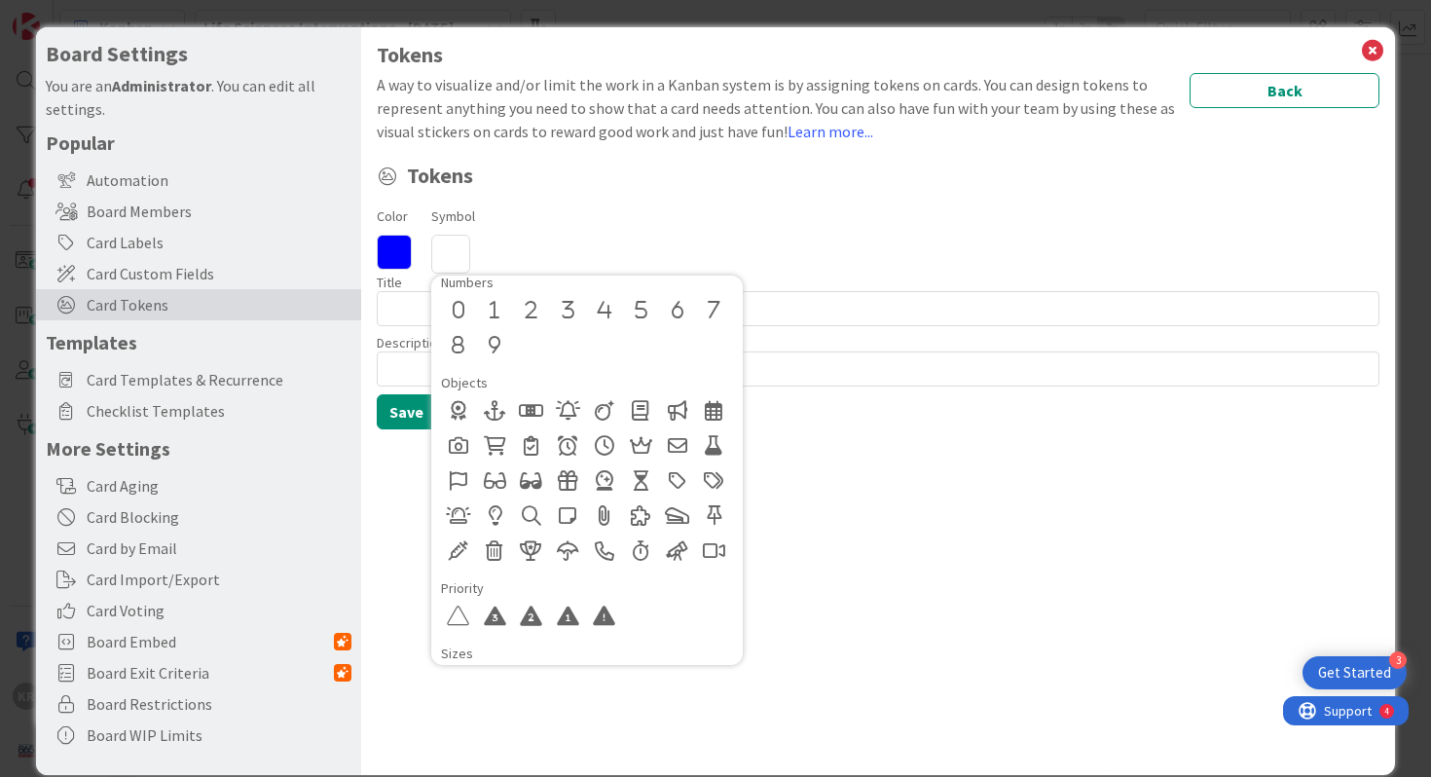
scroll to position [853, 0]
click at [710, 510] on div at bounding box center [713, 514] width 35 height 35
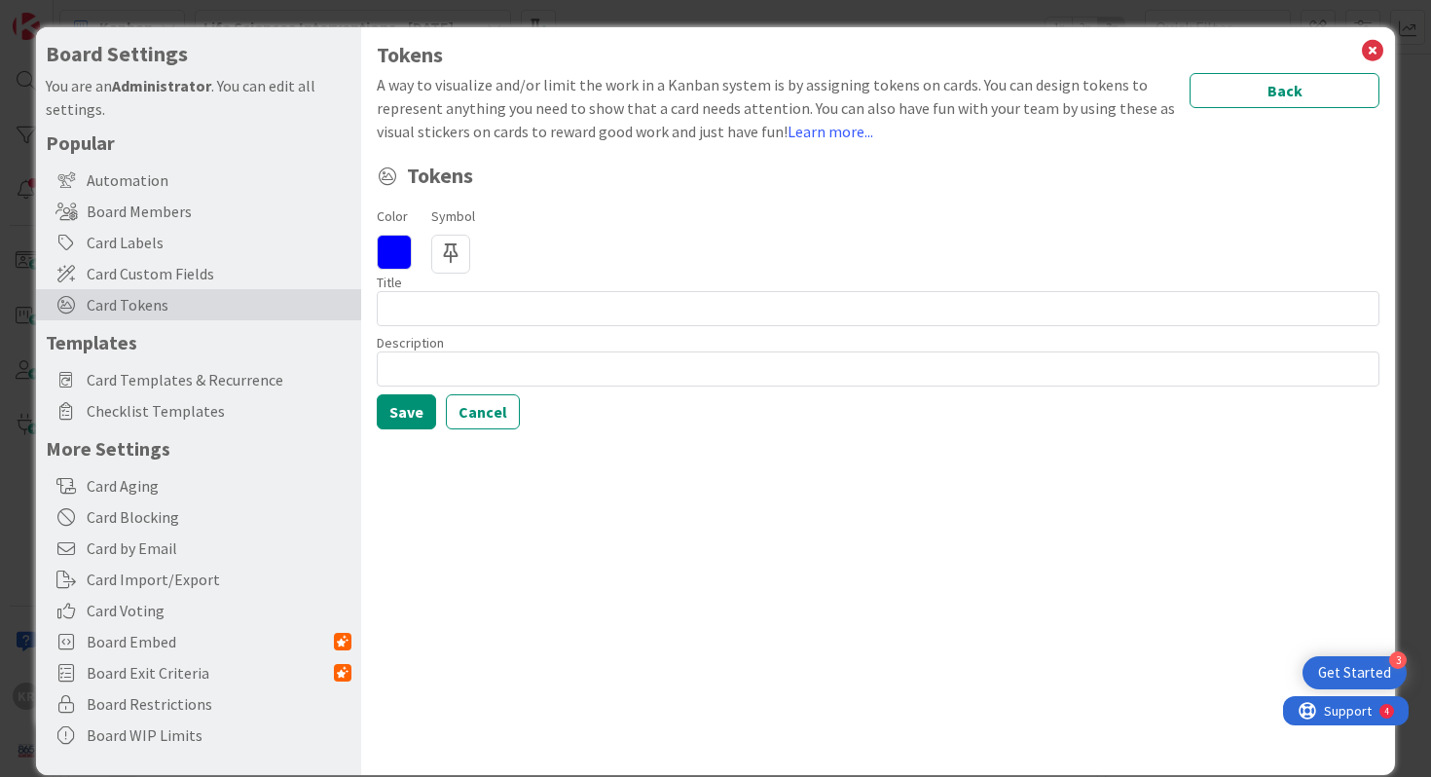
click at [391, 237] on icon at bounding box center [394, 252] width 35 height 35
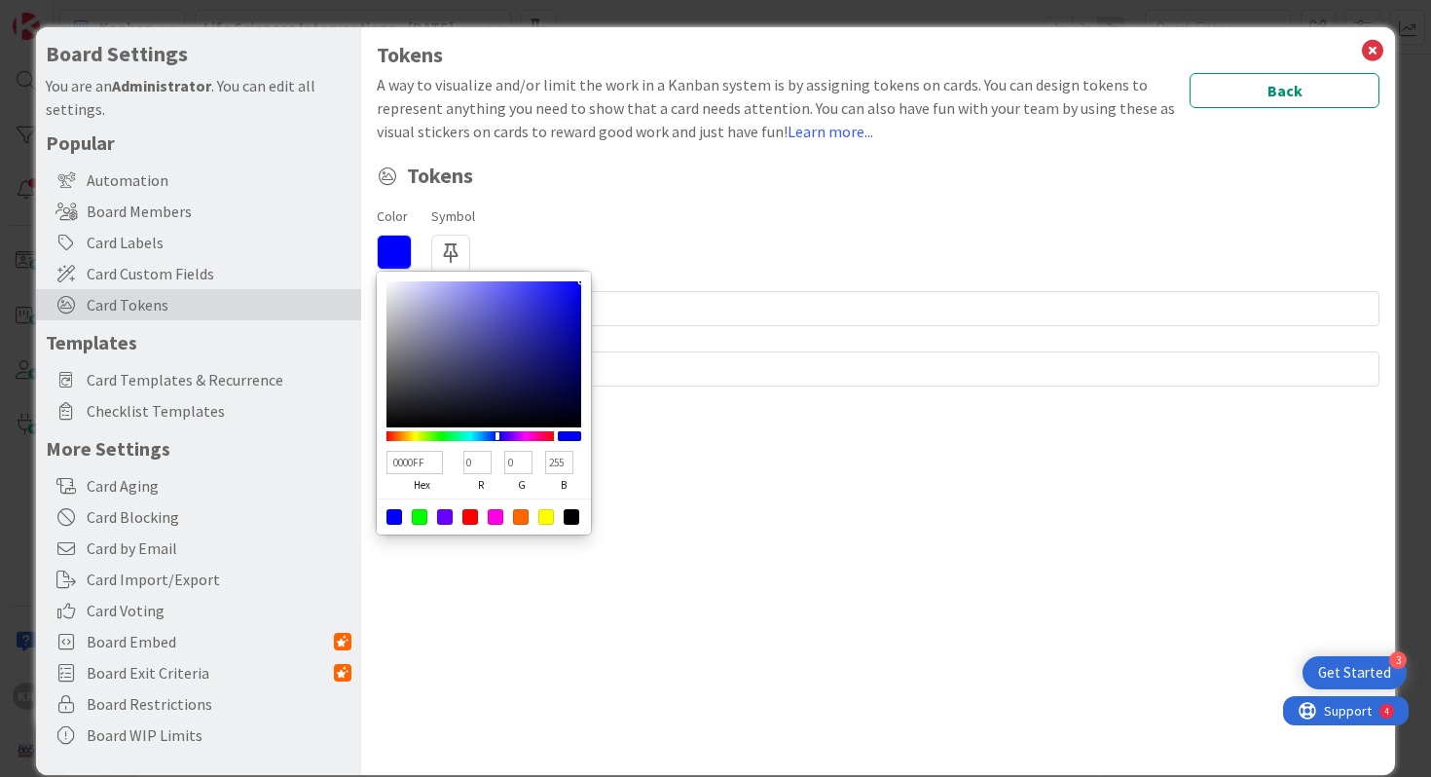
click at [546, 515] on div at bounding box center [546, 517] width 16 height 16
type input "FFFF00"
type input "255"
type input "0"
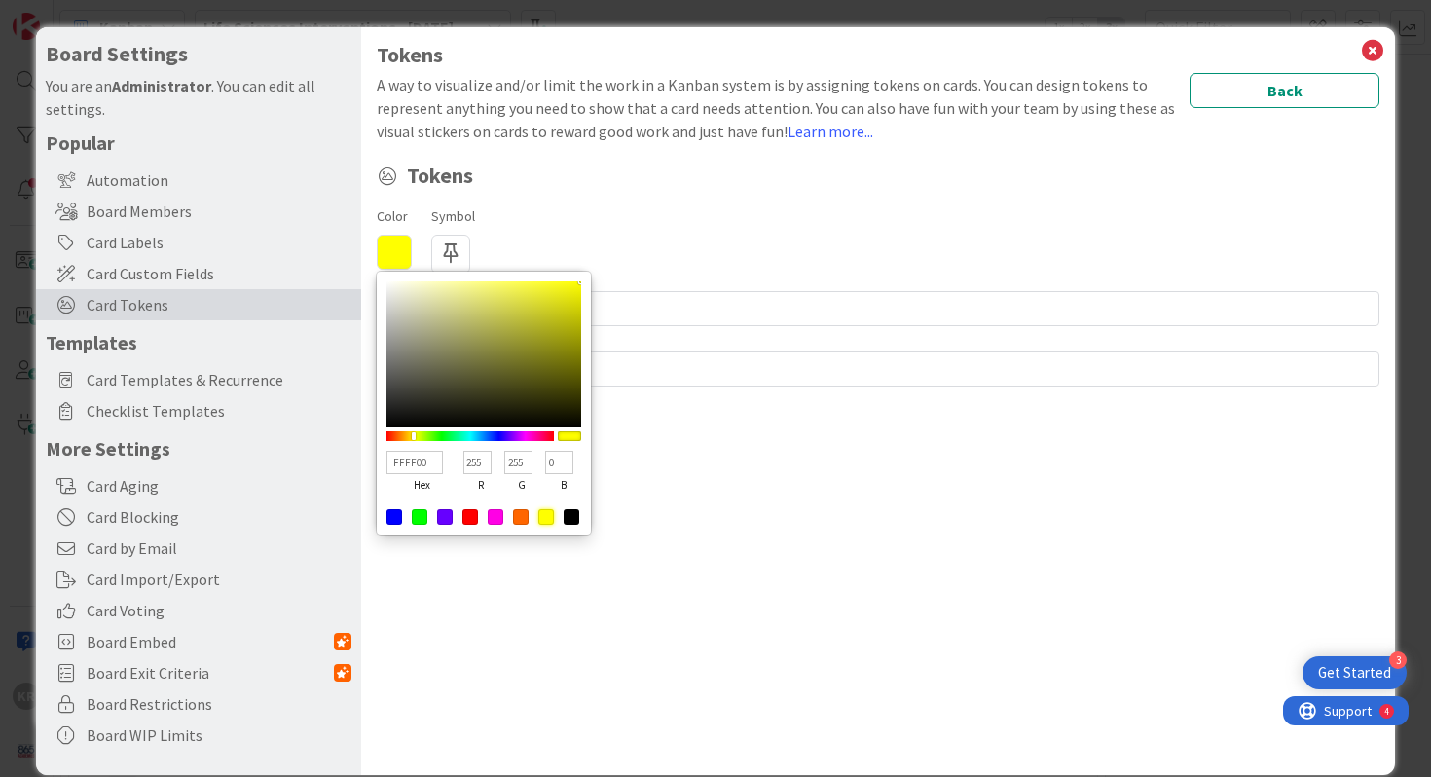
click at [698, 604] on div "Tokens A way to visualize and/or limit the work in a Kanban system is by assign…" at bounding box center [878, 401] width 1035 height 748
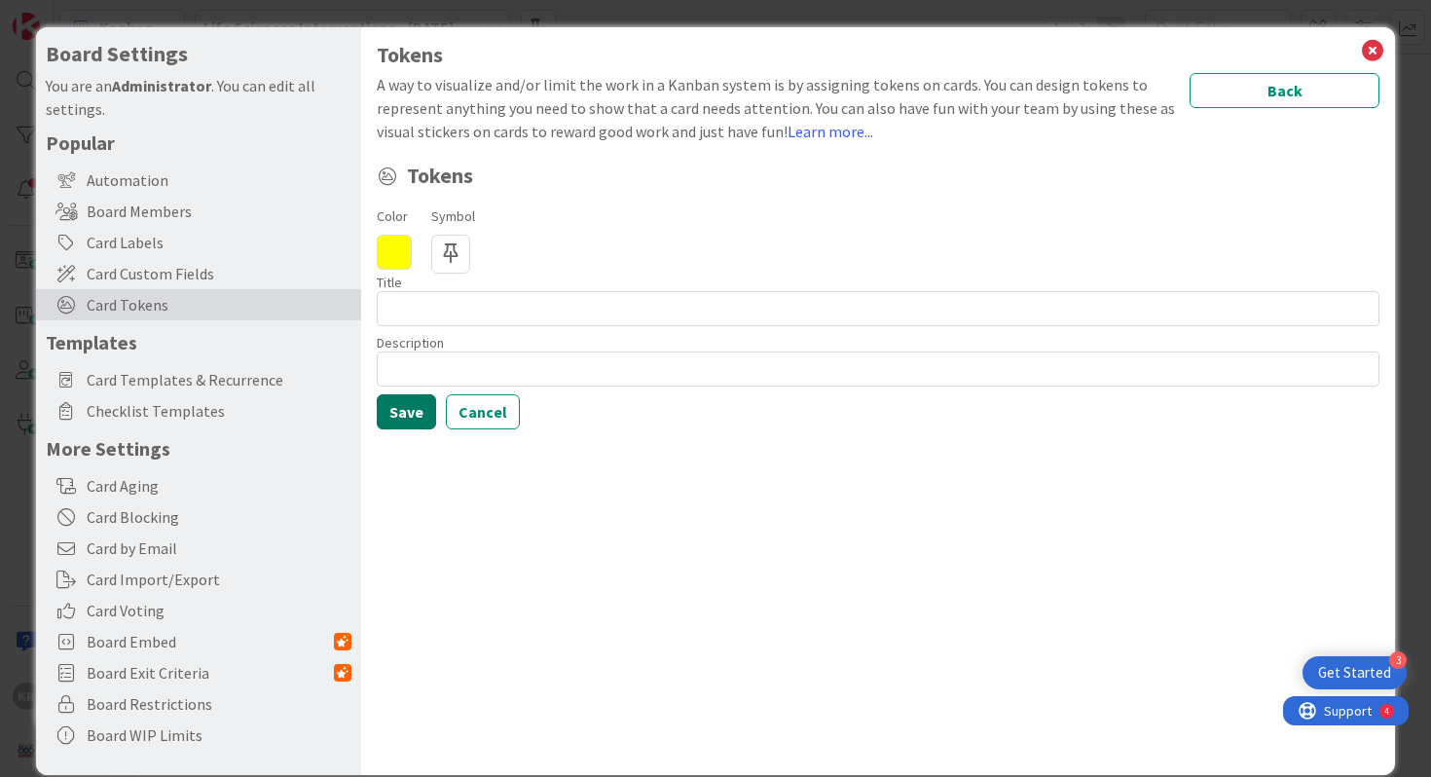
click at [408, 397] on button "Save" at bounding box center [406, 411] width 59 height 35
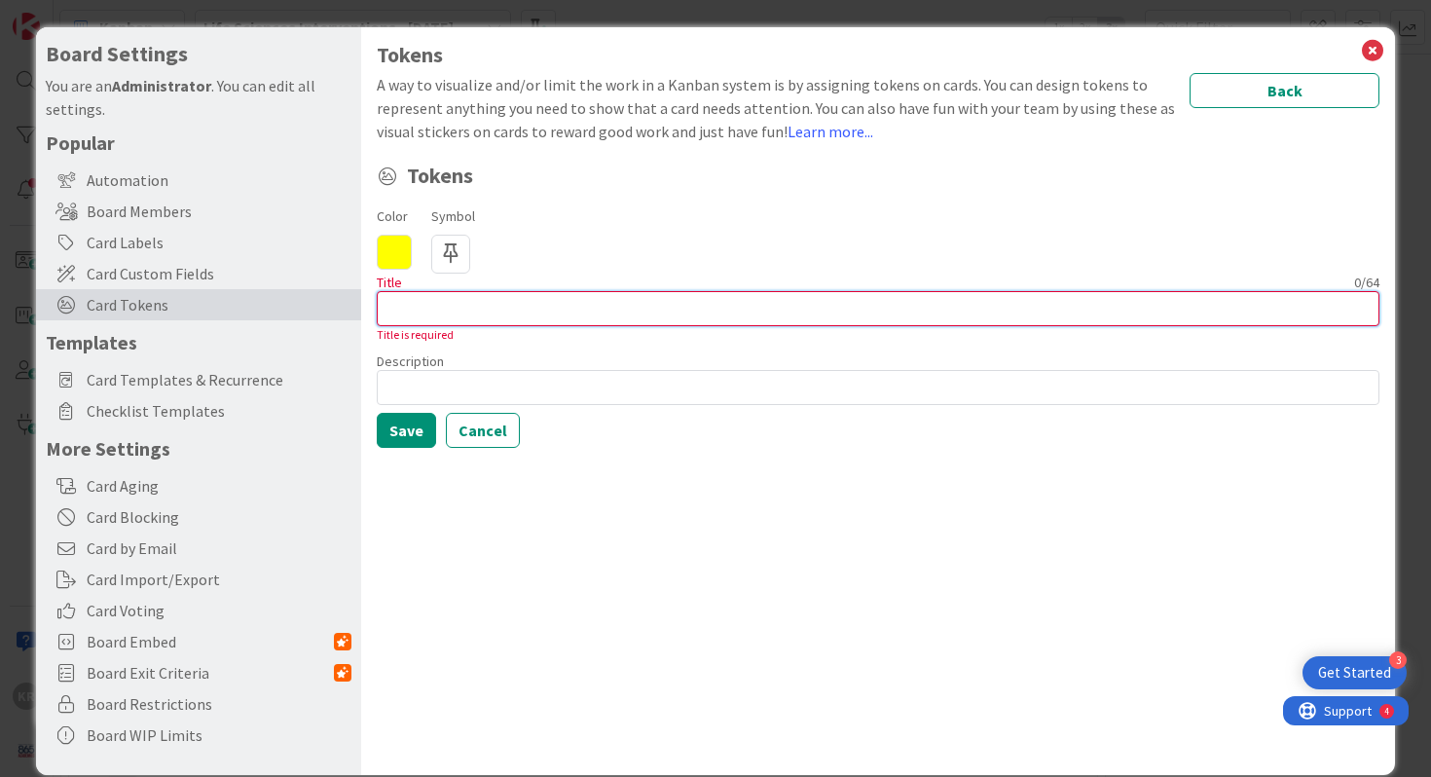
click at [447, 310] on input at bounding box center [878, 308] width 1003 height 35
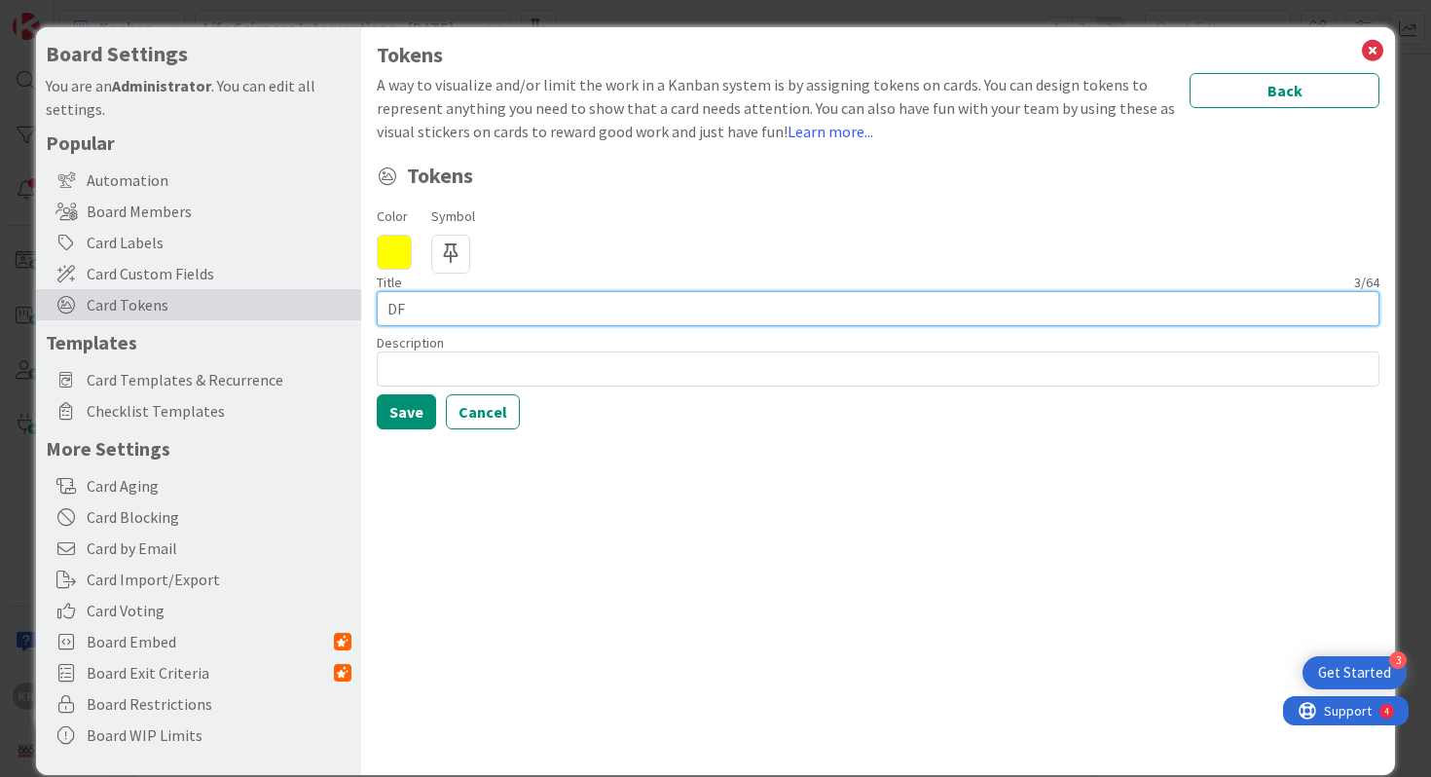
type input "D"
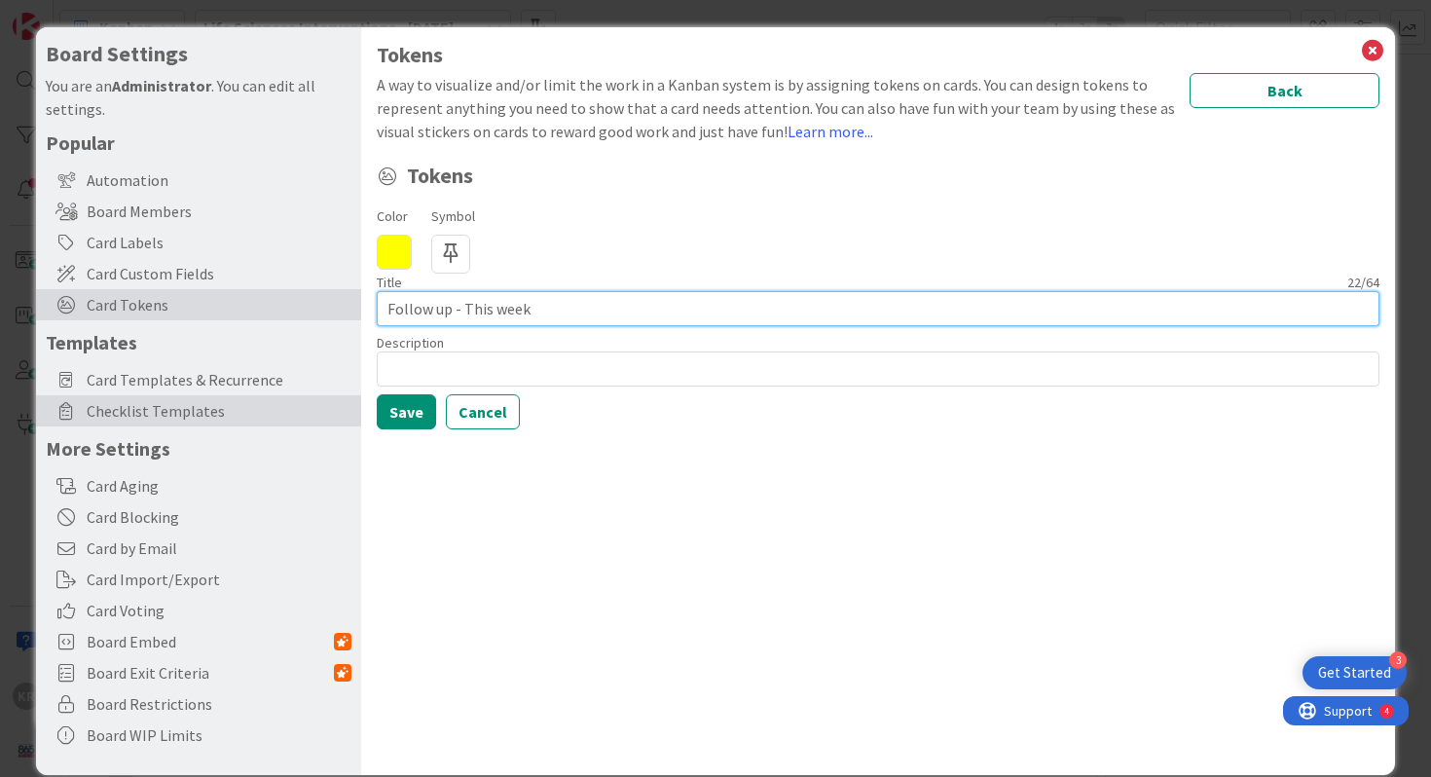
type input "Follow up - This week"
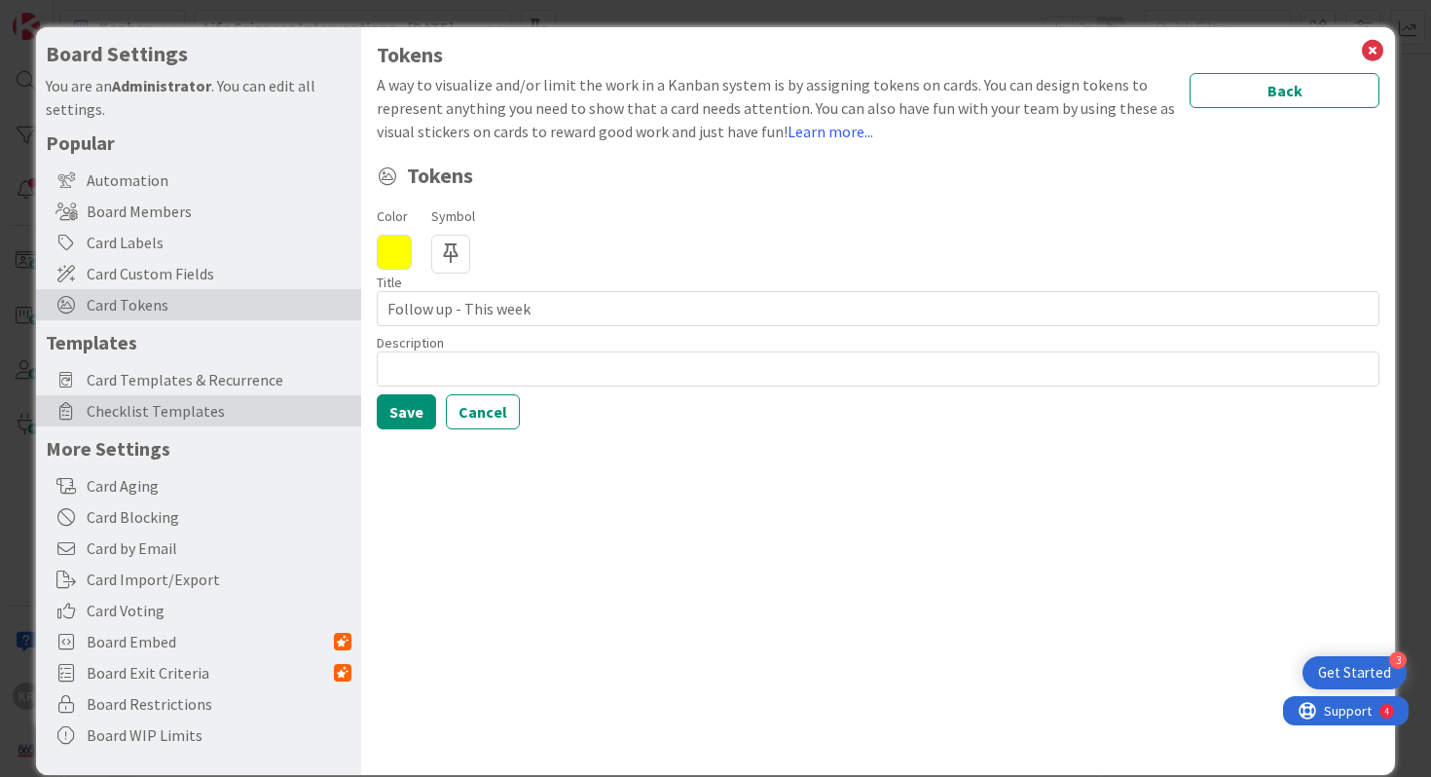
click at [352, 421] on div "Checklist Templates" at bounding box center [198, 410] width 325 height 31
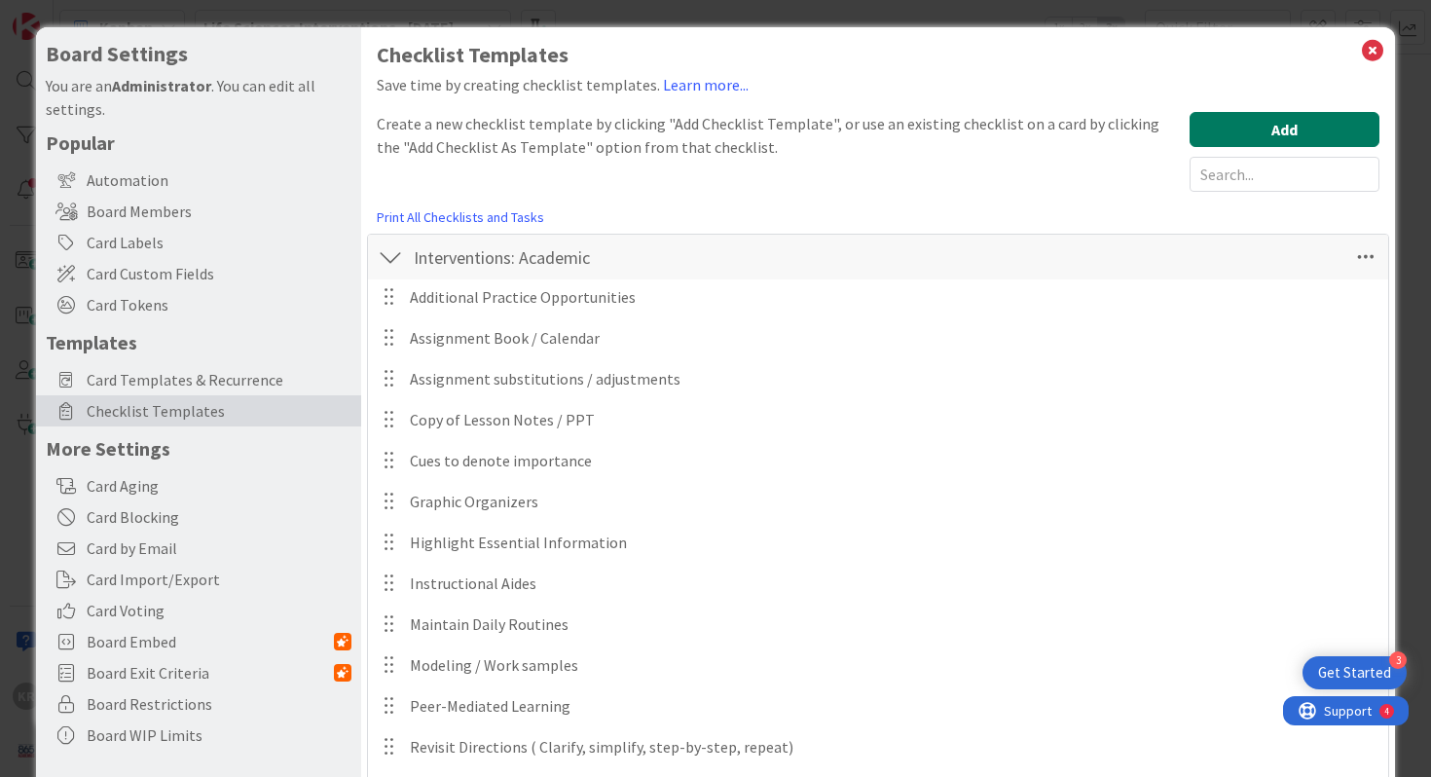
click at [859, 145] on button "Add" at bounding box center [1284, 129] width 190 height 35
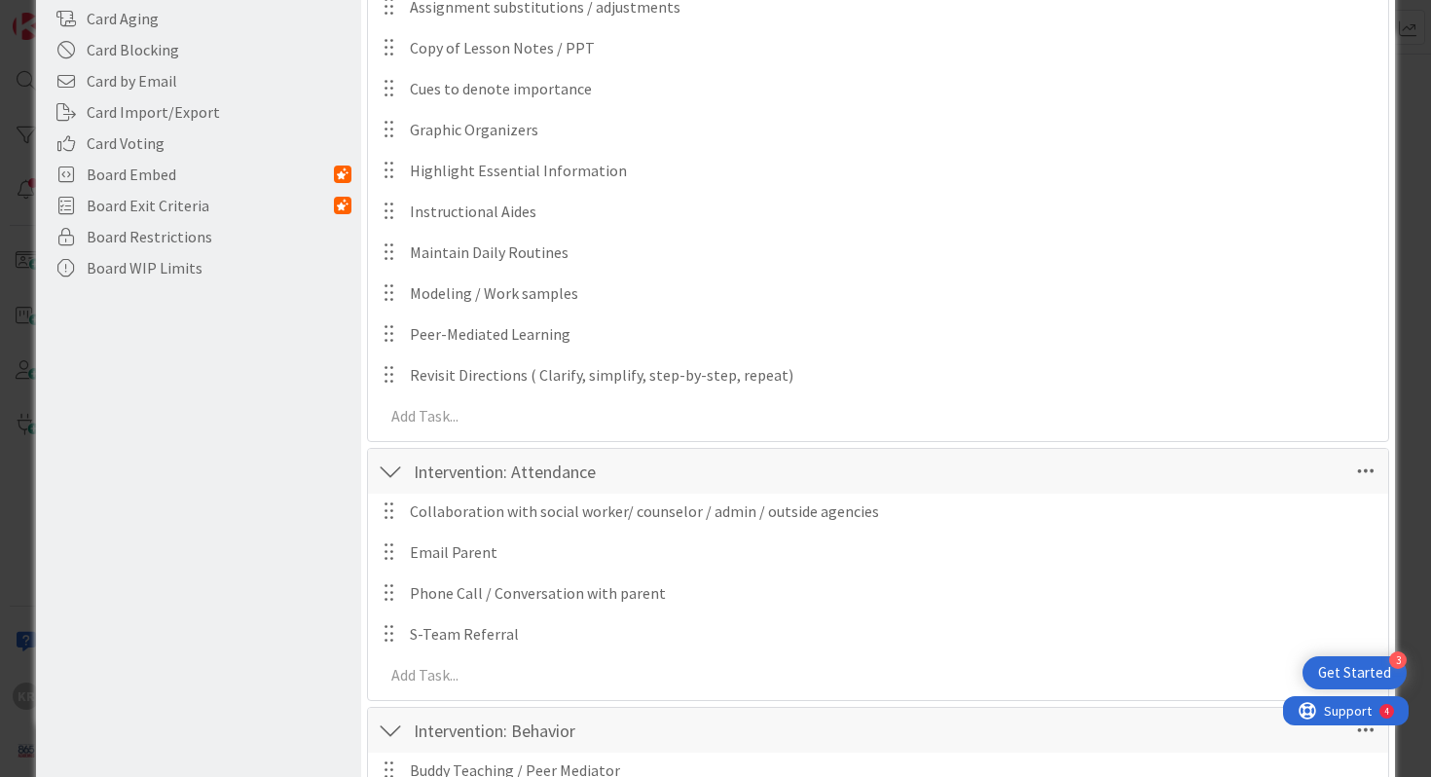
scroll to position [0, 0]
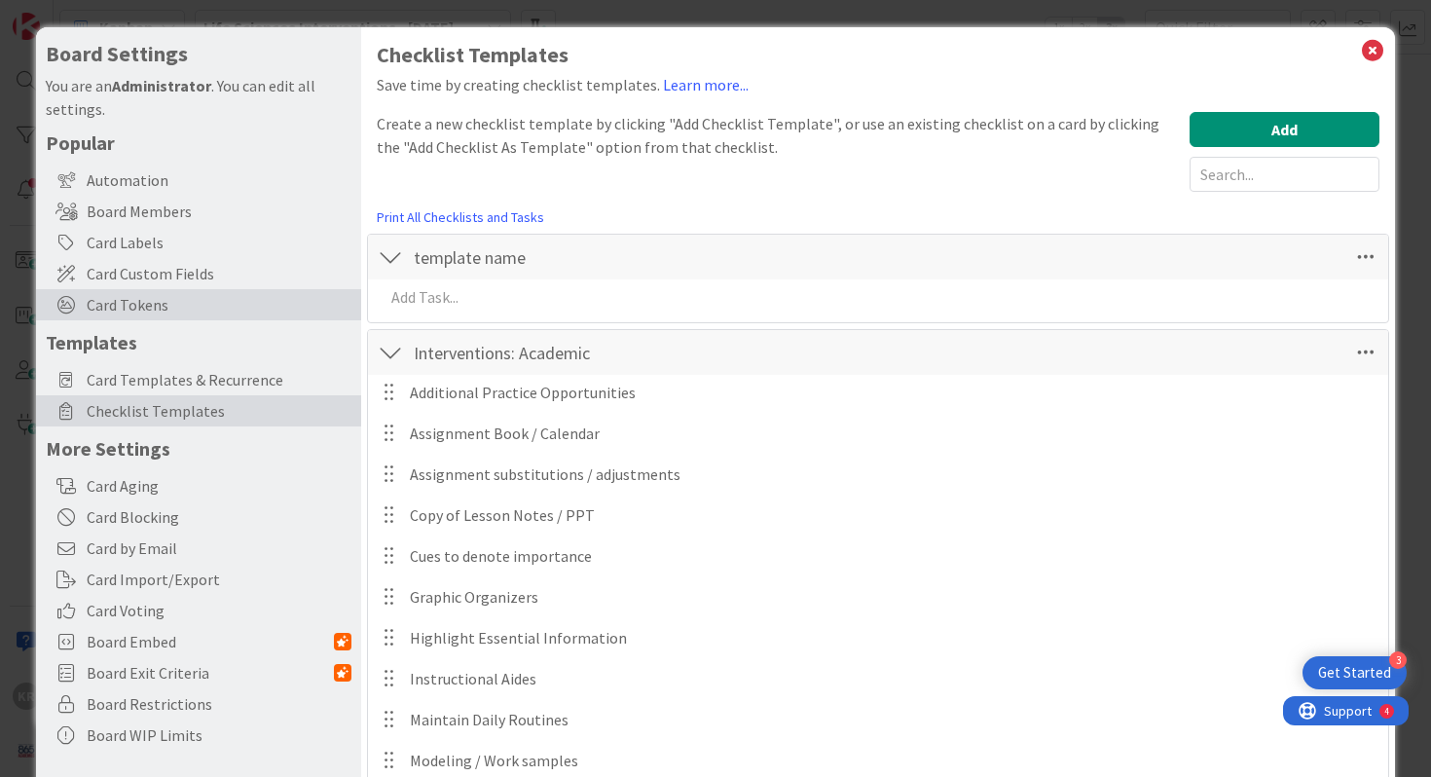
click at [240, 314] on span "Card Tokens" at bounding box center [219, 304] width 265 height 23
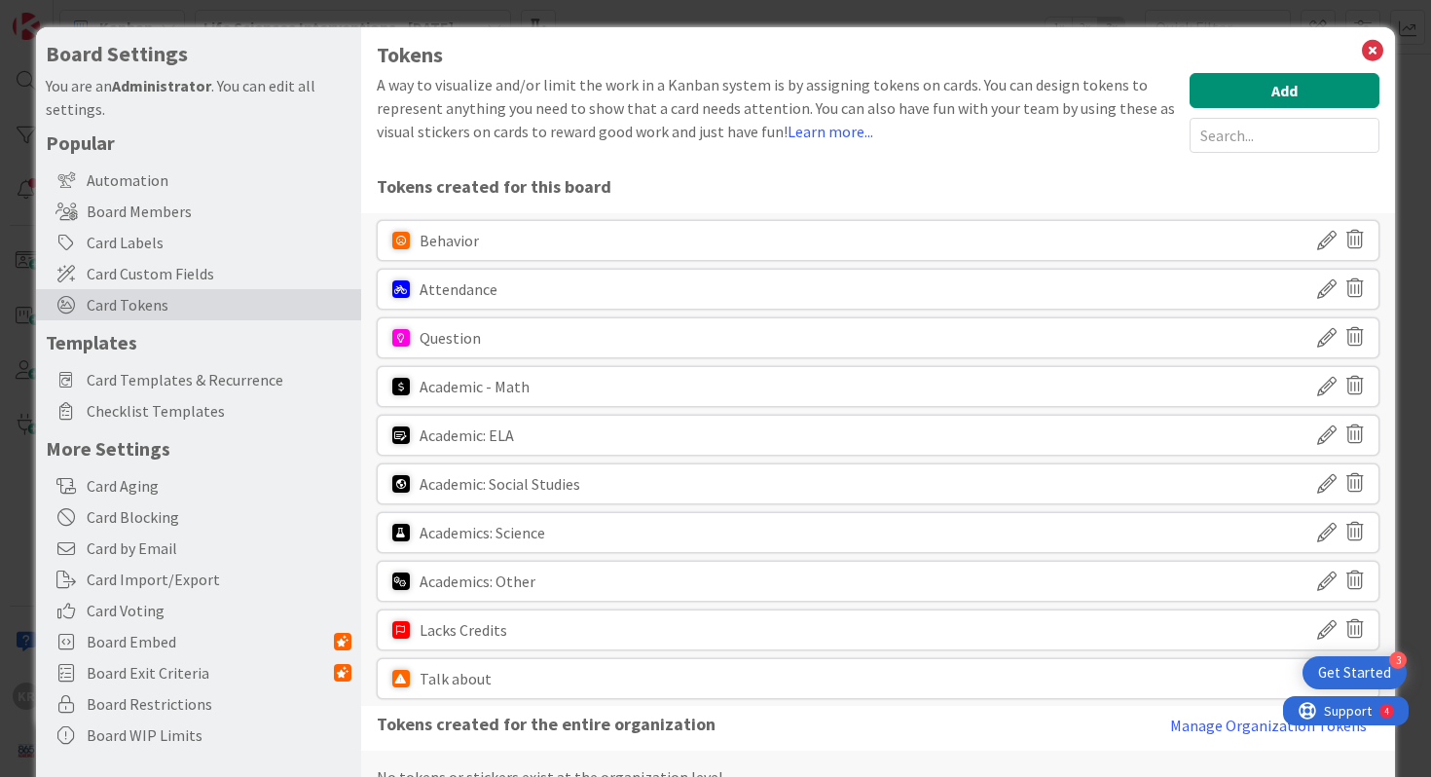
click at [859, 71] on div "Tokens A way to visualize and/or limit the work in a Kanban system is by assign…" at bounding box center [878, 423] width 1003 height 760
click at [859, 85] on button "Add" at bounding box center [1284, 90] width 190 height 35
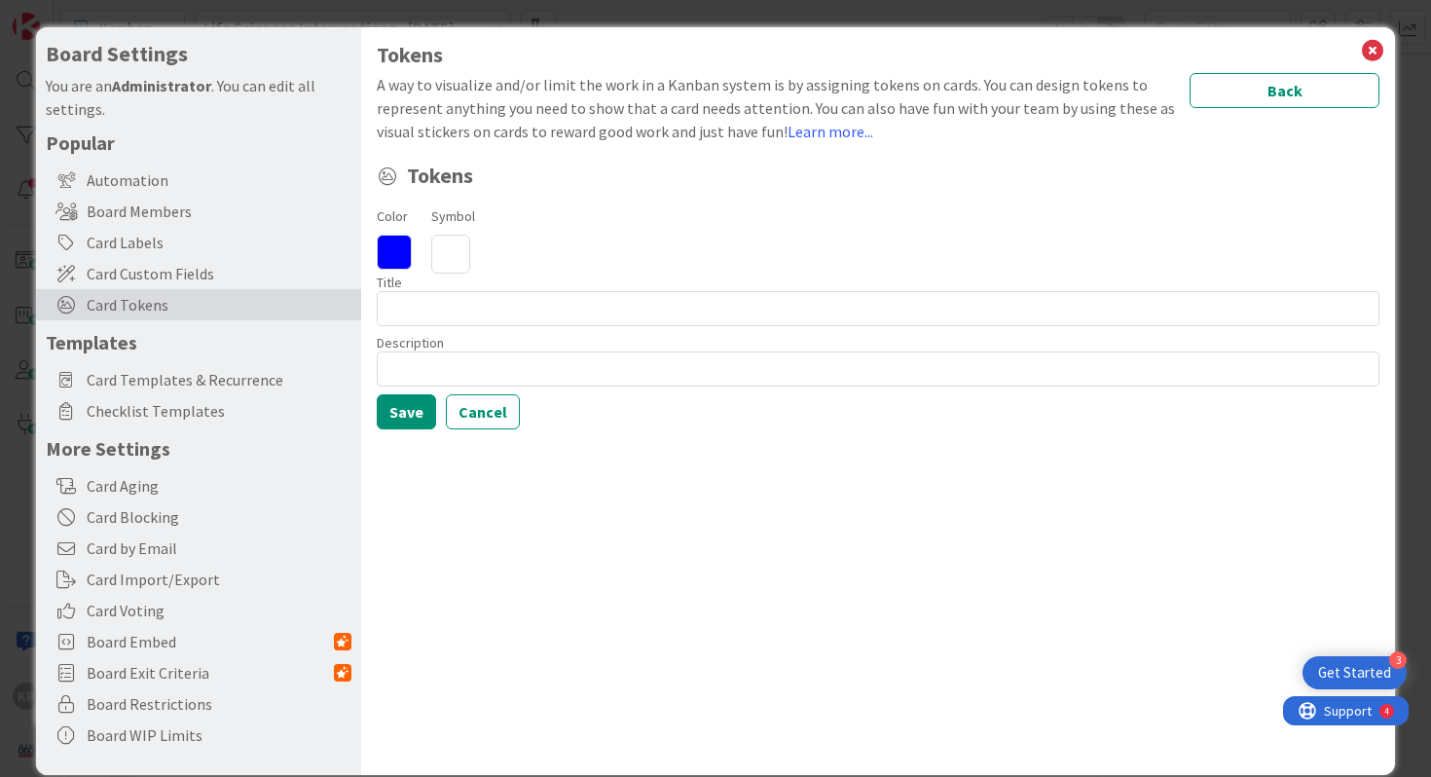
click at [388, 246] on icon at bounding box center [394, 252] width 35 height 35
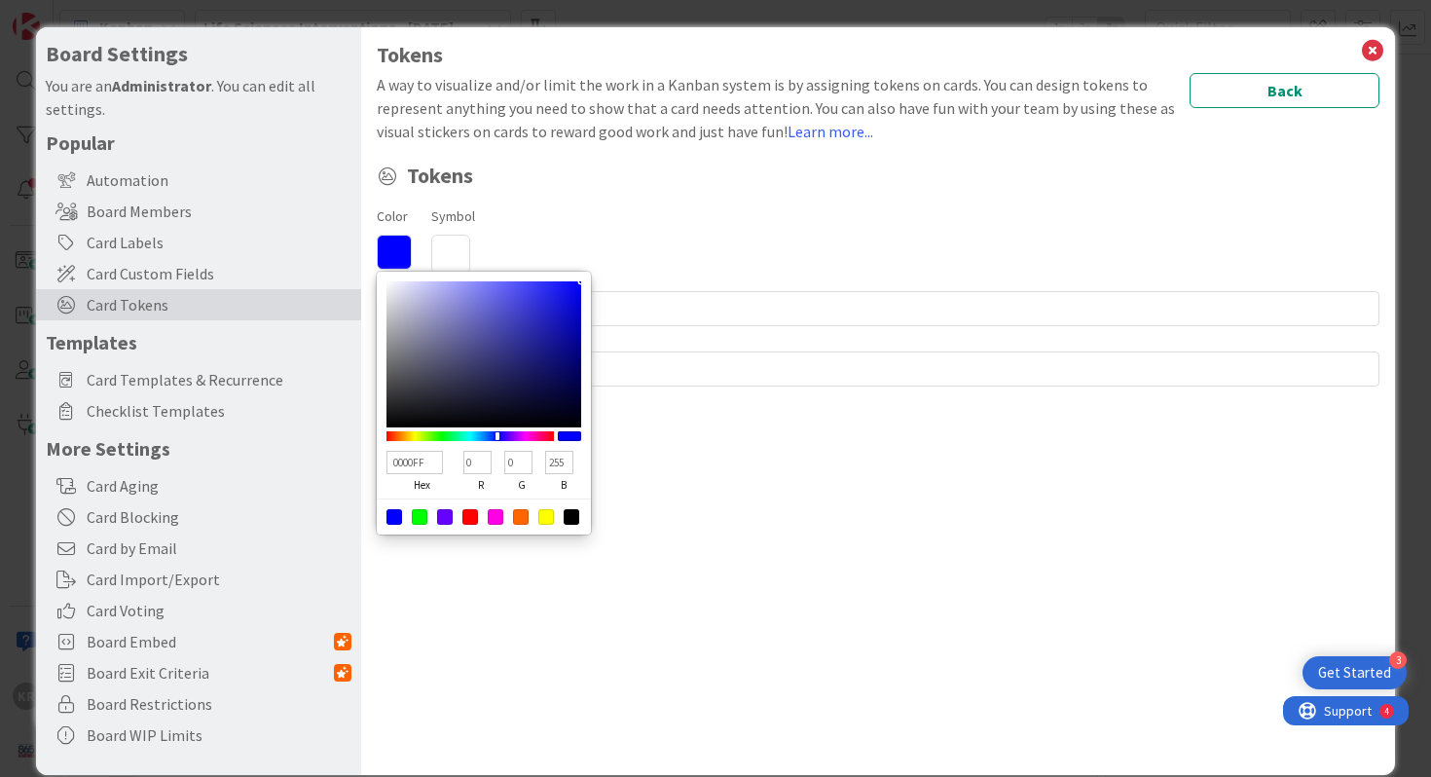
click at [544, 523] on div at bounding box center [546, 517] width 16 height 16
type input "FFFF00"
type input "255"
type input "0"
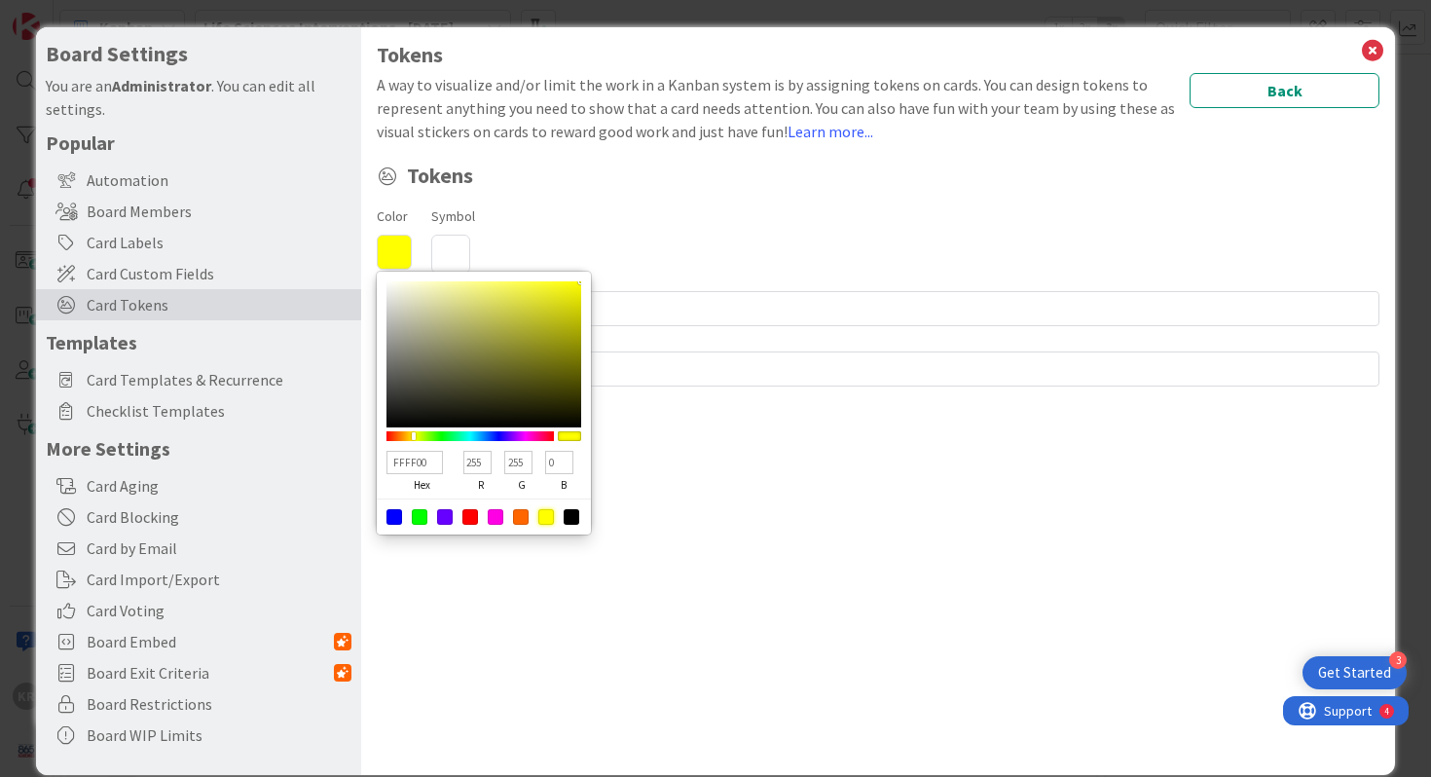
click at [447, 237] on icon at bounding box center [450, 254] width 39 height 39
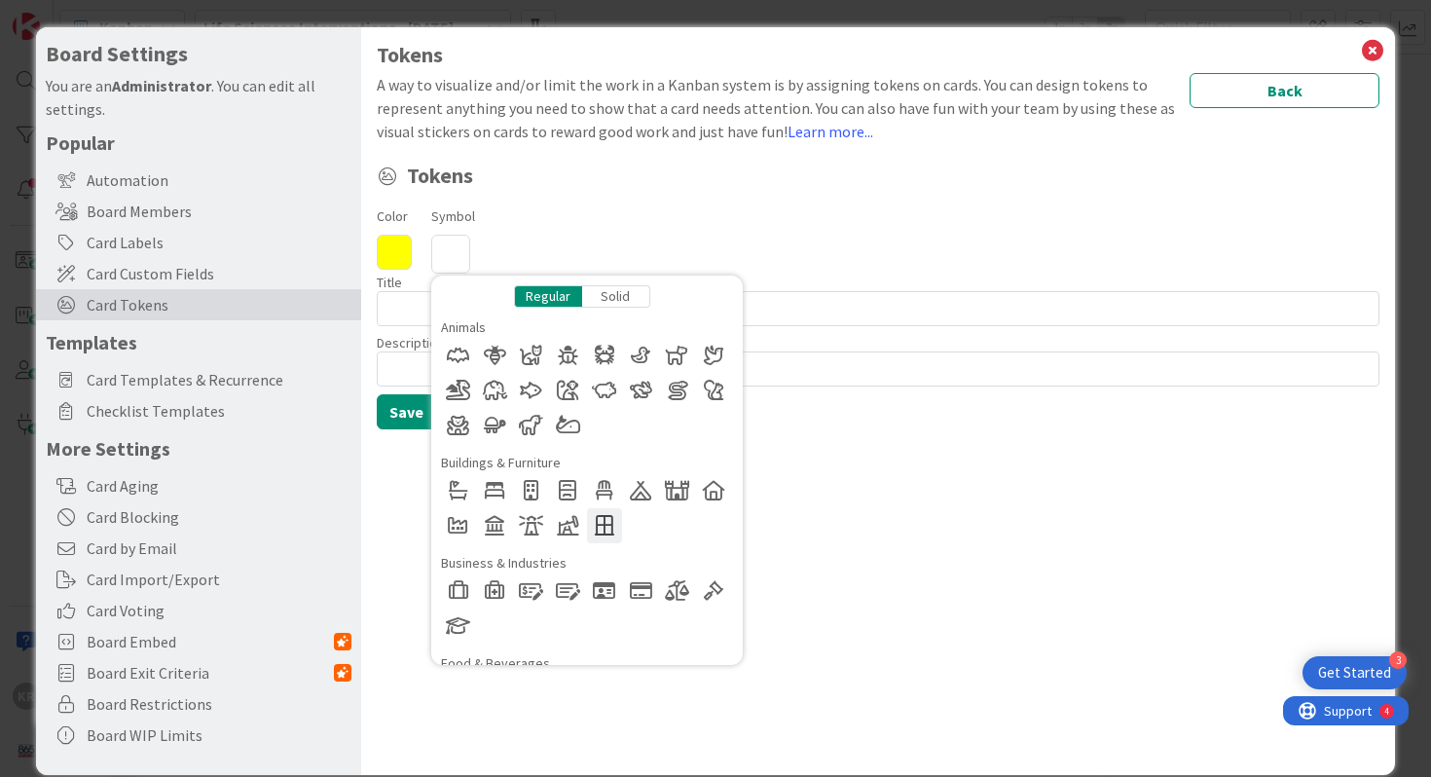
scroll to position [1017, 0]
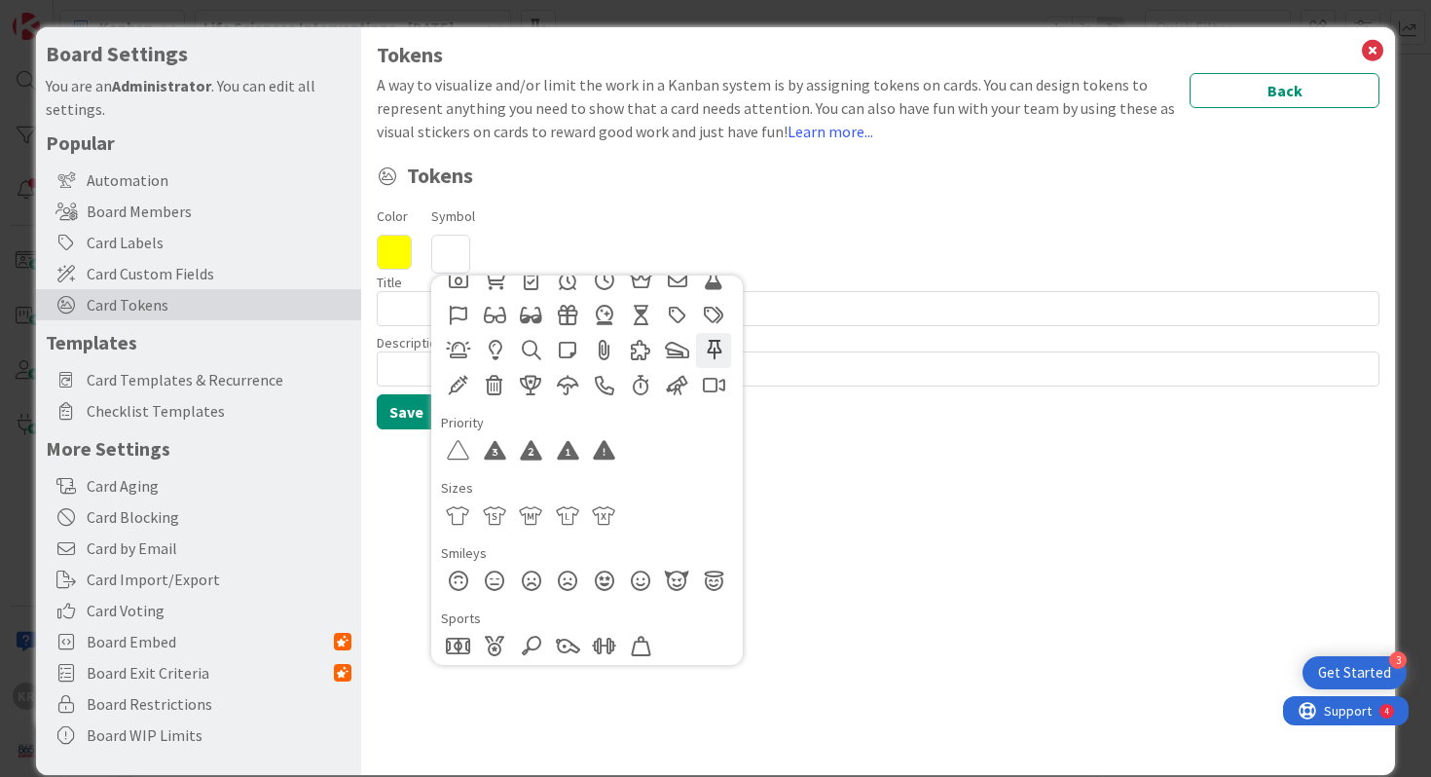
click at [718, 350] on div at bounding box center [713, 350] width 35 height 35
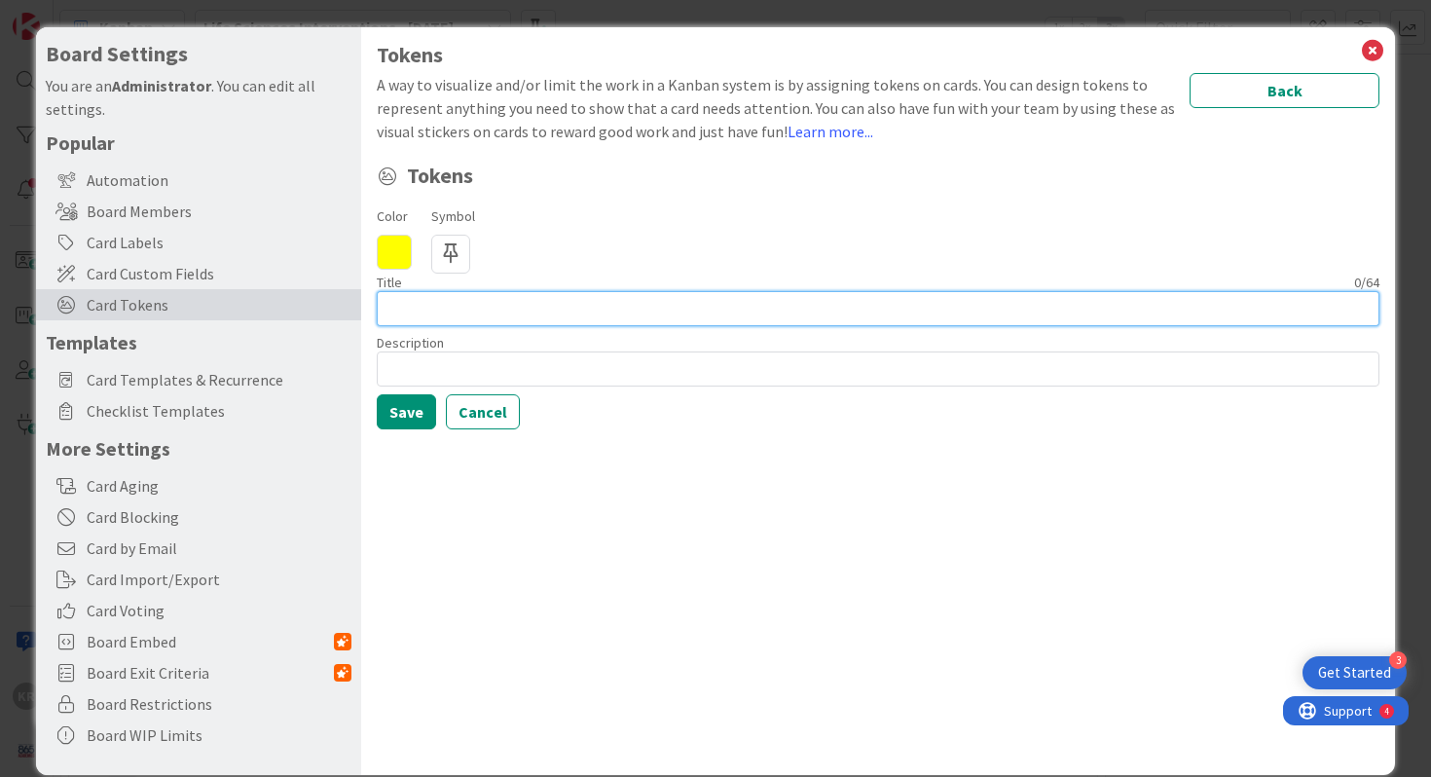
click at [701, 319] on input at bounding box center [878, 308] width 1003 height 35
type input "Follow up - This week"
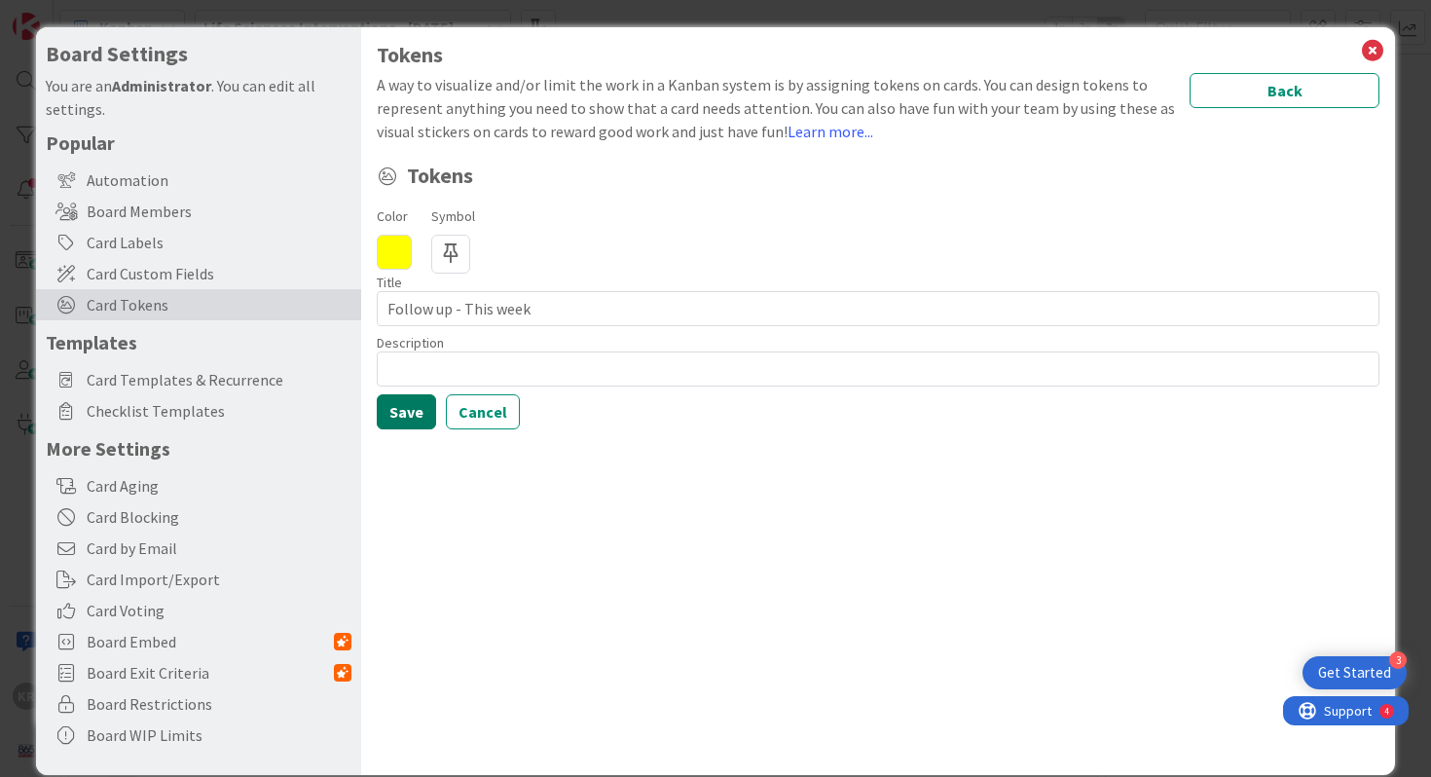
click at [426, 407] on button "Save" at bounding box center [406, 411] width 59 height 35
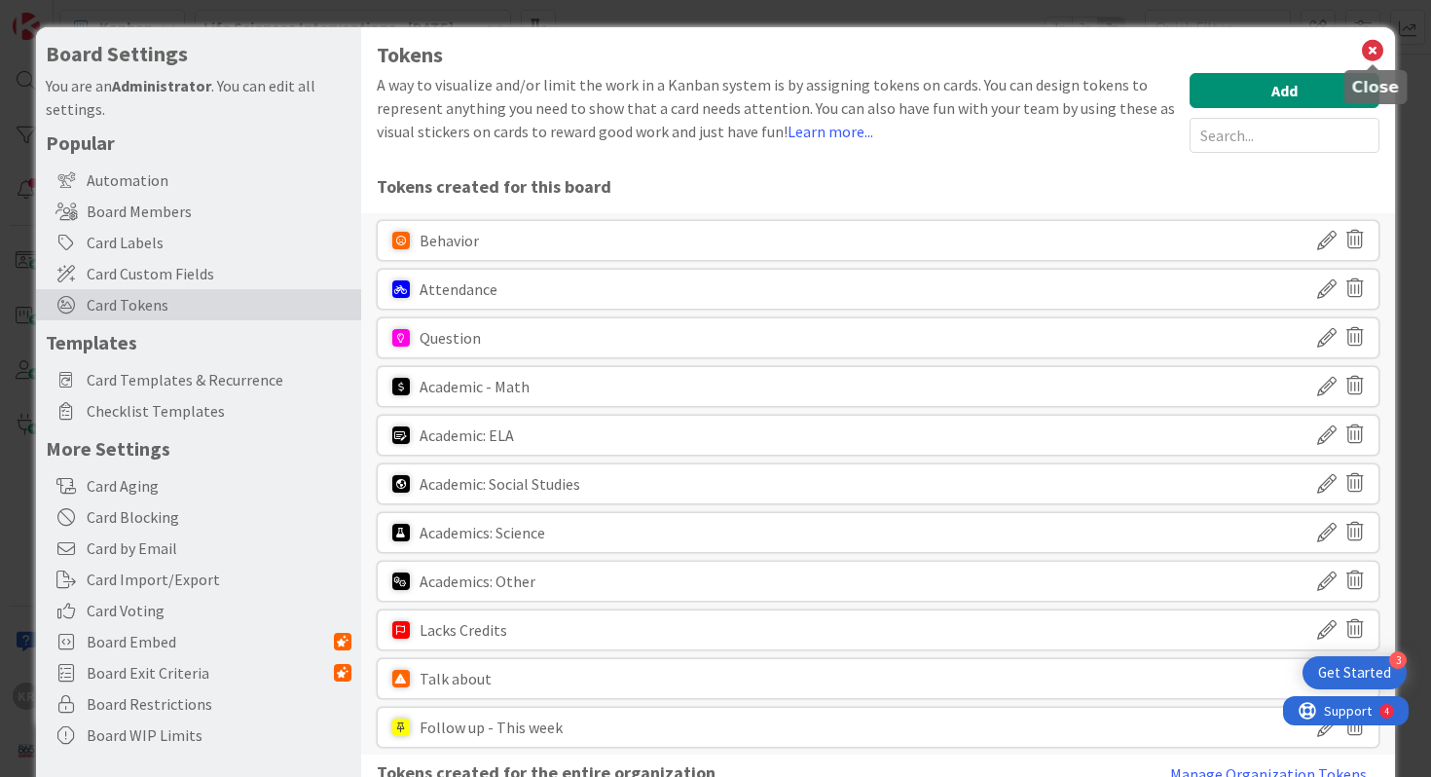
click at [859, 52] on icon at bounding box center [1372, 50] width 25 height 27
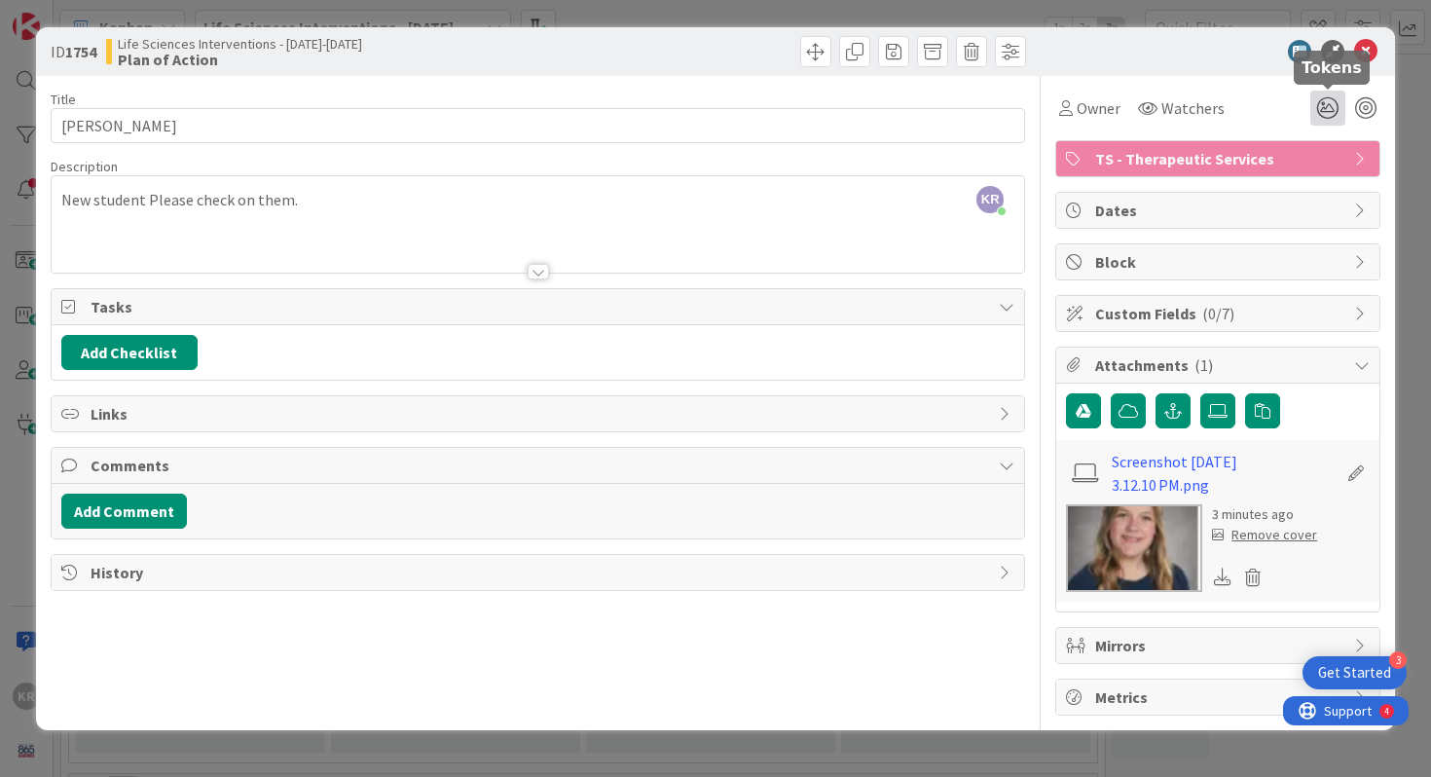
click at [859, 118] on icon at bounding box center [1327, 108] width 35 height 35
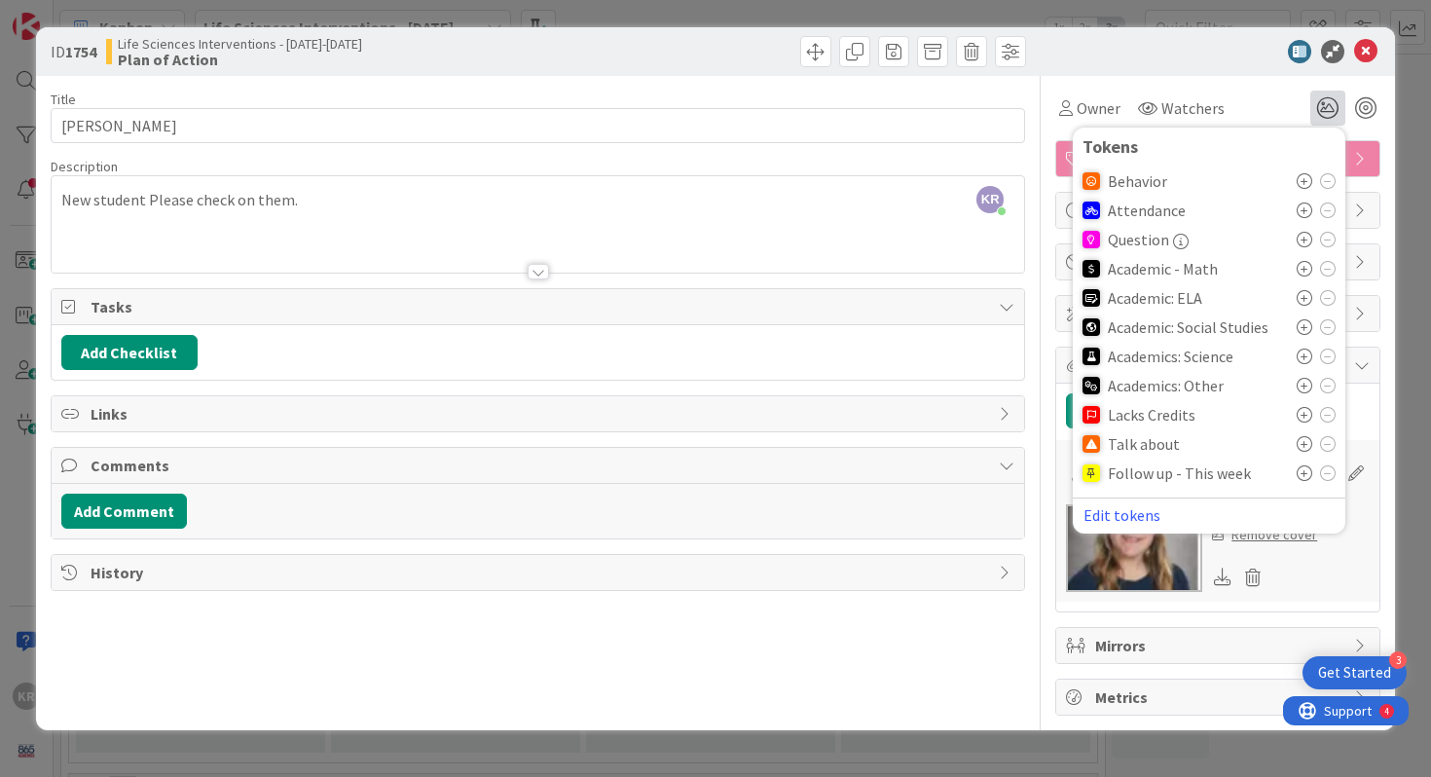
click at [859, 473] on icon at bounding box center [1304, 473] width 16 height 16
click at [859, 654] on div "Title 13 / 128 [PERSON_NAME] Description KR [PERSON_NAME] just joined New stude…" at bounding box center [538, 395] width 975 height 639
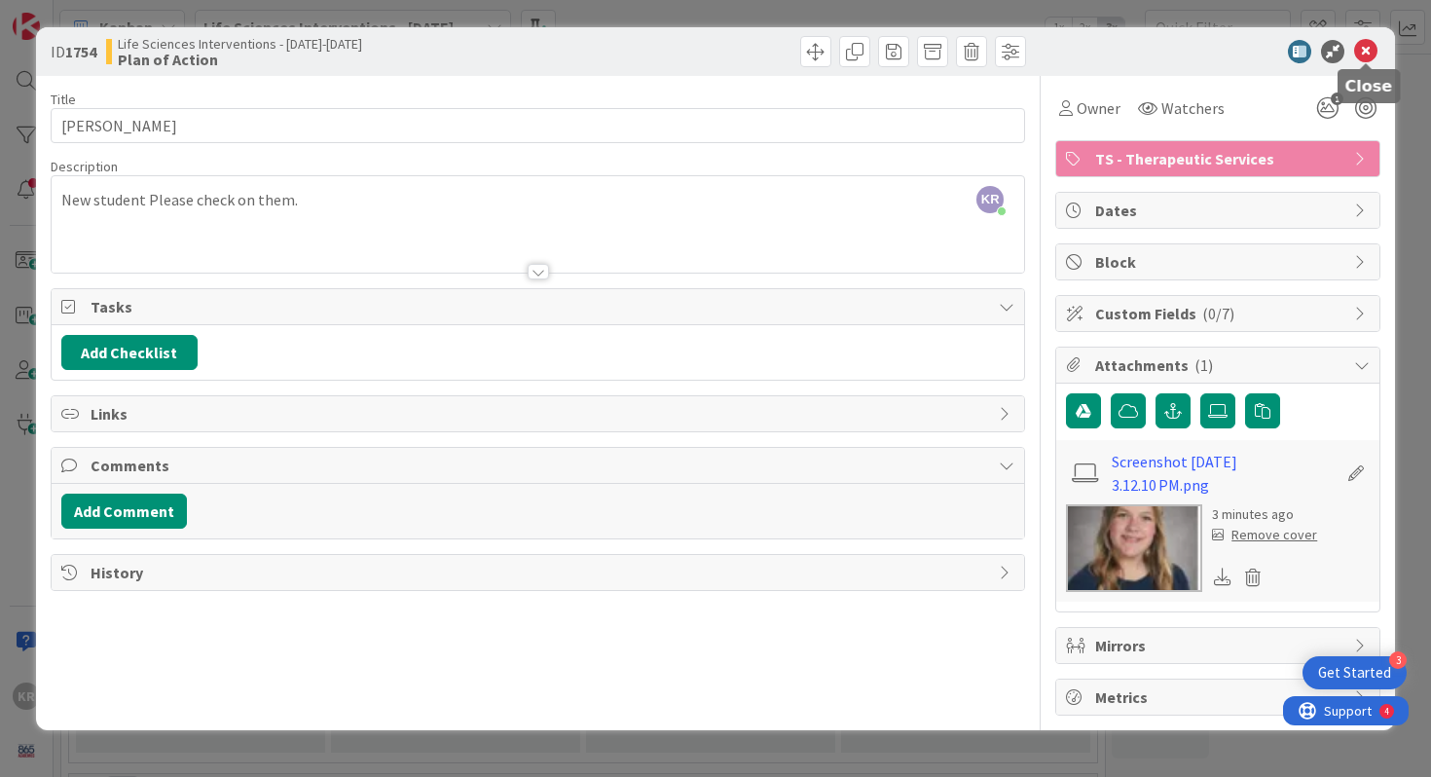
click at [859, 51] on icon at bounding box center [1365, 51] width 23 height 23
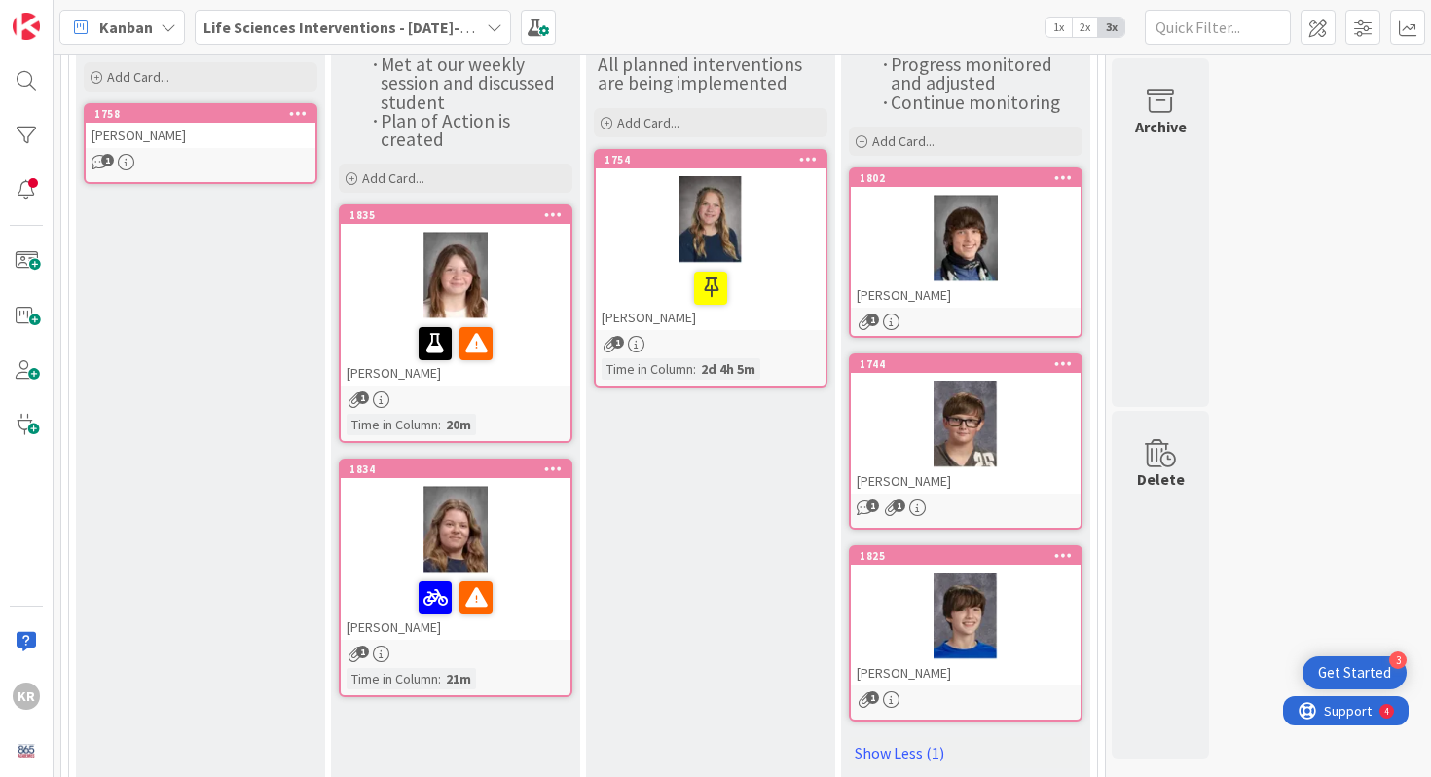
click at [859, 268] on div at bounding box center [966, 239] width 230 height 88
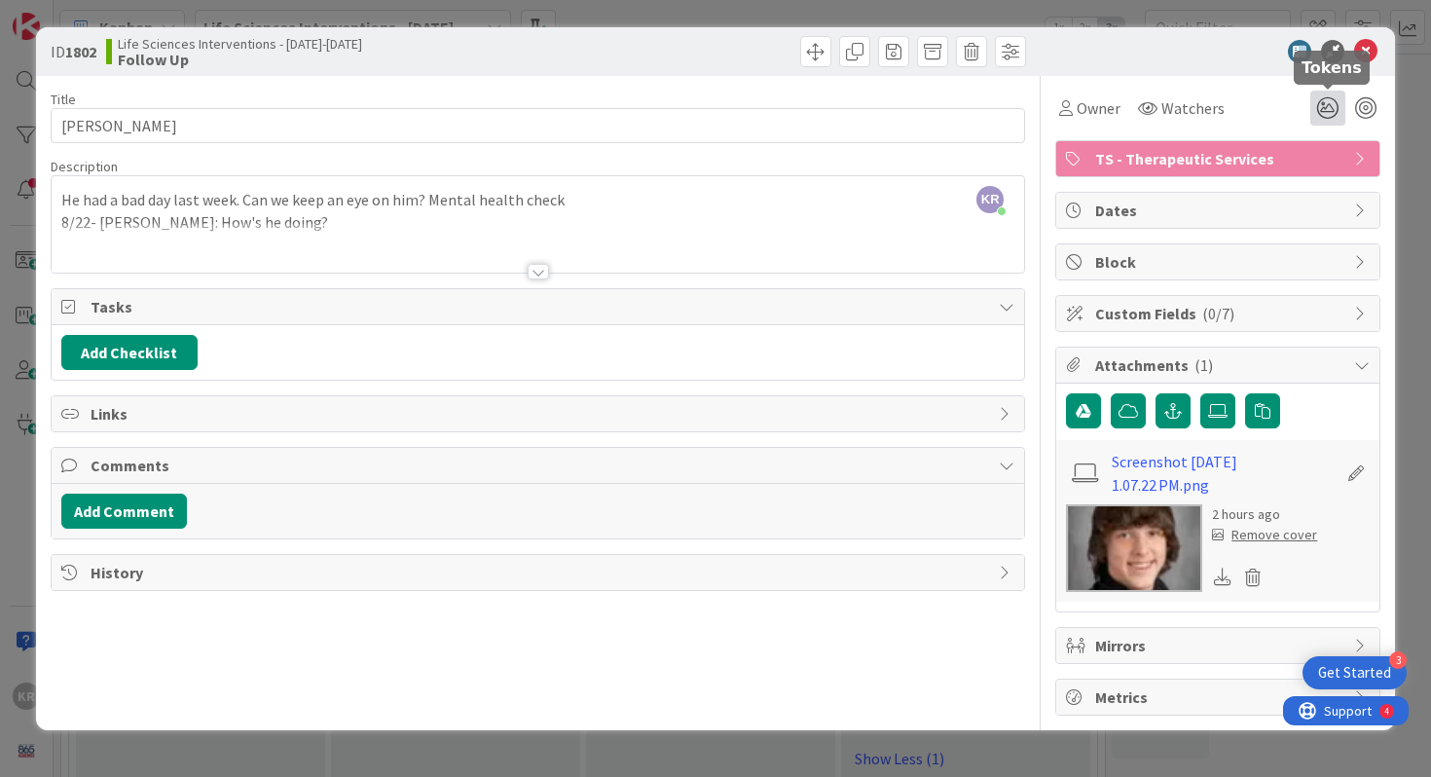
click at [859, 103] on icon at bounding box center [1327, 108] width 35 height 35
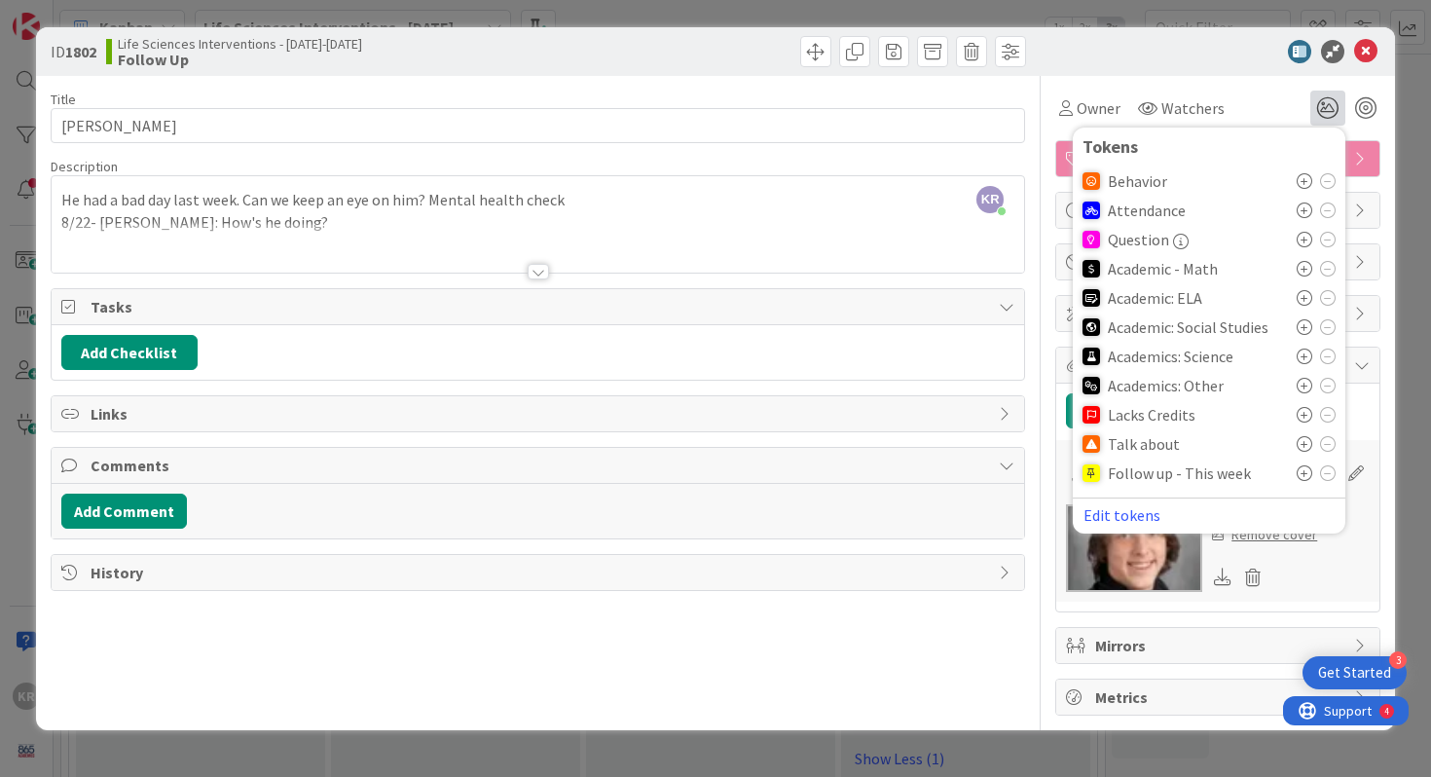
click at [859, 189] on div "Behavior" at bounding box center [1208, 180] width 253 height 29
click at [859, 184] on icon at bounding box center [1304, 181] width 16 height 16
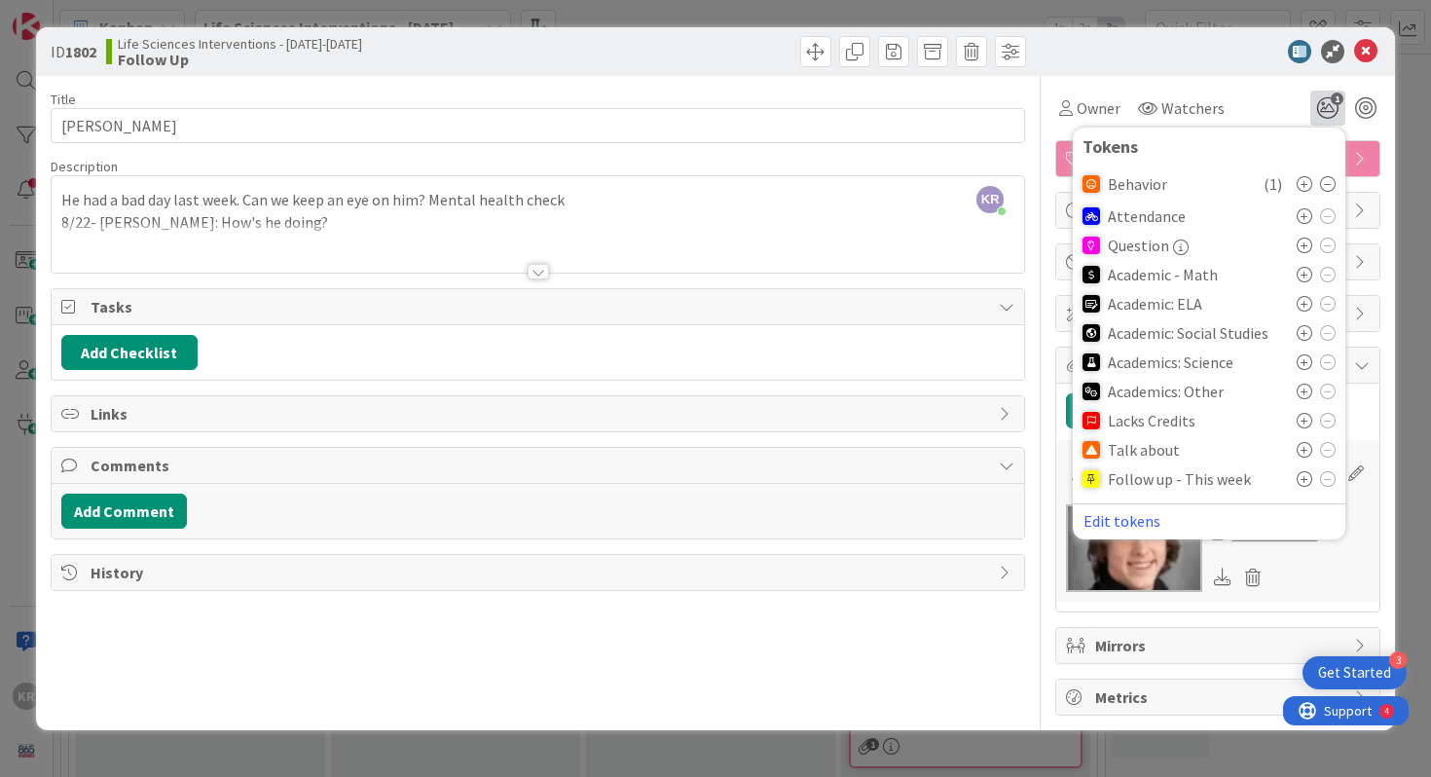
click at [859, 449] on icon at bounding box center [1304, 450] width 16 height 16
click at [859, 453] on icon at bounding box center [1328, 453] width 16 height 16
click at [859, 483] on icon at bounding box center [1304, 479] width 16 height 16
click at [859, 50] on icon at bounding box center [1365, 51] width 23 height 23
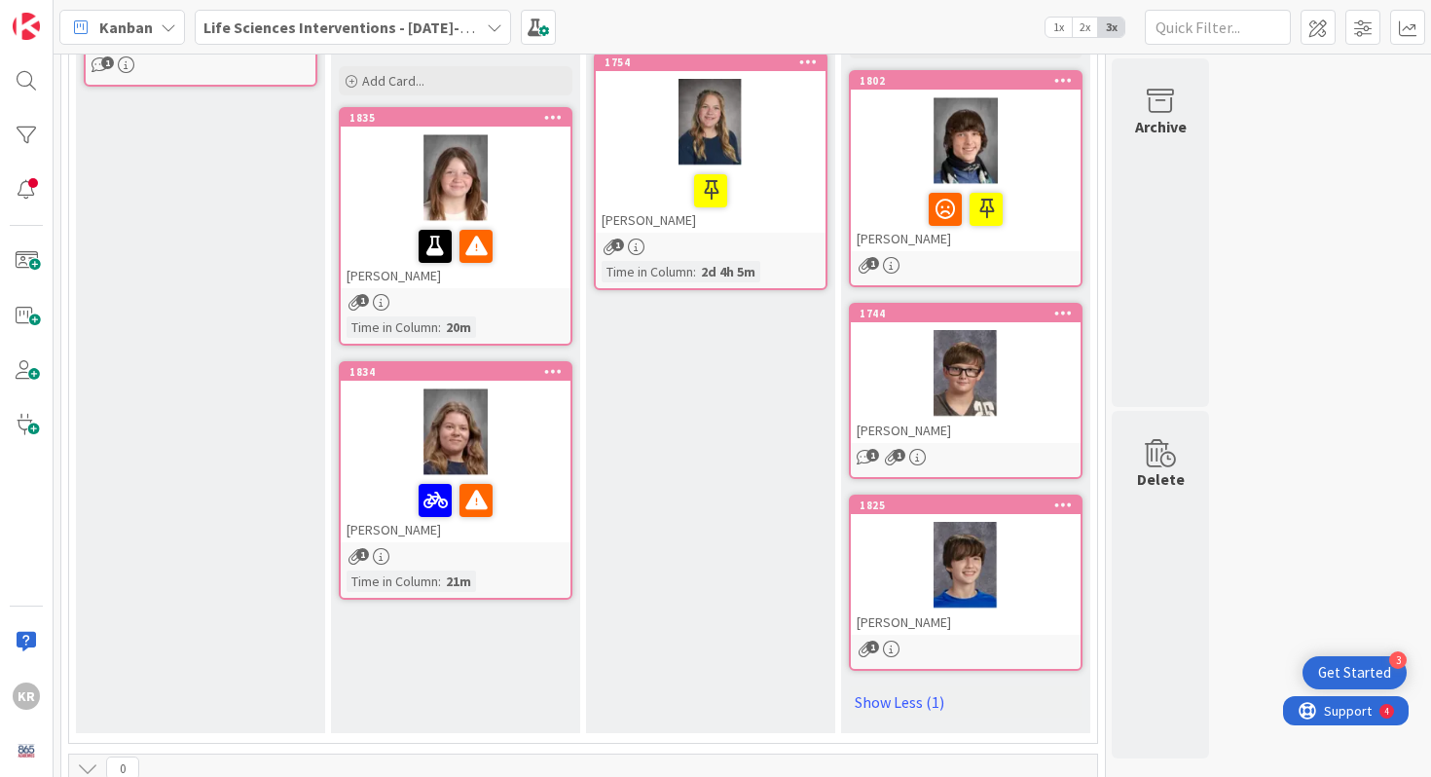
click at [859, 429] on div "[PERSON_NAME]" at bounding box center [966, 430] width 230 height 25
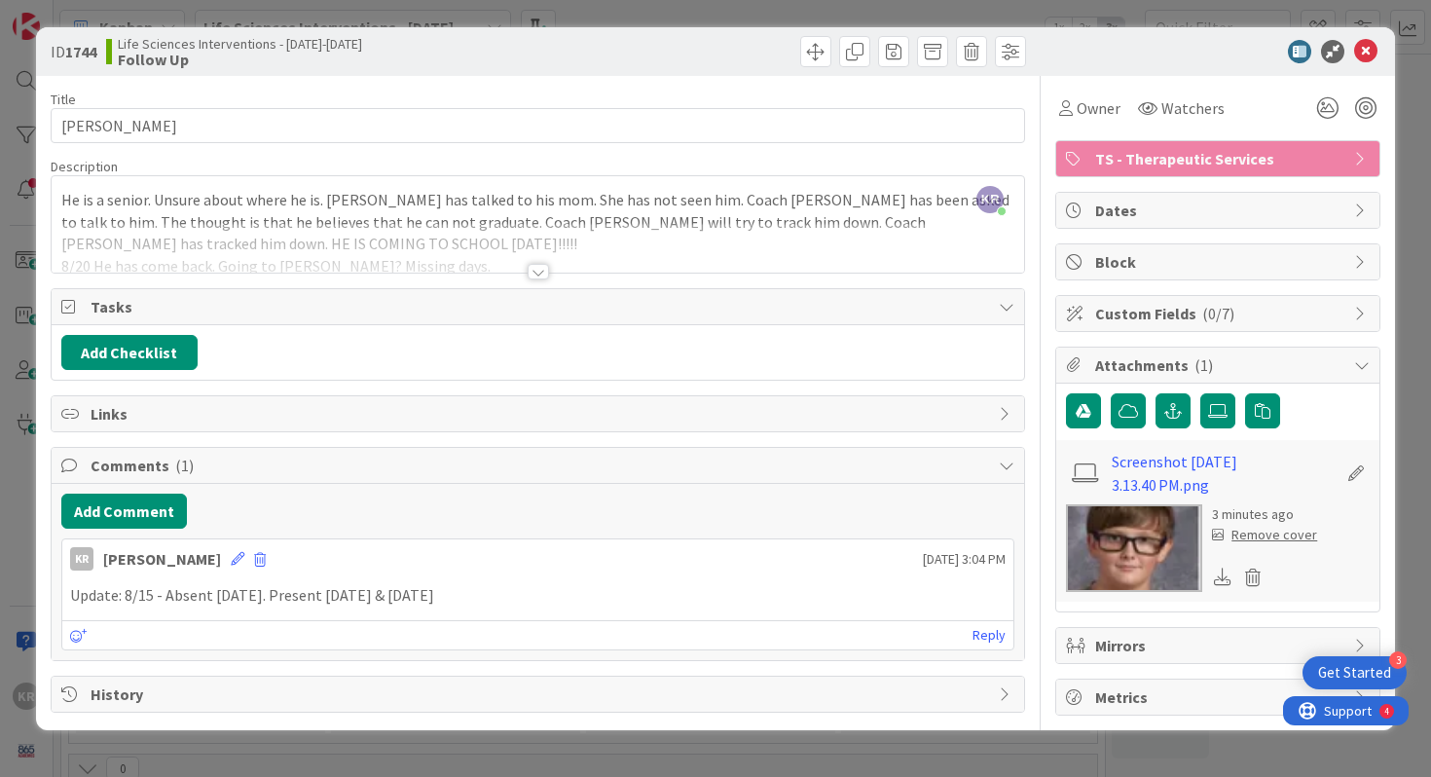
click at [543, 270] on div at bounding box center [538, 272] width 21 height 16
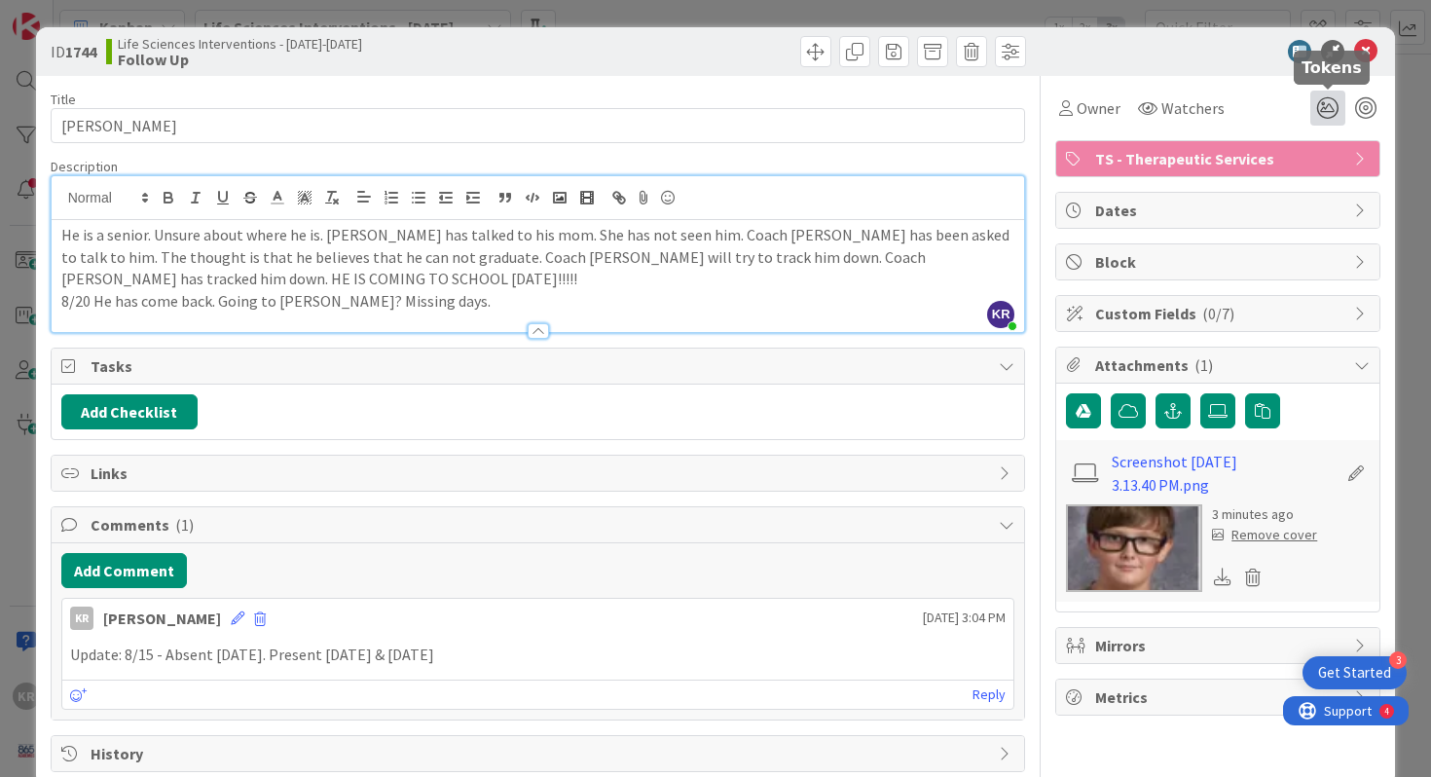
click at [859, 115] on icon at bounding box center [1327, 108] width 35 height 35
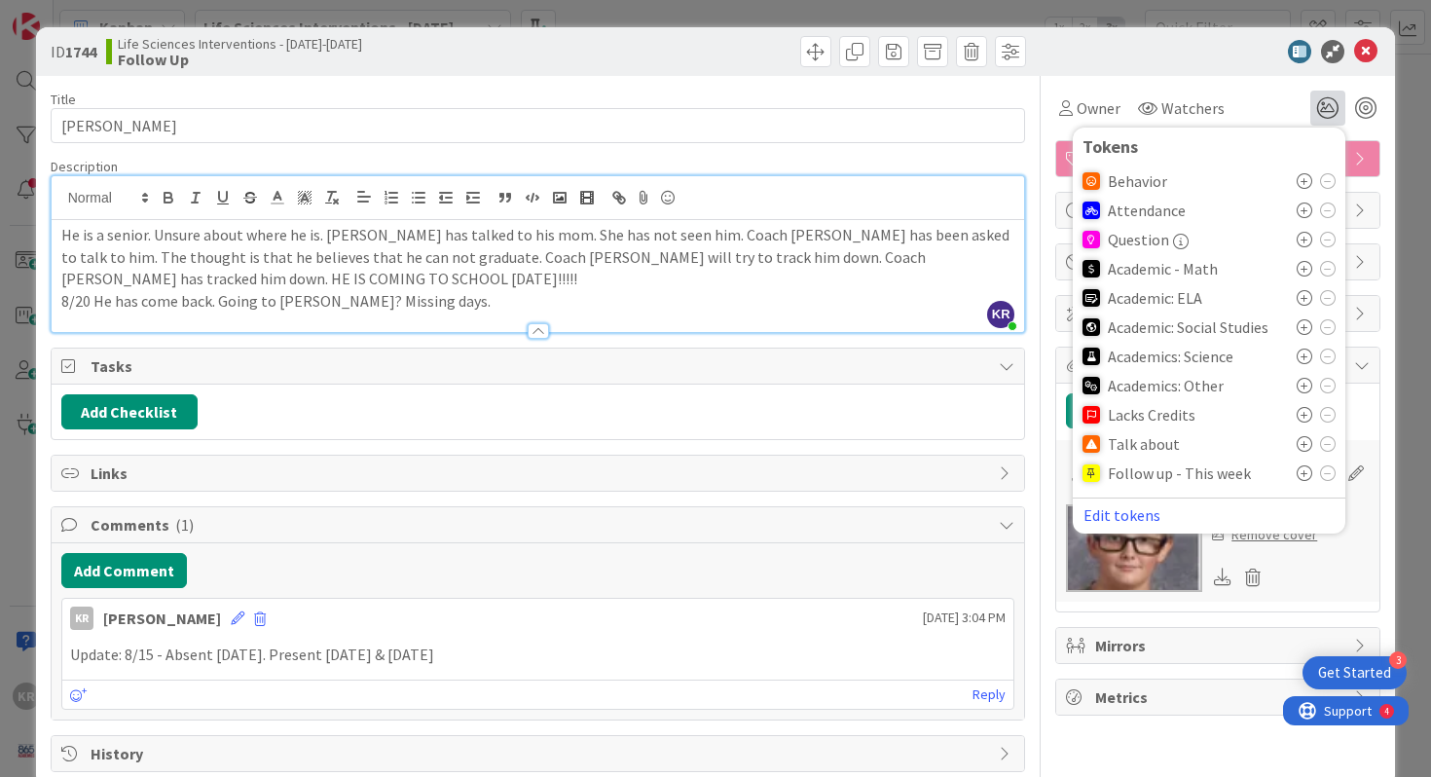
click at [859, 206] on icon at bounding box center [1304, 210] width 16 height 16
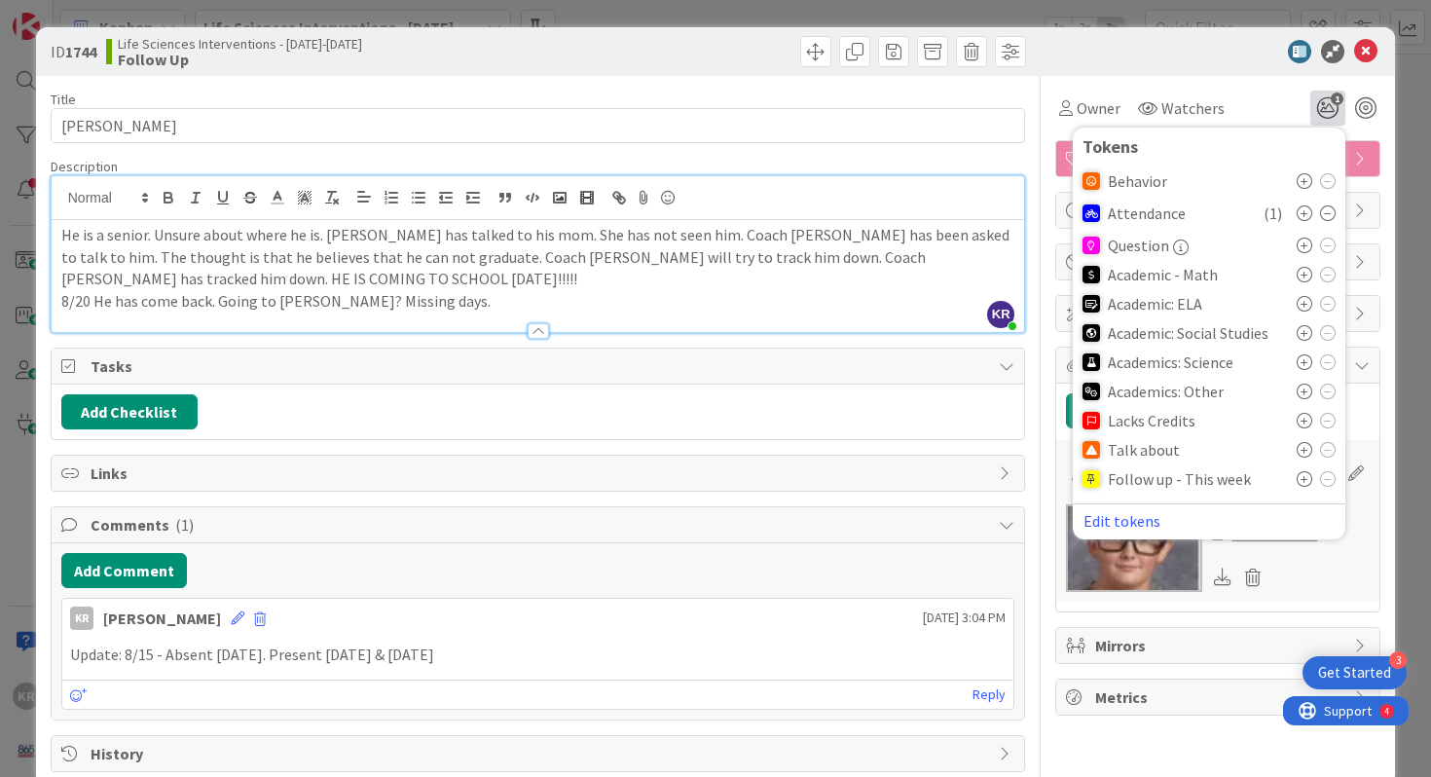
click at [859, 480] on span "Links" at bounding box center [540, 472] width 899 height 23
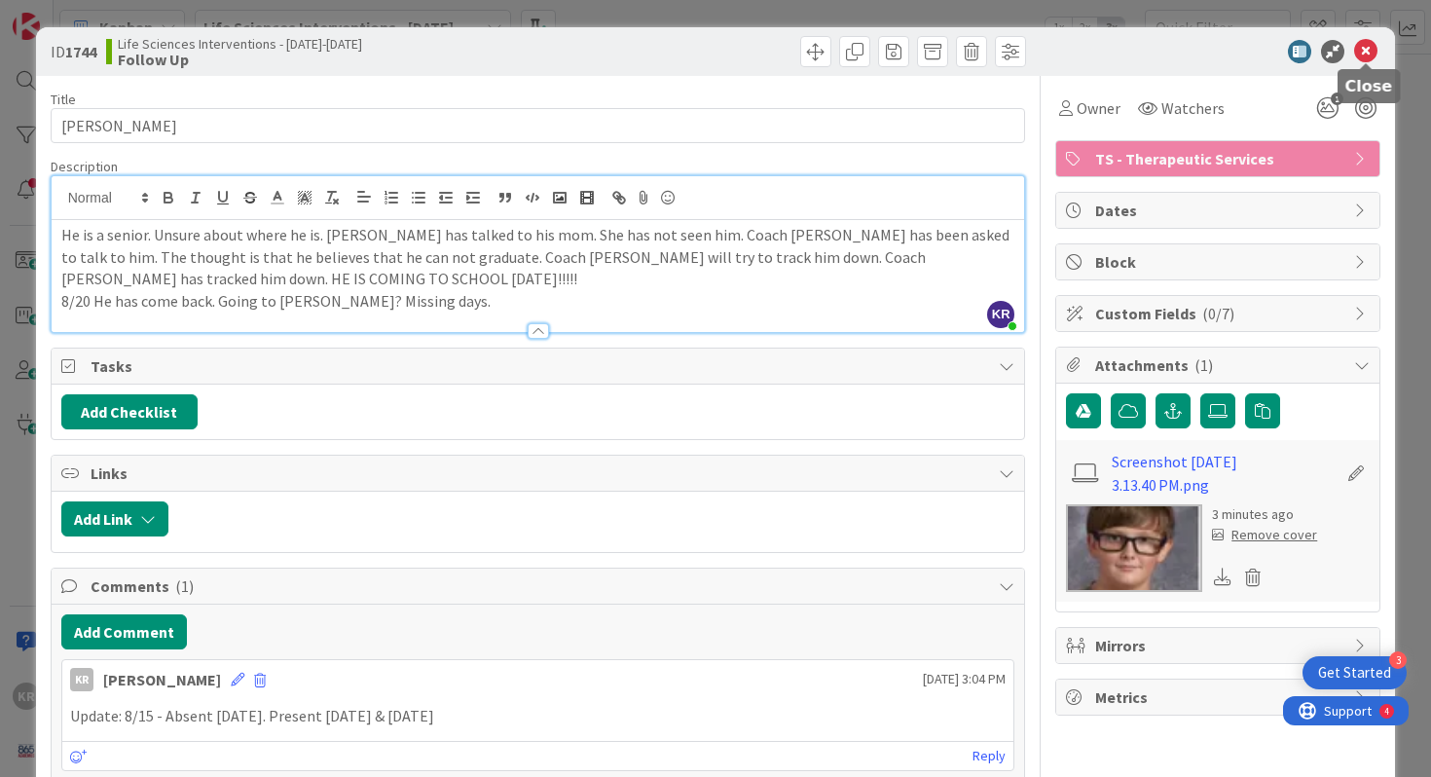
click at [859, 57] on icon at bounding box center [1365, 51] width 23 height 23
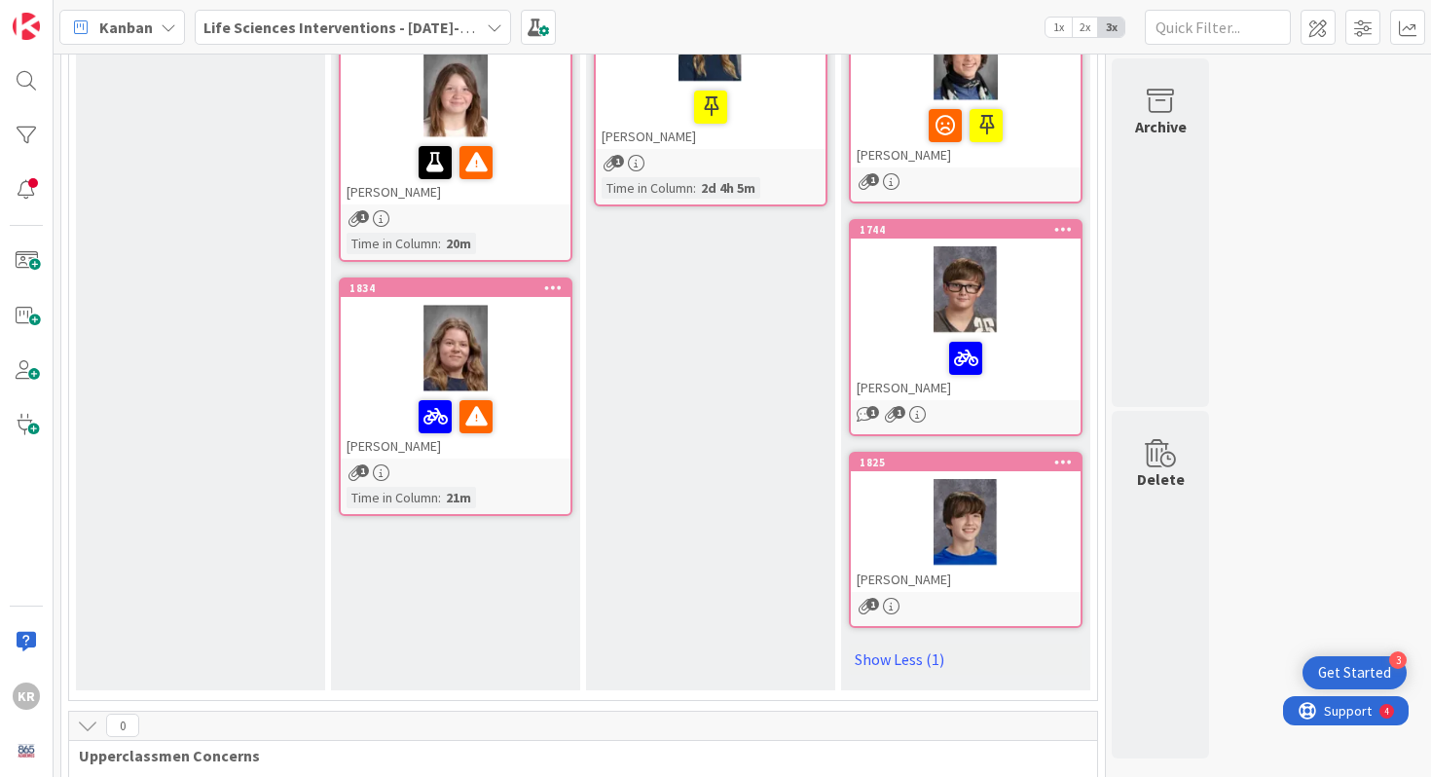
scroll to position [392, 0]
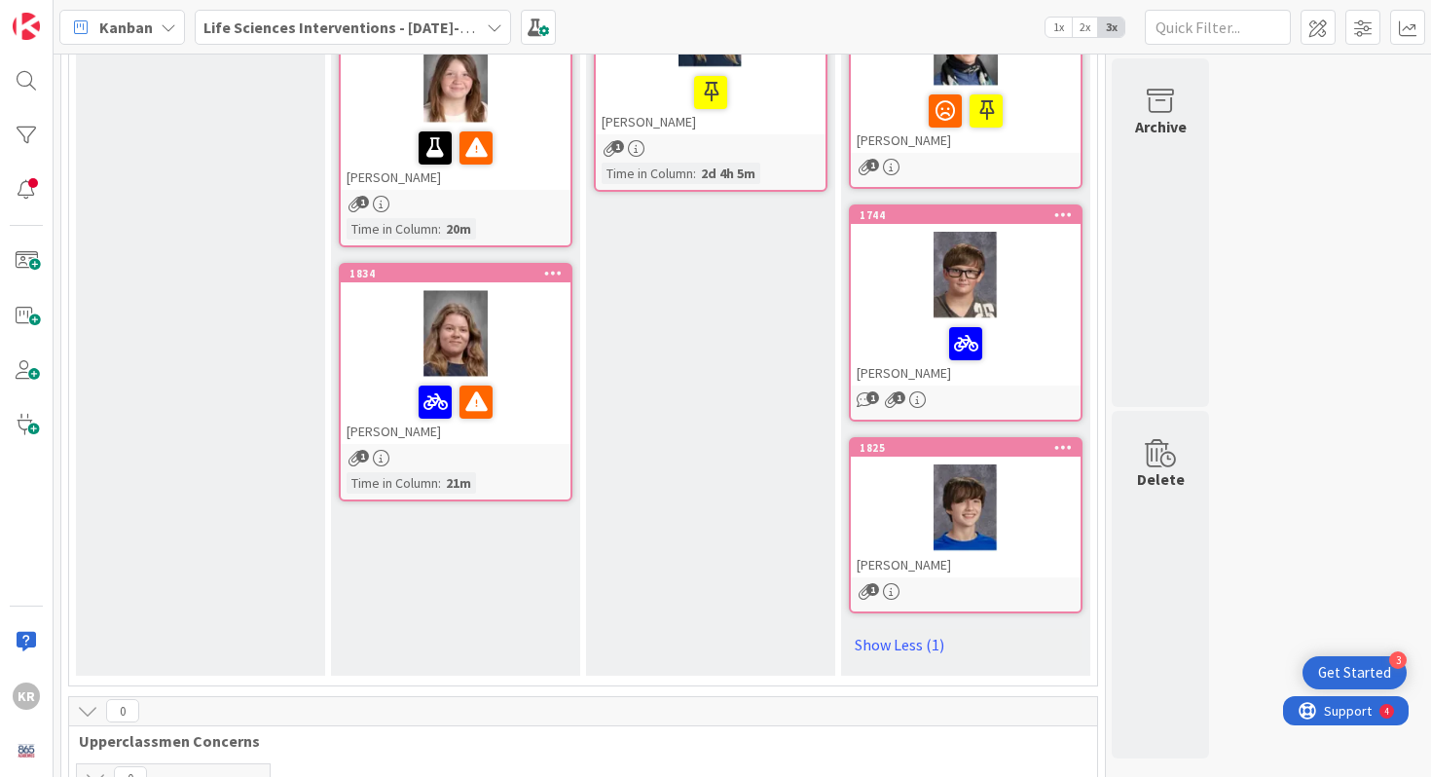
click at [859, 534] on div at bounding box center [966, 508] width 230 height 88
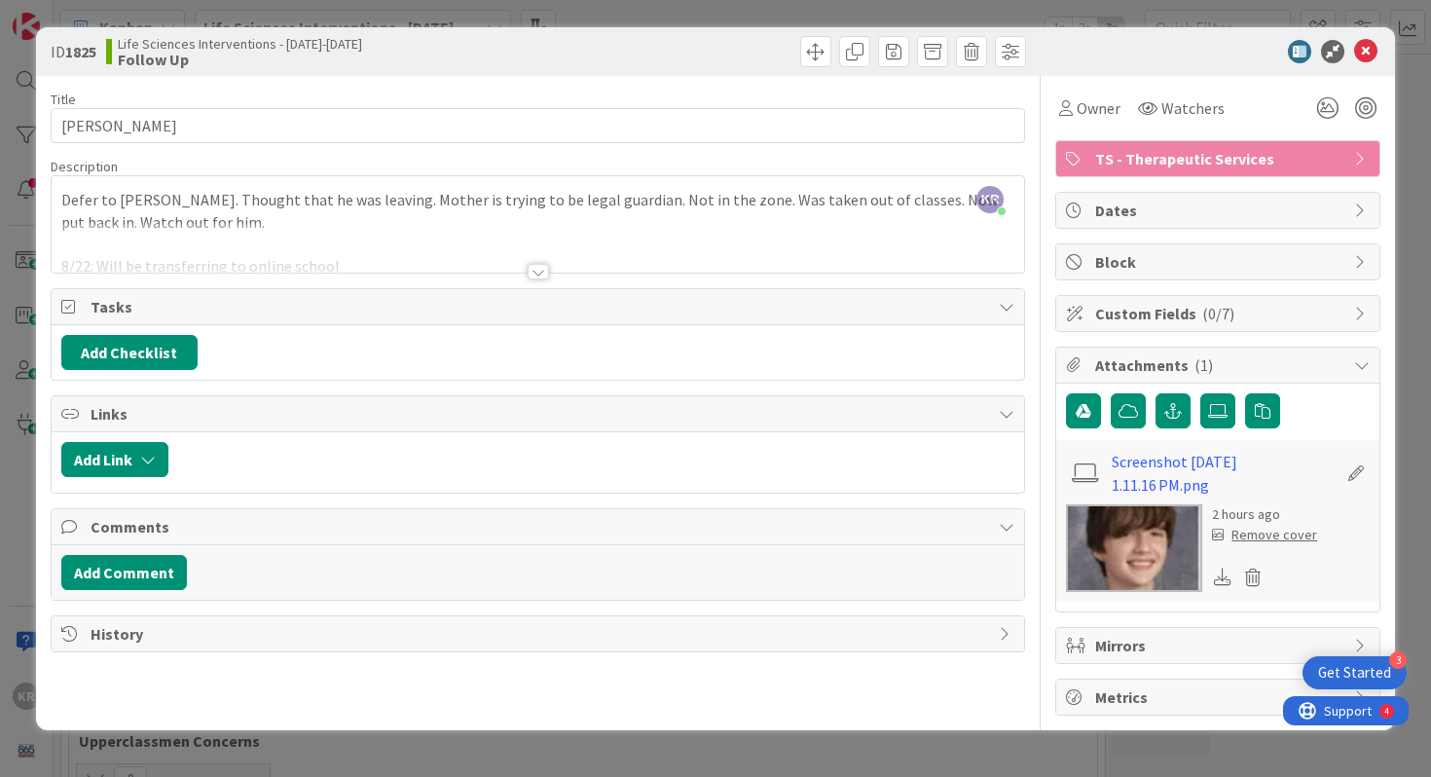
click at [859, 238] on div at bounding box center [538, 248] width 973 height 50
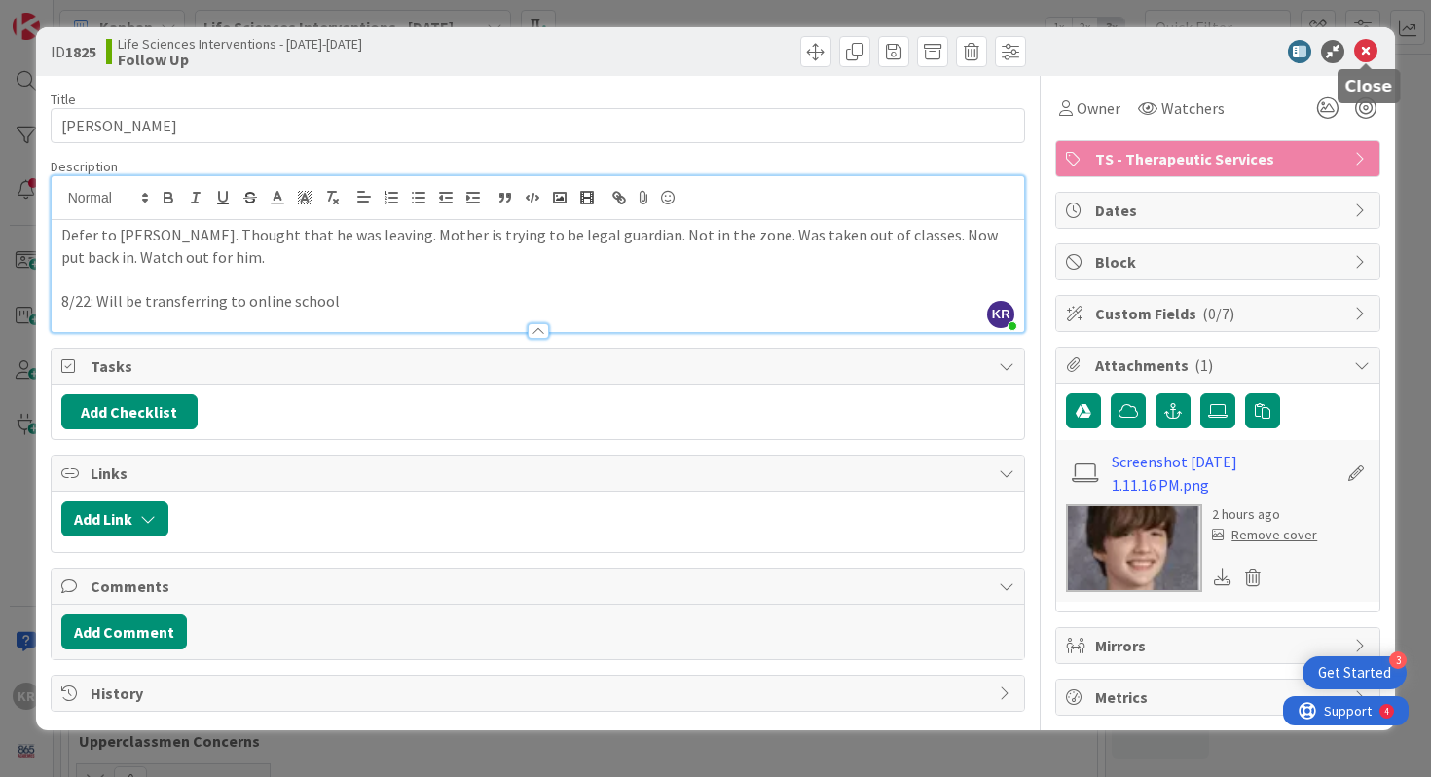
click at [859, 48] on icon at bounding box center [1365, 51] width 23 height 23
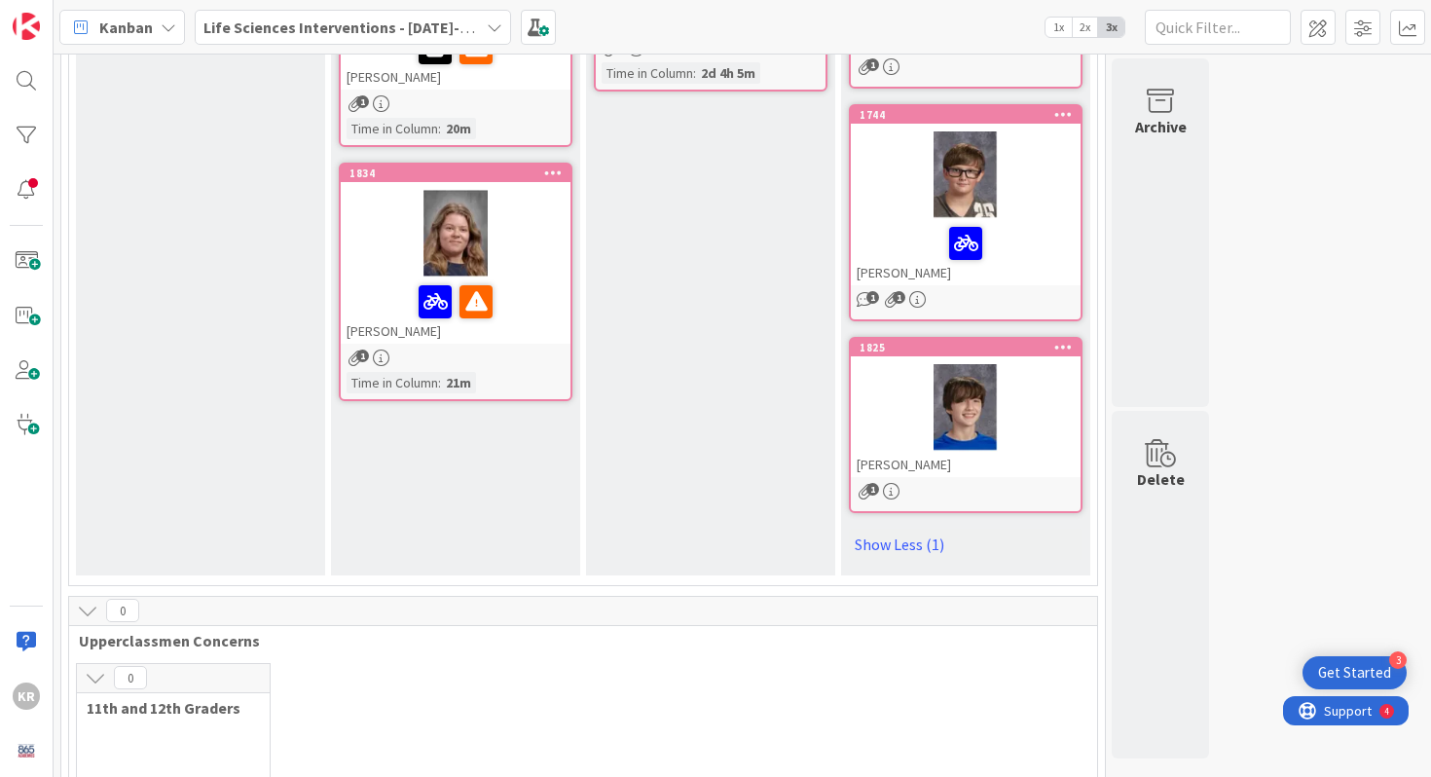
scroll to position [507, 0]
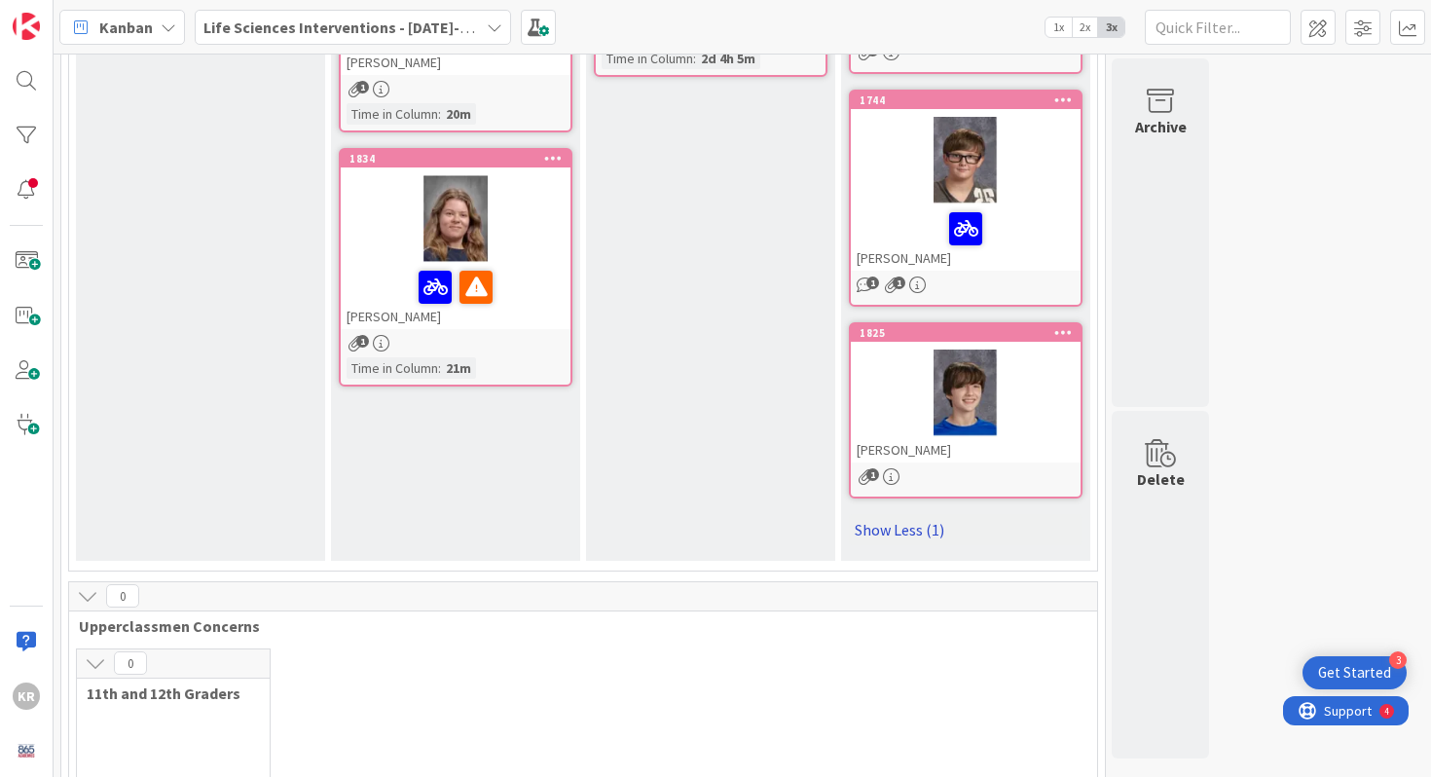
click at [859, 531] on link "Show Less (1)" at bounding box center [966, 529] width 234 height 31
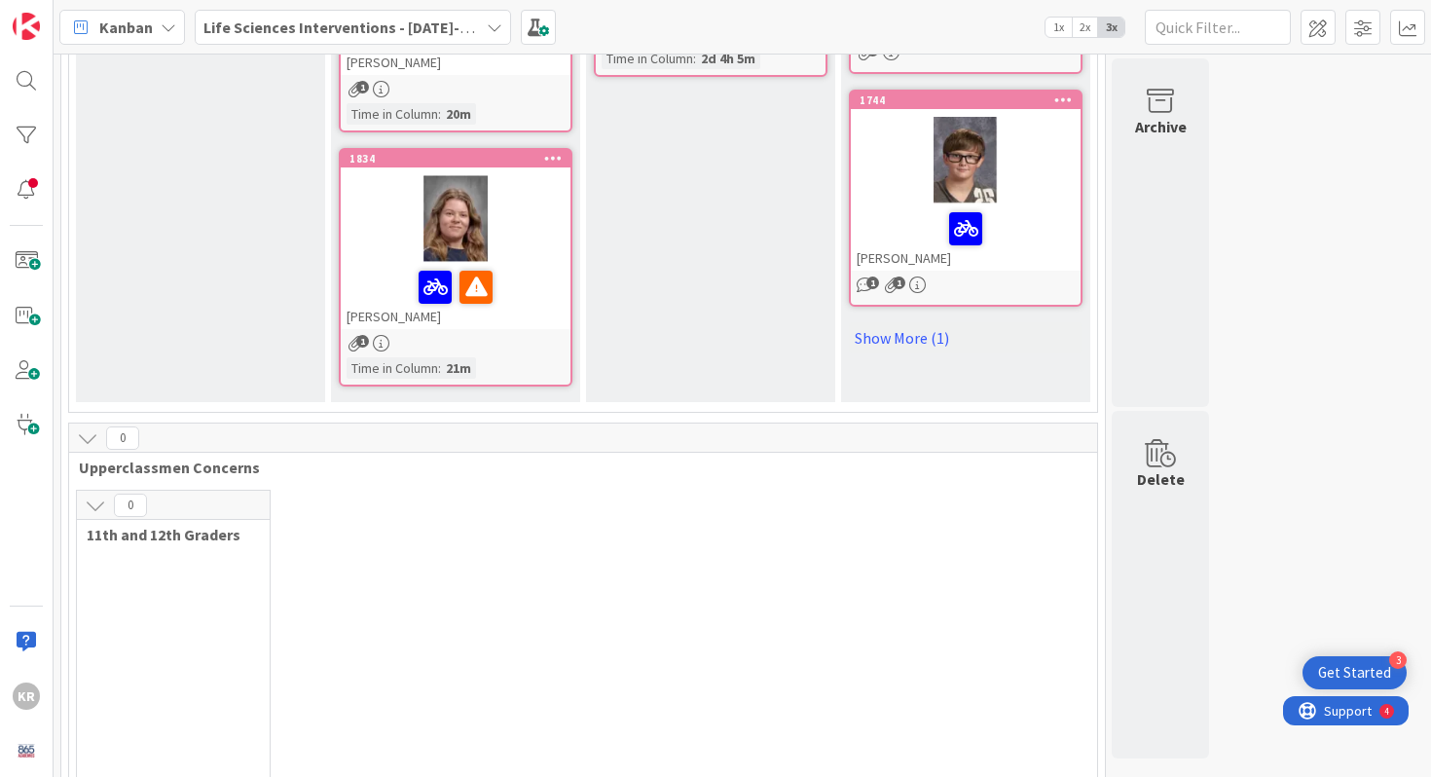
scroll to position [0, 0]
click at [859, 340] on link "Show More (1)" at bounding box center [966, 337] width 234 height 31
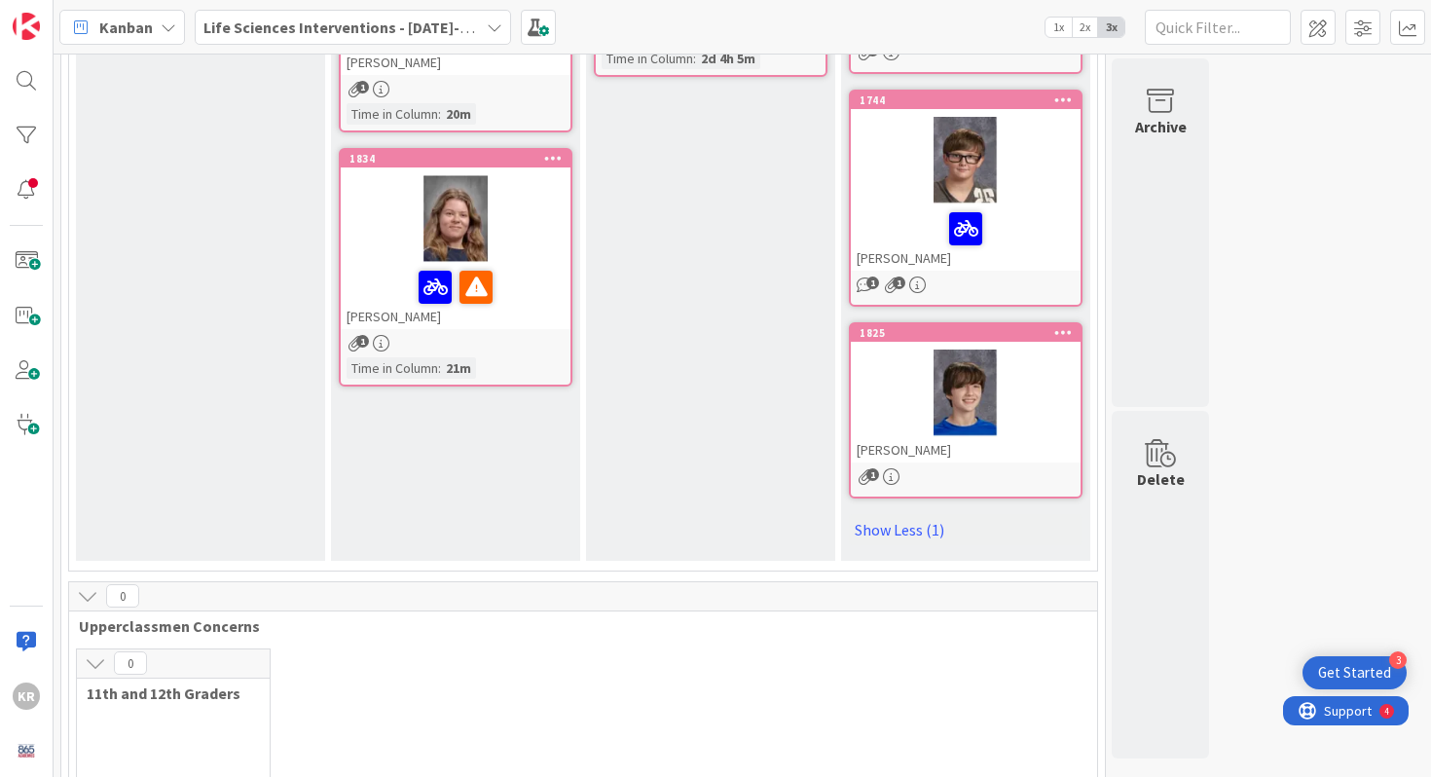
click at [859, 454] on div "[PERSON_NAME]" at bounding box center [966, 449] width 230 height 25
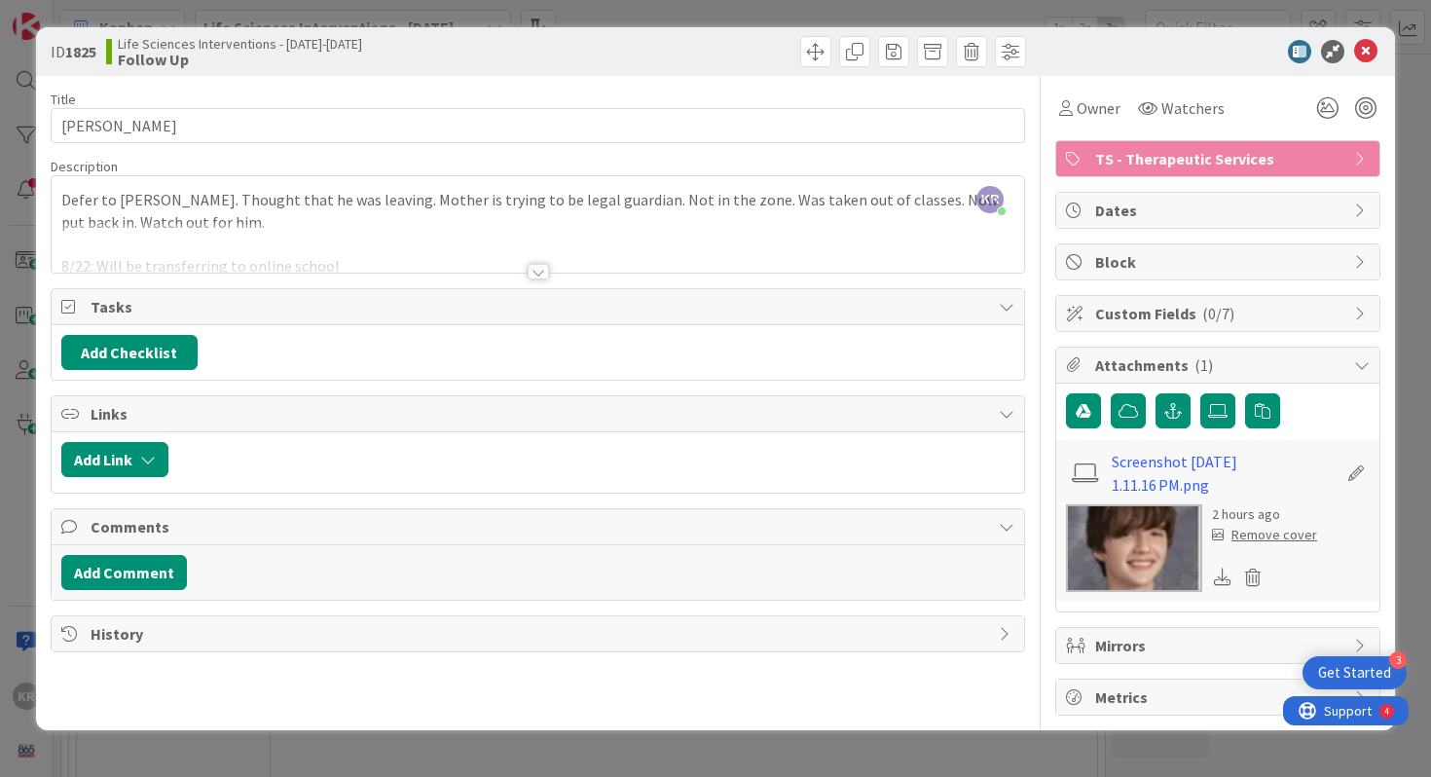
click at [6, 456] on div "ID 1825 Life Sciences Interventions - [DATE]-[DATE] Follow Up Title 13 / 128 [P…" at bounding box center [715, 388] width 1431 height 777
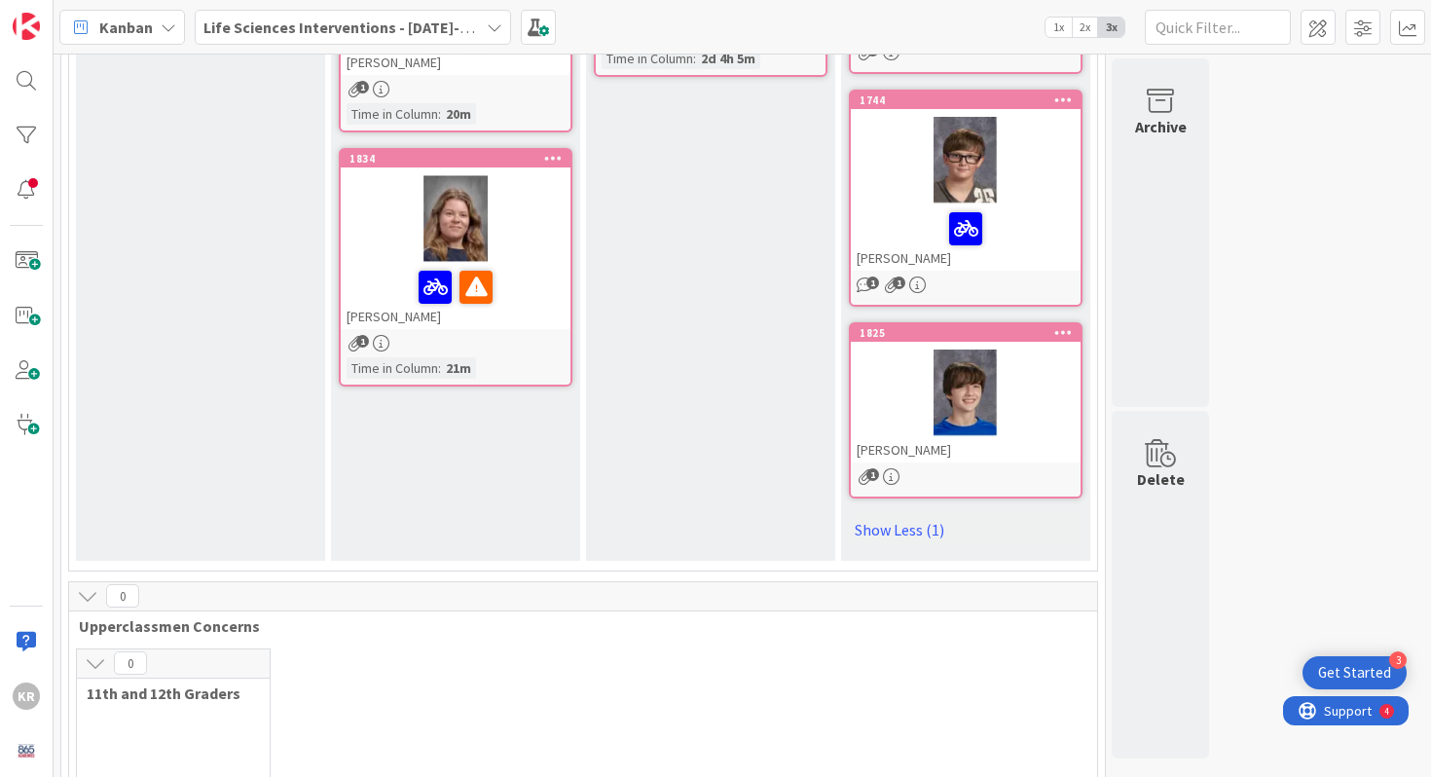
click at [859, 399] on div at bounding box center [966, 393] width 230 height 88
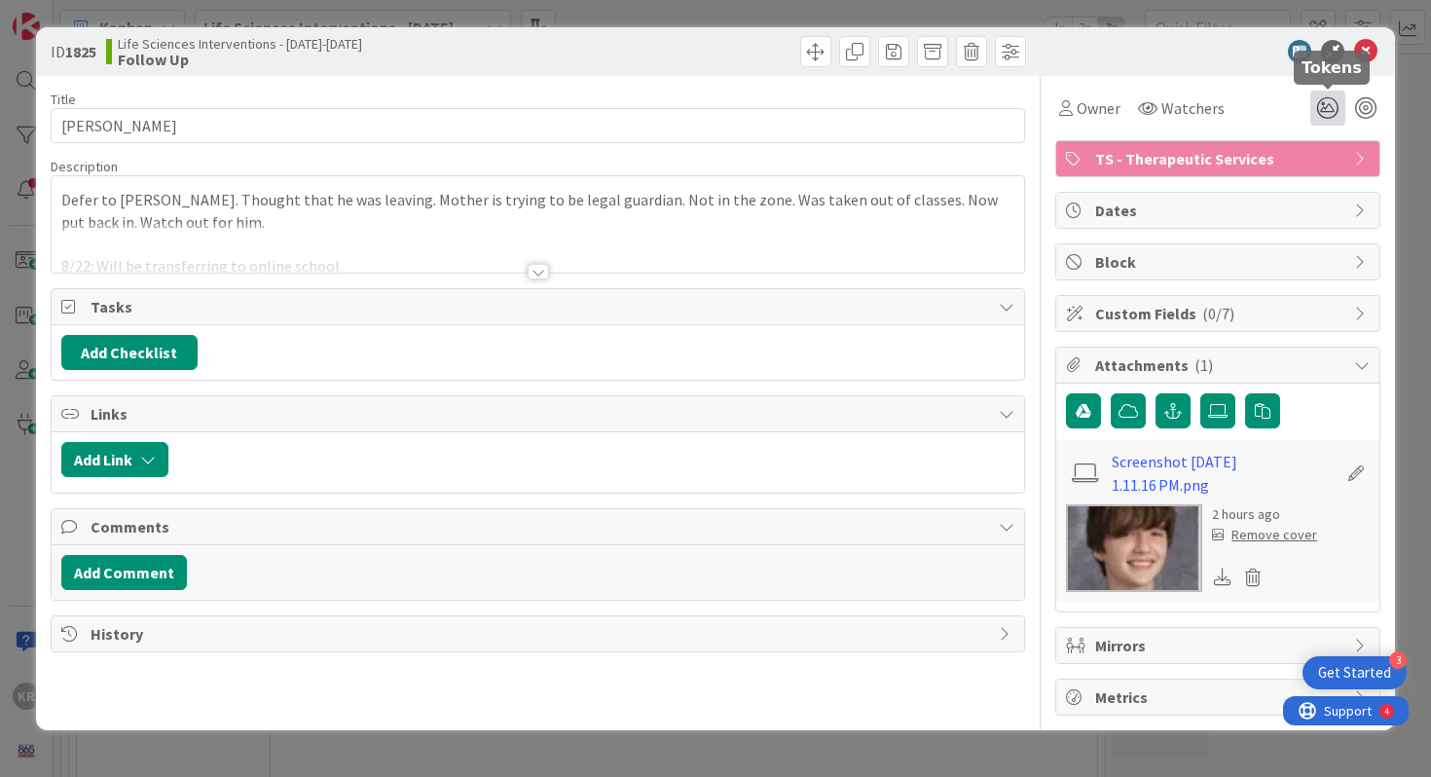
click at [859, 113] on icon at bounding box center [1327, 108] width 35 height 35
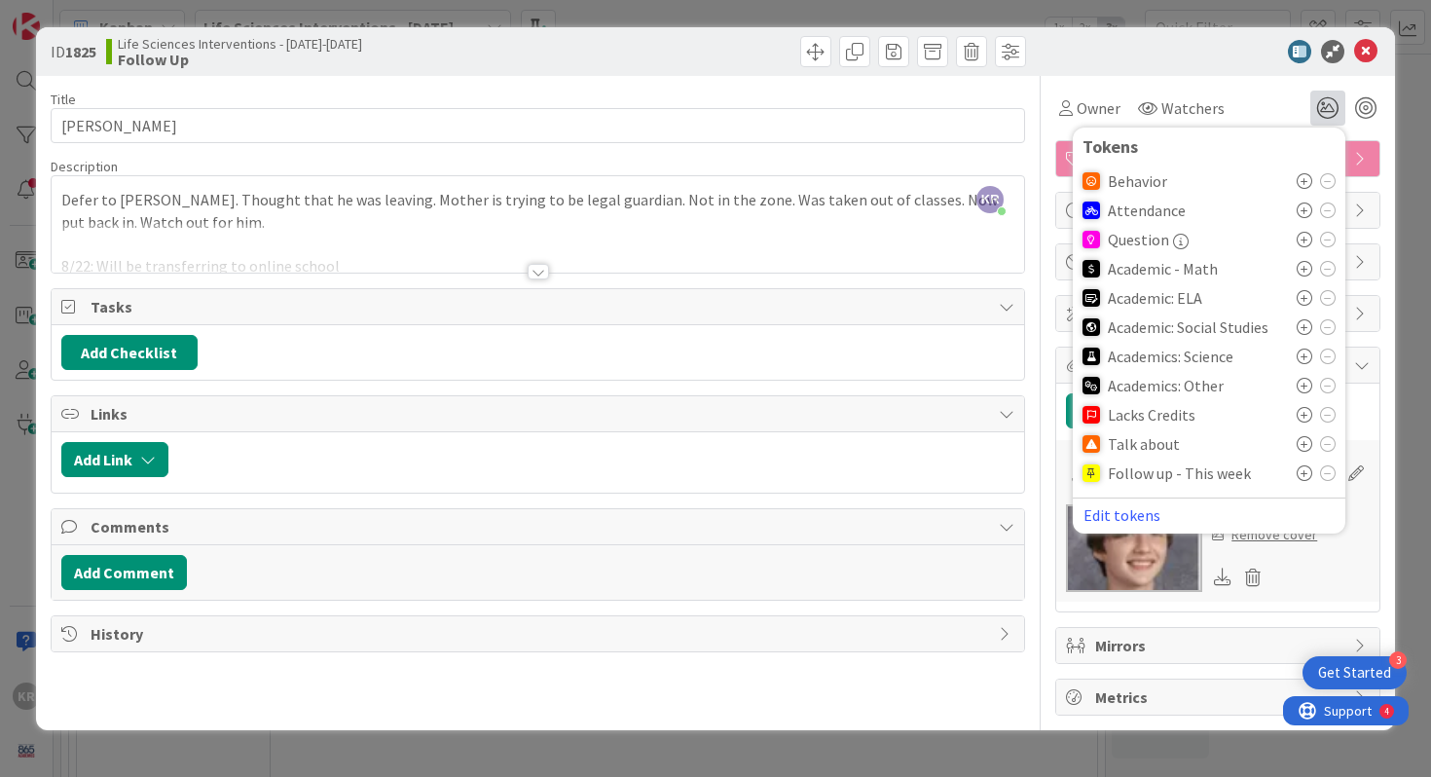
click at [859, 212] on icon at bounding box center [1304, 210] width 16 height 16
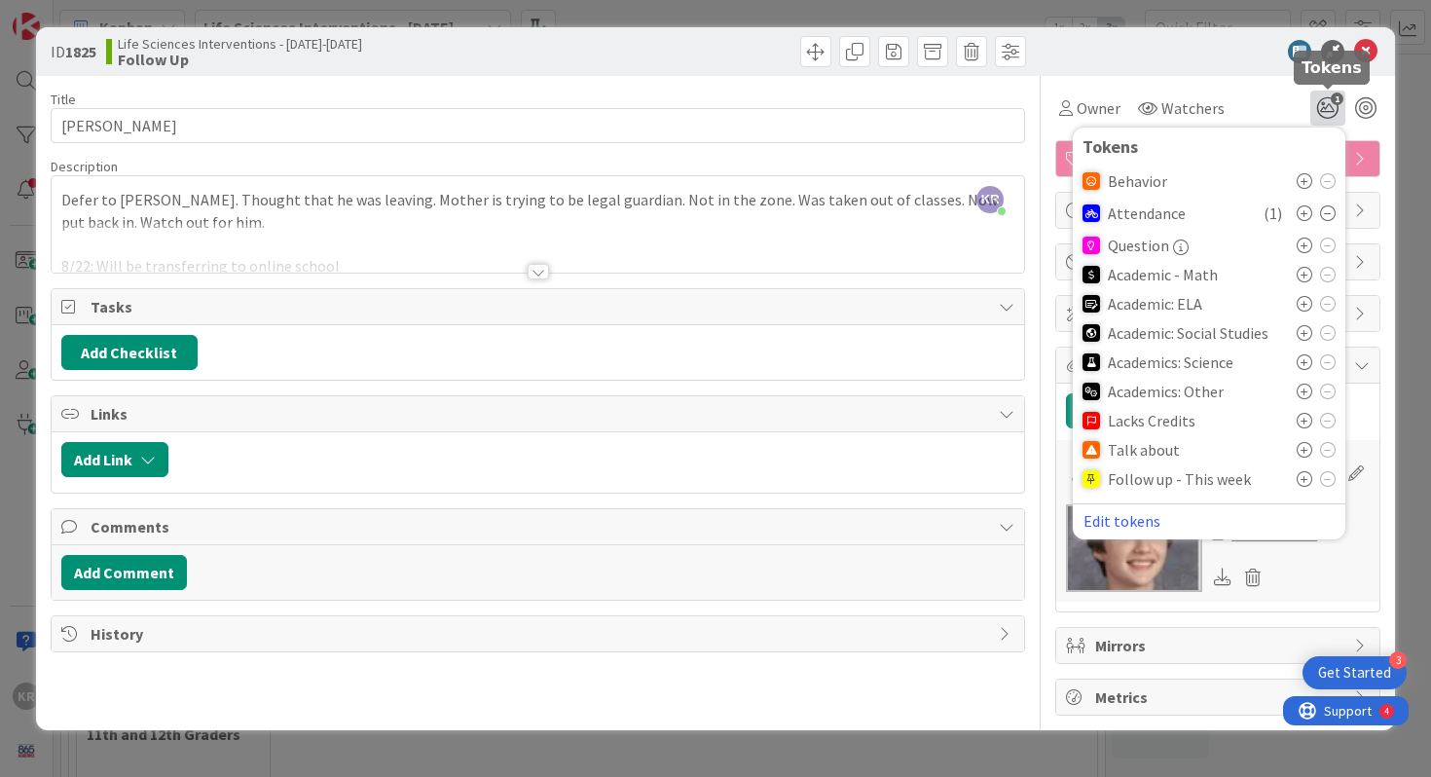
click at [859, 102] on span "1" at bounding box center [1337, 98] width 13 height 13
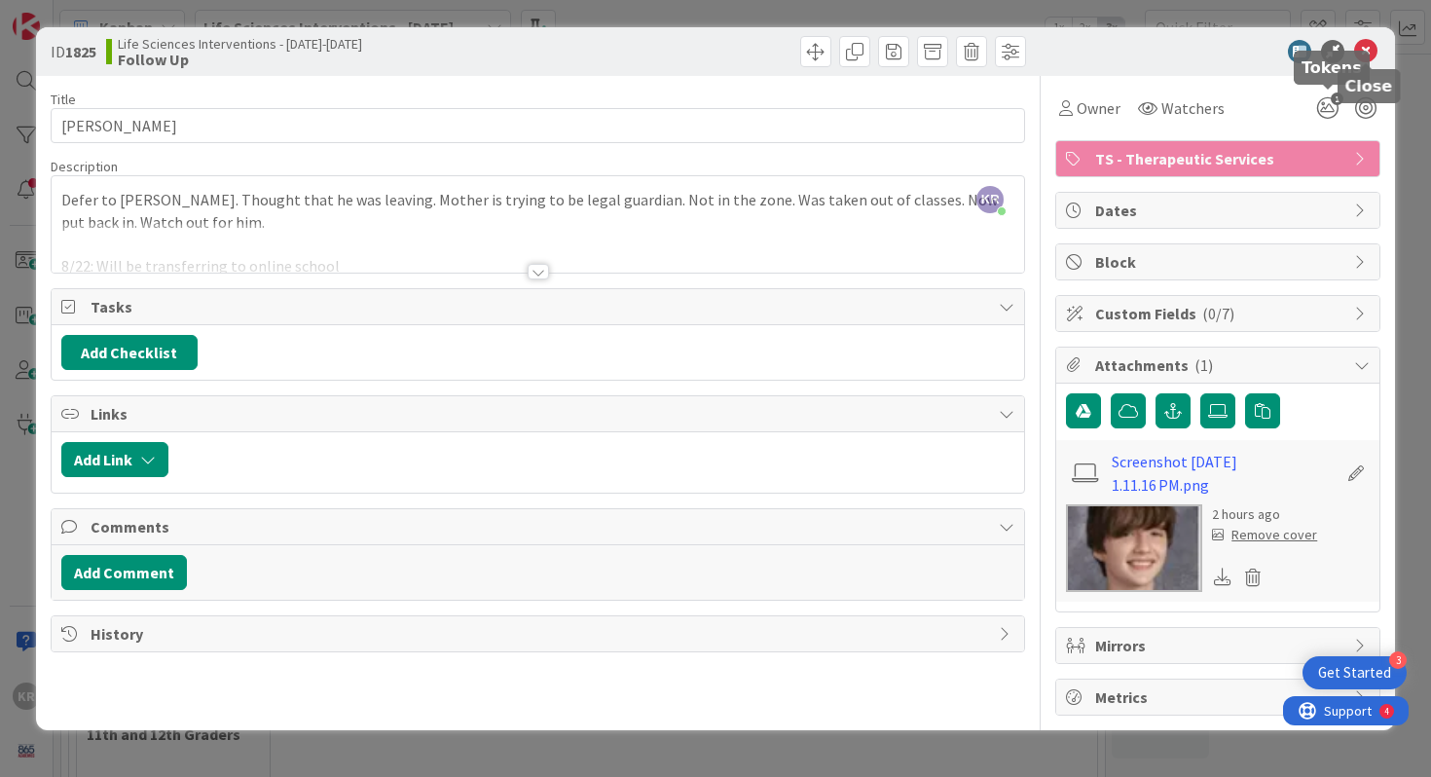
click at [859, 55] on icon at bounding box center [1365, 51] width 23 height 23
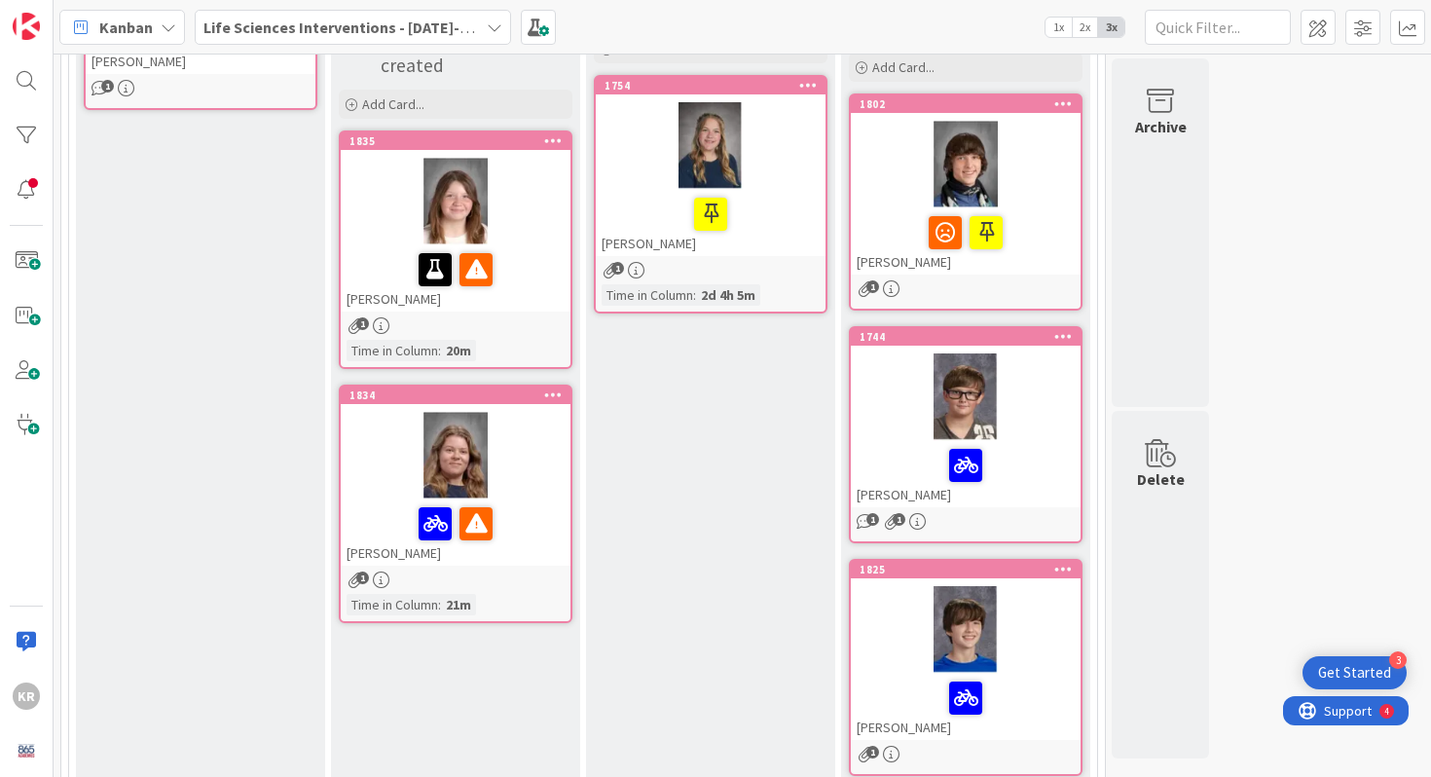
scroll to position [275, 0]
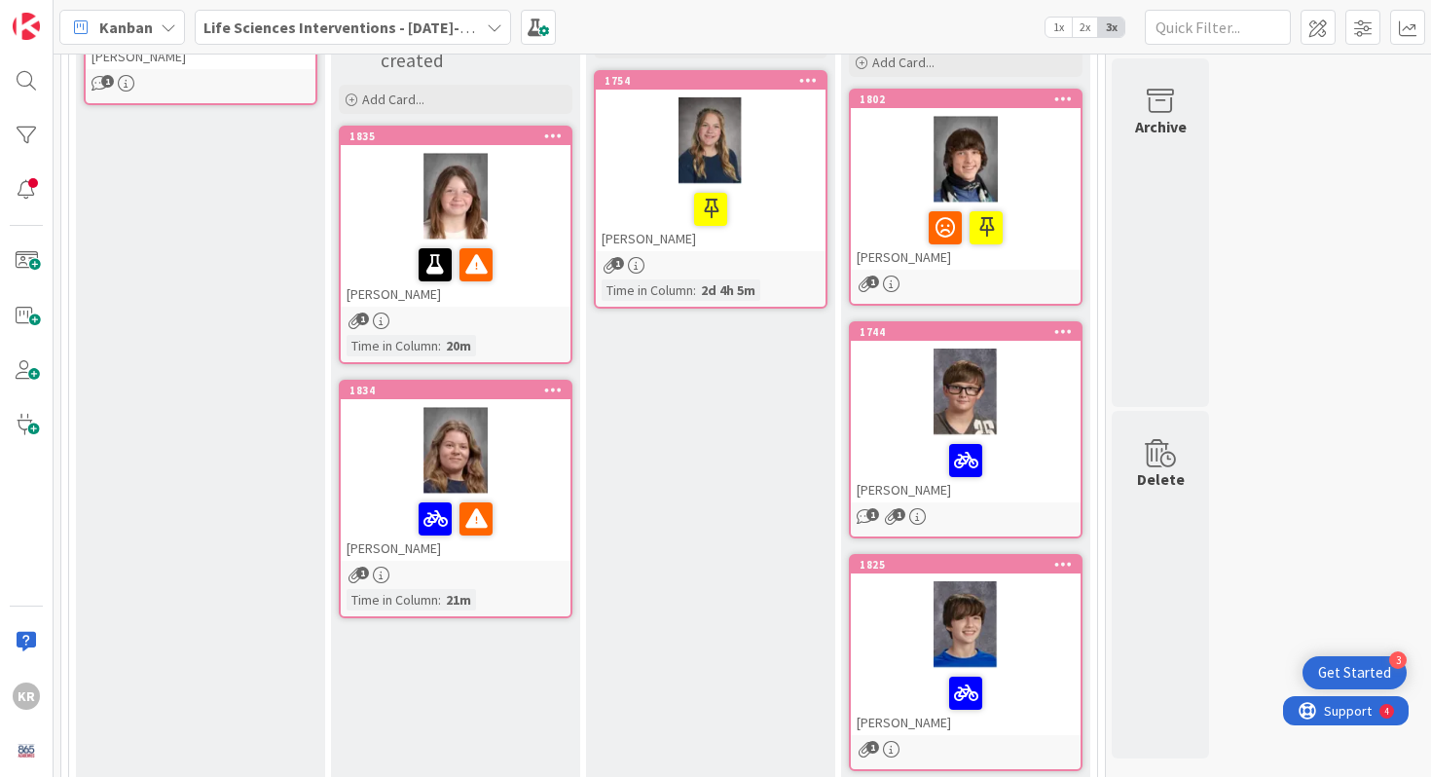
click at [215, 101] on link "1758 [PERSON_NAME] 1" at bounding box center [201, 64] width 234 height 81
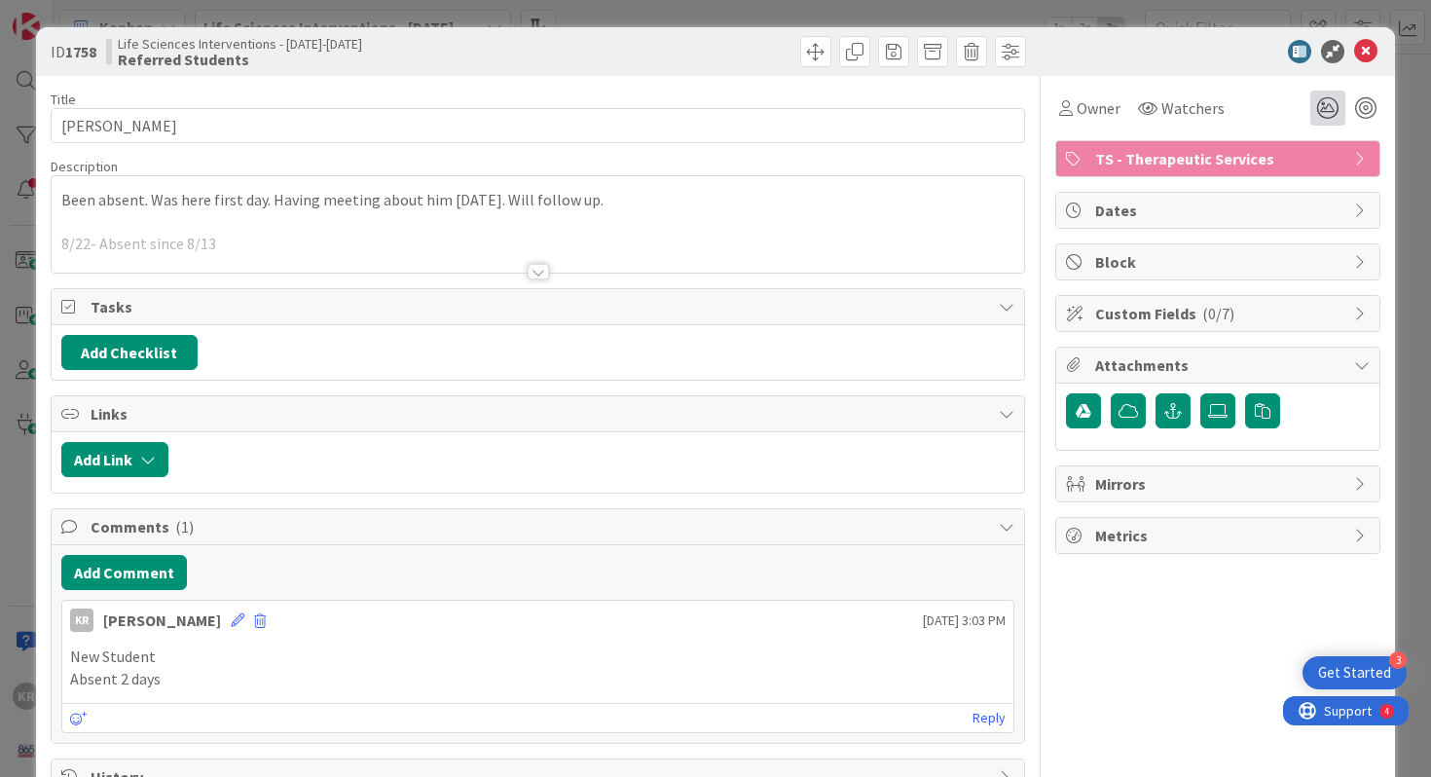
click at [859, 105] on icon at bounding box center [1327, 108] width 35 height 35
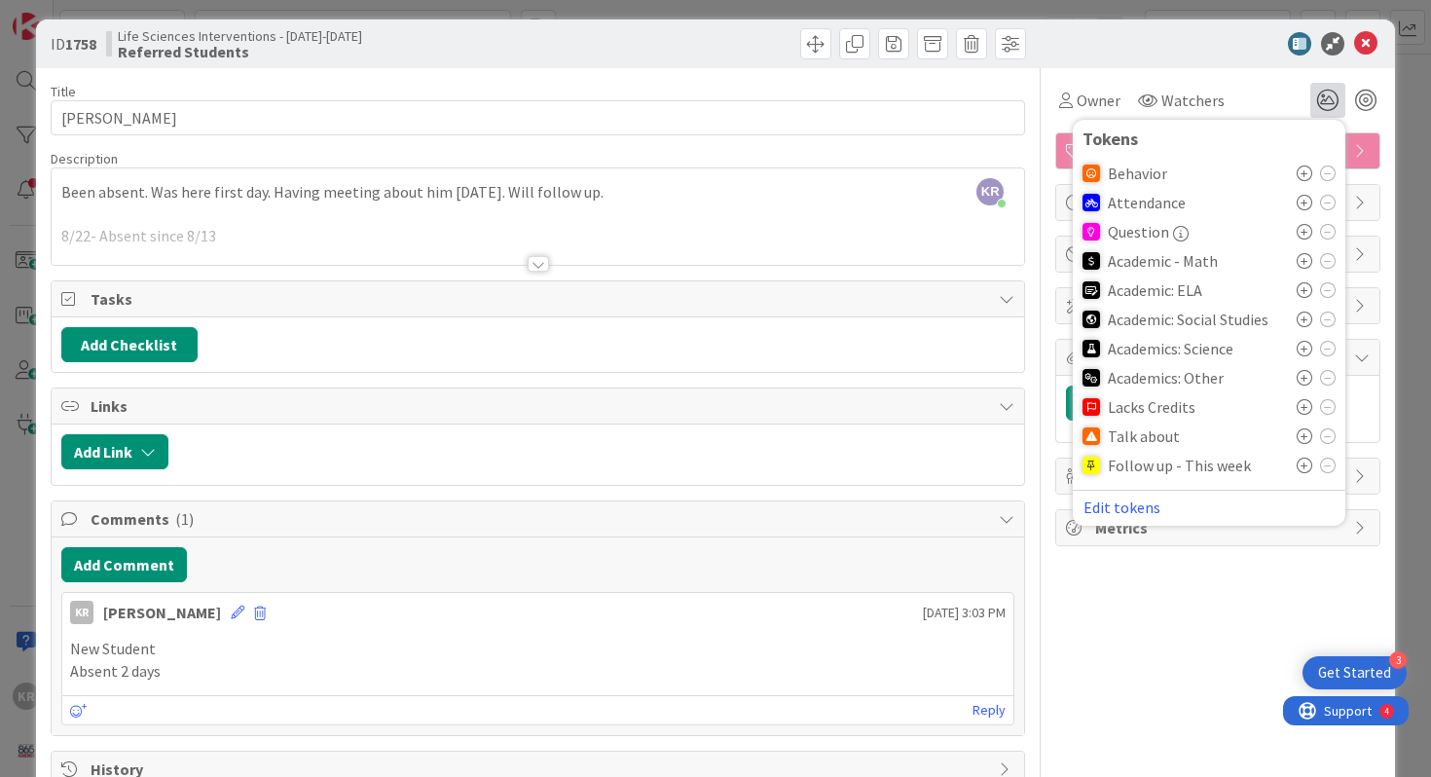
scroll to position [15, 0]
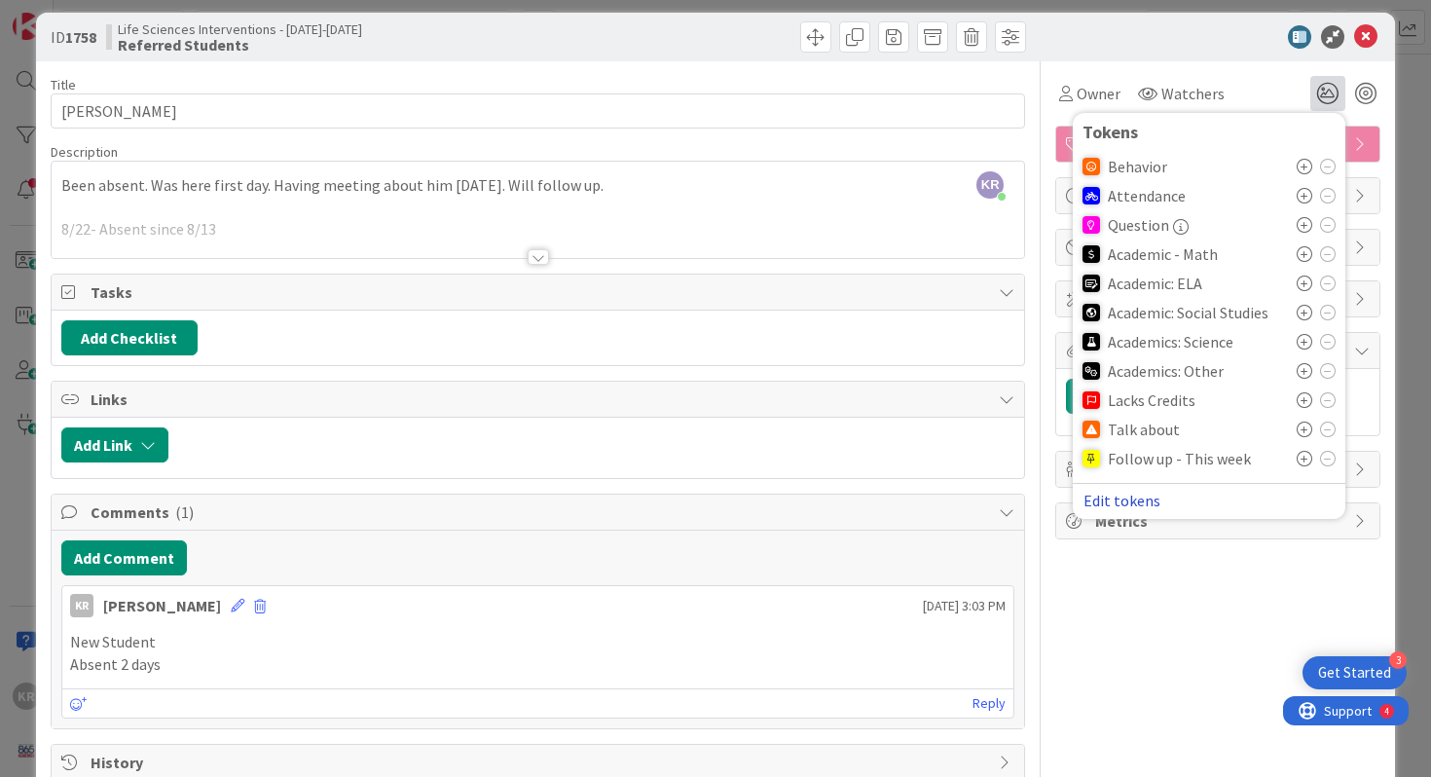
click at [859, 505] on button "Edit tokens" at bounding box center [1121, 501] width 79 height 18
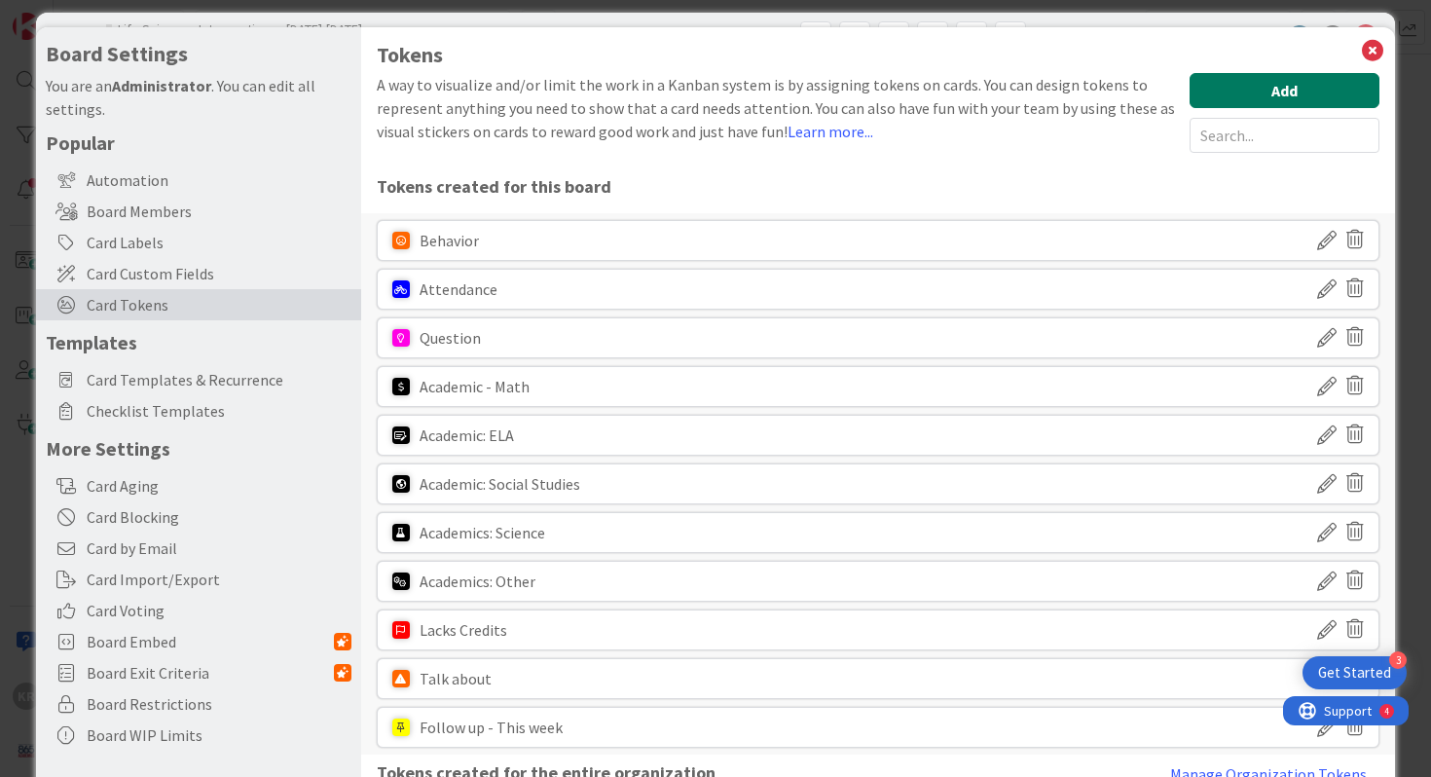
click at [859, 81] on button "Add" at bounding box center [1284, 90] width 190 height 35
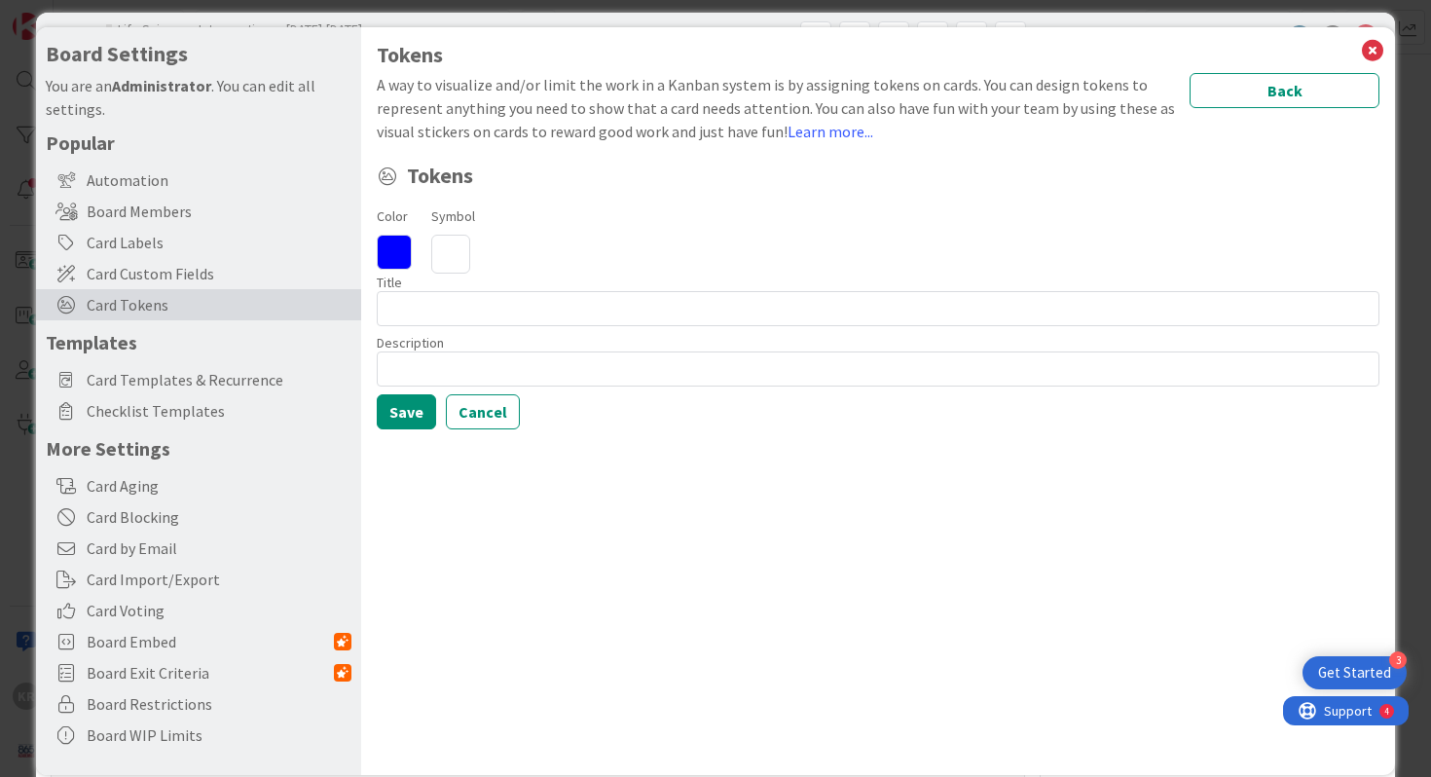
click at [408, 255] on icon at bounding box center [394, 252] width 35 height 35
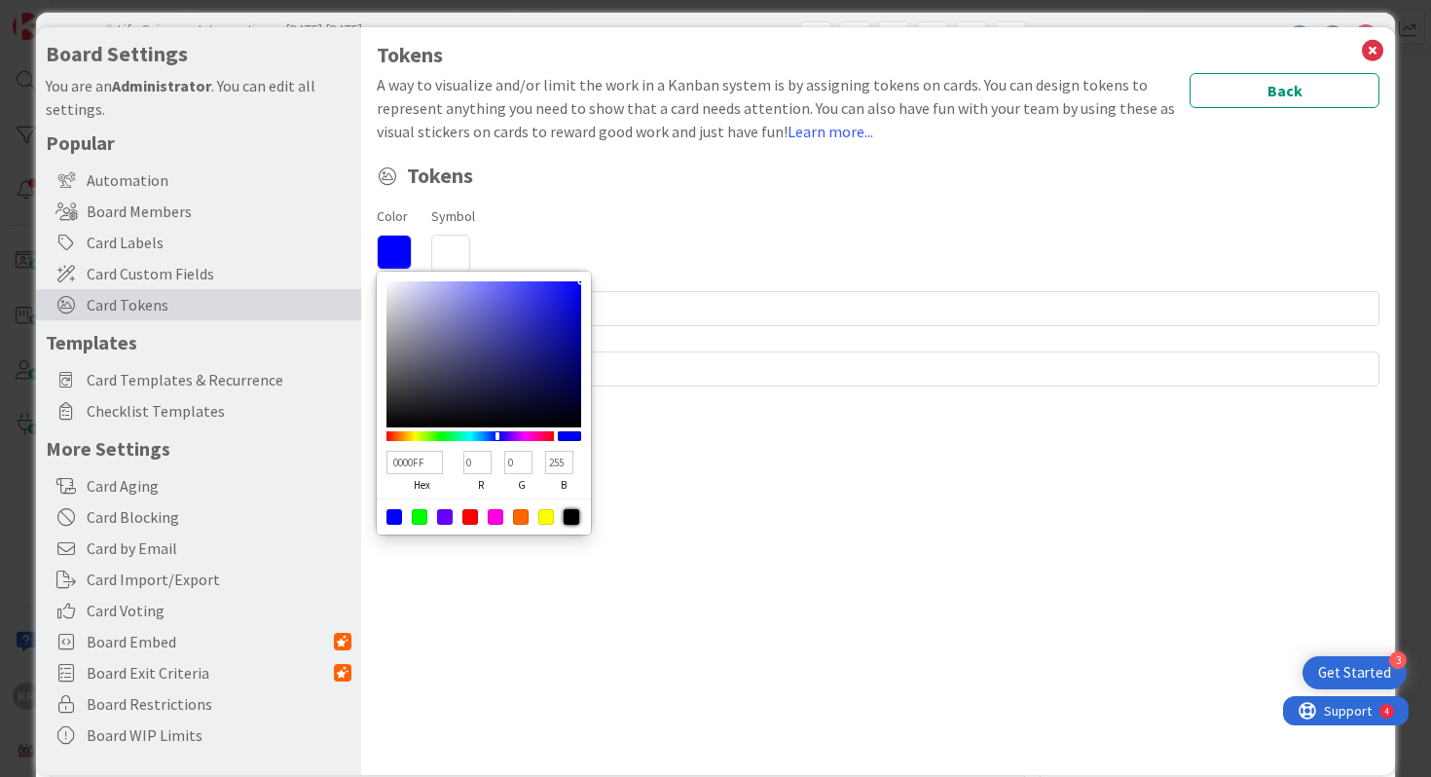
click at [571, 518] on div at bounding box center [572, 517] width 16 height 16
type input "000000"
type input "0"
click at [461, 249] on icon at bounding box center [450, 254] width 39 height 39
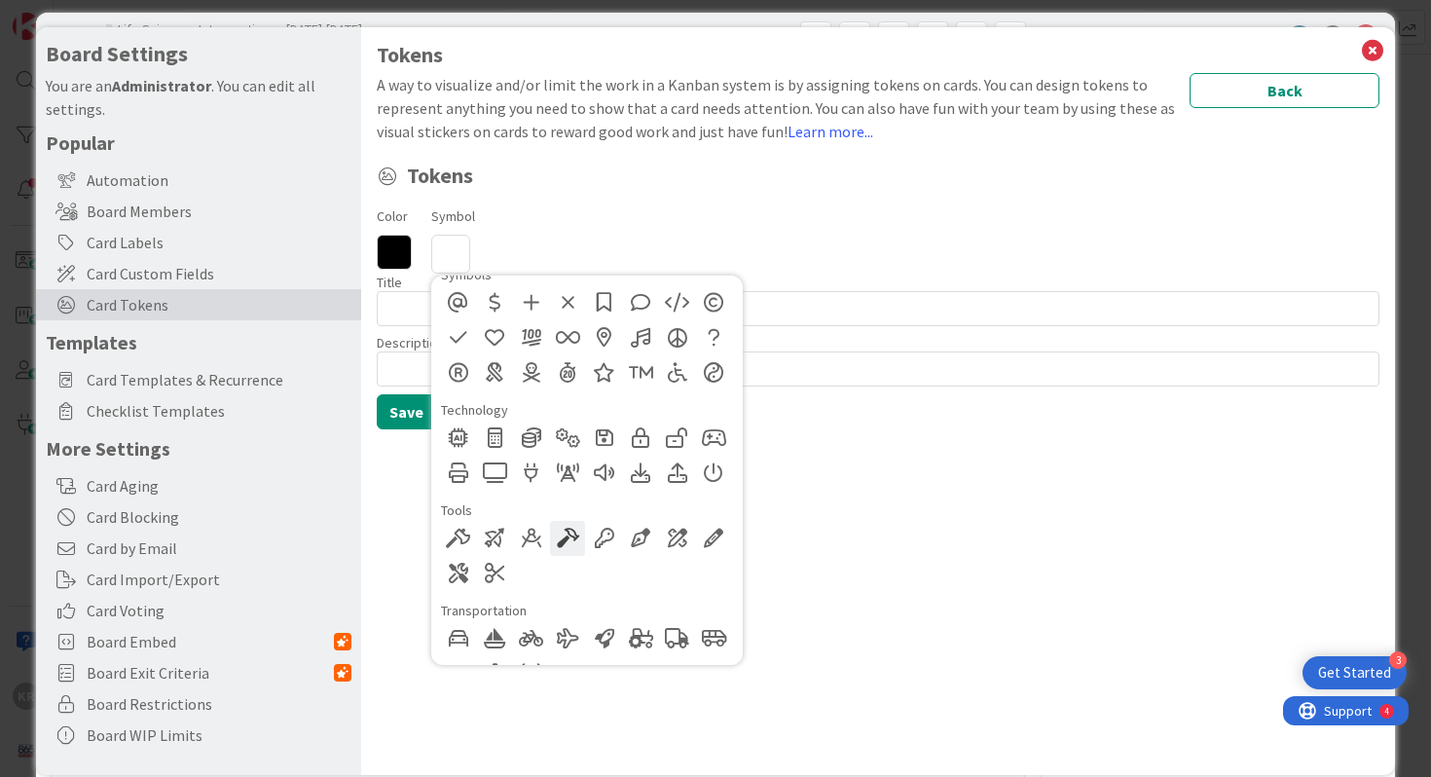
scroll to position [1462, 0]
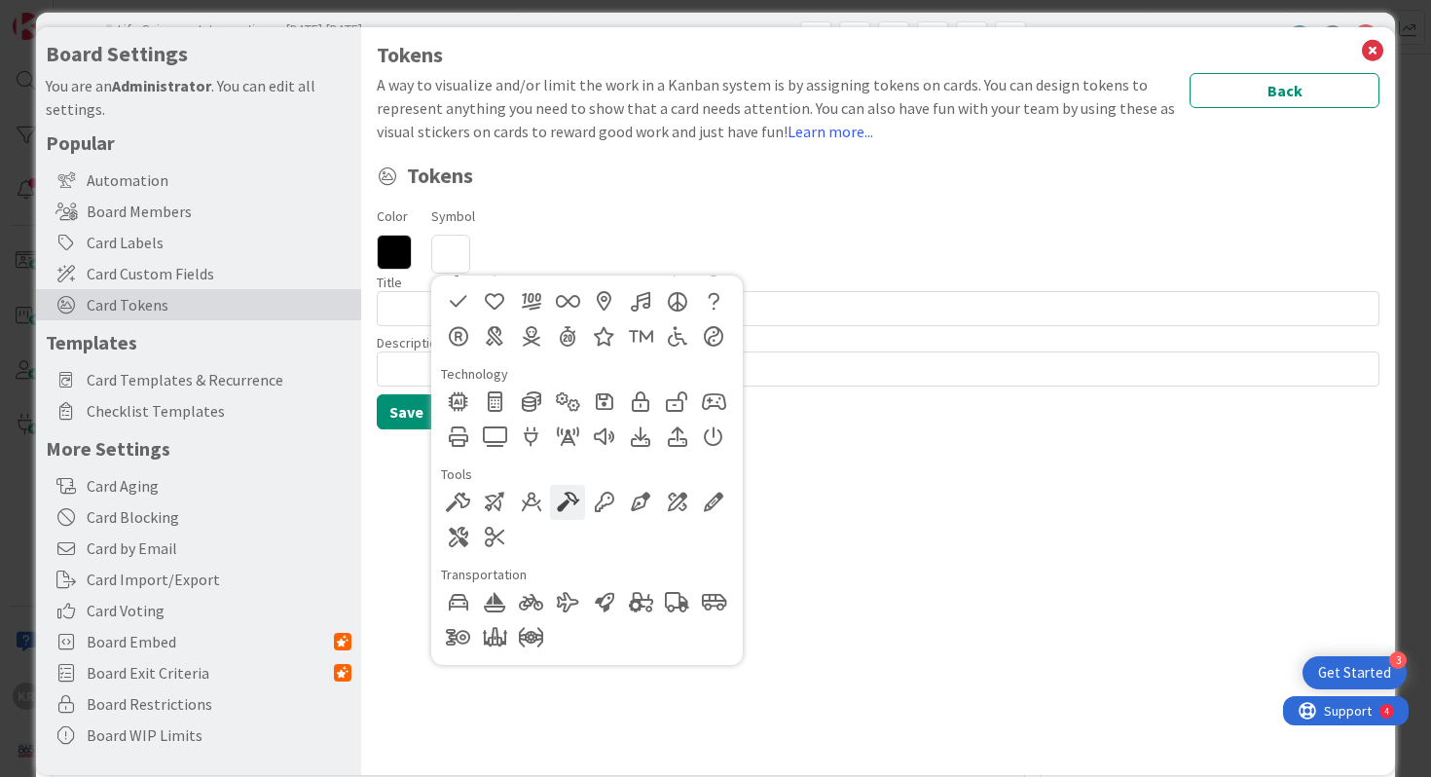
click at [567, 508] on div at bounding box center [567, 502] width 35 height 35
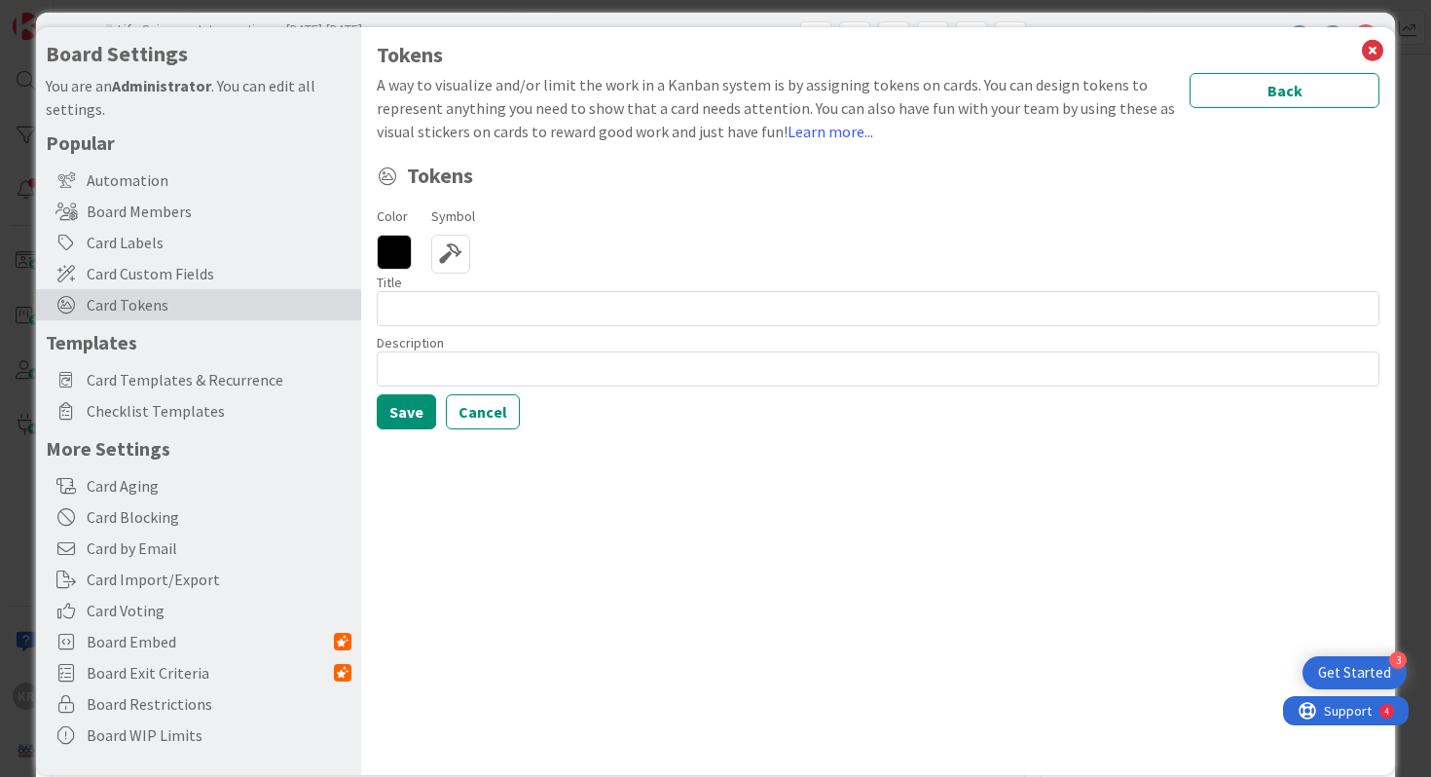
click at [431, 245] on icon at bounding box center [450, 254] width 39 height 39
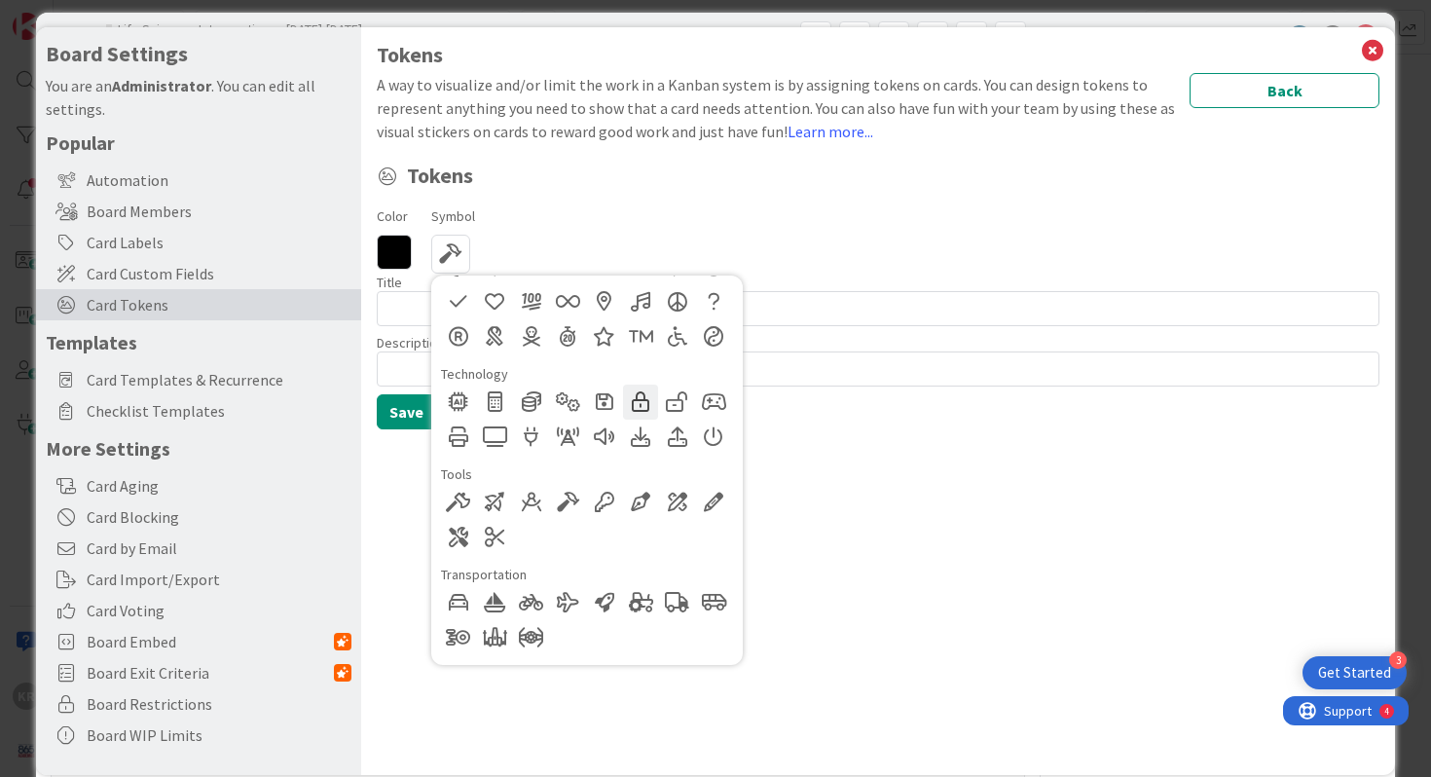
click at [644, 403] on div at bounding box center [640, 401] width 35 height 35
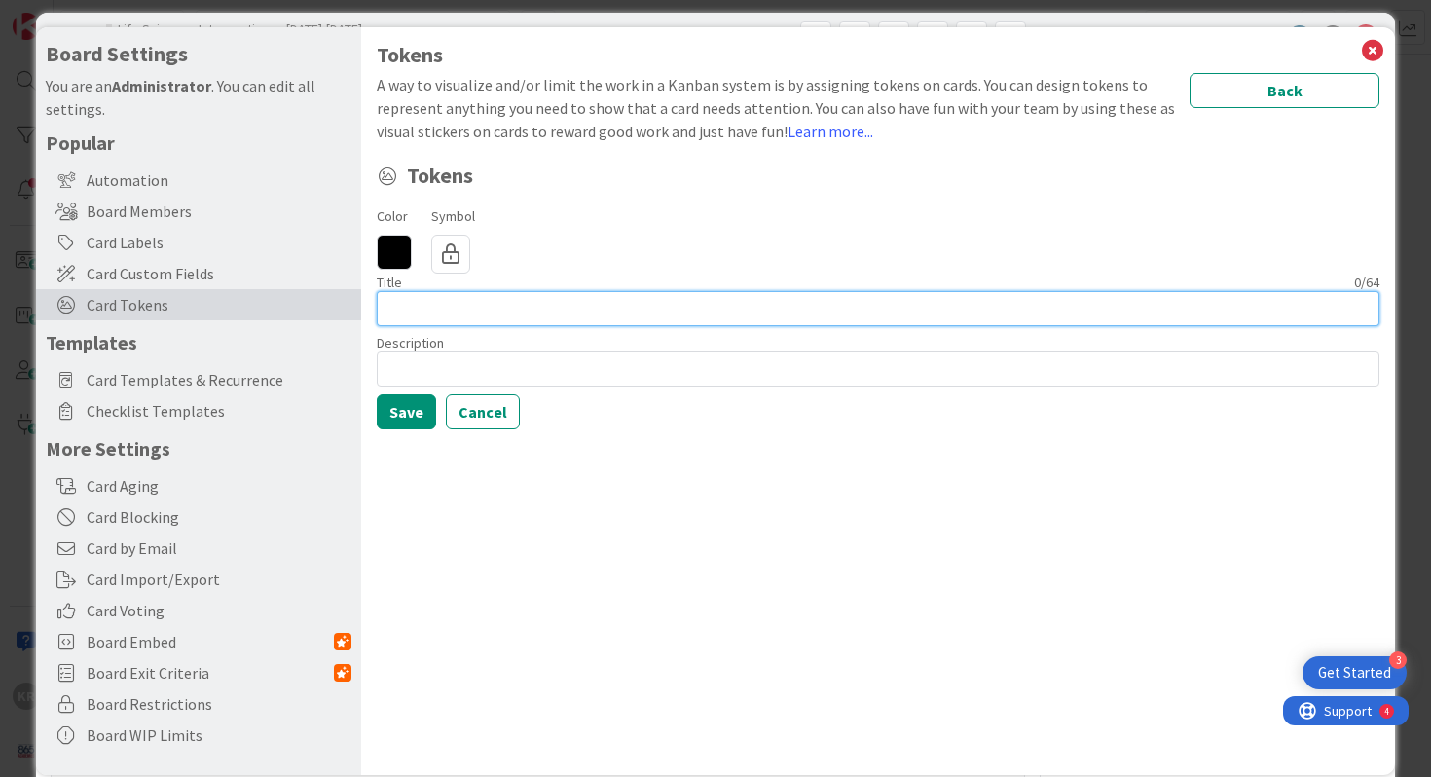
click at [536, 306] on input at bounding box center [878, 308] width 1003 height 35
type input "Defer to next week"
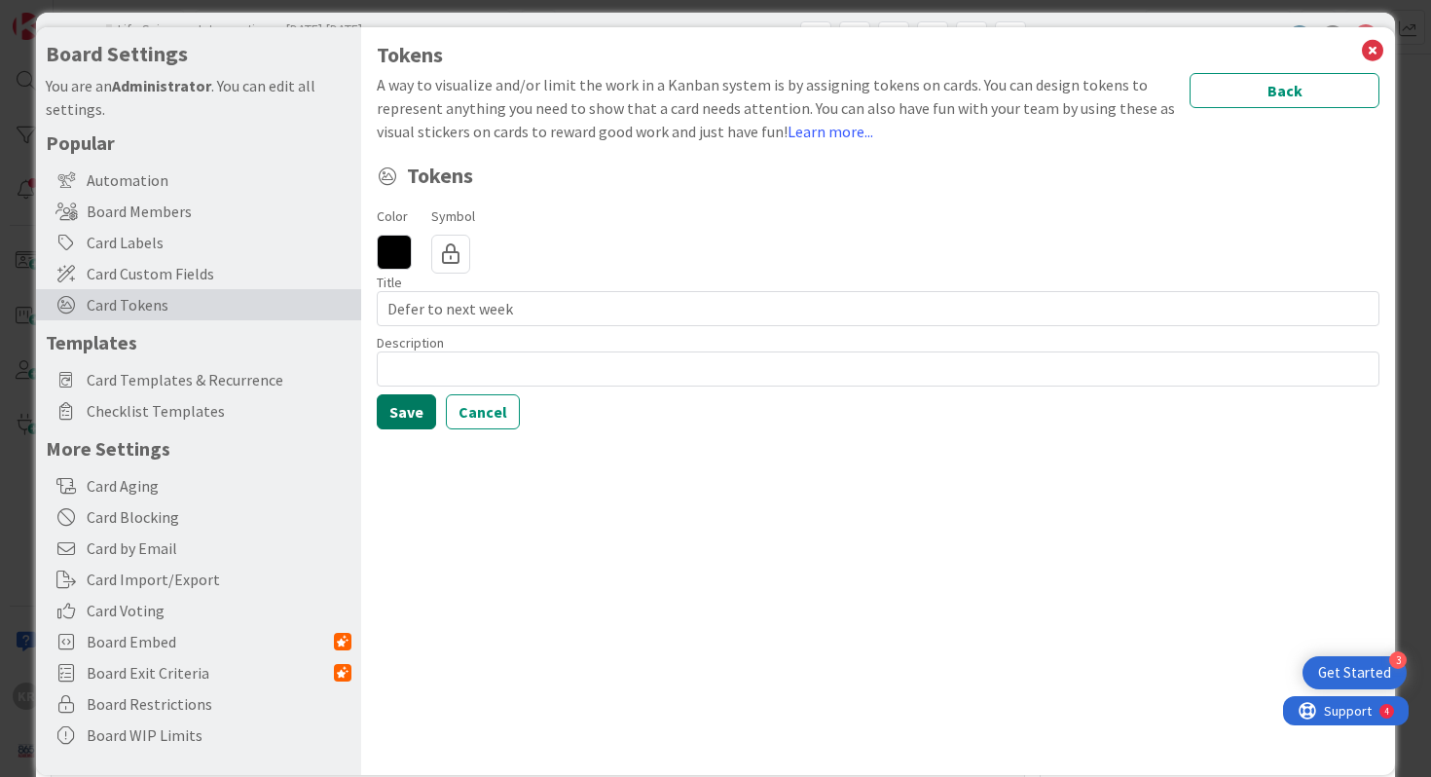
click at [428, 411] on button "Save" at bounding box center [406, 411] width 59 height 35
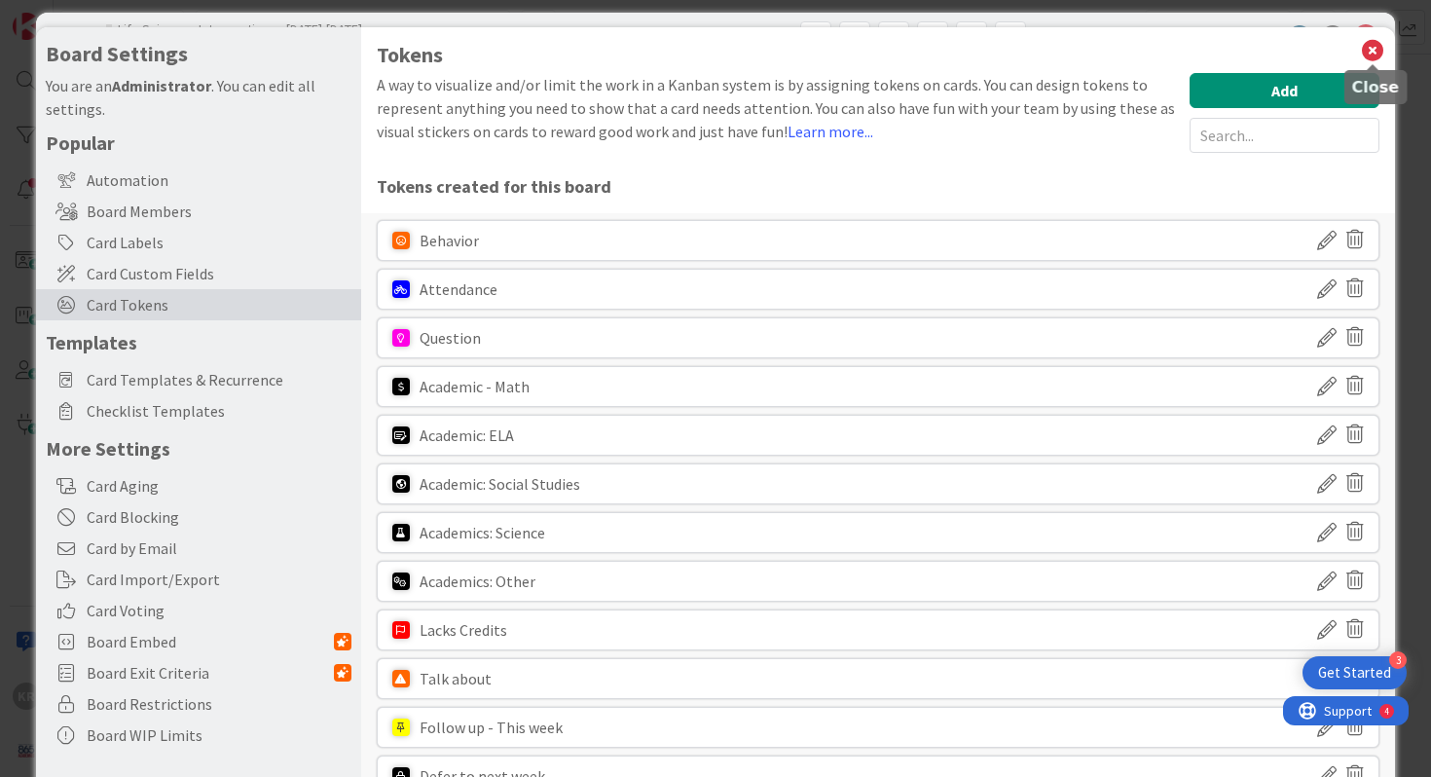
click at [859, 51] on icon at bounding box center [1372, 50] width 25 height 27
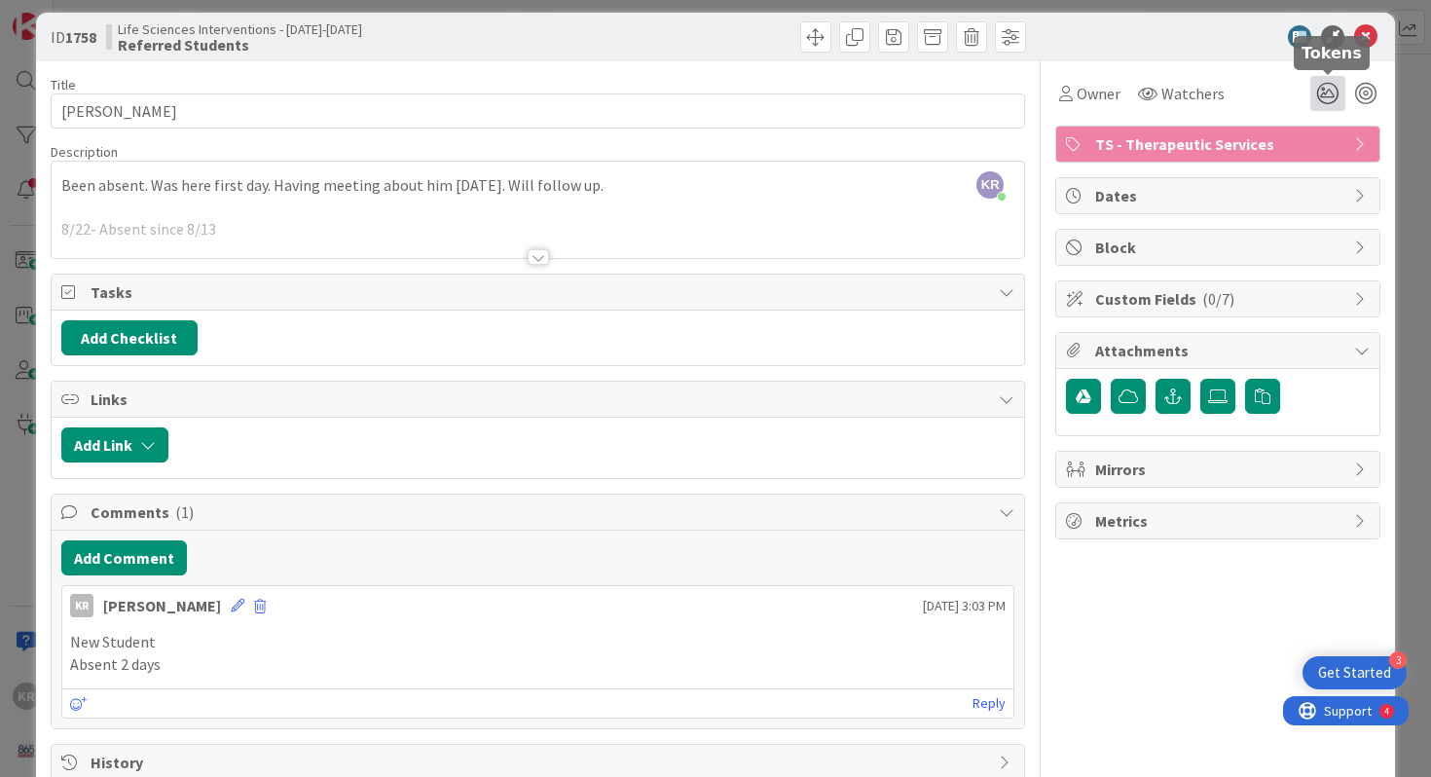
click at [859, 92] on icon at bounding box center [1327, 93] width 35 height 35
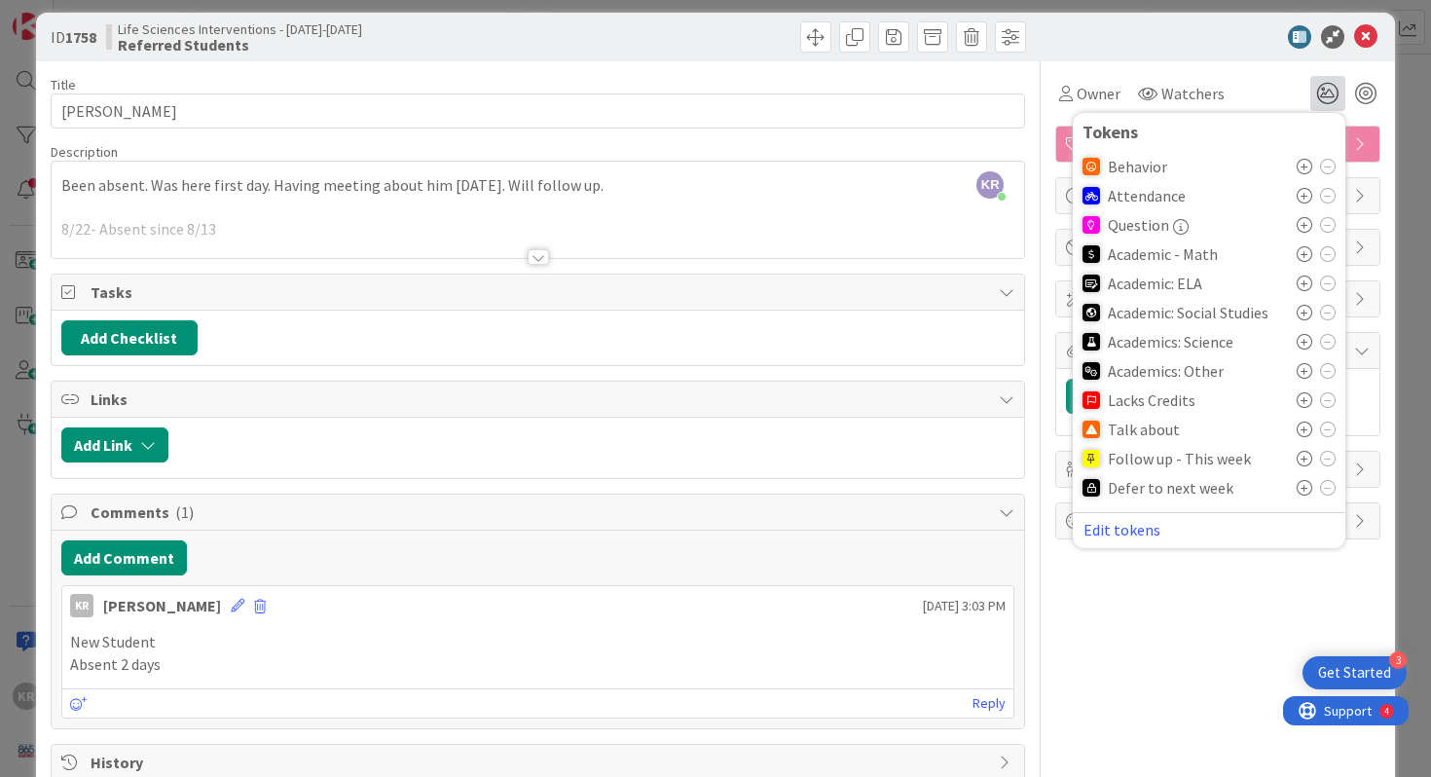
click at [859, 490] on icon at bounding box center [1304, 488] width 16 height 16
click at [859, 31] on icon at bounding box center [1365, 36] width 23 height 23
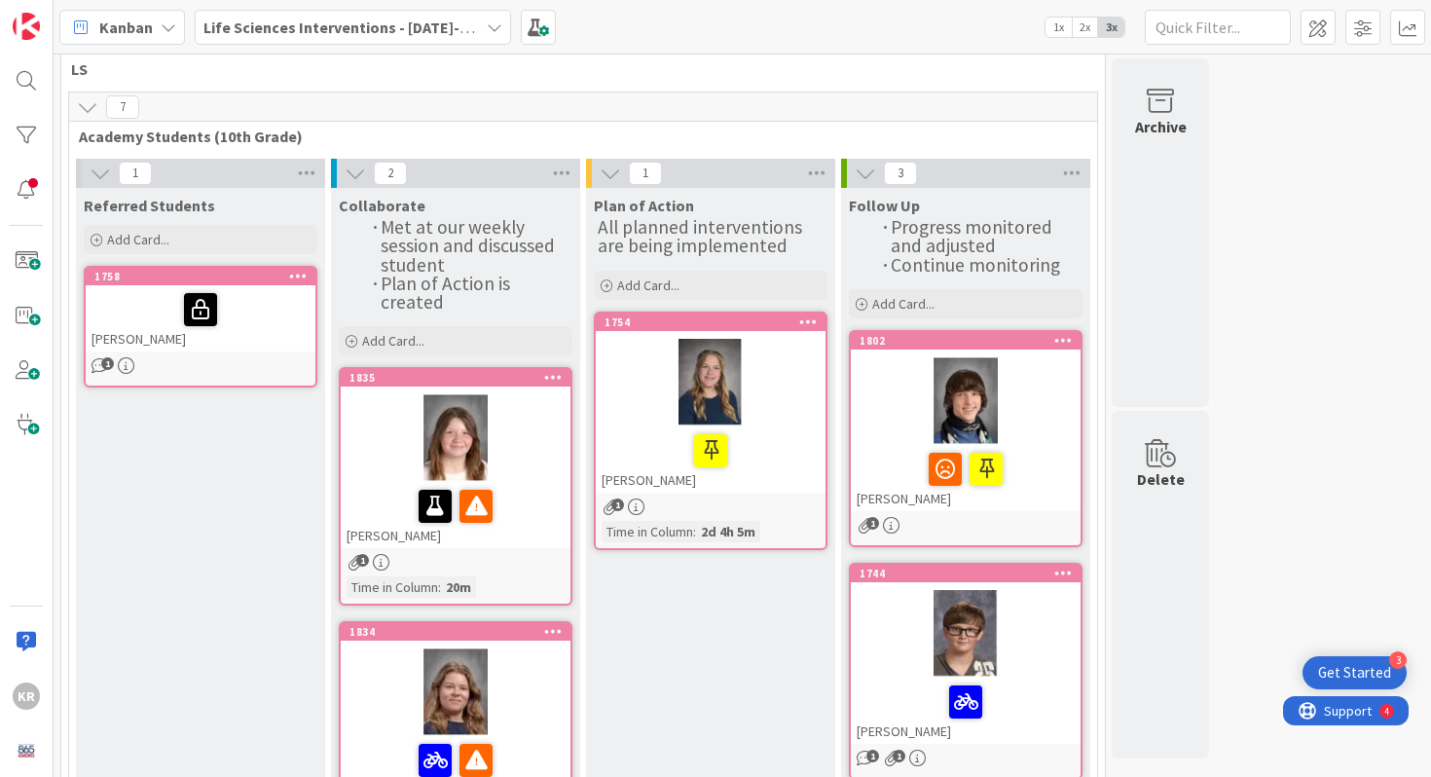
scroll to position [271, 0]
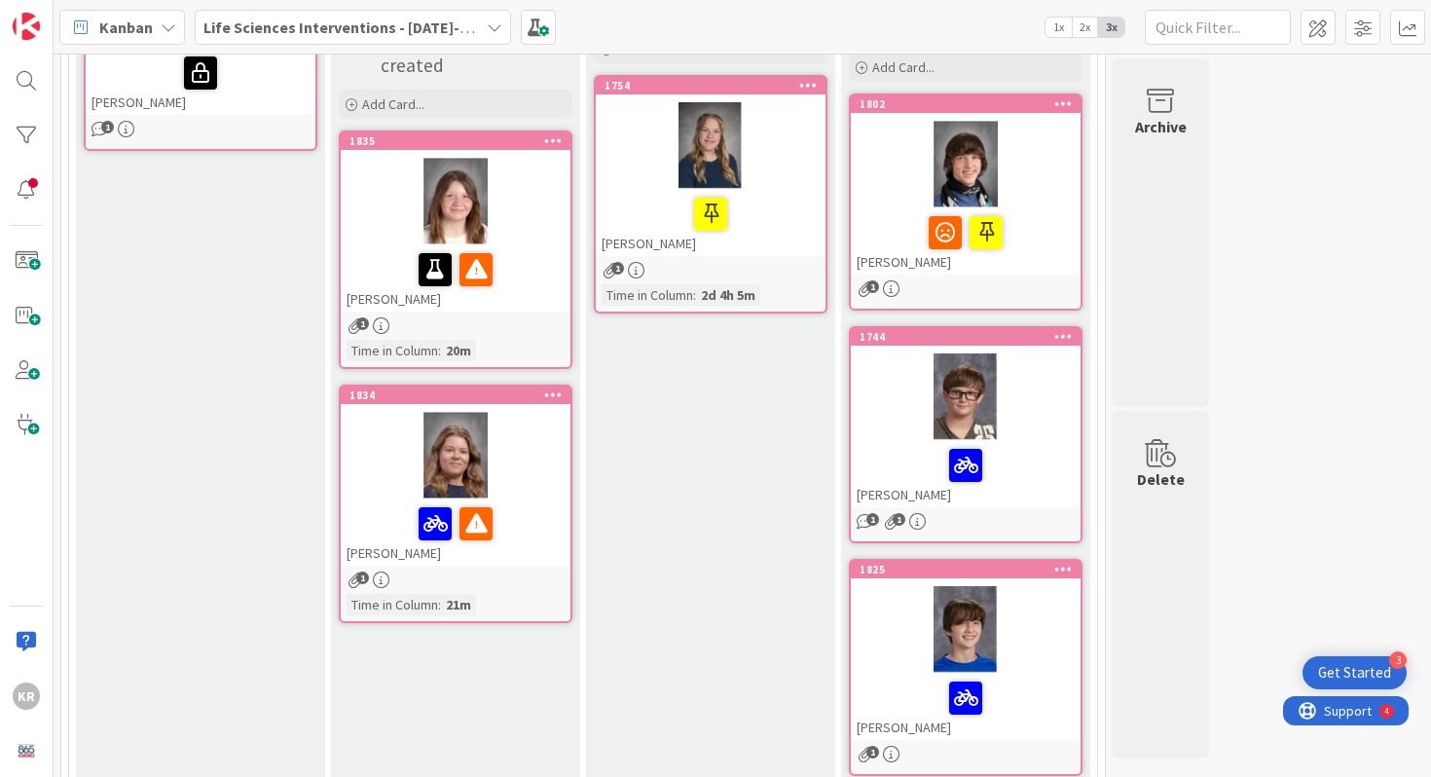
click at [728, 510] on div "Plan of Action All planned interventions are being implemented Add Card... 1754…" at bounding box center [710, 394] width 249 height 887
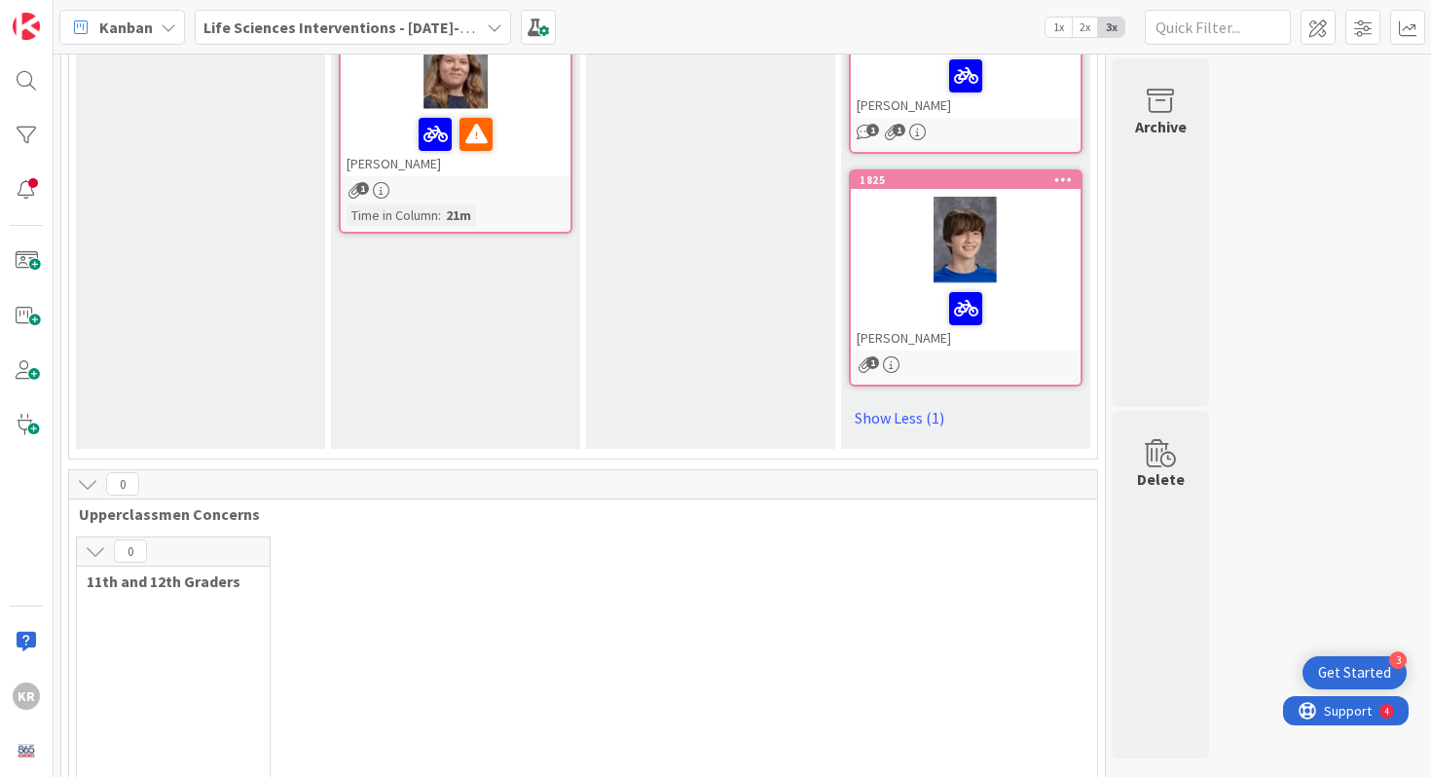
scroll to position [0, 0]
